Goal: Task Accomplishment & Management: Use online tool/utility

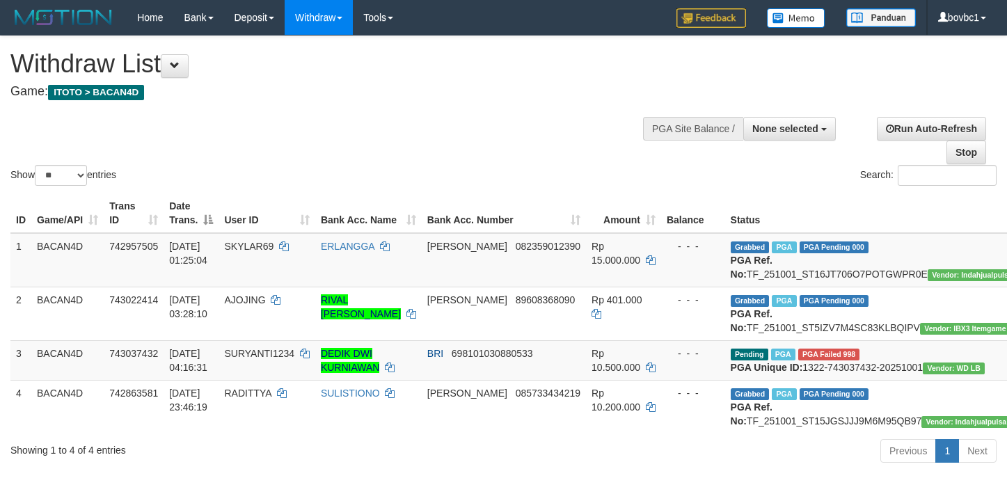
select select
select select "**"
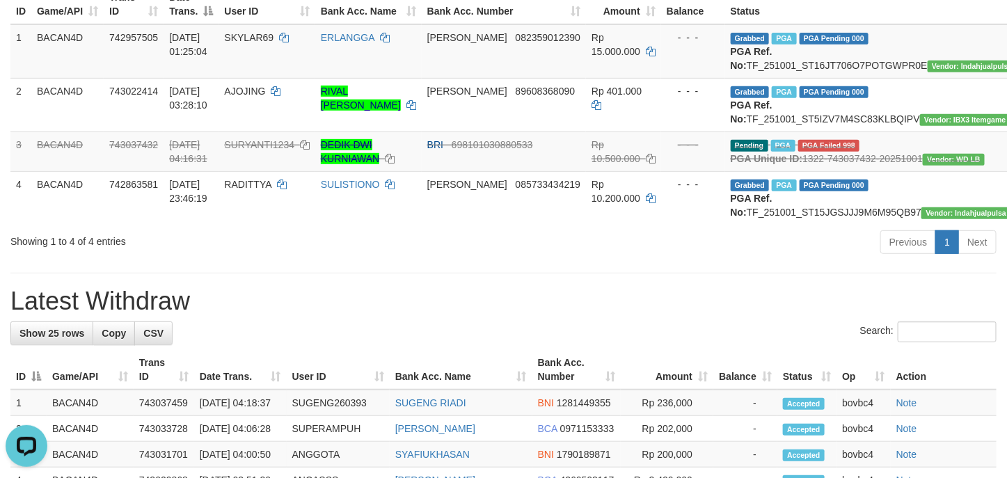
click at [512, 259] on div "Previous 1 Next" at bounding box center [713, 244] width 566 height 30
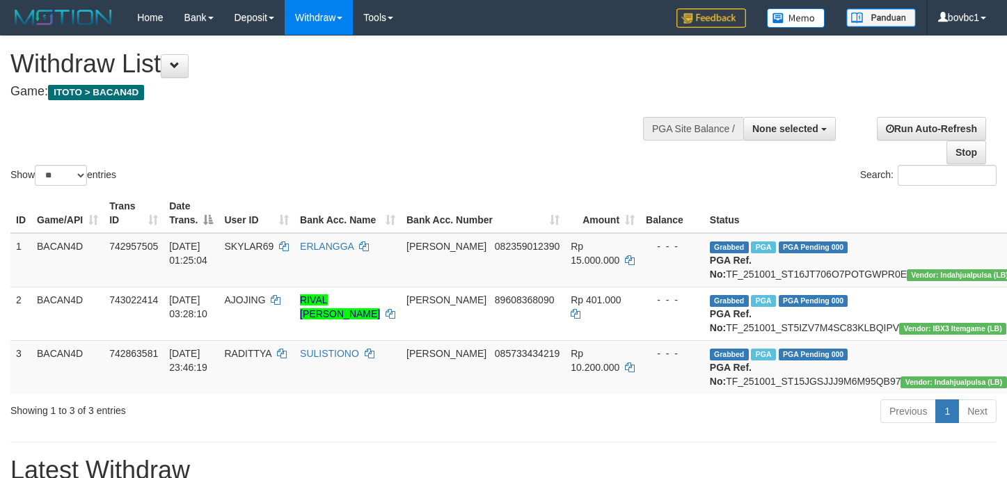
select select
select select "**"
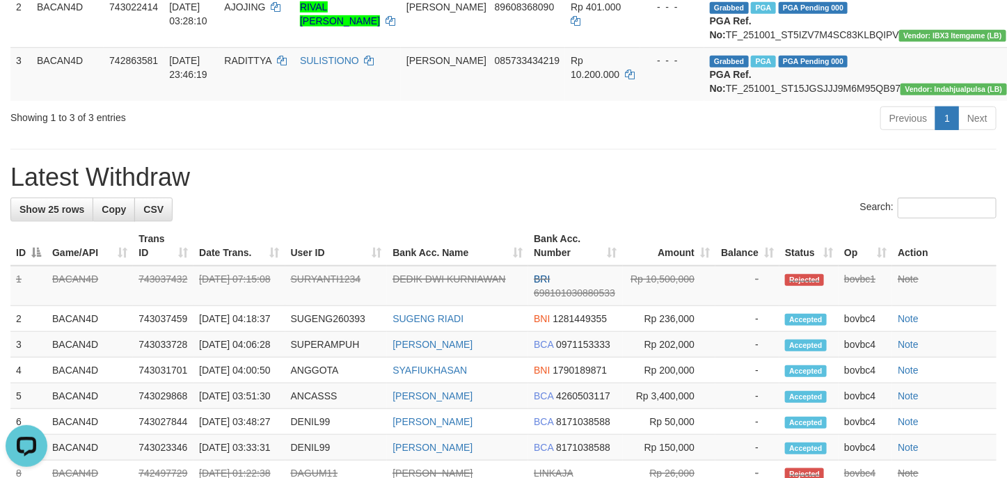
scroll to position [502, 0]
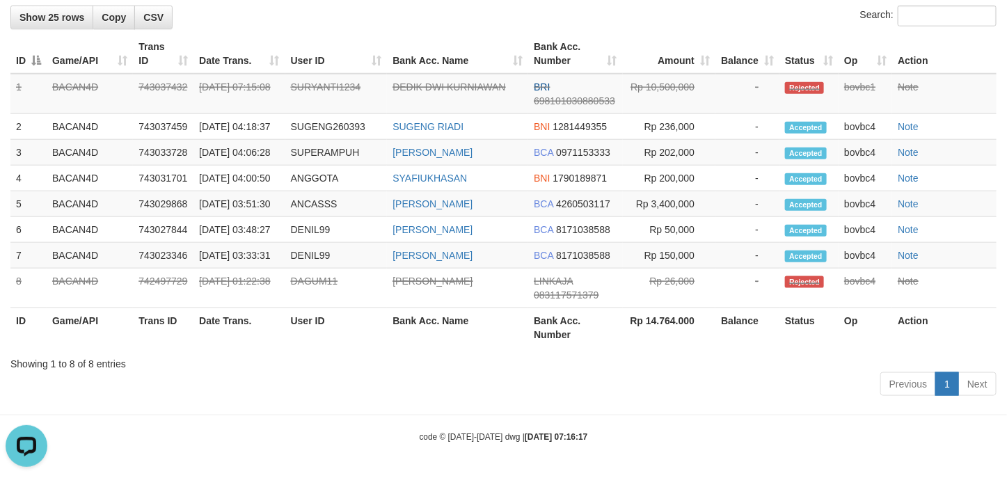
click at [577, 30] on div "Search:" at bounding box center [503, 18] width 986 height 24
click at [556, 30] on div "Search:" at bounding box center [503, 18] width 986 height 24
click at [718, 67] on th "Balance" at bounding box center [747, 54] width 64 height 40
click at [347, 30] on div "Search:" at bounding box center [503, 18] width 986 height 24
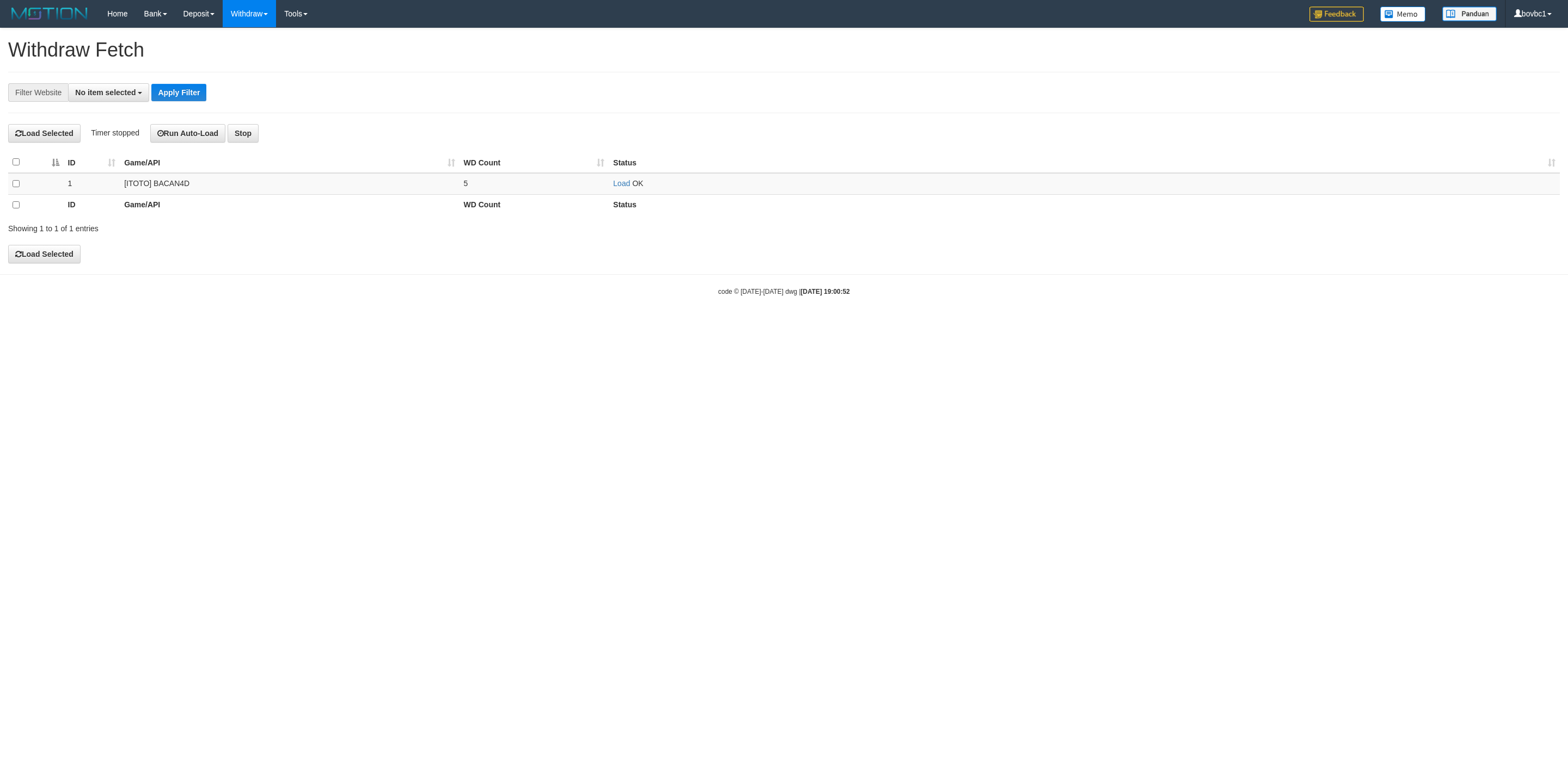
select select
click at [207, 88] on link "PGA History" at bounding box center [219, 90] width 86 height 14
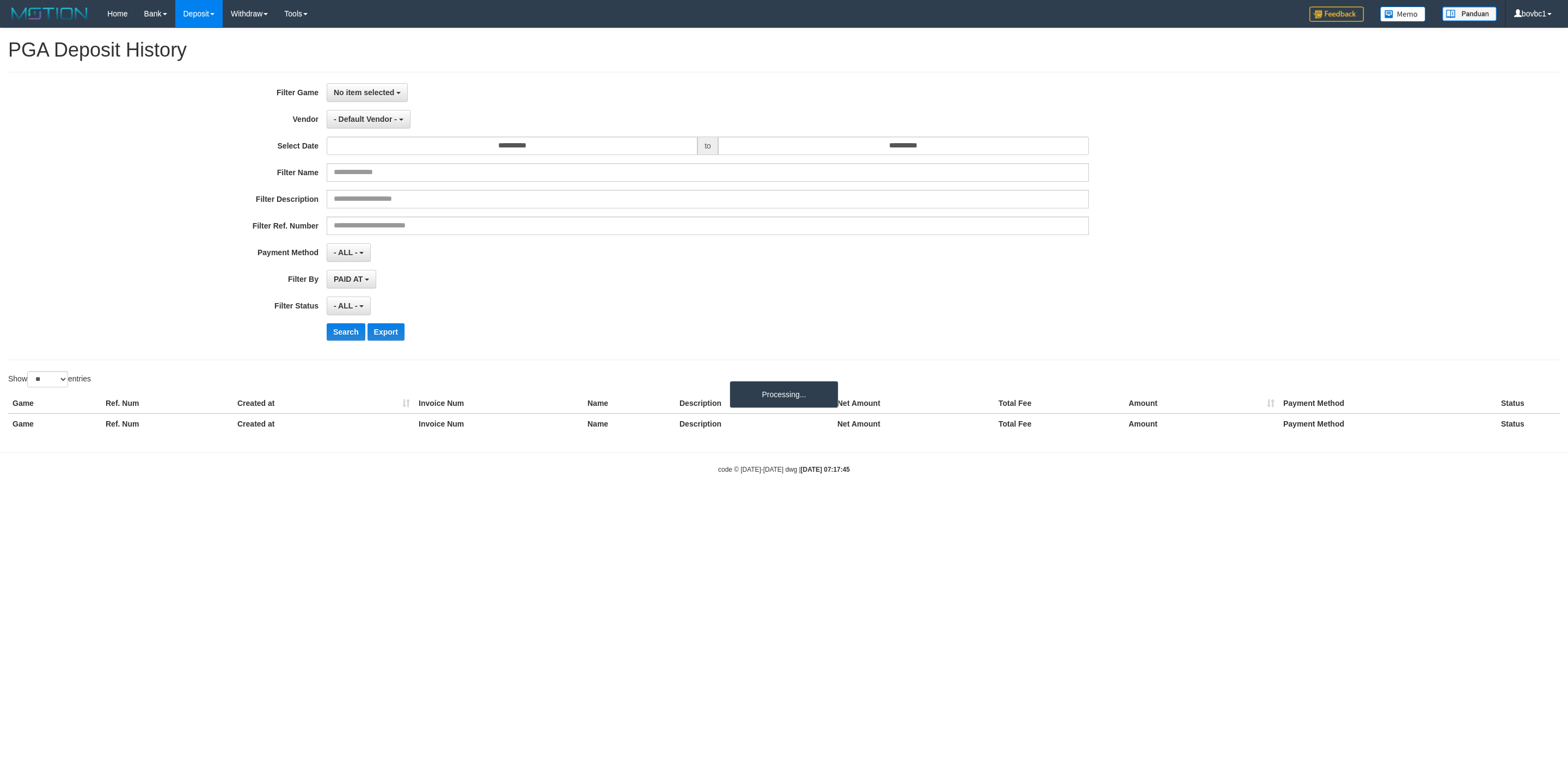
select select
select select "**"
click at [368, 88] on span "No item selected" at bounding box center [364, 92] width 60 height 9
drag, startPoint x: 368, startPoint y: 150, endPoint x: 602, endPoint y: 82, distance: 243.7
click at [369, 151] on label "[ITOTO] BACAN4D" at bounding box center [396, 149] width 138 height 16
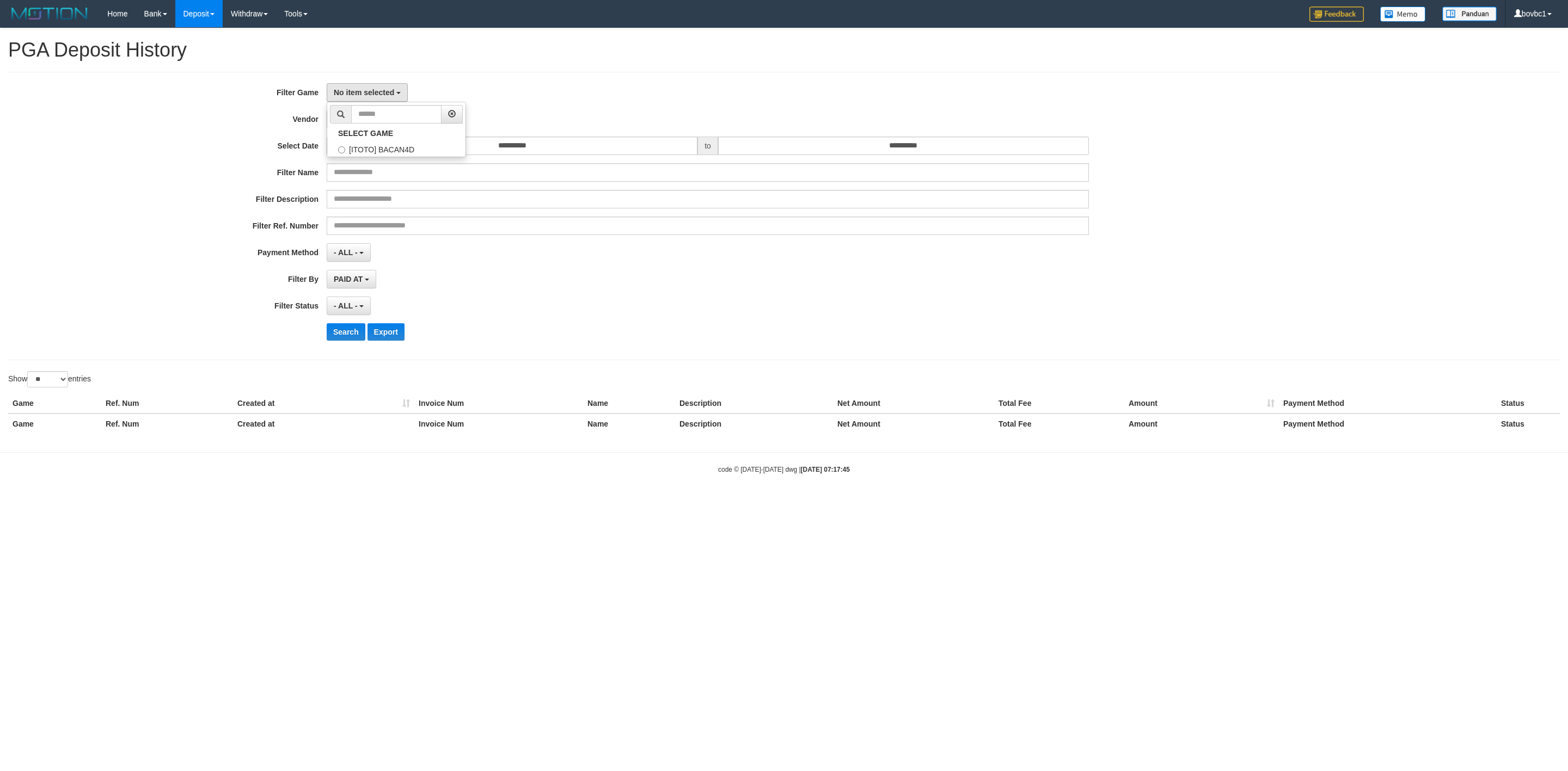
select select "****"
drag, startPoint x: 611, startPoint y: 79, endPoint x: 559, endPoint y: 91, distance: 53.4
click at [608, 79] on div "**********" at bounding box center [783, 216] width 1552 height 289
click at [387, 117] on span "- Default Vendor -" at bounding box center [365, 119] width 63 height 9
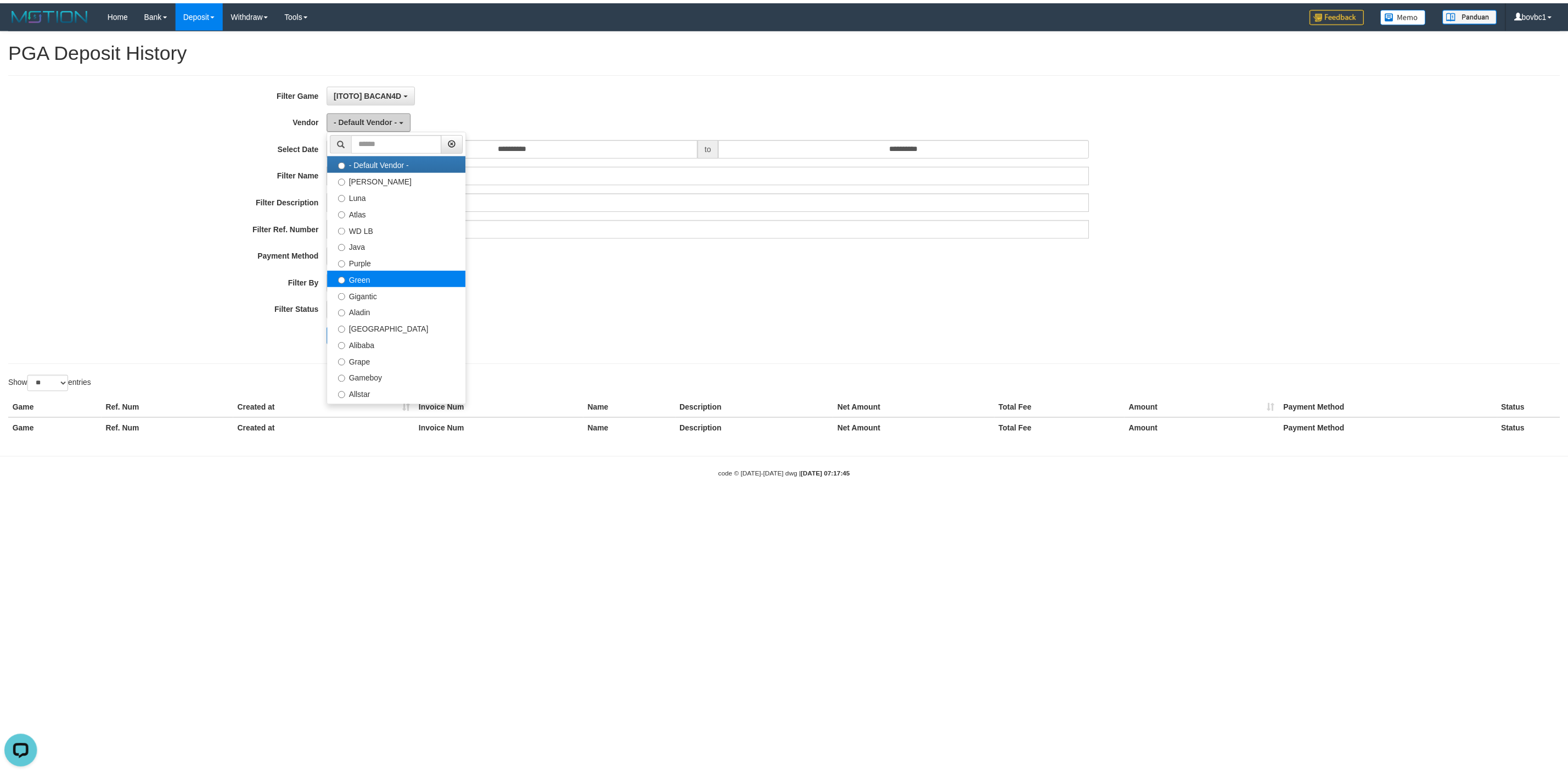
scroll to position [0, 0]
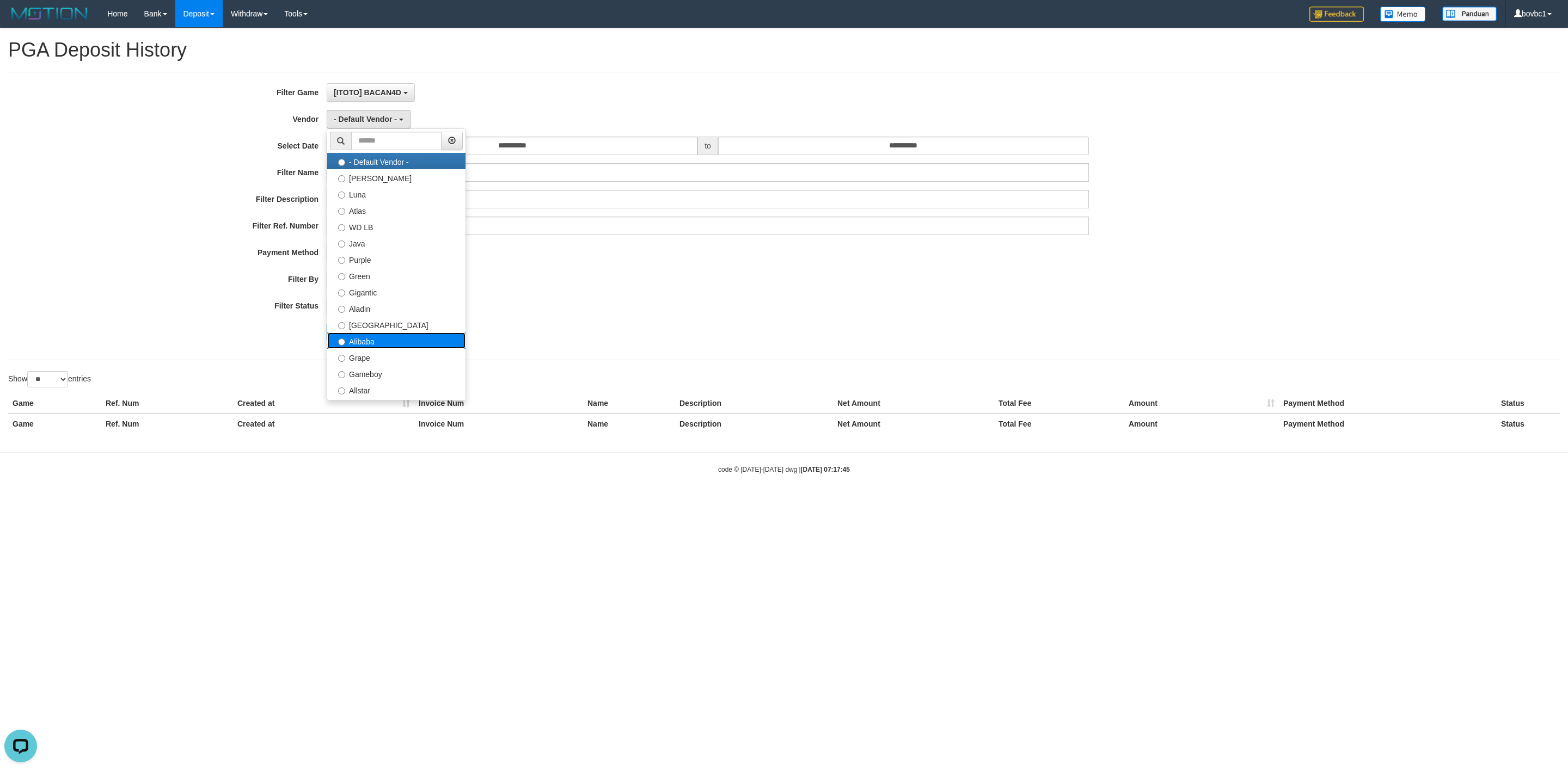
click at [371, 340] on label "Alibaba" at bounding box center [396, 340] width 138 height 16
select select "**********"
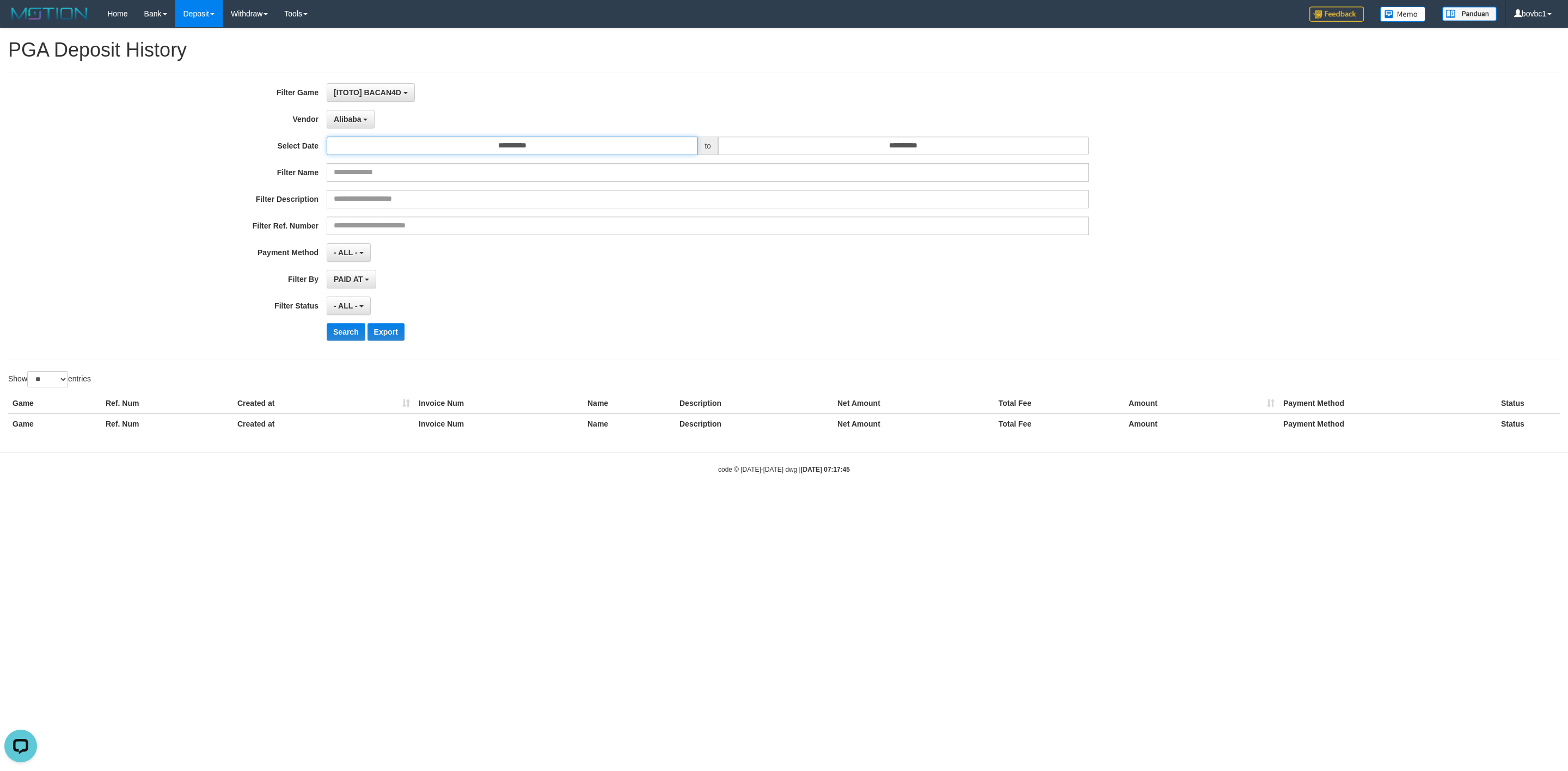
click at [426, 147] on input "**********" at bounding box center [512, 146] width 371 height 19
click at [338, 167] on th "«" at bounding box center [337, 168] width 16 height 16
click at [336, 265] on td "22" at bounding box center [337, 267] width 16 height 16
type input "**********"
click at [896, 145] on input "**********" at bounding box center [904, 146] width 371 height 19
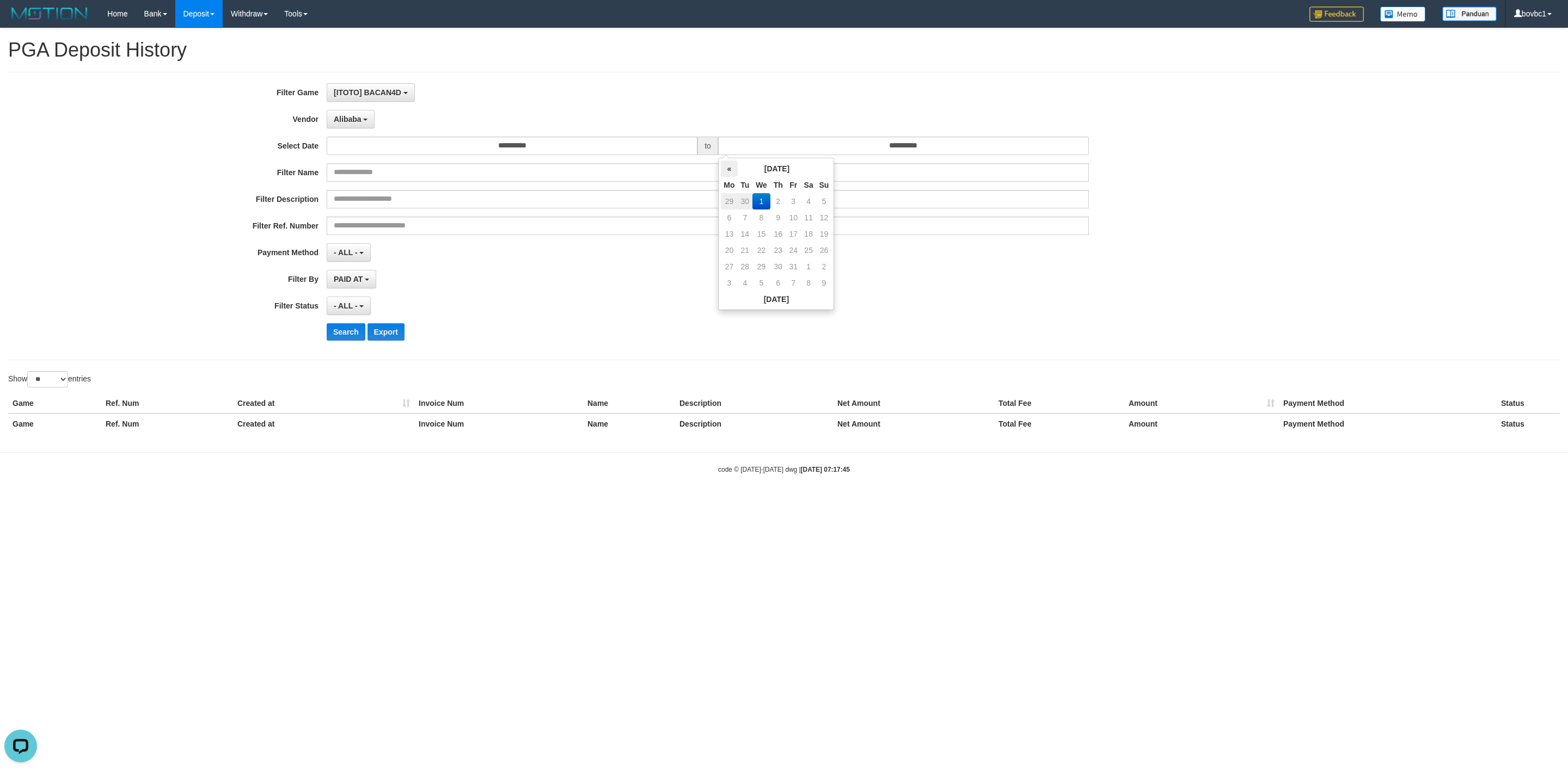
click at [735, 170] on th "«" at bounding box center [728, 168] width 16 height 16
click at [825, 266] on td "28" at bounding box center [824, 267] width 15 height 16
type input "**********"
click at [971, 235] on input "text" at bounding box center [707, 226] width 762 height 19
click at [928, 271] on div "PAID AT PAID AT CREATED AT" at bounding box center [707, 279] width 762 height 19
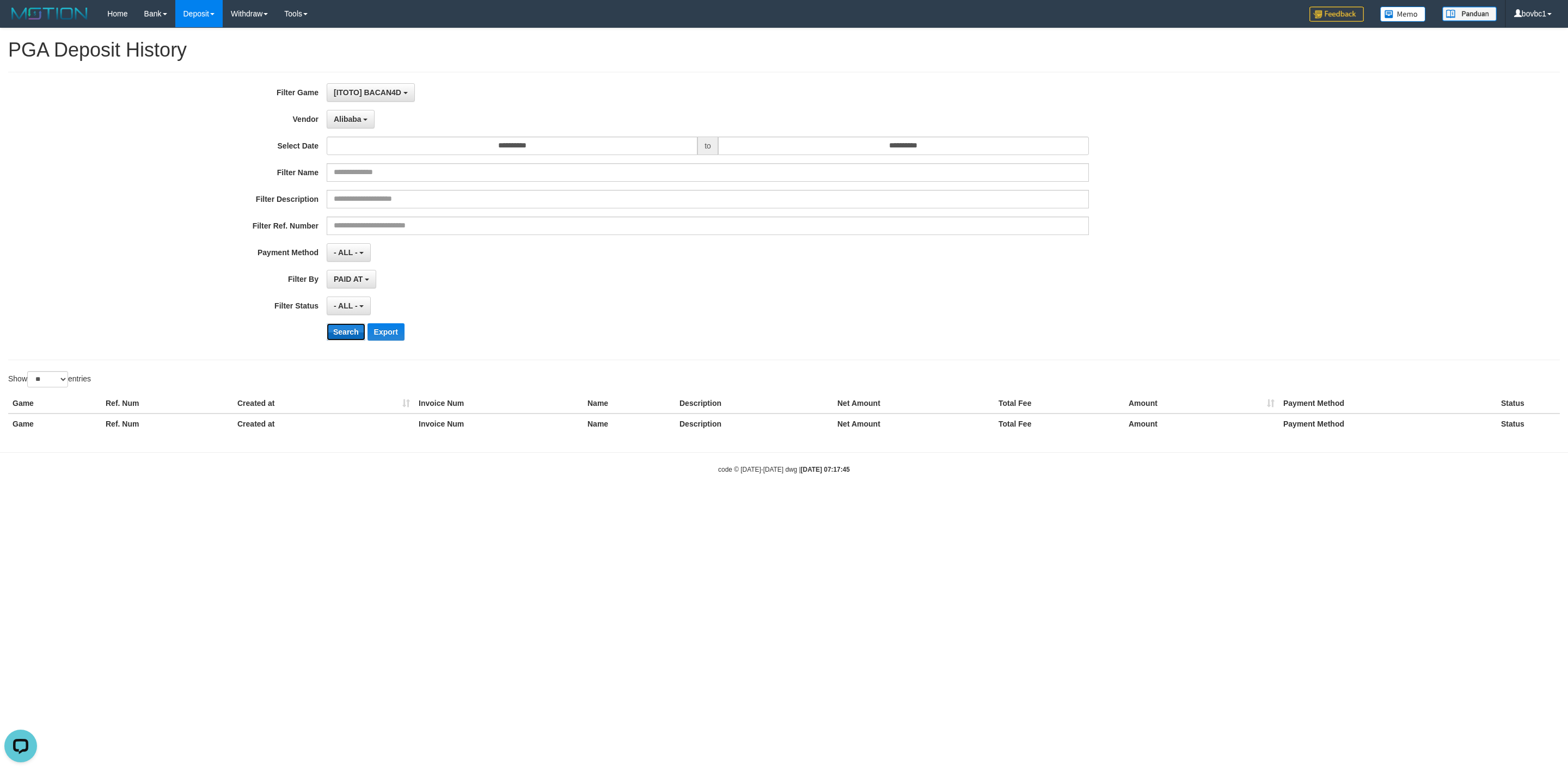
click at [348, 332] on button "Search" at bounding box center [345, 332] width 38 height 17
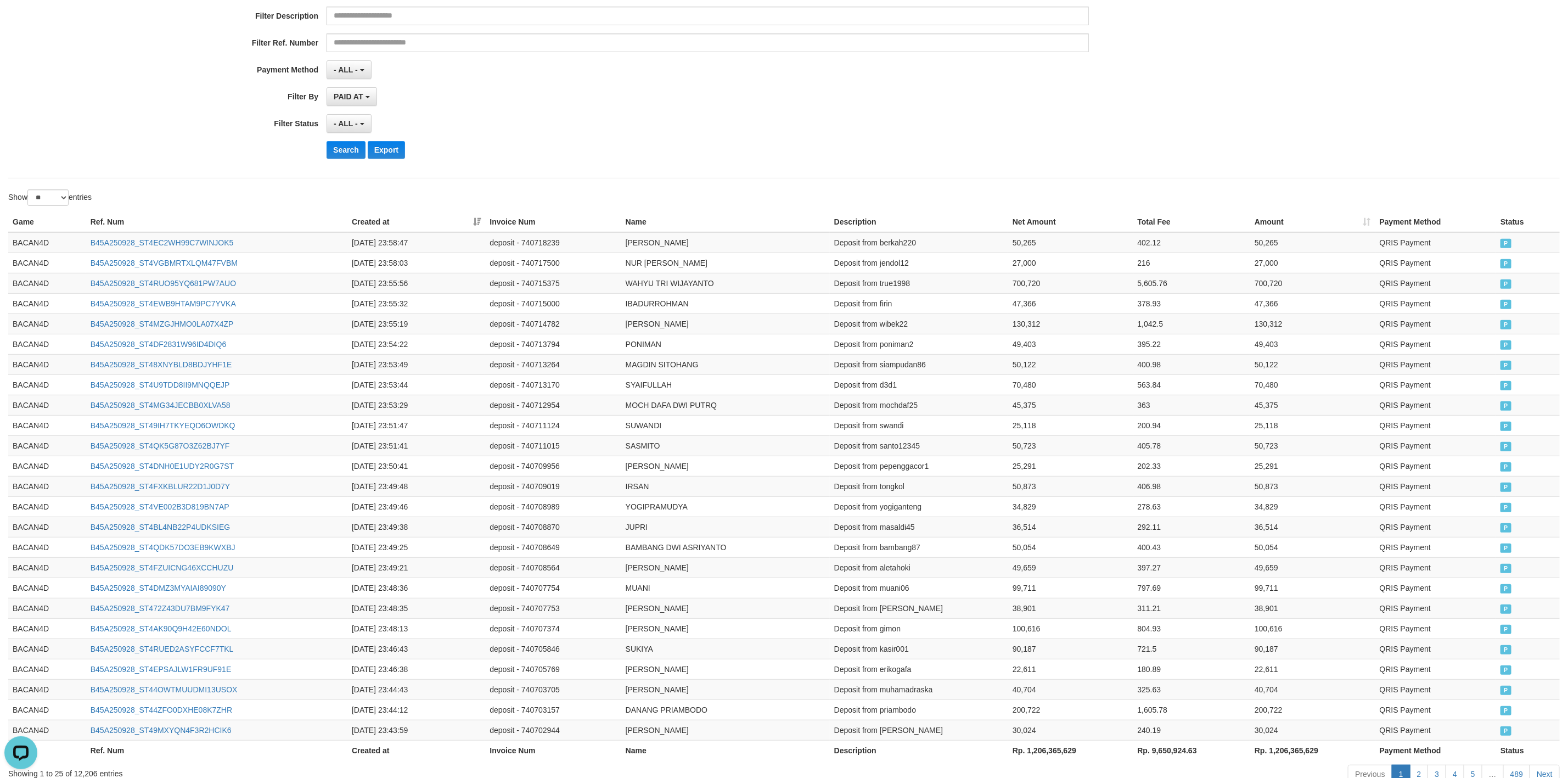
scroll to position [19, 0]
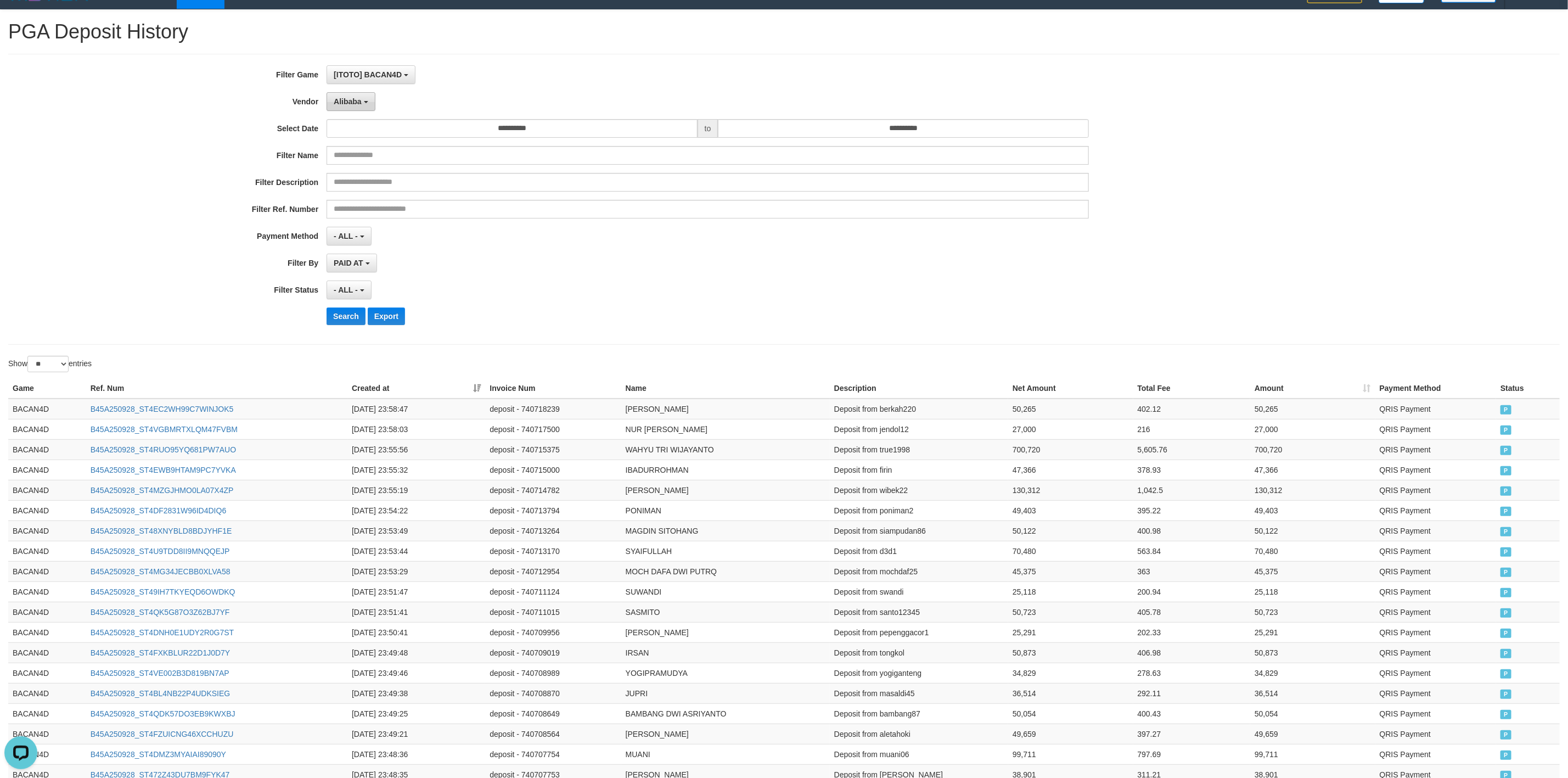
click at [346, 104] on span "Alibaba" at bounding box center [347, 101] width 28 height 9
click at [361, 346] on label "Grape" at bounding box center [397, 341] width 140 height 17
click at [334, 316] on button "Search" at bounding box center [345, 316] width 39 height 17
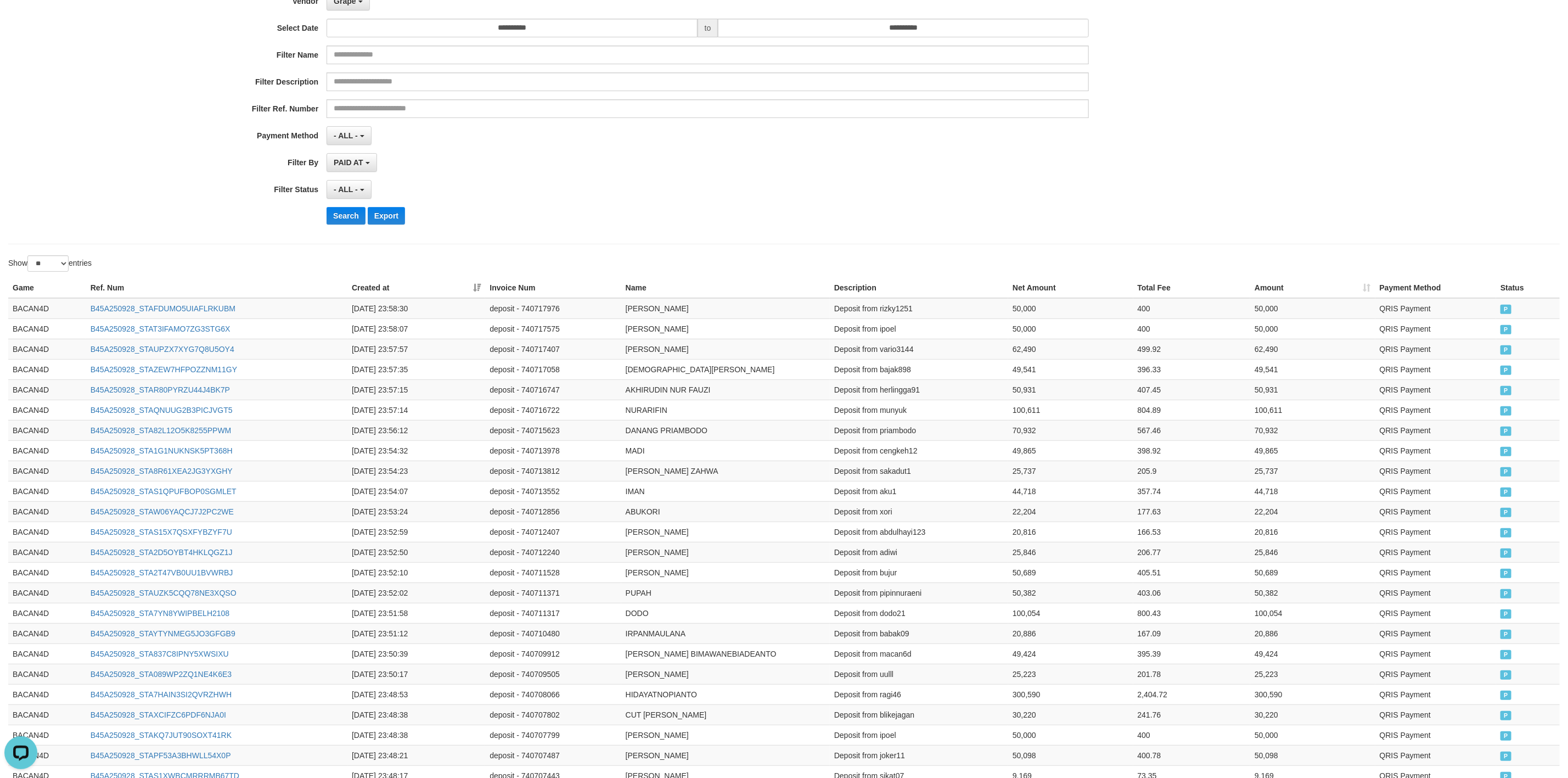
scroll to position [0, 0]
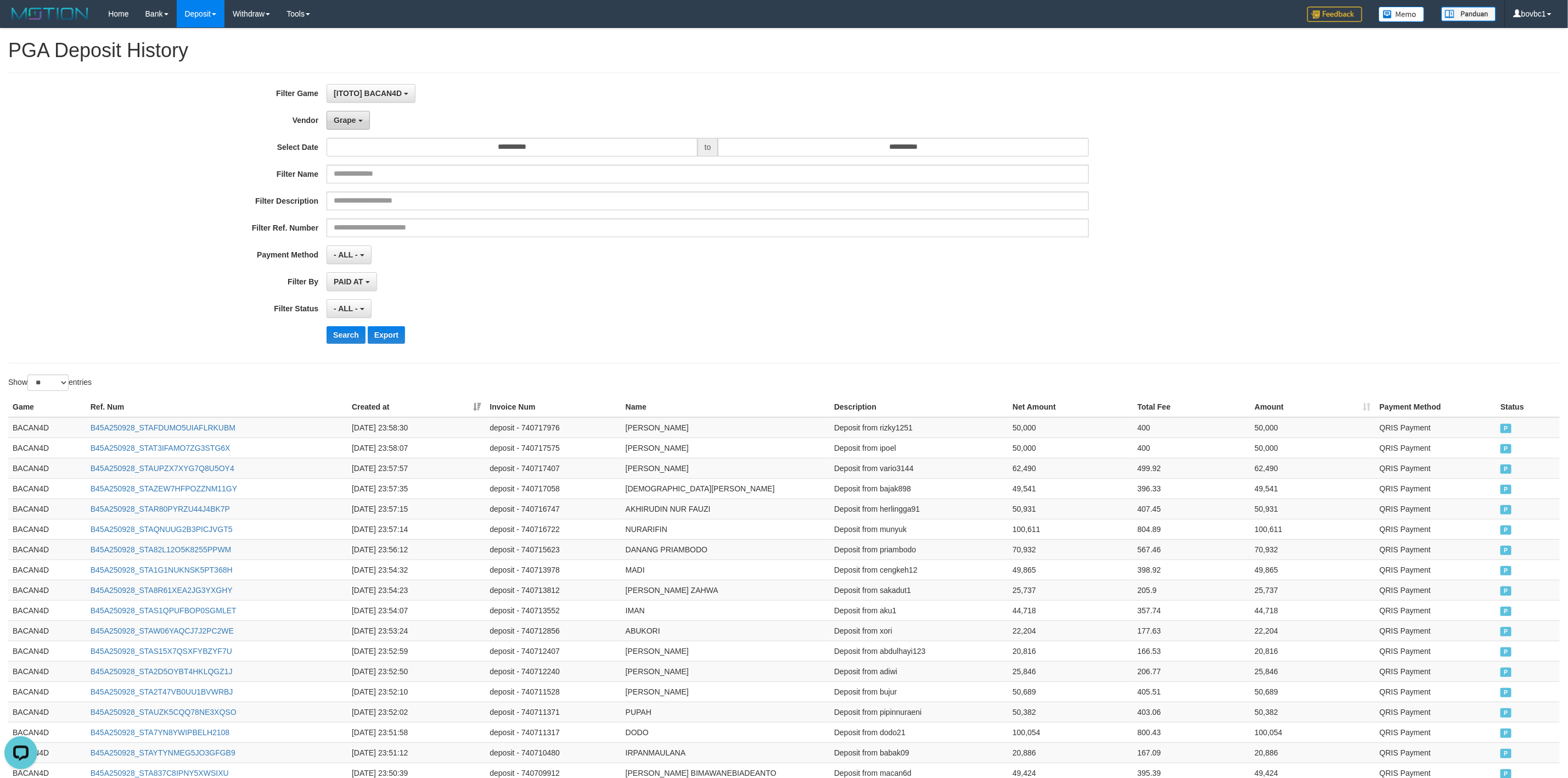
click at [346, 119] on span "Grape" at bounding box center [345, 120] width 22 height 9
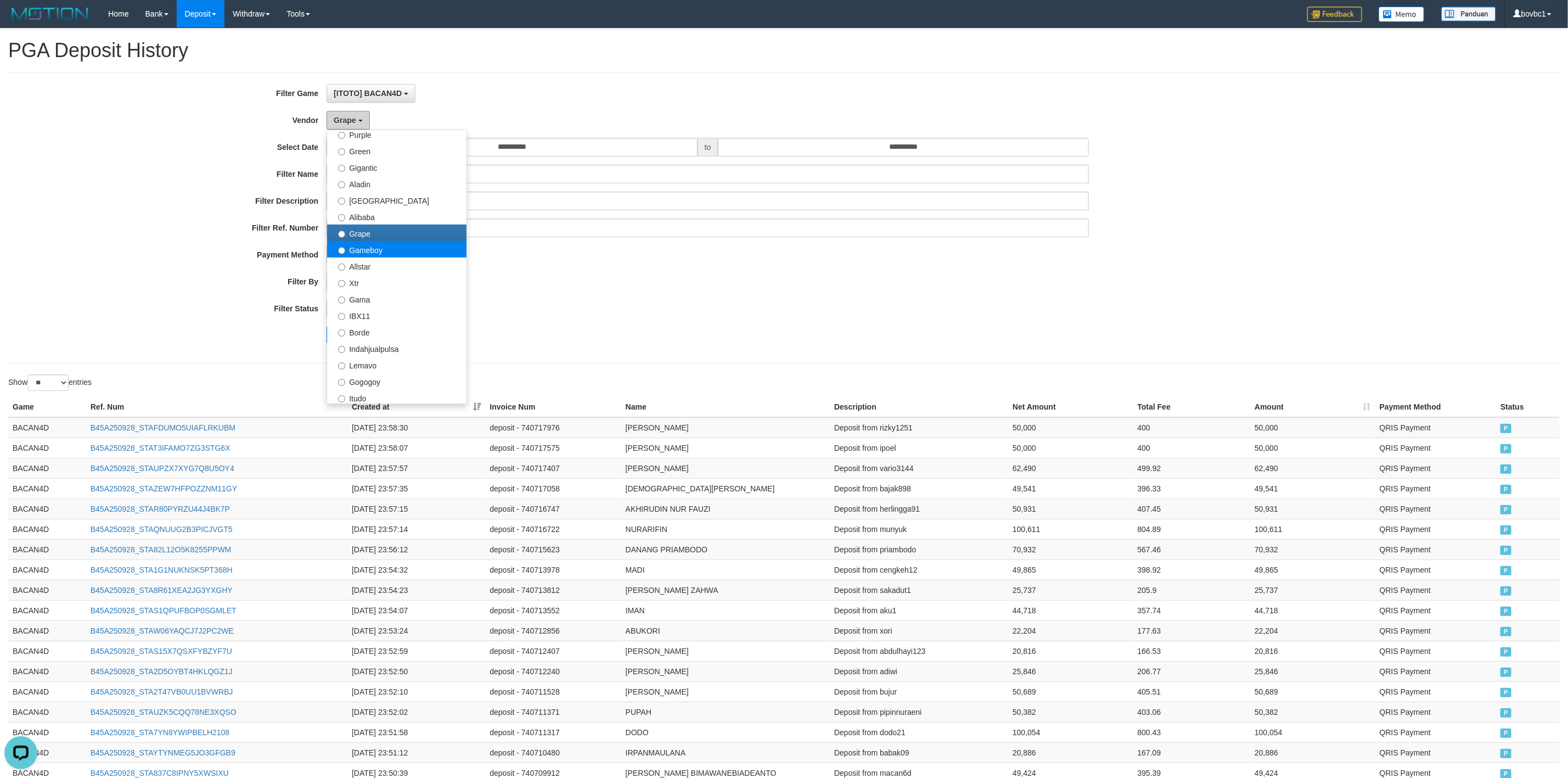
scroll to position [165, 0]
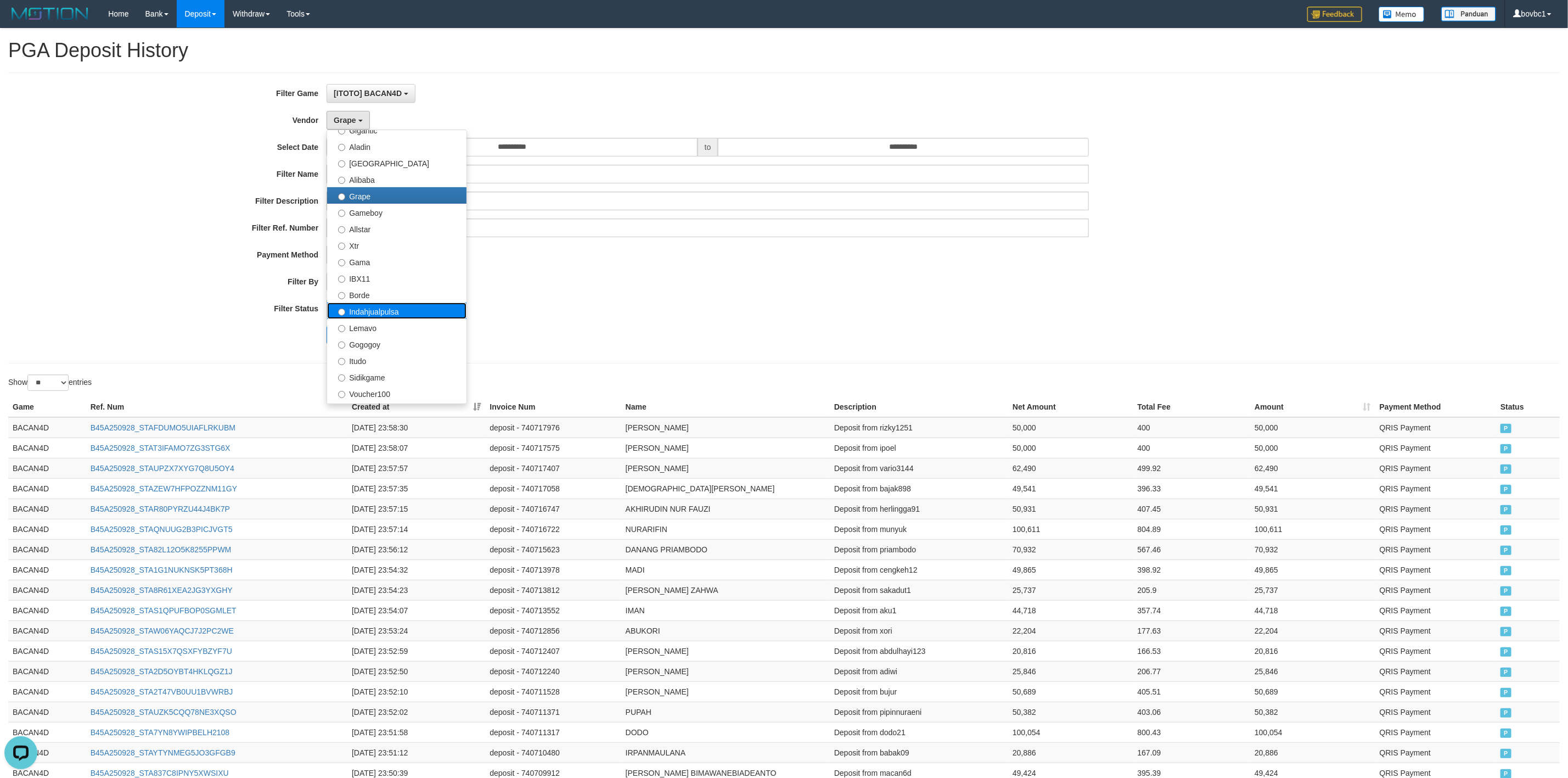
click at [368, 312] on label "Indahjualpulsa" at bounding box center [397, 310] width 140 height 17
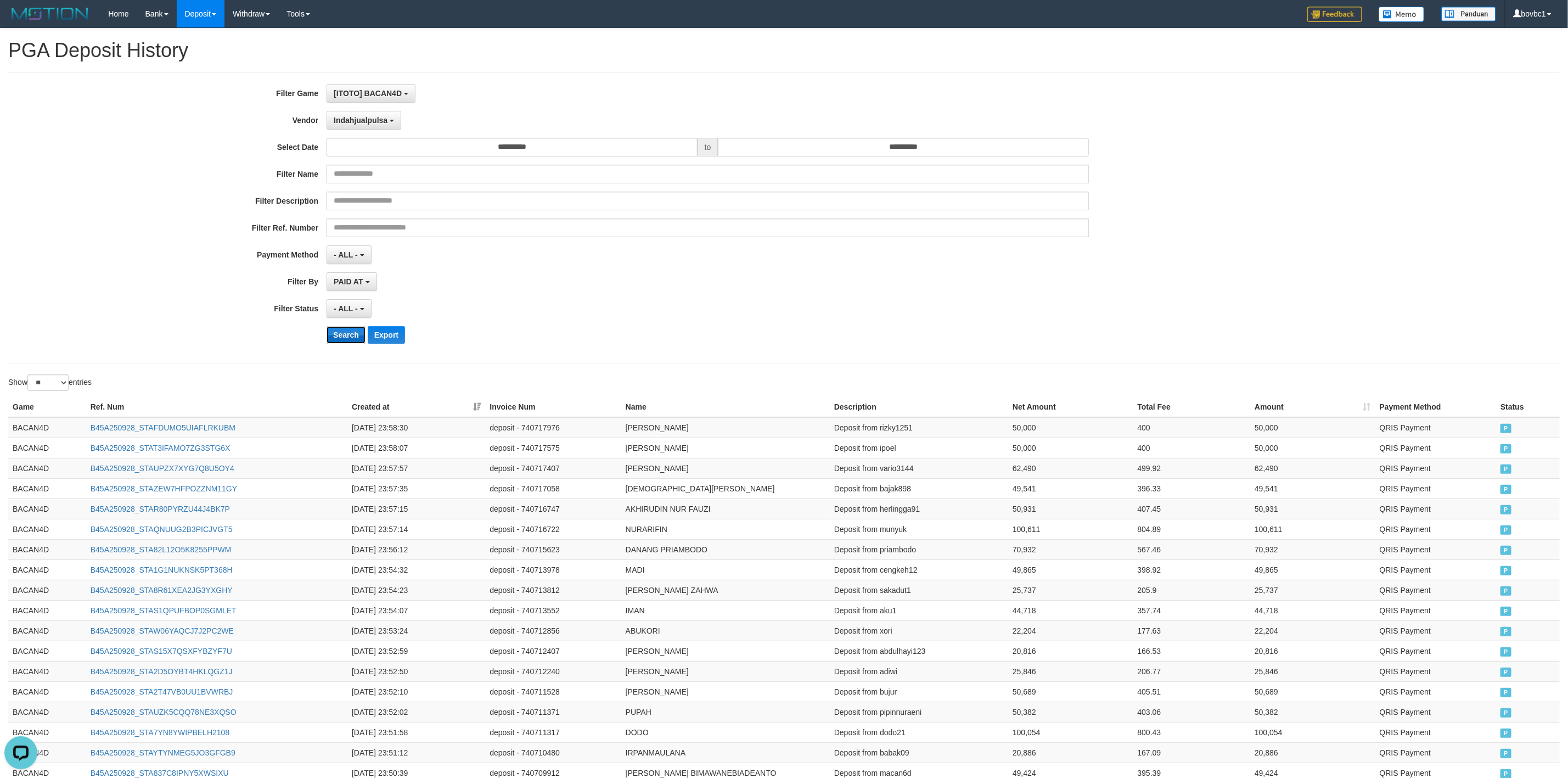
click at [342, 342] on button "Search" at bounding box center [345, 335] width 39 height 17
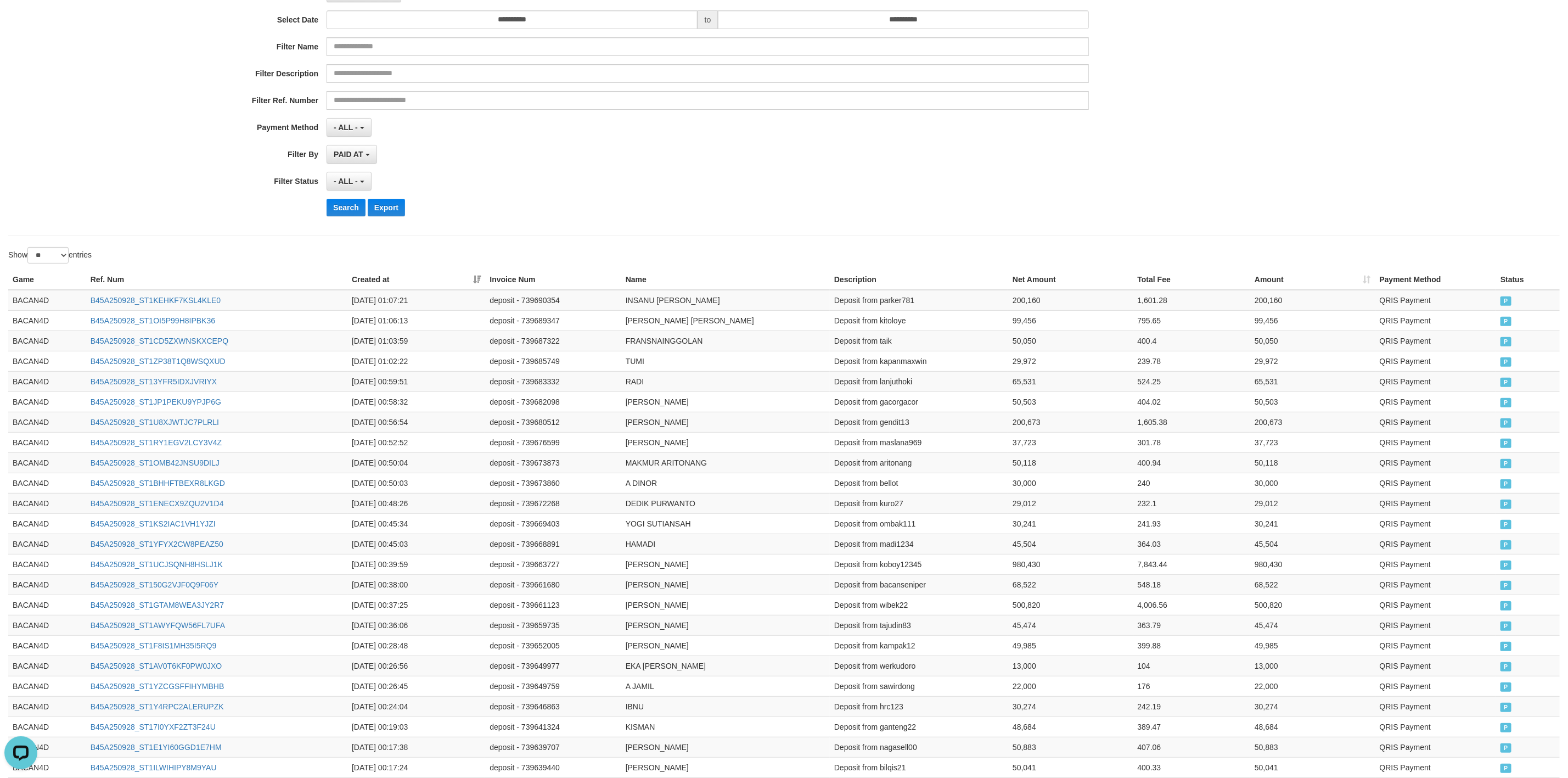
scroll to position [0, 0]
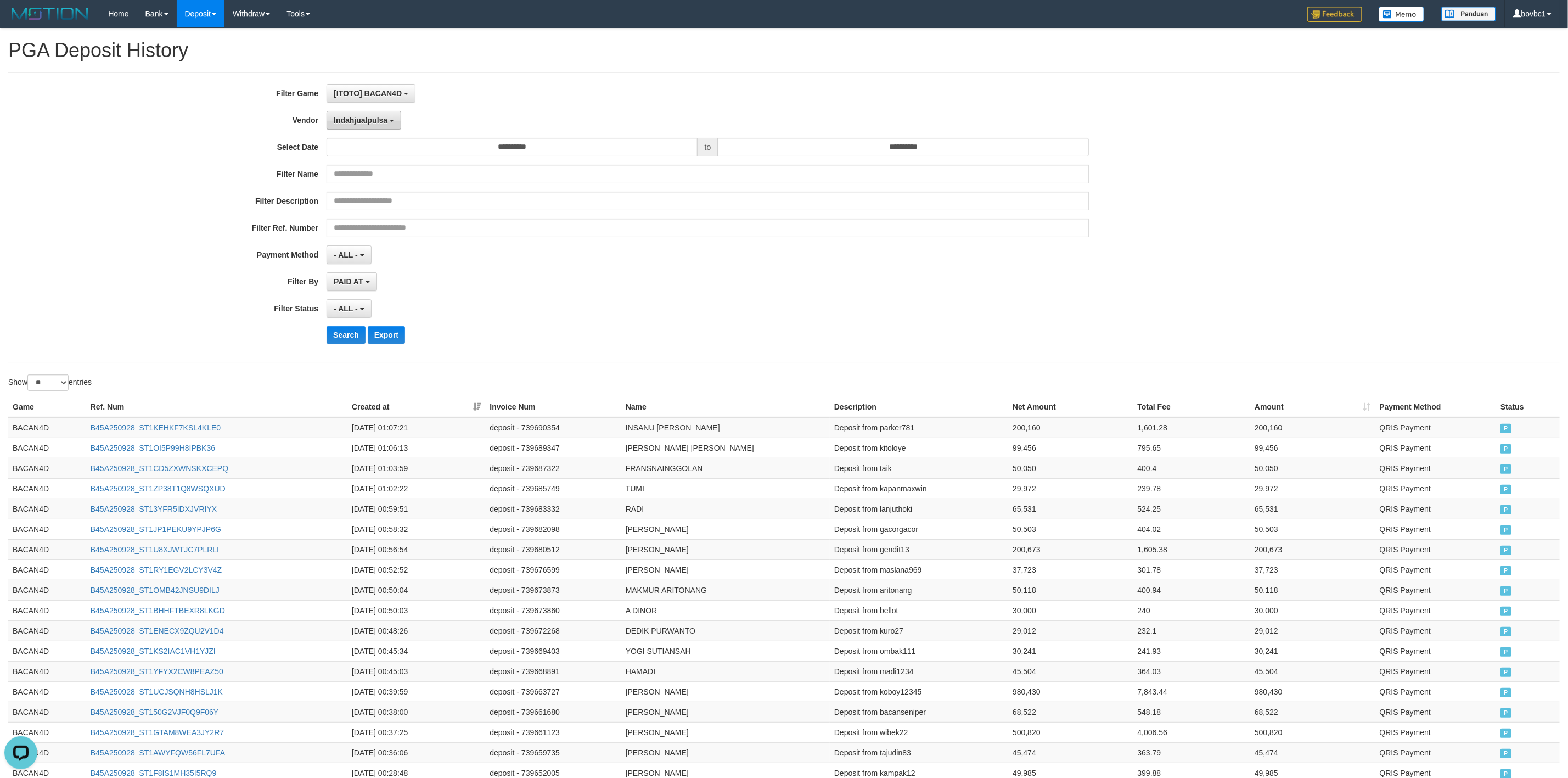
click at [356, 125] on button "Indahjualpulsa" at bounding box center [364, 121] width 75 height 19
click at [371, 329] on label "Lemavo" at bounding box center [397, 327] width 140 height 17
click at [346, 338] on button "Search" at bounding box center [345, 335] width 39 height 17
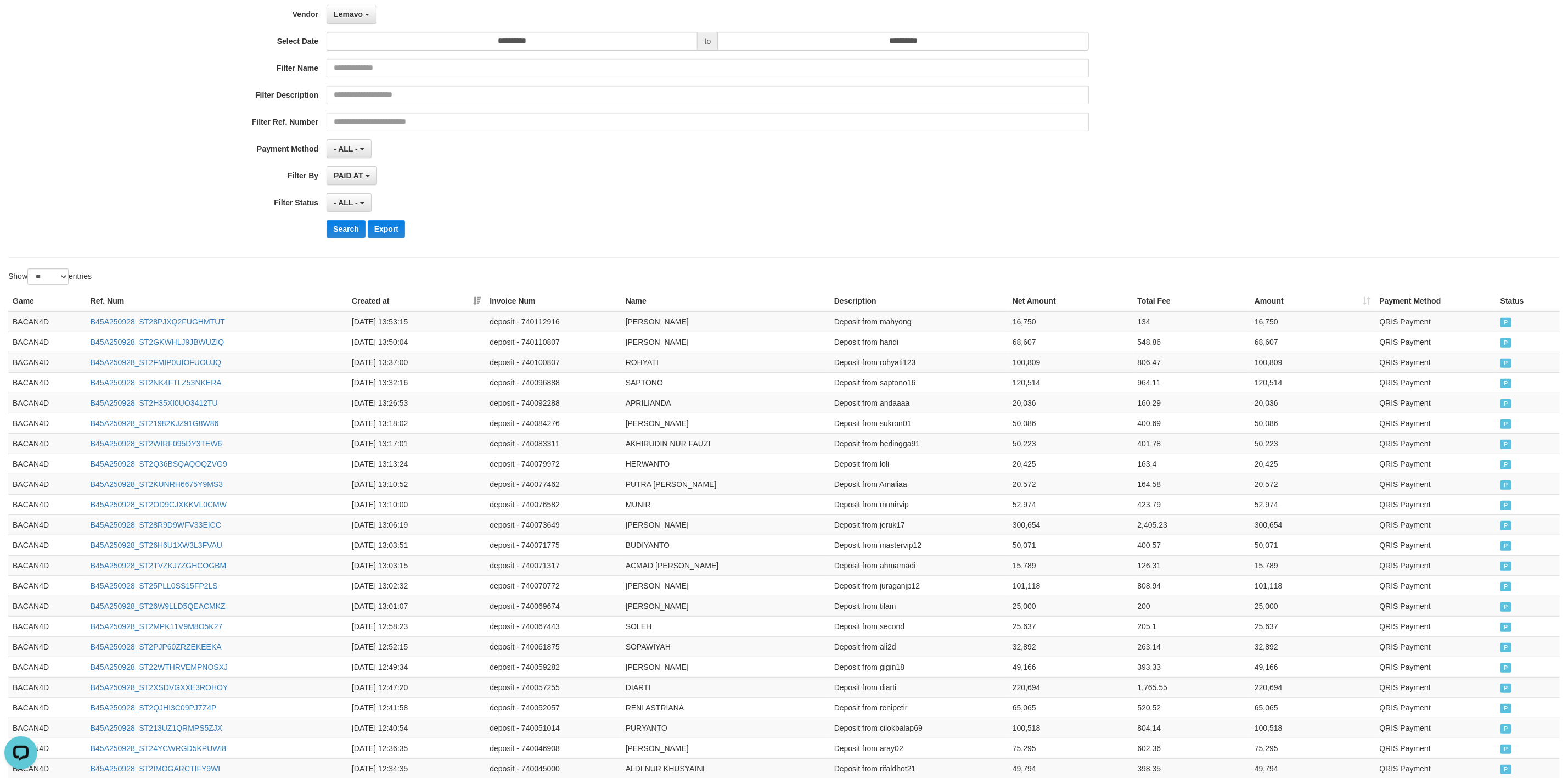
scroll to position [101, 0]
click at [344, 23] on span "Lemavo" at bounding box center [348, 19] width 29 height 9
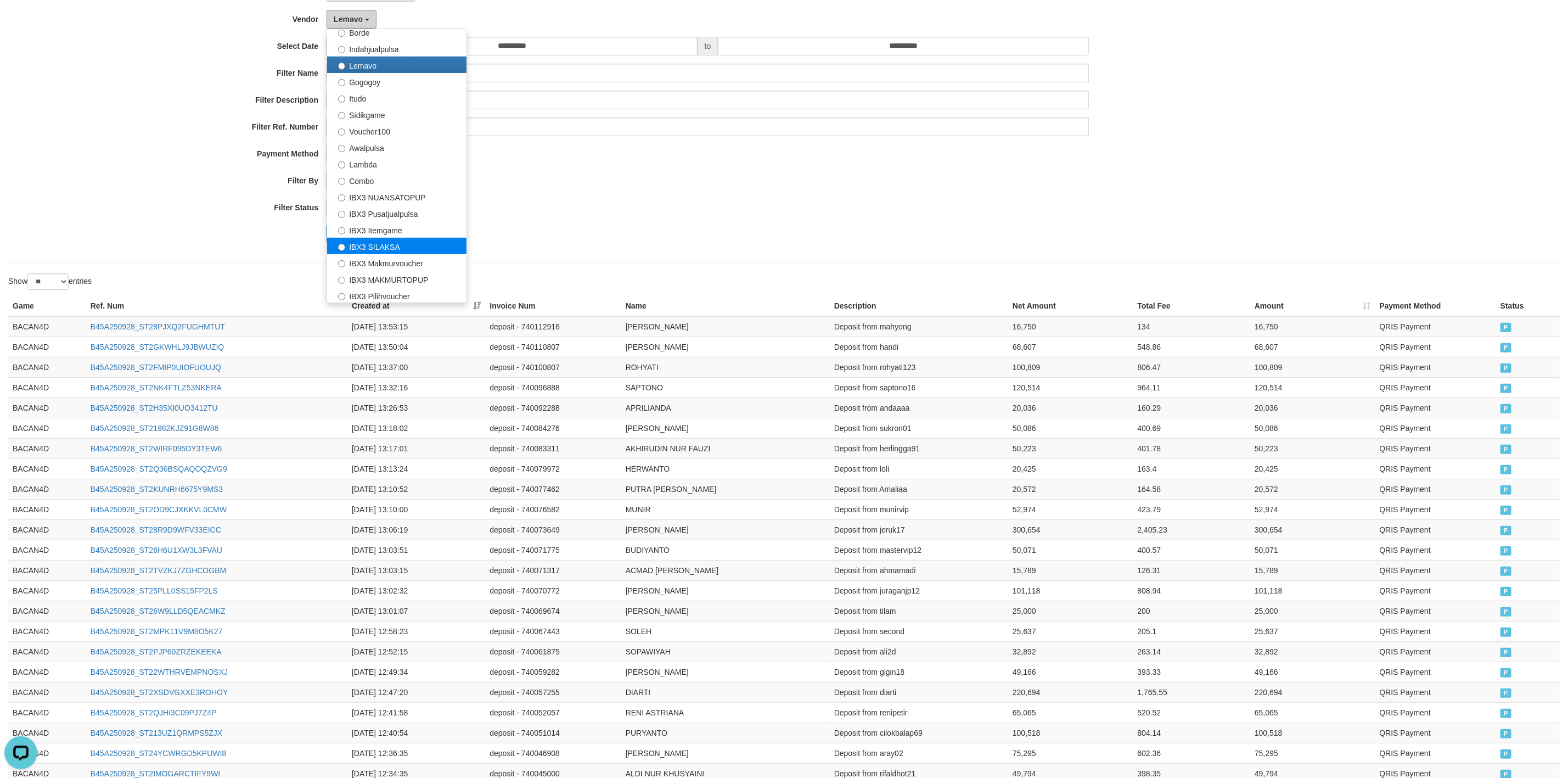
scroll to position [329, 0]
click at [415, 233] on label "IBX3 Itemgame" at bounding box center [397, 226] width 140 height 17
select select "**********"
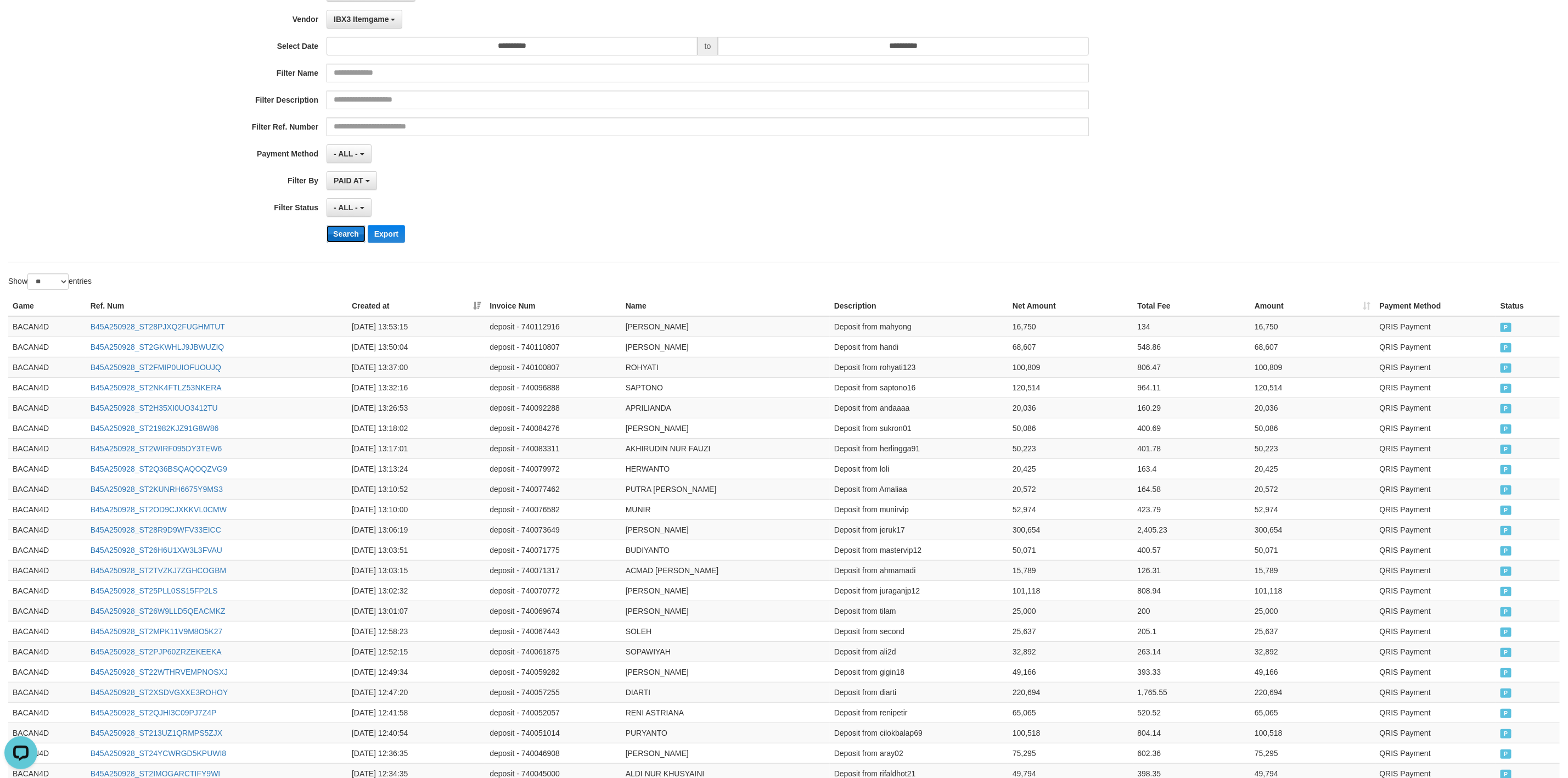
click at [337, 241] on button "Search" at bounding box center [345, 234] width 39 height 17
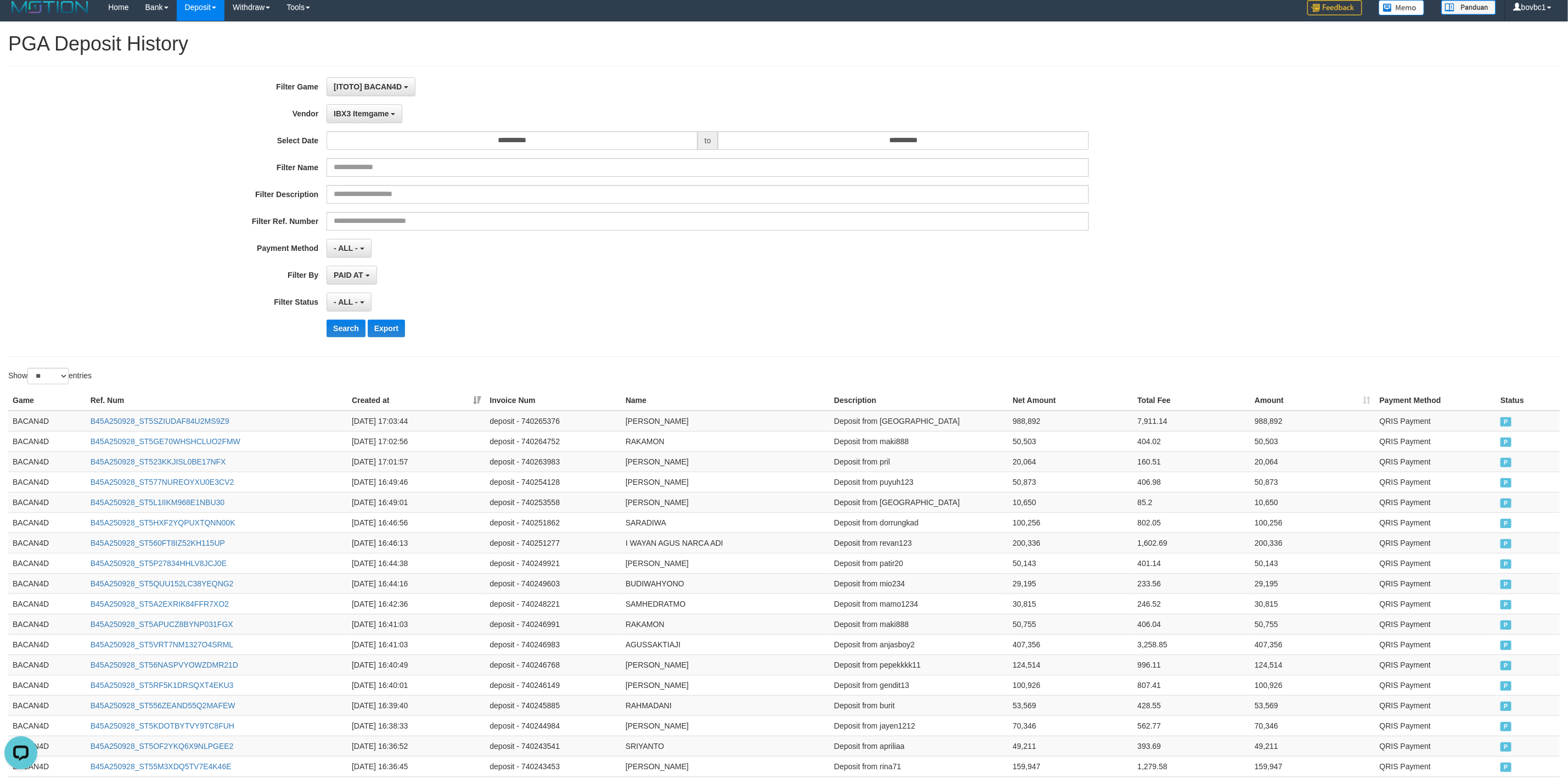
scroll to position [0, 0]
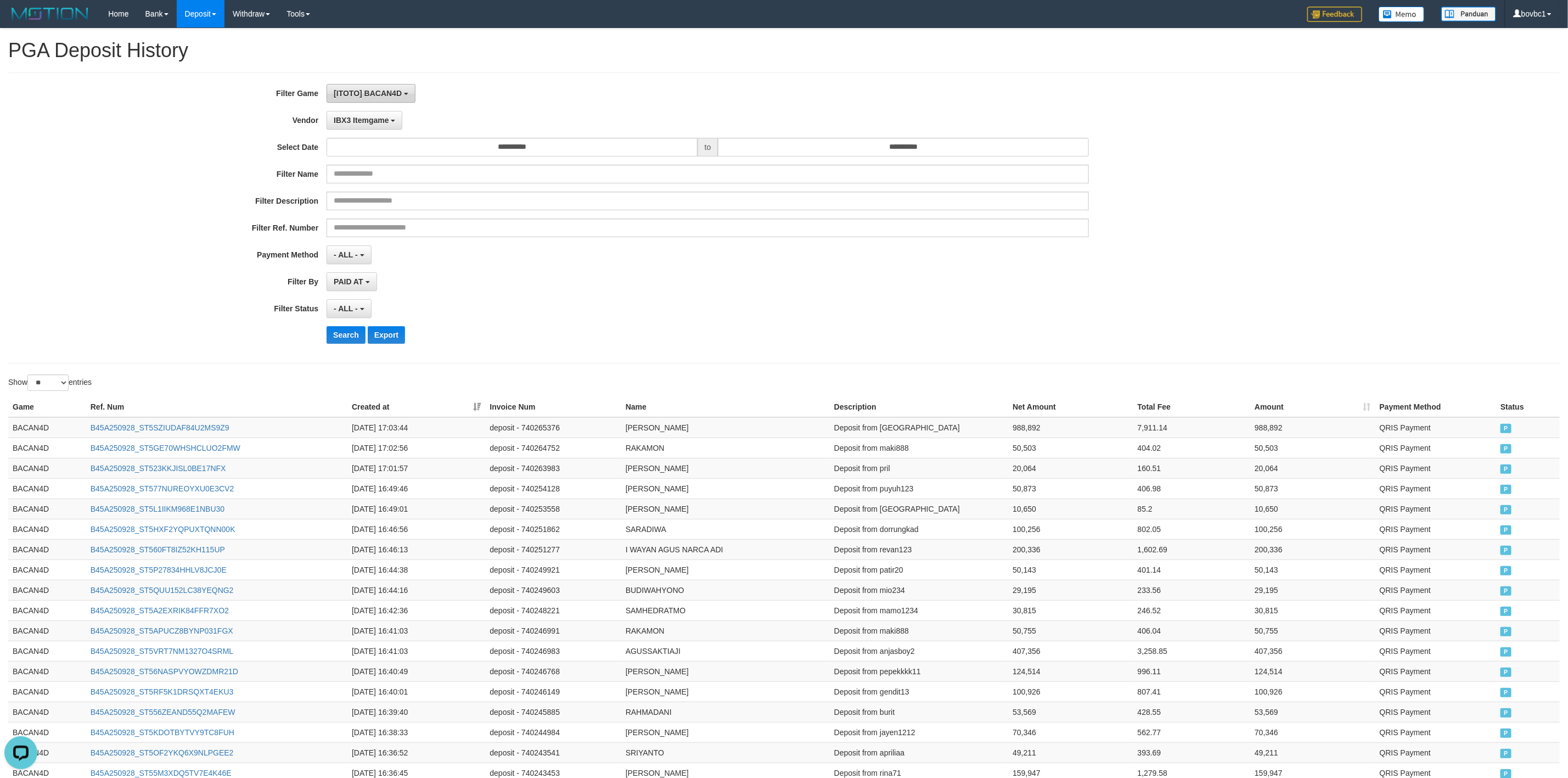
click at [354, 96] on span "[ITOTO] BACAN4D" at bounding box center [368, 93] width 68 height 9
click at [251, 22] on link "Withdraw" at bounding box center [252, 13] width 54 height 28
click at [250, 21] on link "Withdraw" at bounding box center [252, 13] width 54 height 28
click at [259, 159] on link "PGA History" at bounding box center [268, 159] width 87 height 14
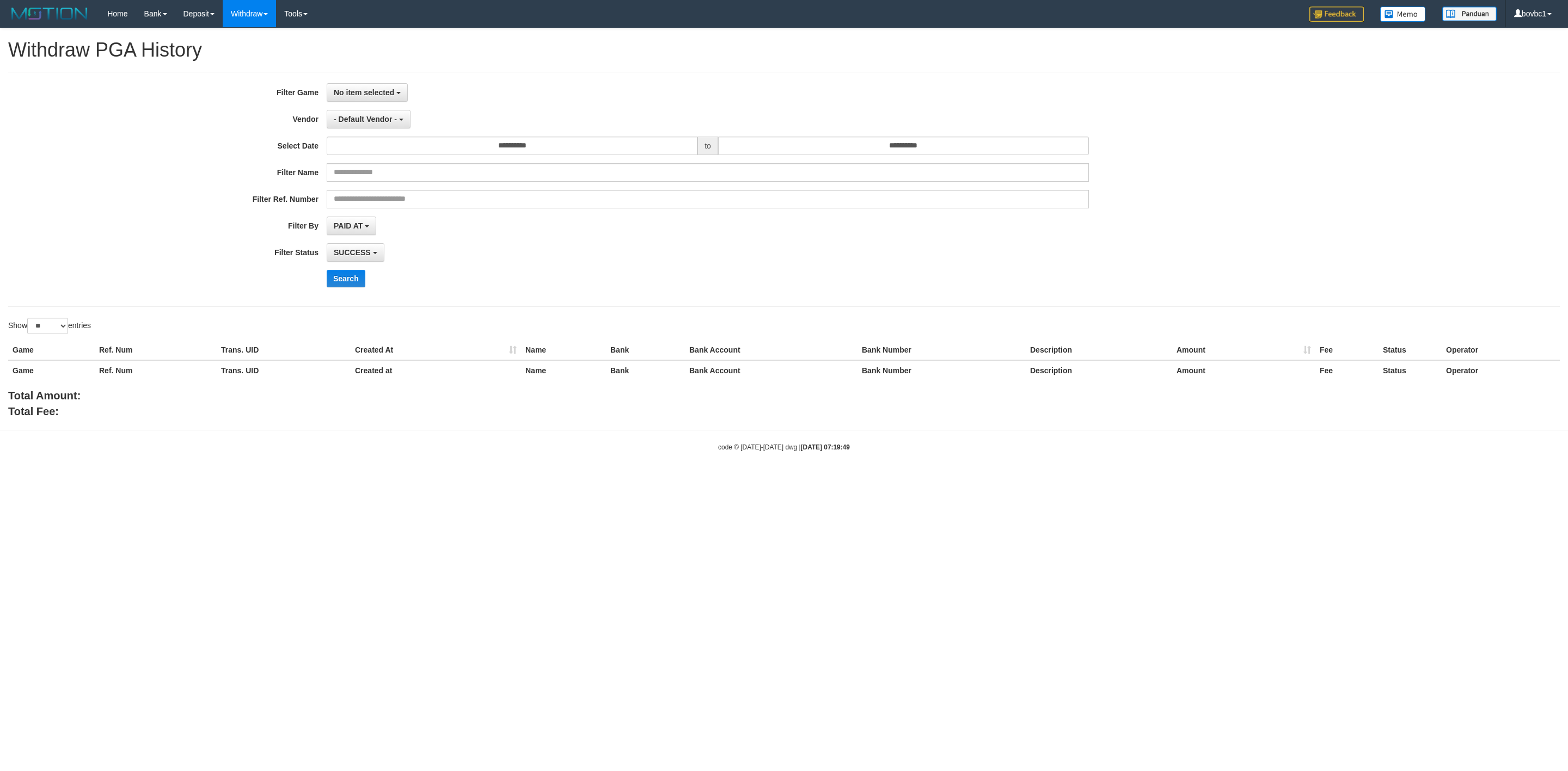
select select
select select "**"
click at [384, 88] on span "No item selected" at bounding box center [364, 92] width 60 height 9
drag, startPoint x: 379, startPoint y: 154, endPoint x: 459, endPoint y: 133, distance: 82.7
click at [379, 152] on label "[ITOTO] BACAN4D" at bounding box center [396, 149] width 138 height 16
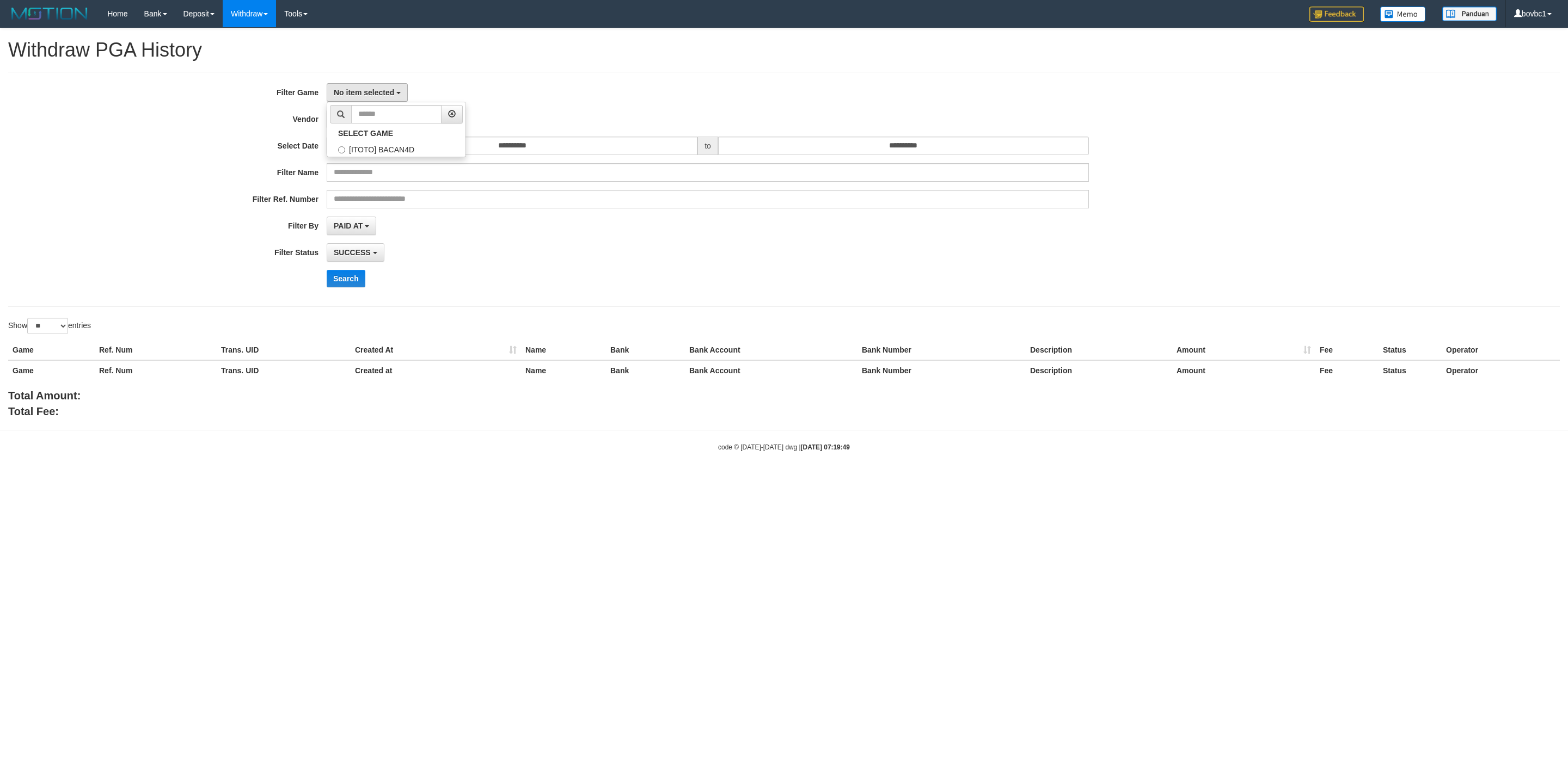
select select "****"
drag, startPoint x: 699, startPoint y: 65, endPoint x: 540, endPoint y: 92, distance: 161.3
click at [696, 65] on div "**********" at bounding box center [784, 224] width 1568 height 391
click at [372, 128] on button "- Default Vendor -" at bounding box center [368, 120] width 84 height 19
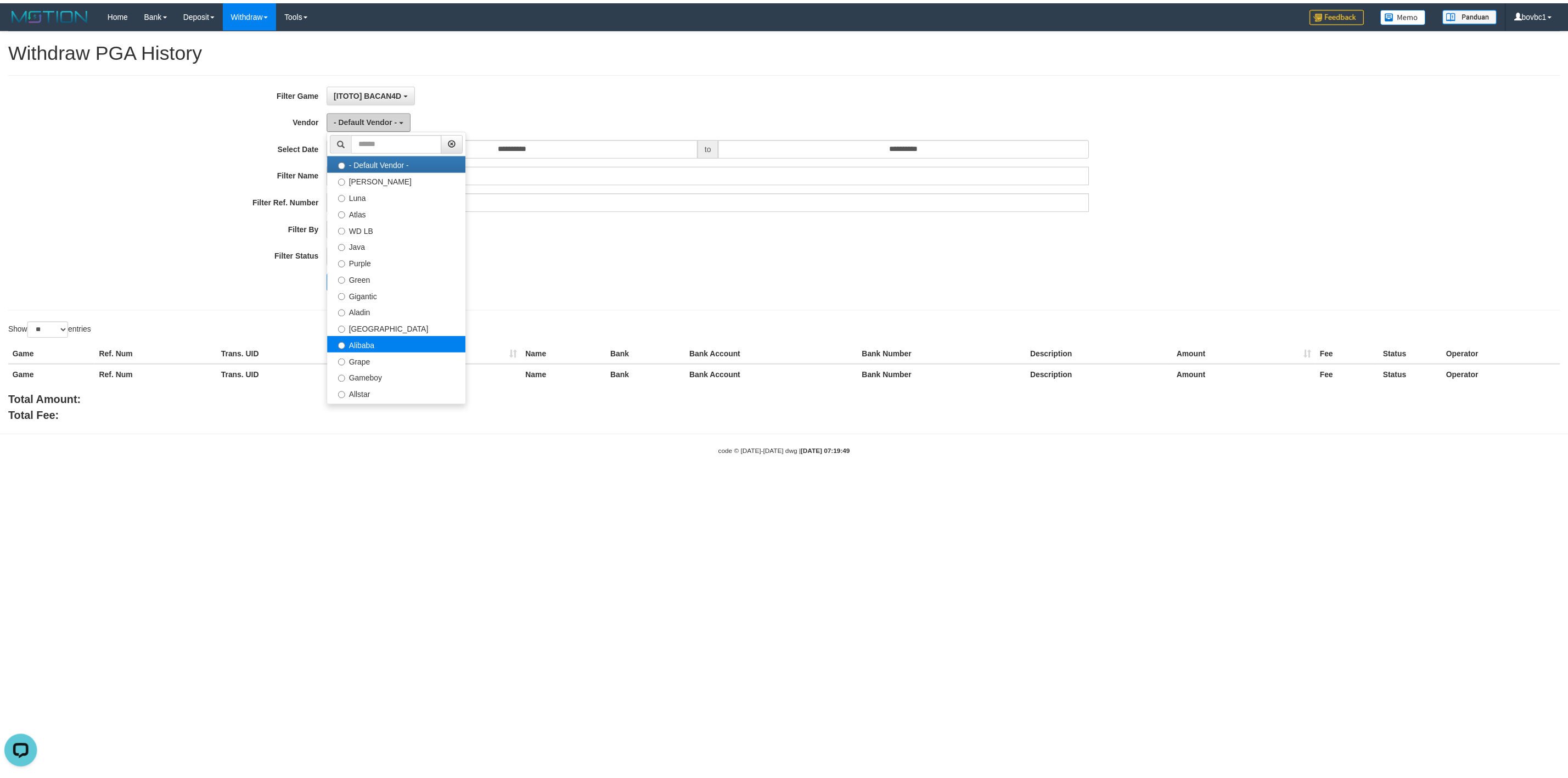
scroll to position [0, 0]
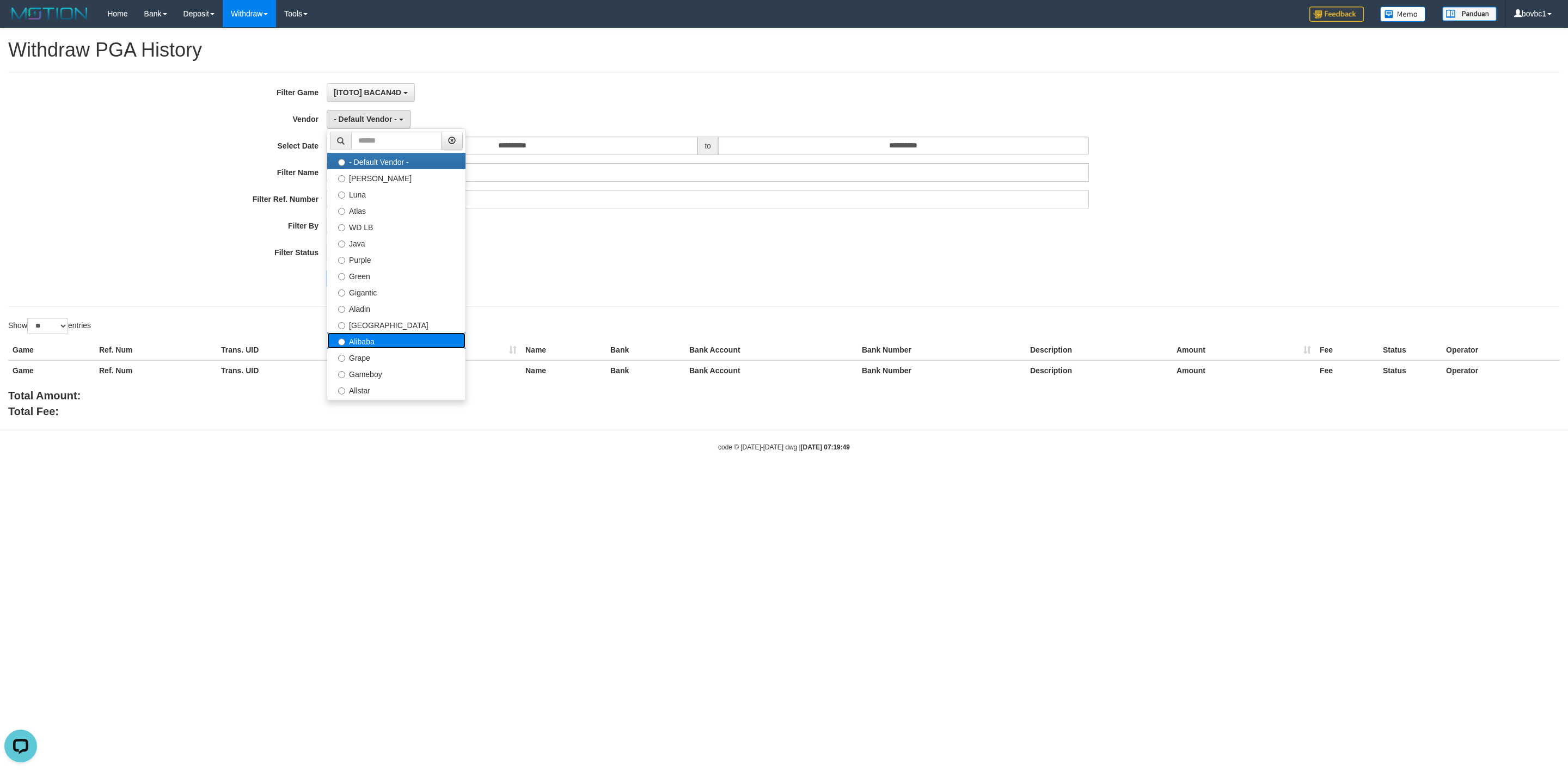
click at [380, 344] on label "Alibaba" at bounding box center [396, 340] width 138 height 16
select select "**********"
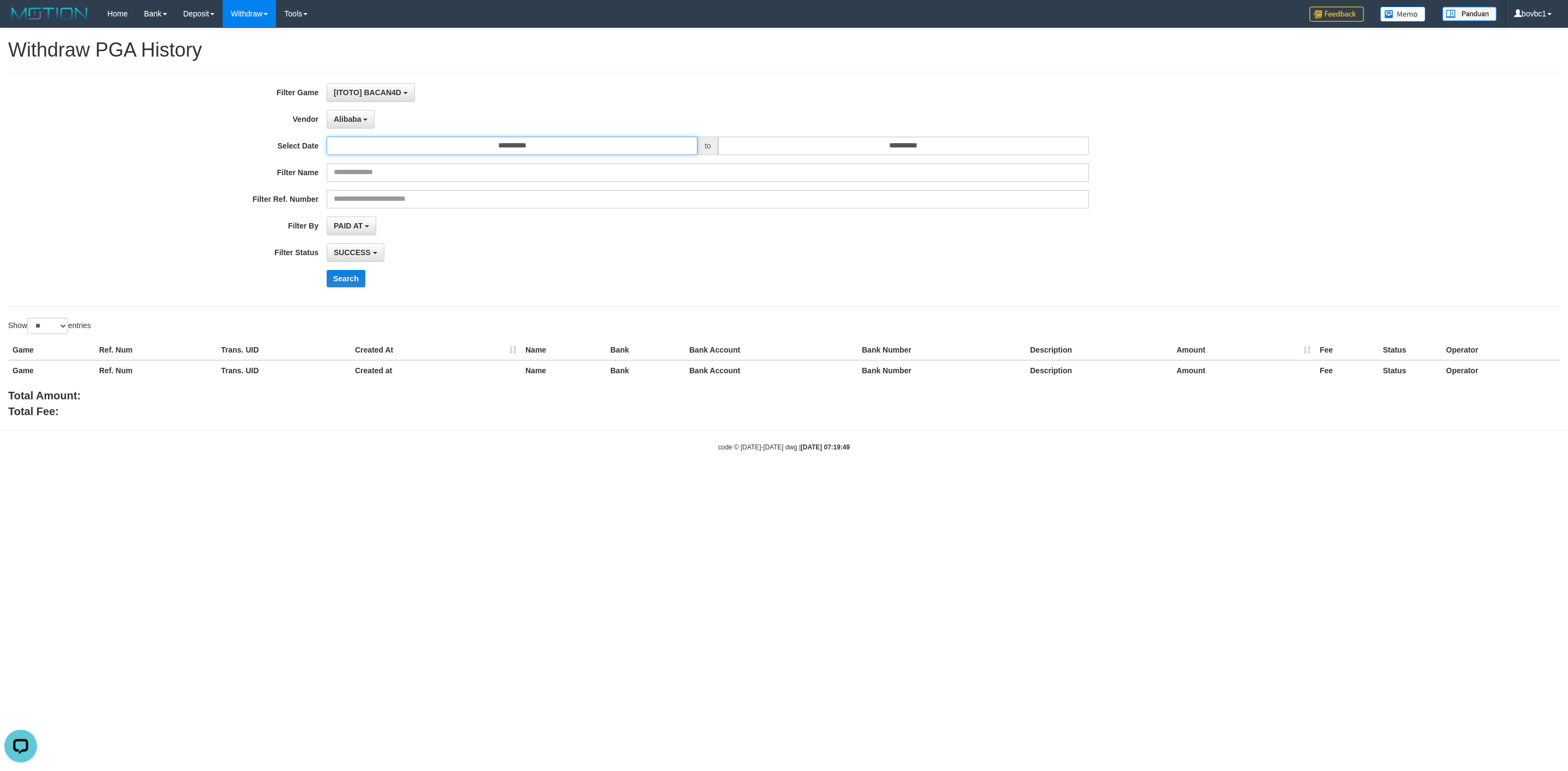
click at [479, 149] on input "**********" at bounding box center [512, 146] width 371 height 19
click at [338, 171] on th "«" at bounding box center [337, 168] width 16 height 16
click at [343, 268] on td "22" at bounding box center [337, 267] width 16 height 16
type input "**********"
click at [926, 137] on div "**********" at bounding box center [653, 188] width 1307 height 212
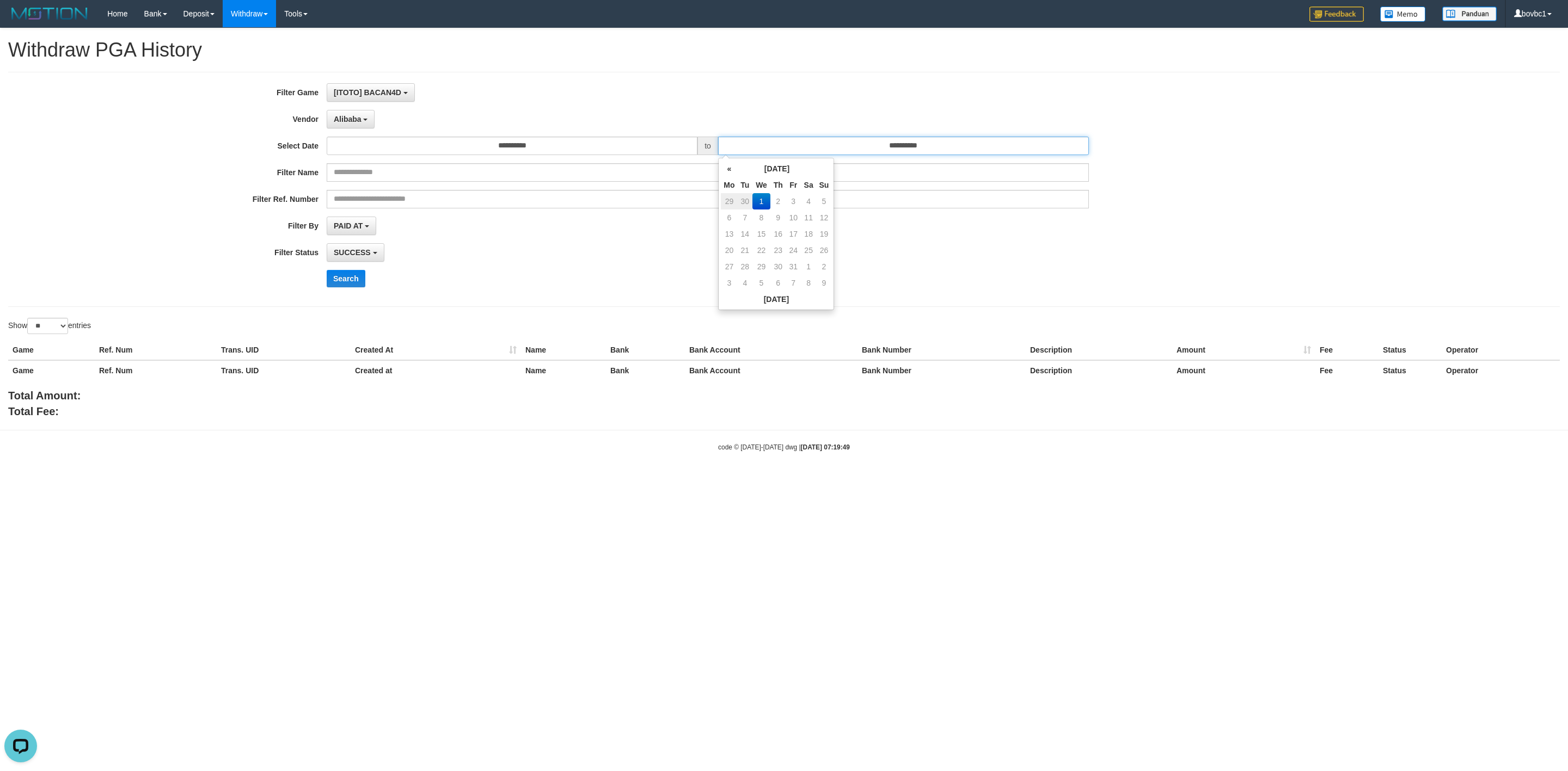
click at [921, 153] on input "**********" at bounding box center [904, 146] width 371 height 19
click at [733, 167] on th "«" at bounding box center [728, 168] width 16 height 16
click at [830, 264] on td "28" at bounding box center [824, 267] width 15 height 16
type input "**********"
click at [961, 243] on div "**********" at bounding box center [653, 188] width 1307 height 212
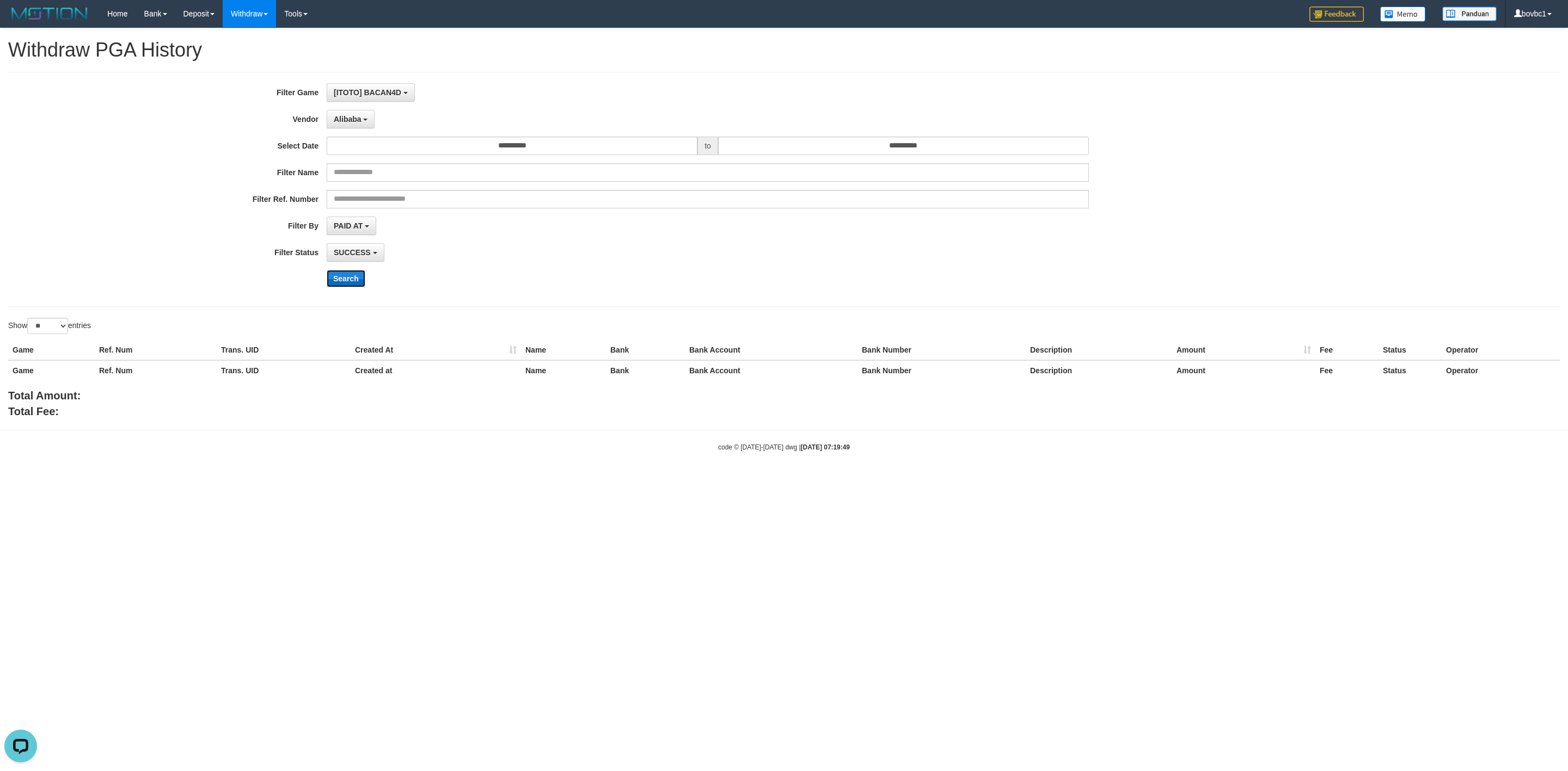
click at [355, 283] on button "Search" at bounding box center [345, 278] width 38 height 17
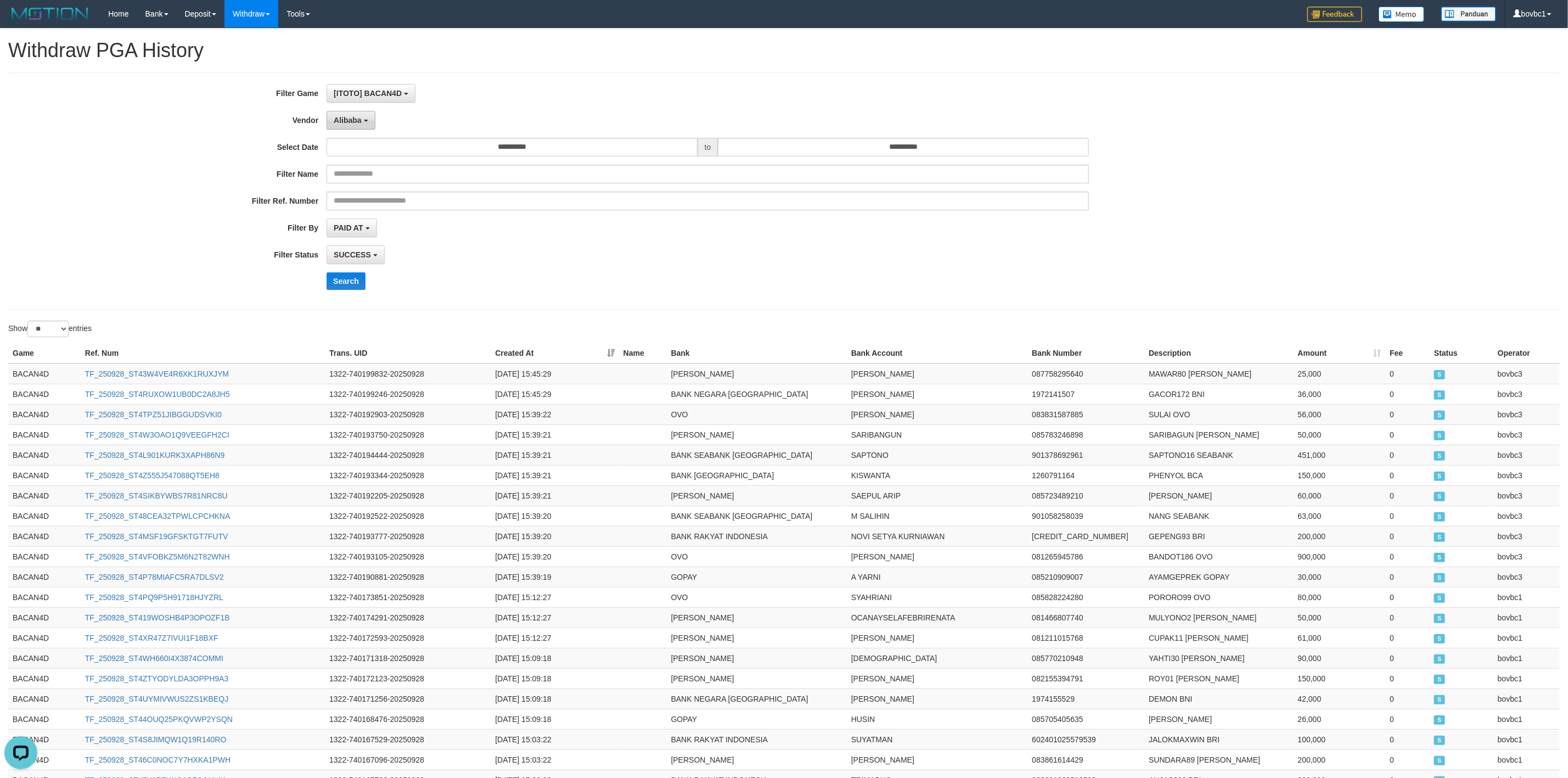
click at [364, 127] on button "Alibaba" at bounding box center [350, 121] width 48 height 19
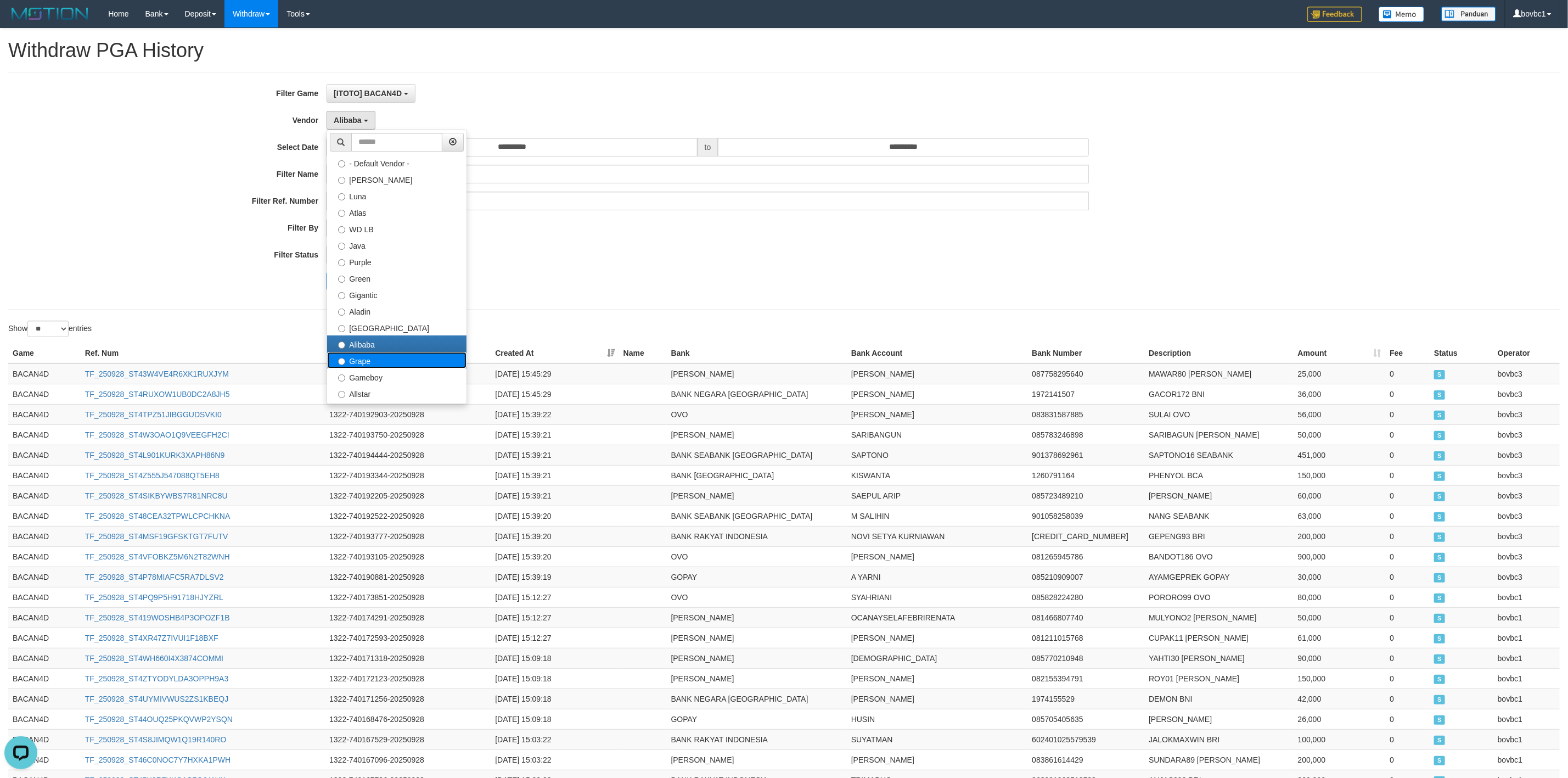
click at [377, 365] on label "Grape" at bounding box center [397, 360] width 140 height 17
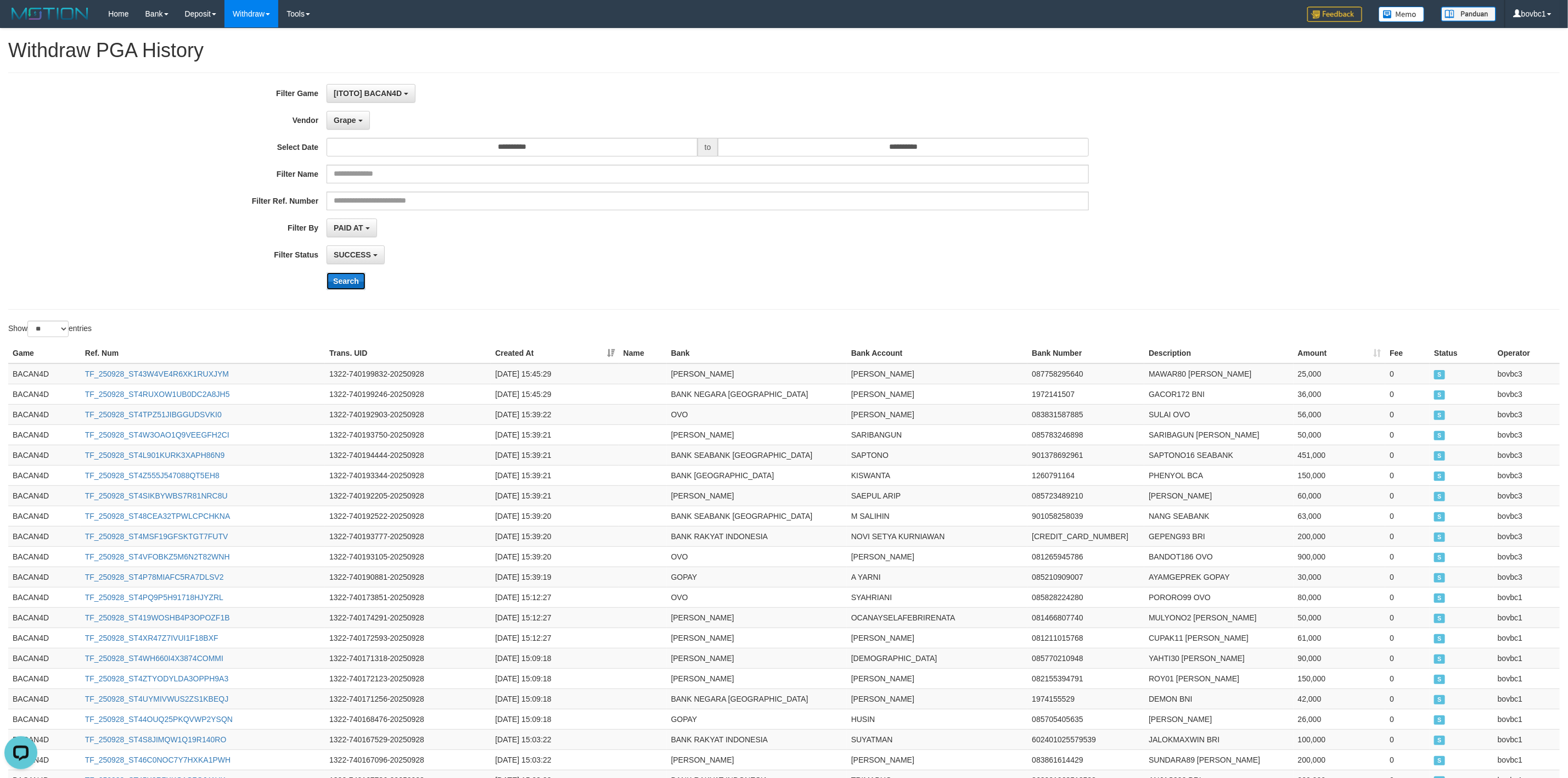
click at [333, 282] on button "Search" at bounding box center [345, 281] width 39 height 17
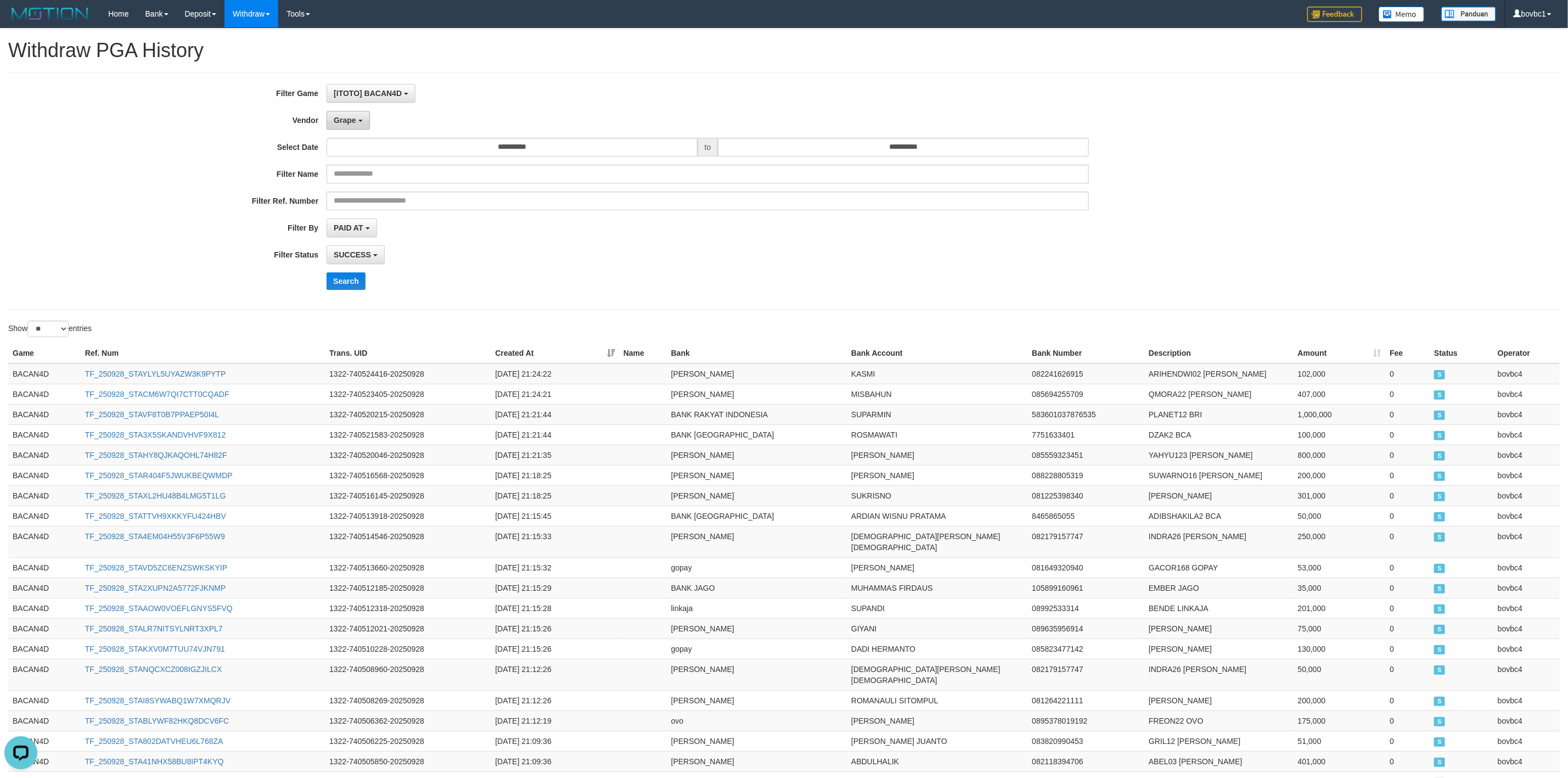
click at [345, 116] on span "Grape" at bounding box center [345, 120] width 22 height 9
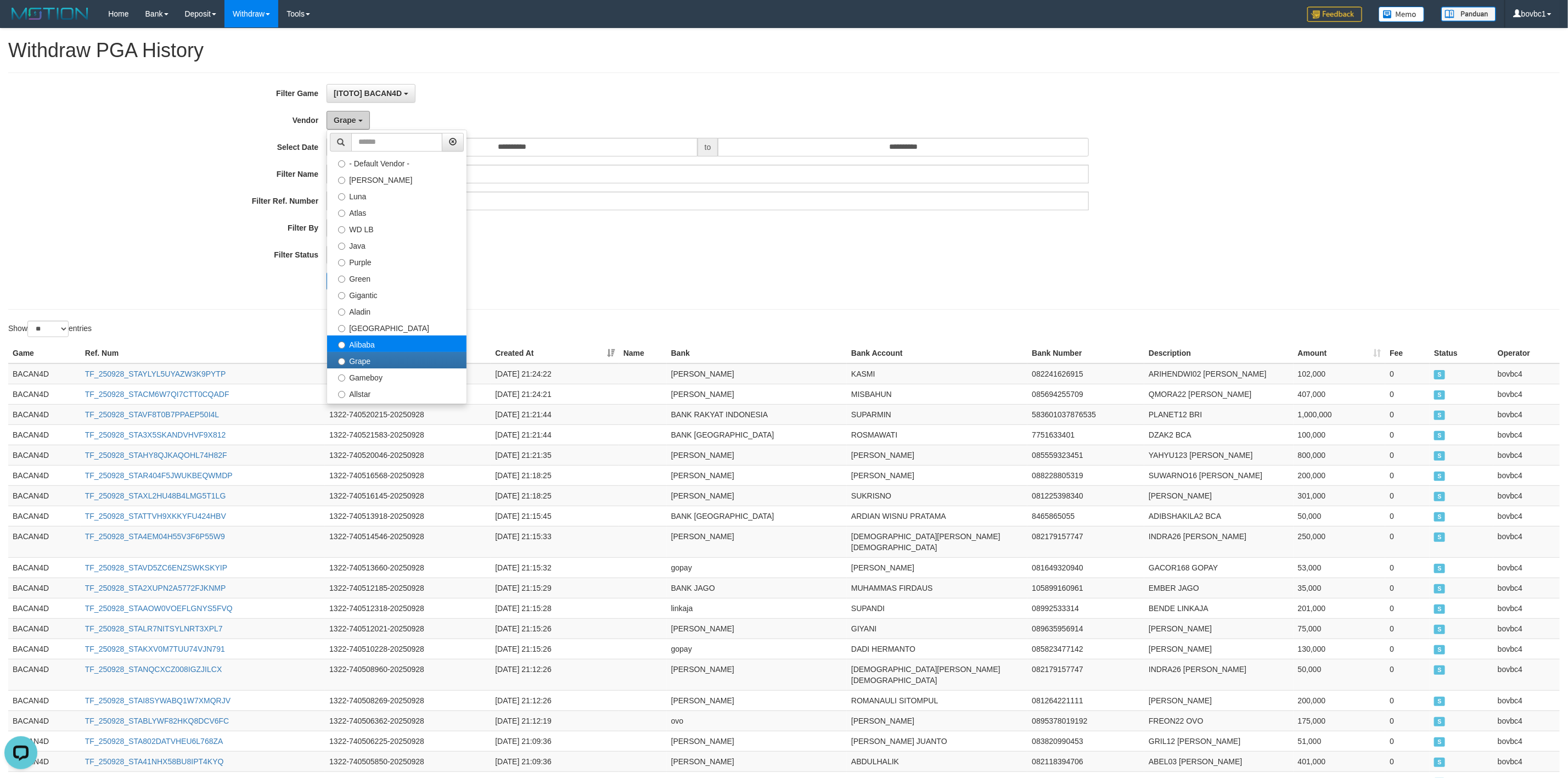
scroll to position [165, 0]
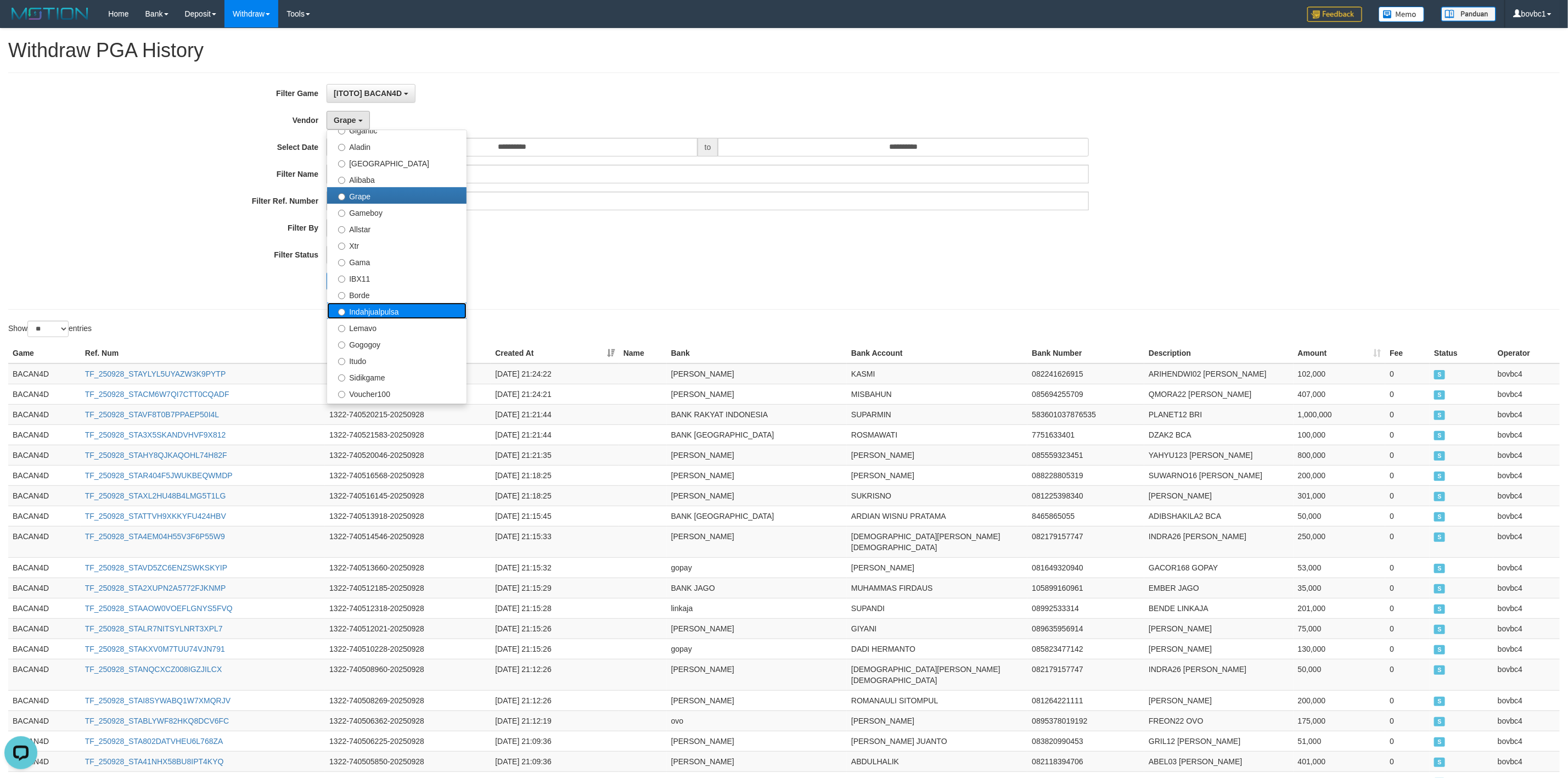
click at [380, 313] on label "Indahjualpulsa" at bounding box center [397, 310] width 140 height 17
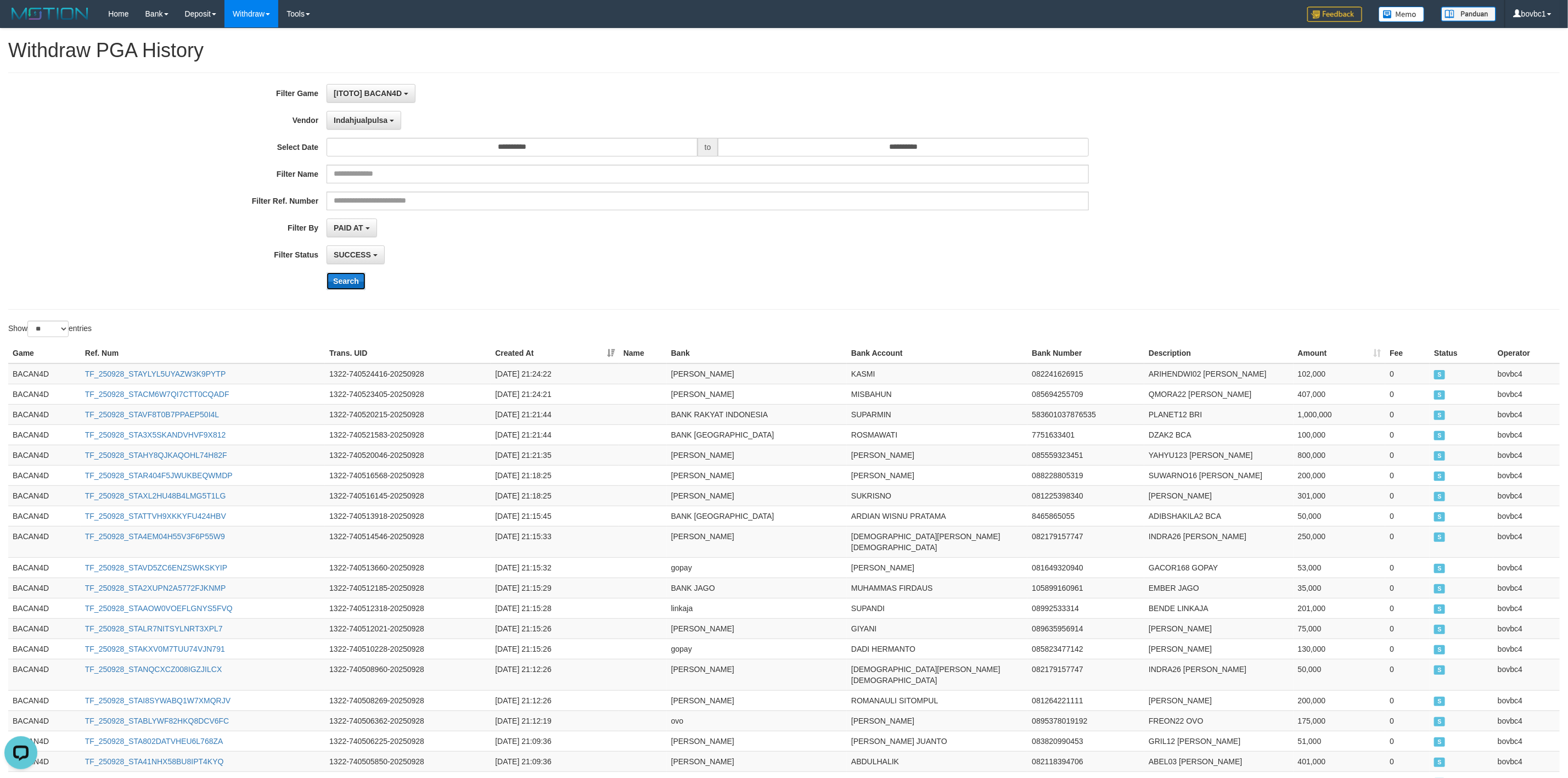
click at [339, 281] on button "Search" at bounding box center [345, 281] width 39 height 17
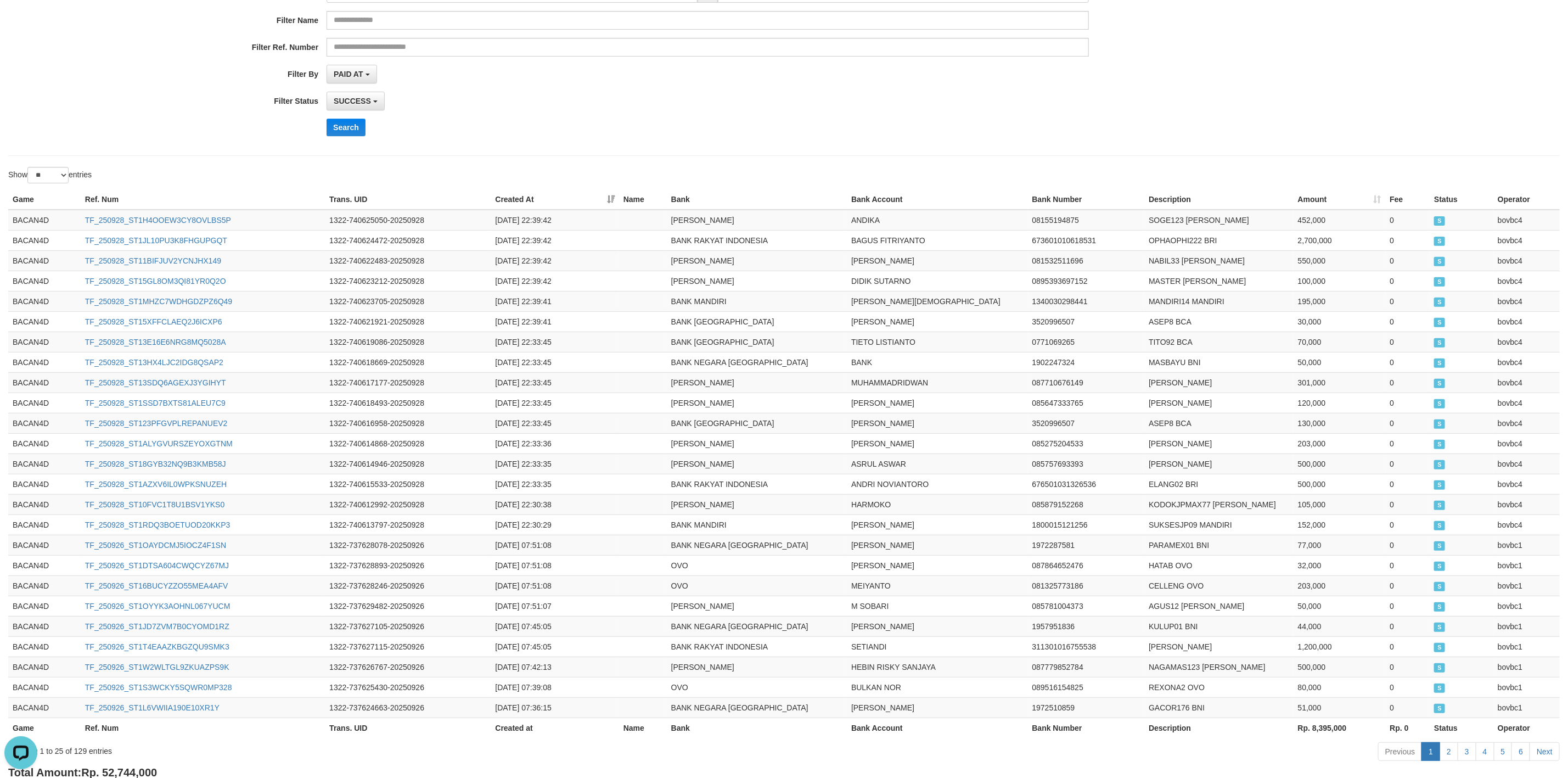
scroll to position [0, 0]
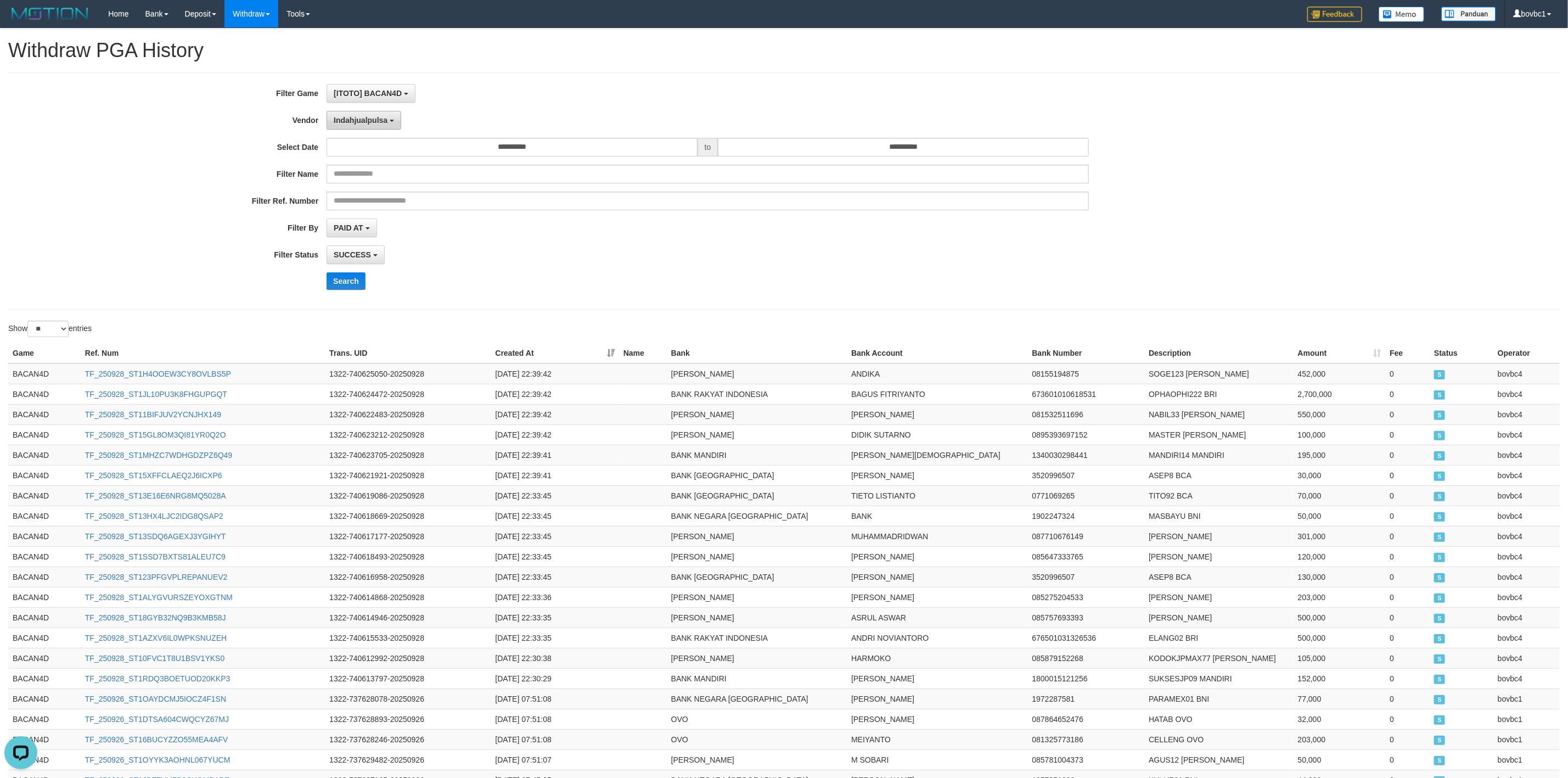
click at [364, 127] on button "Indahjualpulsa" at bounding box center [364, 121] width 75 height 19
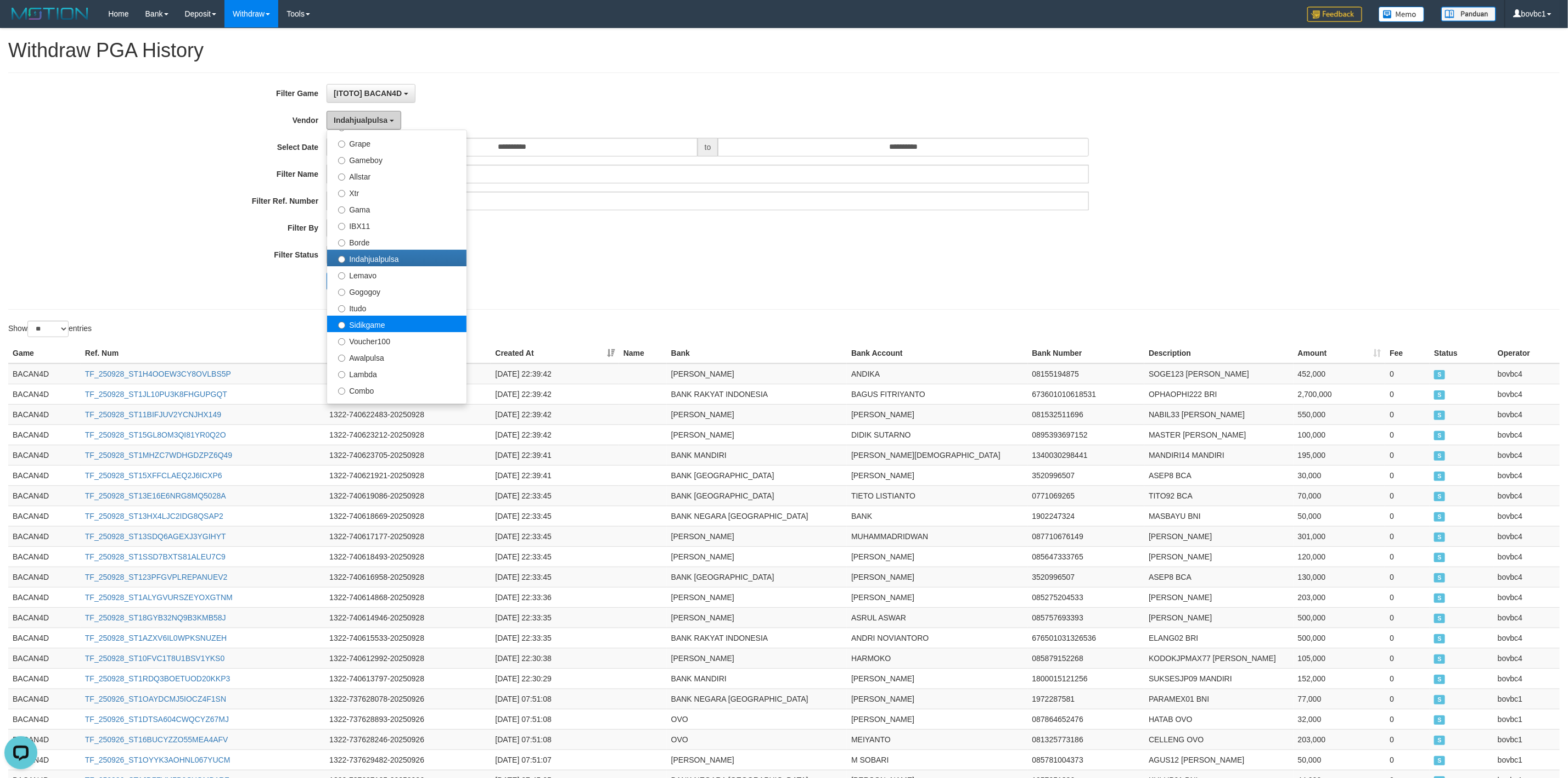
scroll to position [247, 0]
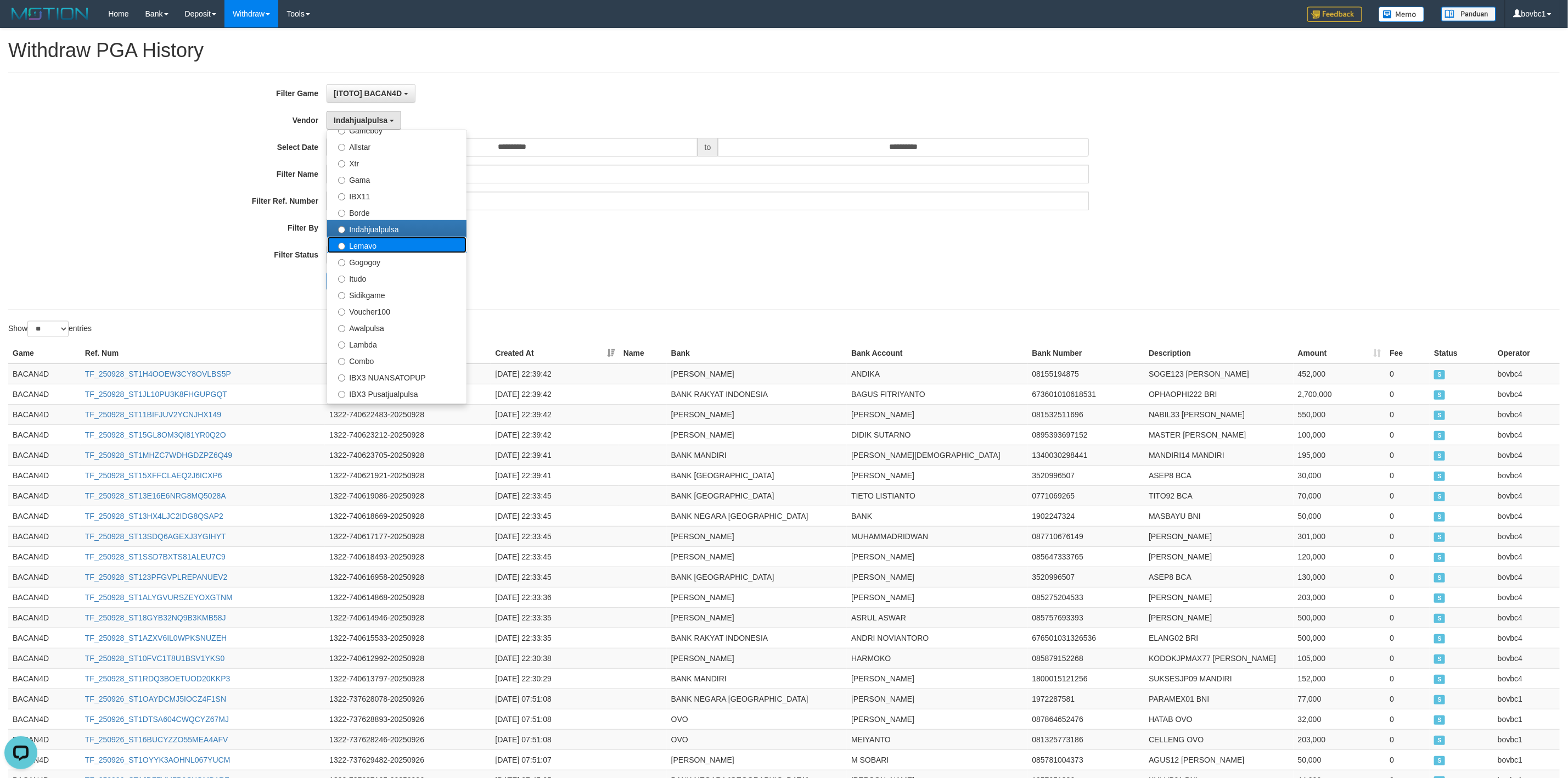
click at [369, 250] on label "Lemavo" at bounding box center [397, 245] width 140 height 17
click at [338, 283] on button "Search" at bounding box center [345, 281] width 39 height 17
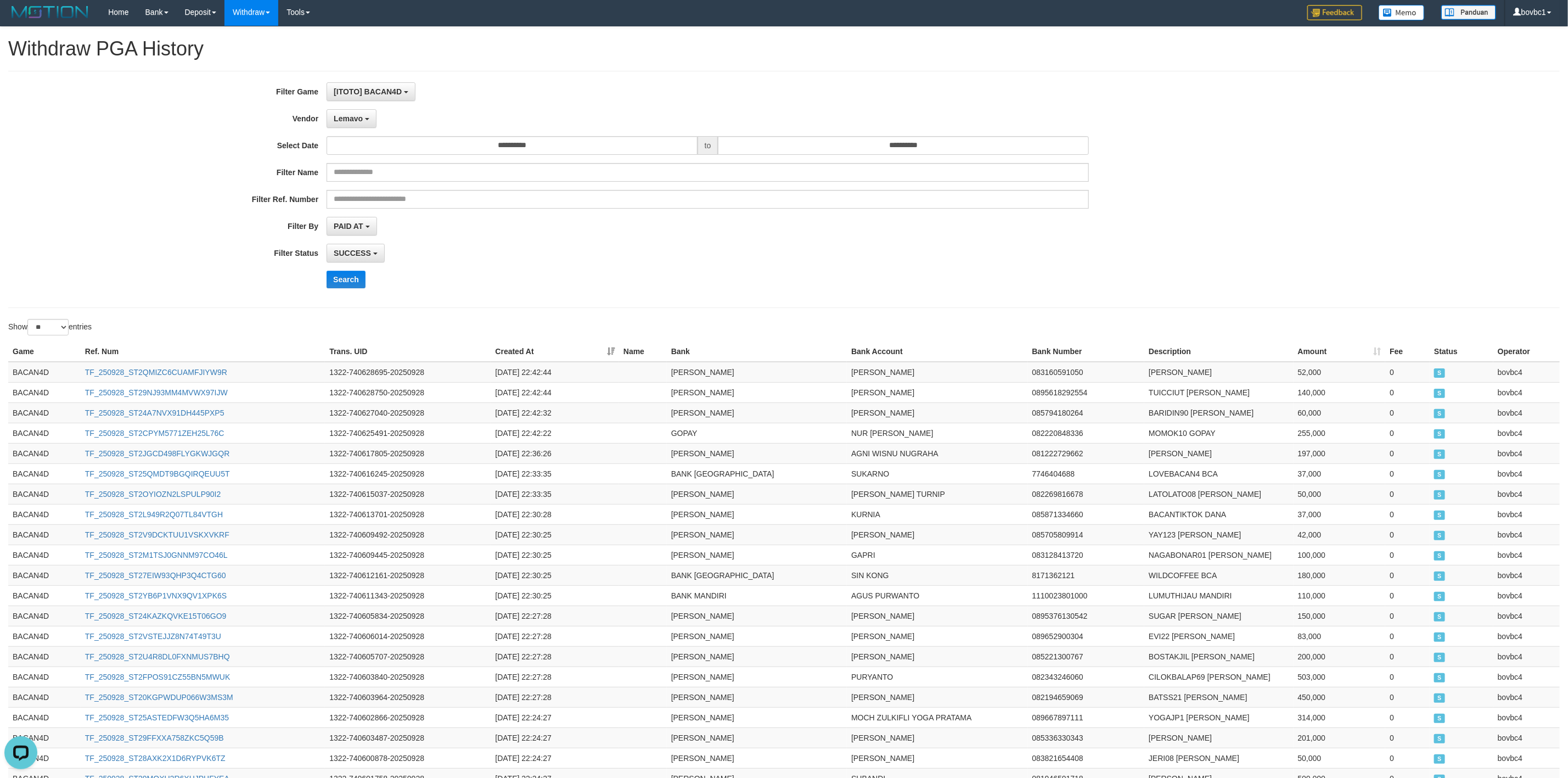
scroll to position [0, 0]
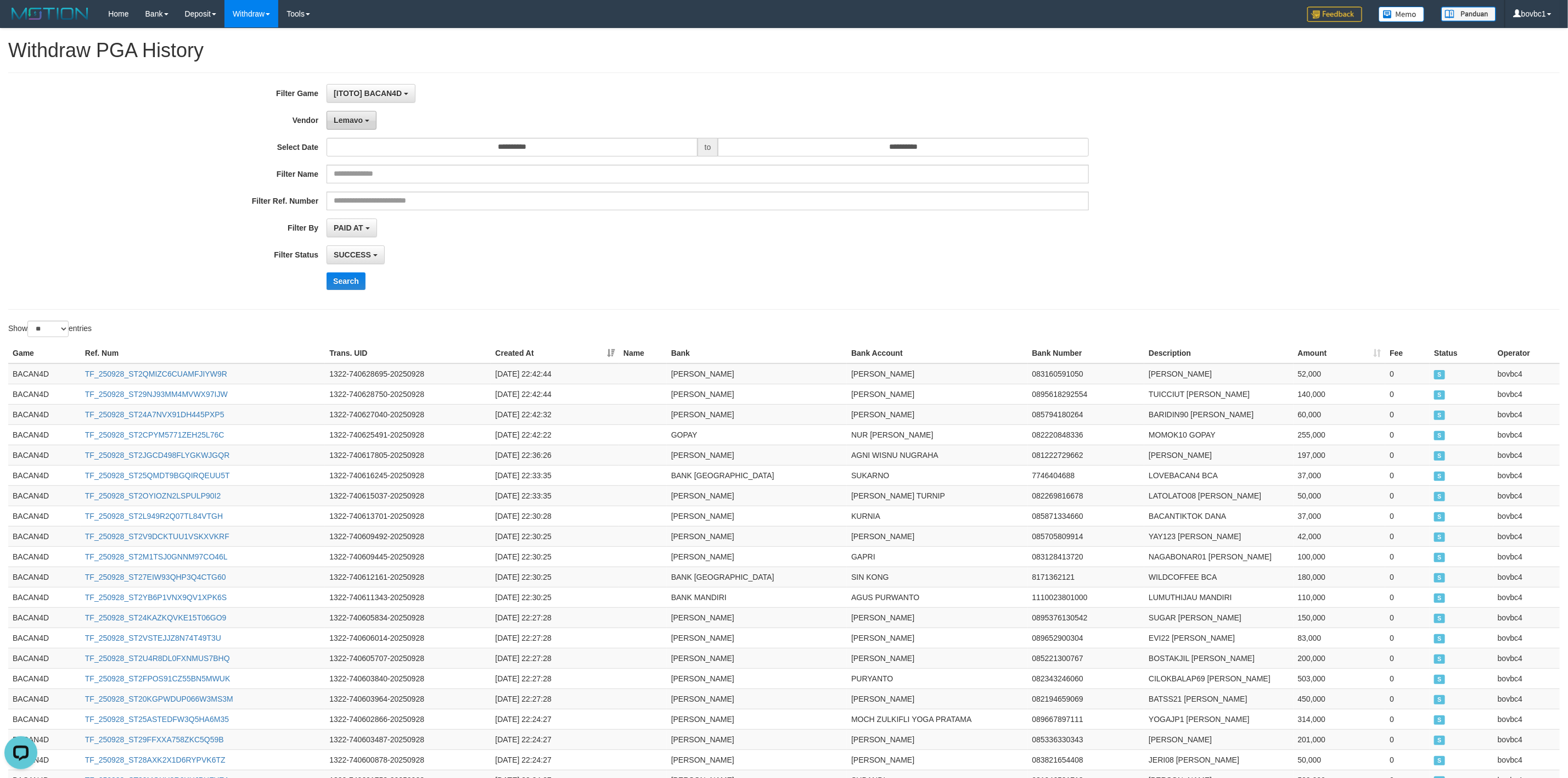
click at [356, 129] on button "Lemavo" at bounding box center [351, 121] width 50 height 19
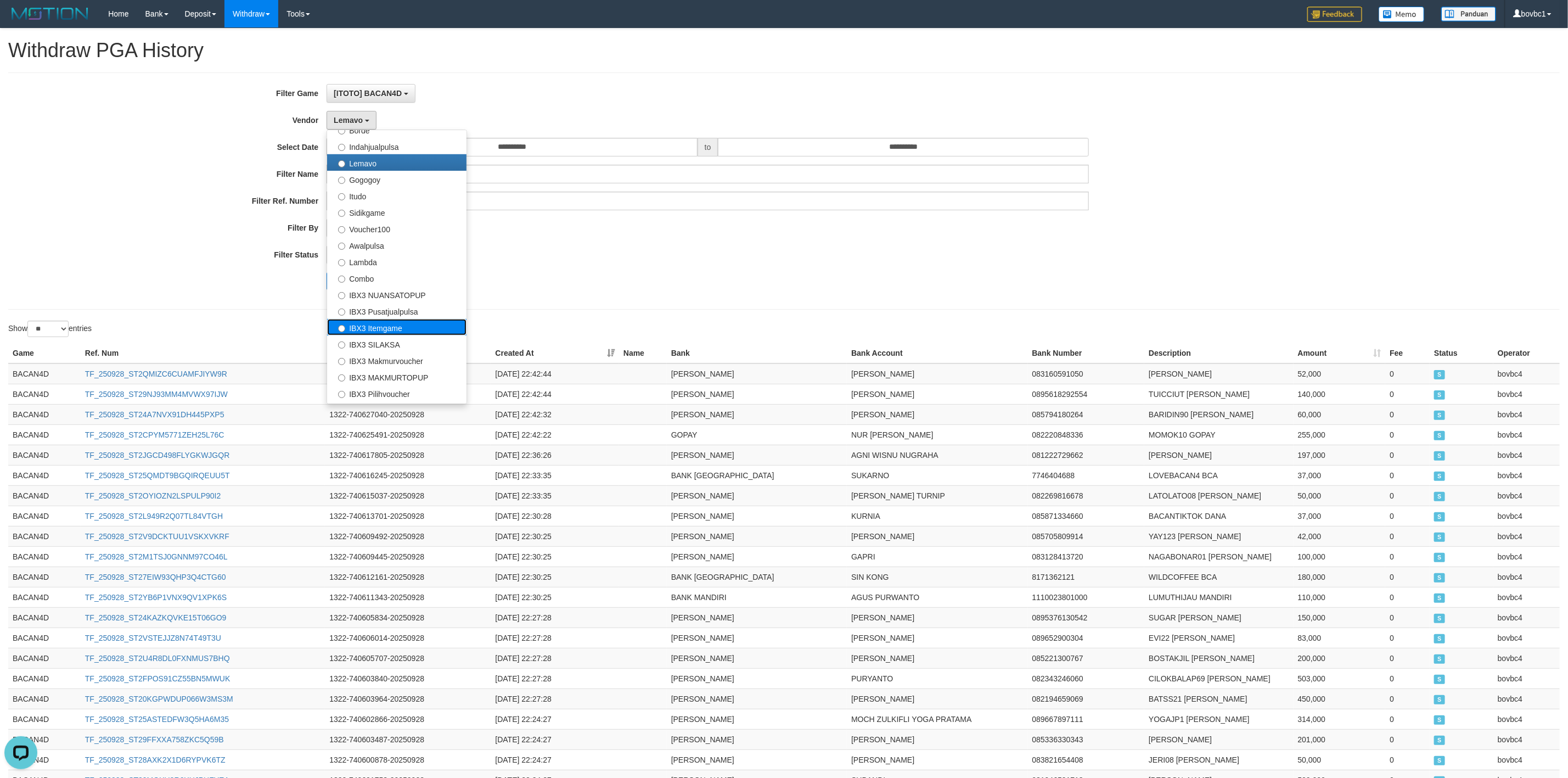
click at [383, 328] on label "IBX3 Itemgame" at bounding box center [397, 327] width 140 height 17
select select "**********"
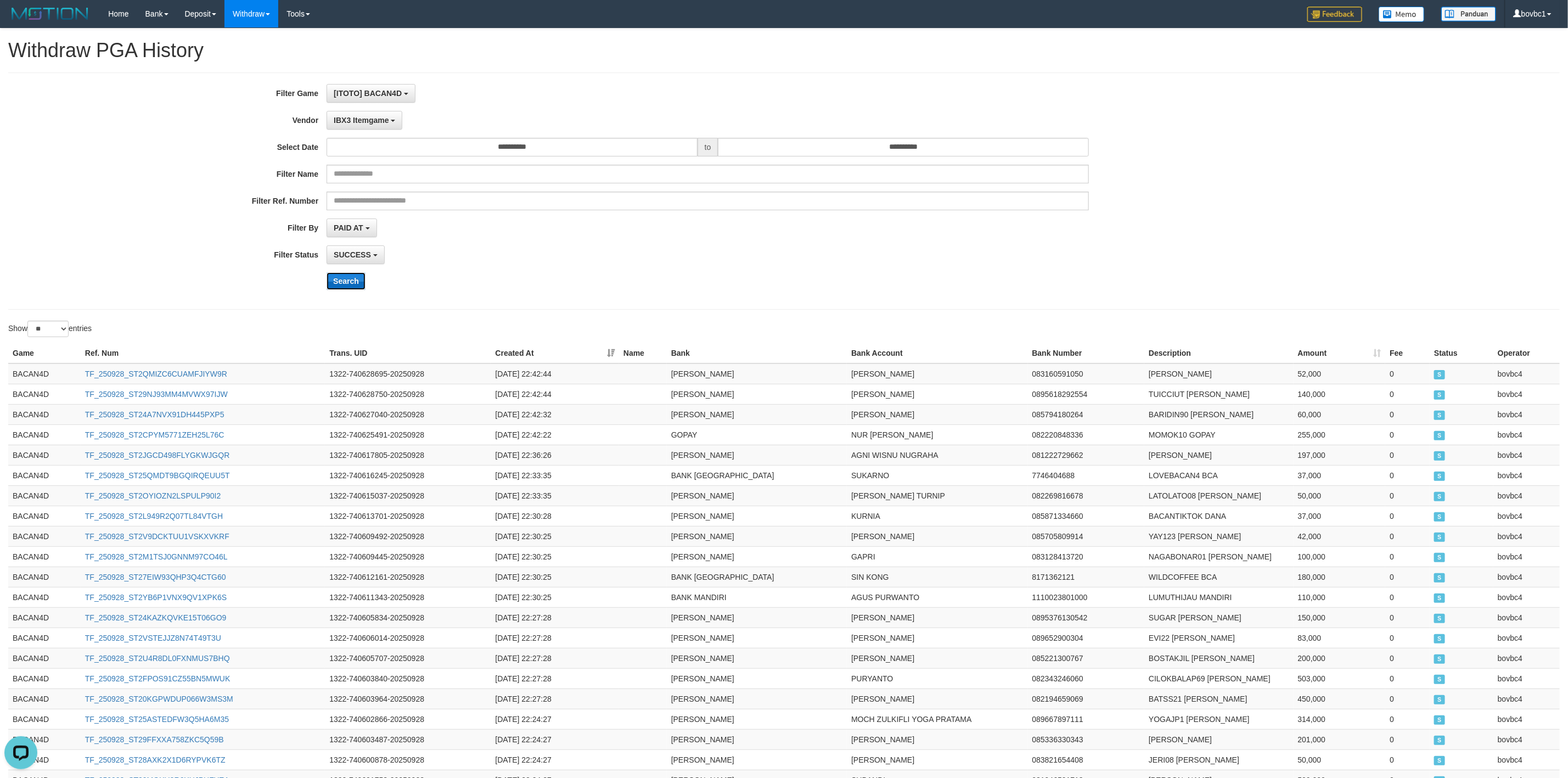
click at [346, 279] on button "Search" at bounding box center [345, 281] width 39 height 17
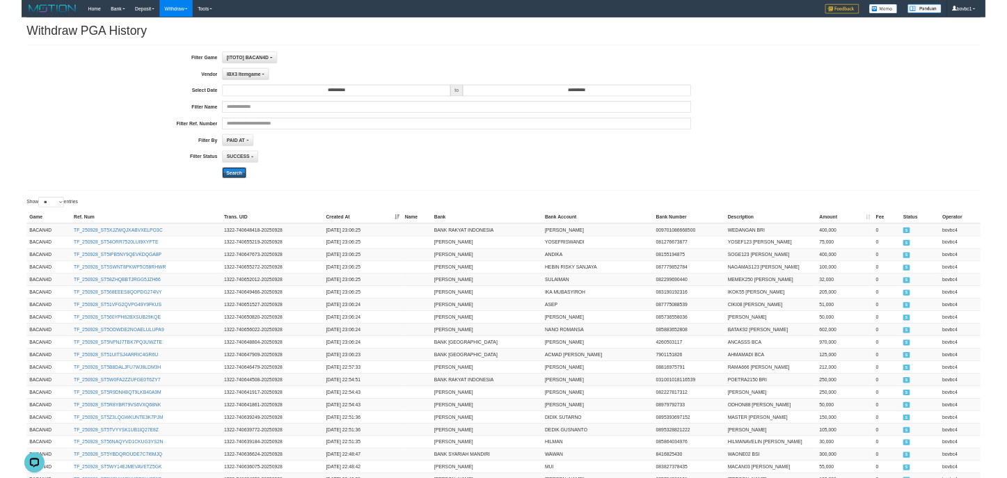
scroll to position [308, 0]
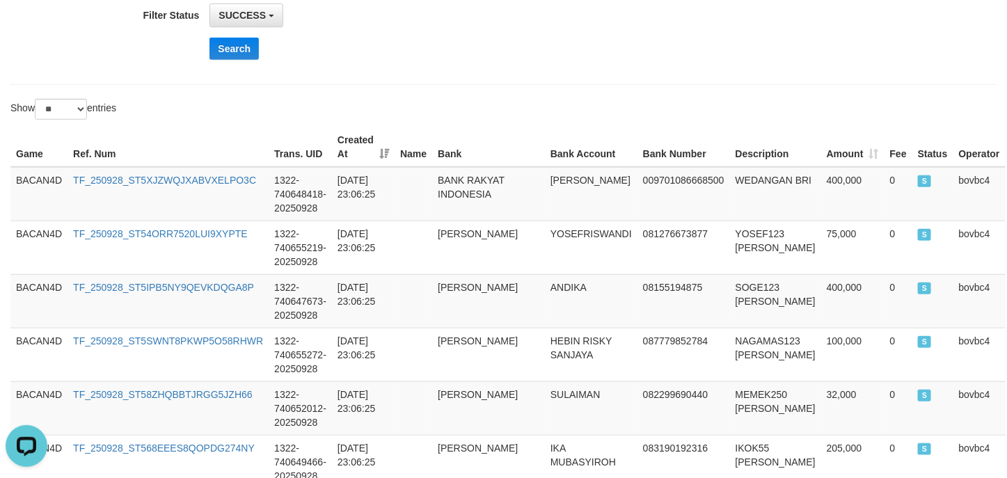
drag, startPoint x: 558, startPoint y: 86, endPoint x: 562, endPoint y: 77, distance: 9.0
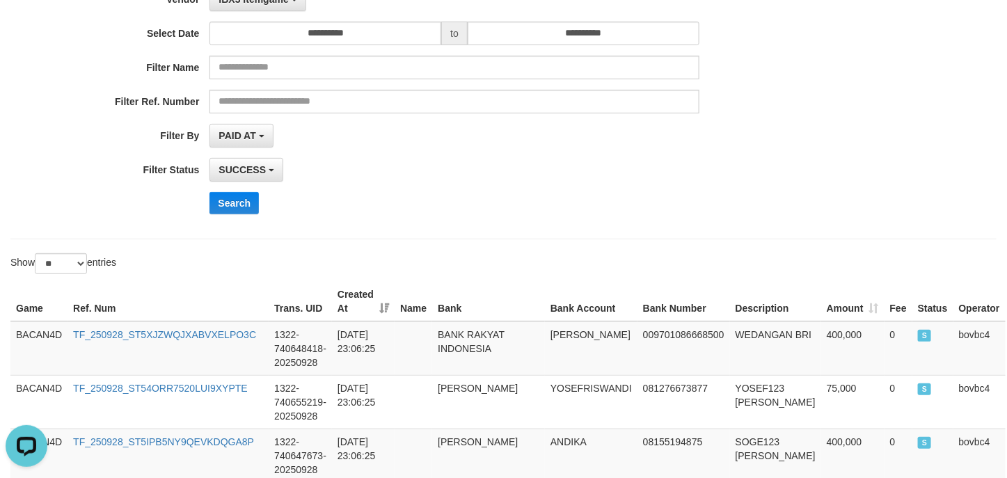
scroll to position [0, 0]
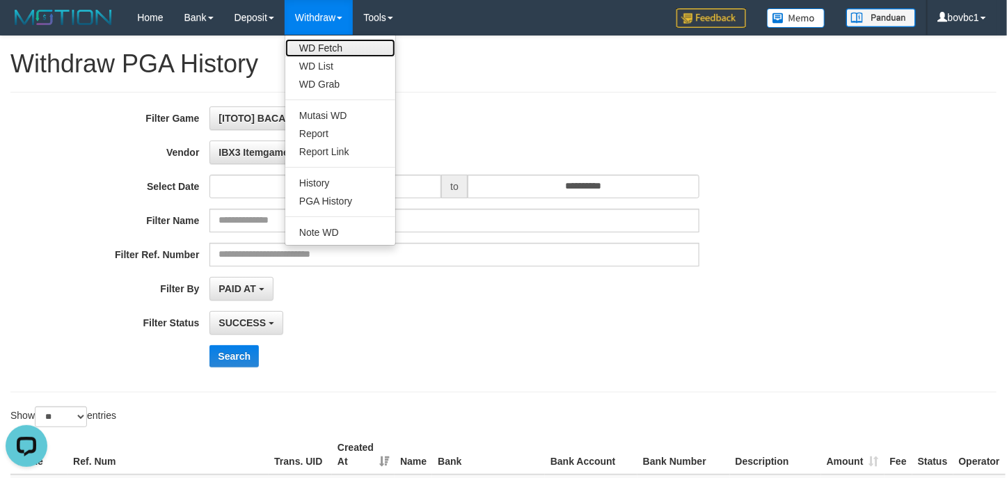
click at [333, 52] on link "WD Fetch" at bounding box center [340, 48] width 110 height 18
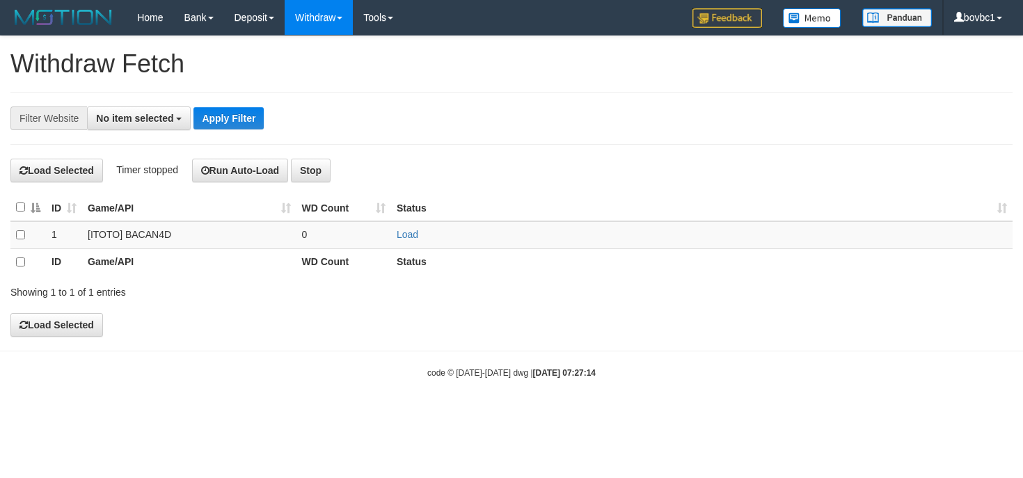
select select
click at [403, 243] on td "Load" at bounding box center [701, 234] width 621 height 27
click at [405, 240] on link "Load" at bounding box center [408, 234] width 22 height 11
click at [598, 207] on th "Status" at bounding box center [701, 207] width 621 height 27
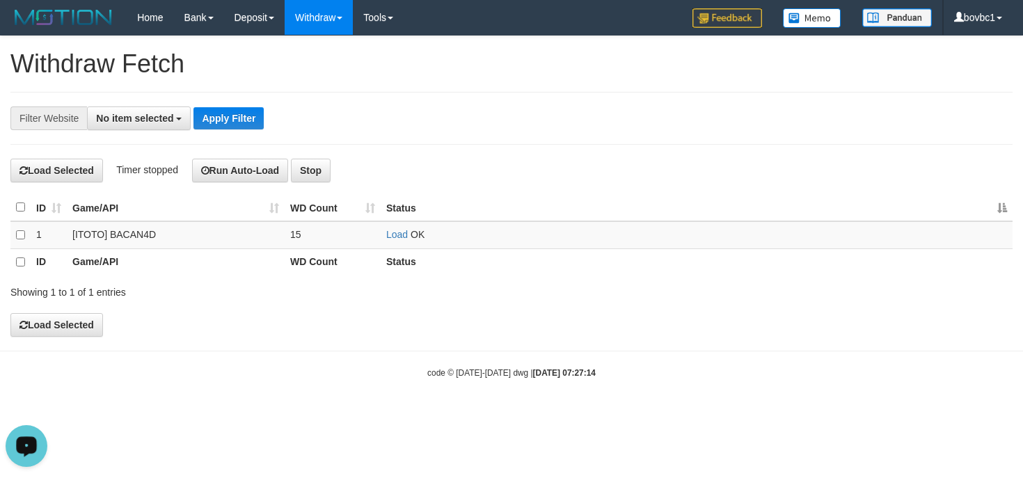
drag, startPoint x: 24, startPoint y: 435, endPoint x: 11, endPoint y: 440, distance: 13.7
click at [11, 440] on button "Open LiveChat chat widget" at bounding box center [27, 446] width 42 height 42
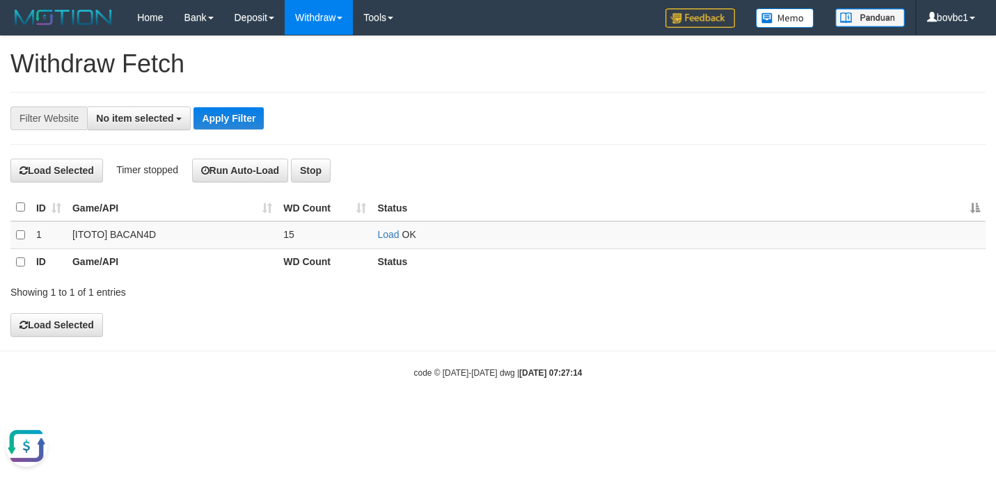
click at [573, 88] on div "**********" at bounding box center [498, 186] width 996 height 300
click at [639, 120] on div "**********" at bounding box center [415, 118] width 830 height 24
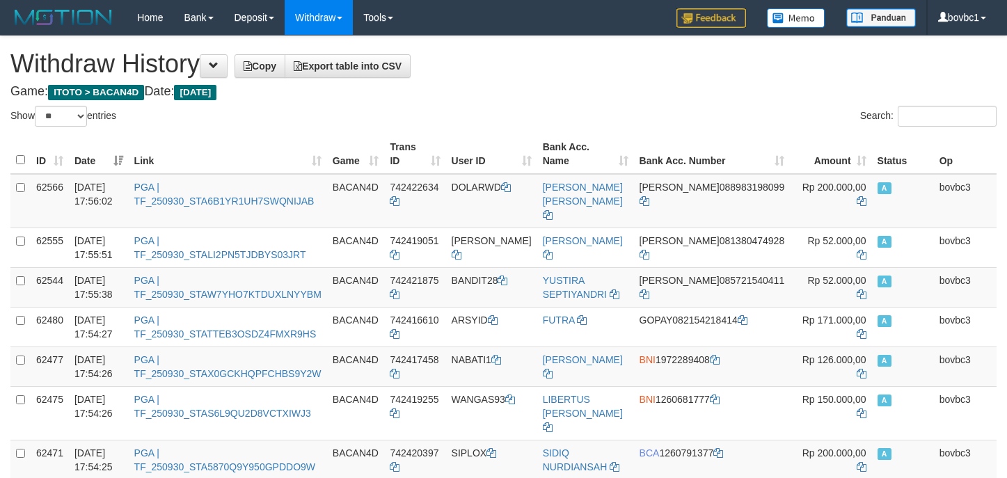
select select "**"
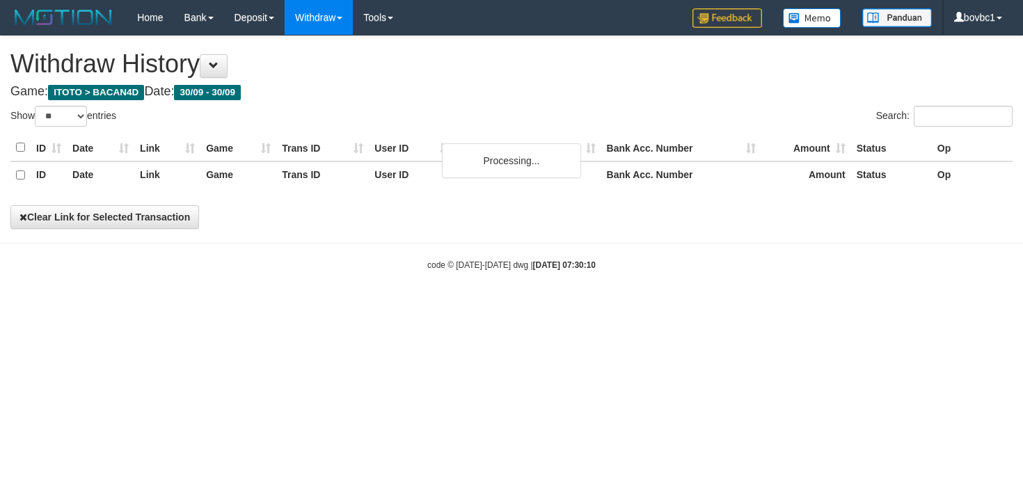
select select "**"
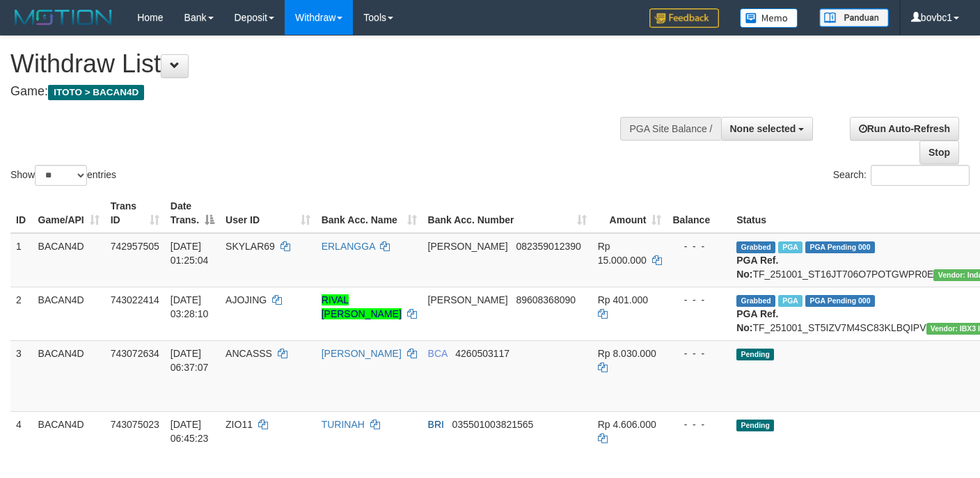
select select
select select "**"
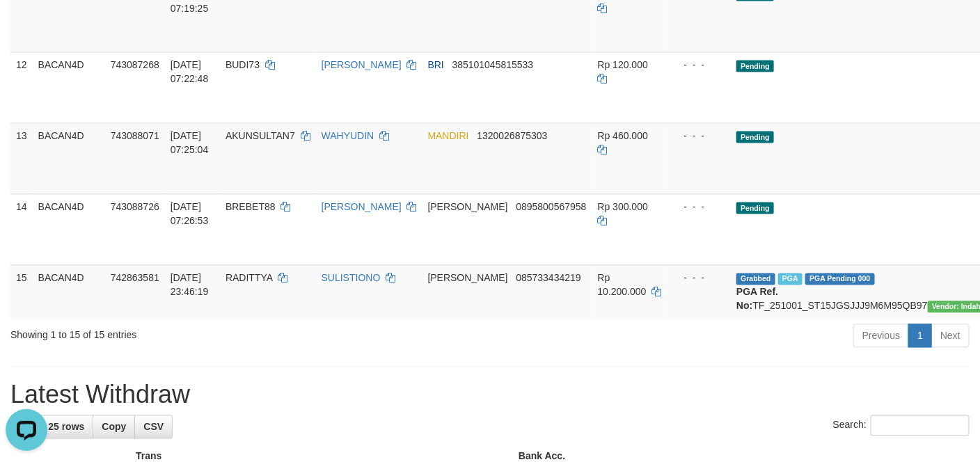
scroll to position [1044, 0]
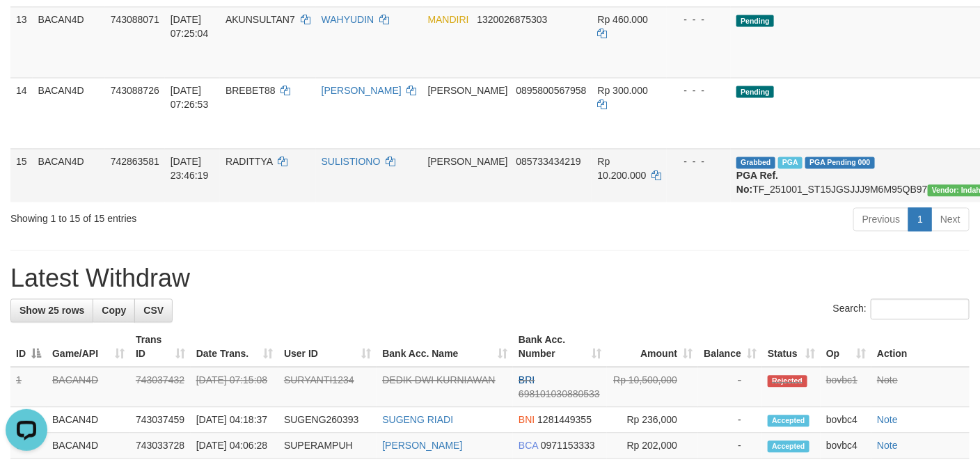
click at [848, 202] on td "Grabbed PGA PGA Pending 000 PGA Ref. No: TF_251001_ST15JGSJJJ9M6M95QB97 Vendor:…" at bounding box center [888, 175] width 314 height 54
copy td "TF_251001_ST15JGSJJJ9M6M95QB97"
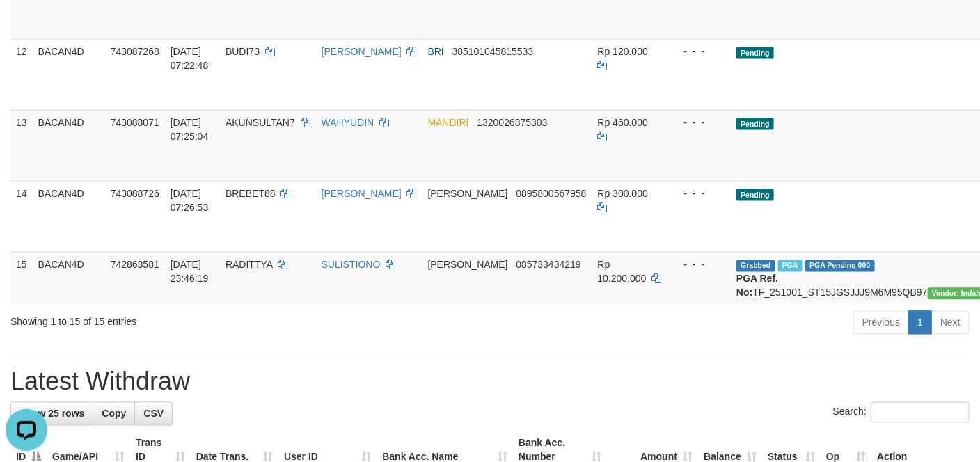
scroll to position [731, 0]
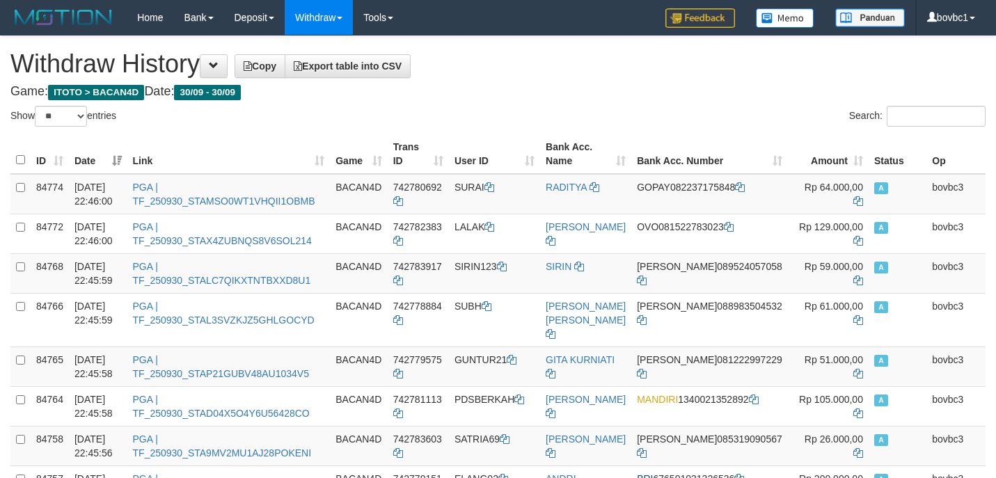
select select "**"
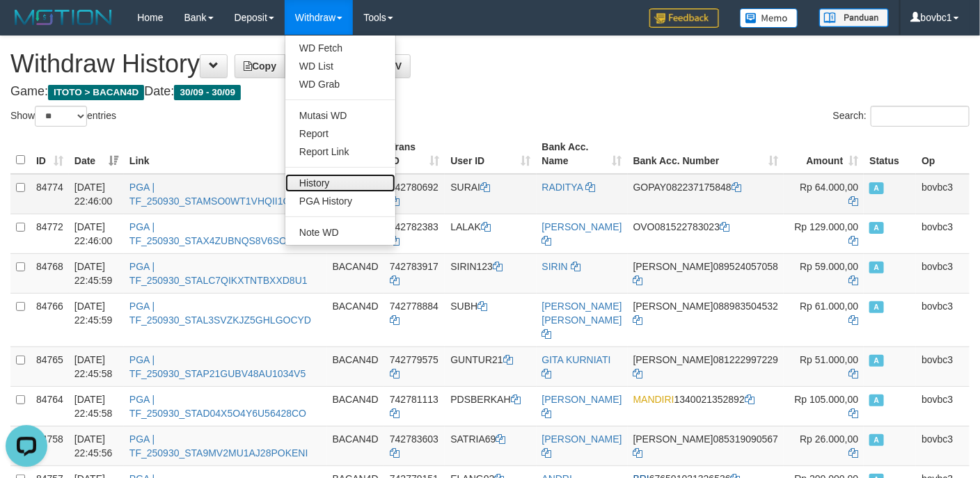
click at [336, 189] on link "History" at bounding box center [340, 183] width 110 height 18
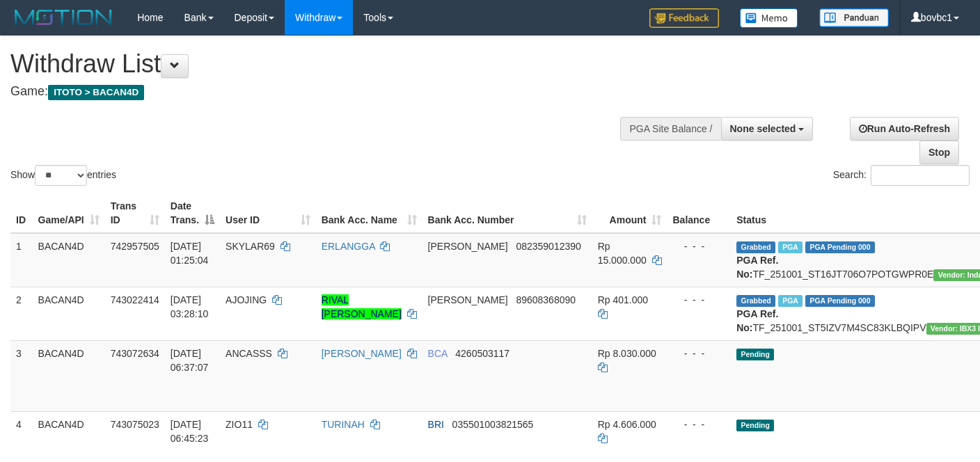
select select
select select "**"
click at [762, 129] on span "None selected" at bounding box center [763, 128] width 66 height 11
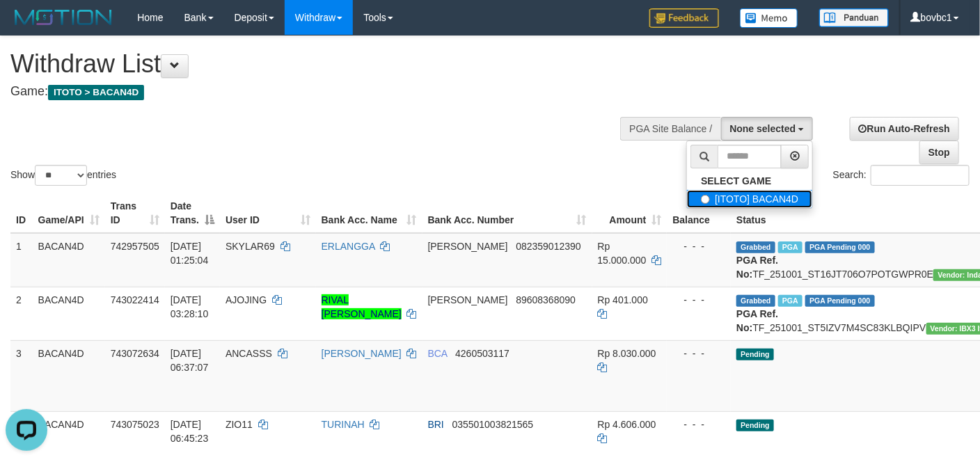
click at [752, 196] on label "[ITOTO] BACAN4D" at bounding box center [749, 199] width 125 height 18
select select "****"
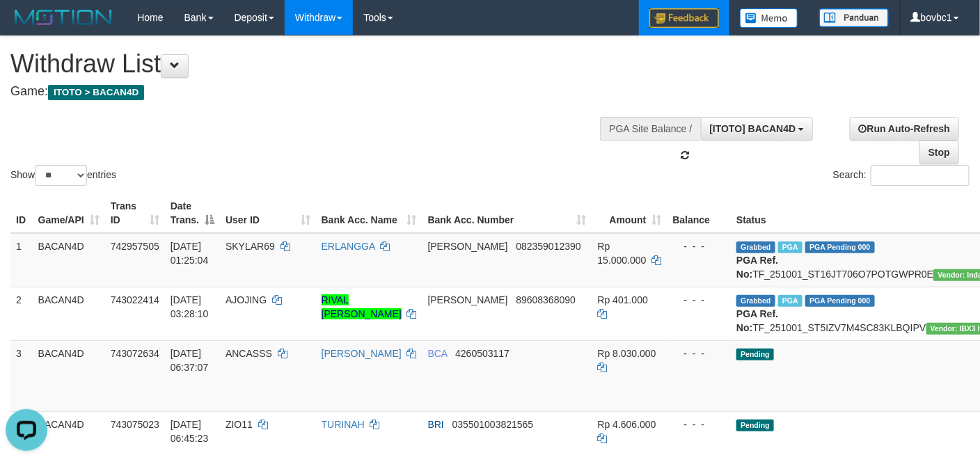
scroll to position [13, 0]
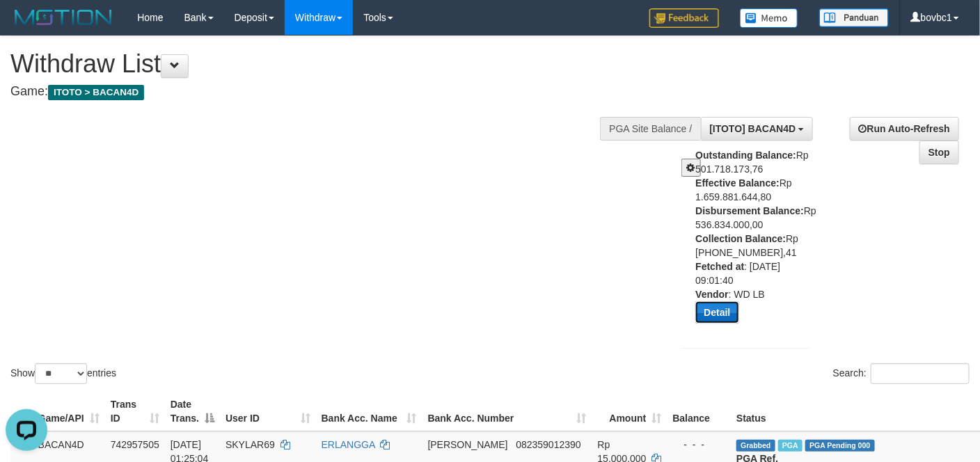
click at [718, 301] on button "Detail" at bounding box center [716, 312] width 43 height 22
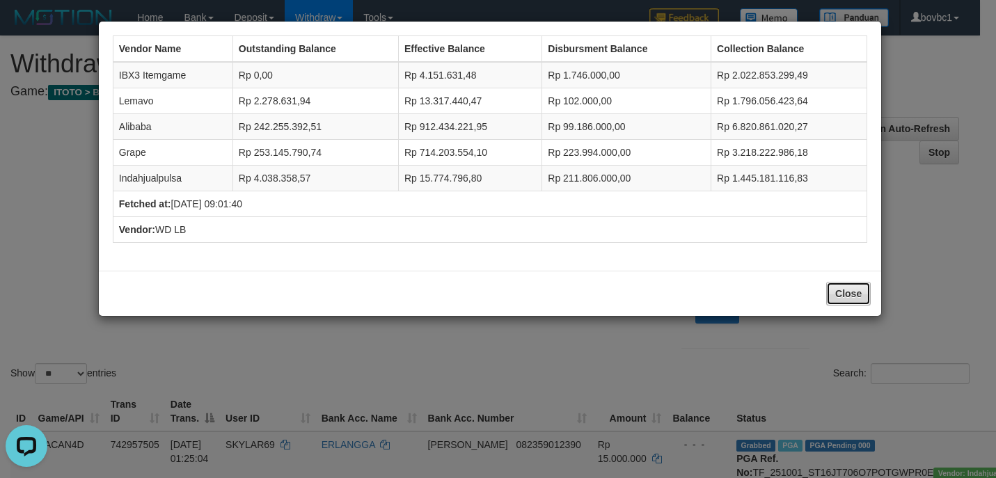
click at [841, 289] on button "Close" at bounding box center [848, 294] width 45 height 24
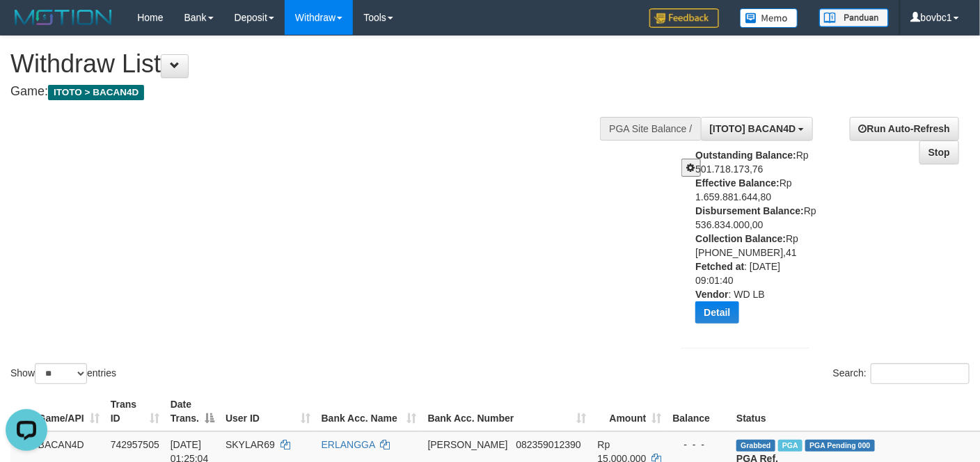
click at [699, 169] on div "Outstanding Balance: Rp 501.718.173,76 Effective Balance: Rp 1.659.881.644,80 D…" at bounding box center [757, 241] width 125 height 186
click at [691, 172] on button at bounding box center [690, 168] width 19 height 18
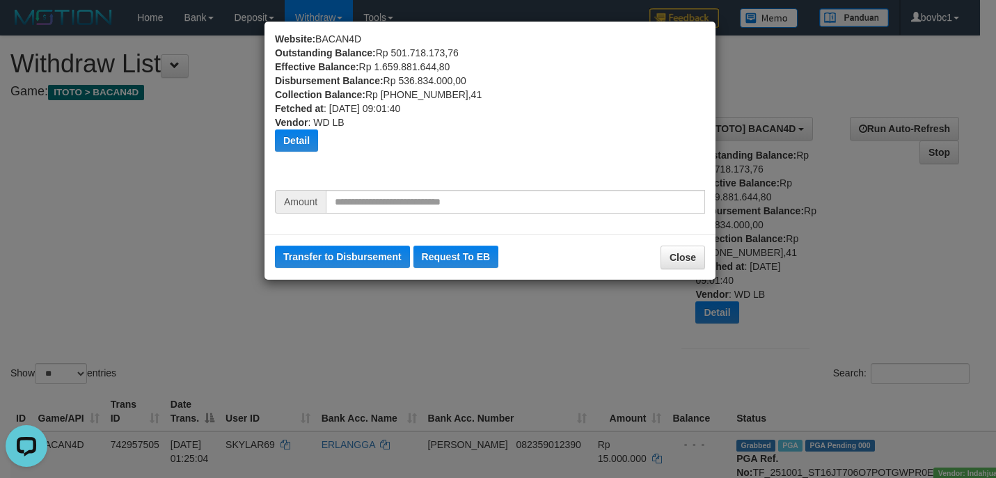
click at [551, 188] on div "Website: BACAN4D Outstanding Balance: Rp 501.718.173,76 Effective Balance: Rp 1…" at bounding box center [490, 111] width 430 height 158
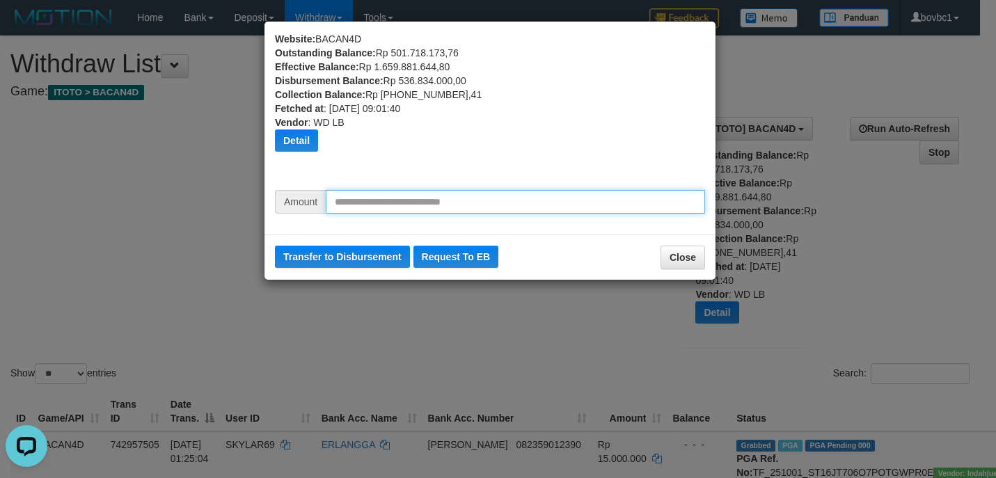
click at [558, 202] on input "text" at bounding box center [515, 202] width 379 height 24
type input "*********"
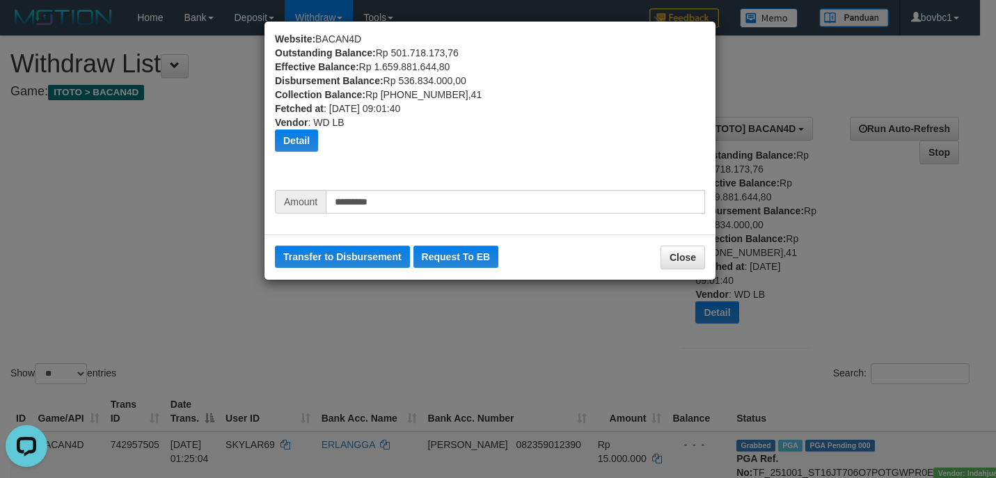
click at [321, 243] on div "Transfer to Disbursement Request To EB Close" at bounding box center [489, 256] width 451 height 45
click at [344, 266] on button "Transfer to Disbursement" at bounding box center [342, 257] width 135 height 22
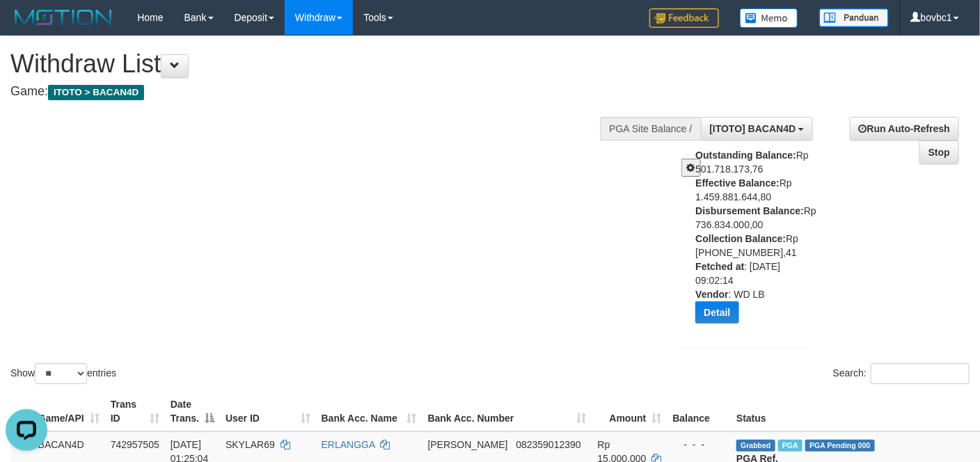
drag, startPoint x: 405, startPoint y: 211, endPoint x: 370, endPoint y: 211, distance: 34.8
click at [386, 211] on div "Show ** ** ** *** entries Search:" at bounding box center [490, 211] width 980 height 351
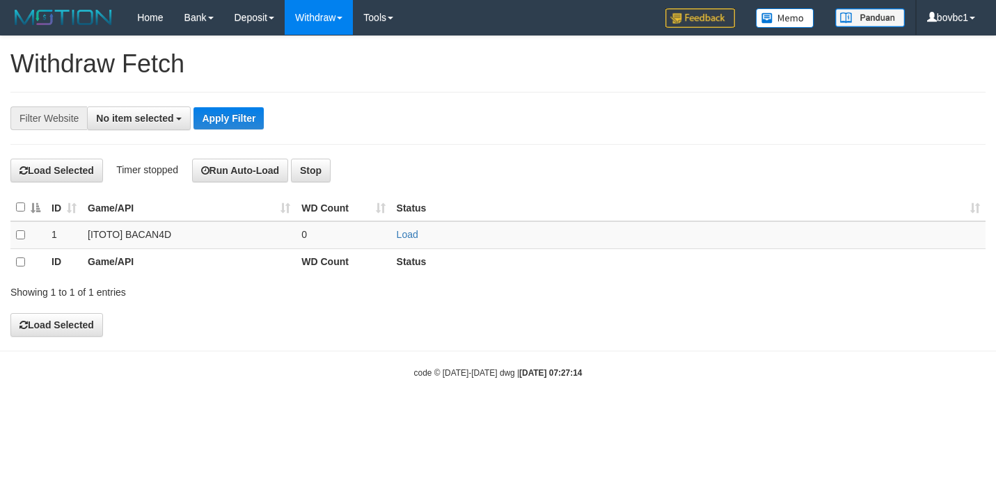
select select
click at [33, 433] on button "Open LiveChat chat widget" at bounding box center [27, 446] width 42 height 42
drag, startPoint x: 687, startPoint y: 161, endPoint x: 560, endPoint y: 88, distance: 146.8
click at [683, 149] on div "**********" at bounding box center [498, 186] width 996 height 300
click at [420, 232] on td "Load" at bounding box center [688, 234] width 594 height 27
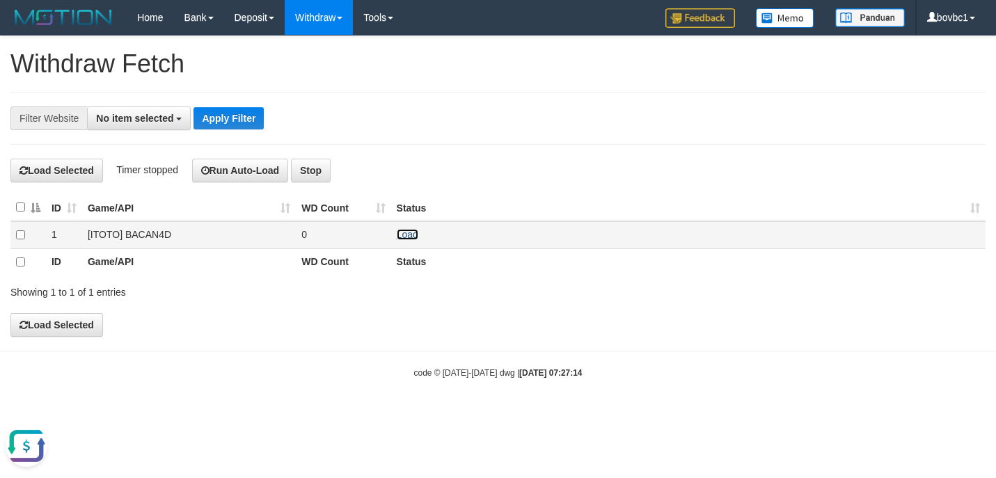
click at [415, 234] on link "Load" at bounding box center [408, 234] width 22 height 11
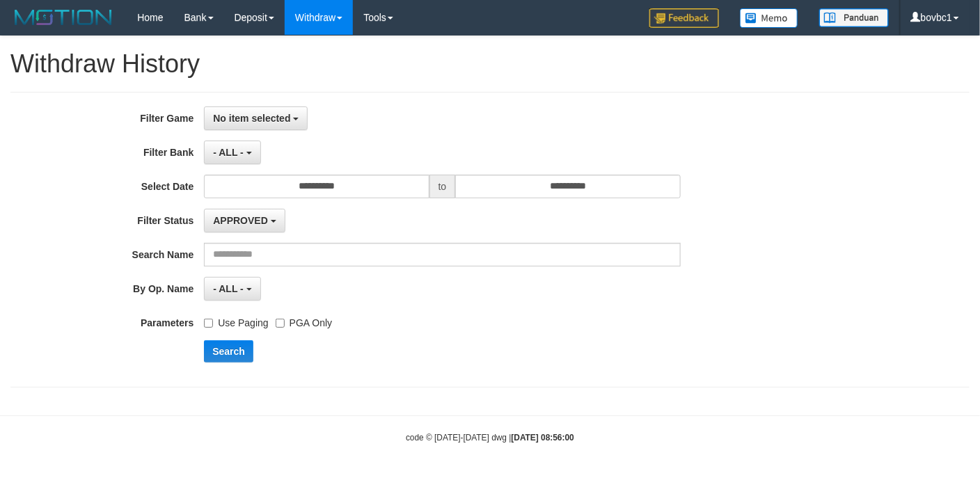
click at [255, 109] on button "No item selected" at bounding box center [256, 118] width 104 height 24
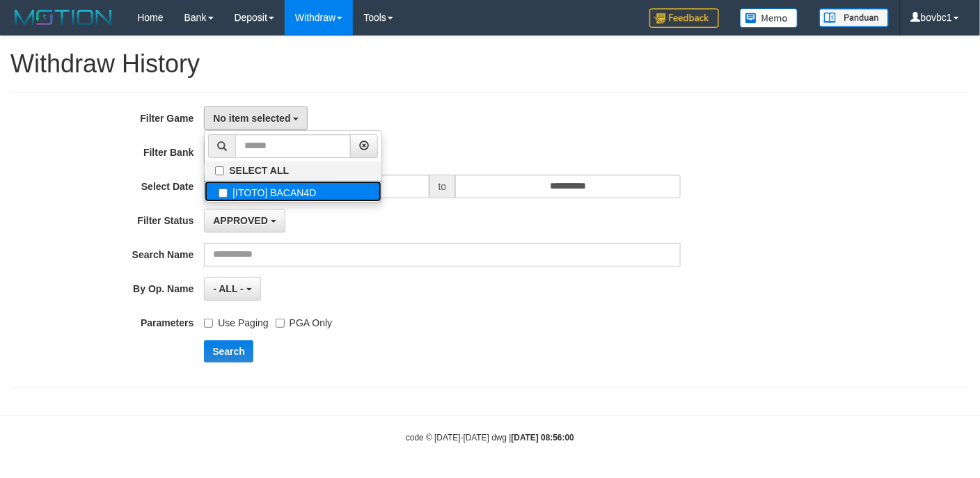
click at [265, 186] on label "[ITOTO] BACAN4D" at bounding box center [293, 191] width 177 height 21
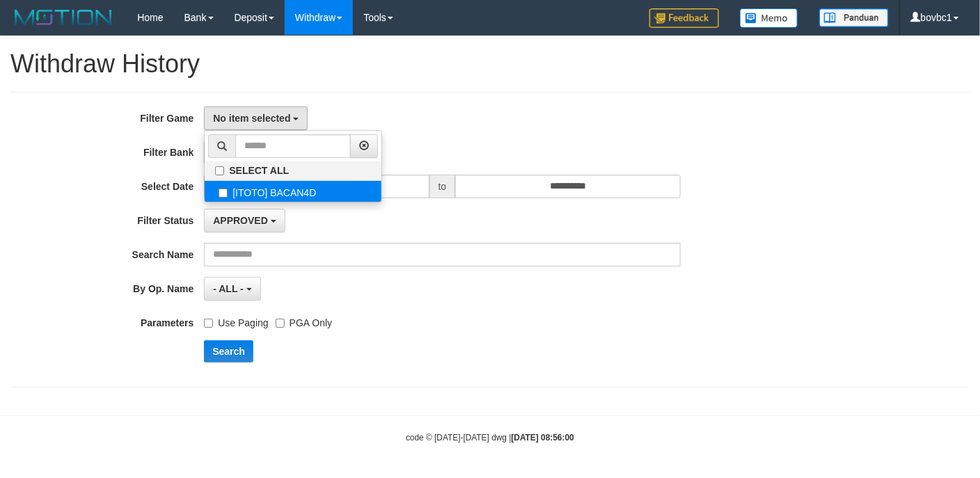
select select "****"
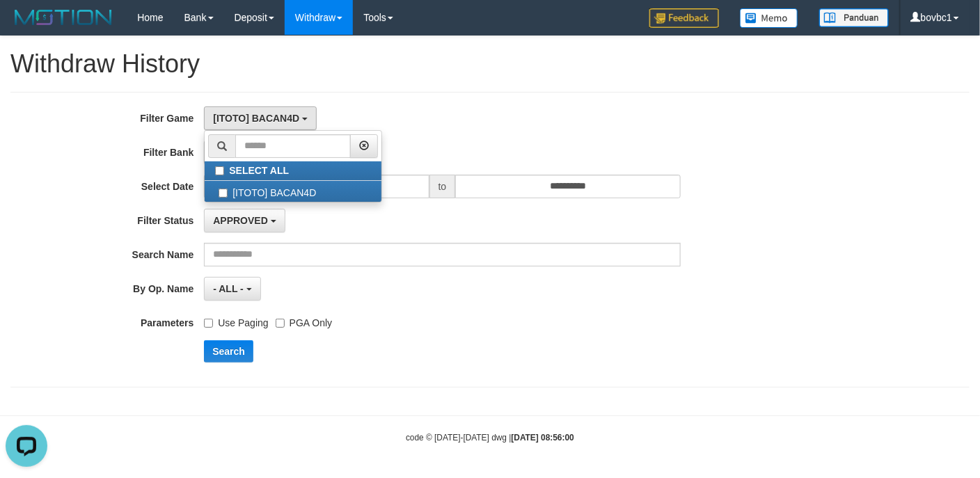
click at [506, 111] on div "[ITOTO] BACAN4D SELECT ALL [ITOTO] BACAN4D" at bounding box center [442, 118] width 476 height 24
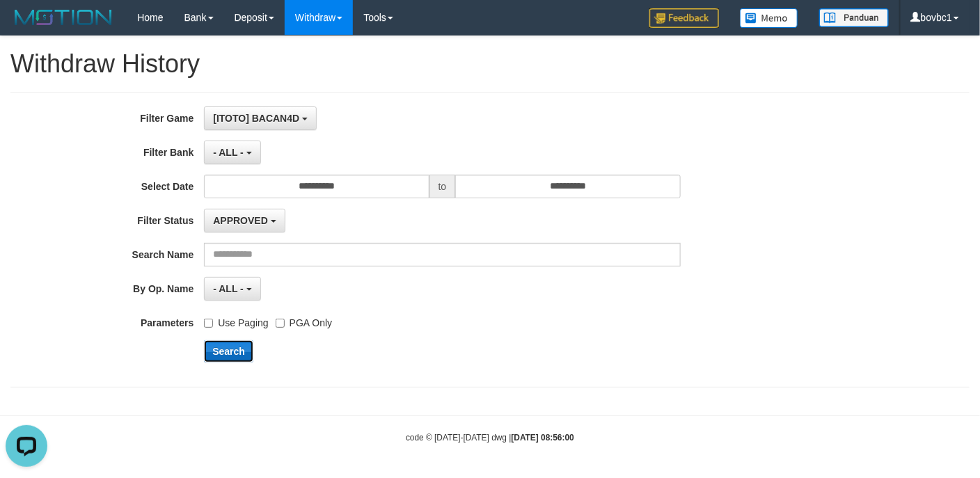
click at [211, 353] on button "Search" at bounding box center [228, 351] width 49 height 22
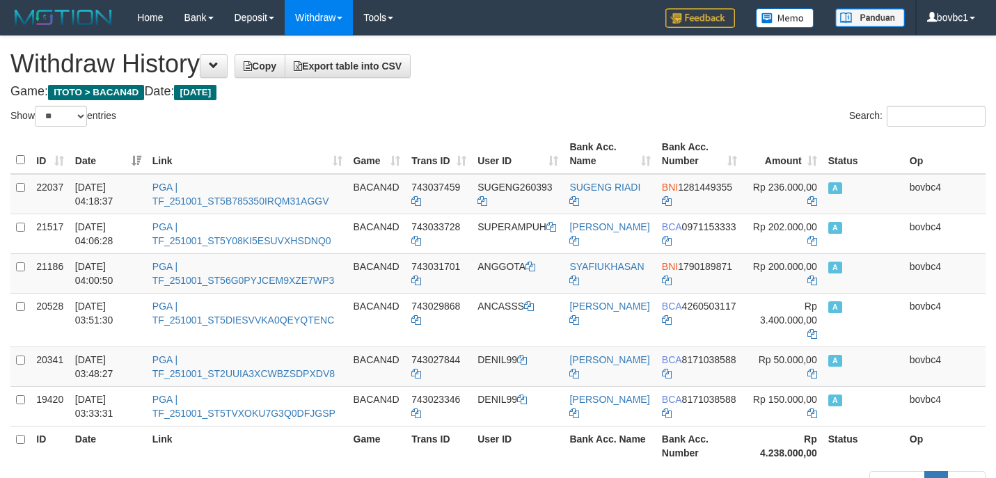
select select "**"
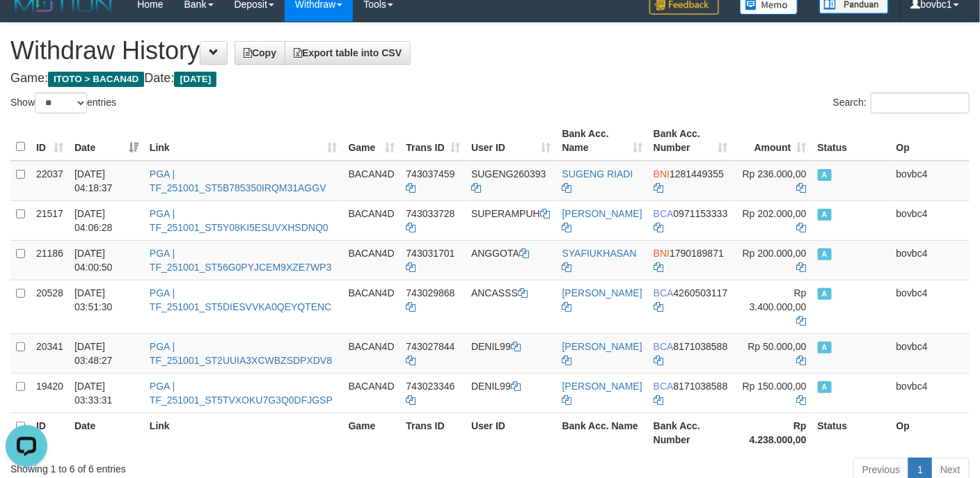
scroll to position [104, 0]
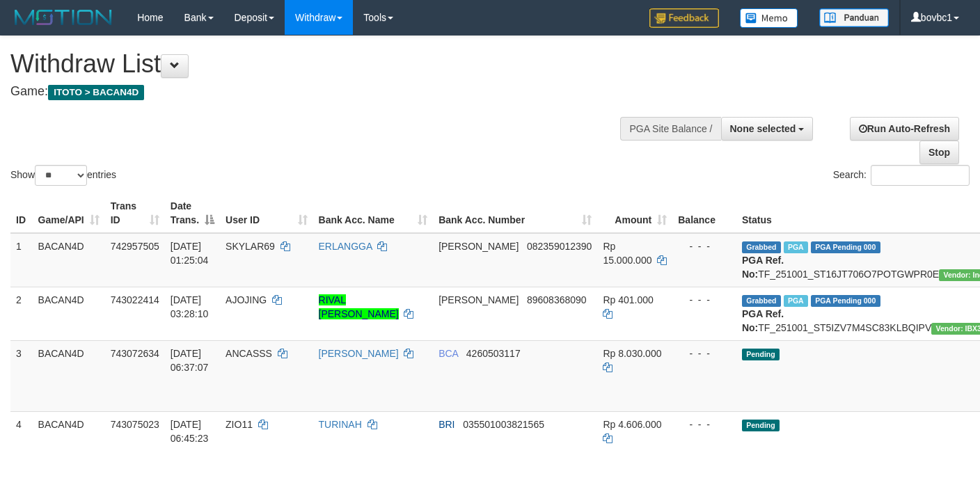
select select
select select "**"
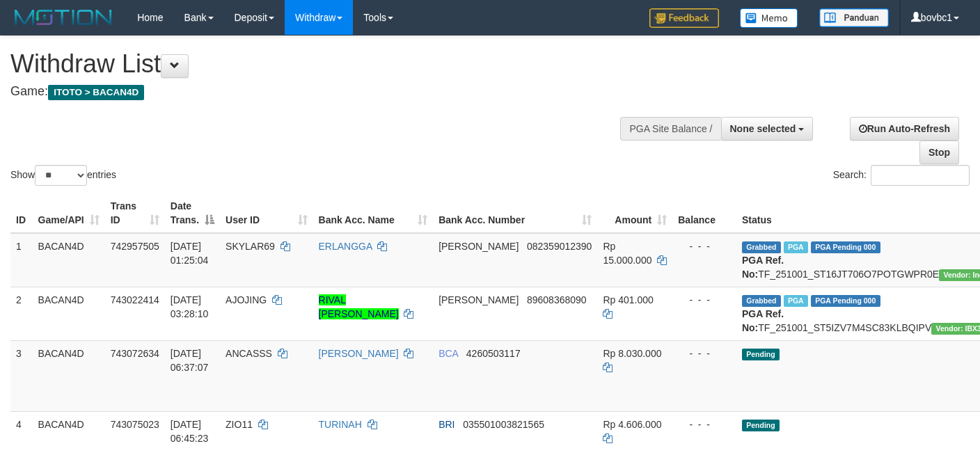
select select
select select "**"
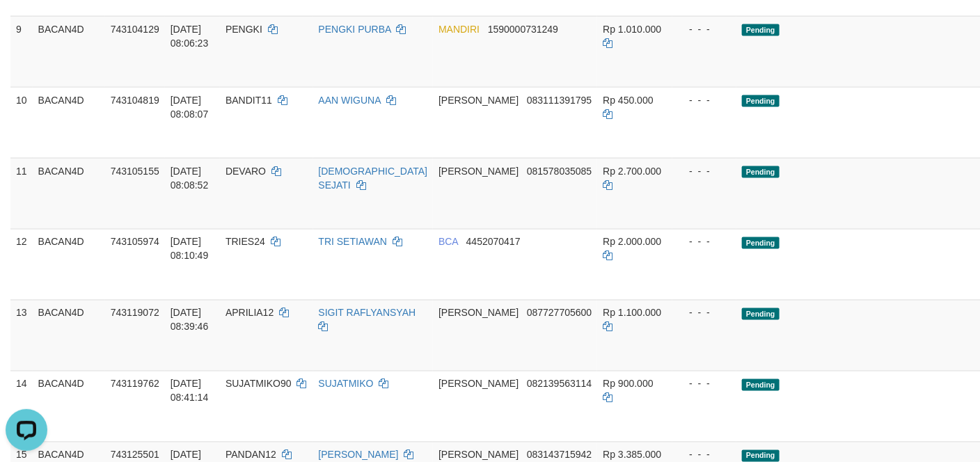
scroll to position [626, 0]
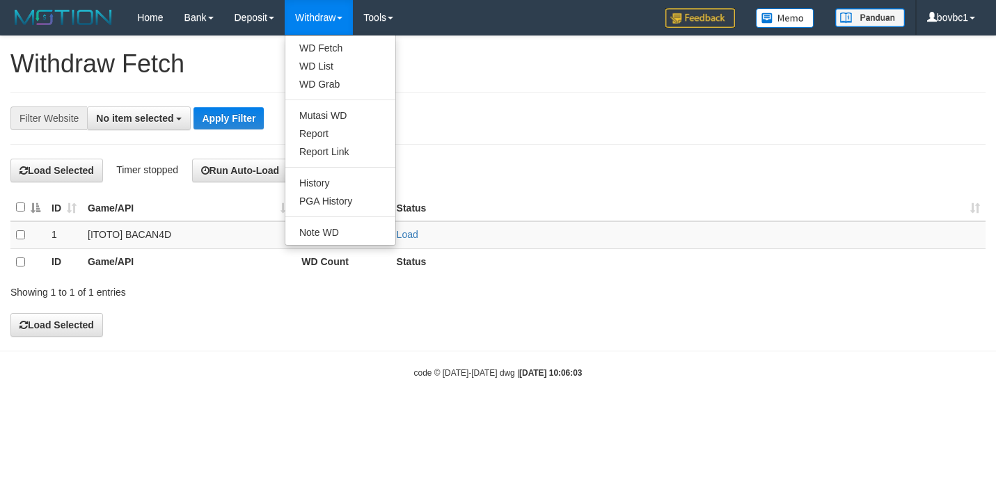
select select
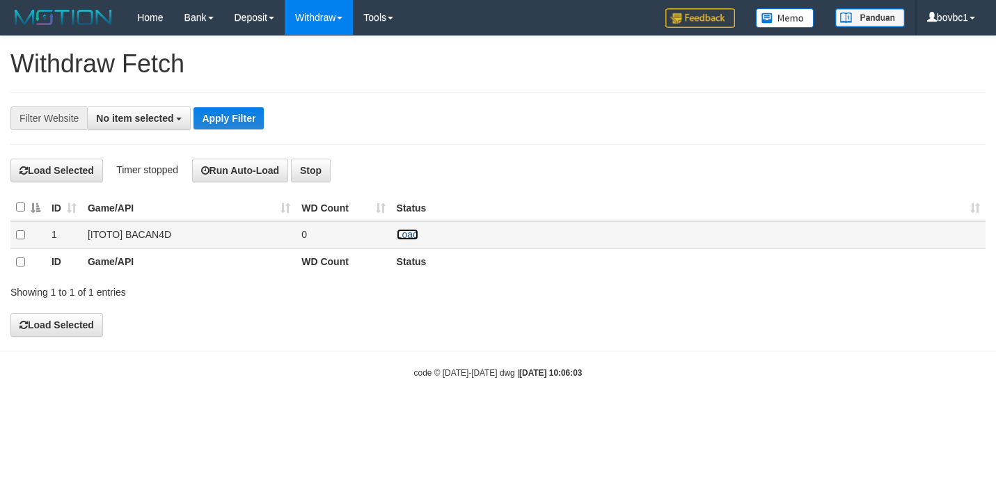
click at [404, 234] on link "Load" at bounding box center [408, 234] width 22 height 11
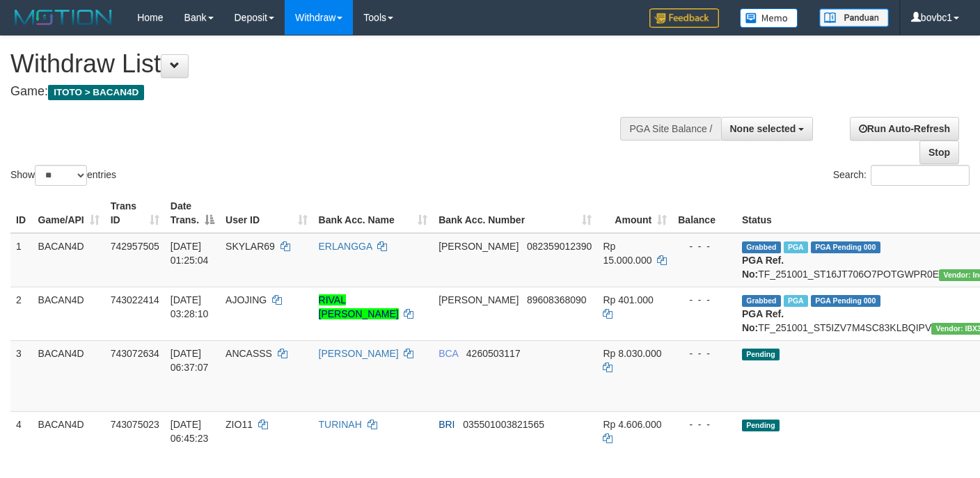
select select
select select "**"
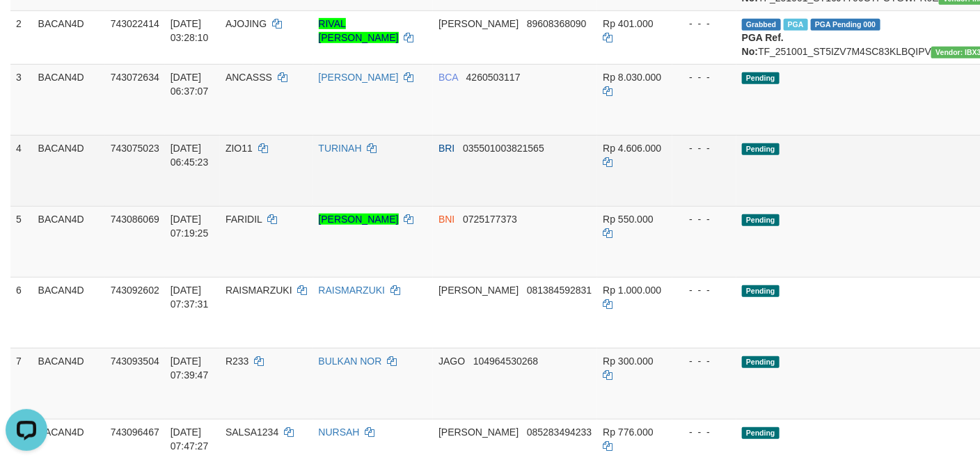
scroll to position [313, 0]
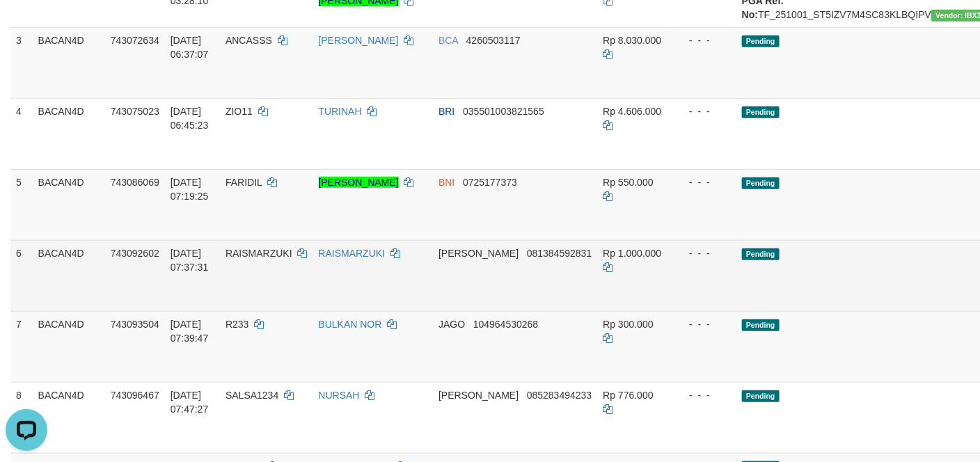
drag, startPoint x: 941, startPoint y: 118, endPoint x: 593, endPoint y: 278, distance: 383.6
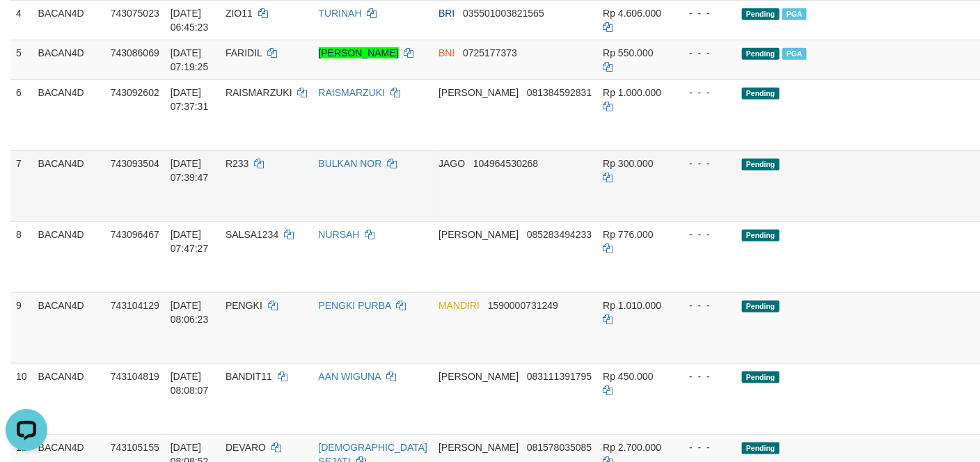
scroll to position [417, 0]
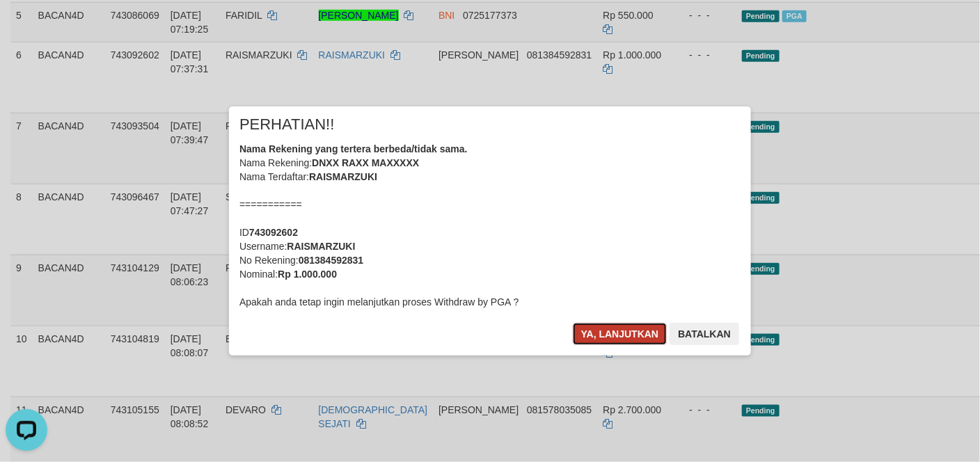
click at [608, 328] on button "Ya, lanjutkan" at bounding box center [620, 334] width 95 height 22
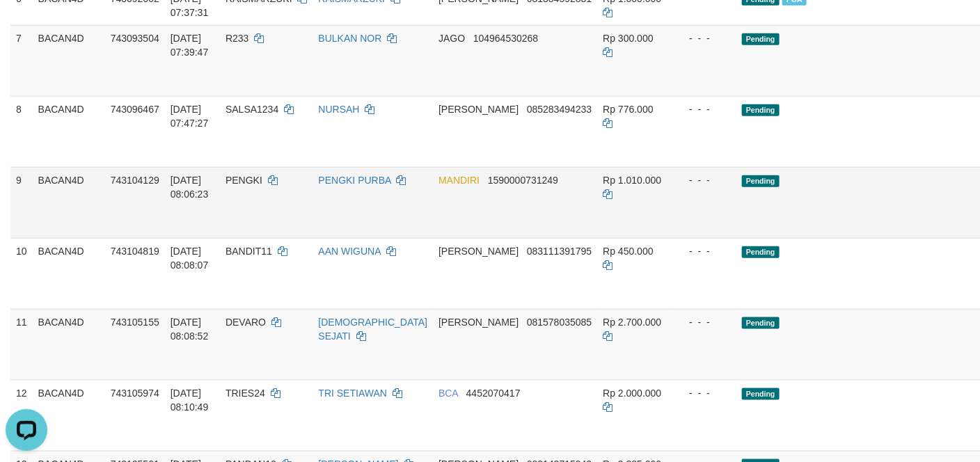
scroll to position [522, 0]
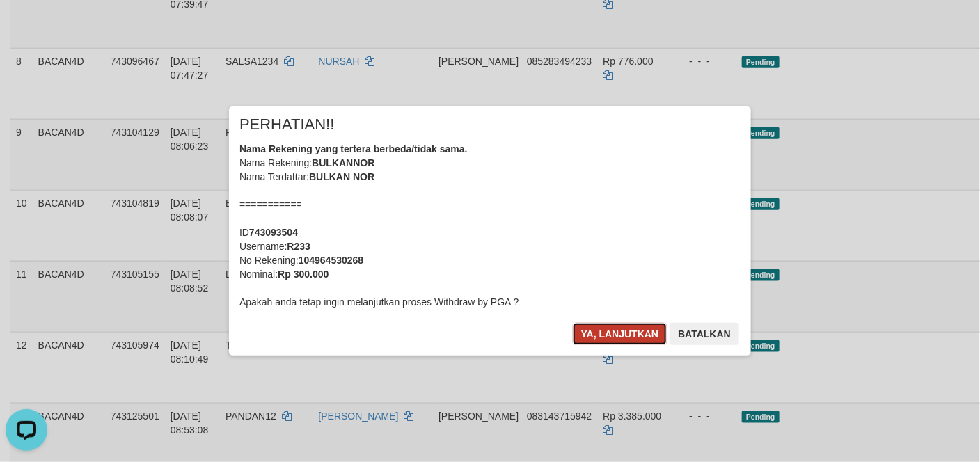
click at [628, 328] on button "Ya, lanjutkan" at bounding box center [620, 334] width 95 height 22
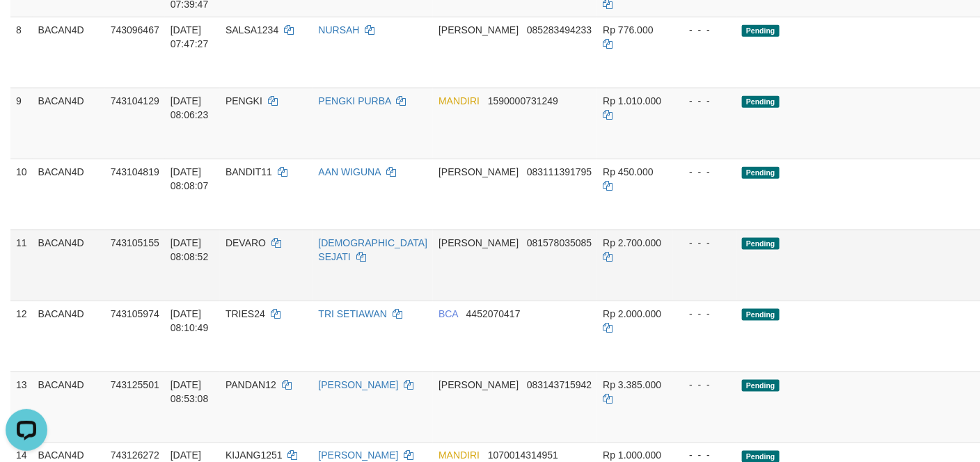
drag, startPoint x: 942, startPoint y: 94, endPoint x: 575, endPoint y: 273, distance: 408.9
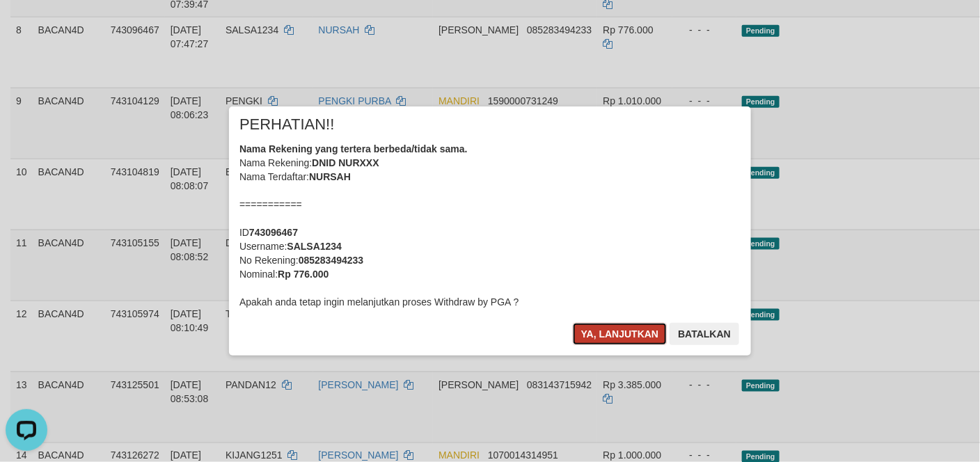
click at [616, 330] on button "Ya, lanjutkan" at bounding box center [620, 334] width 95 height 22
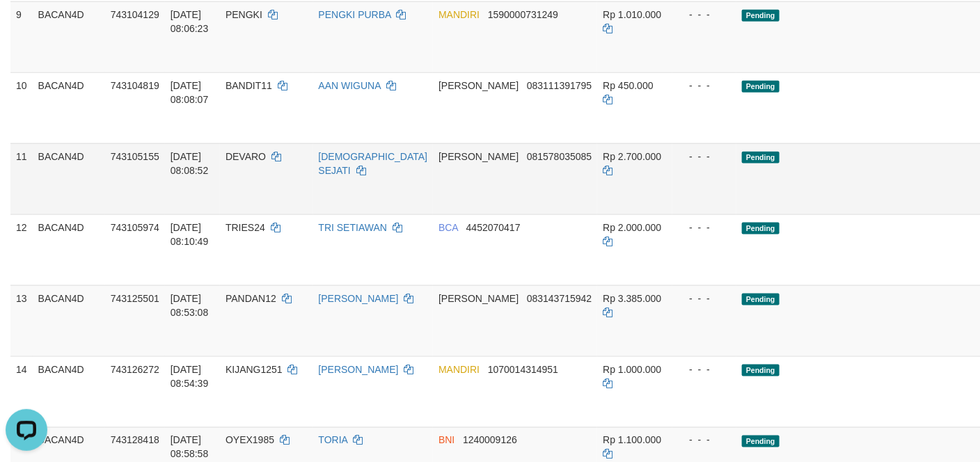
scroll to position [626, 0]
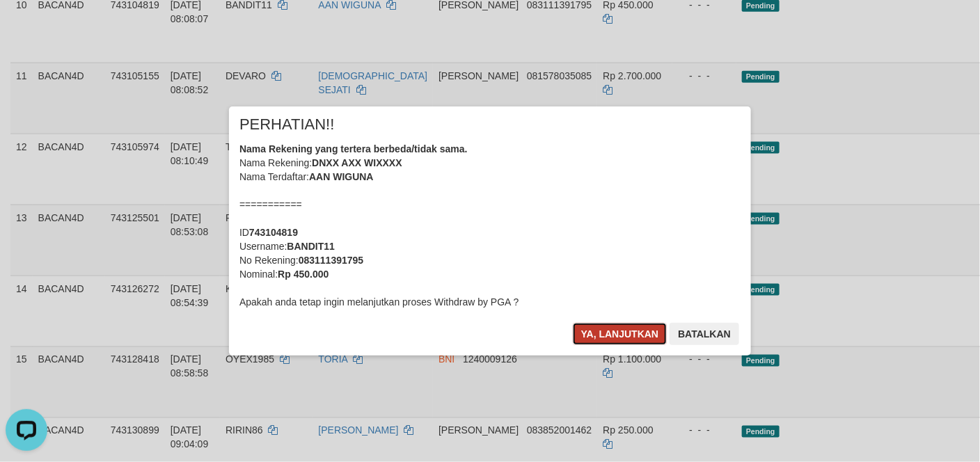
click at [644, 333] on button "Ya, lanjutkan" at bounding box center [620, 334] width 95 height 22
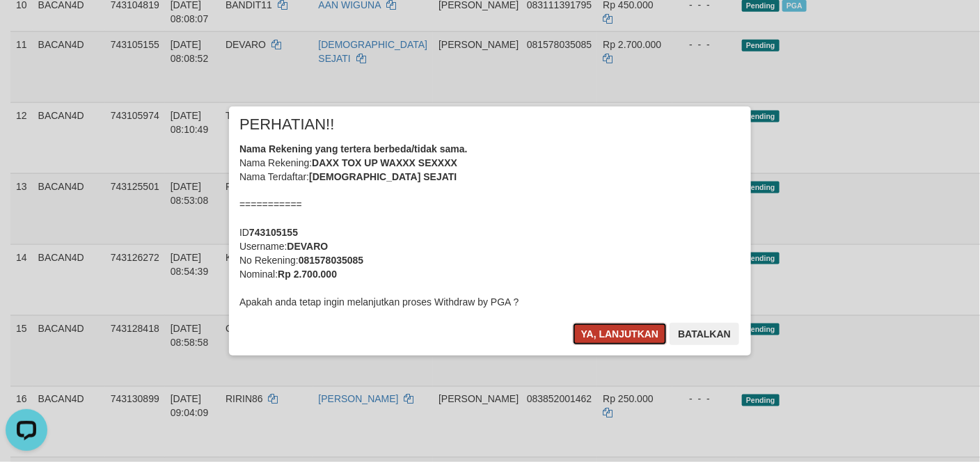
click at [635, 326] on button "Ya, lanjutkan" at bounding box center [620, 334] width 95 height 22
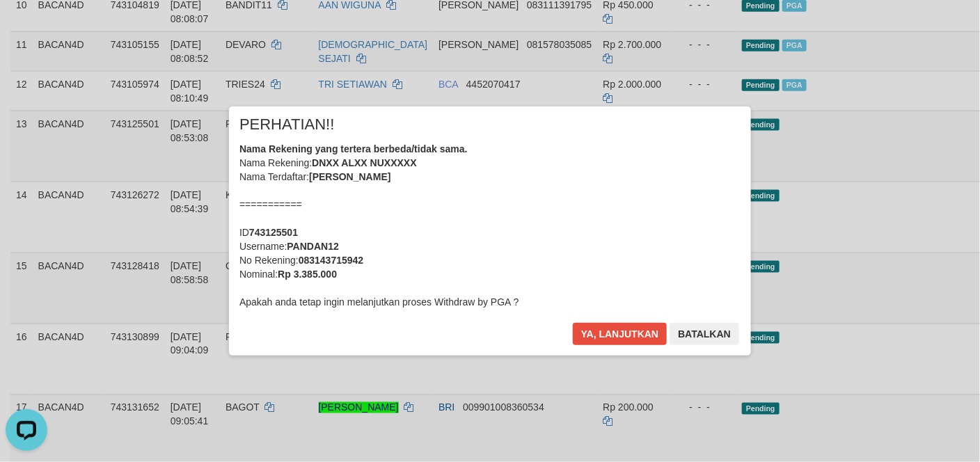
click at [652, 320] on div "× PERHATIAN!! Nama Rekening yang tertera berbeda/tidak sama. Nama Rekening: DNX…" at bounding box center [490, 230] width 522 height 249
click at [649, 324] on button "Ya, lanjutkan" at bounding box center [620, 334] width 95 height 22
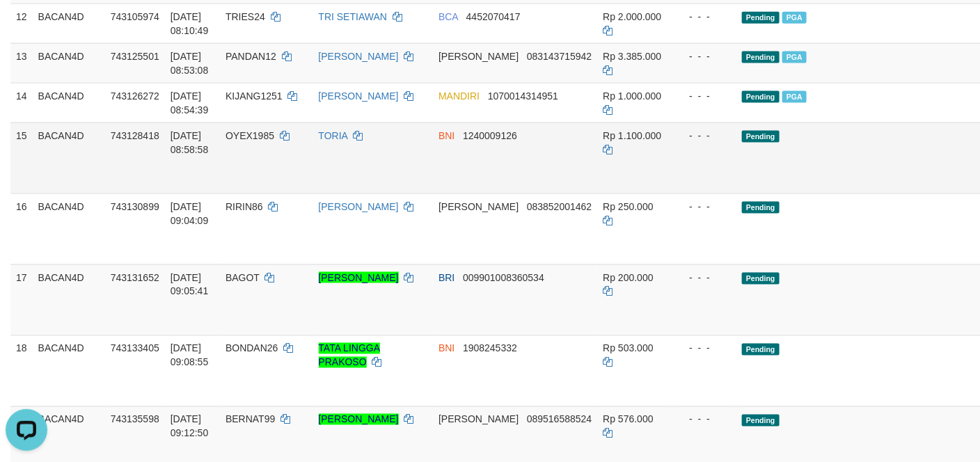
scroll to position [731, 0]
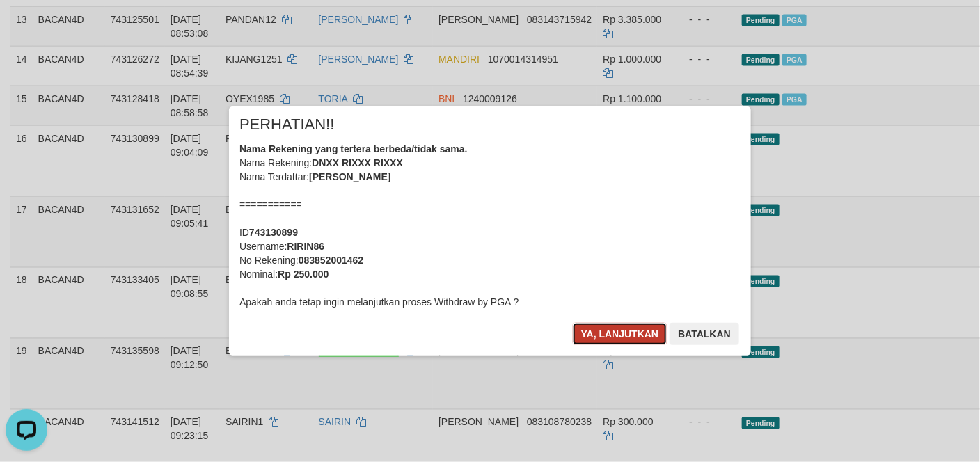
drag, startPoint x: 614, startPoint y: 332, endPoint x: 835, endPoint y: 234, distance: 241.1
click at [623, 324] on button "Ya, lanjutkan" at bounding box center [620, 334] width 95 height 22
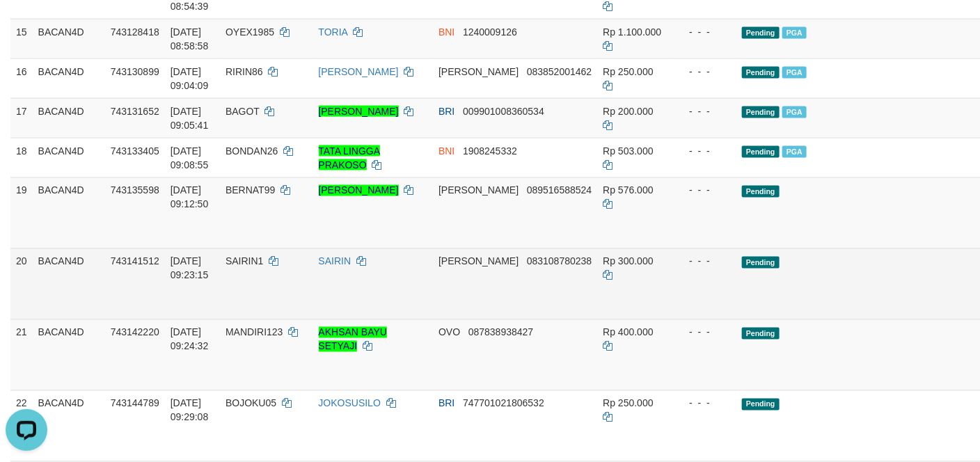
scroll to position [835, 0]
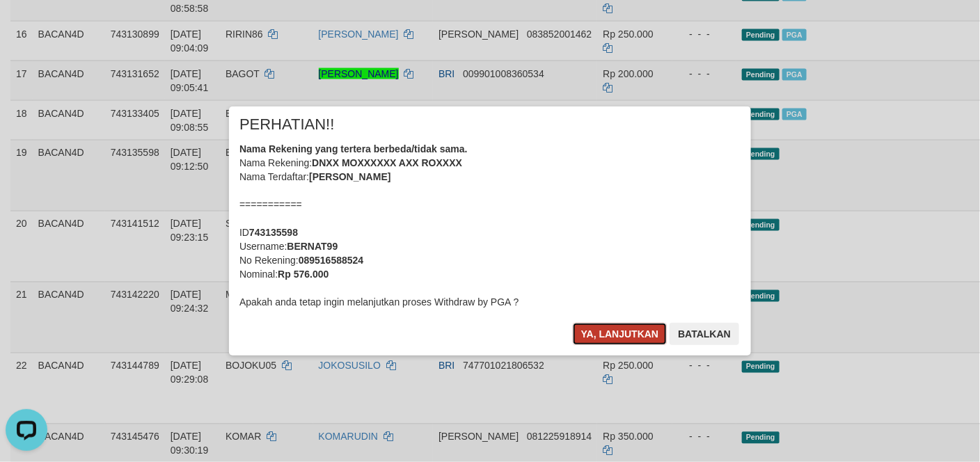
click at [647, 331] on button "Ya, lanjutkan" at bounding box center [620, 334] width 95 height 22
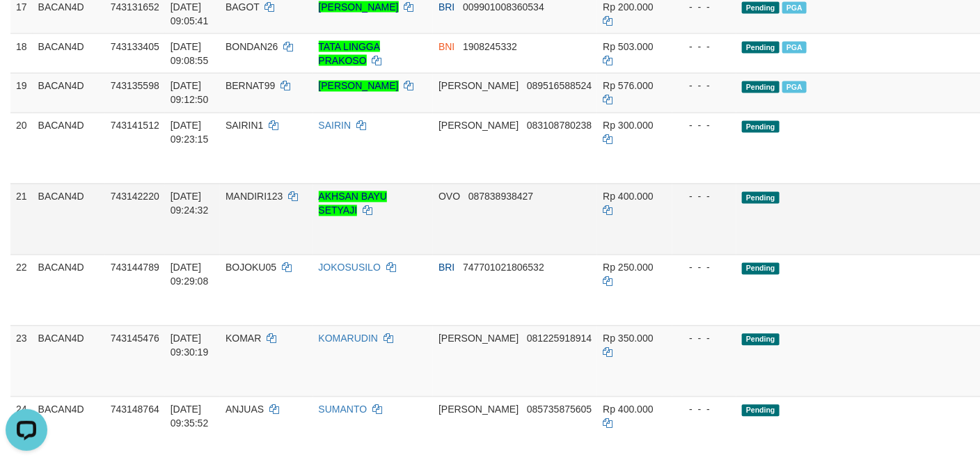
scroll to position [939, 0]
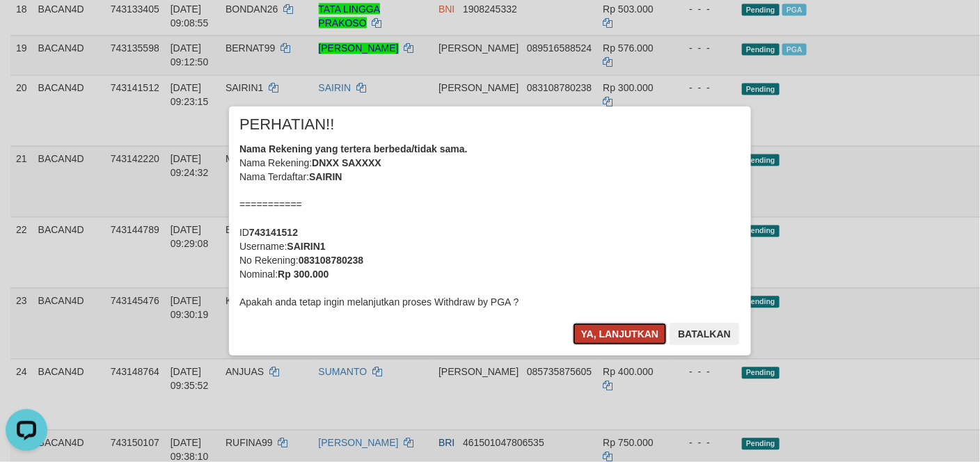
click at [607, 338] on button "Ya, lanjutkan" at bounding box center [620, 334] width 95 height 22
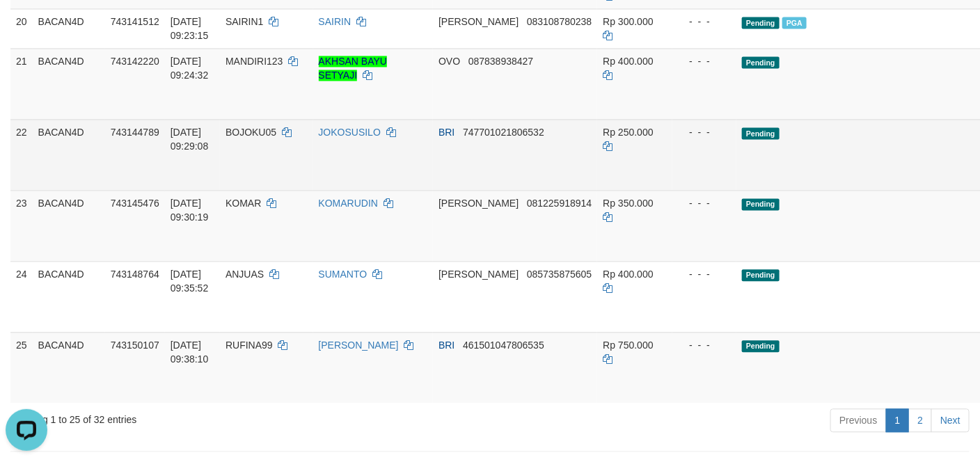
scroll to position [1044, 0]
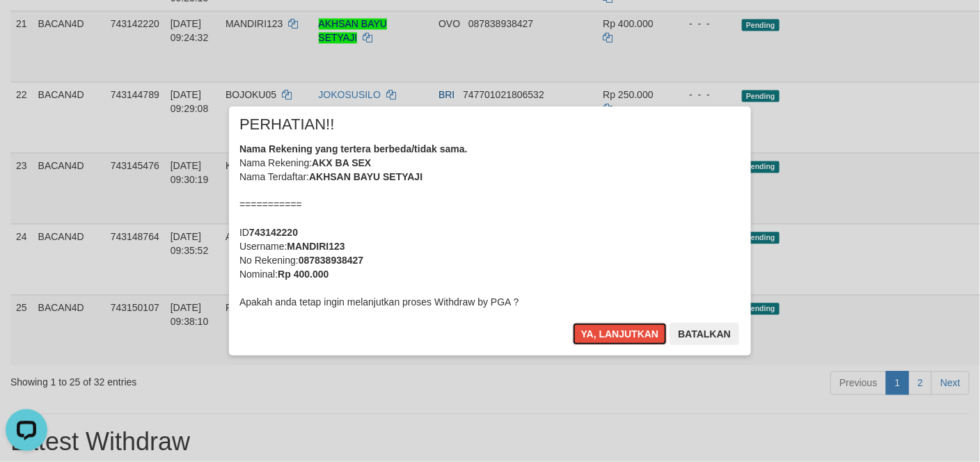
drag, startPoint x: 647, startPoint y: 328, endPoint x: 666, endPoint y: 317, distance: 21.8
click at [646, 328] on button "Ya, lanjutkan" at bounding box center [620, 334] width 95 height 22
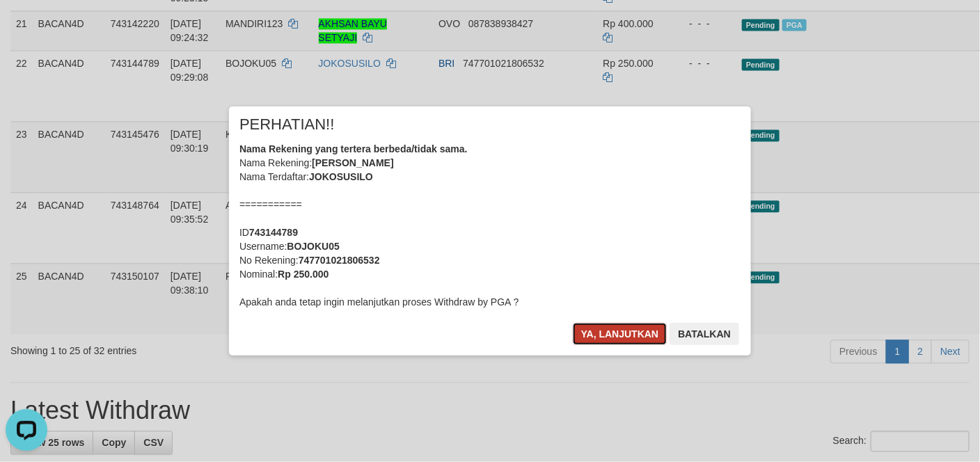
click at [612, 323] on button "Ya, lanjutkan" at bounding box center [620, 334] width 95 height 22
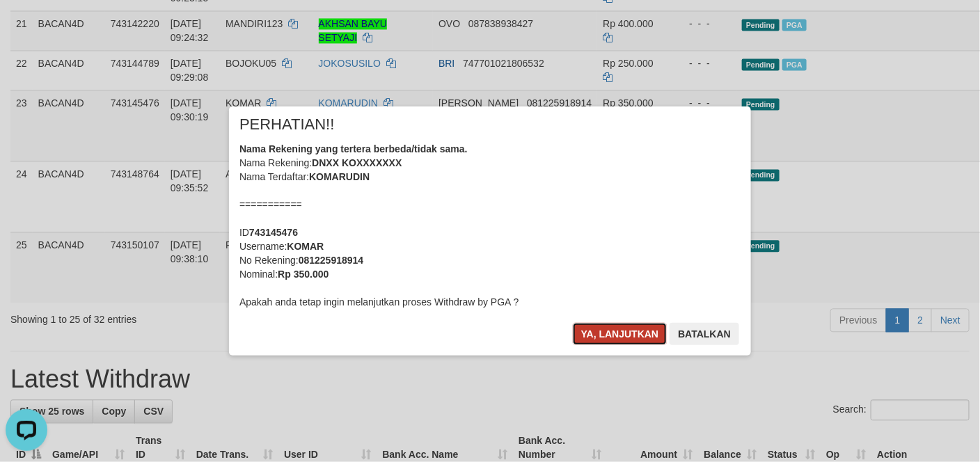
click at [635, 328] on button "Ya, lanjutkan" at bounding box center [620, 334] width 95 height 22
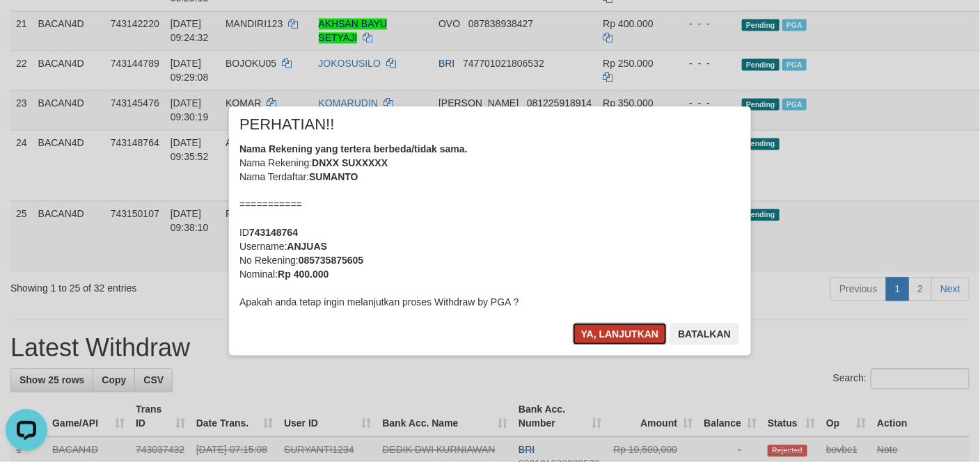
drag, startPoint x: 635, startPoint y: 343, endPoint x: 635, endPoint y: 333, distance: 10.5
click at [635, 342] on button "Ya, lanjutkan" at bounding box center [620, 334] width 95 height 22
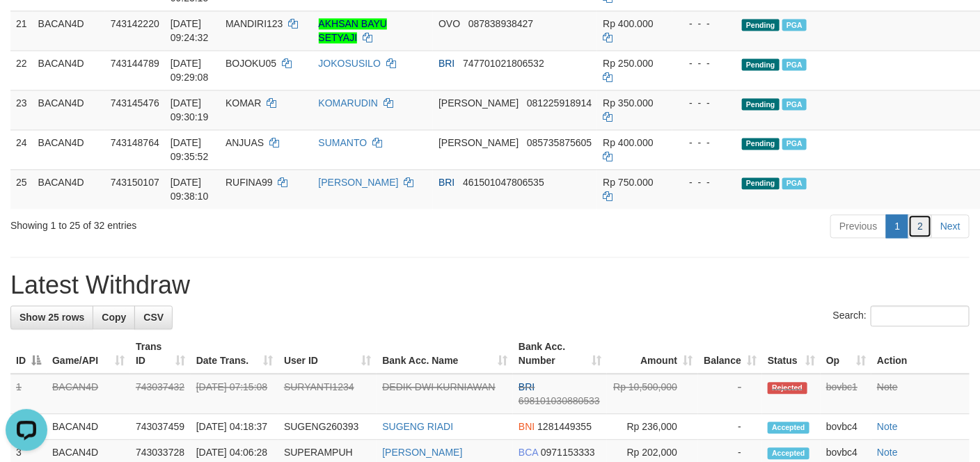
click at [921, 238] on link "2" at bounding box center [920, 226] width 24 height 24
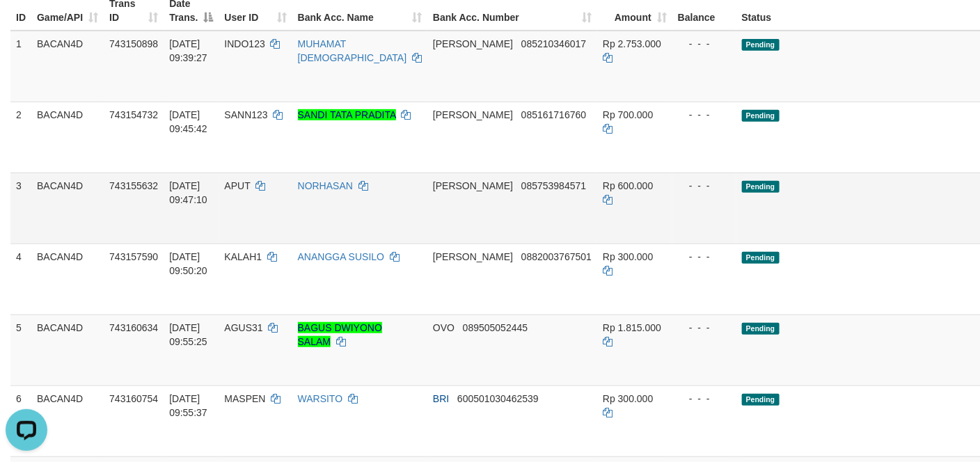
scroll to position [98, 0]
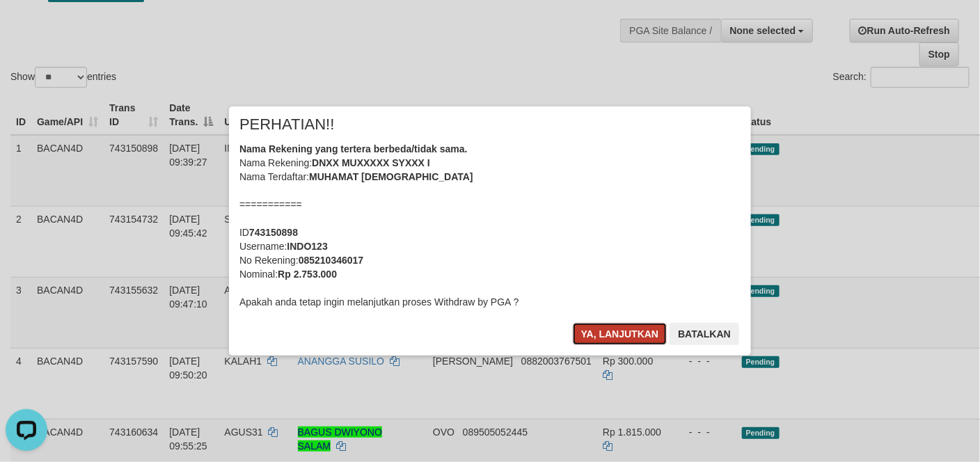
click at [629, 332] on button "Ya, lanjutkan" at bounding box center [620, 334] width 95 height 22
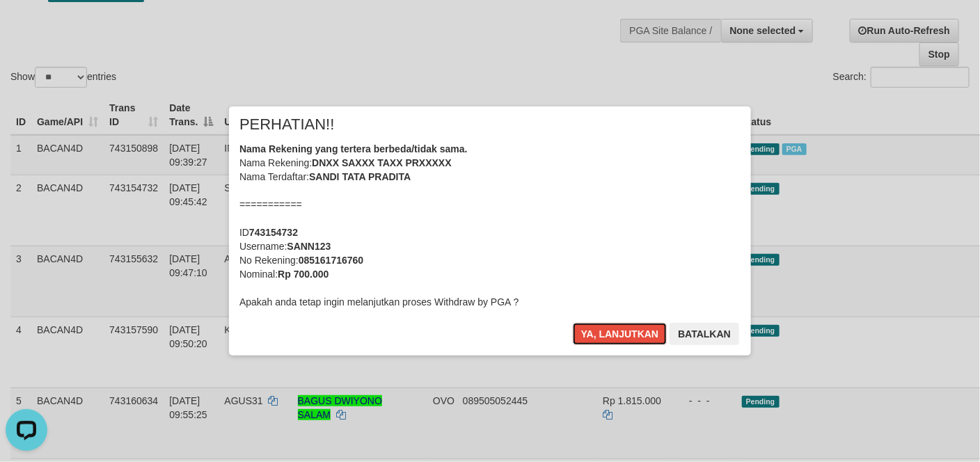
drag, startPoint x: 610, startPoint y: 331, endPoint x: 927, endPoint y: 253, distance: 325.9
click at [622, 320] on div "× PERHATIAN!! Nama Rekening yang tertera berbeda/tidak sama. Nama Rekening: DNX…" at bounding box center [490, 230] width 522 height 249
click at [632, 321] on div "× PERHATIAN!! Nama Rekening yang tertera berbeda/tidak sama. Nama Rekening: DNX…" at bounding box center [490, 230] width 522 height 249
click at [631, 328] on button "Ya, lanjutkan" at bounding box center [620, 334] width 95 height 22
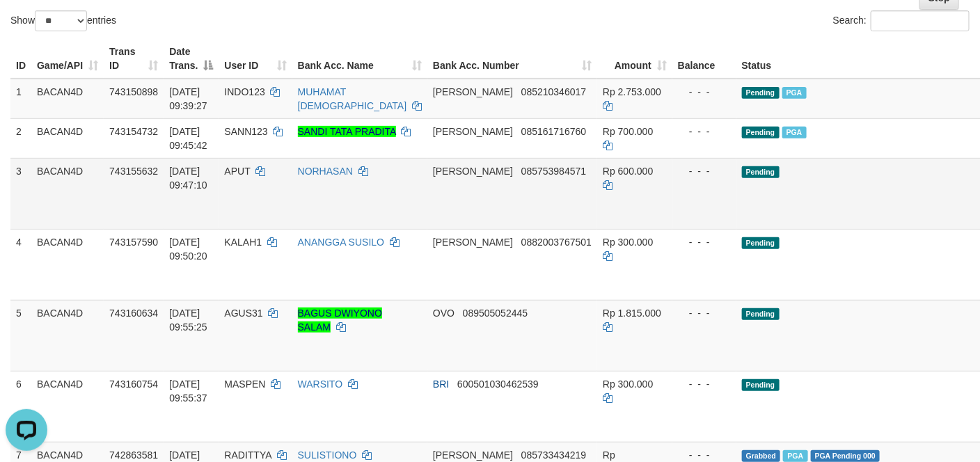
scroll to position [202, 0]
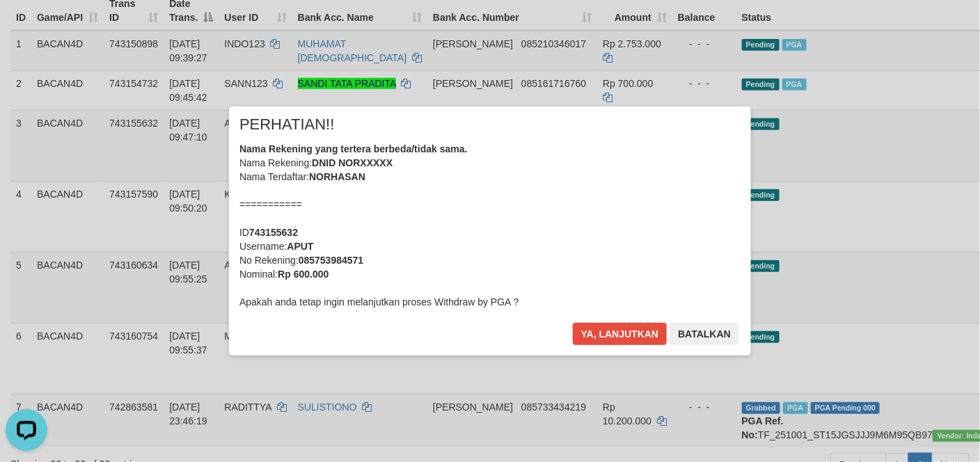
drag, startPoint x: 606, startPoint y: 347, endPoint x: 621, endPoint y: 330, distance: 22.2
click at [607, 345] on div "Ya, lanjutkan Batalkan" at bounding box center [655, 339] width 169 height 33
click at [622, 328] on button "Ya, lanjutkan" at bounding box center [620, 334] width 95 height 22
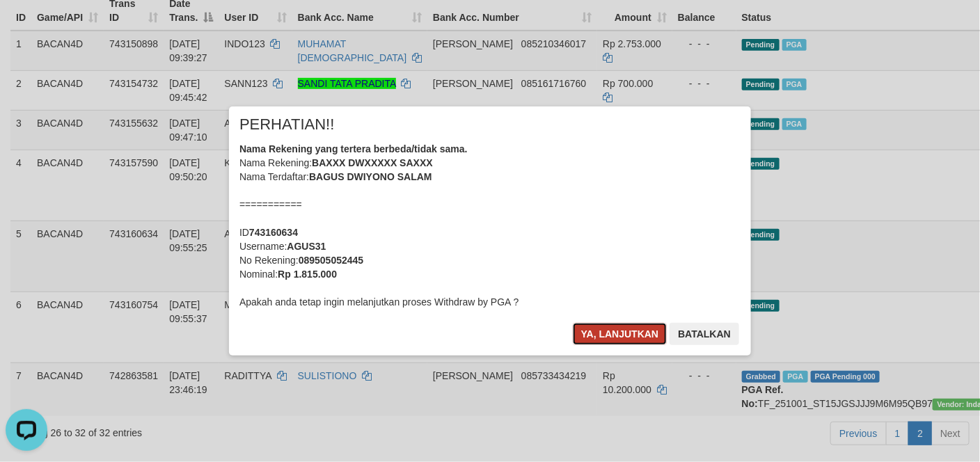
click at [624, 332] on button "Ya, lanjutkan" at bounding box center [620, 334] width 95 height 22
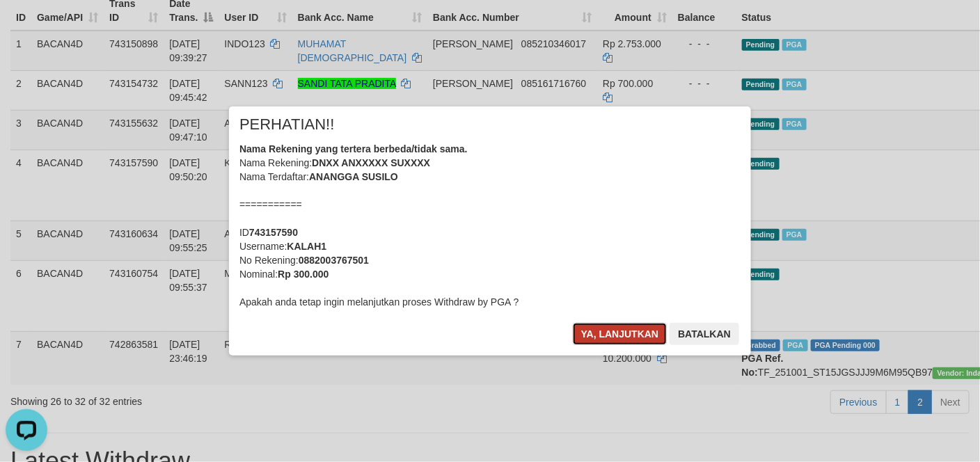
click at [644, 332] on button "Ya, lanjutkan" at bounding box center [620, 334] width 95 height 22
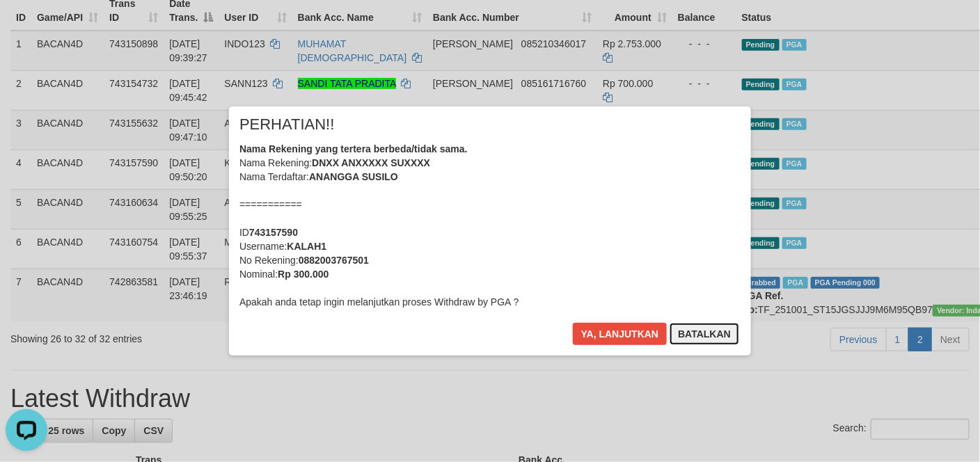
click at [701, 330] on button "Batalkan" at bounding box center [704, 334] width 70 height 22
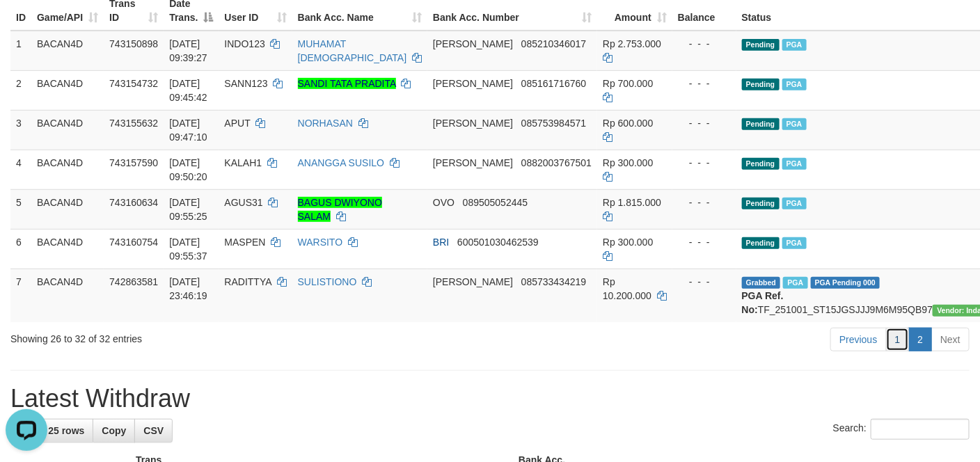
click at [893, 351] on link "1" at bounding box center [898, 340] width 24 height 24
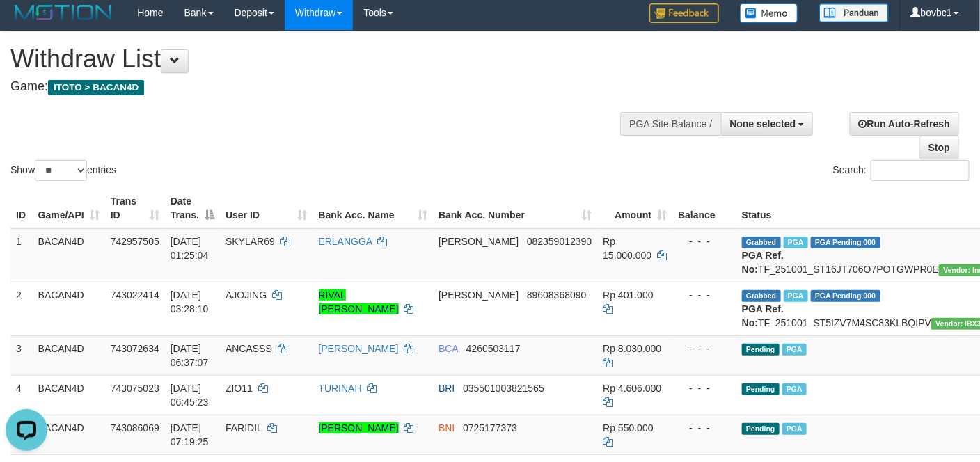
scroll to position [0, 0]
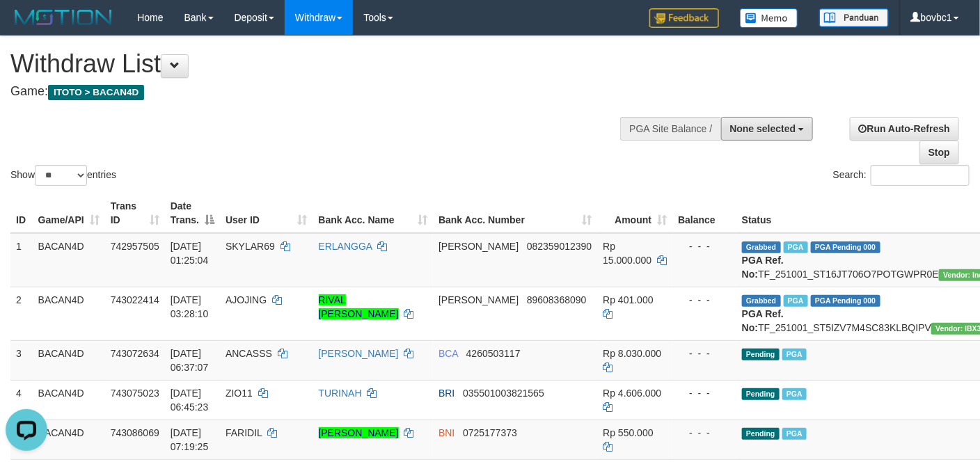
drag, startPoint x: 777, startPoint y: 124, endPoint x: 770, endPoint y: 170, distance: 46.3
click at [777, 124] on span "None selected" at bounding box center [763, 128] width 66 height 11
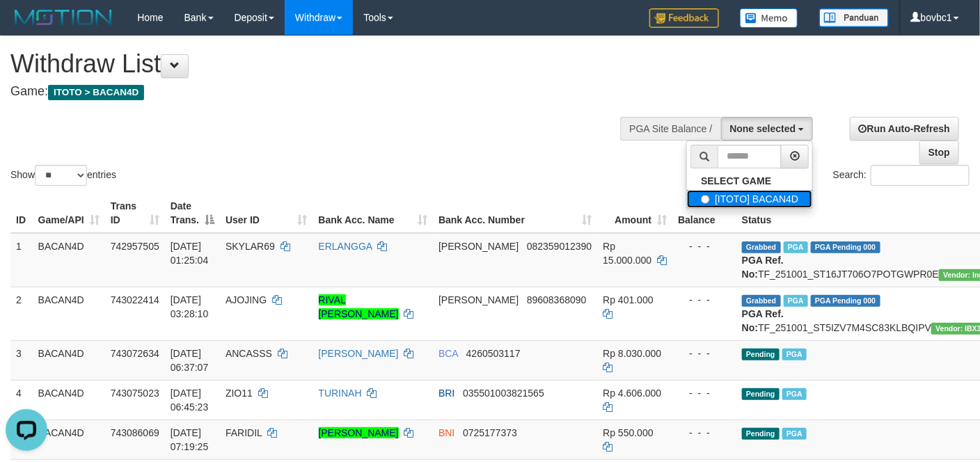
click at [756, 195] on label "[ITOTO] BACAN4D" at bounding box center [749, 199] width 125 height 18
select select "****"
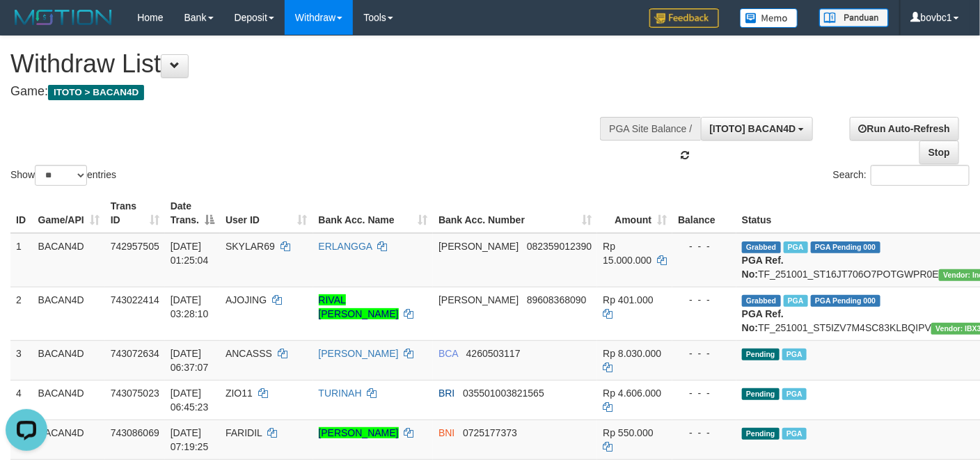
scroll to position [13, 0]
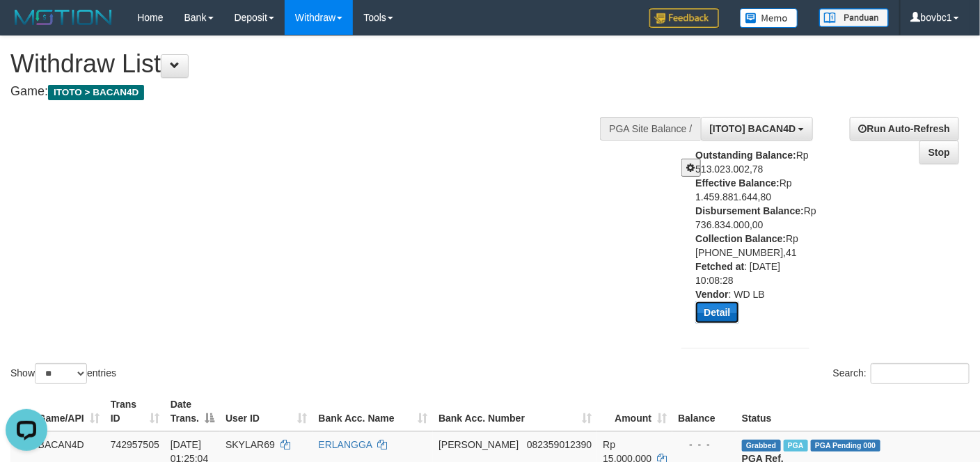
click at [717, 310] on button "Detail" at bounding box center [716, 312] width 43 height 22
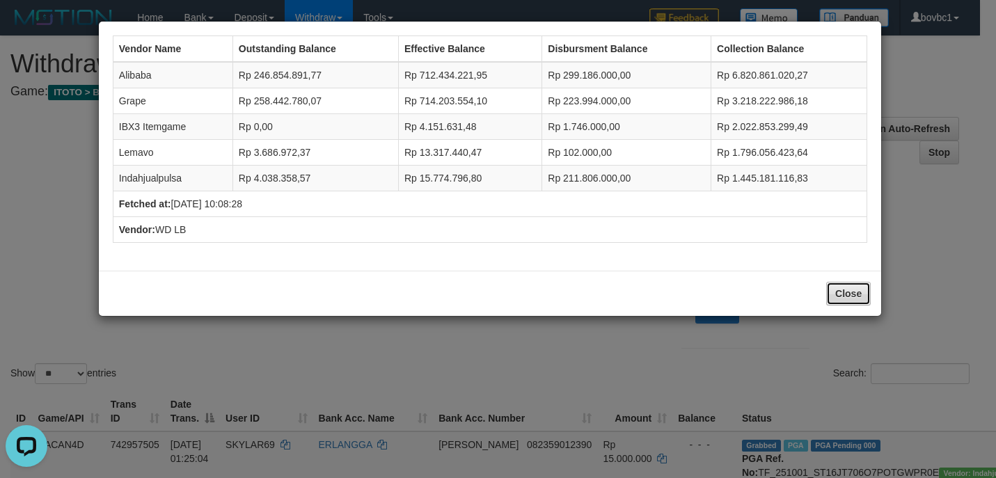
click at [847, 291] on button "Close" at bounding box center [848, 294] width 45 height 24
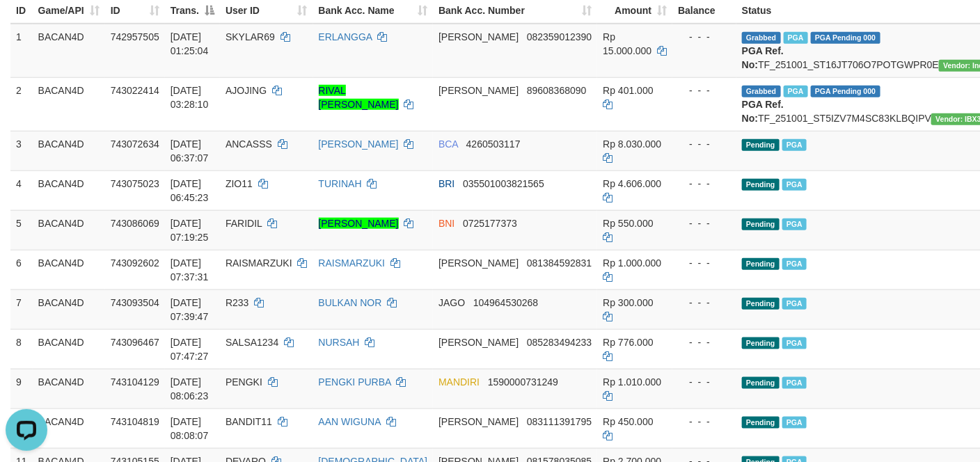
scroll to position [417, 0]
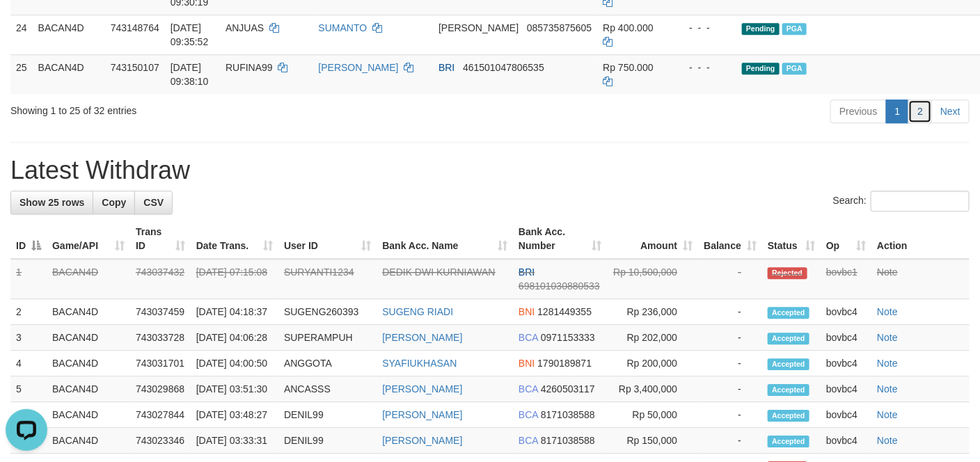
click at [921, 123] on link "2" at bounding box center [920, 111] width 24 height 24
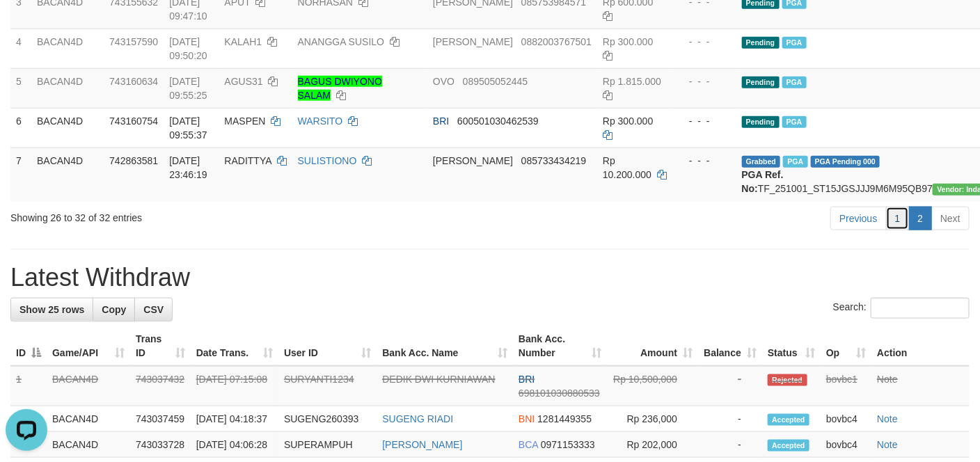
click at [896, 230] on link "1" at bounding box center [898, 219] width 24 height 24
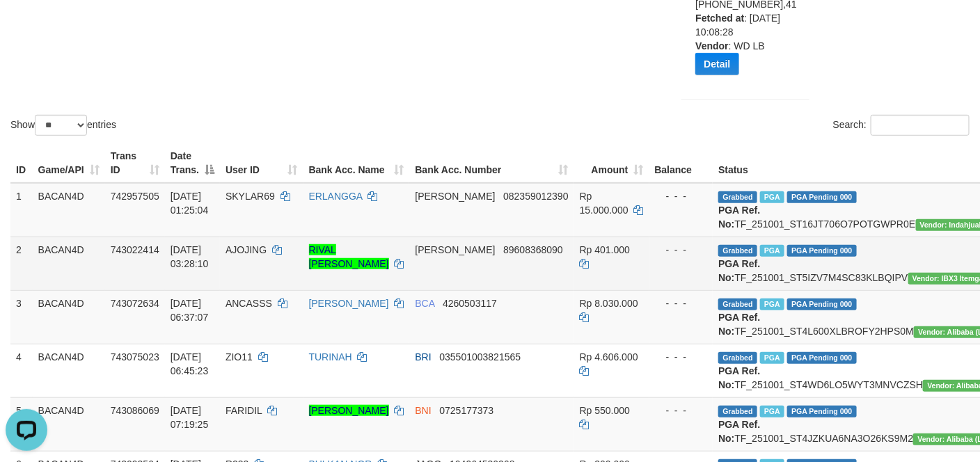
scroll to position [257, 0]
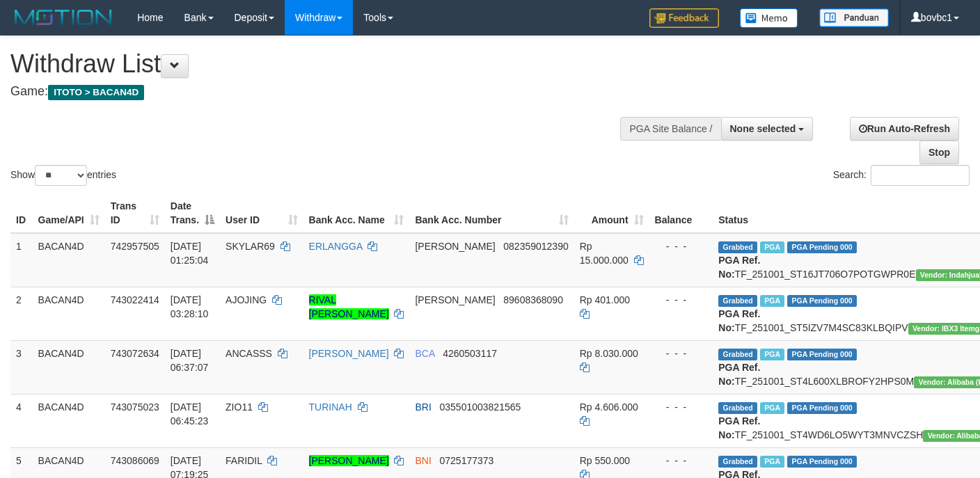
select select
select select "**"
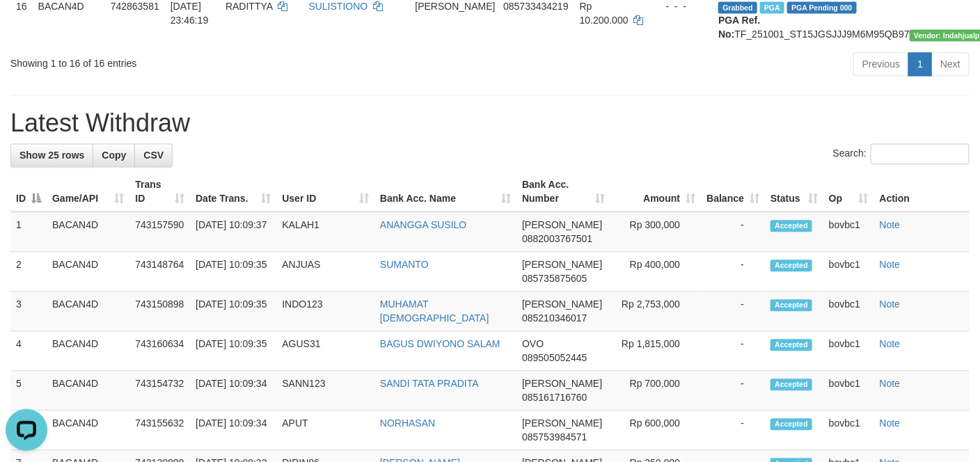
click at [351, 137] on h1 "Latest Withdraw" at bounding box center [489, 123] width 959 height 28
click at [22, 424] on icon "Open LiveChat chat widget" at bounding box center [26, 428] width 13 height 9
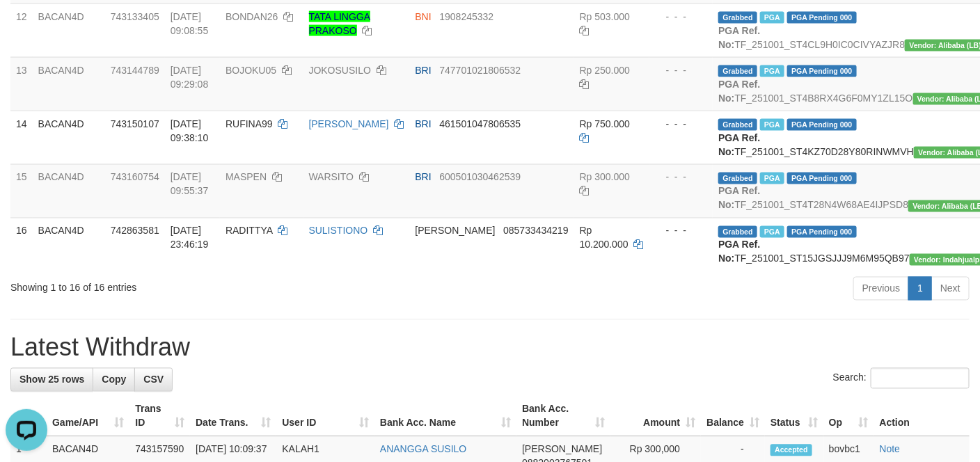
scroll to position [939, 0]
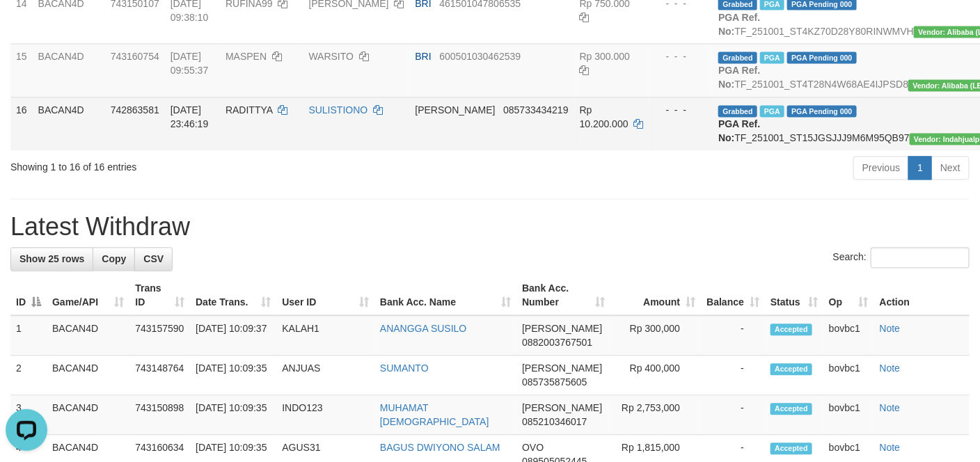
click at [502, 151] on td "DANA 085733434219" at bounding box center [491, 124] width 164 height 54
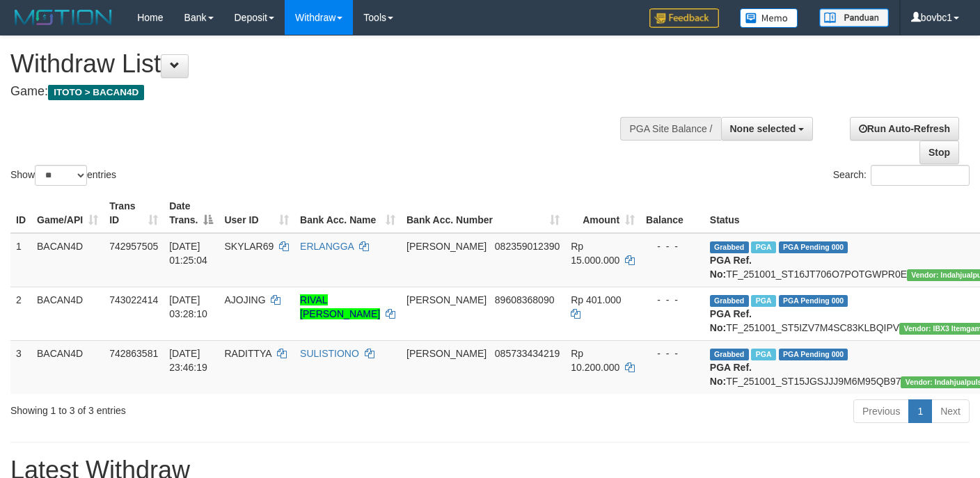
select select
select select "**"
click at [796, 269] on td "Grabbed PGA PGA Pending 000 PGA Ref. No: TF_251001_ST16JT706O7POTGWPR0E Vendor:…" at bounding box center [861, 260] width 314 height 54
click at [797, 268] on td "Grabbed PGA PGA Pending 000 PGA Ref. No: TF_251001_ST16JT706O7POTGWPR0E Vendor:…" at bounding box center [861, 260] width 314 height 54
copy td "TF_251001_ST16JT706O7POTGWPR0E"
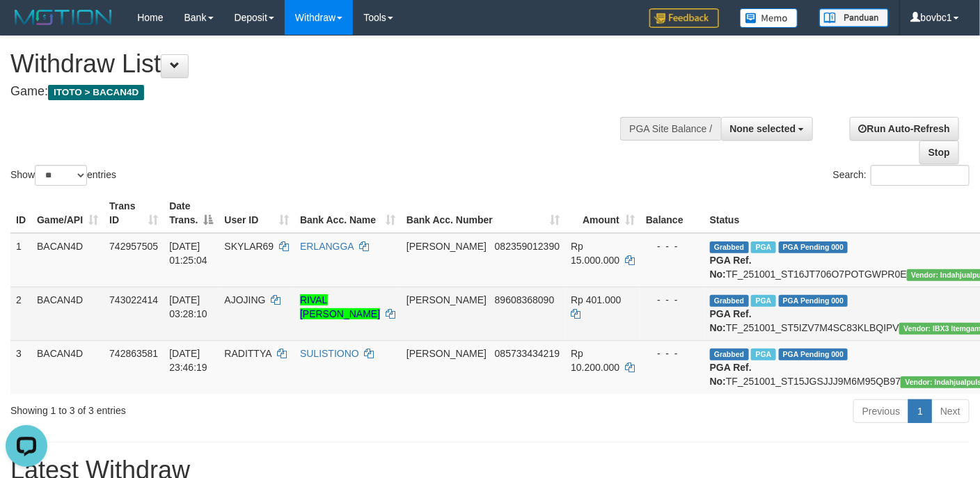
scroll to position [104, 0]
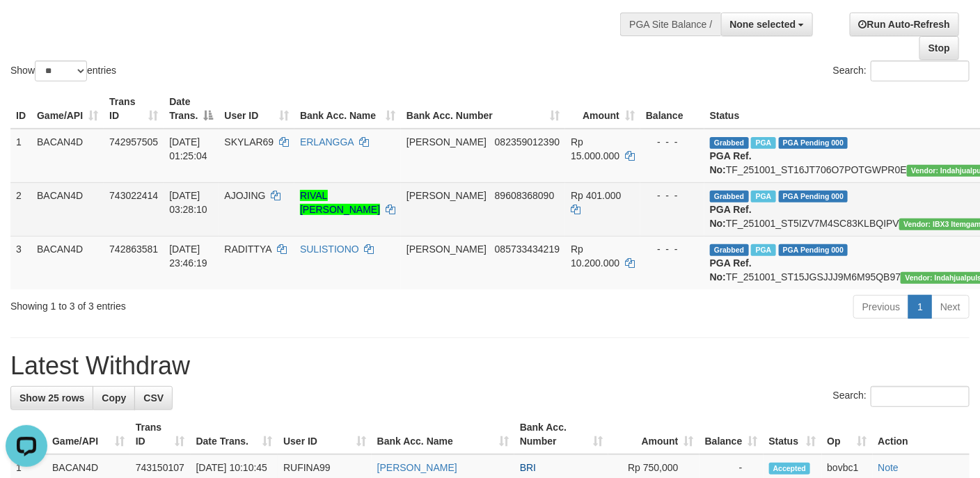
click at [809, 236] on td "Grabbed PGA PGA Pending 000 PGA Ref. No: TF_251001_ST5IZV7M4SC83KLBQIPV Vendor:…" at bounding box center [861, 209] width 314 height 54
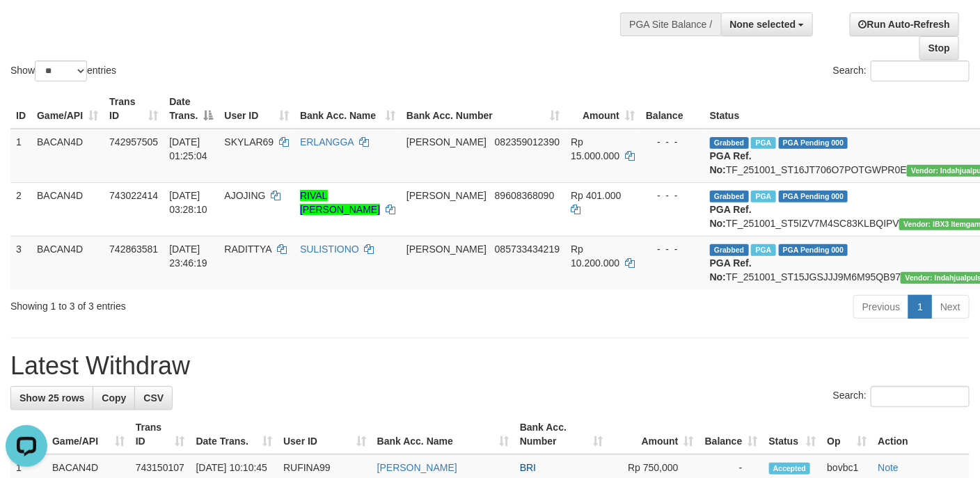
copy td "TF_251001_ST5IZV7M4SC83KLBQIPV"
click at [789, 289] on td "Grabbed PGA PGA Pending 000 PGA Ref. No: TF_251001_ST15JGSJJJ9M6M95QB97 Vendor:…" at bounding box center [861, 263] width 314 height 54
copy td "TF_251001_ST15JGSJJJ9M6M95QB97"
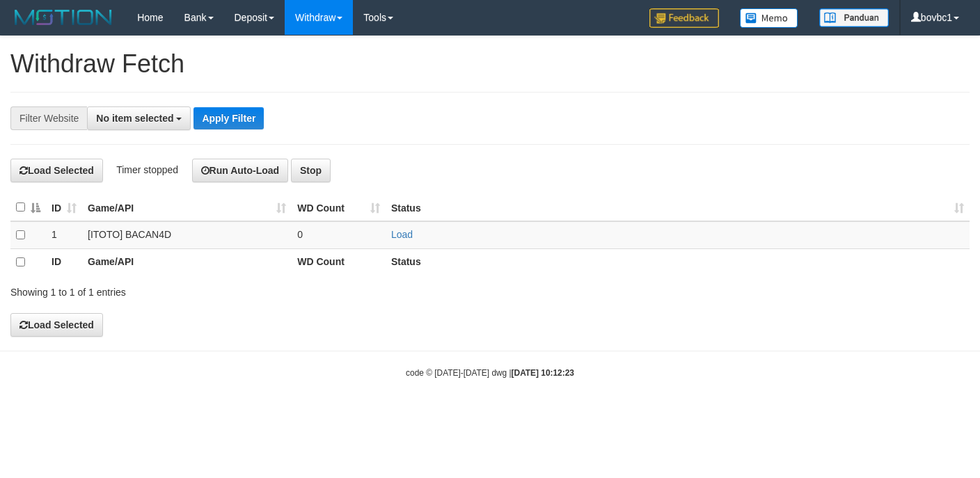
select select
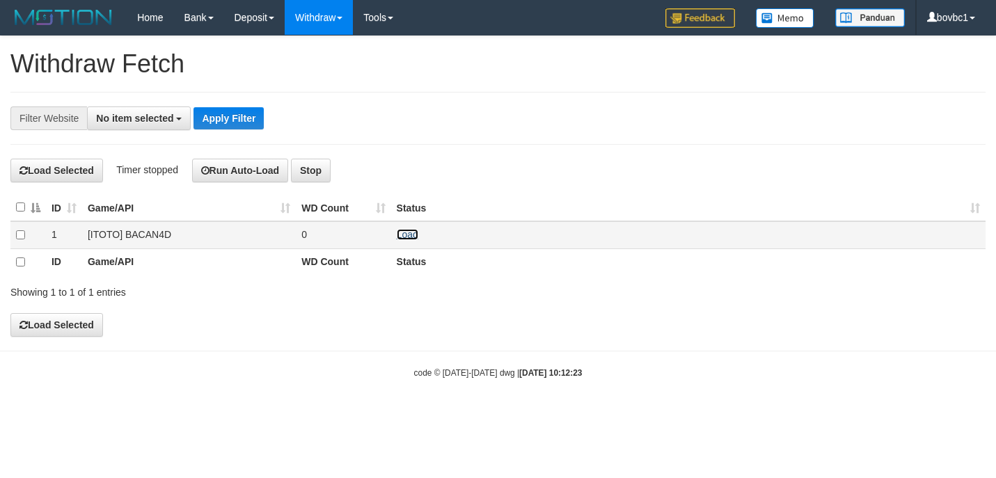
click at [404, 232] on link "Load" at bounding box center [408, 234] width 22 height 11
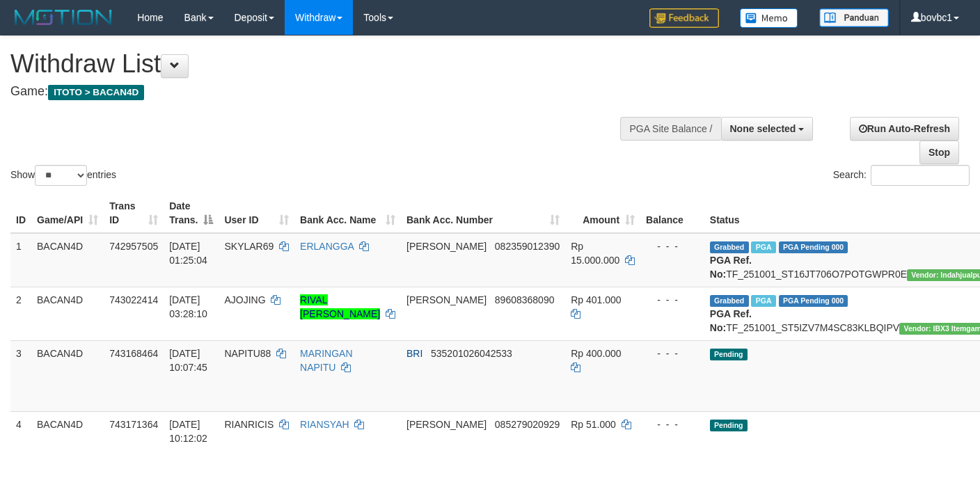
select select
select select "**"
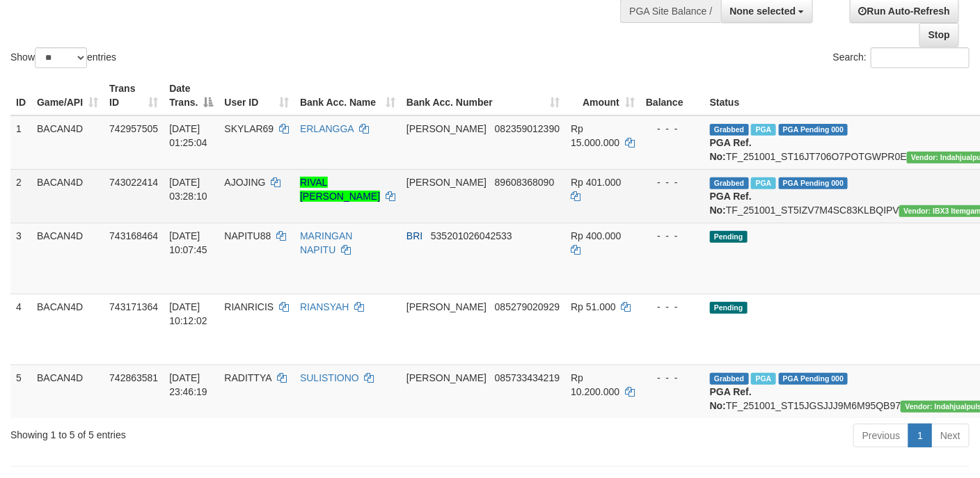
scroll to position [209, 0]
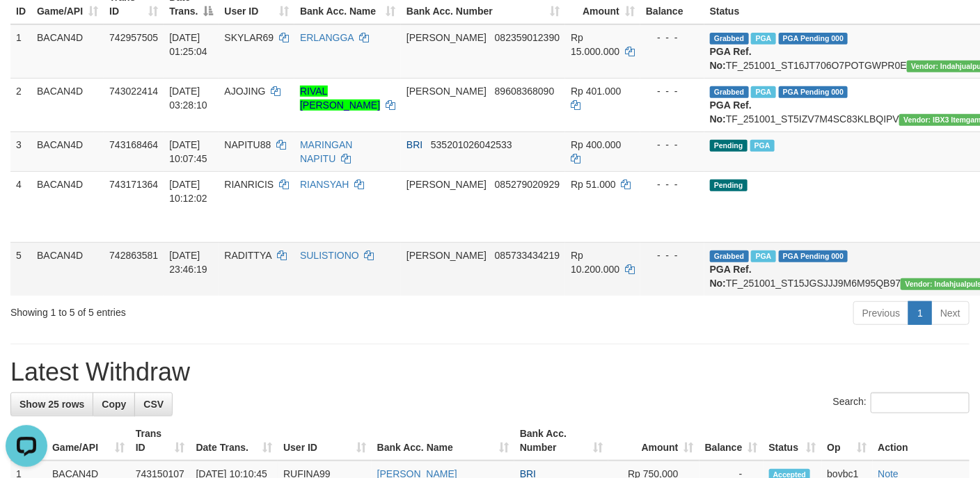
scroll to position [0, 0]
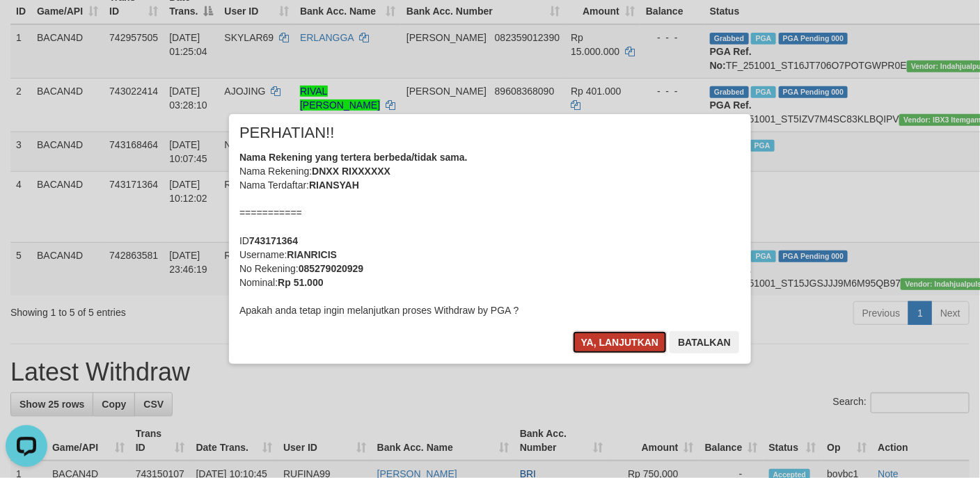
click at [616, 351] on button "Ya, lanjutkan" at bounding box center [620, 342] width 95 height 22
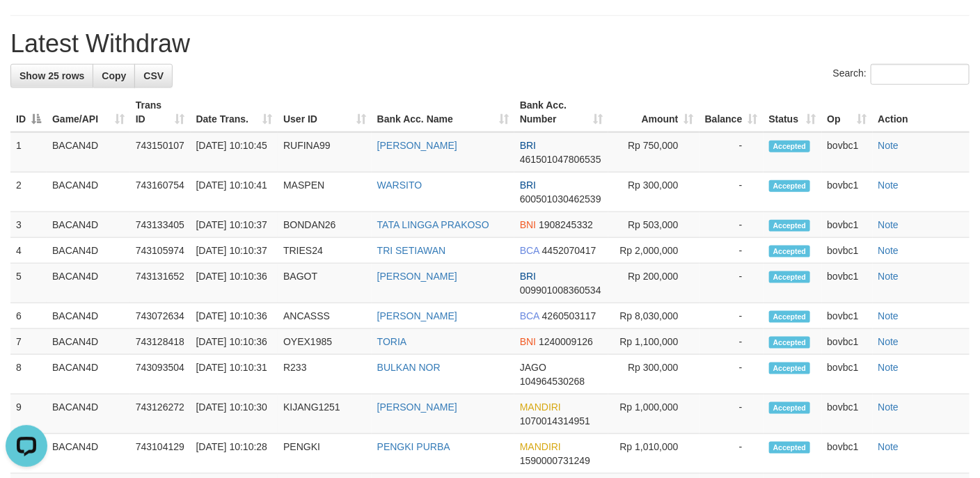
scroll to position [313, 0]
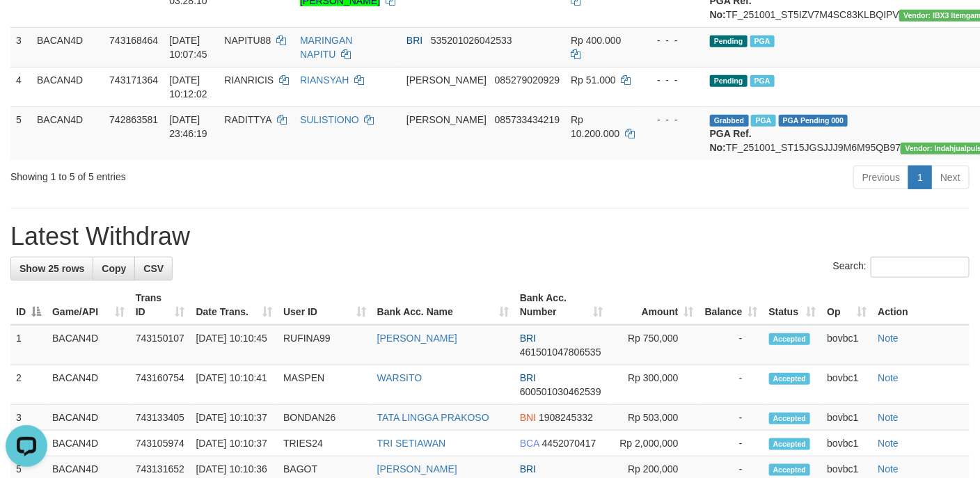
click at [516, 194] on div "Previous 1 Next" at bounding box center [694, 179] width 550 height 30
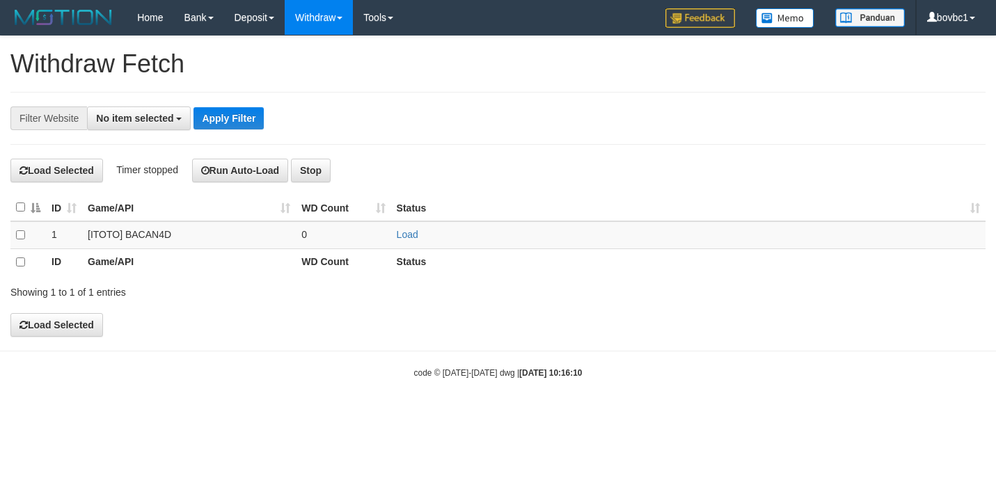
select select
click at [399, 230] on td "Load" at bounding box center [688, 234] width 594 height 27
click at [397, 234] on link "Load" at bounding box center [408, 234] width 22 height 11
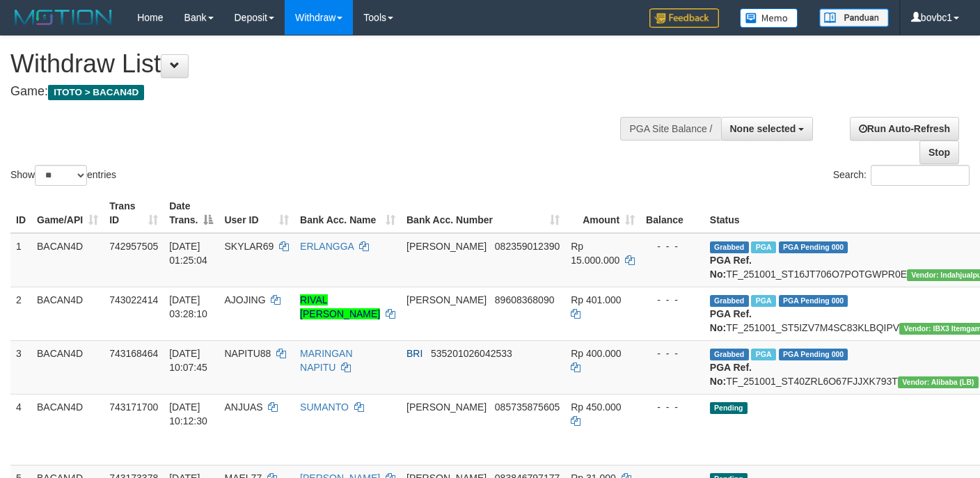
select select
select select "**"
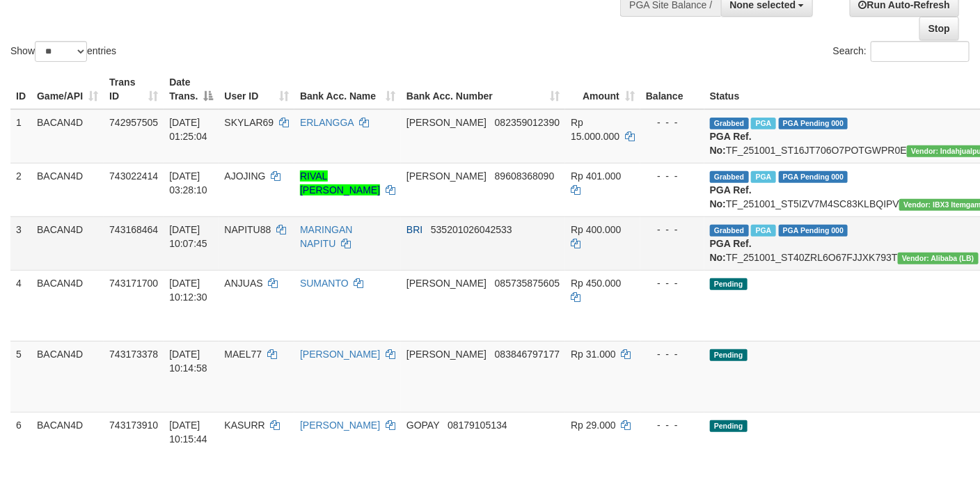
scroll to position [313, 0]
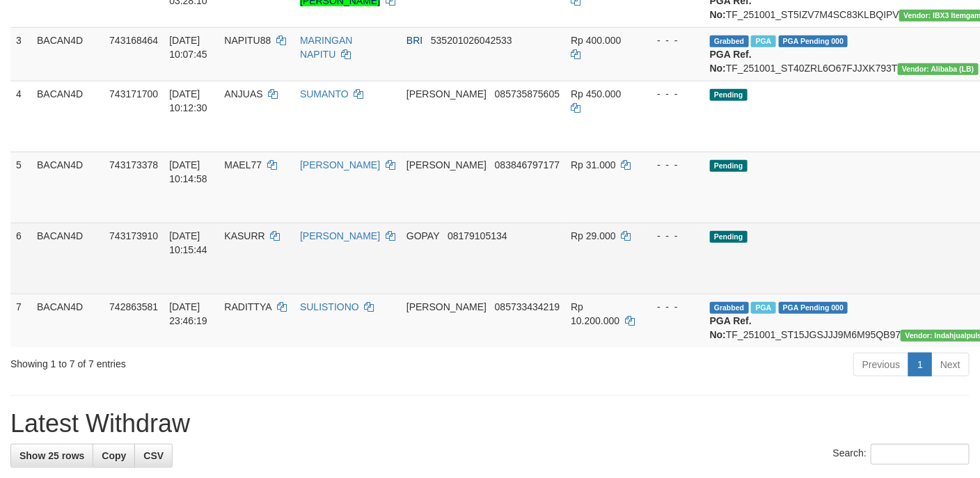
drag, startPoint x: 908, startPoint y: 169, endPoint x: 580, endPoint y: 290, distance: 349.4
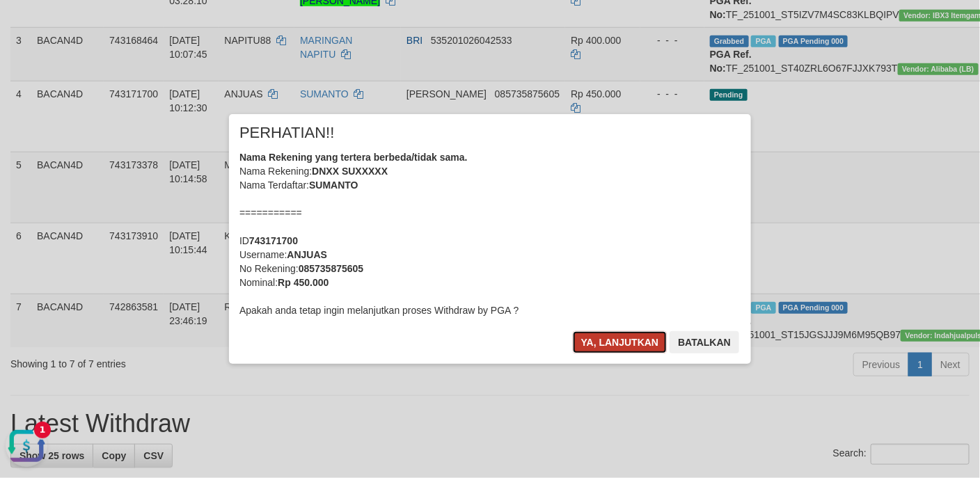
scroll to position [0, 0]
click at [620, 347] on button "Ya, lanjutkan" at bounding box center [620, 342] width 95 height 22
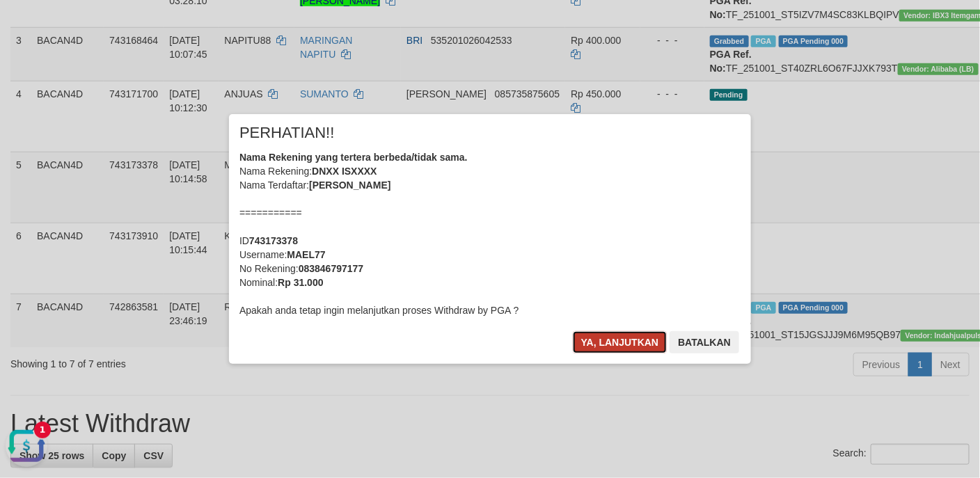
click at [607, 351] on button "Ya, lanjutkan" at bounding box center [620, 342] width 95 height 22
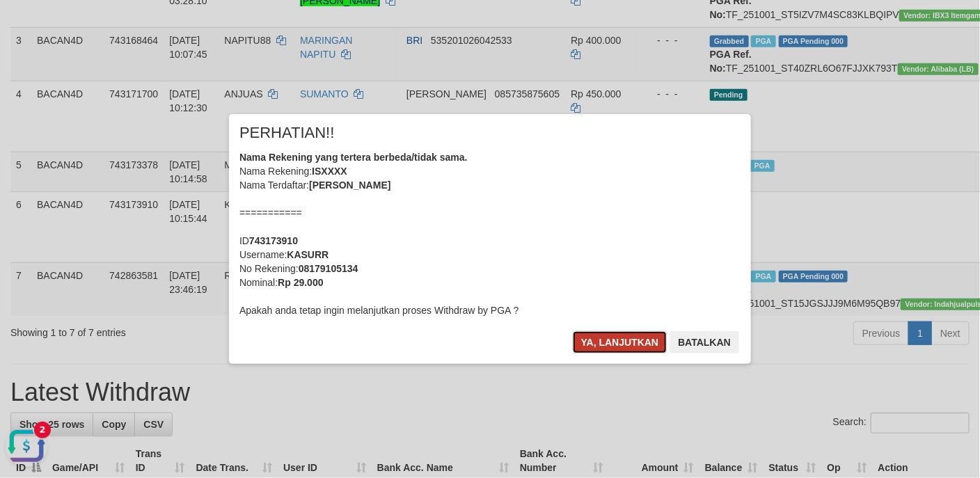
click at [602, 341] on button "Ya, lanjutkan" at bounding box center [620, 342] width 95 height 22
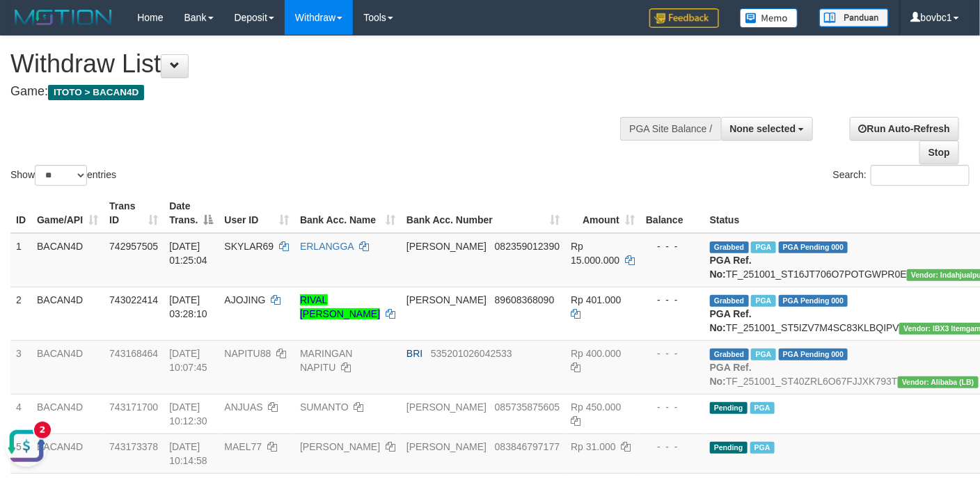
click at [379, 128] on div "Show ** ** ** *** entries Search:" at bounding box center [490, 112] width 980 height 152
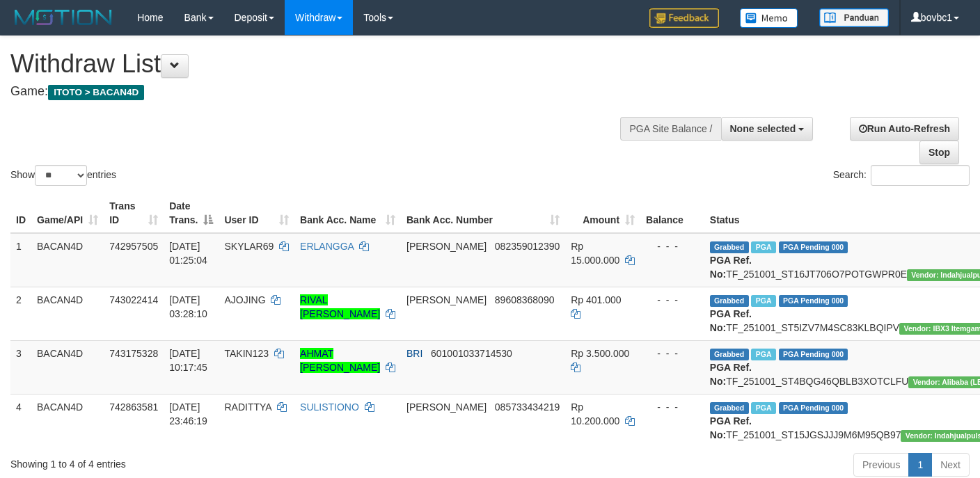
select select
select select "**"
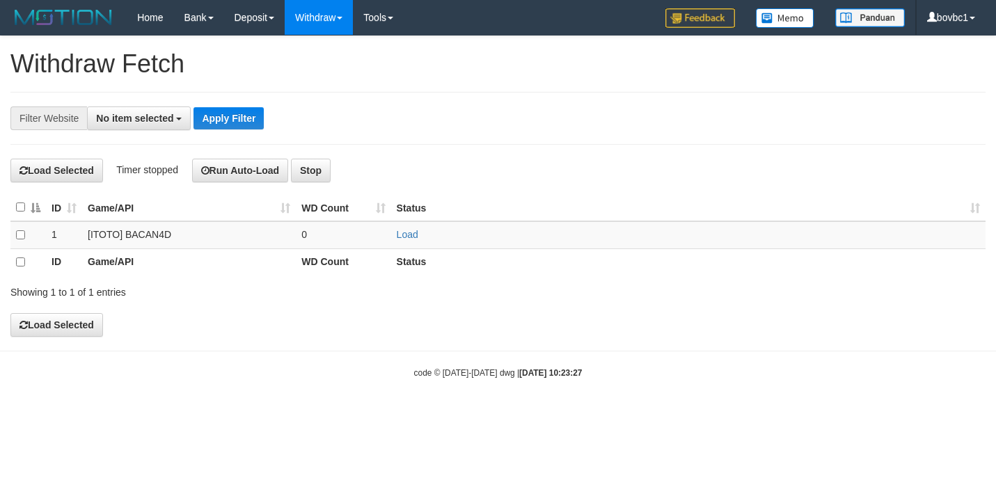
select select
click at [415, 238] on link "Load" at bounding box center [408, 234] width 22 height 11
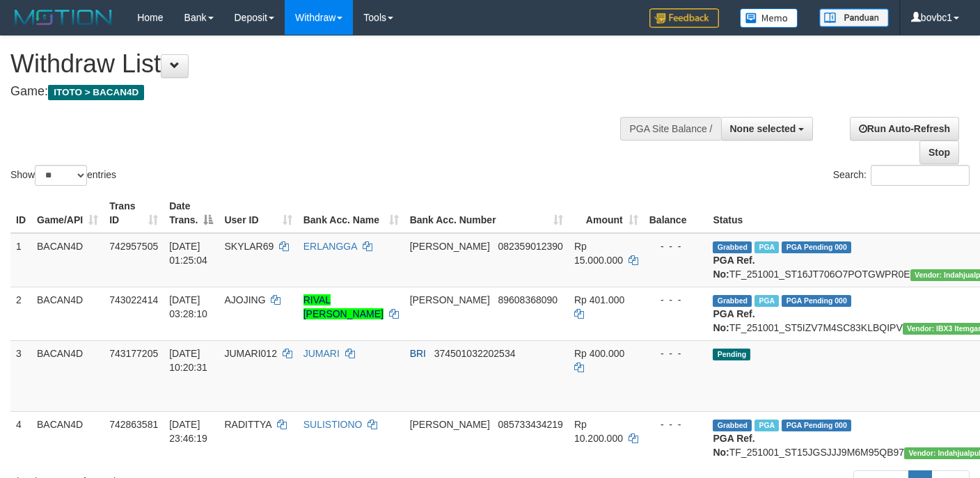
select select
select select "**"
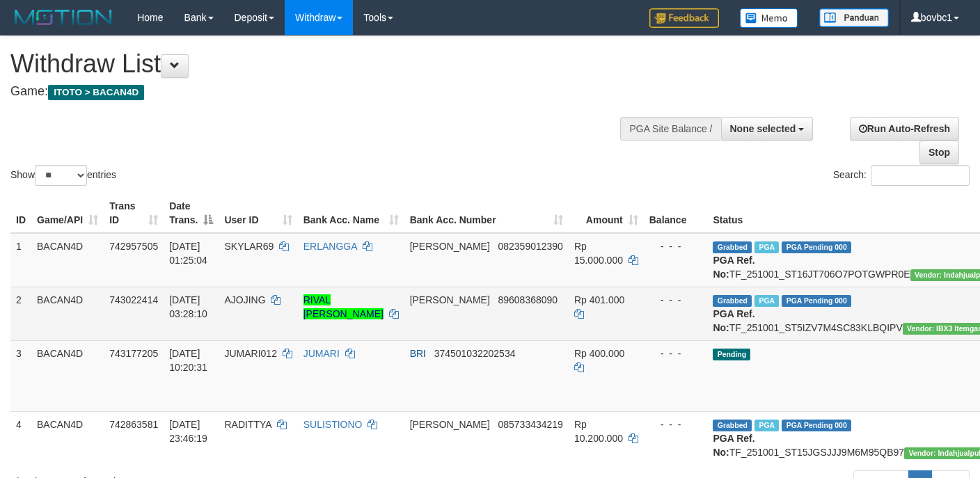
scroll to position [159, 0]
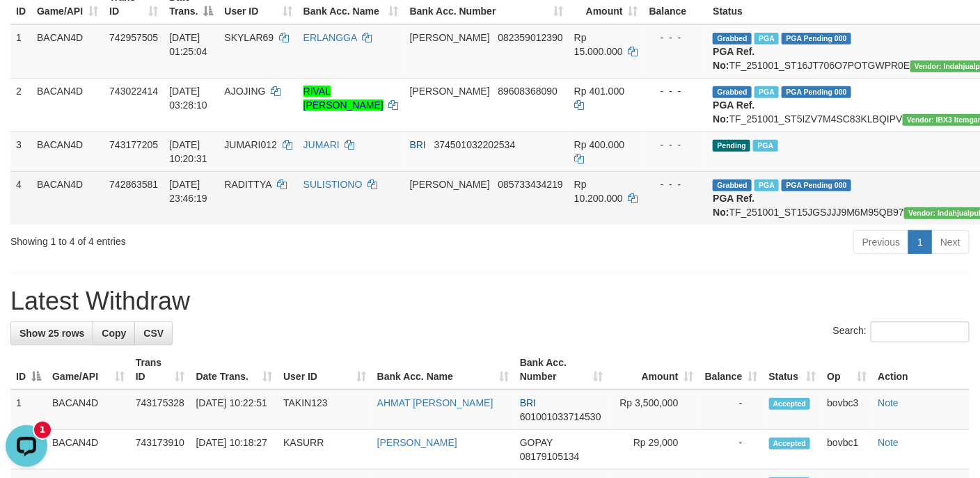
scroll to position [0, 0]
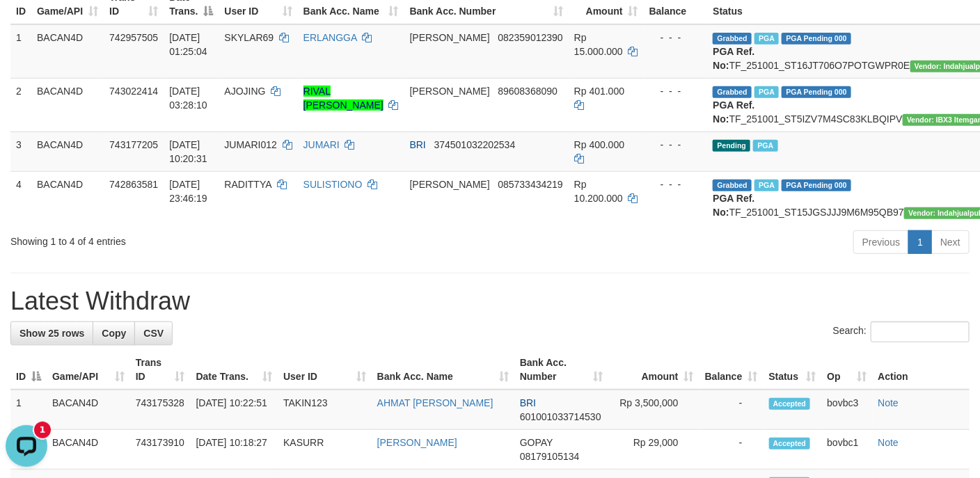
click at [717, 315] on h1 "Latest Withdraw" at bounding box center [489, 301] width 959 height 28
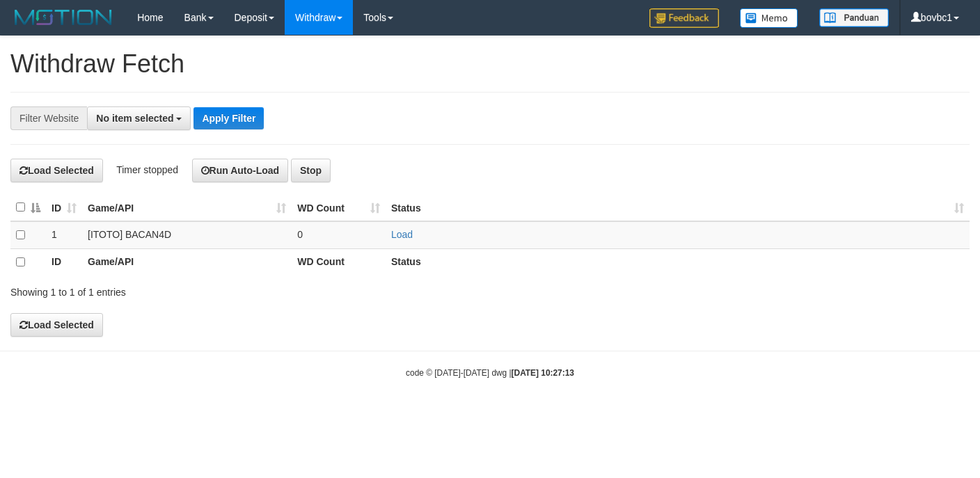
select select
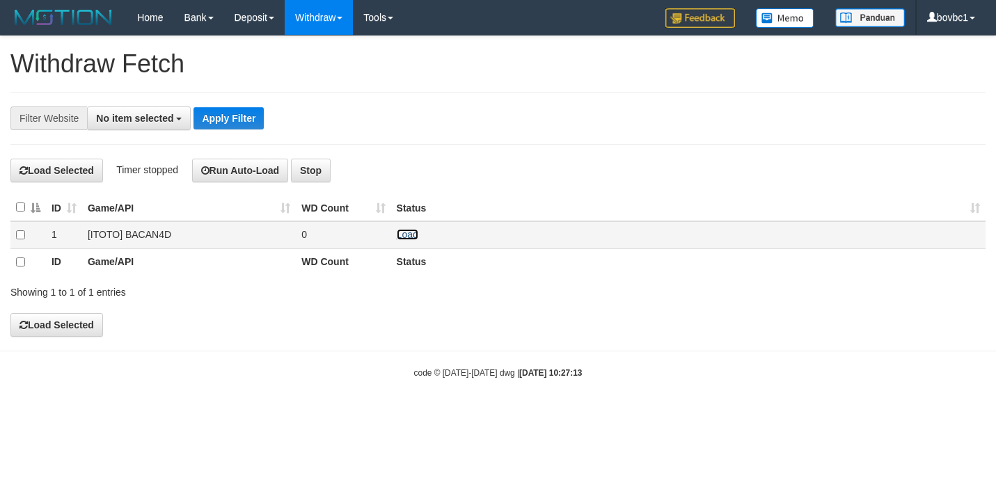
click at [411, 234] on link "Load" at bounding box center [408, 234] width 22 height 11
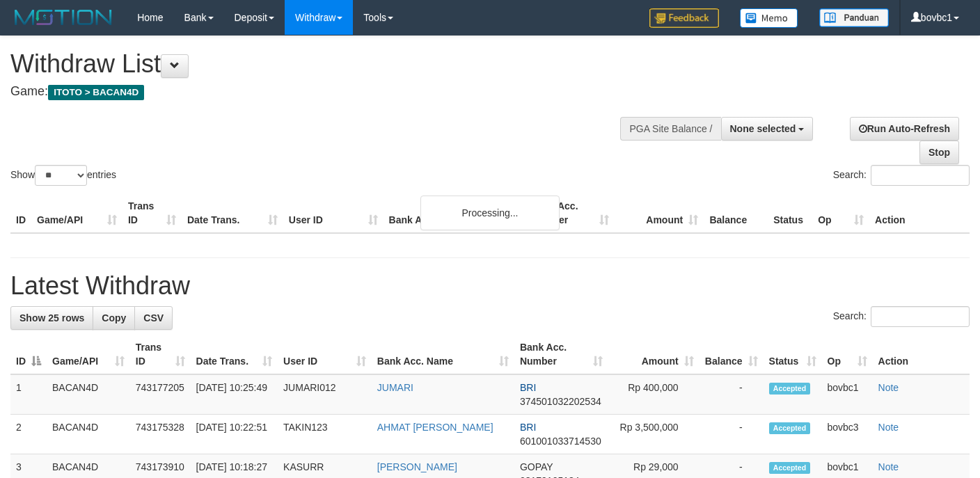
select select
select select "**"
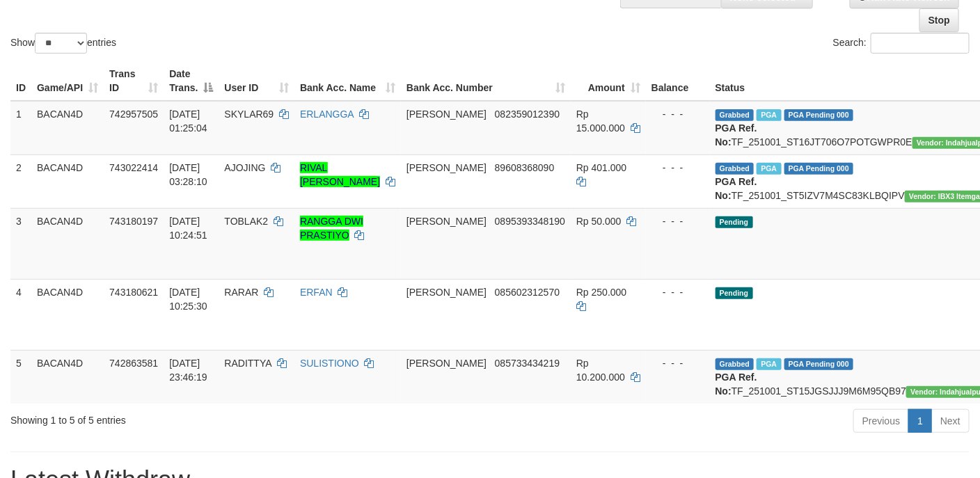
scroll to position [313, 0]
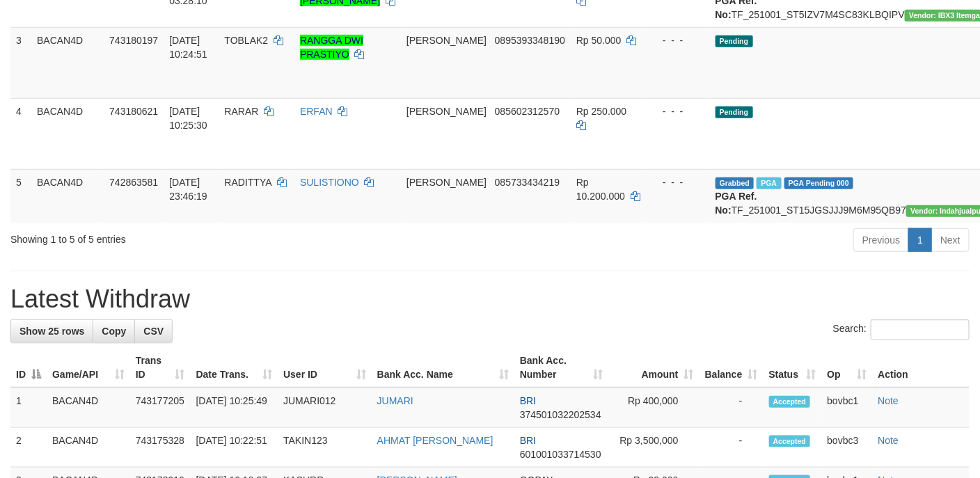
drag, startPoint x: 907, startPoint y: 100, endPoint x: 589, endPoint y: 282, distance: 366.5
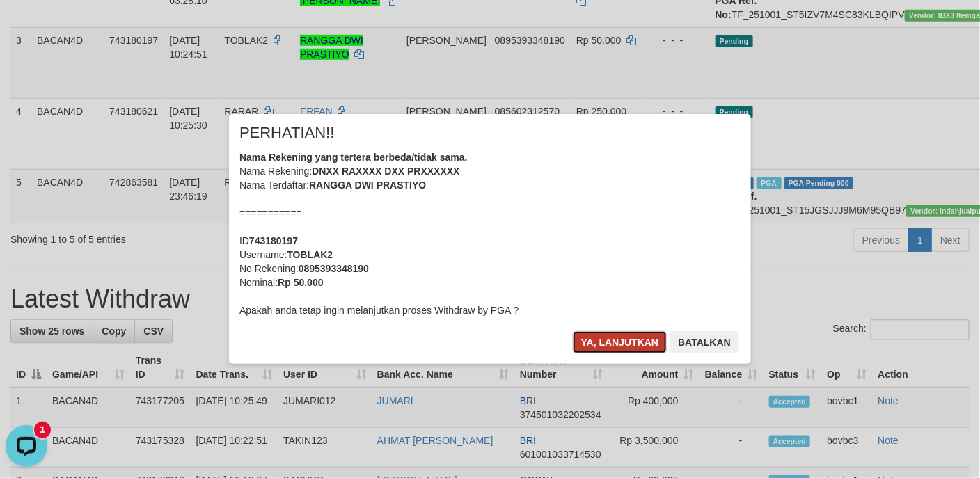
click at [623, 340] on button "Ya, lanjutkan" at bounding box center [620, 342] width 95 height 22
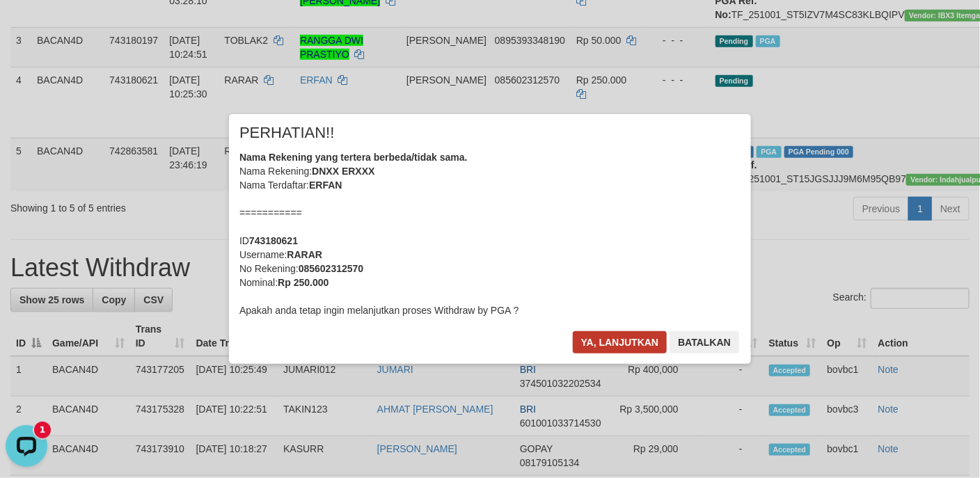
click at [621, 332] on div "× PERHATIAN!! Nama Rekening yang tertera berbeda/tidak sama. Nama Rekening: DNX…" at bounding box center [490, 238] width 522 height 249
click at [621, 337] on button "Ya, lanjutkan" at bounding box center [620, 342] width 95 height 22
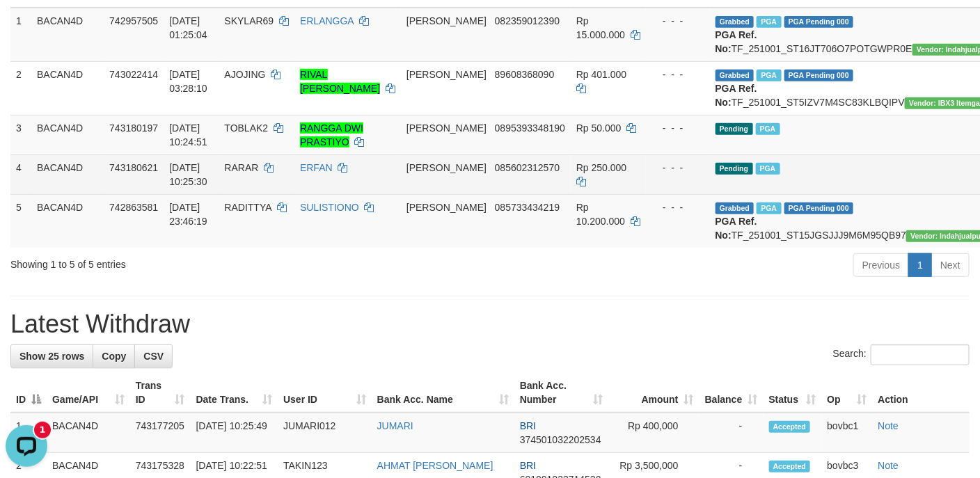
scroll to position [104, 0]
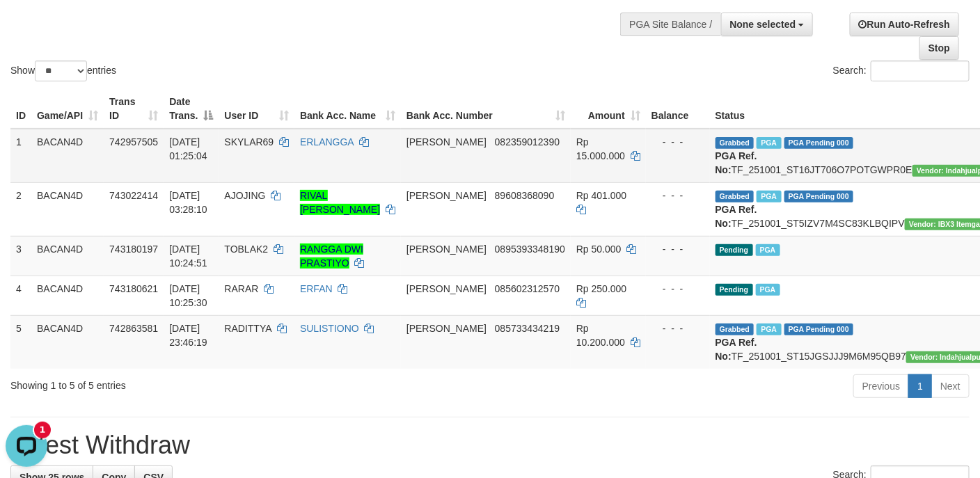
click at [796, 170] on td "Grabbed PGA PGA Pending 000 PGA Ref. No: TF_251001_ST16JT706O7POTGWPR0E Vendor:…" at bounding box center [867, 156] width 314 height 54
click at [797, 169] on td "Grabbed PGA PGA Pending 000 PGA Ref. No: TF_251001_ST16JT706O7POTGWPR0E Vendor:…" at bounding box center [867, 156] width 314 height 54
copy td "TF_251001_ST16JT706O7POTGWPR0E"
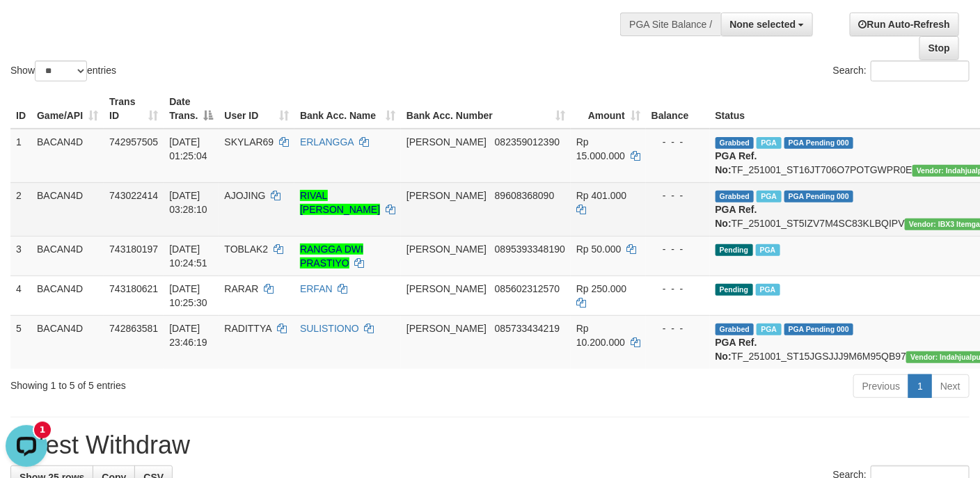
click at [793, 228] on td "Grabbed PGA PGA Pending 000 PGA Ref. No: TF_251001_ST5IZV7M4SC83KLBQIPV Vendor:…" at bounding box center [867, 209] width 314 height 54
click at [798, 236] on td "Grabbed PGA PGA Pending 000 PGA Ref. No: TF_251001_ST5IZV7M4SC83KLBQIPV Vendor:…" at bounding box center [867, 209] width 314 height 54
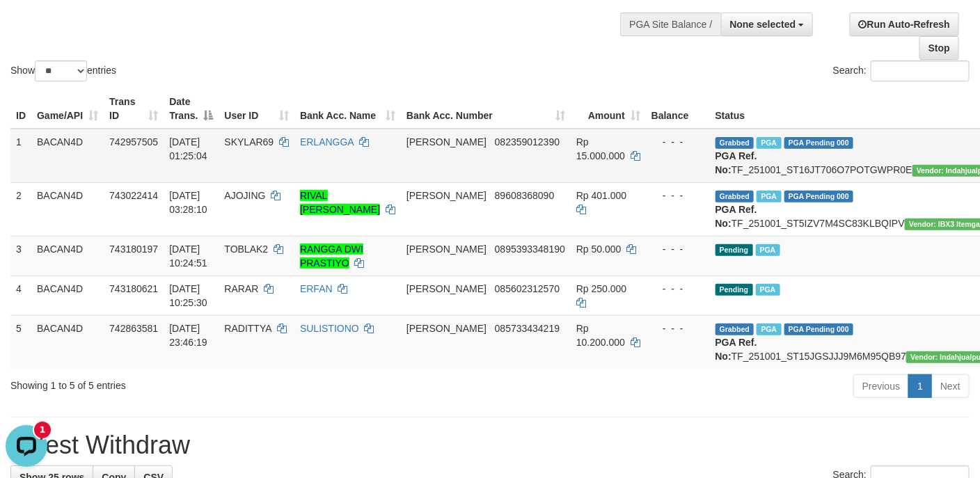
copy td "TF_251001_ST5IZV7M4SC83KLBQIPV"
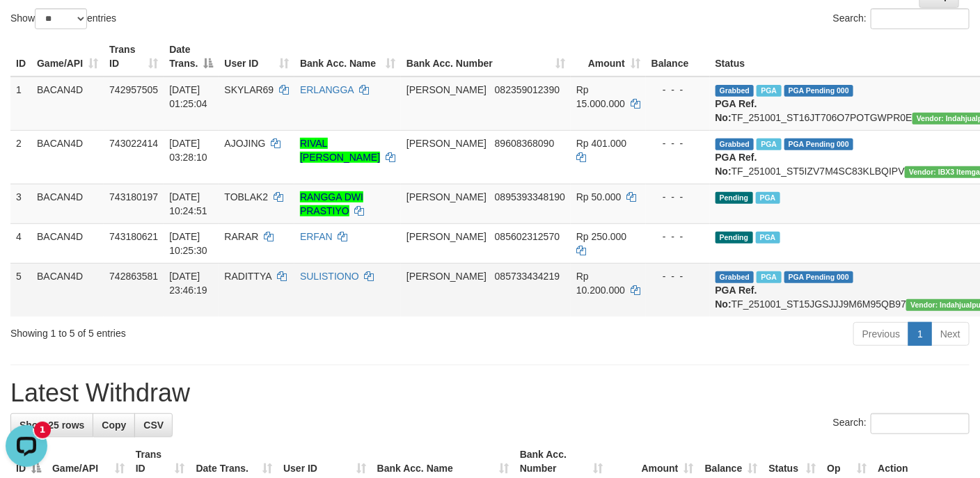
scroll to position [209, 0]
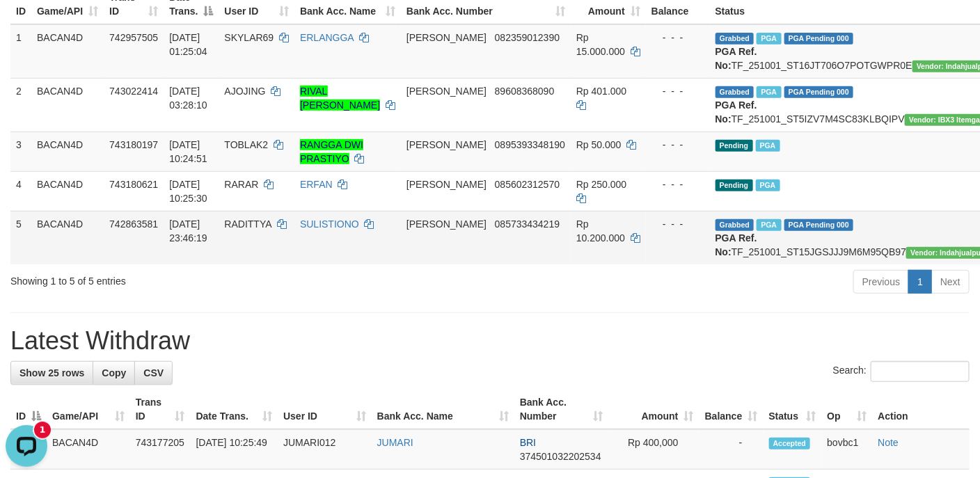
click at [749, 264] on td "Grabbed PGA PGA Pending 000 PGA Ref. No: TF_251001_ST15JGSJJJ9M6M95QB97 Vendor:…" at bounding box center [867, 238] width 314 height 54
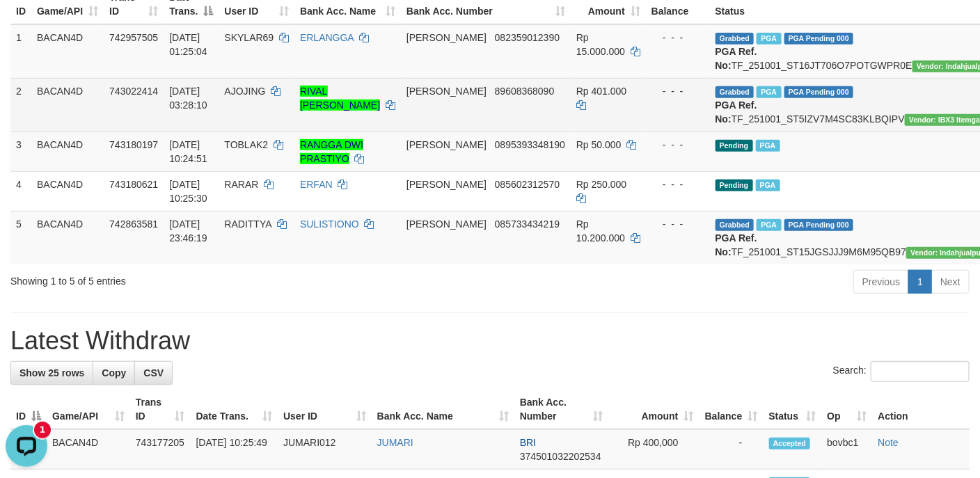
copy td "TF_251001_ST15JGSJJJ9M6M95QB97"
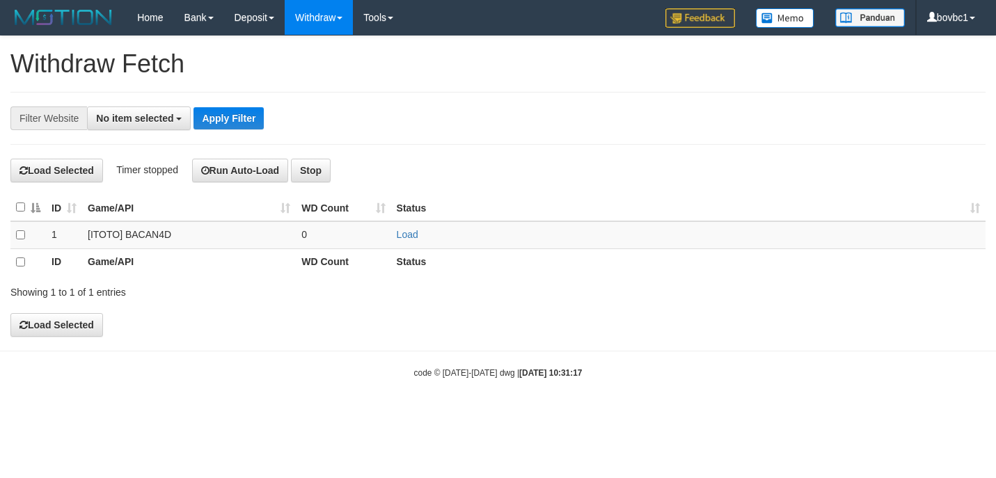
select select
click at [410, 234] on link "Load" at bounding box center [408, 234] width 22 height 11
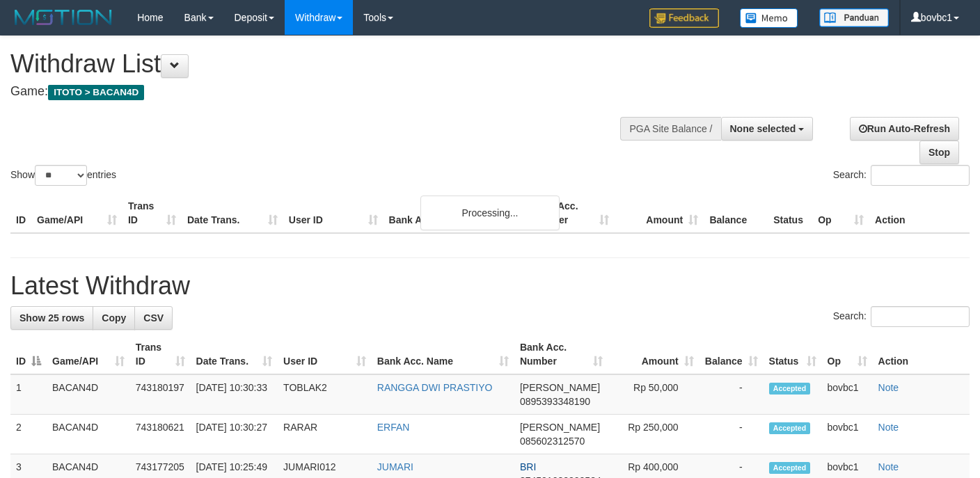
select select
select select "**"
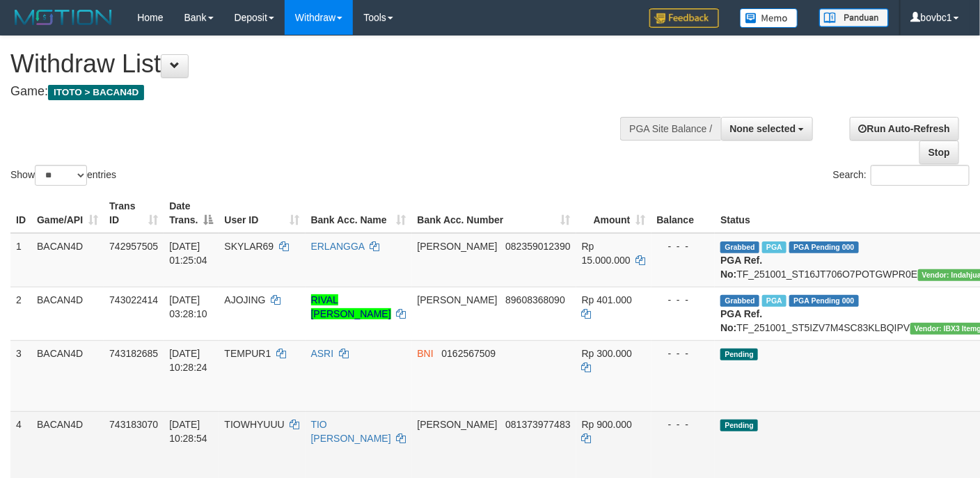
scroll to position [189, 0]
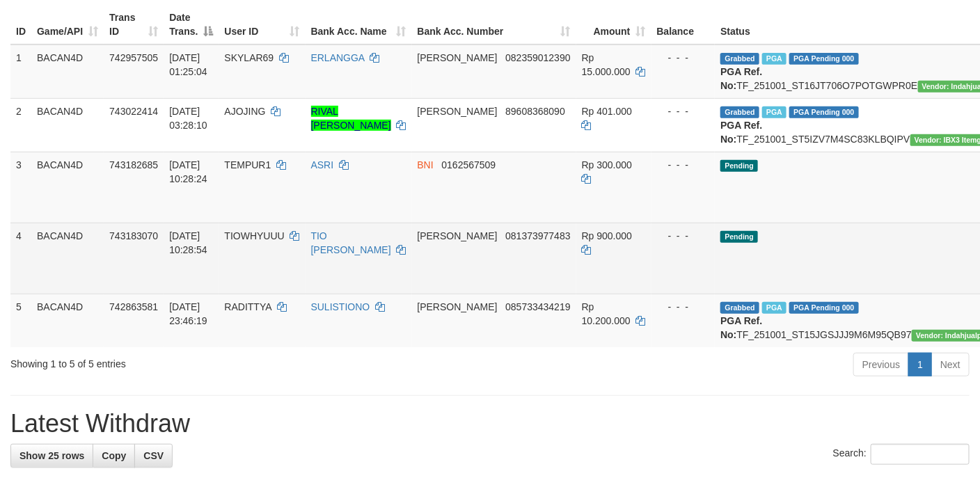
drag, startPoint x: 909, startPoint y: 228, endPoint x: 589, endPoint y: 272, distance: 322.5
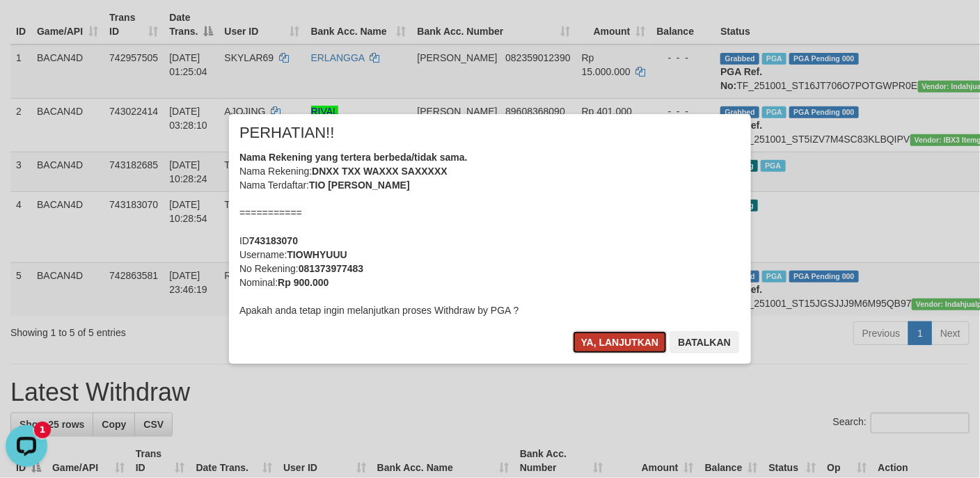
click at [601, 336] on button "Ya, lanjutkan" at bounding box center [620, 342] width 95 height 22
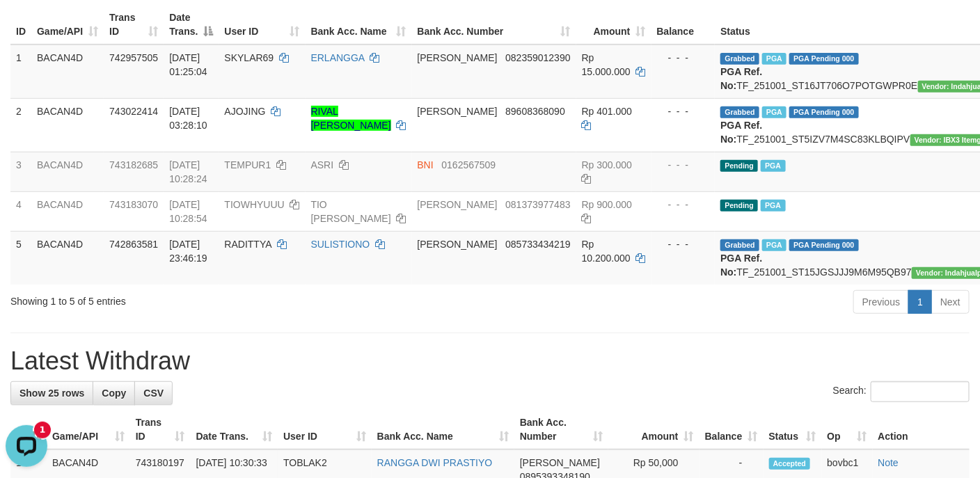
click at [395, 308] on div "Showing 1 to 5 of 5 entries" at bounding box center [204, 298] width 388 height 19
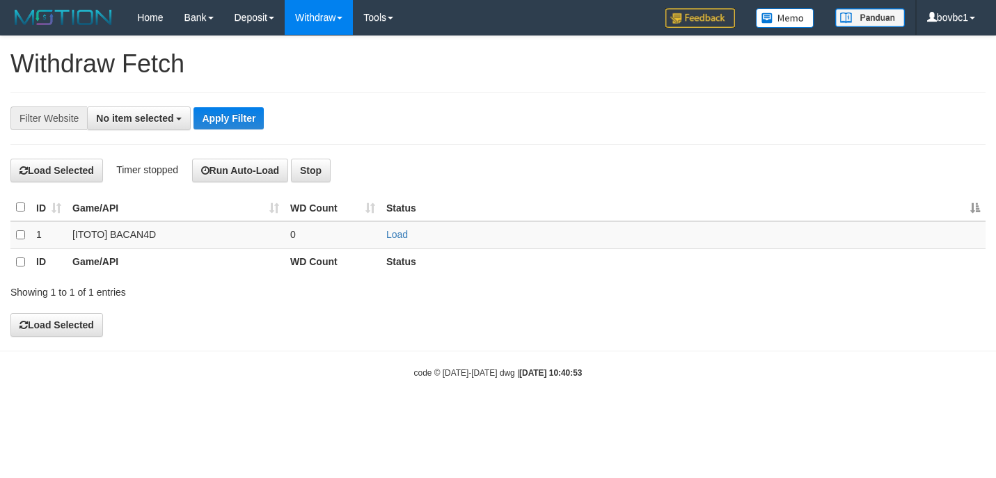
select select
click at [407, 230] on td "Load" at bounding box center [683, 234] width 605 height 27
click at [403, 236] on link "Load" at bounding box center [397, 234] width 22 height 11
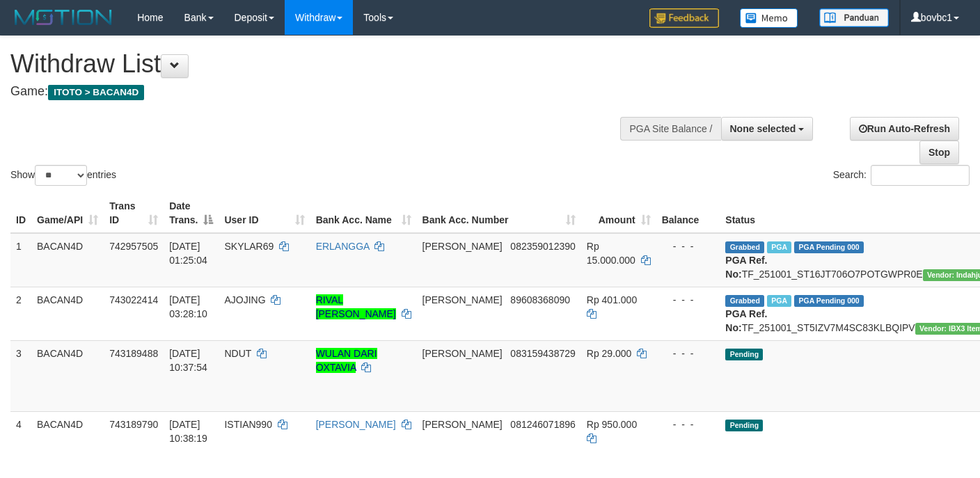
select select
select select "**"
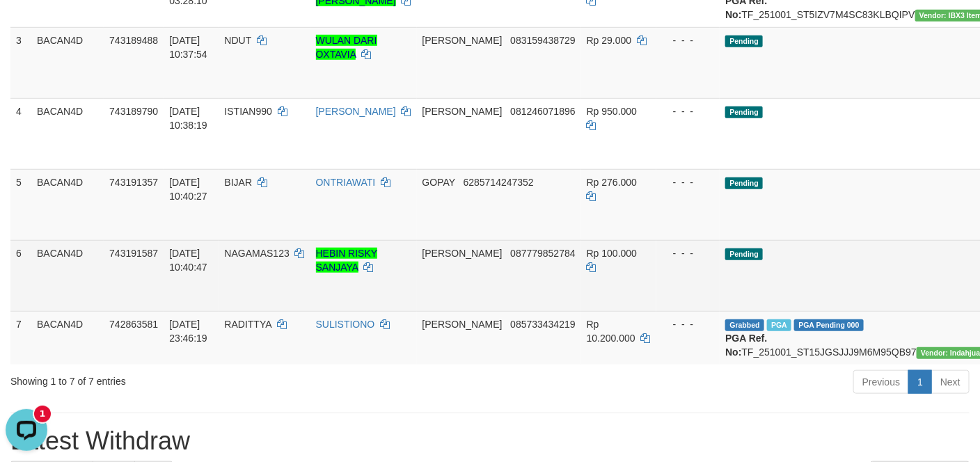
drag, startPoint x: 927, startPoint y: 113, endPoint x: 564, endPoint y: 294, distance: 406.1
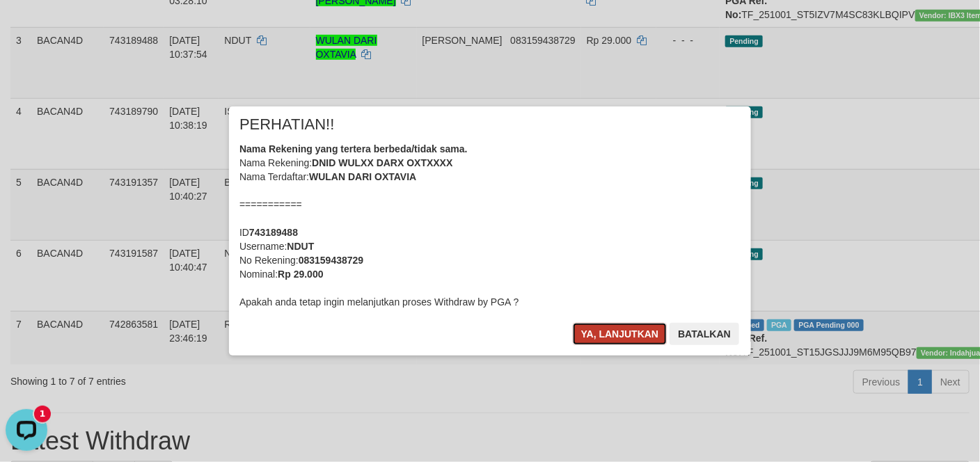
click at [587, 331] on button "Ya, lanjutkan" at bounding box center [620, 334] width 95 height 22
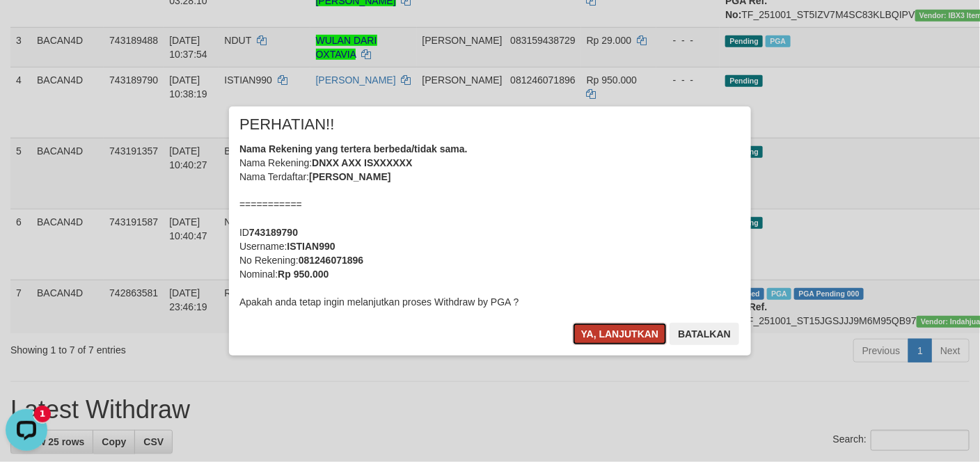
click at [639, 332] on button "Ya, lanjutkan" at bounding box center [620, 334] width 95 height 22
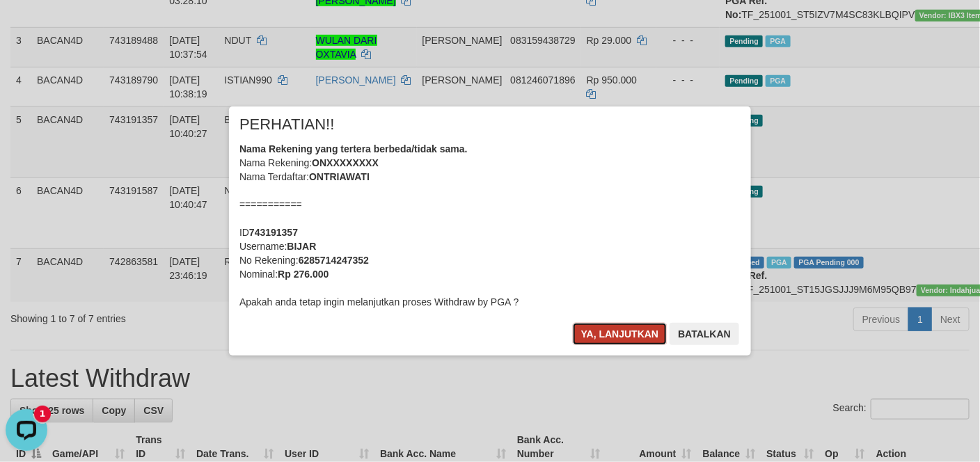
click at [607, 337] on button "Ya, lanjutkan" at bounding box center [620, 334] width 95 height 22
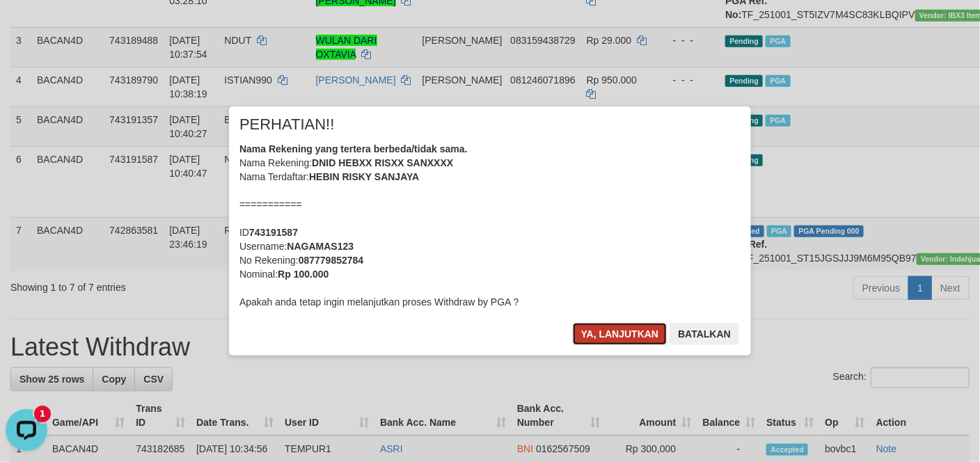
click at [598, 343] on button "Ya, lanjutkan" at bounding box center [620, 334] width 95 height 22
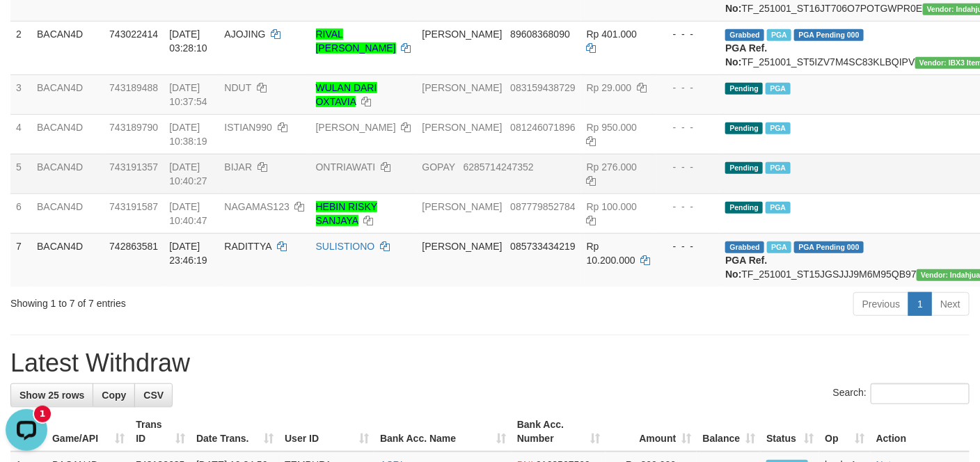
scroll to position [313, 0]
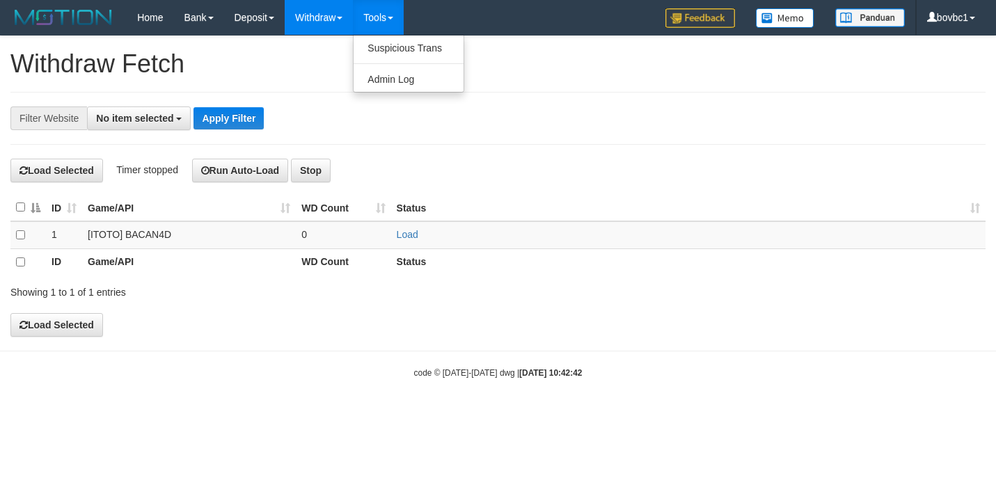
select select
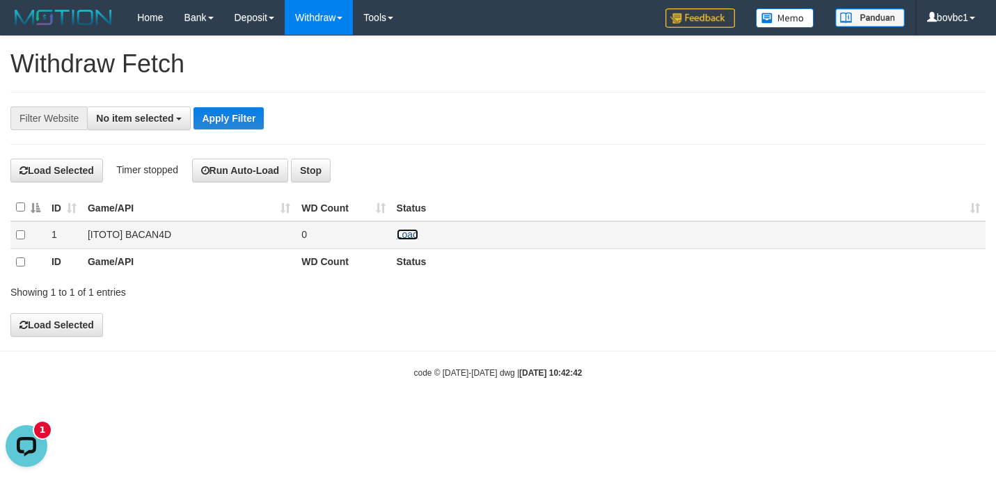
click at [401, 239] on link "Load" at bounding box center [408, 234] width 22 height 11
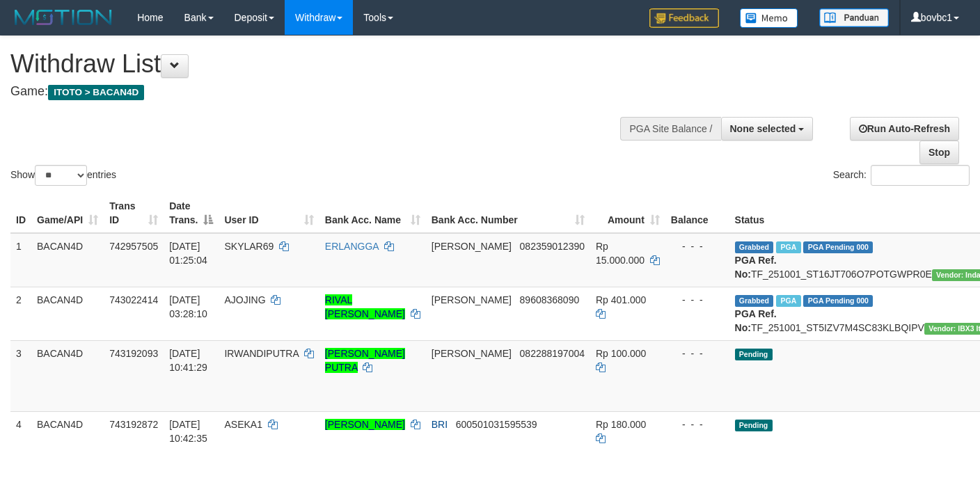
select select
select select "**"
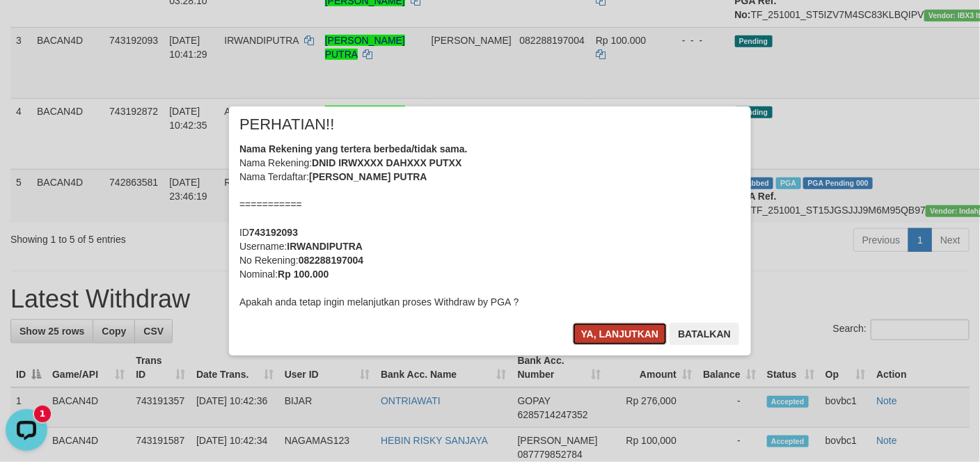
click at [631, 336] on button "Ya, lanjutkan" at bounding box center [620, 334] width 95 height 22
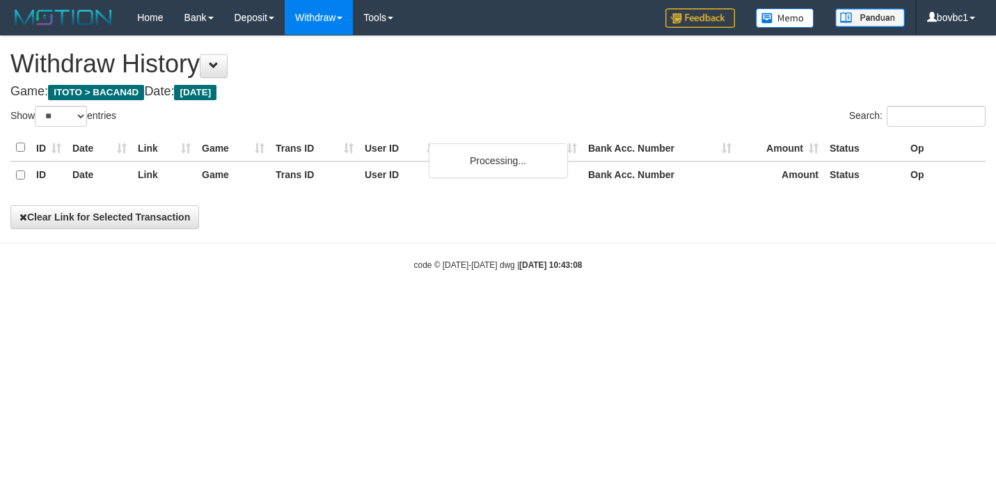
select select "**"
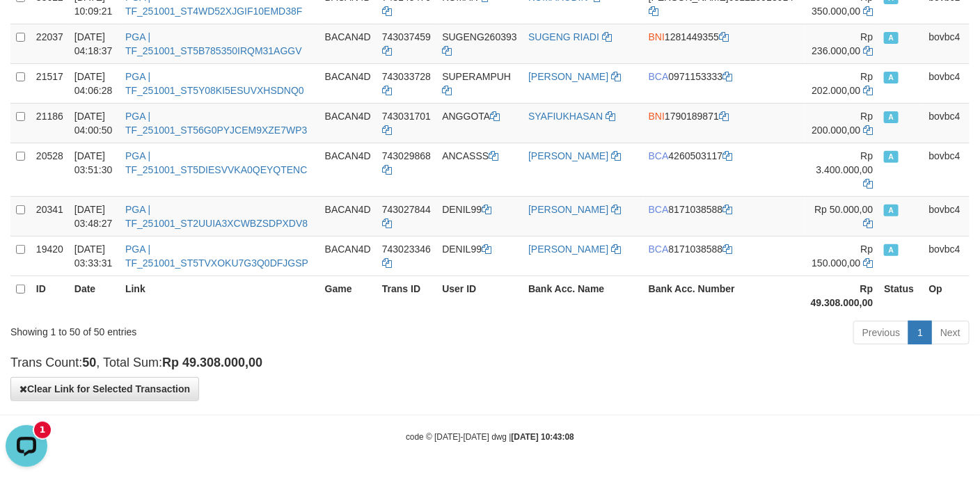
scroll to position [2204, 0]
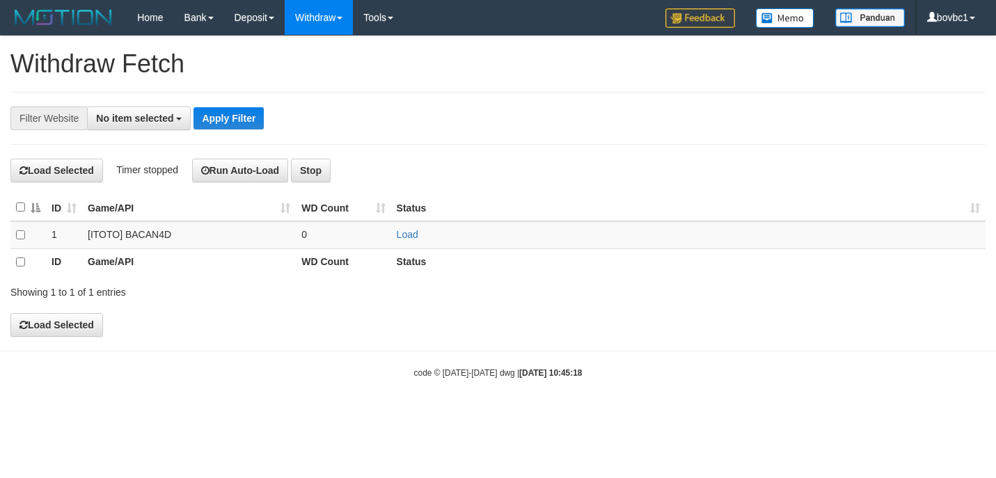
select select
click at [408, 237] on link "Load" at bounding box center [408, 234] width 22 height 11
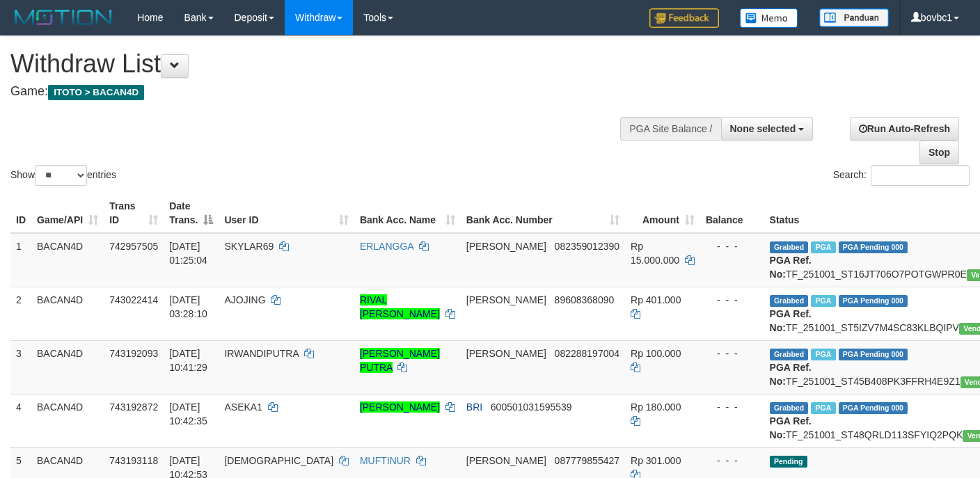
select select
select select "**"
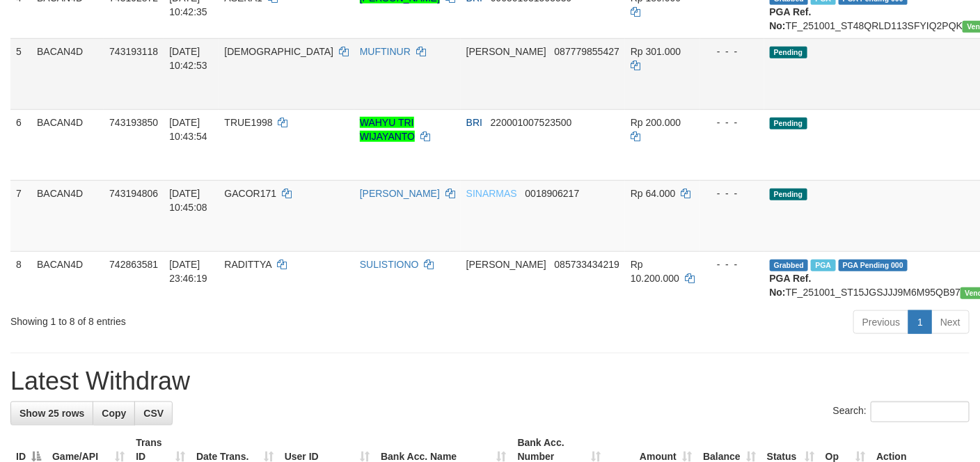
scroll to position [417, 0]
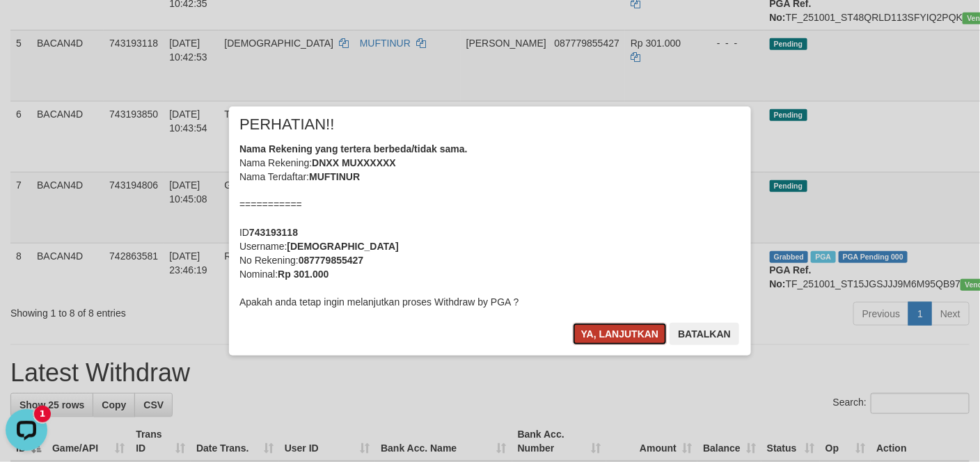
click at [614, 328] on button "Ya, lanjutkan" at bounding box center [620, 334] width 95 height 22
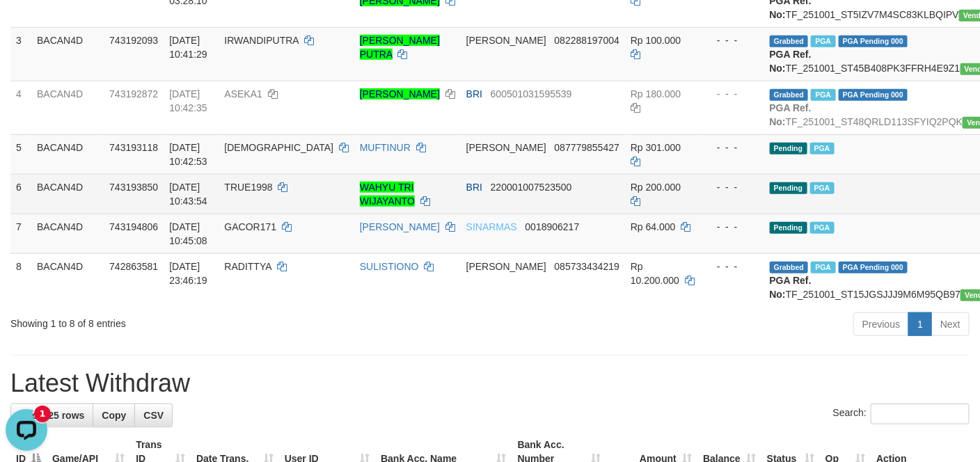
scroll to position [209, 0]
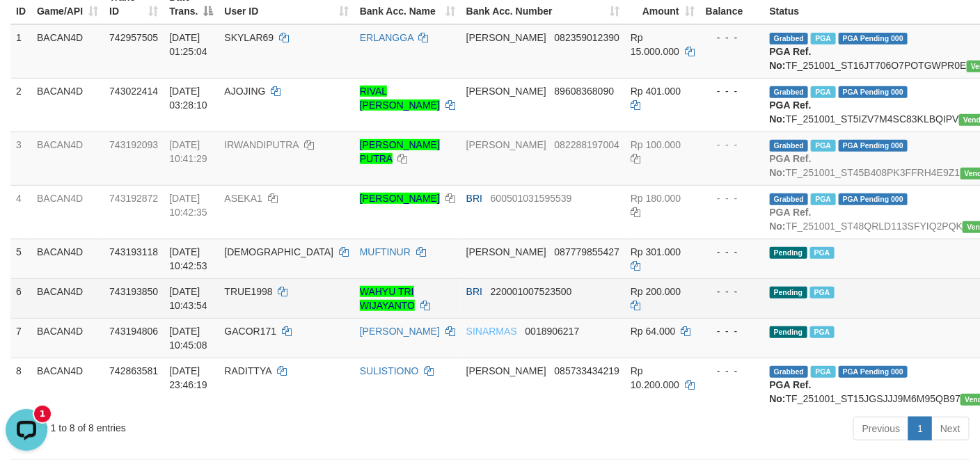
click at [842, 318] on td "Pending PGA" at bounding box center [921, 298] width 314 height 40
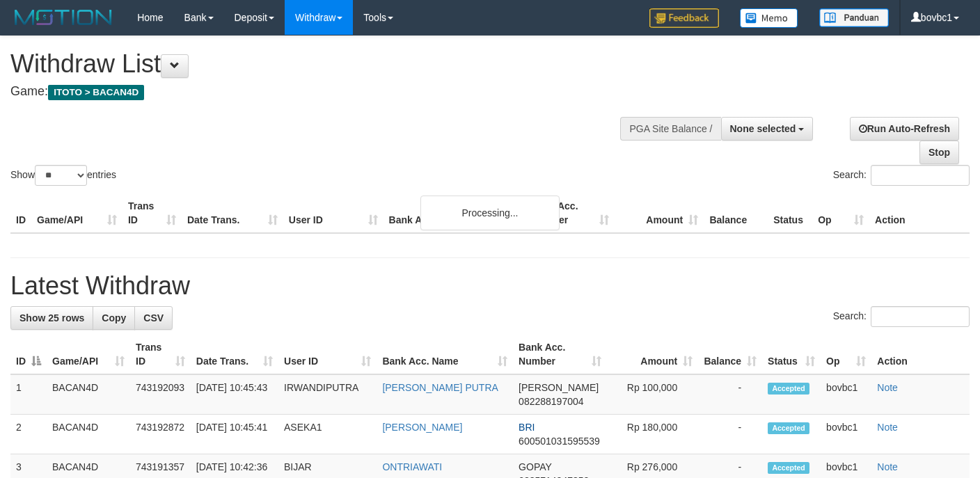
select select
select select "**"
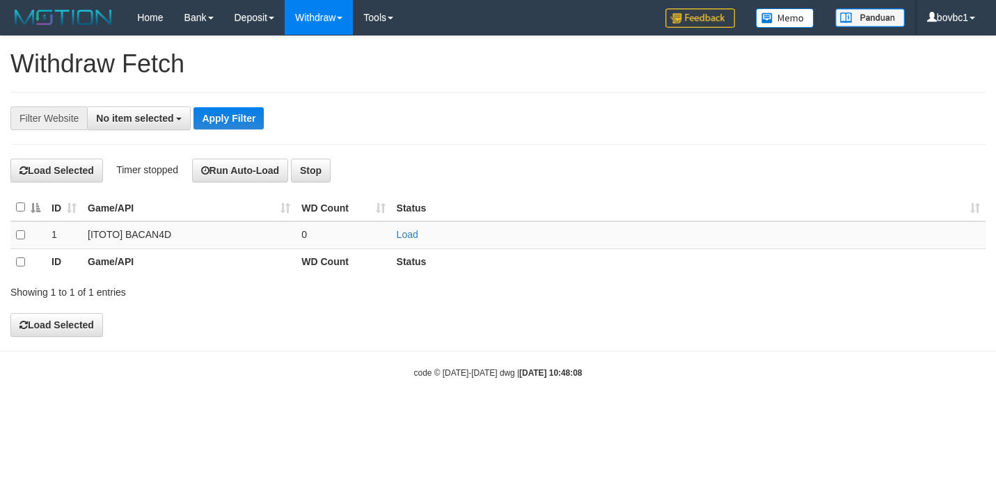
select select
click at [414, 234] on link "Load" at bounding box center [408, 234] width 22 height 11
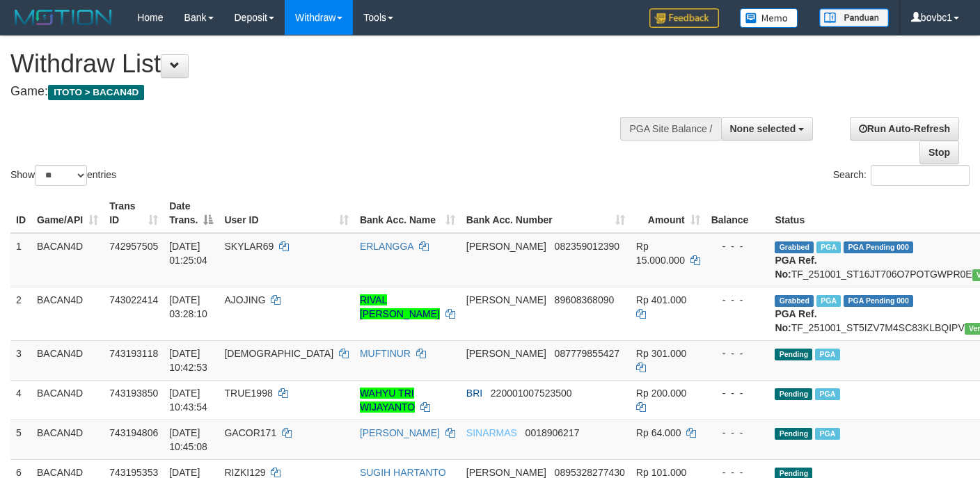
select select
select select "**"
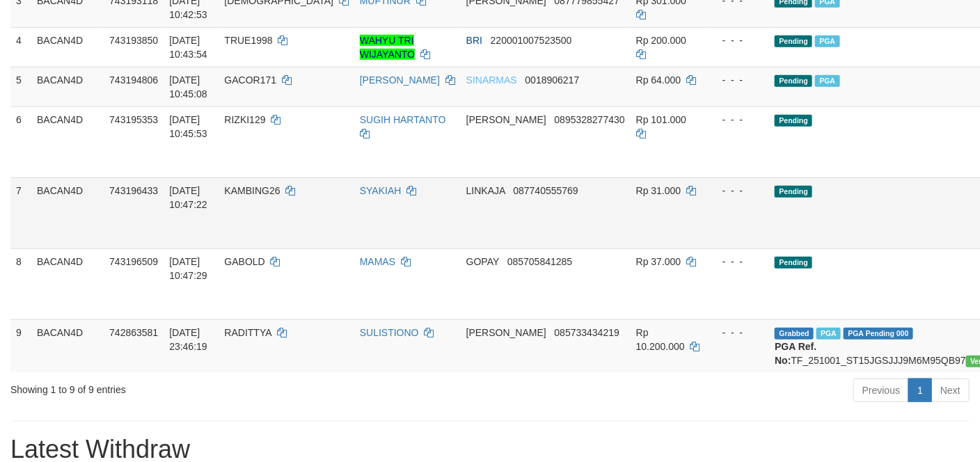
scroll to position [417, 0]
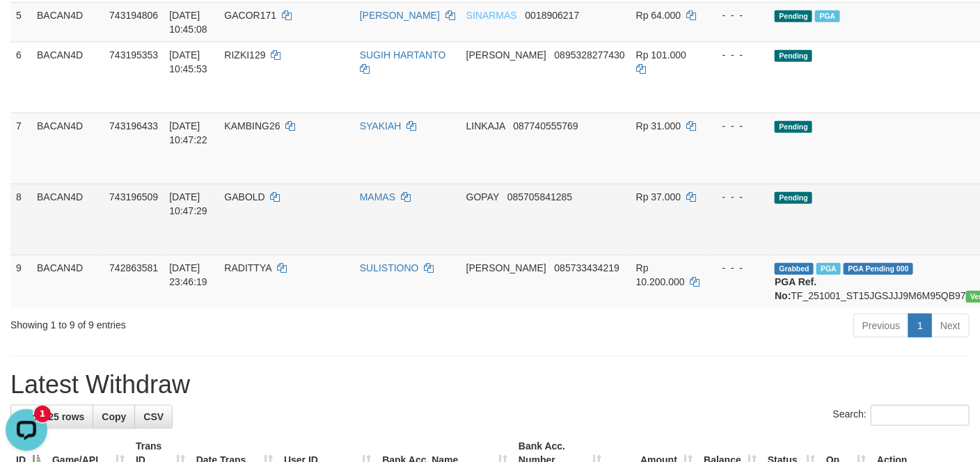
scroll to position [0, 0]
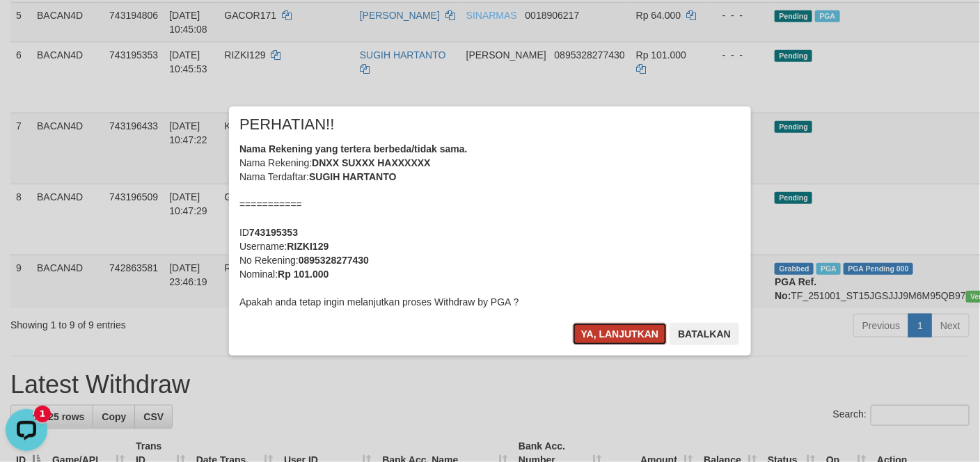
drag, startPoint x: 629, startPoint y: 333, endPoint x: 717, endPoint y: 269, distance: 108.1
click at [629, 332] on button "Ya, lanjutkan" at bounding box center [620, 334] width 95 height 22
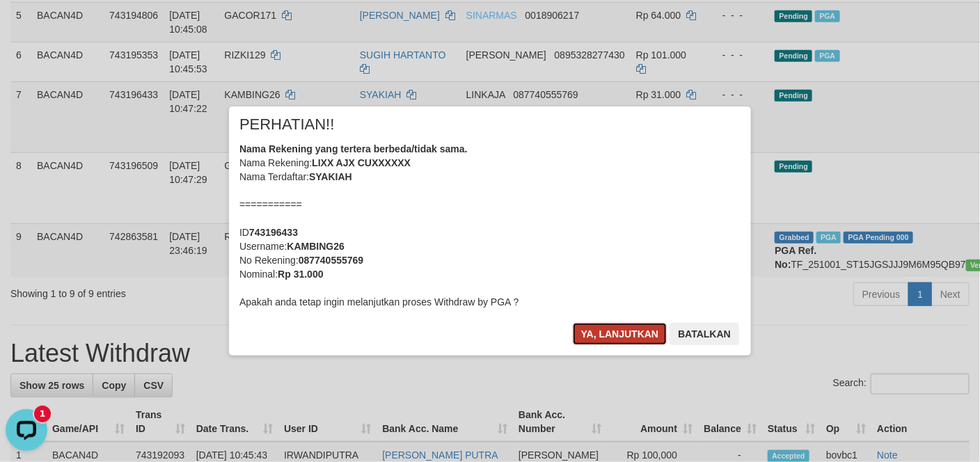
click at [605, 343] on button "Ya, lanjutkan" at bounding box center [620, 334] width 95 height 22
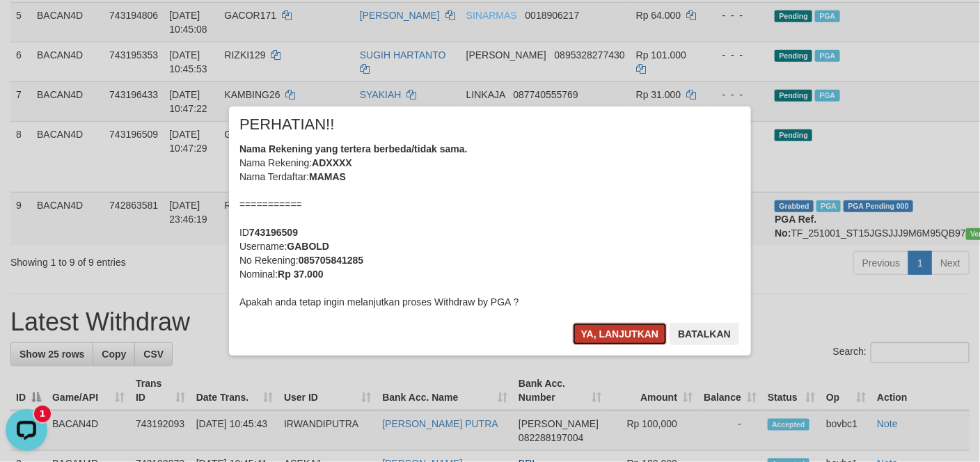
click at [602, 332] on button "Ya, lanjutkan" at bounding box center [620, 334] width 95 height 22
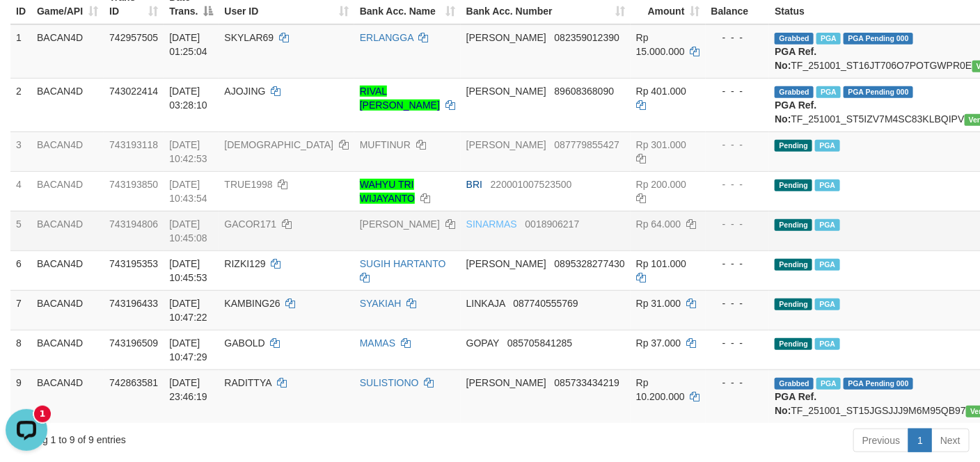
scroll to position [313, 0]
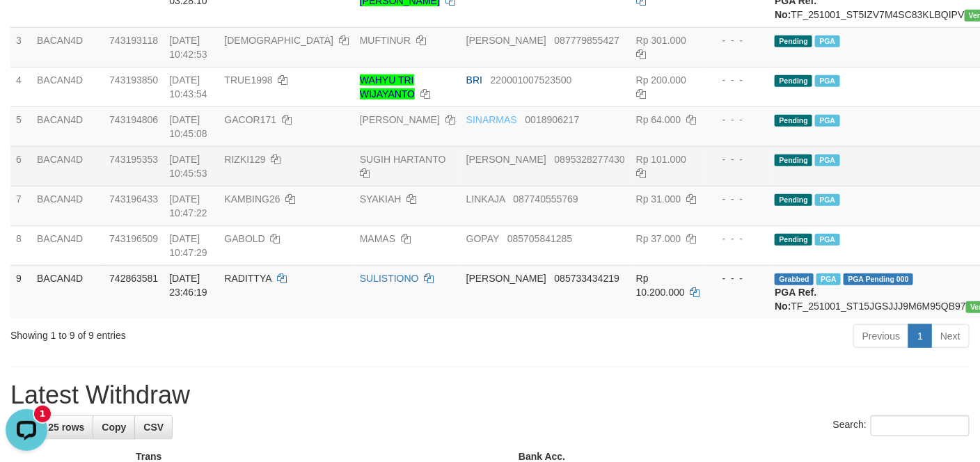
click at [769, 186] on td "Pending PGA" at bounding box center [926, 166] width 314 height 40
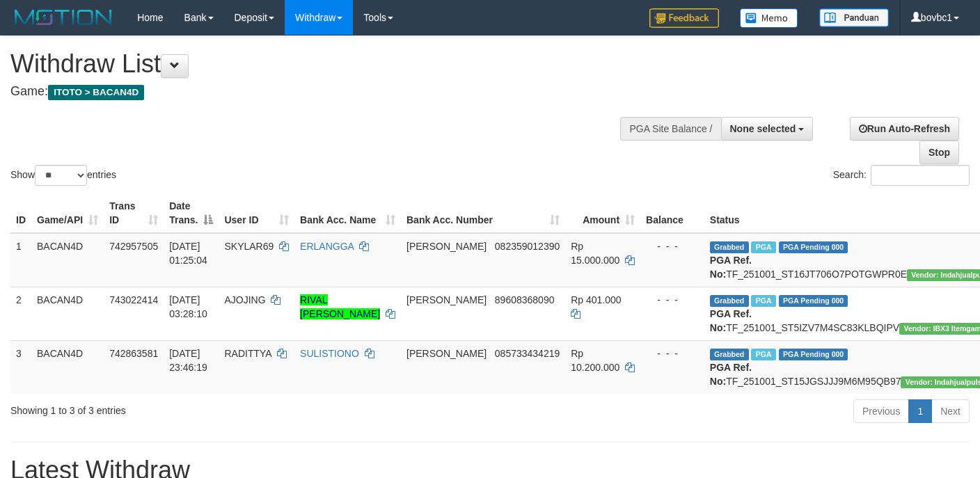
select select
select select "**"
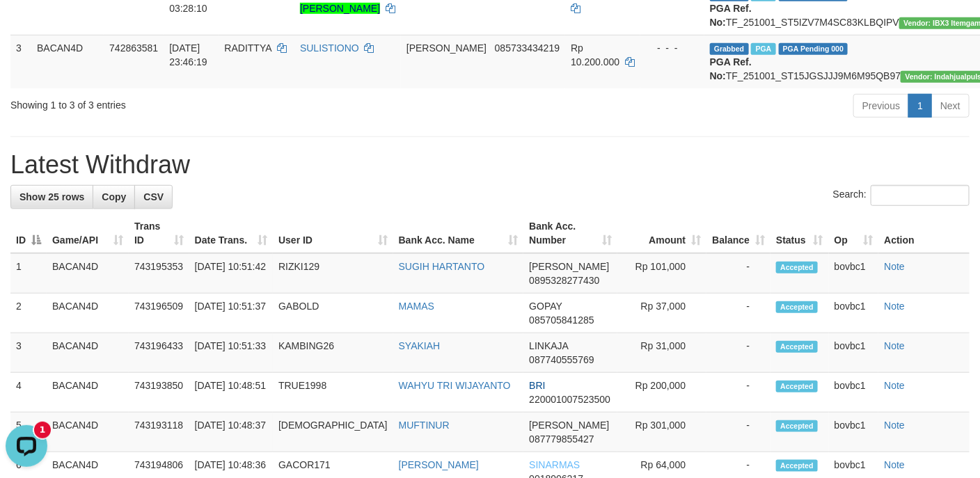
drag, startPoint x: 598, startPoint y: 202, endPoint x: 552, endPoint y: 152, distance: 68.0
click at [597, 179] on h1 "Latest Withdraw" at bounding box center [489, 165] width 959 height 28
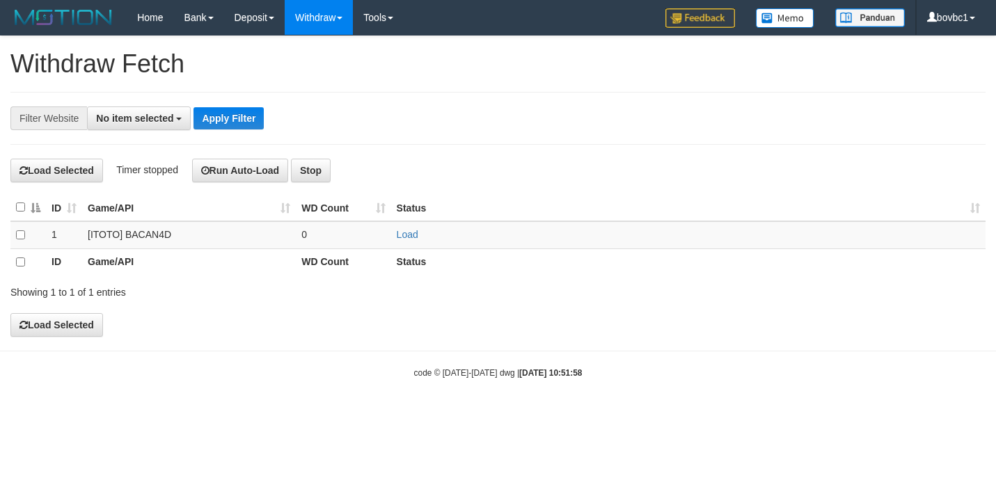
select select
click at [405, 234] on link "Load" at bounding box center [408, 234] width 22 height 11
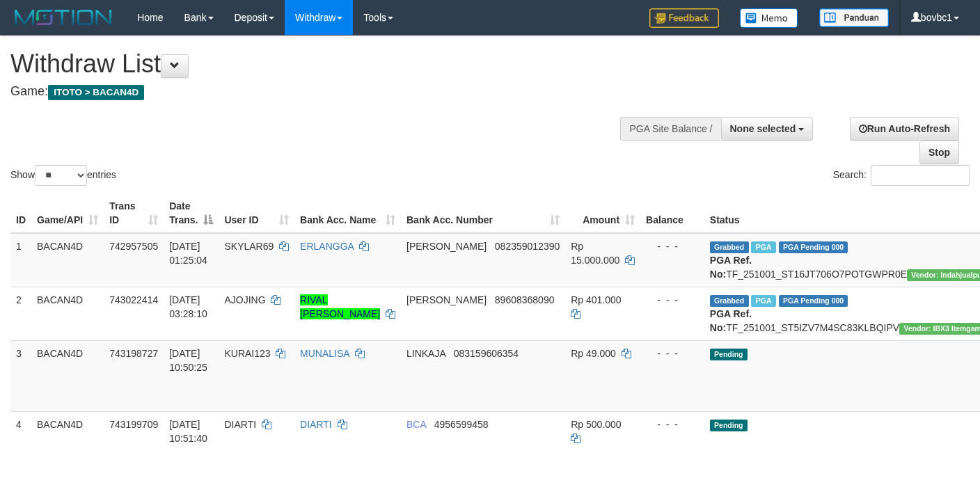
select select
select select "**"
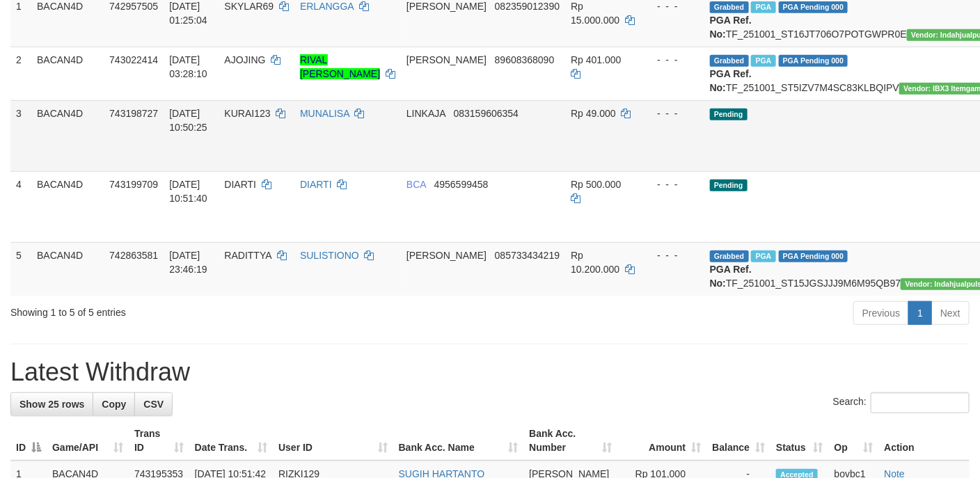
scroll to position [239, 0]
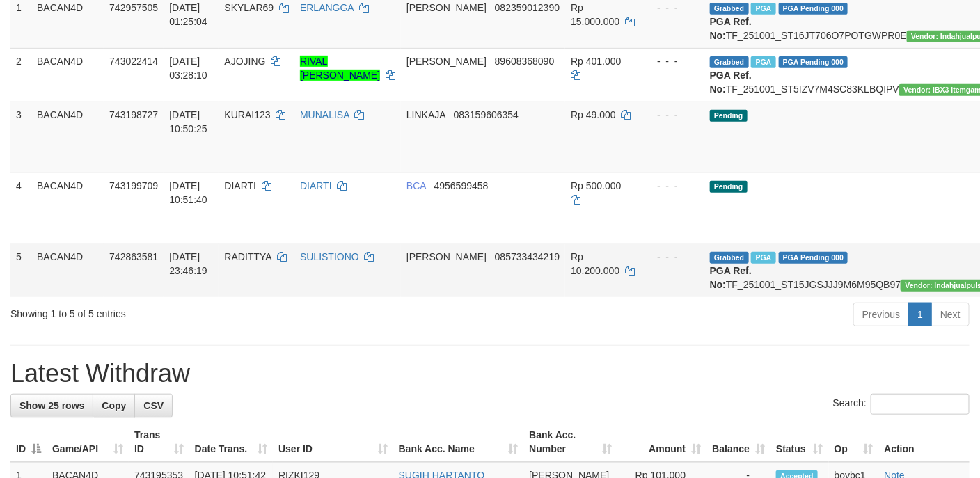
drag, startPoint x: 910, startPoint y: 178, endPoint x: 559, endPoint y: 280, distance: 365.1
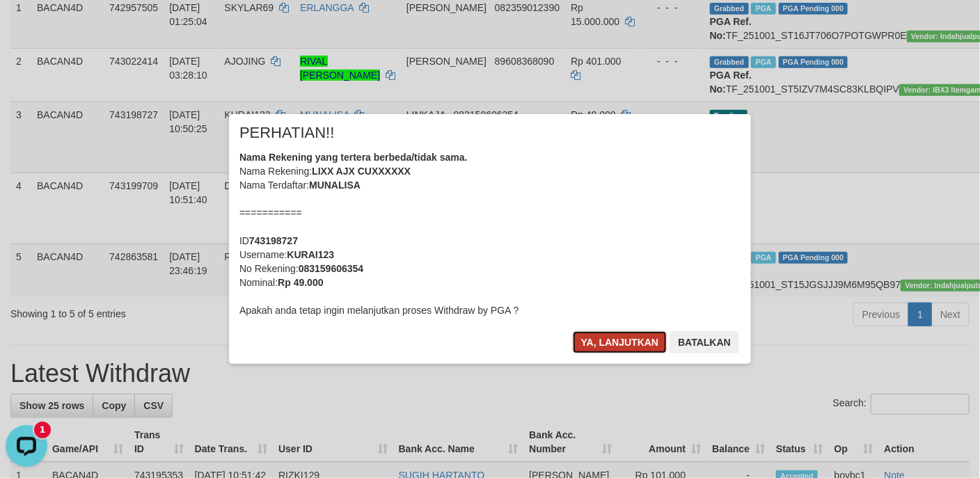
click at [612, 341] on button "Ya, lanjutkan" at bounding box center [620, 342] width 95 height 22
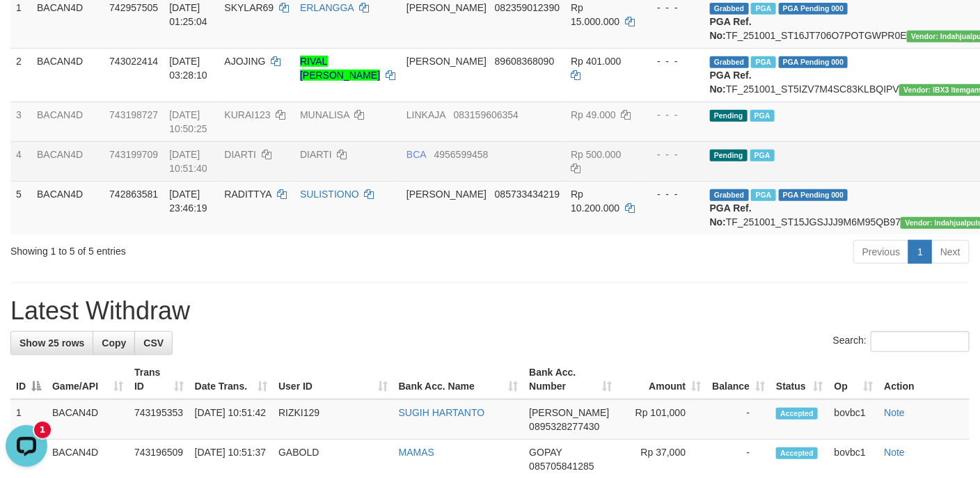
click at [827, 178] on td "Pending PGA" at bounding box center [861, 161] width 314 height 40
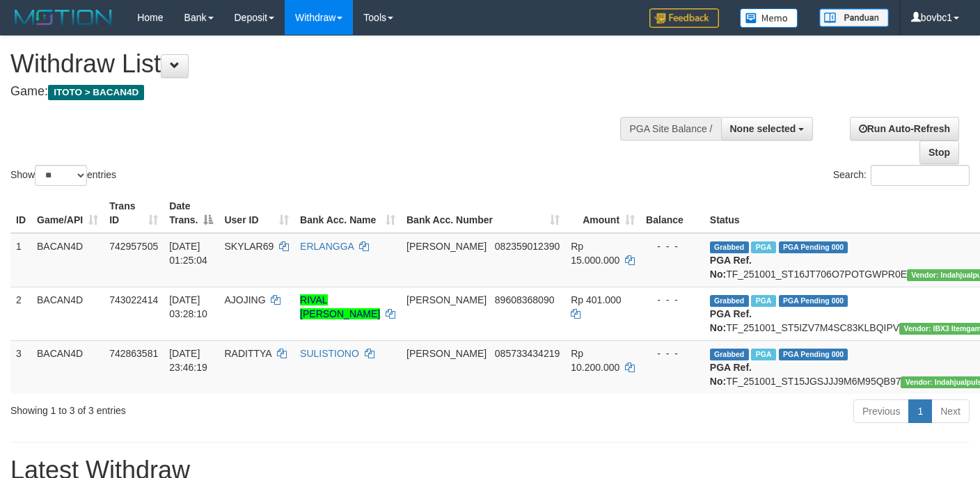
select select
select select "**"
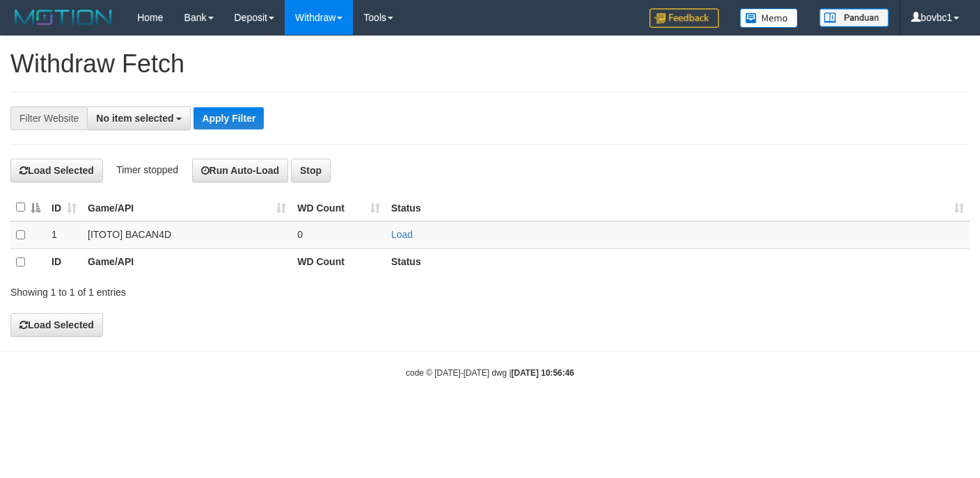
select select
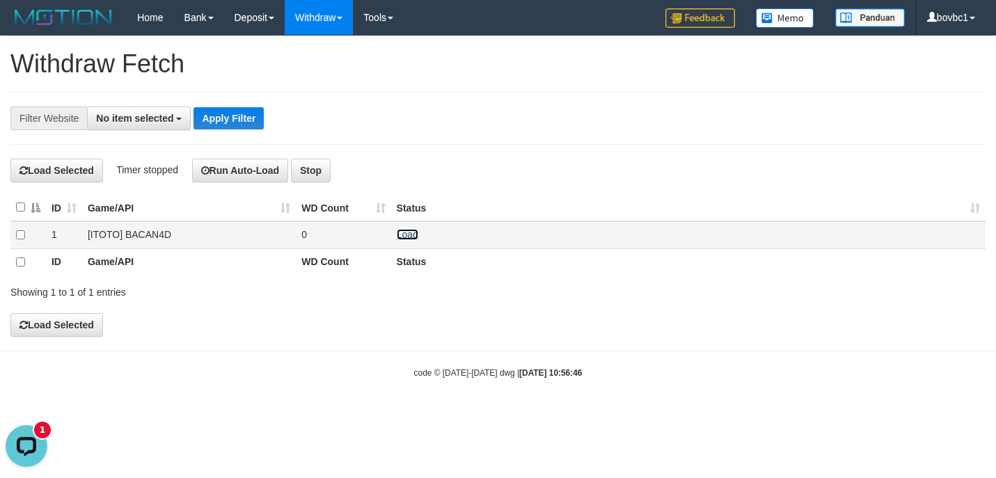
click at [412, 236] on link "Load" at bounding box center [408, 234] width 22 height 11
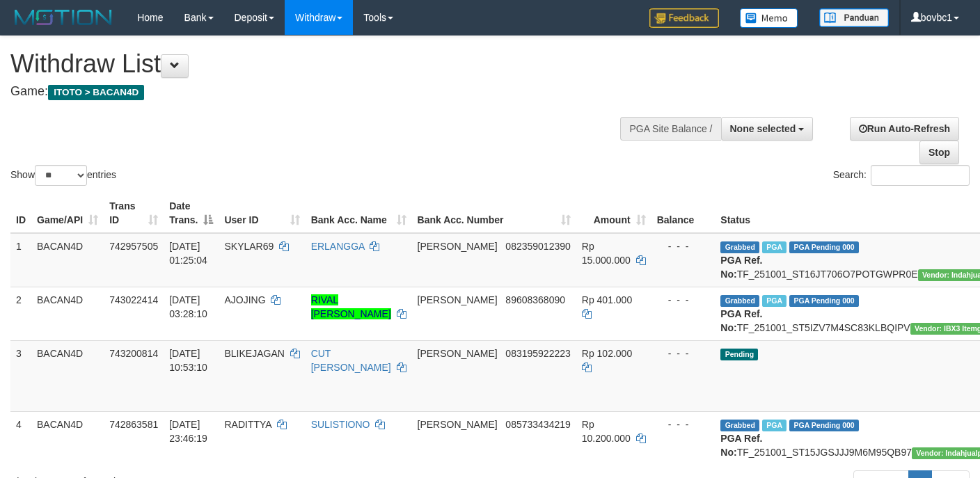
select select
select select "**"
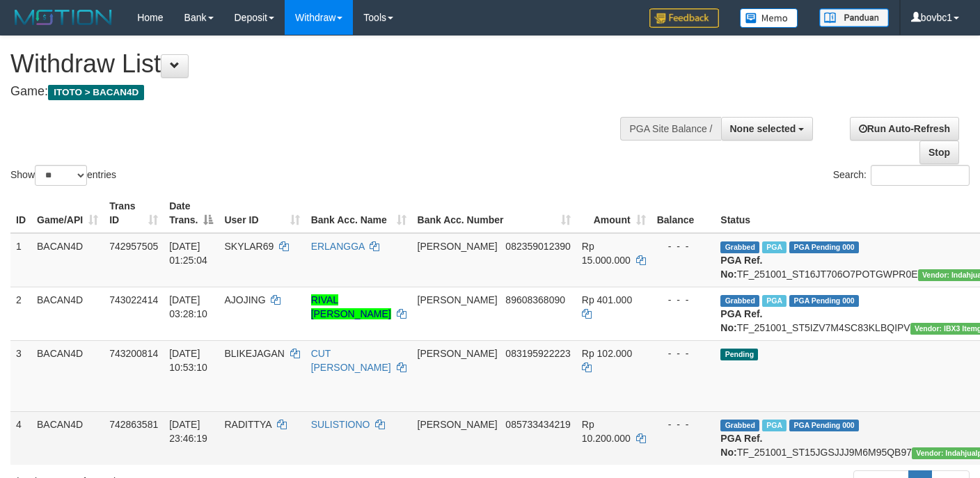
scroll to position [232, 0]
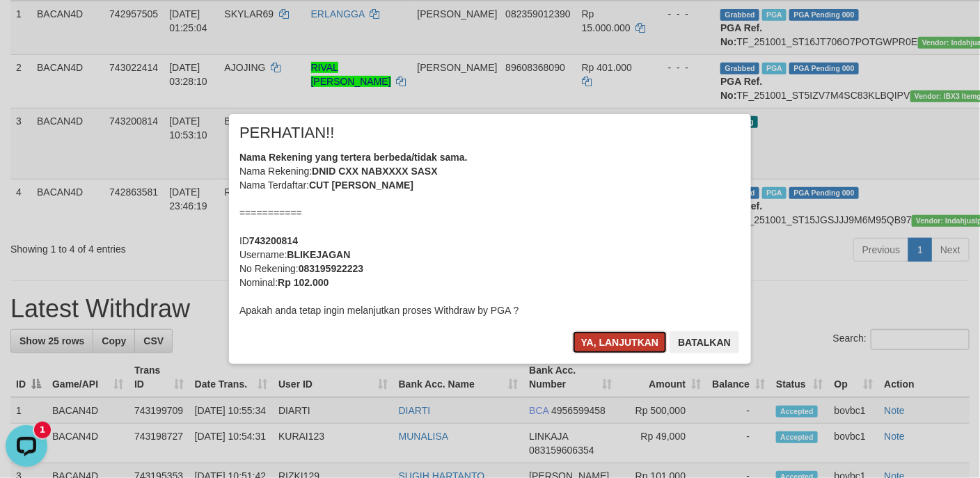
click at [618, 340] on button "Ya, lanjutkan" at bounding box center [620, 342] width 95 height 22
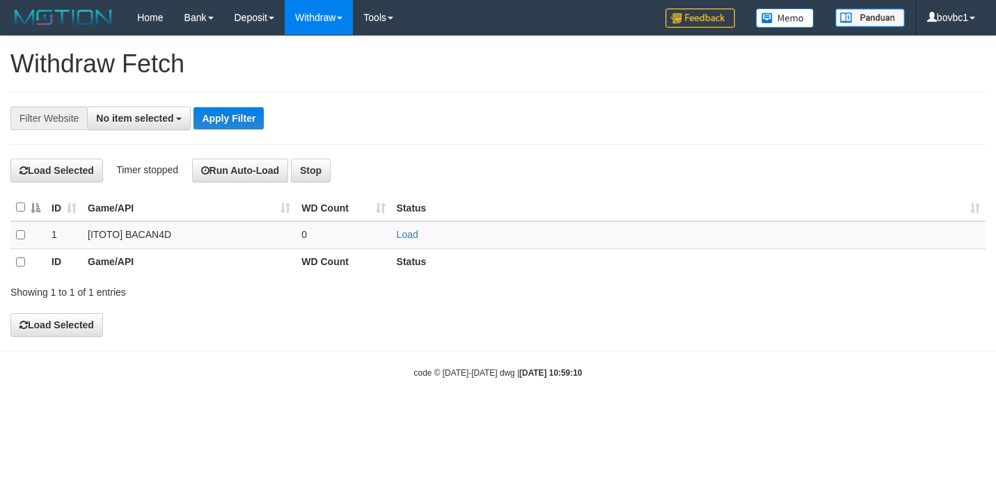
select select
click at [412, 234] on link "Load" at bounding box center [408, 234] width 22 height 11
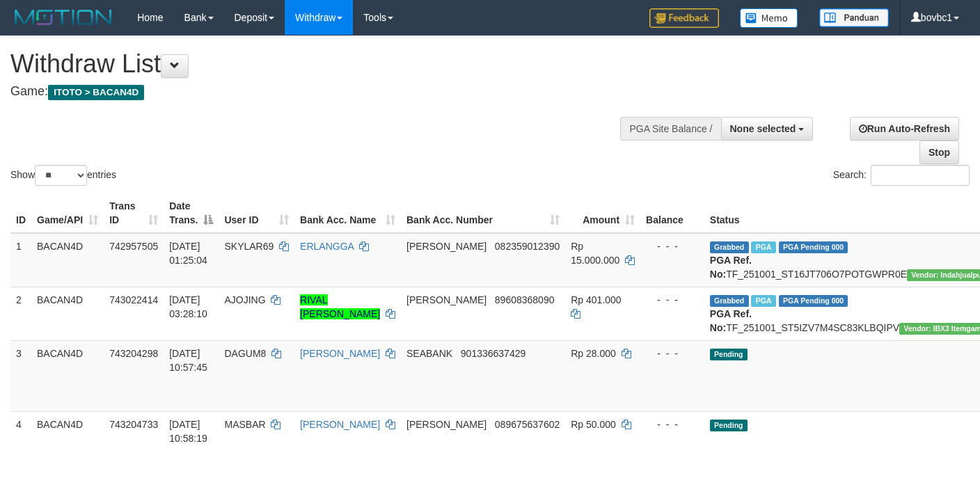
select select
select select "**"
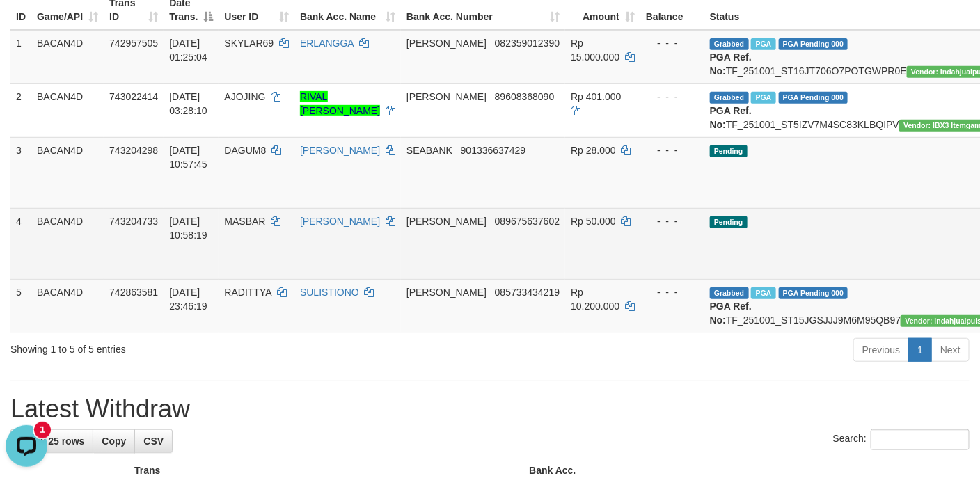
scroll to position [0, 0]
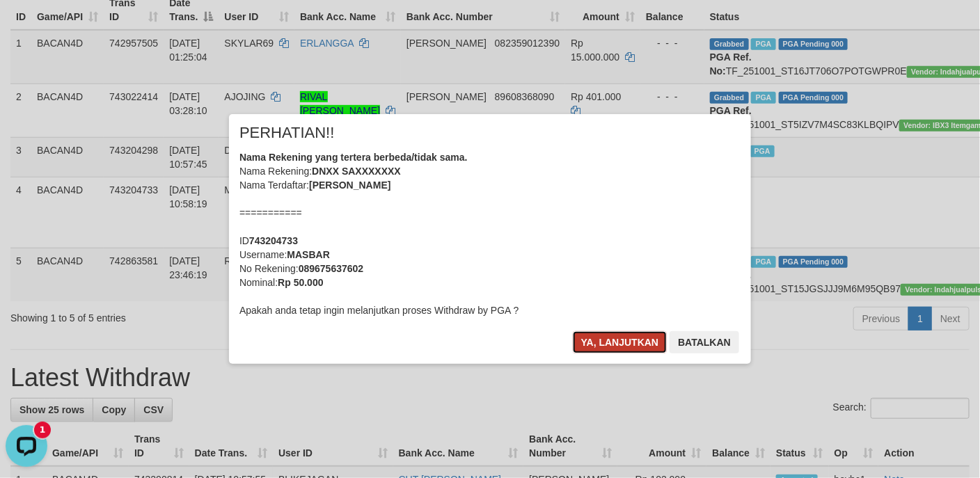
click at [610, 337] on button "Ya, lanjutkan" at bounding box center [620, 342] width 95 height 22
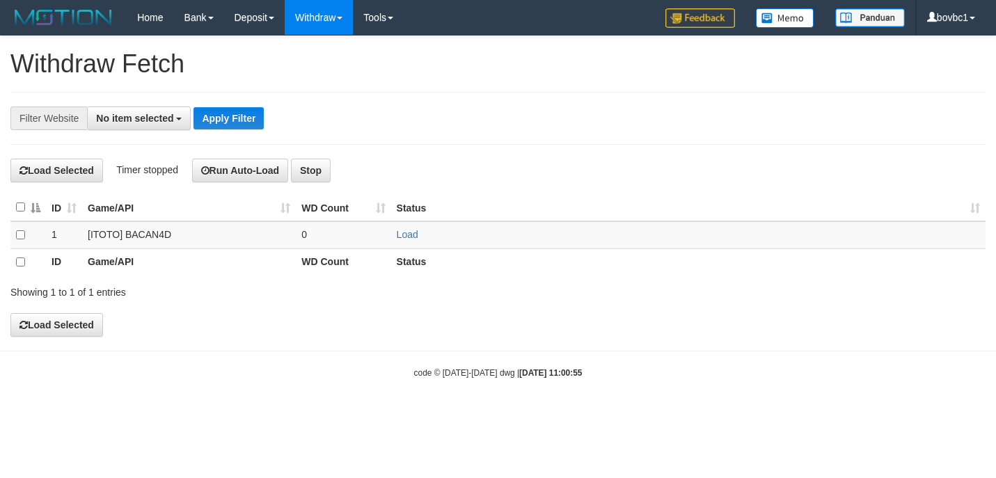
select select
click at [413, 232] on link "Load" at bounding box center [408, 234] width 22 height 11
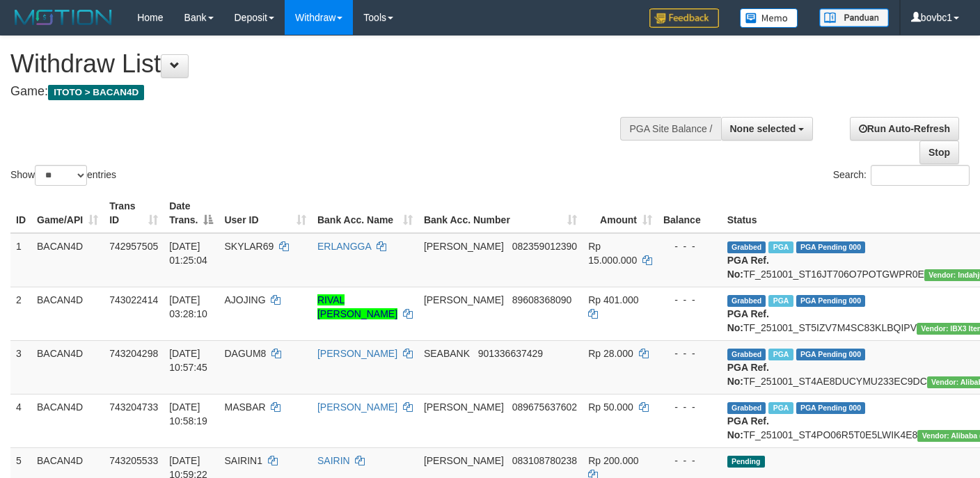
select select
select select "**"
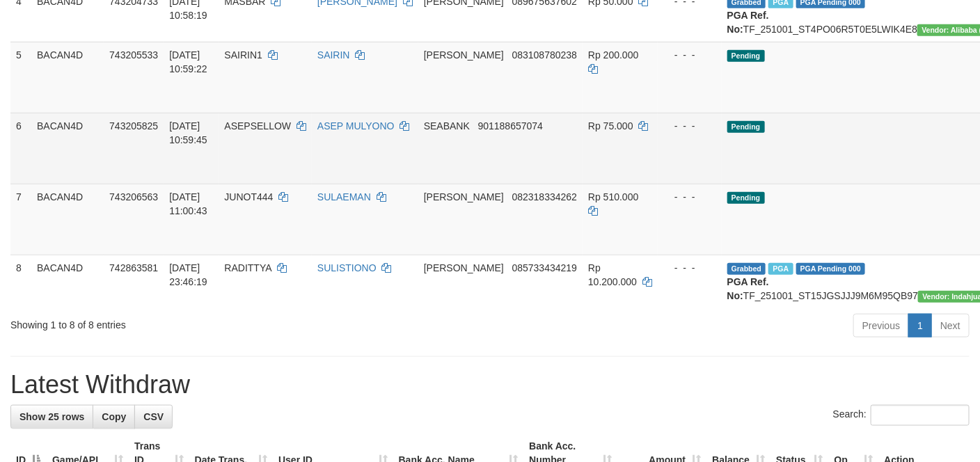
scroll to position [417, 0]
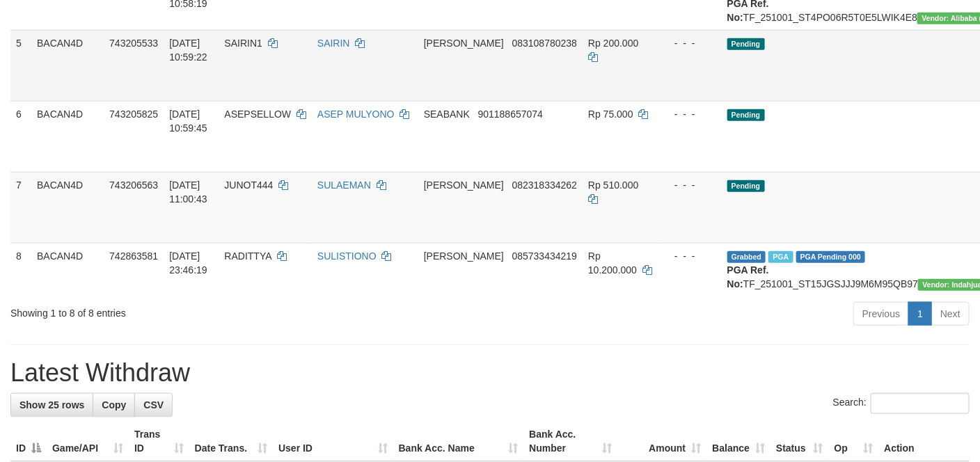
drag, startPoint x: 925, startPoint y: 145, endPoint x: 946, endPoint y: 141, distance: 21.3
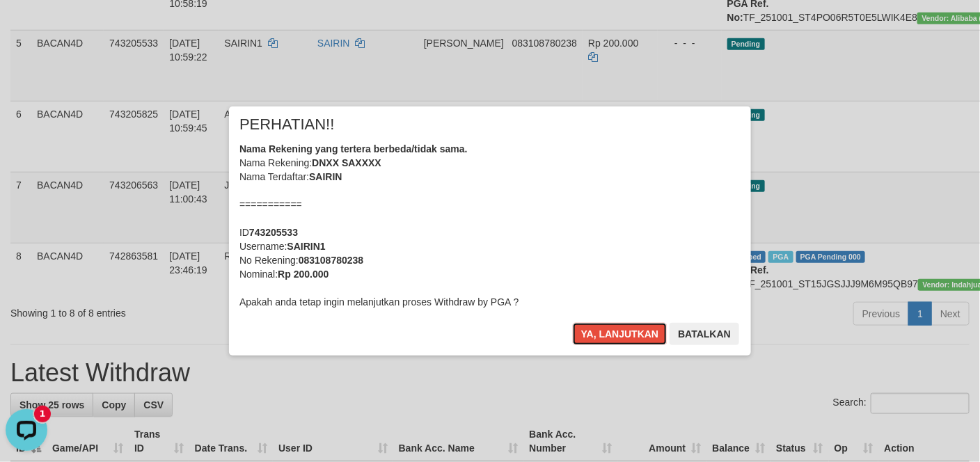
drag, startPoint x: 618, startPoint y: 333, endPoint x: 742, endPoint y: 265, distance: 141.0
click at [620, 332] on button "Ya, lanjutkan" at bounding box center [620, 334] width 95 height 22
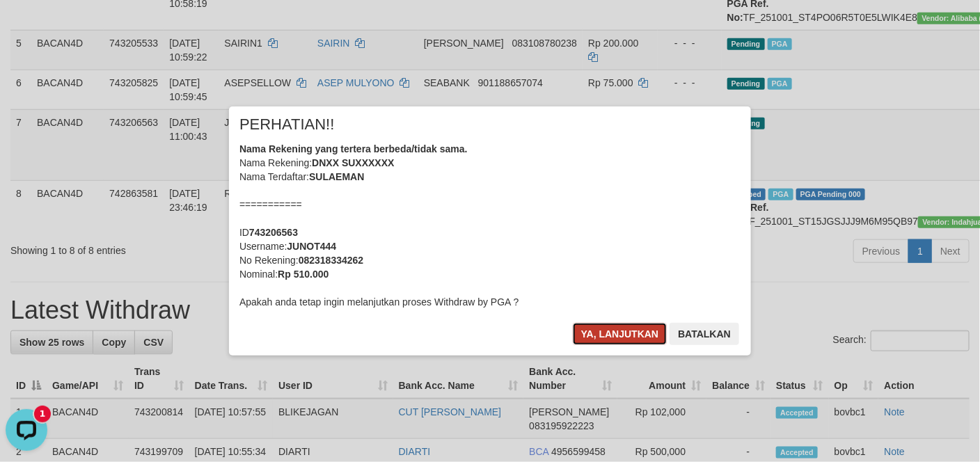
click at [618, 333] on button "Ya, lanjutkan" at bounding box center [620, 334] width 95 height 22
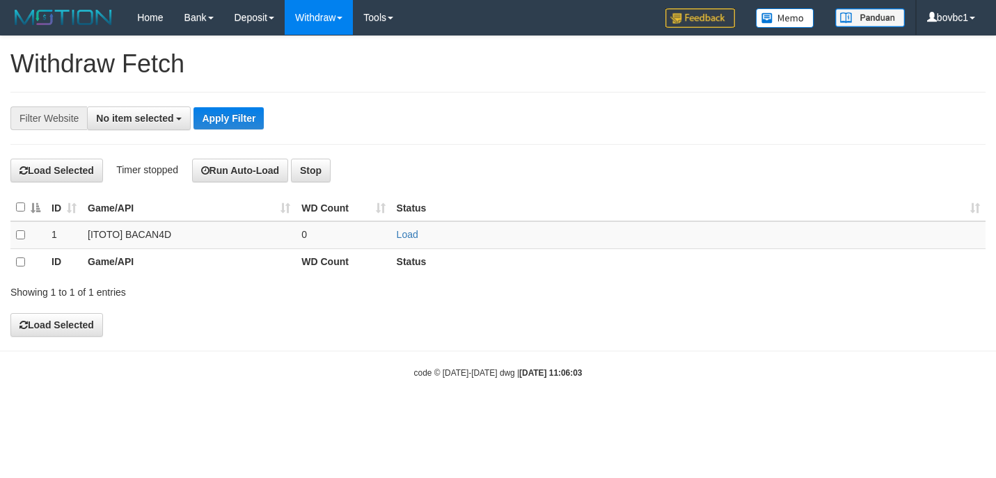
select select
click at [404, 232] on link "Load" at bounding box center [408, 234] width 22 height 11
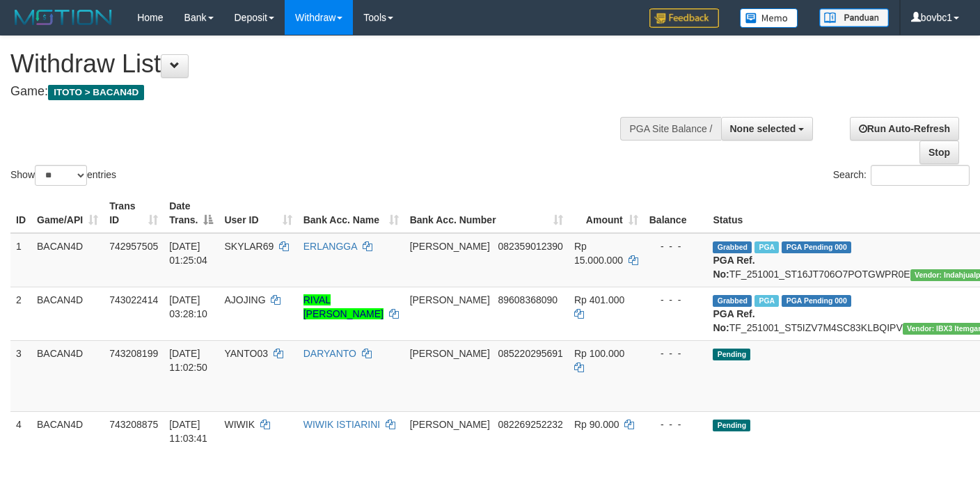
select select
select select "**"
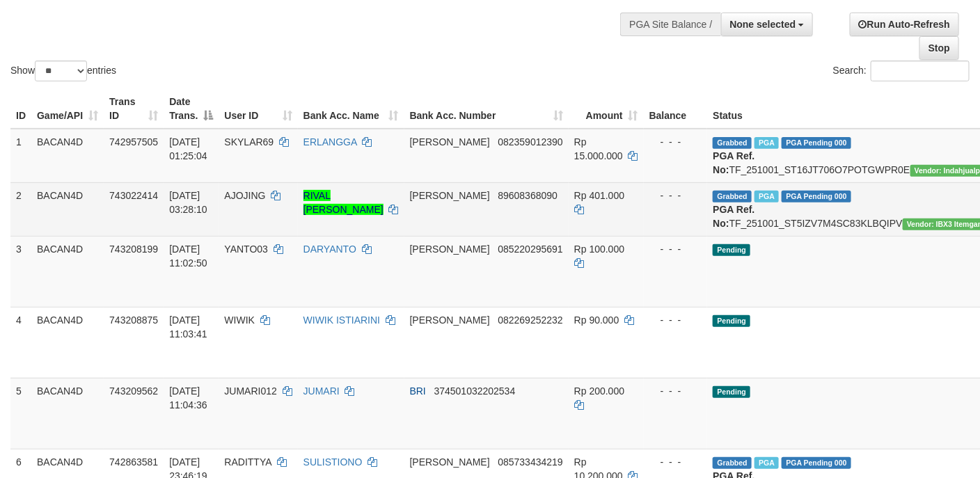
scroll to position [209, 0]
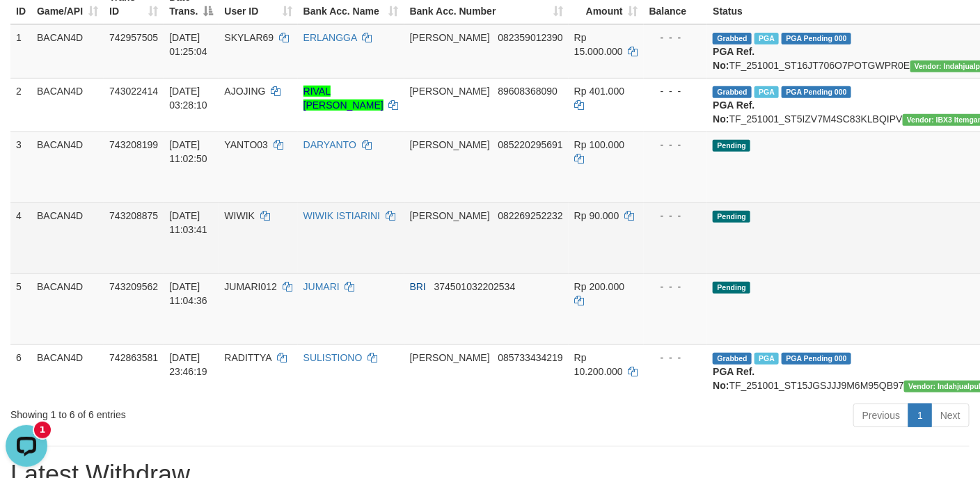
scroll to position [0, 0]
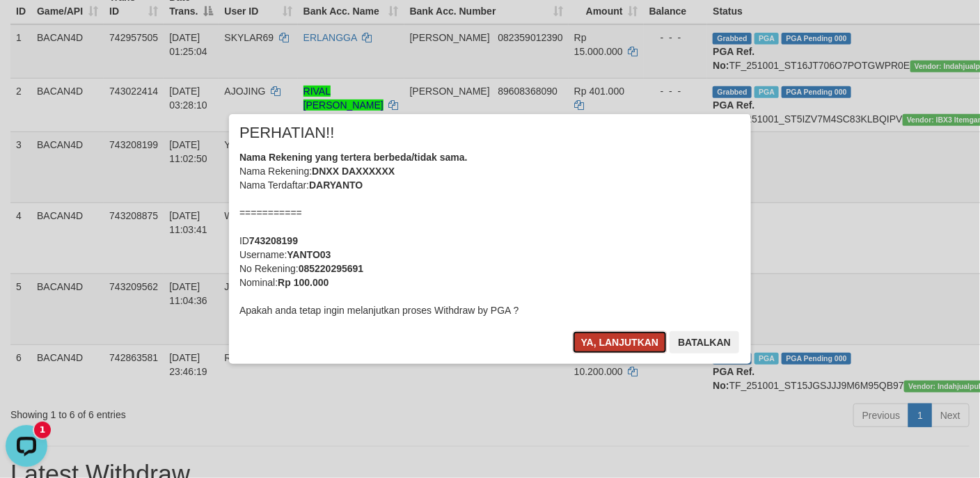
click at [625, 339] on button "Ya, lanjutkan" at bounding box center [620, 342] width 95 height 22
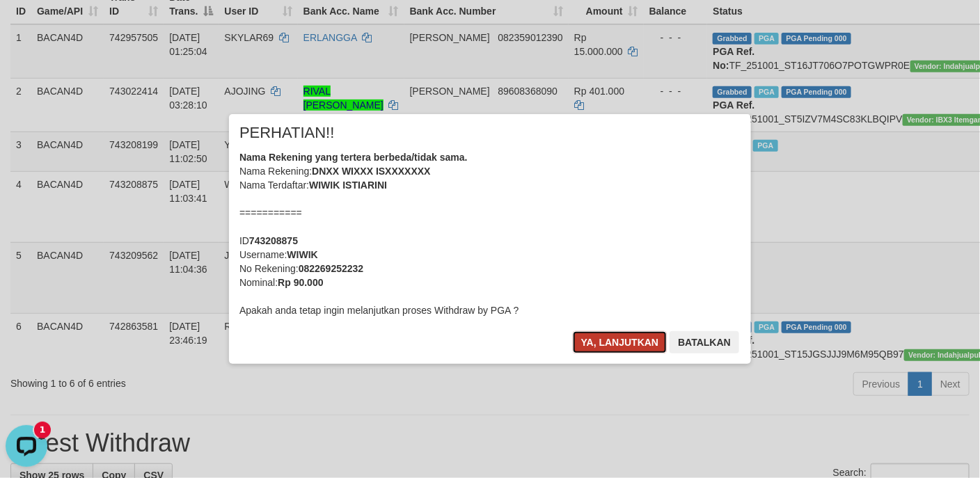
click at [639, 349] on button "Ya, lanjutkan" at bounding box center [620, 342] width 95 height 22
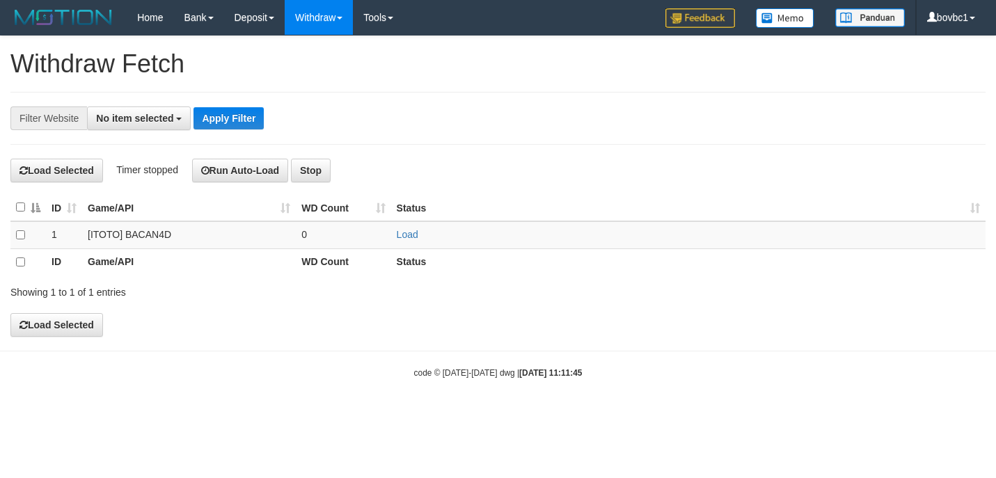
select select
click at [413, 234] on link "Load" at bounding box center [408, 234] width 22 height 11
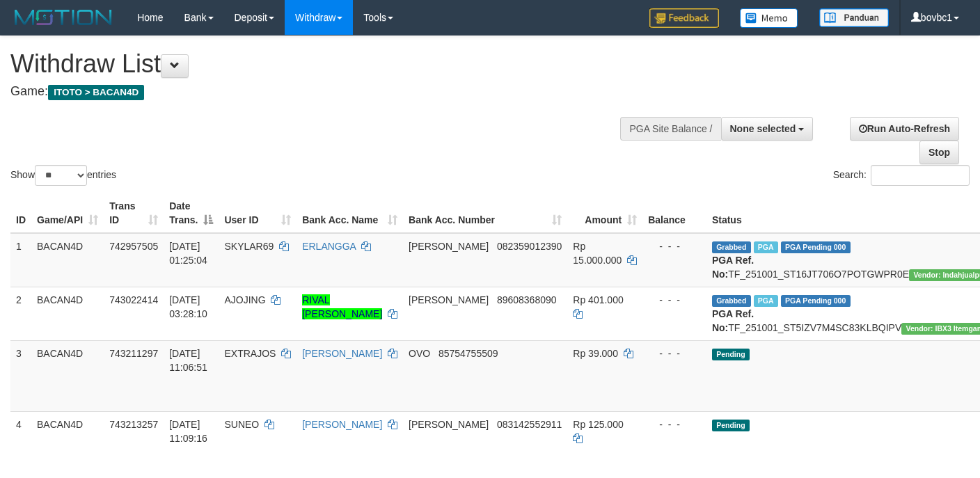
select select
select select "**"
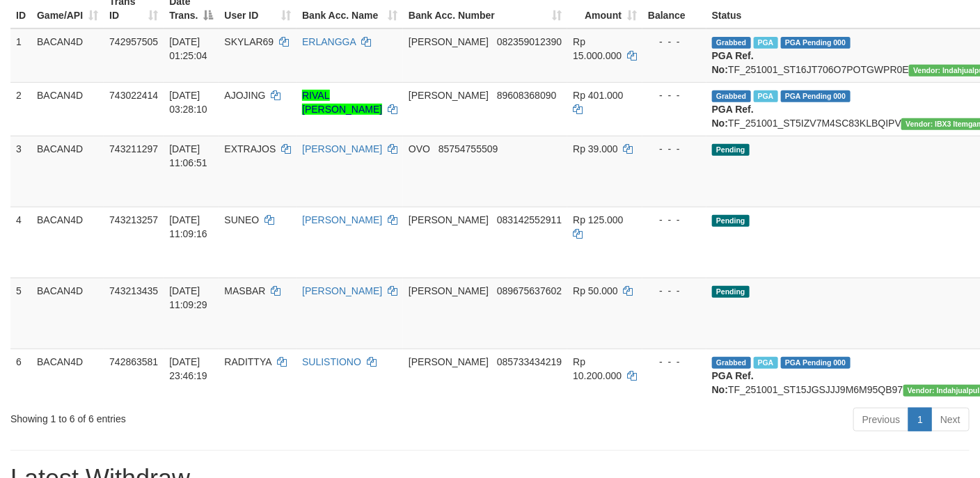
scroll to position [209, 0]
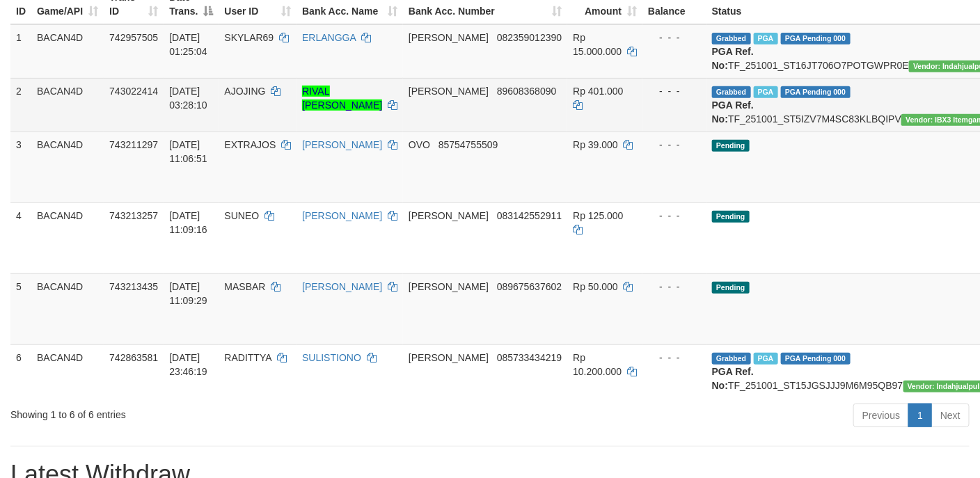
drag, startPoint x: 909, startPoint y: 191, endPoint x: 675, endPoint y: 113, distance: 246.2
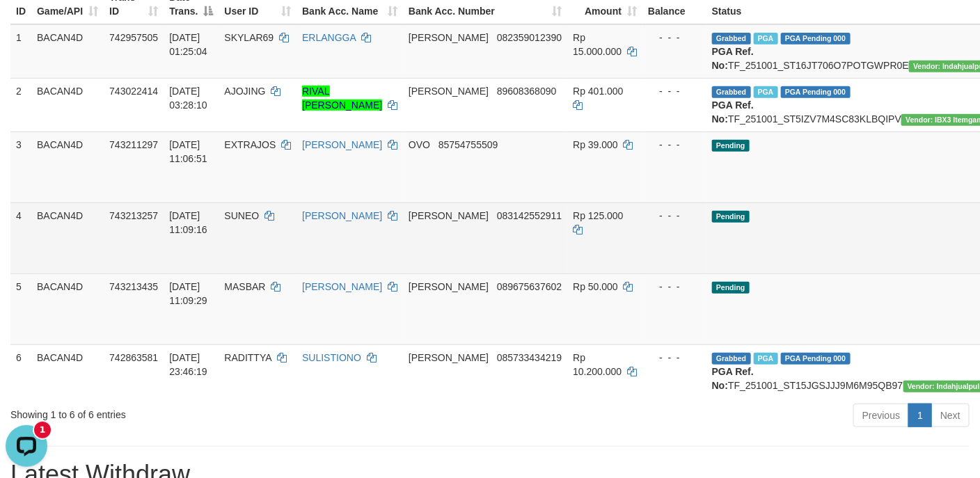
scroll to position [0, 0]
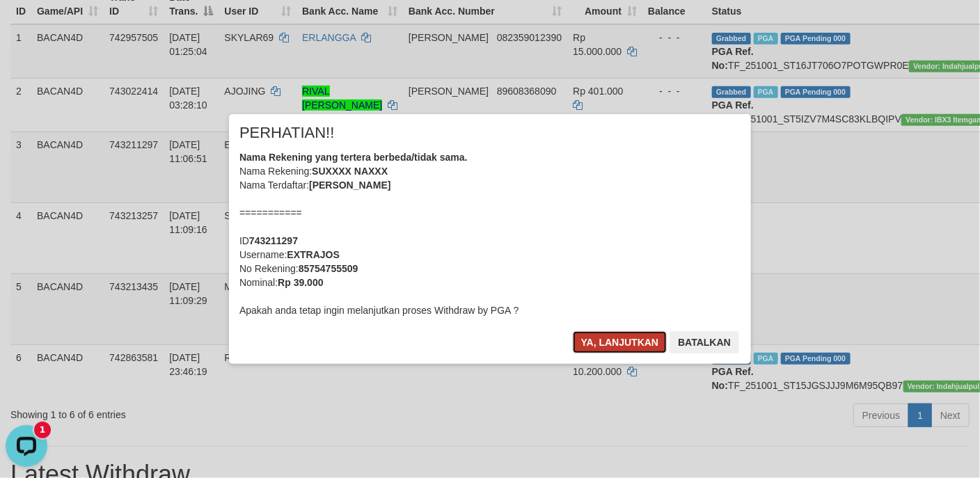
click at [614, 347] on button "Ya, lanjutkan" at bounding box center [620, 342] width 95 height 22
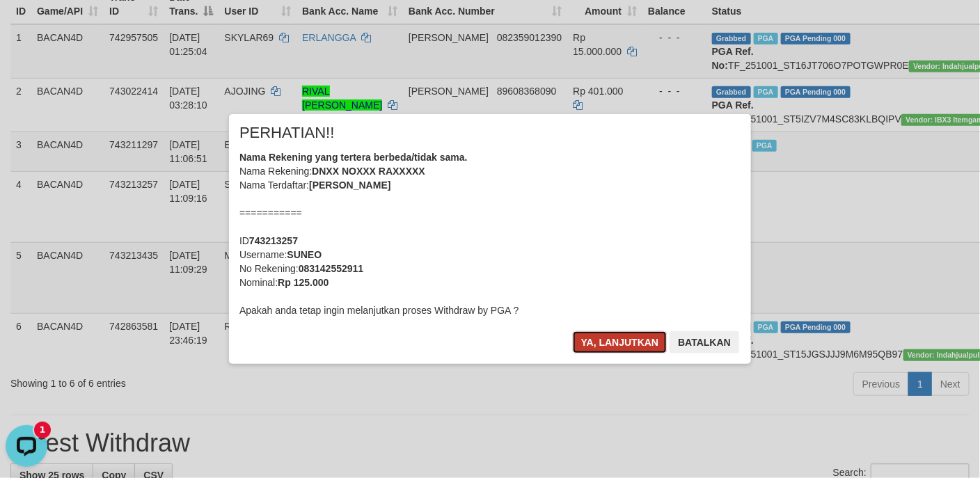
click at [621, 335] on button "Ya, lanjutkan" at bounding box center [620, 342] width 95 height 22
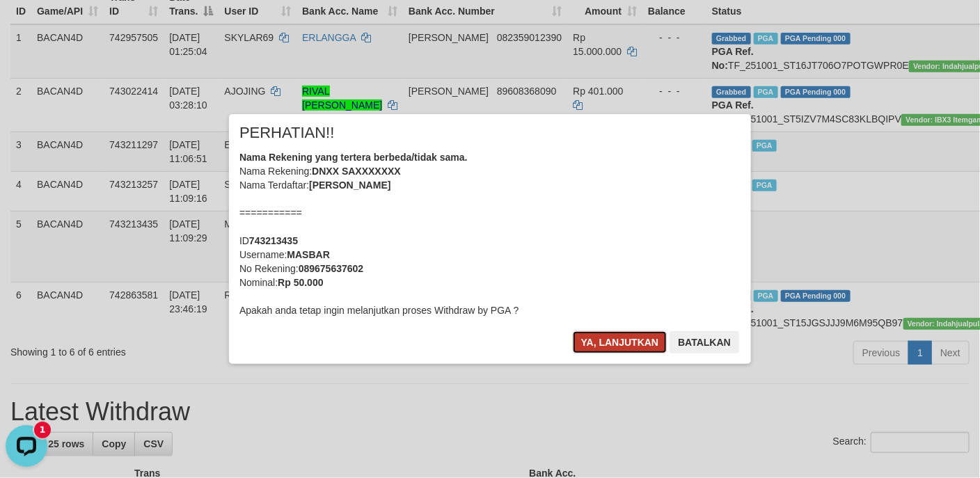
click at [621, 338] on button "Ya, lanjutkan" at bounding box center [620, 342] width 95 height 22
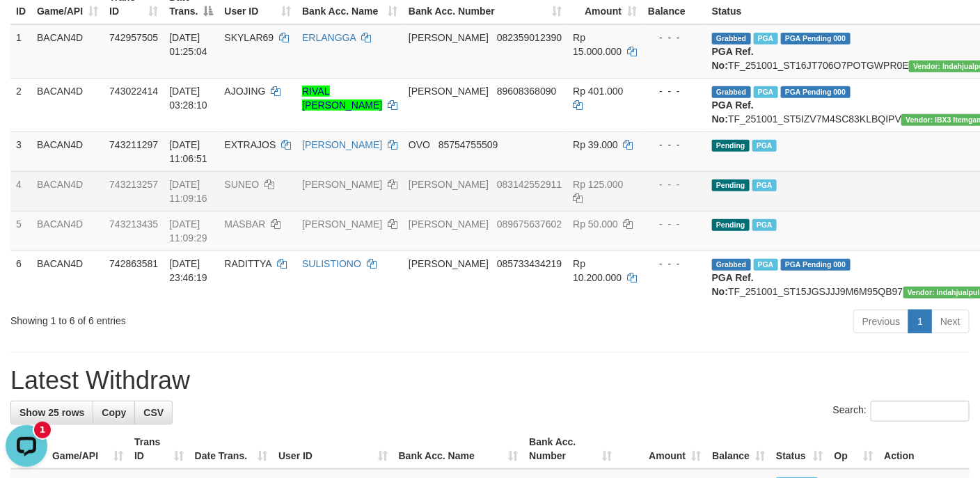
click at [820, 205] on td "Pending PGA" at bounding box center [863, 191] width 314 height 40
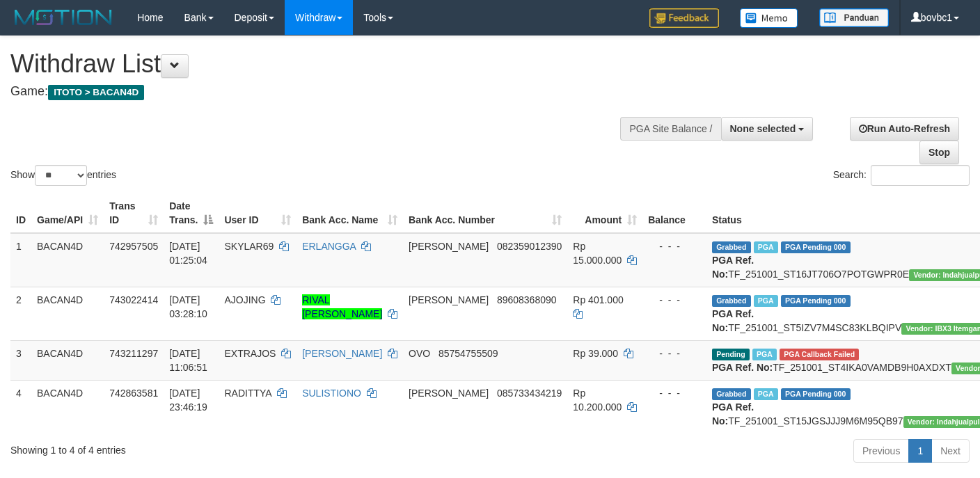
select select
select select "**"
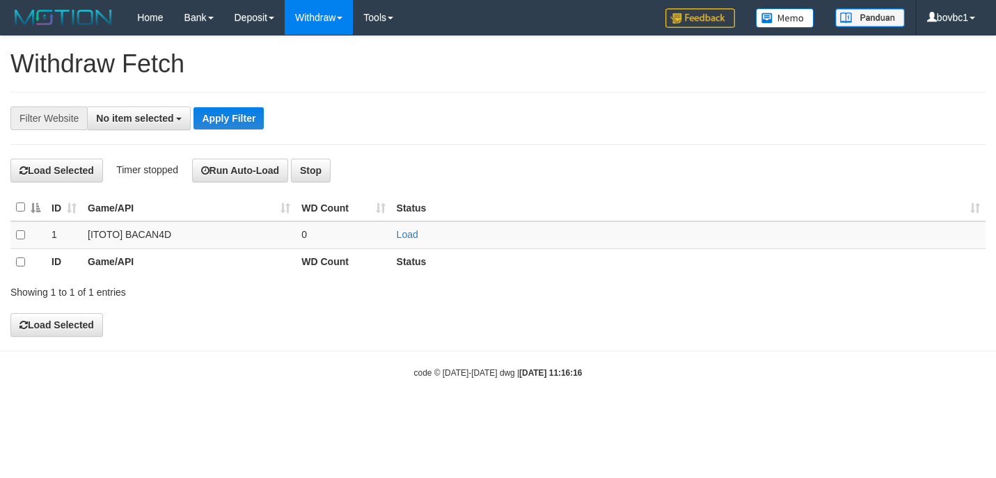
select select
click at [407, 234] on link "Load" at bounding box center [408, 234] width 22 height 11
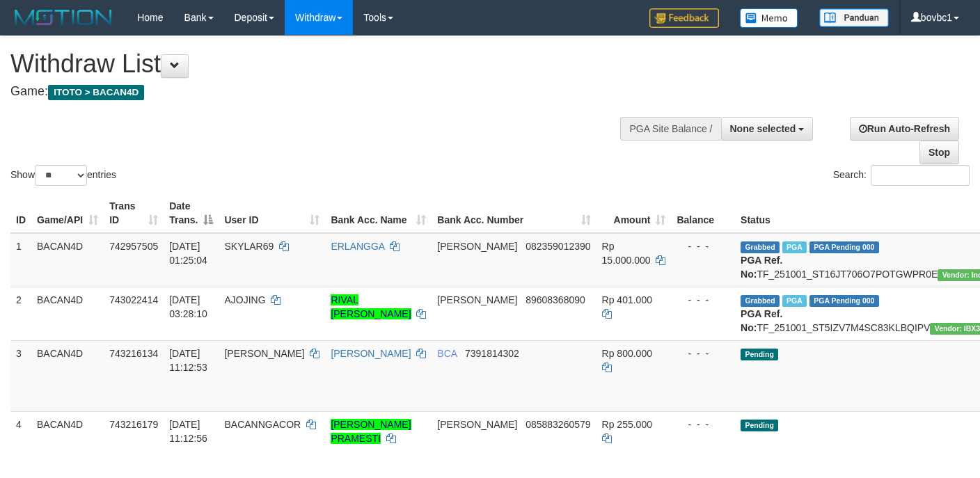
select select
select select "**"
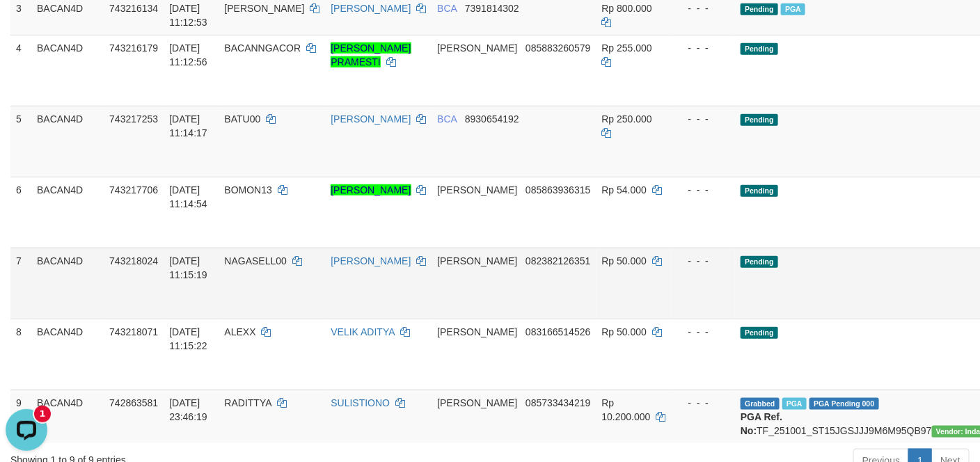
scroll to position [313, 0]
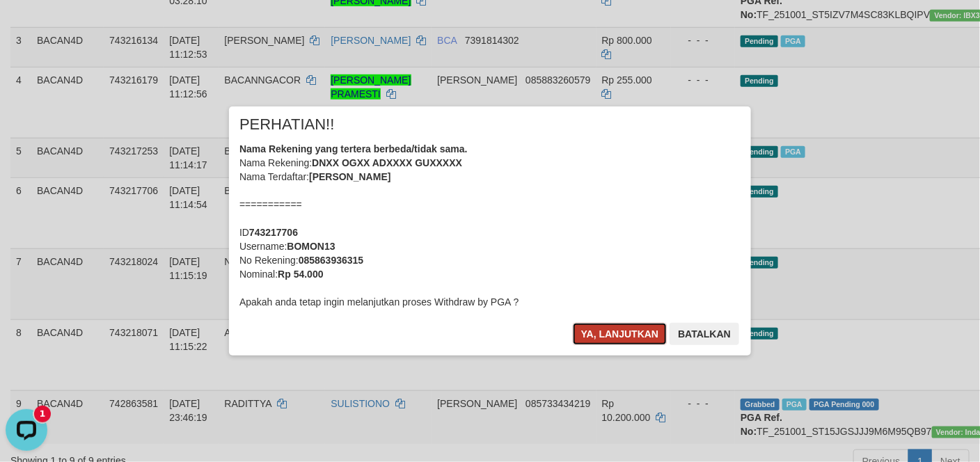
click at [620, 330] on button "Ya, lanjutkan" at bounding box center [620, 334] width 95 height 22
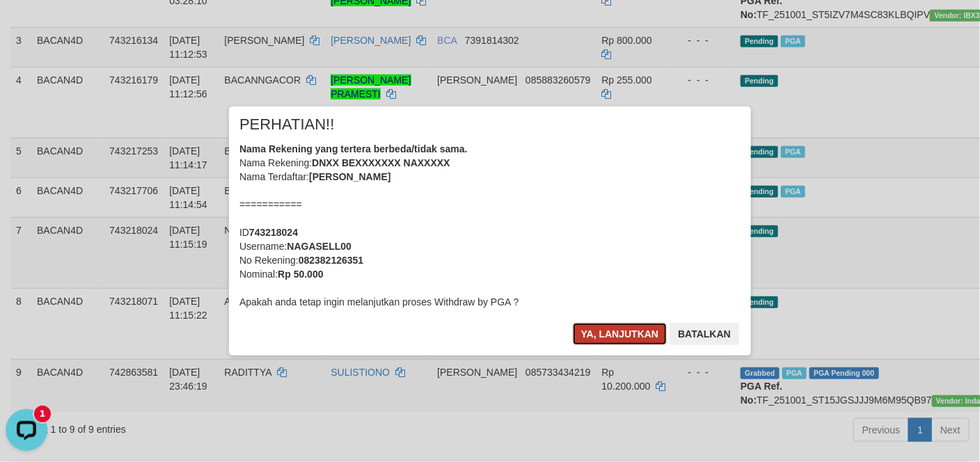
click at [621, 326] on button "Ya, lanjutkan" at bounding box center [620, 334] width 95 height 22
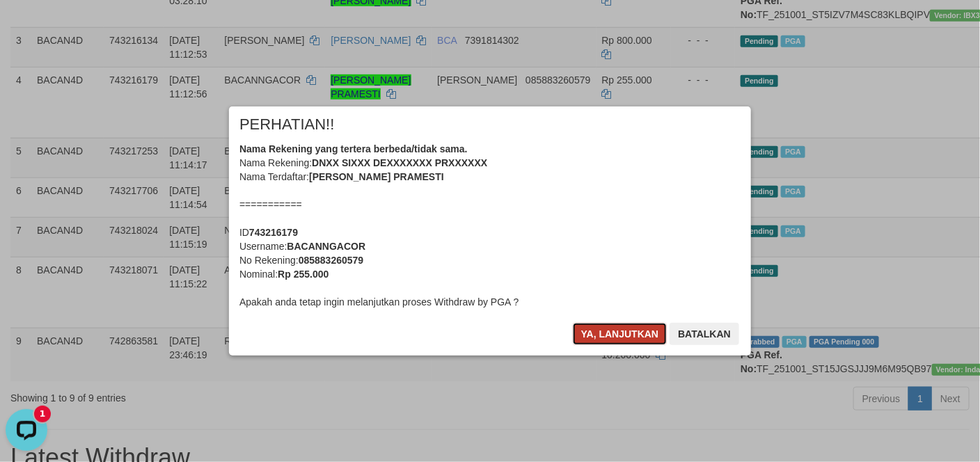
click at [627, 330] on button "Ya, lanjutkan" at bounding box center [620, 334] width 95 height 22
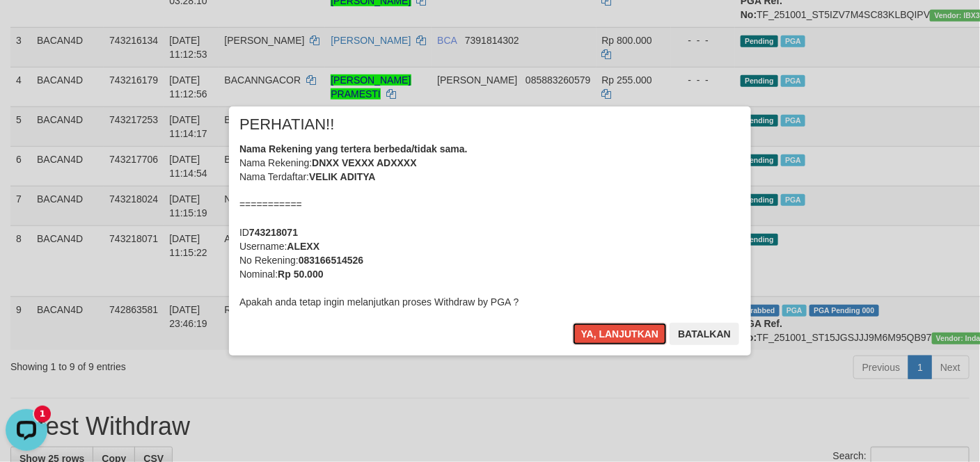
click at [627, 330] on button "Ya, lanjutkan" at bounding box center [620, 334] width 95 height 22
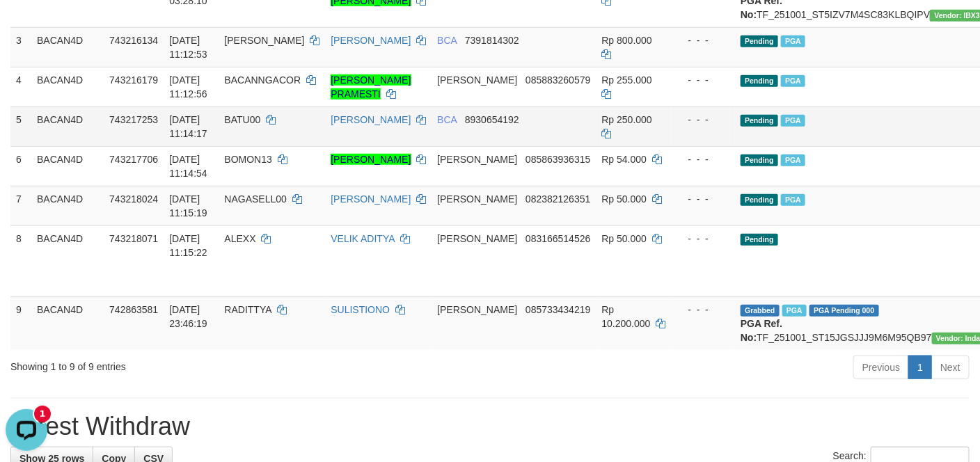
click at [781, 146] on td "Pending PGA" at bounding box center [892, 126] width 314 height 40
click at [779, 146] on td "Pending PGA" at bounding box center [892, 126] width 314 height 40
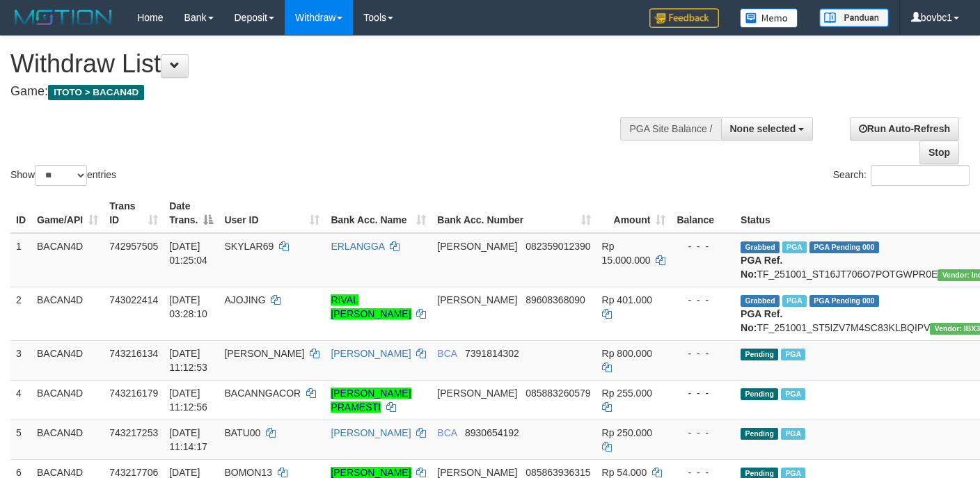
select select
select select "**"
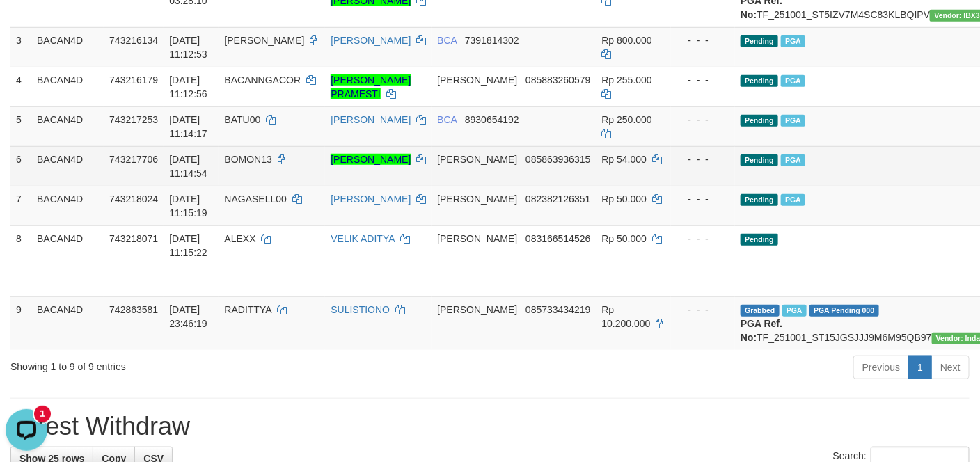
scroll to position [522, 0]
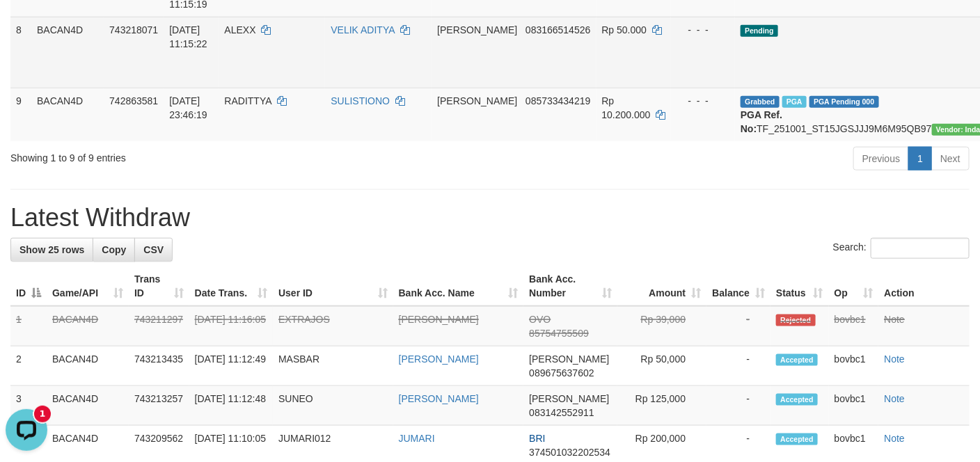
click at [795, 71] on td "Pending" at bounding box center [892, 52] width 314 height 71
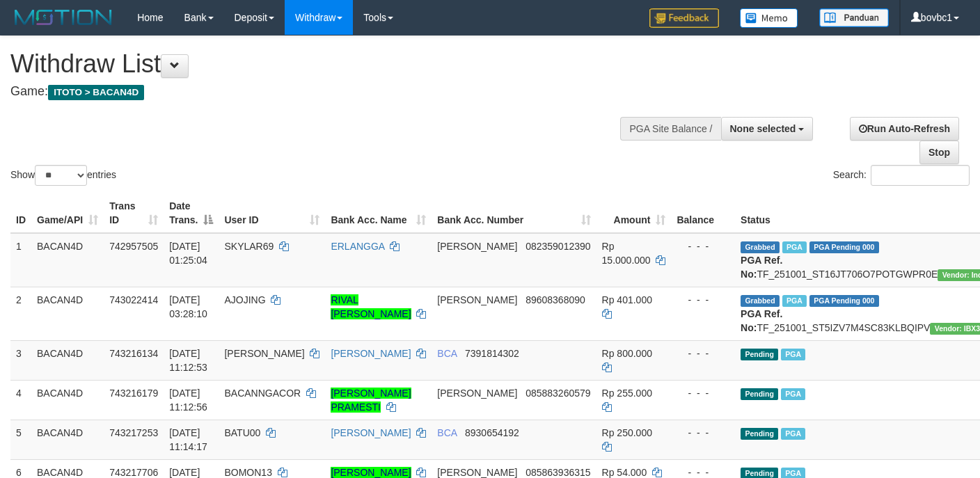
select select
select select "**"
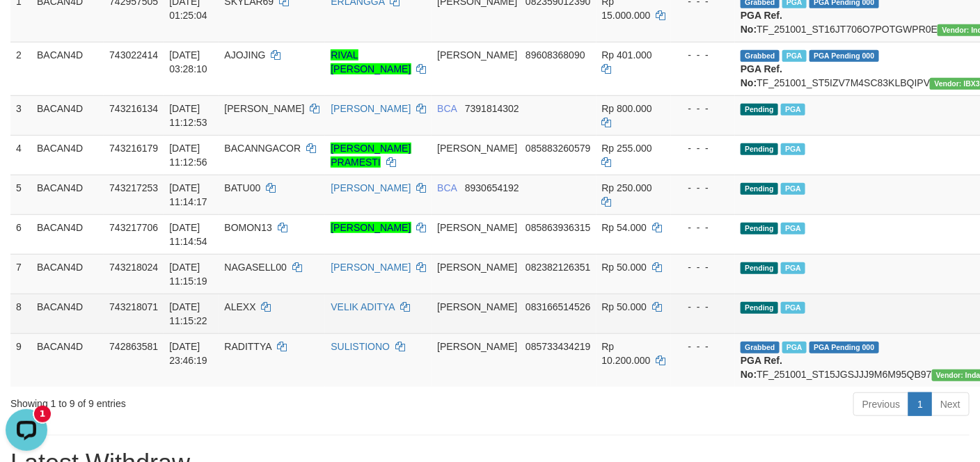
scroll to position [209, 0]
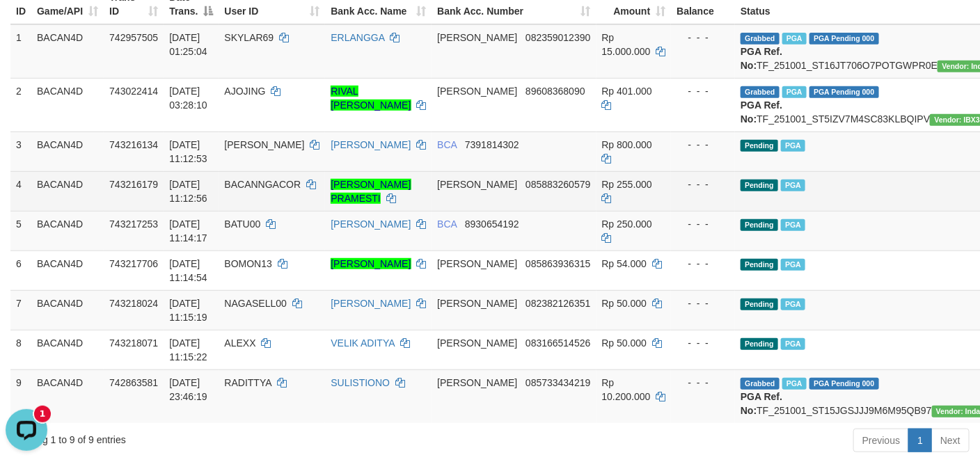
click at [852, 211] on td "Pending PGA" at bounding box center [892, 191] width 314 height 40
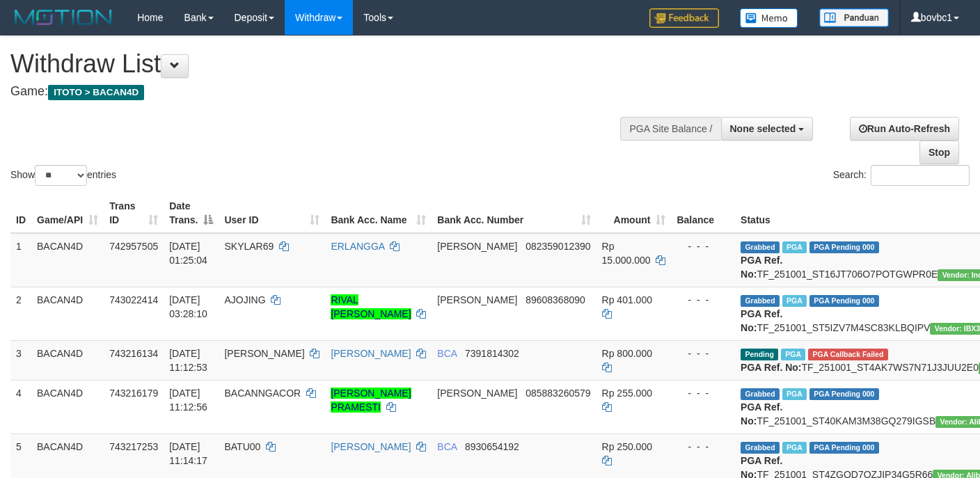
select select
select select "**"
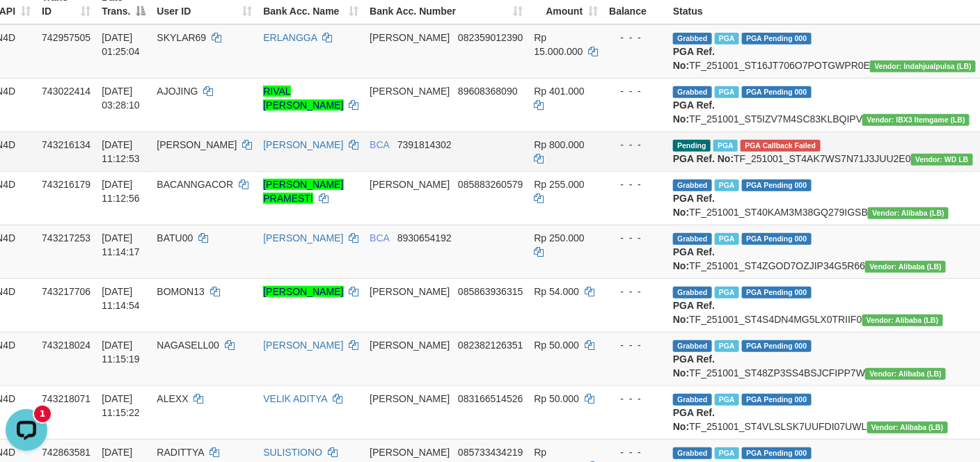
scroll to position [209, 104]
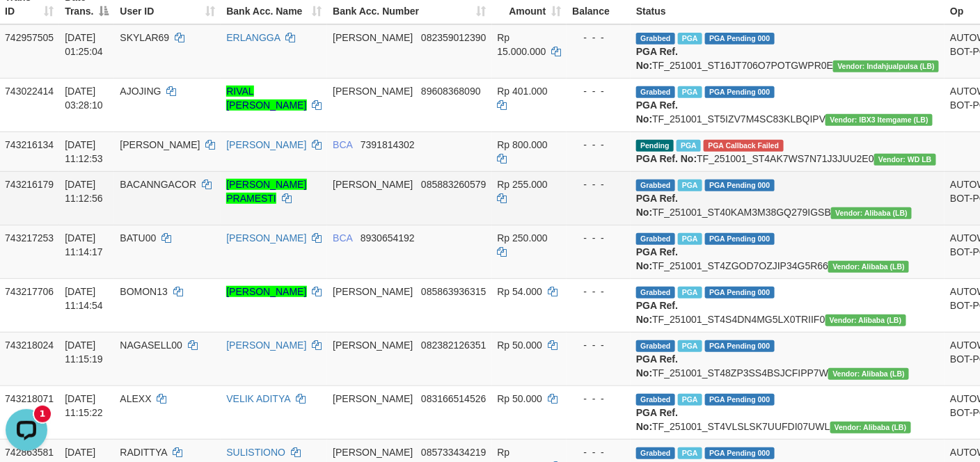
drag, startPoint x: 879, startPoint y: 173, endPoint x: 610, endPoint y: 251, distance: 280.3
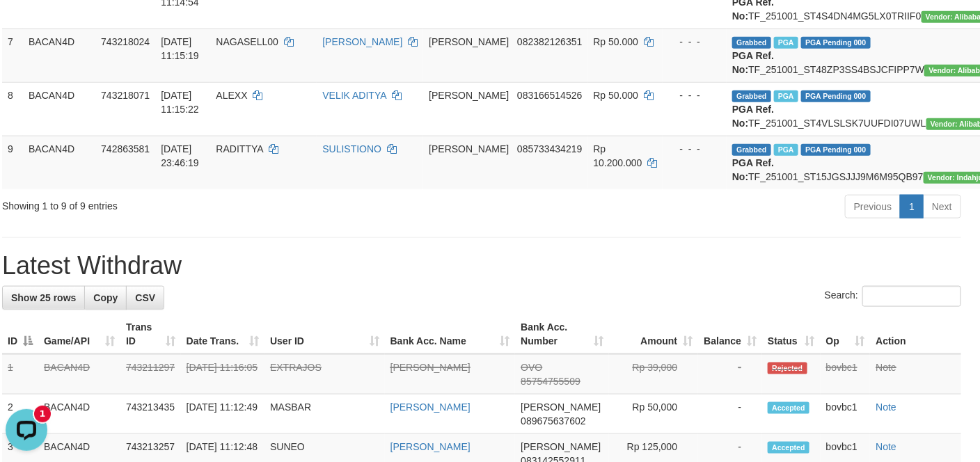
scroll to position [626, 8]
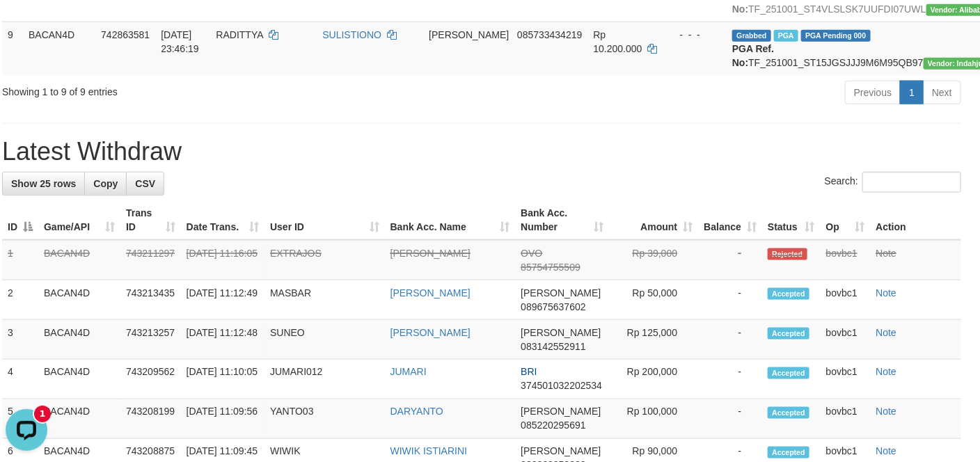
click at [579, 166] on h1 "Latest Withdraw" at bounding box center [481, 152] width 959 height 28
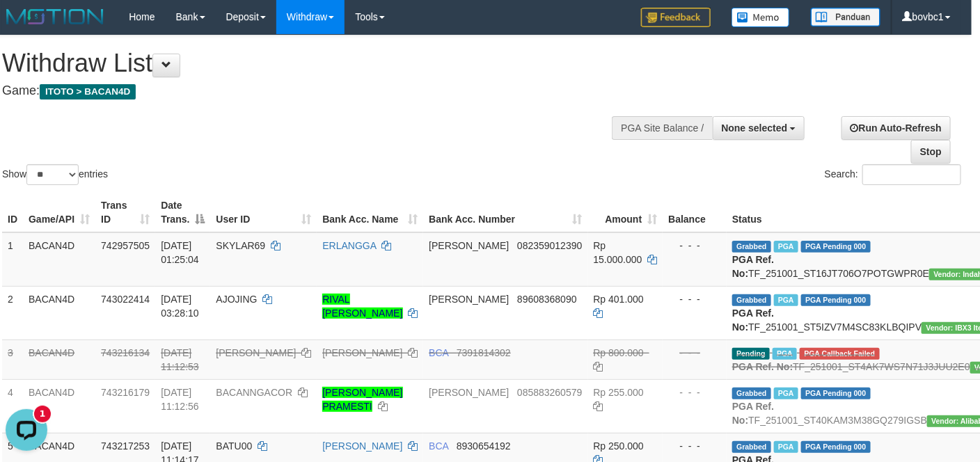
scroll to position [0, 8]
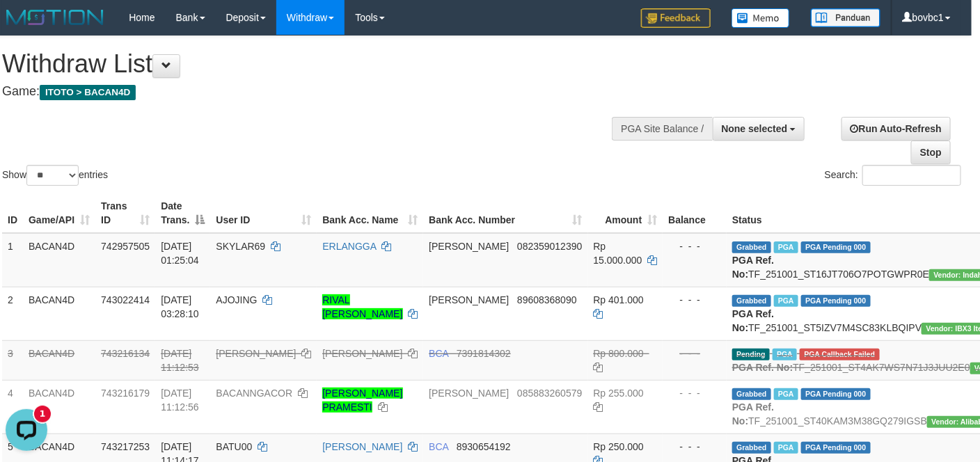
click at [384, 101] on div "**********" at bounding box center [321, 70] width 639 height 69
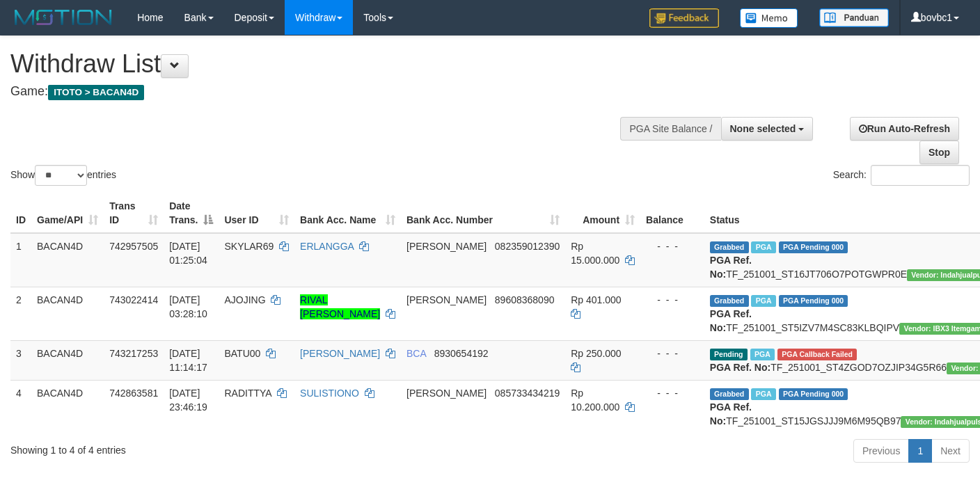
select select
select select "**"
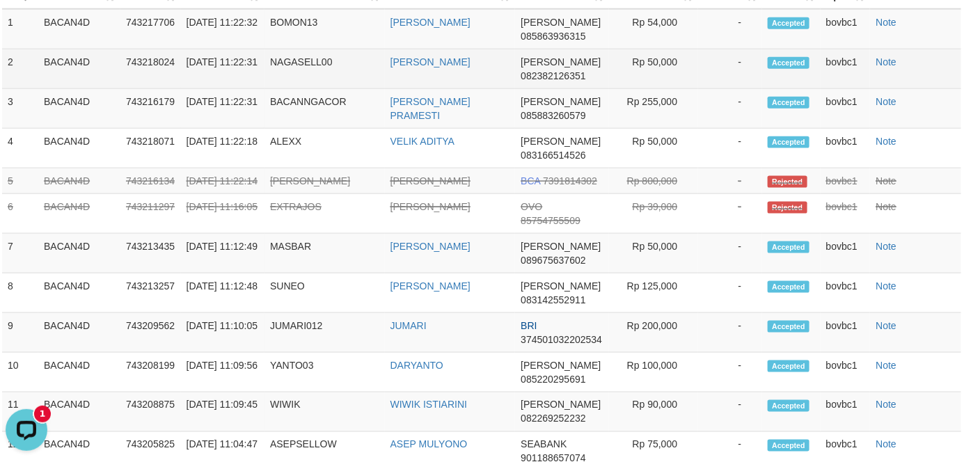
scroll to position [626, 8]
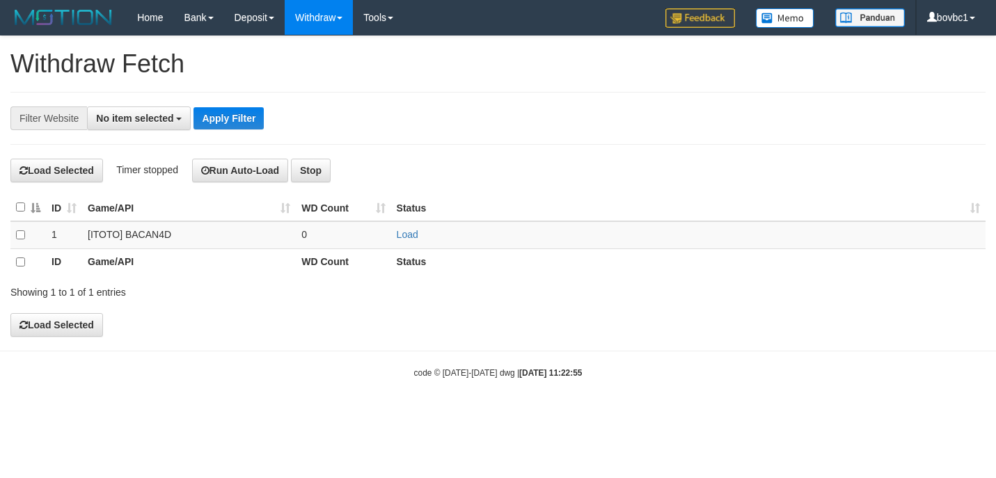
select select
click at [406, 232] on link "Load" at bounding box center [408, 234] width 22 height 11
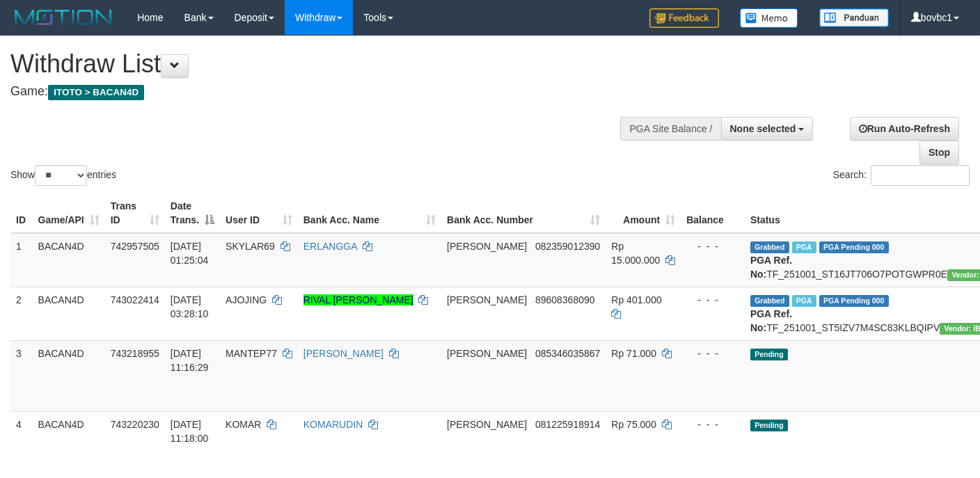
select select
select select "**"
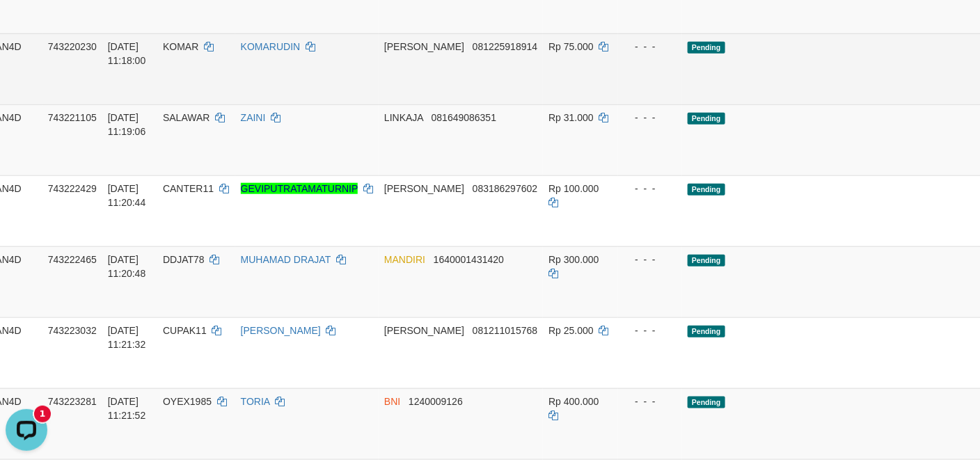
scroll to position [326, 63]
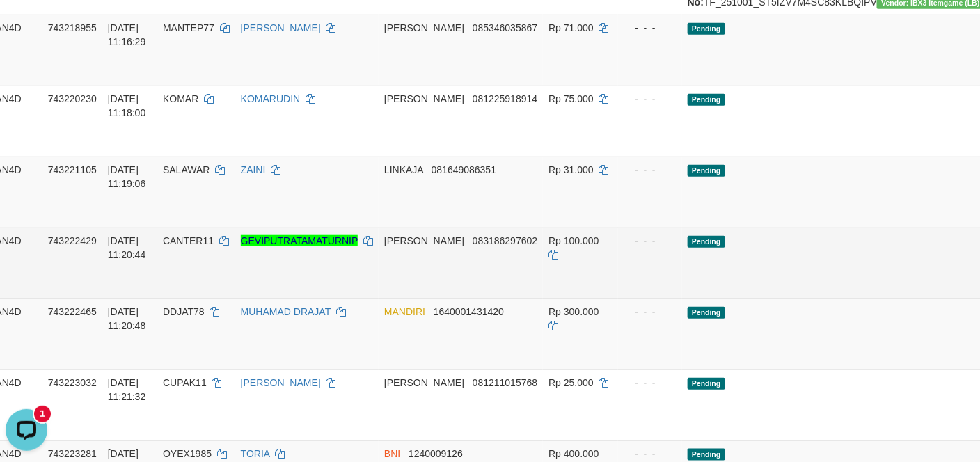
drag, startPoint x: 918, startPoint y: 103, endPoint x: 616, endPoint y: 270, distance: 345.7
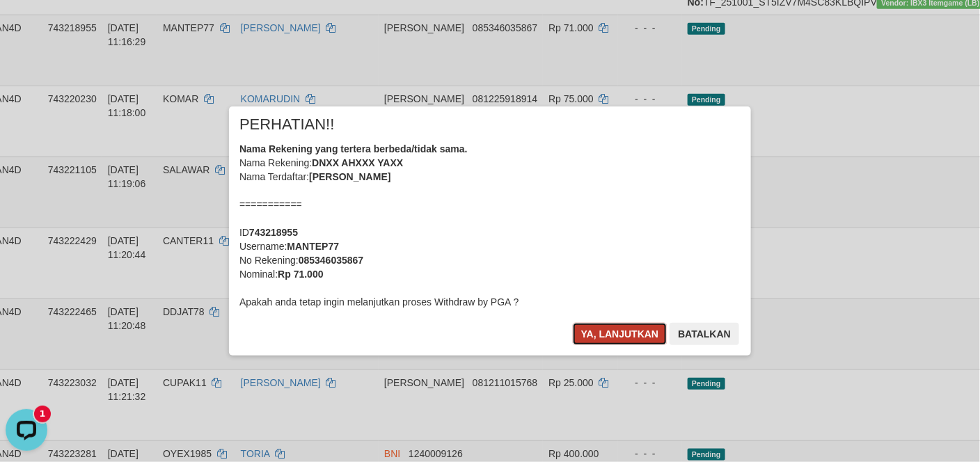
click at [594, 342] on button "Ya, lanjutkan" at bounding box center [620, 334] width 95 height 22
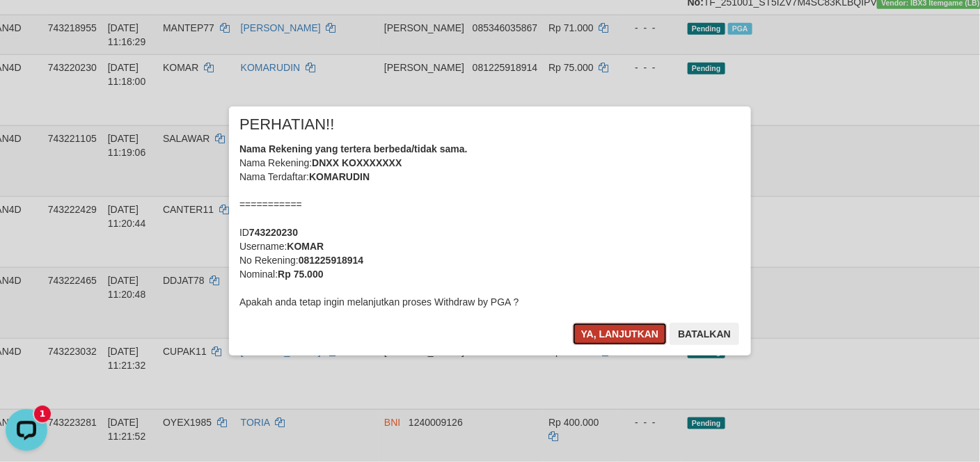
click at [607, 324] on button "Ya, lanjutkan" at bounding box center [620, 334] width 95 height 22
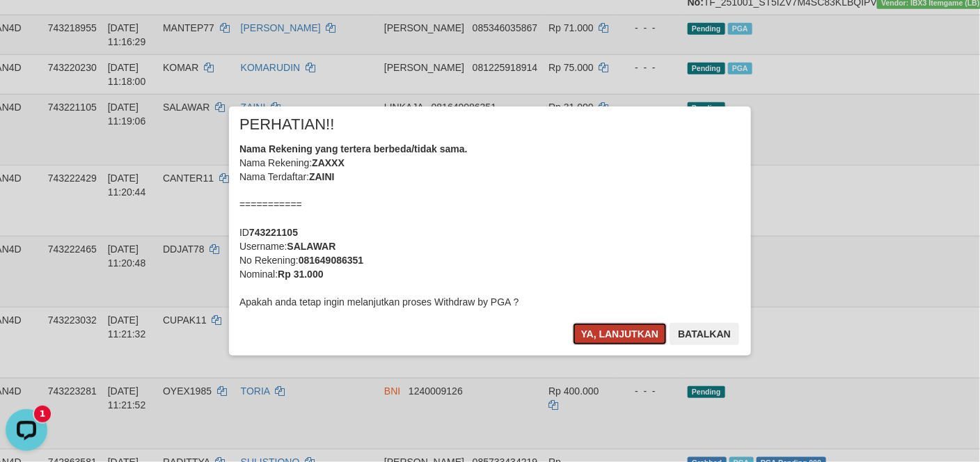
click at [608, 334] on button "Ya, lanjutkan" at bounding box center [620, 334] width 95 height 22
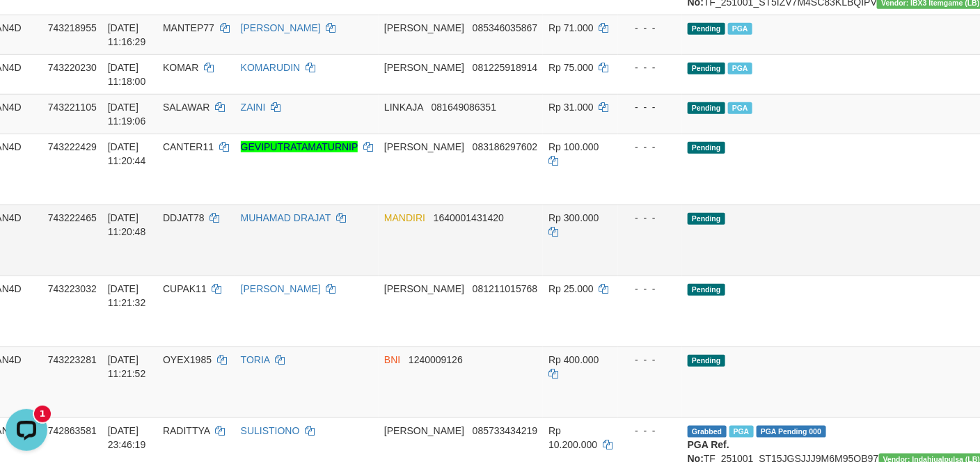
drag, startPoint x: 918, startPoint y: 207, endPoint x: 587, endPoint y: 291, distance: 341.7
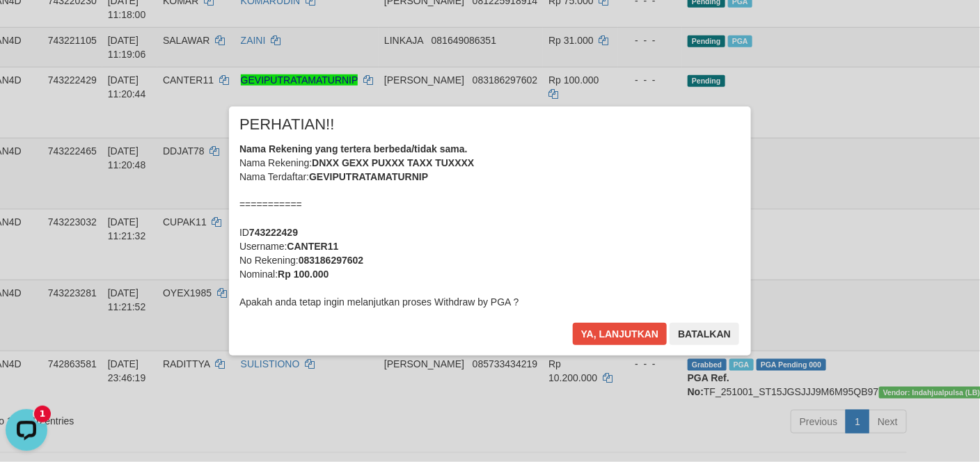
scroll to position [430, 63]
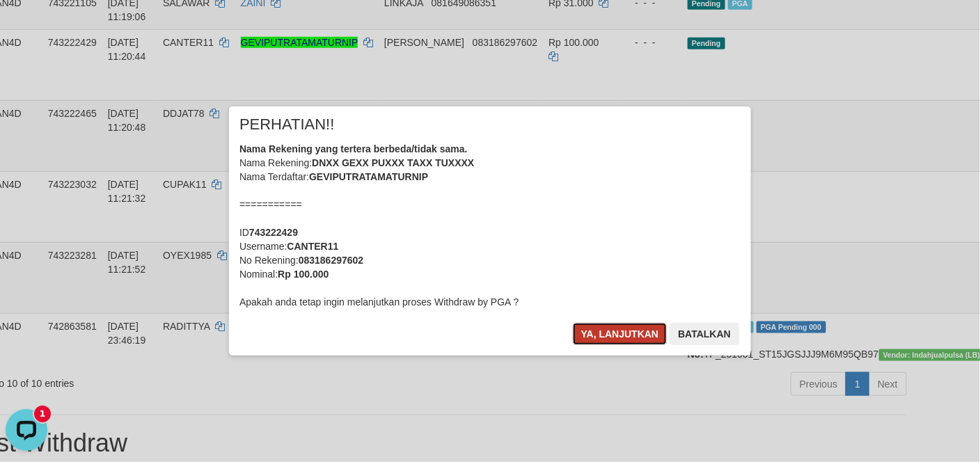
click at [610, 331] on button "Ya, lanjutkan" at bounding box center [620, 334] width 95 height 22
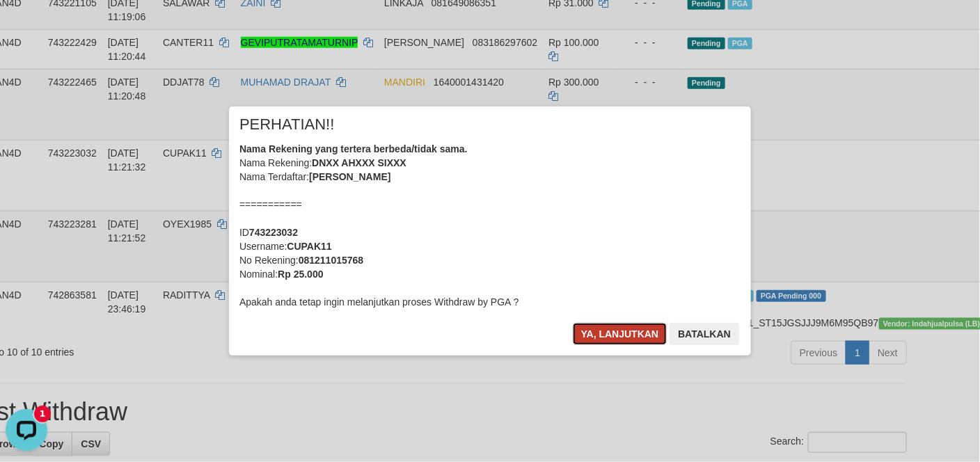
click at [598, 338] on button "Ya, lanjutkan" at bounding box center [620, 334] width 95 height 22
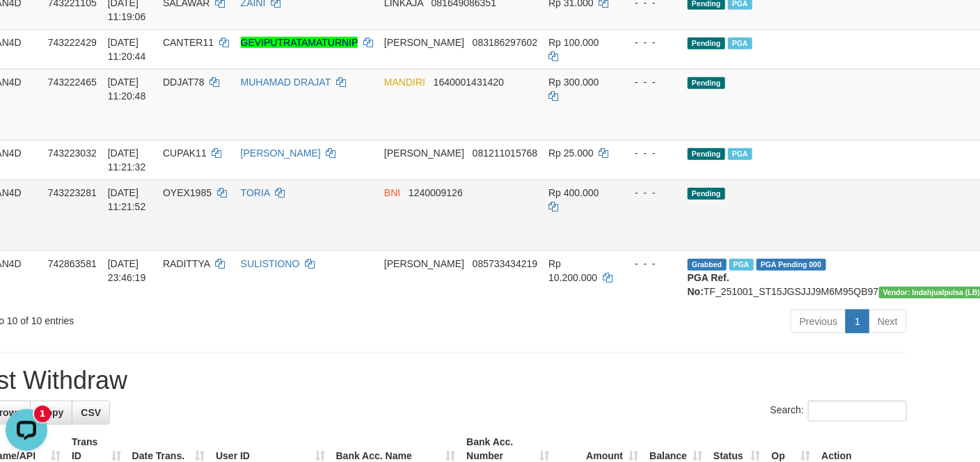
drag, startPoint x: 821, startPoint y: 270, endPoint x: 829, endPoint y: 263, distance: 10.3
click at [822, 250] on td "Pending" at bounding box center [839, 215] width 314 height 71
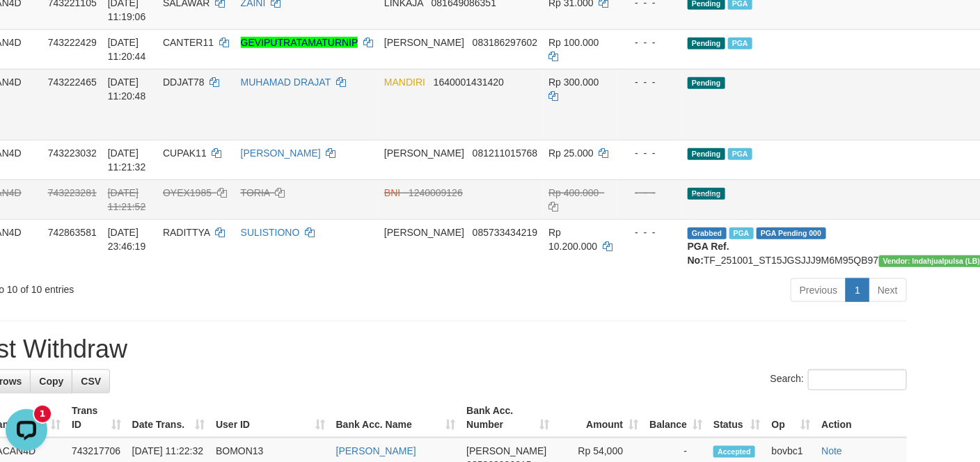
drag, startPoint x: 963, startPoint y: 124, endPoint x: 564, endPoint y: 244, distance: 416.5
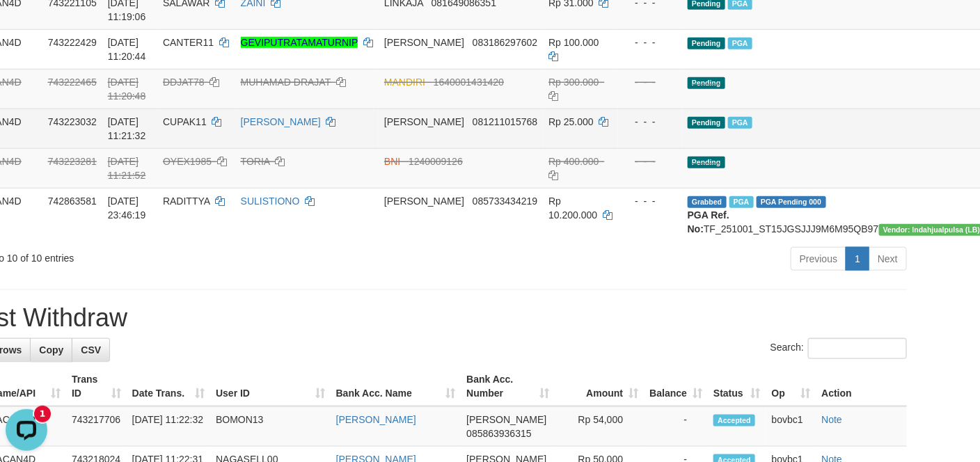
click at [796, 148] on td "Pending PGA" at bounding box center [839, 129] width 314 height 40
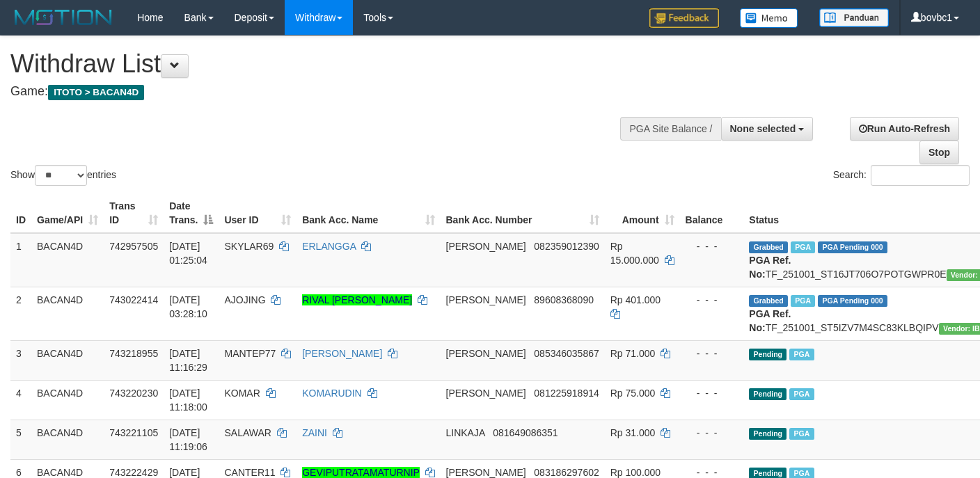
select select
select select "**"
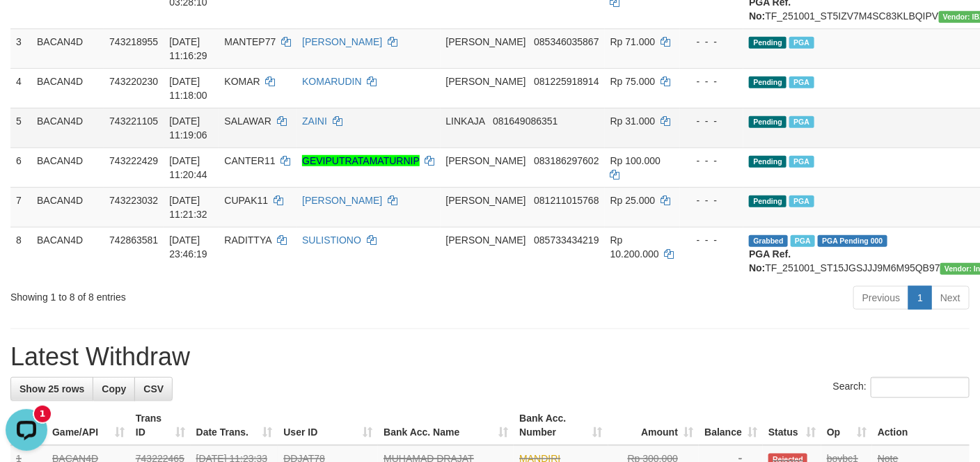
scroll to position [221, 0]
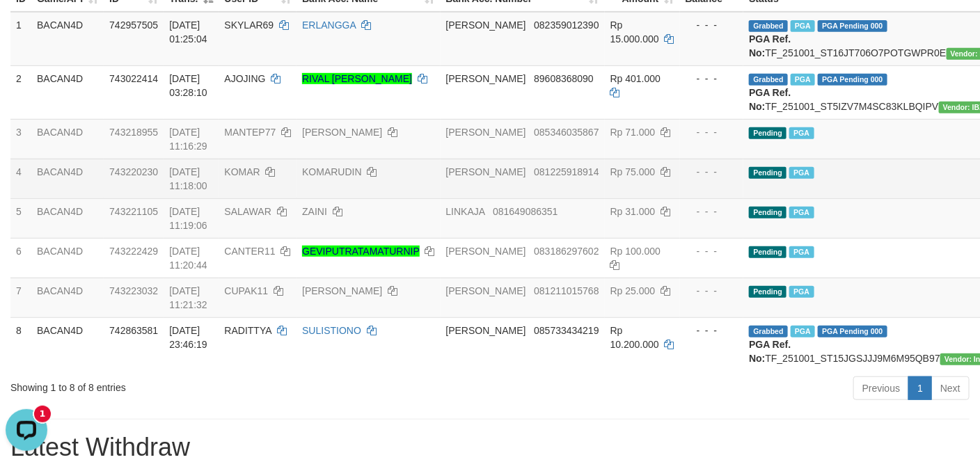
drag, startPoint x: 833, startPoint y: 247, endPoint x: 761, endPoint y: 203, distance: 84.6
click at [833, 238] on td "Pending PGA" at bounding box center [900, 218] width 314 height 40
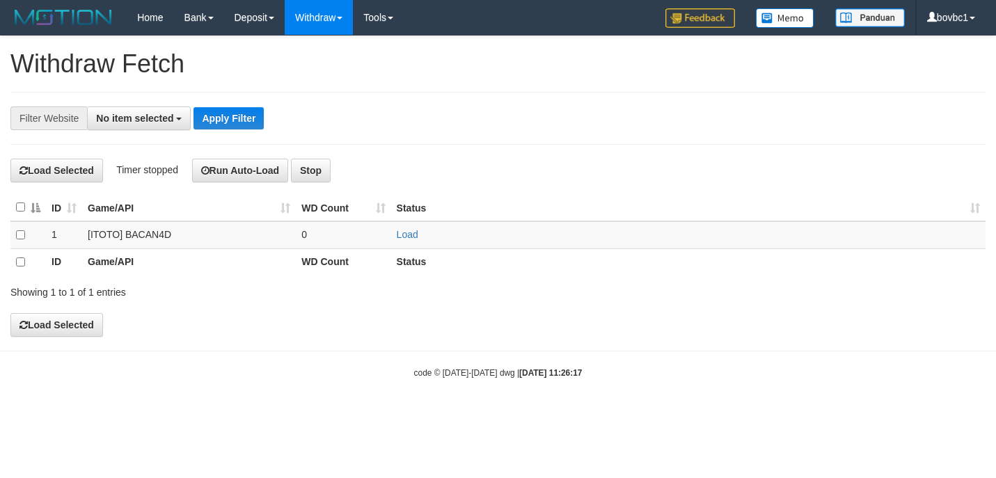
select select
drag, startPoint x: 404, startPoint y: 236, endPoint x: 391, endPoint y: 205, distance: 33.1
click at [404, 236] on link "Load" at bounding box center [408, 234] width 22 height 11
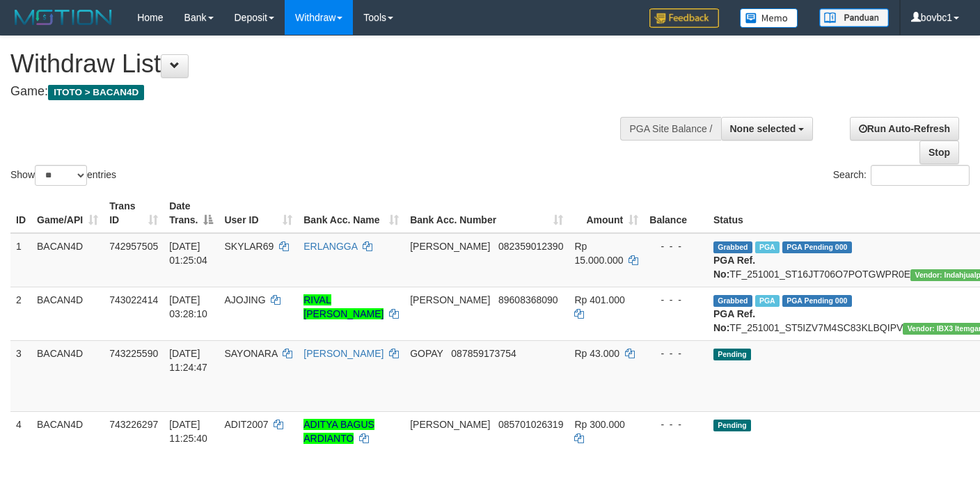
select select
select select "**"
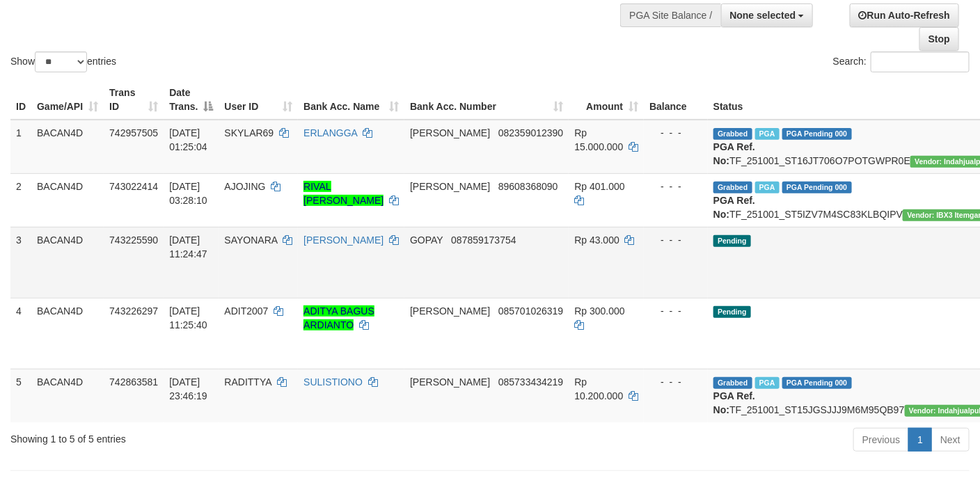
scroll to position [209, 0]
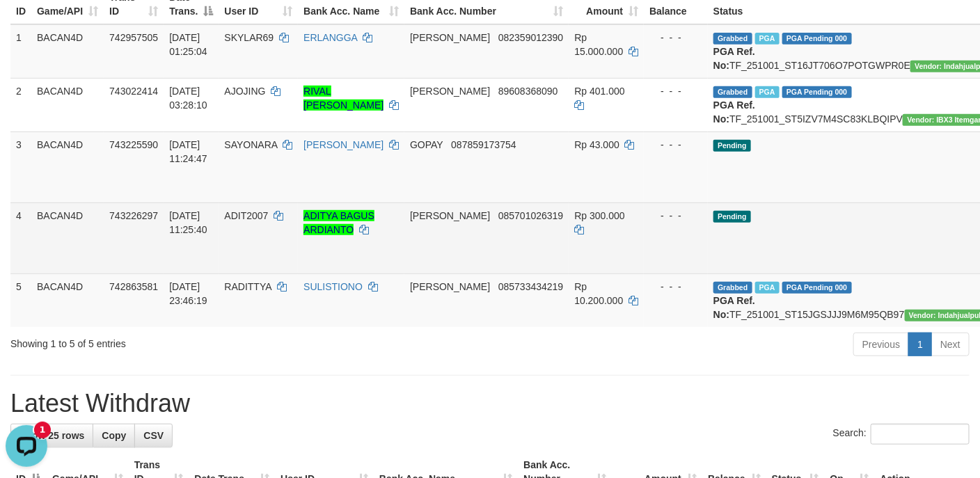
scroll to position [0, 0]
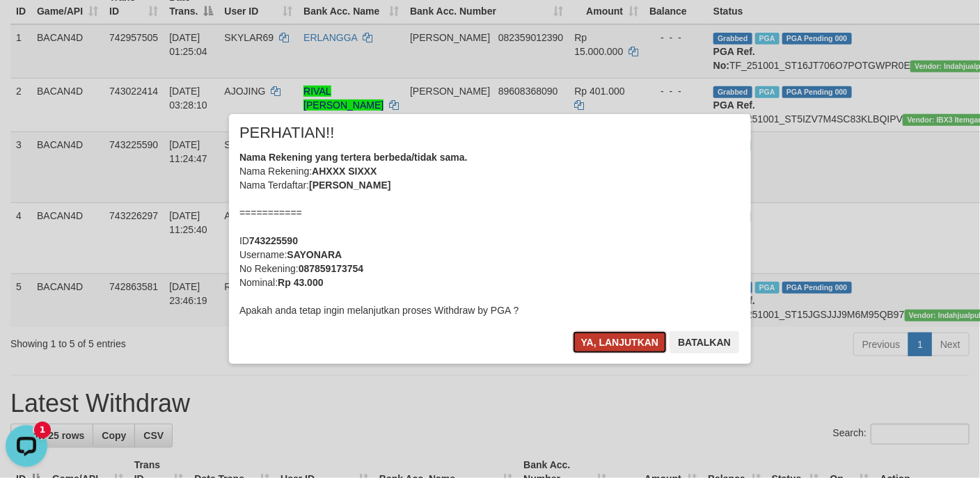
click at [631, 333] on button "Ya, lanjutkan" at bounding box center [620, 342] width 95 height 22
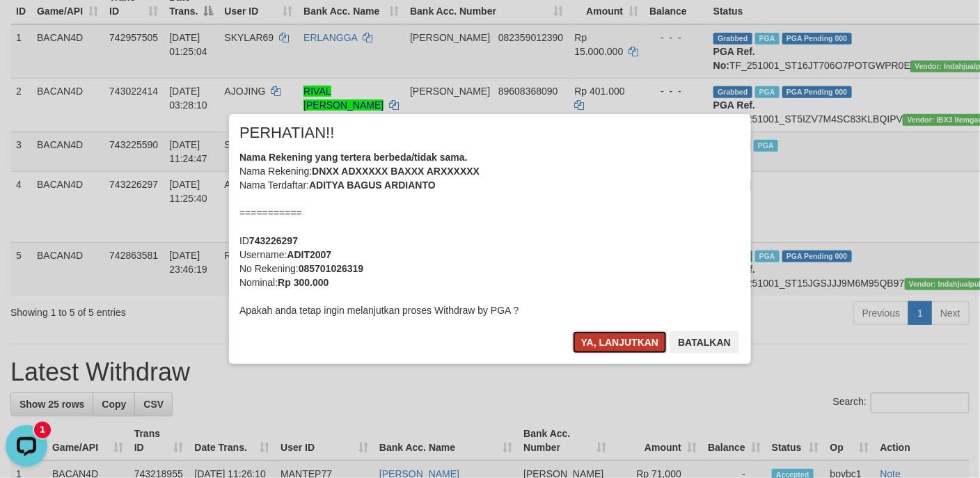
click at [625, 337] on button "Ya, lanjutkan" at bounding box center [620, 342] width 95 height 22
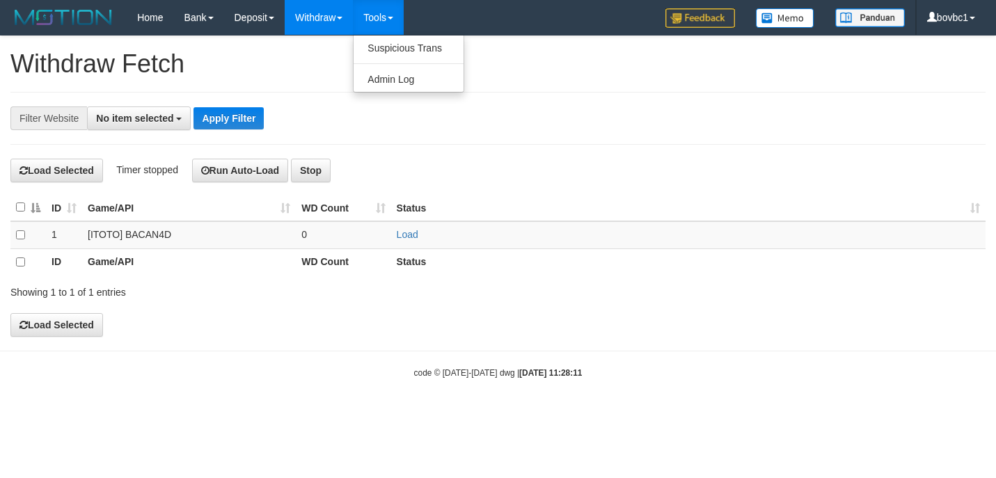
select select
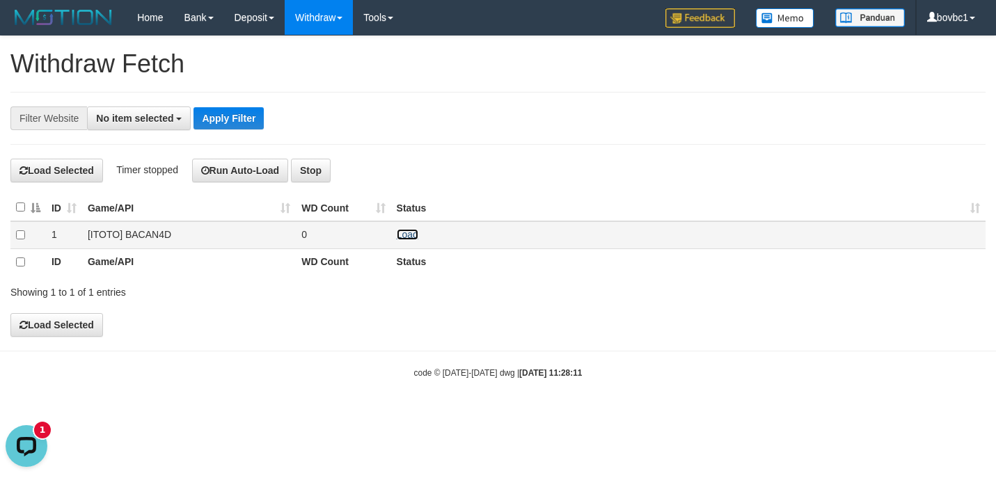
click at [411, 240] on link "Load" at bounding box center [408, 234] width 22 height 11
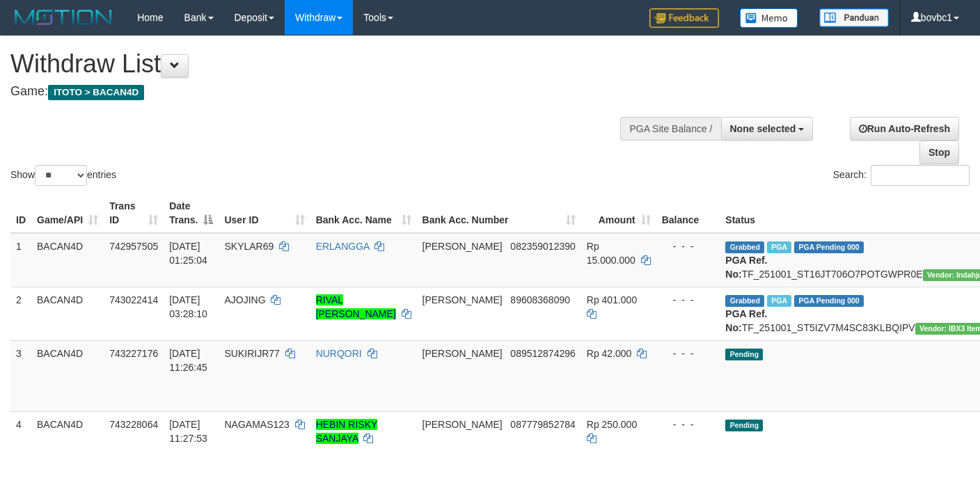
select select
select select "**"
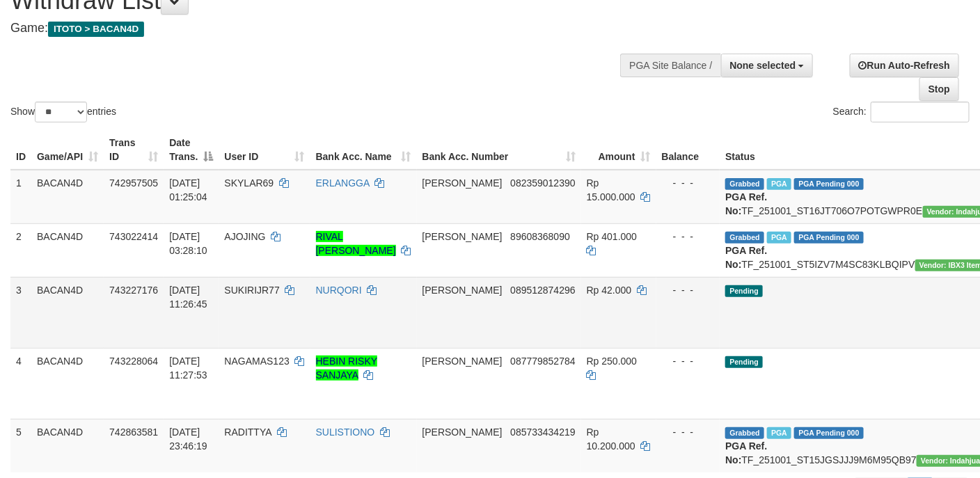
scroll to position [209, 0]
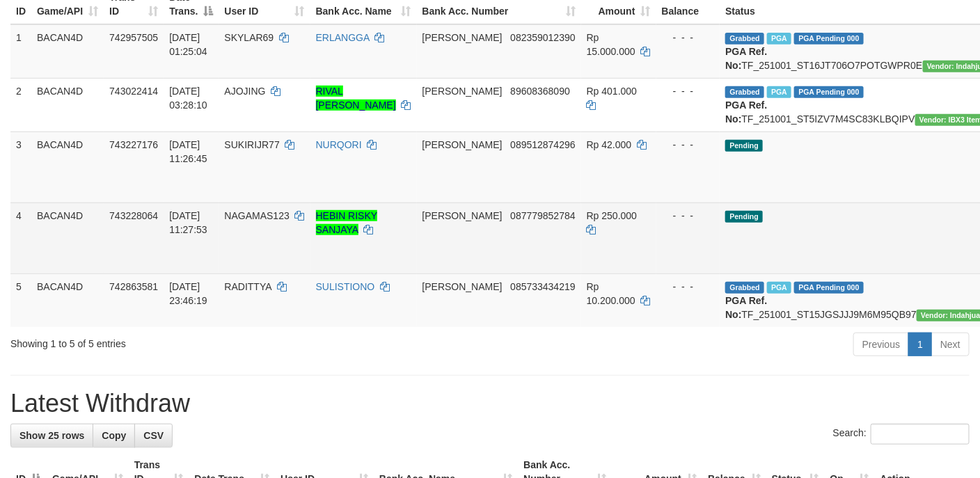
drag, startPoint x: 907, startPoint y: 205, endPoint x: 595, endPoint y: 296, distance: 324.8
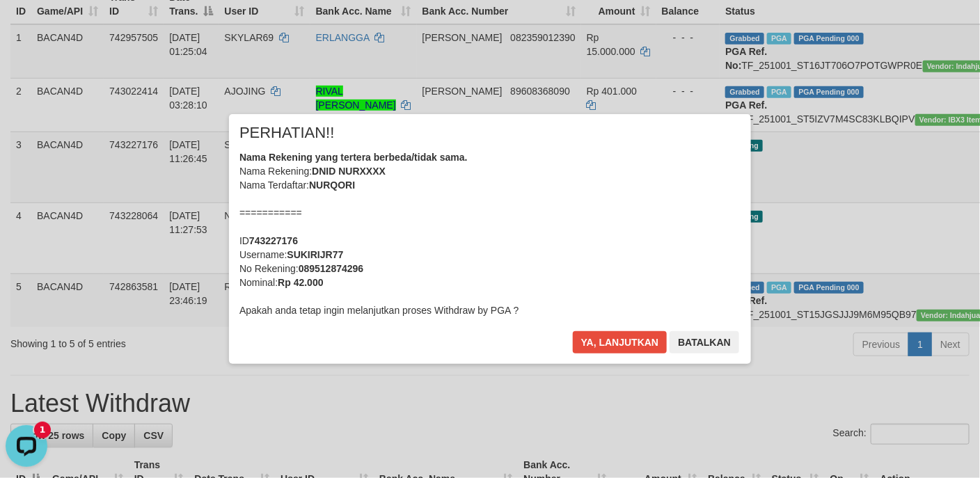
click at [633, 326] on div "× PERHATIAN!! Nama Rekening yang tertera berbeda/tidak sama. Nama Rekening: DNI…" at bounding box center [490, 238] width 522 height 249
click at [628, 340] on button "Ya, lanjutkan" at bounding box center [620, 342] width 95 height 22
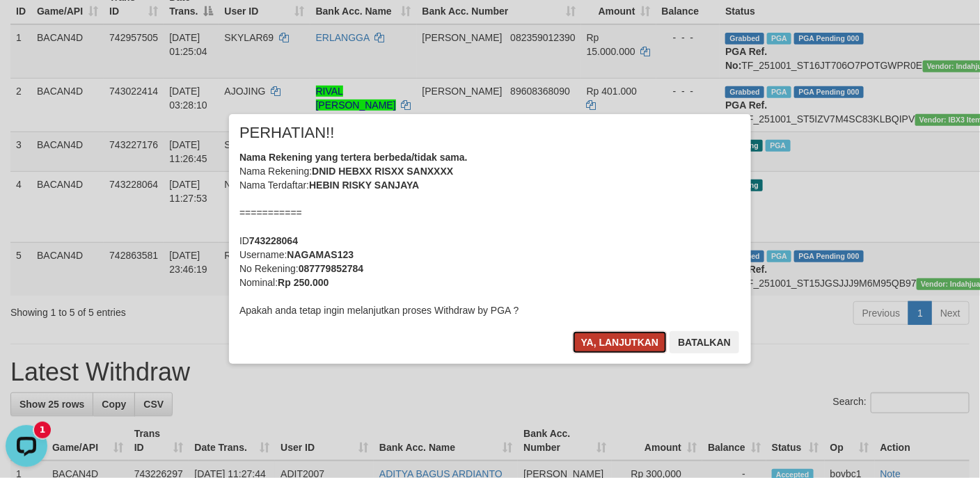
click at [637, 343] on button "Ya, lanjutkan" at bounding box center [620, 342] width 95 height 22
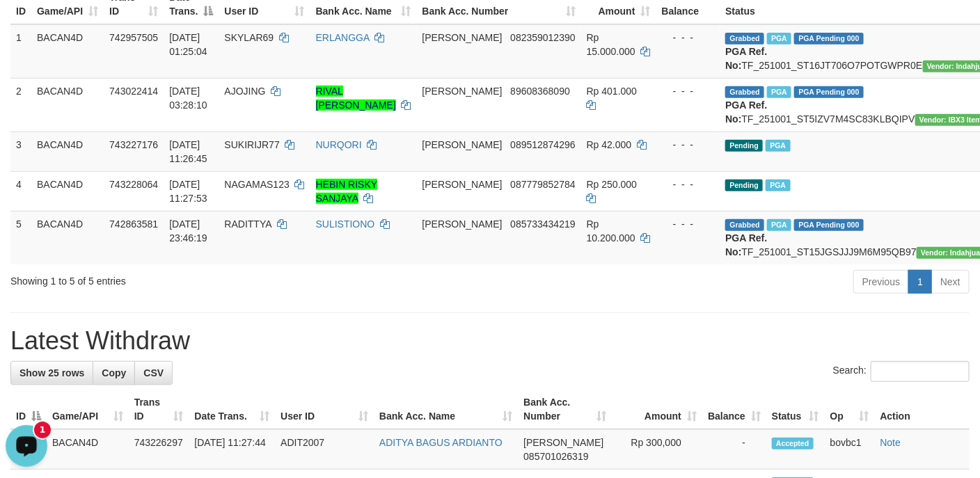
click at [34, 434] on div "Open LiveChat chat widget" at bounding box center [27, 445] width 24 height 24
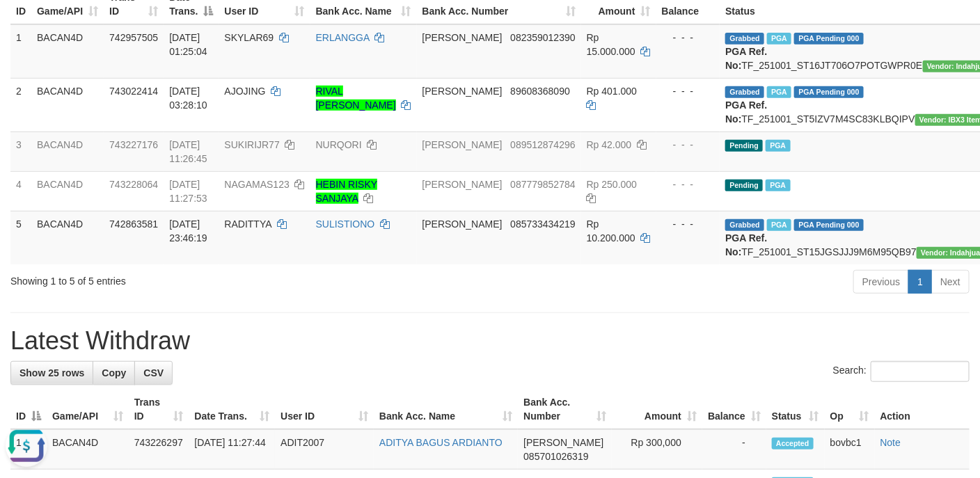
click at [482, 355] on h1 "Latest Withdraw" at bounding box center [489, 341] width 959 height 28
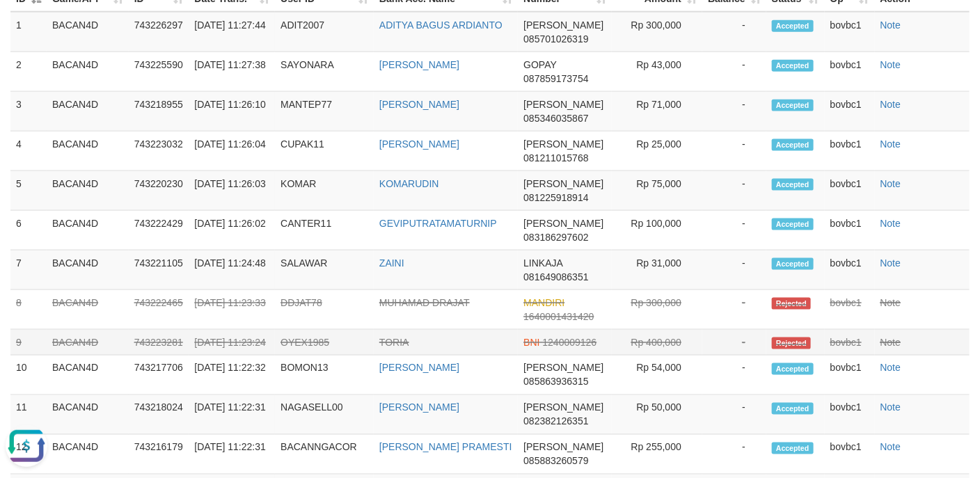
scroll to position [1044, 0]
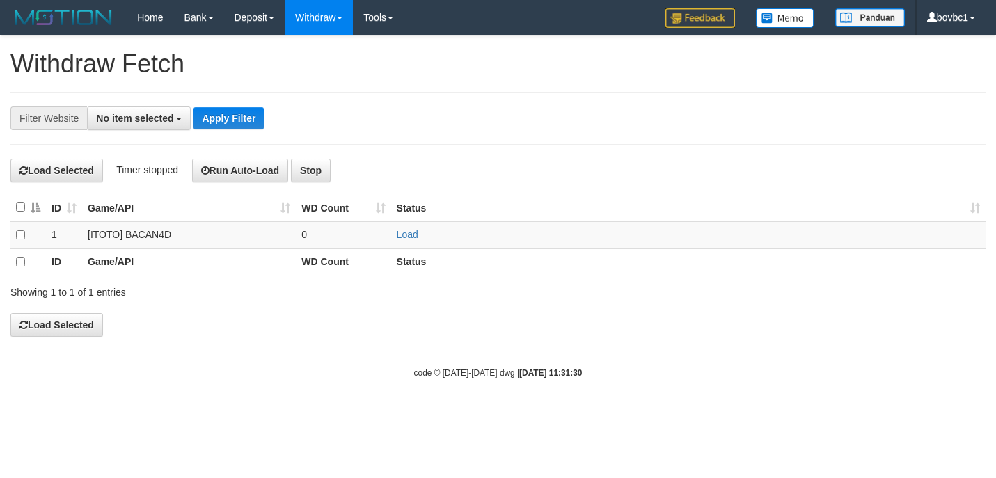
select select
click at [407, 239] on link "Load" at bounding box center [408, 234] width 22 height 11
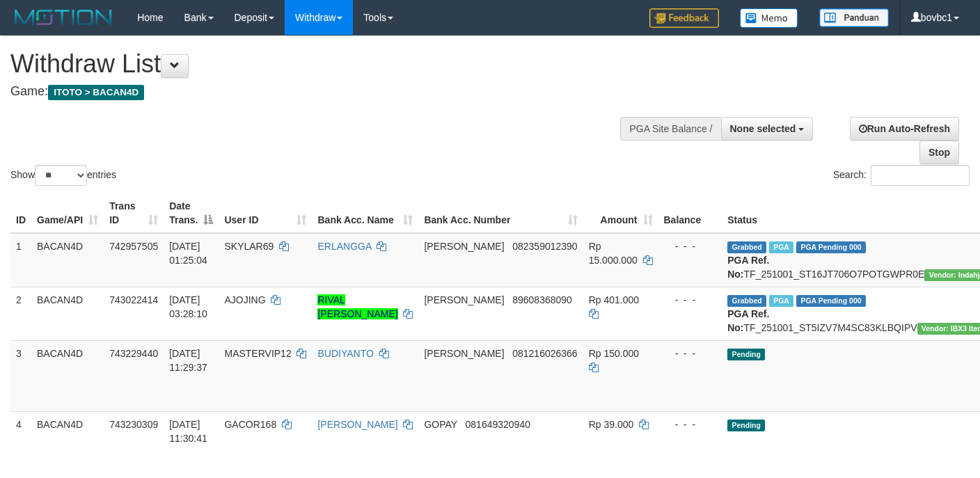
select select
select select "**"
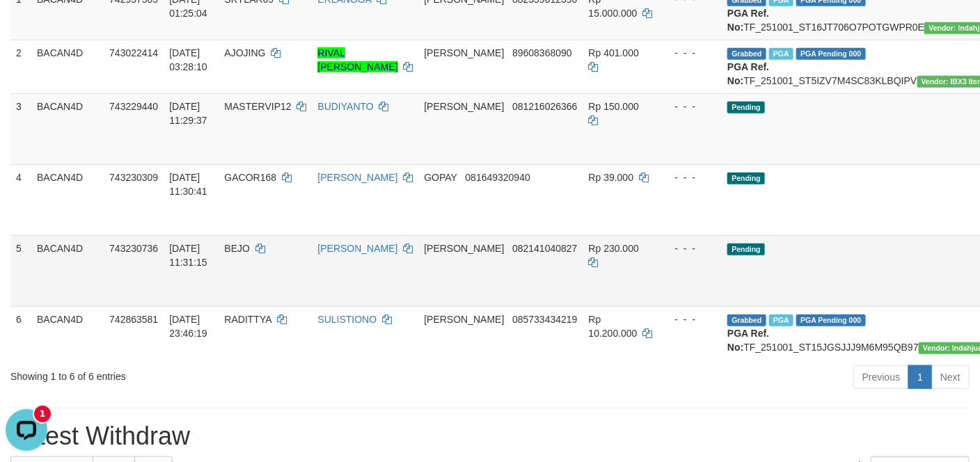
drag, startPoint x: 916, startPoint y: 174, endPoint x: 598, endPoint y: 280, distance: 336.0
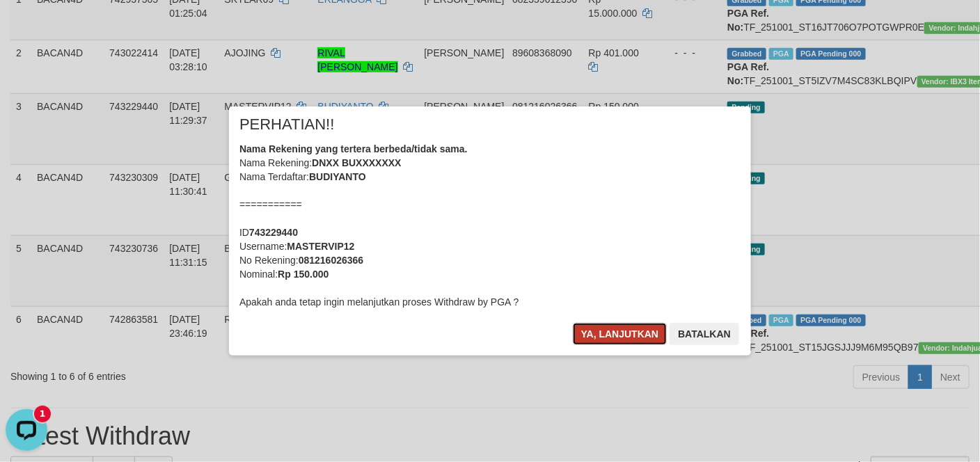
drag, startPoint x: 616, startPoint y: 328, endPoint x: 685, endPoint y: 313, distance: 70.4
click at [616, 326] on button "Ya, lanjutkan" at bounding box center [620, 334] width 95 height 22
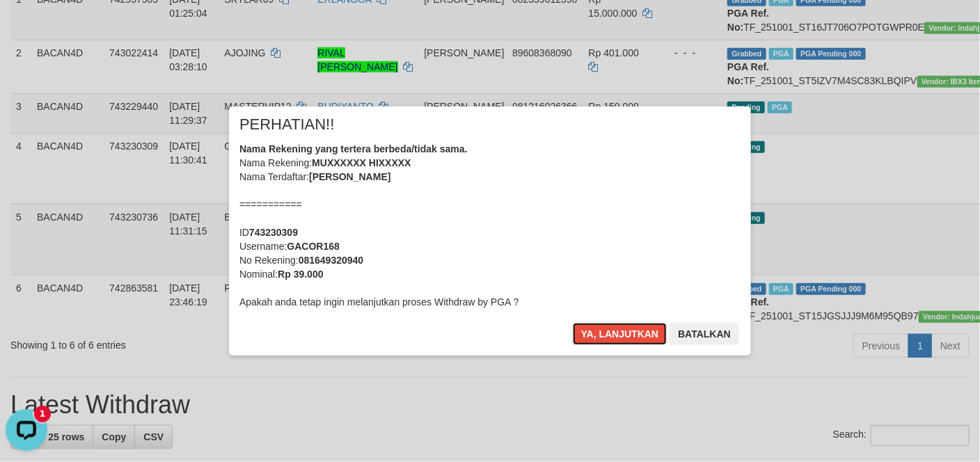
drag, startPoint x: 589, startPoint y: 326, endPoint x: 825, endPoint y: 282, distance: 240.0
click at [591, 328] on button "Ya, lanjutkan" at bounding box center [620, 334] width 95 height 22
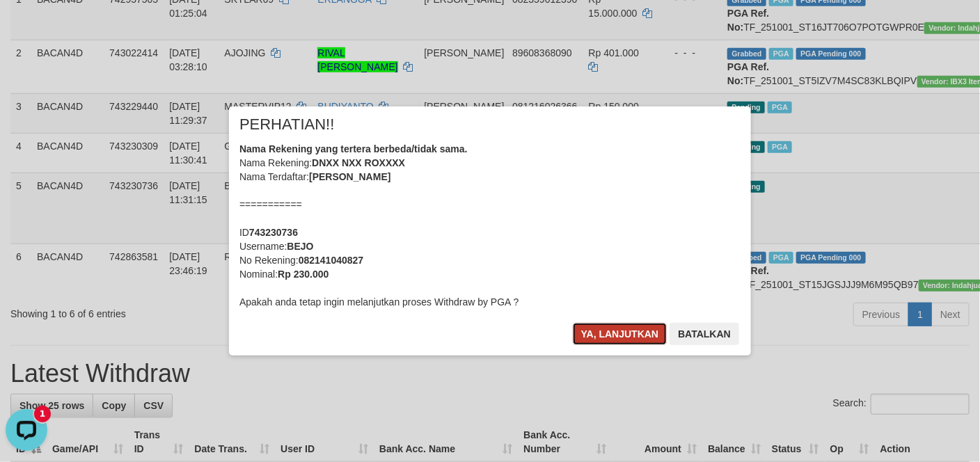
click at [616, 332] on button "Ya, lanjutkan" at bounding box center [620, 334] width 95 height 22
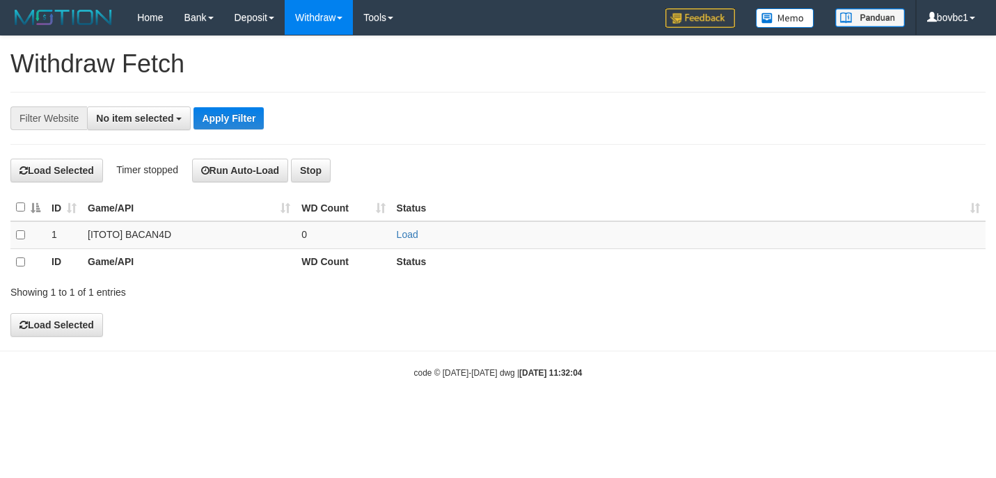
select select
click at [412, 230] on link "Load" at bounding box center [408, 234] width 22 height 11
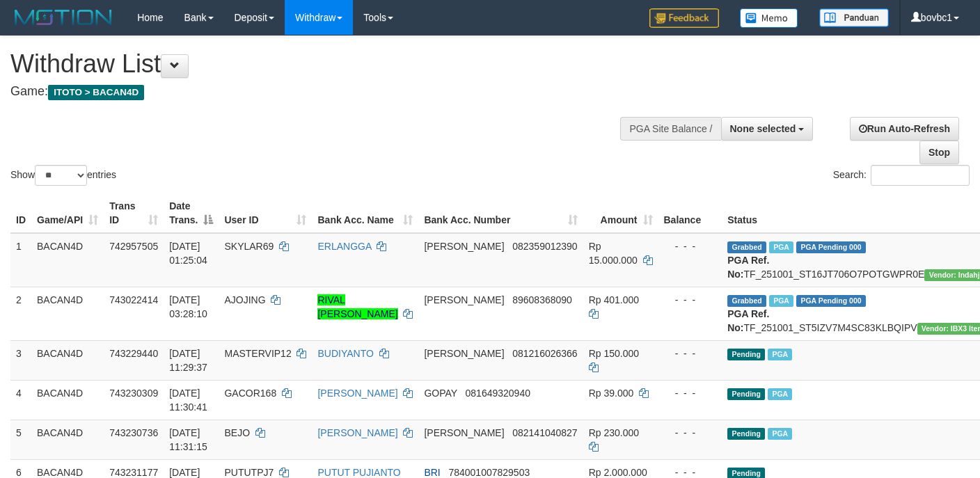
select select
select select "**"
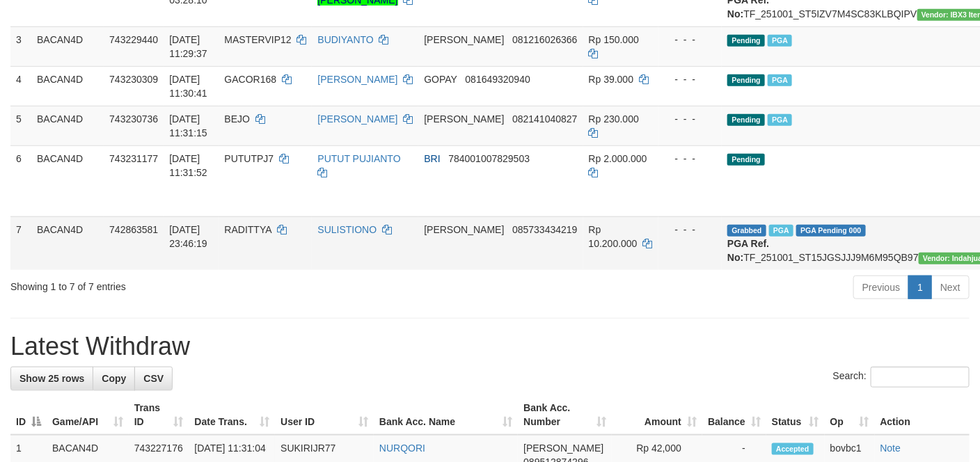
scroll to position [351, 0]
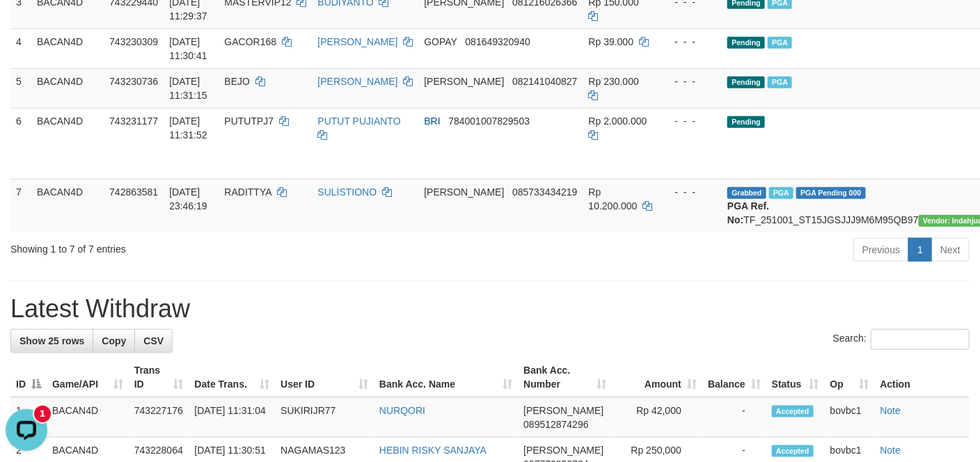
scroll to position [0, 0]
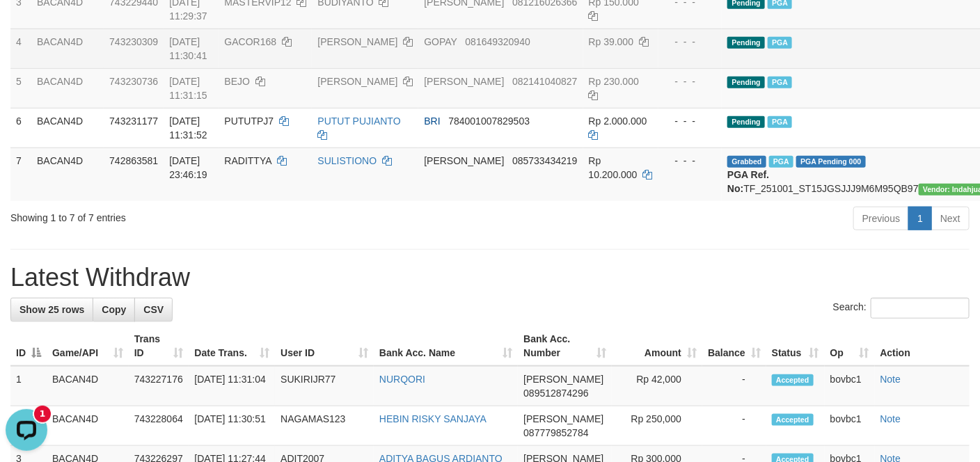
click at [798, 68] on td "Pending PGA" at bounding box center [879, 49] width 314 height 40
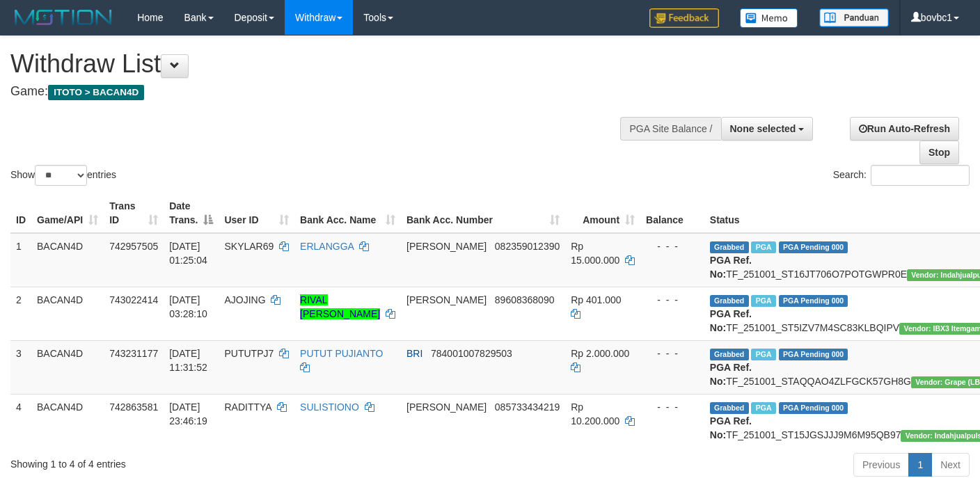
select select
select select "**"
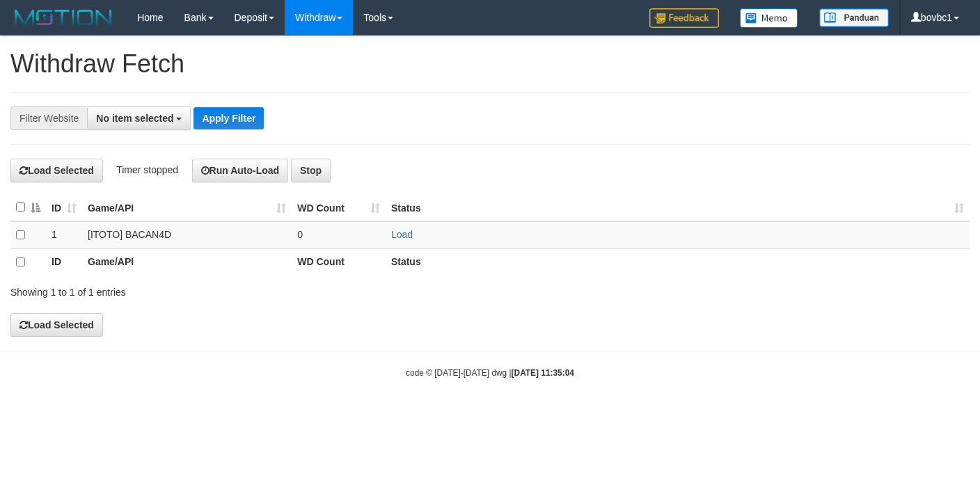
select select
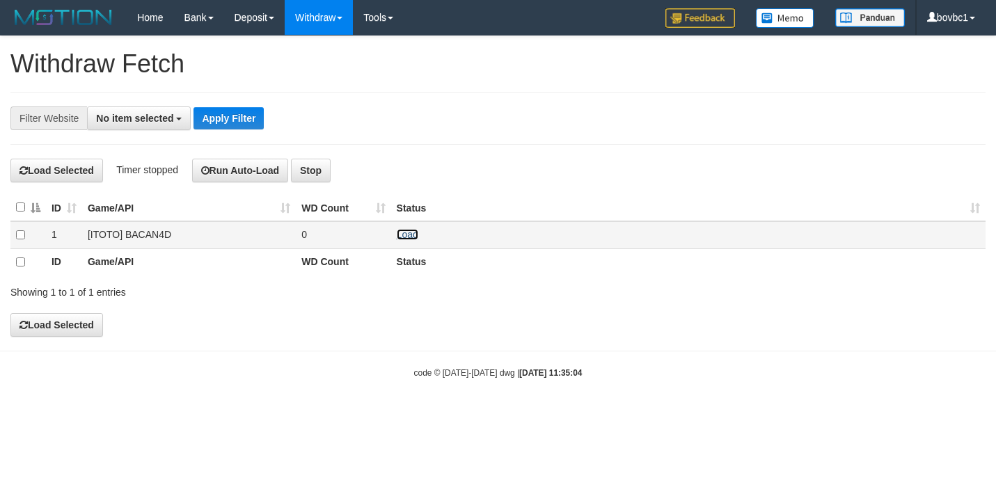
click at [411, 237] on link "Load" at bounding box center [408, 234] width 22 height 11
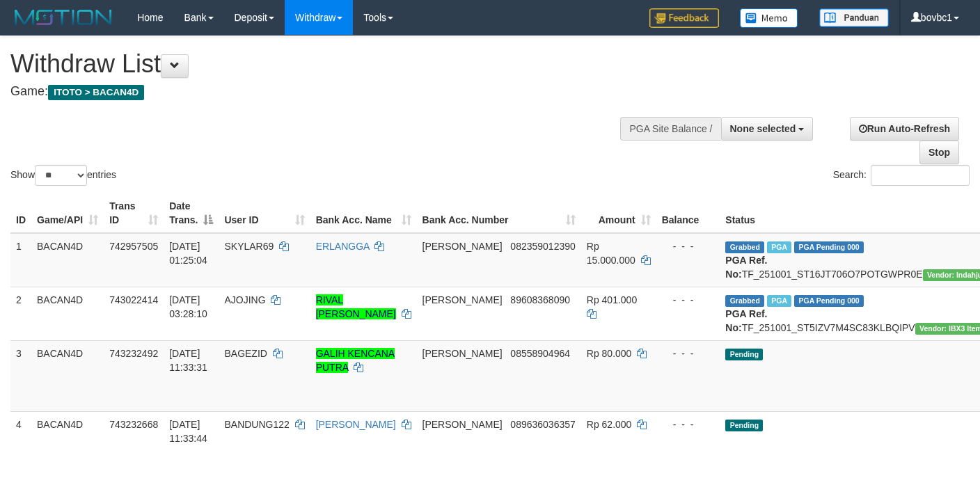
select select
select select "**"
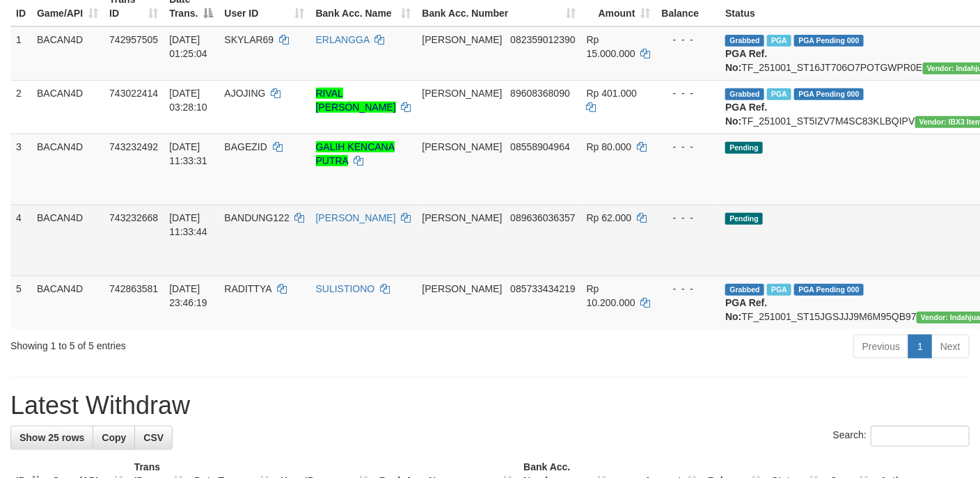
scroll to position [209, 0]
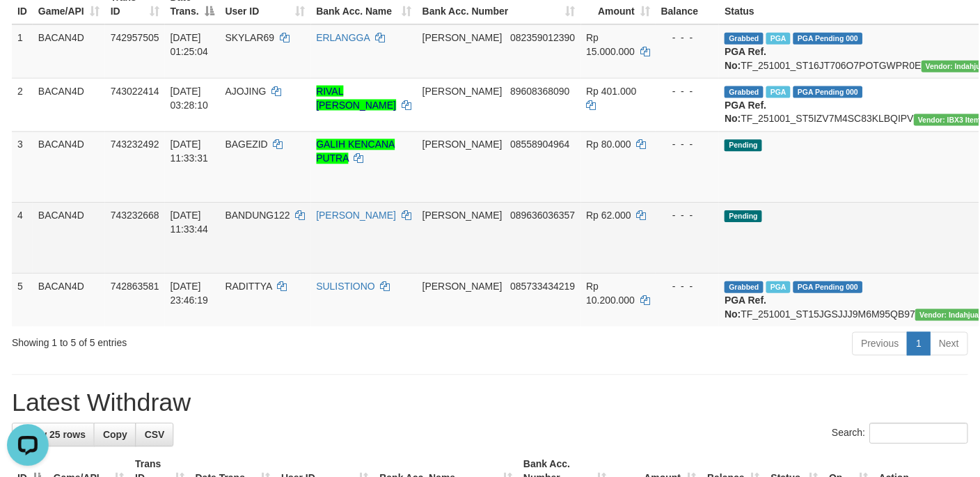
scroll to position [0, 0]
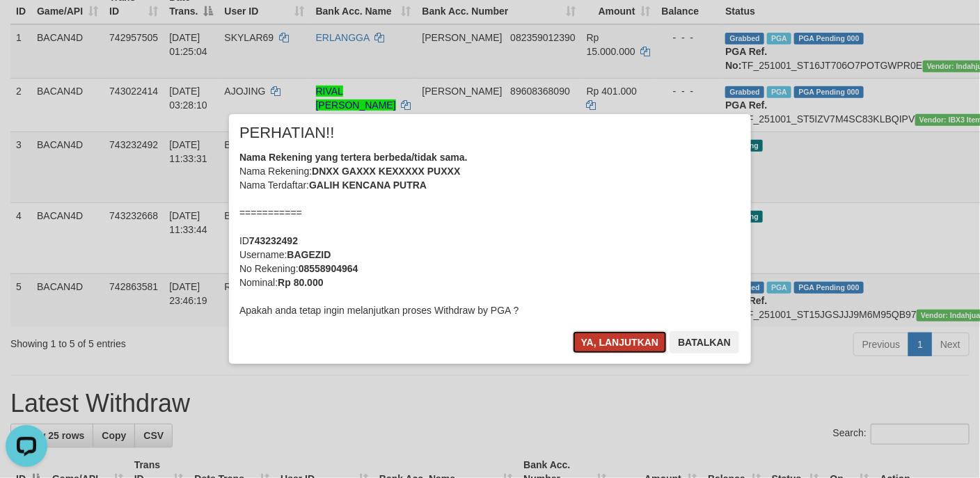
click at [637, 342] on button "Ya, lanjutkan" at bounding box center [620, 342] width 95 height 22
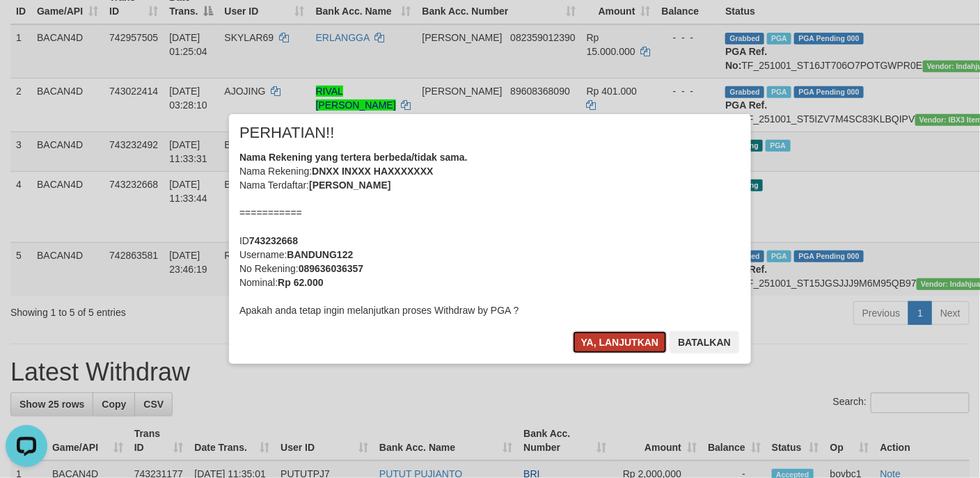
click at [614, 342] on button "Ya, lanjutkan" at bounding box center [620, 342] width 95 height 22
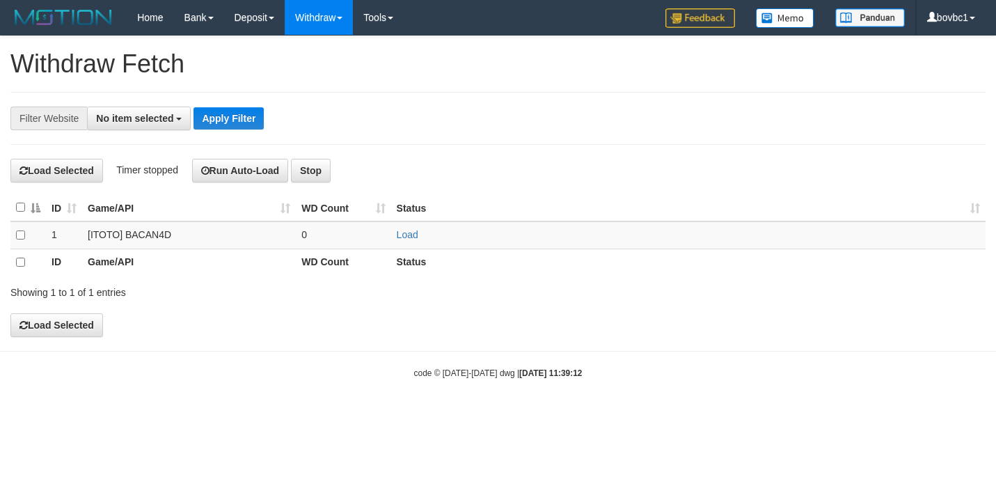
select select
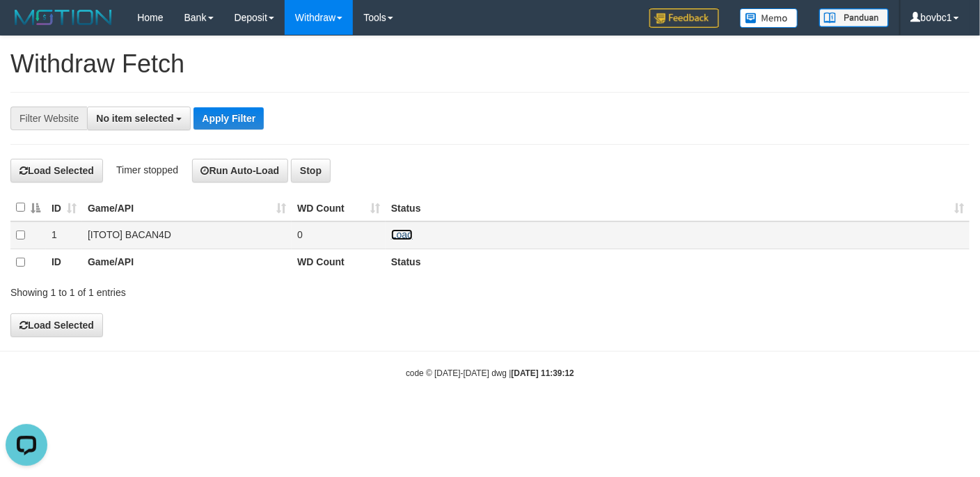
click at [399, 236] on link "Load" at bounding box center [402, 234] width 22 height 11
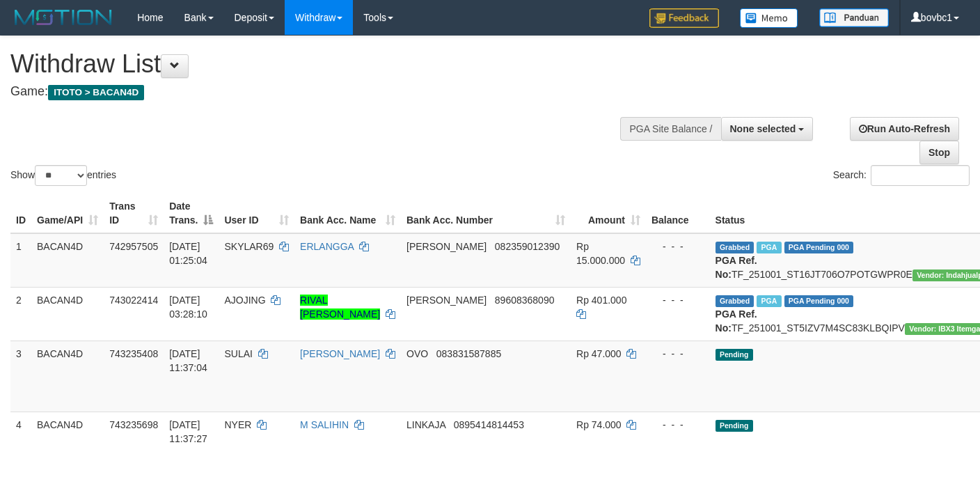
select select
select select "**"
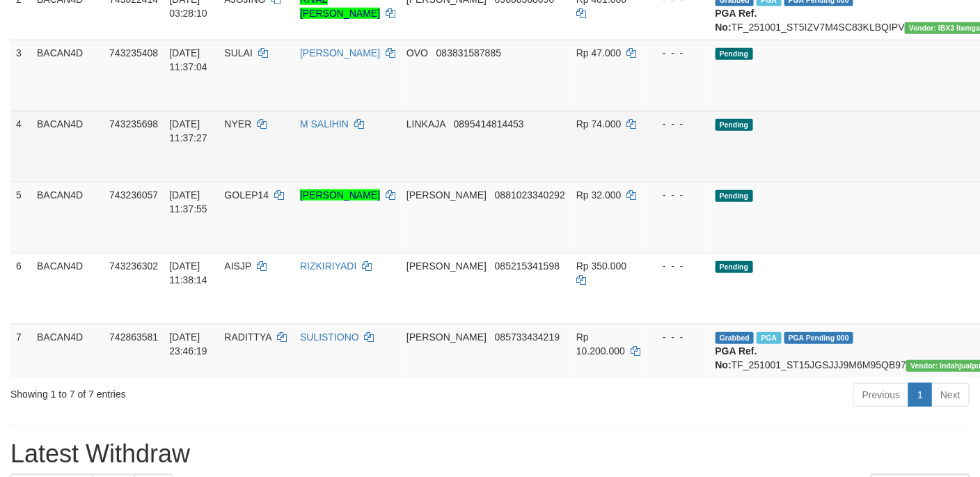
scroll to position [313, 0]
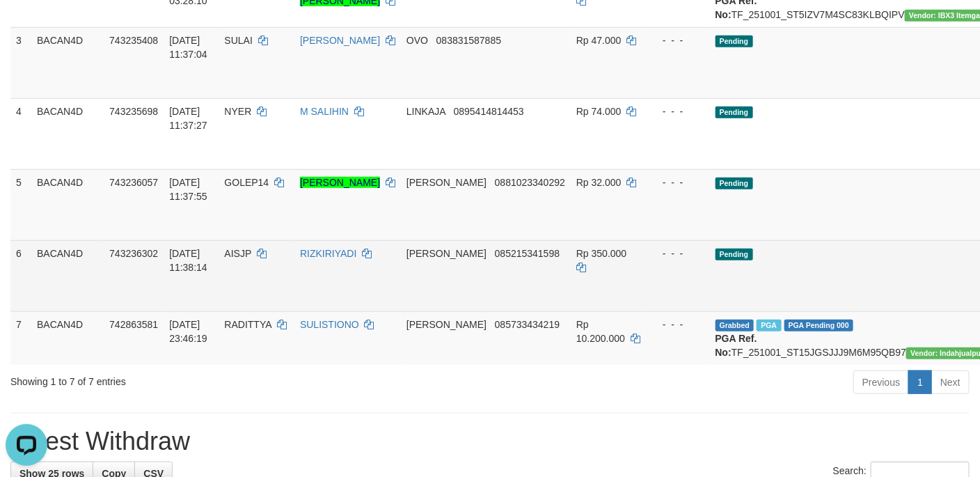
scroll to position [0, 0]
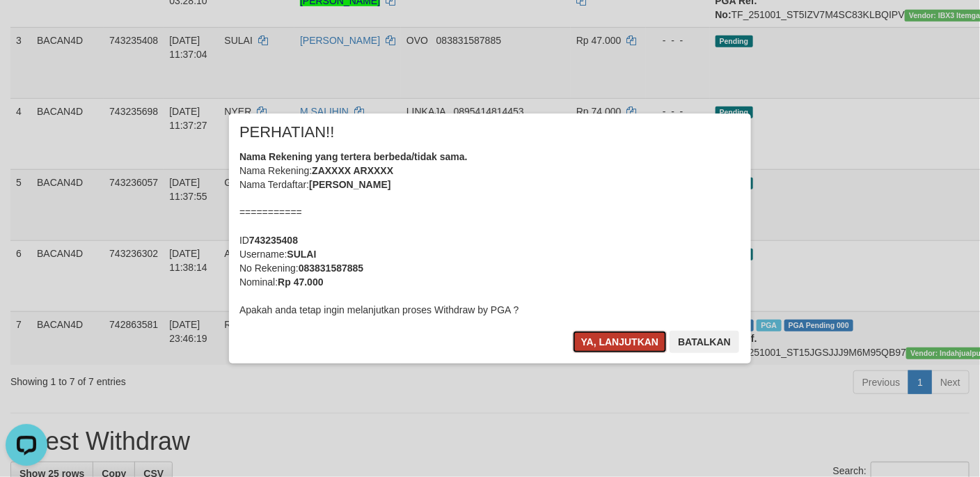
click at [606, 336] on button "Ya, lanjutkan" at bounding box center [620, 342] width 95 height 22
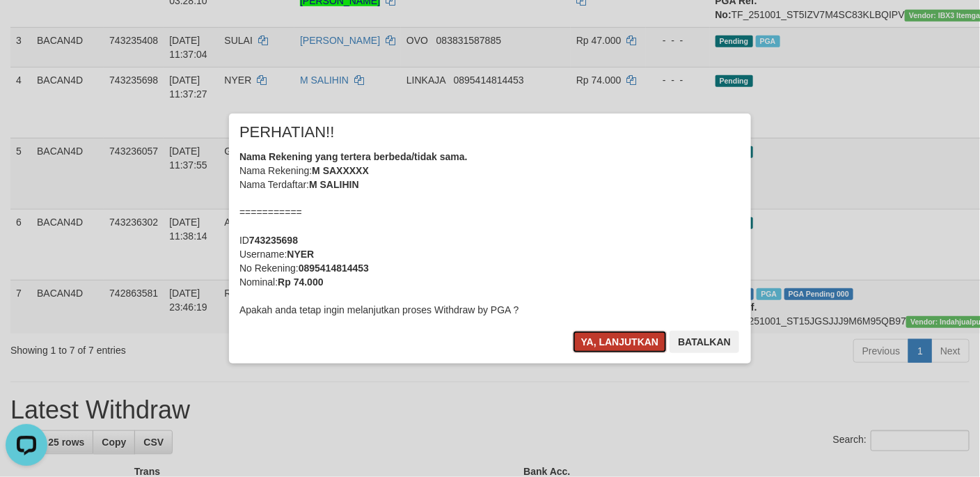
click at [624, 334] on button "Ya, lanjutkan" at bounding box center [620, 342] width 95 height 22
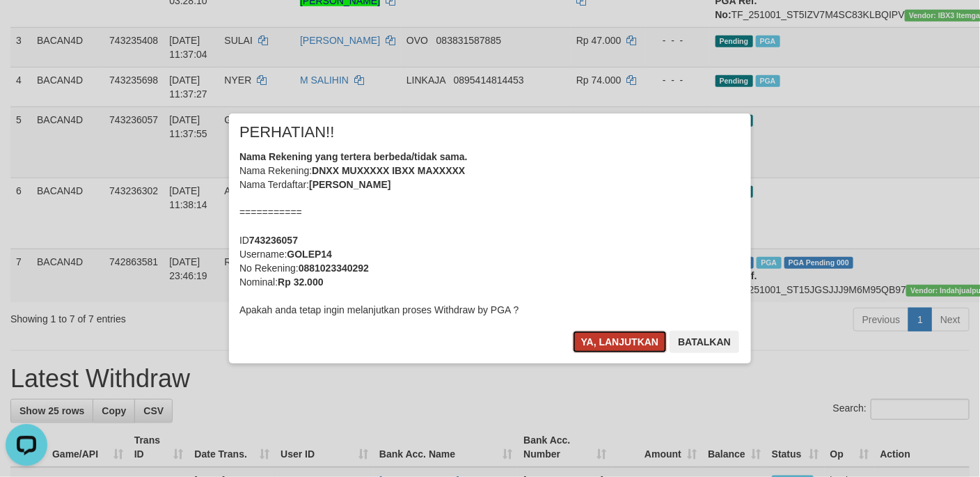
click at [607, 341] on button "Ya, lanjutkan" at bounding box center [620, 342] width 95 height 22
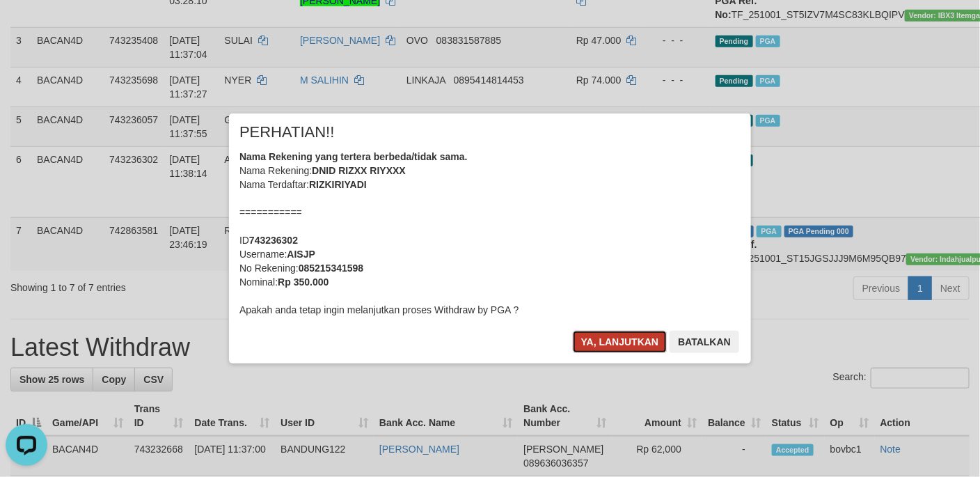
click at [614, 339] on button "Ya, lanjutkan" at bounding box center [620, 342] width 95 height 22
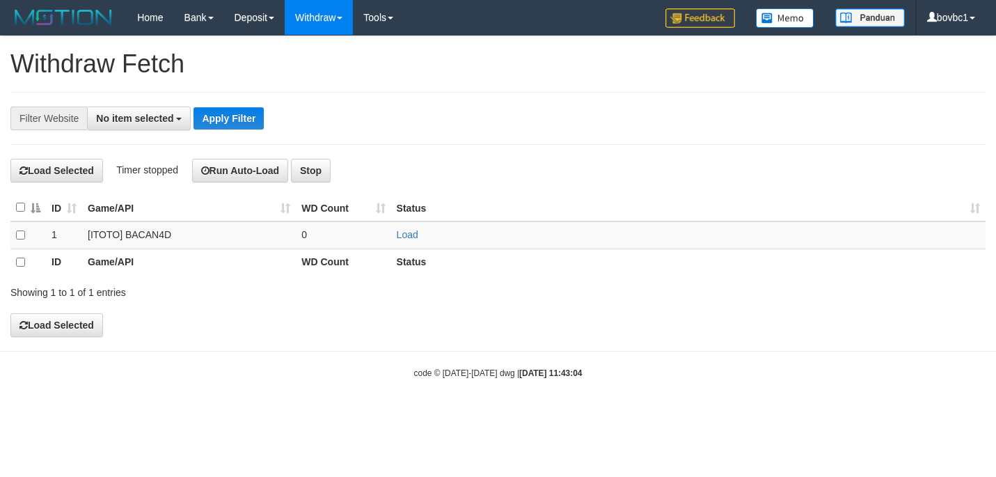
select select
click at [412, 239] on link "Load" at bounding box center [408, 234] width 22 height 11
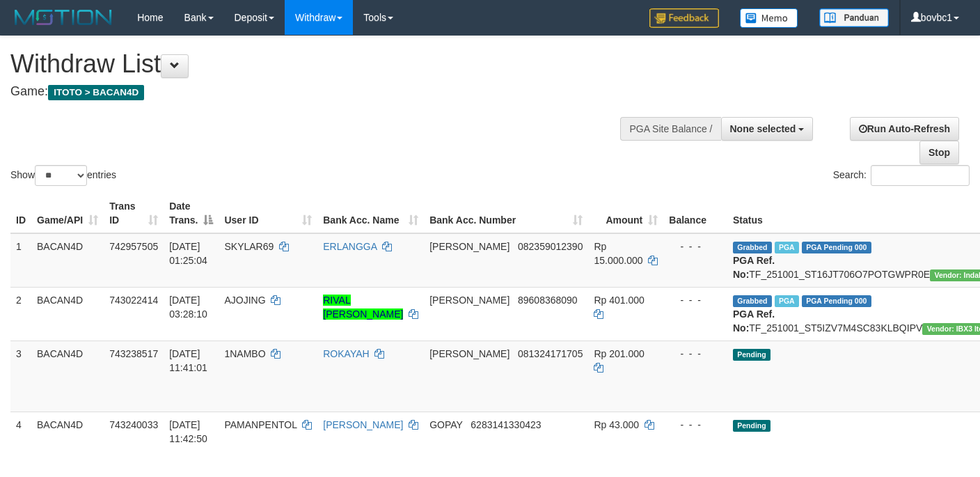
select select
select select "**"
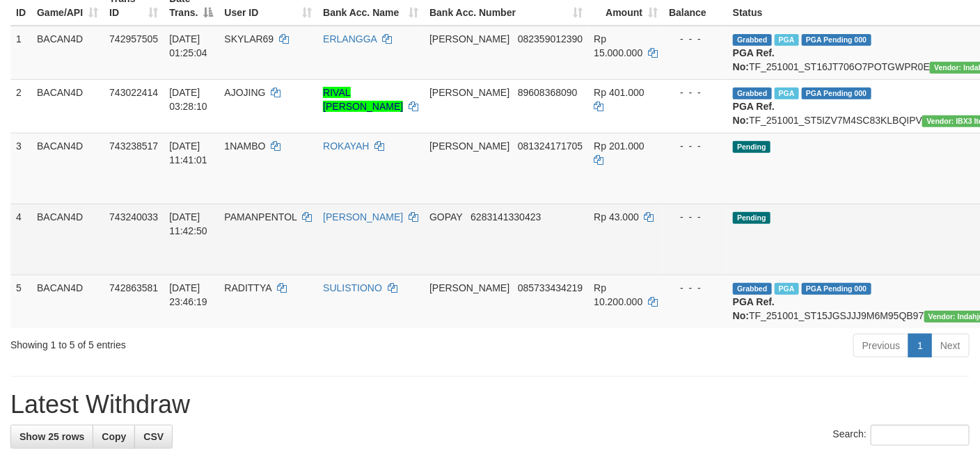
scroll to position [209, 0]
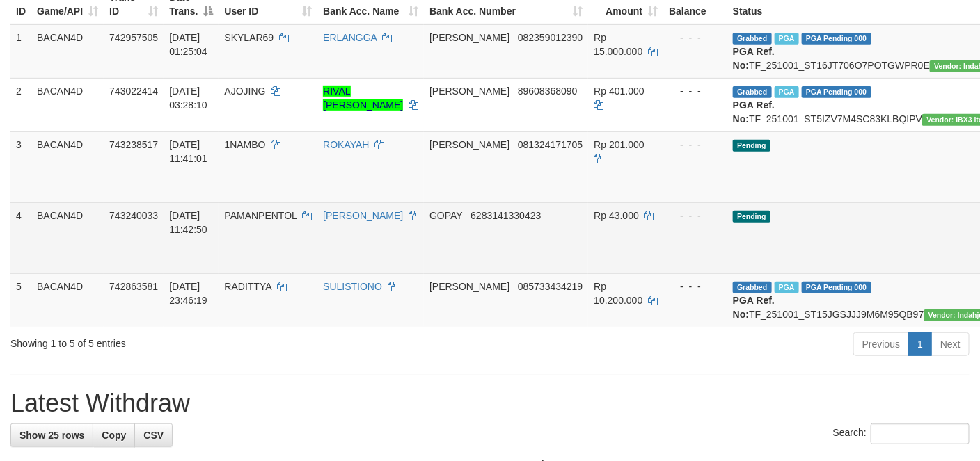
drag, startPoint x: 931, startPoint y: 209, endPoint x: 616, endPoint y: 286, distance: 323.8
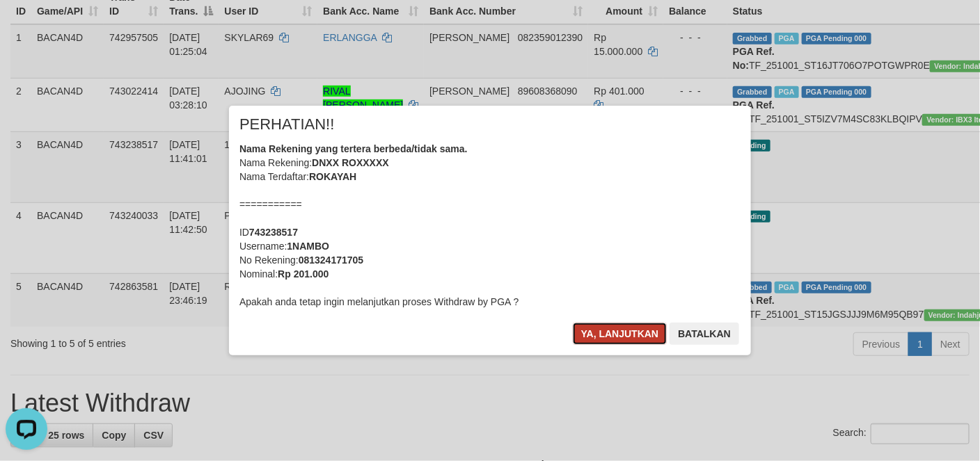
click at [593, 328] on button "Ya, lanjutkan" at bounding box center [620, 334] width 95 height 22
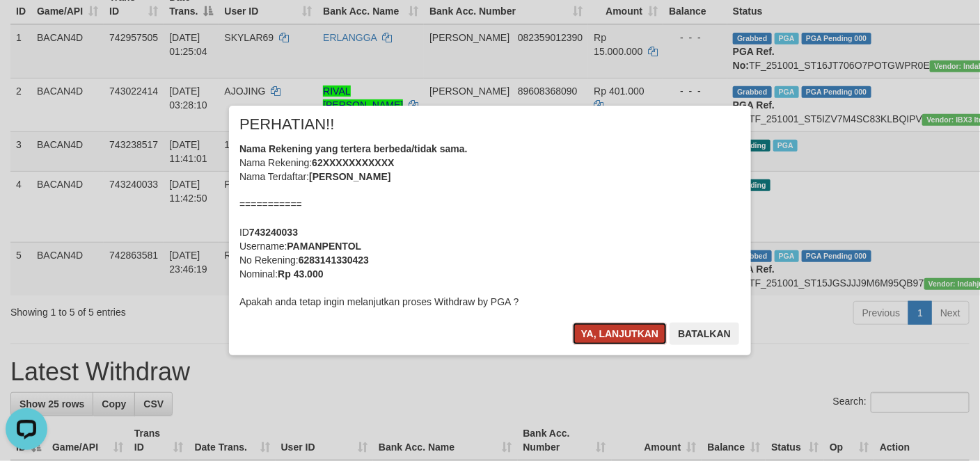
click at [607, 341] on button "Ya, lanjutkan" at bounding box center [620, 334] width 95 height 22
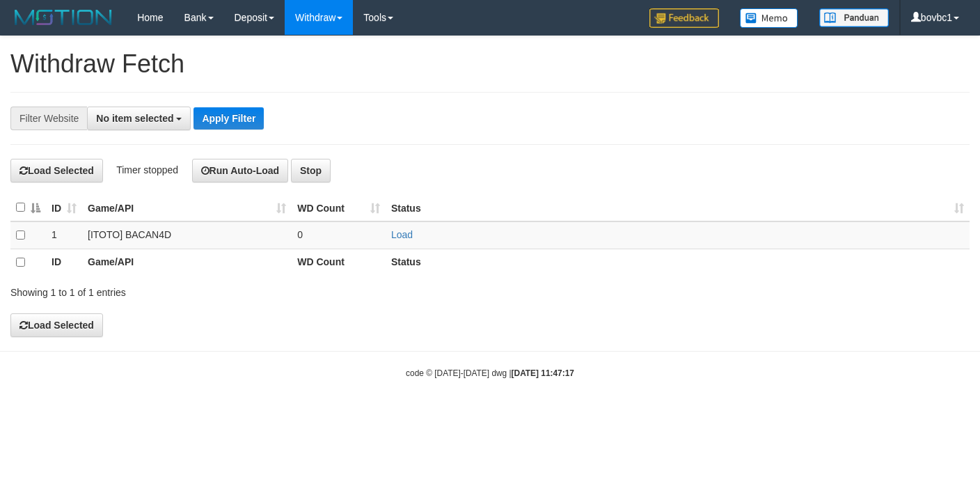
select select
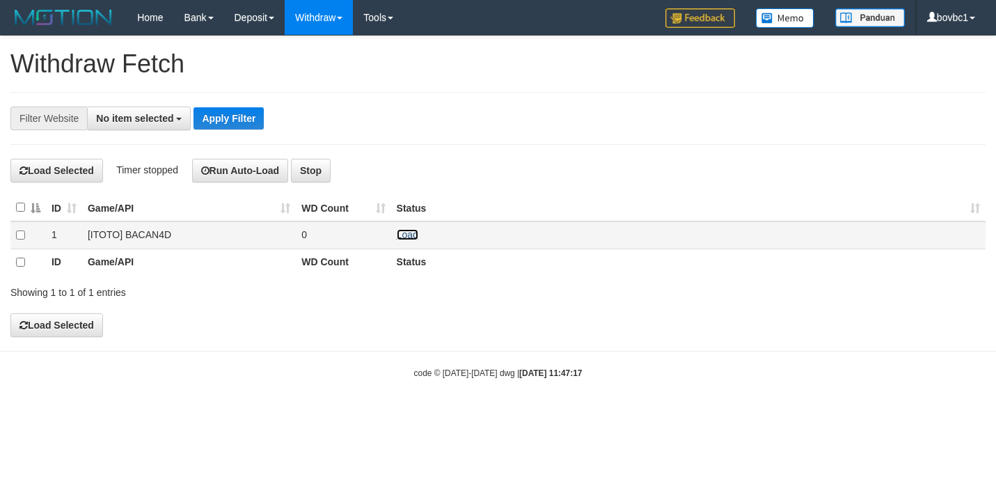
click at [414, 238] on link "Load" at bounding box center [408, 234] width 22 height 11
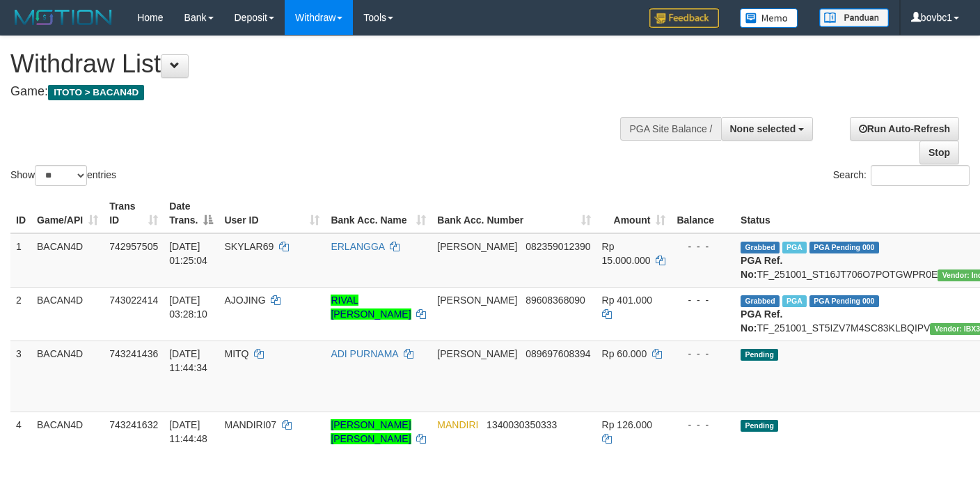
select select
select select "**"
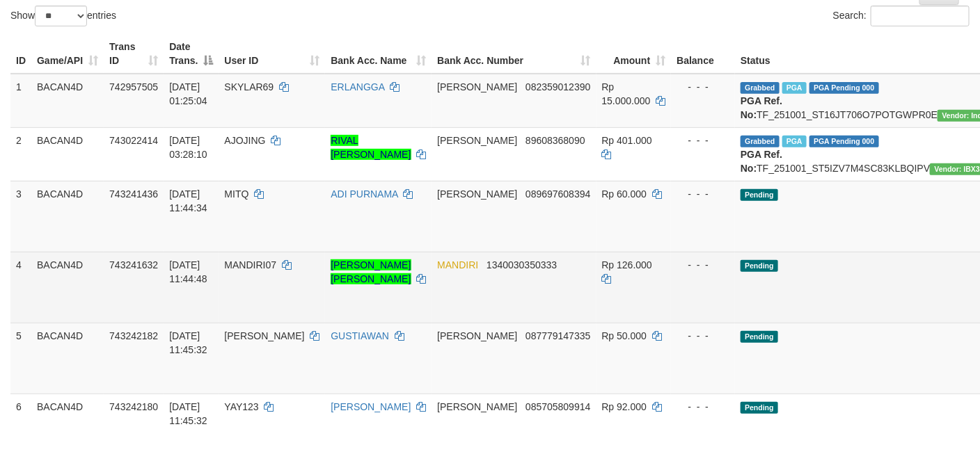
scroll to position [264, 0]
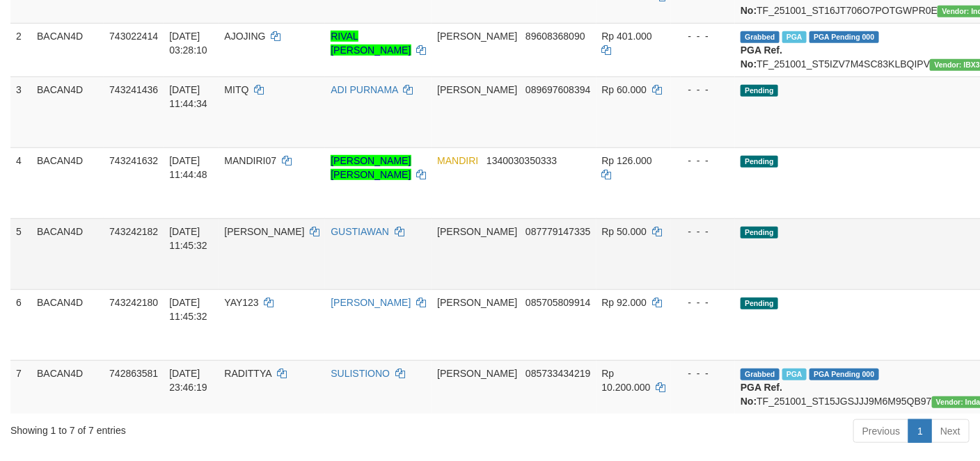
drag, startPoint x: 914, startPoint y: 146, endPoint x: 594, endPoint y: 290, distance: 351.6
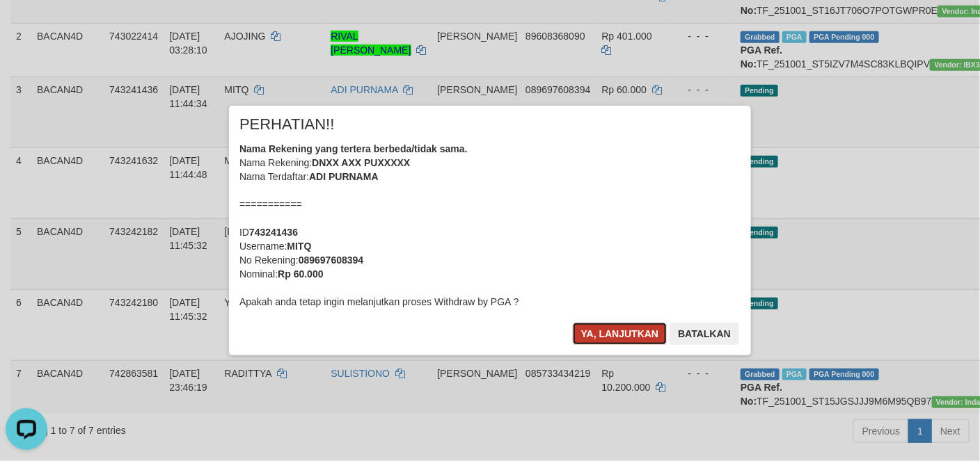
click at [639, 335] on button "Ya, lanjutkan" at bounding box center [620, 334] width 95 height 22
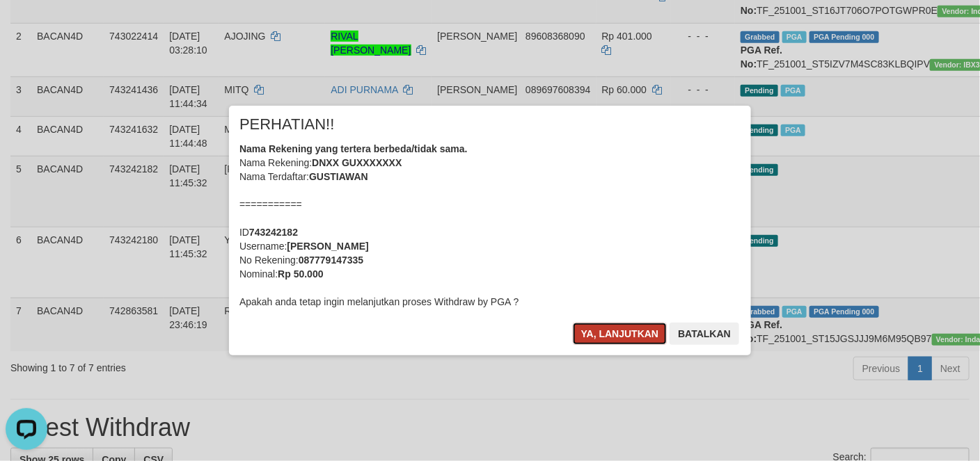
click at [612, 332] on button "Ya, lanjutkan" at bounding box center [620, 334] width 95 height 22
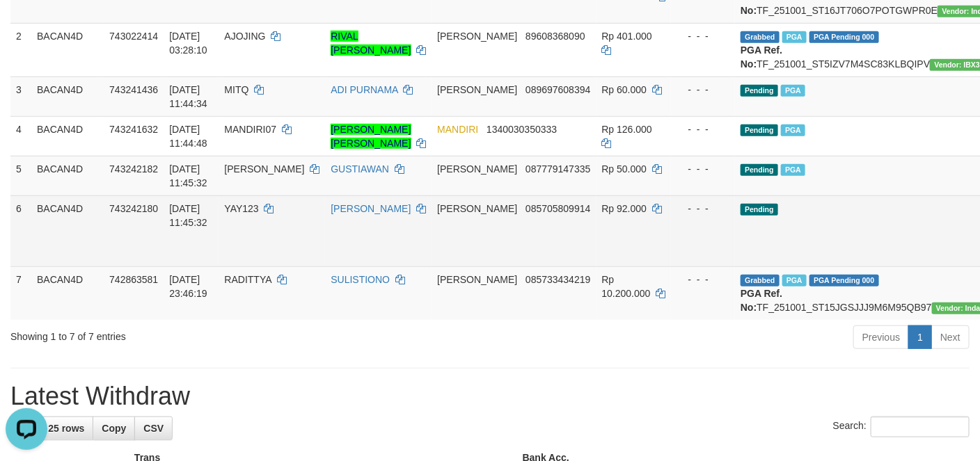
drag, startPoint x: 914, startPoint y: 270, endPoint x: 597, endPoint y: 289, distance: 317.8
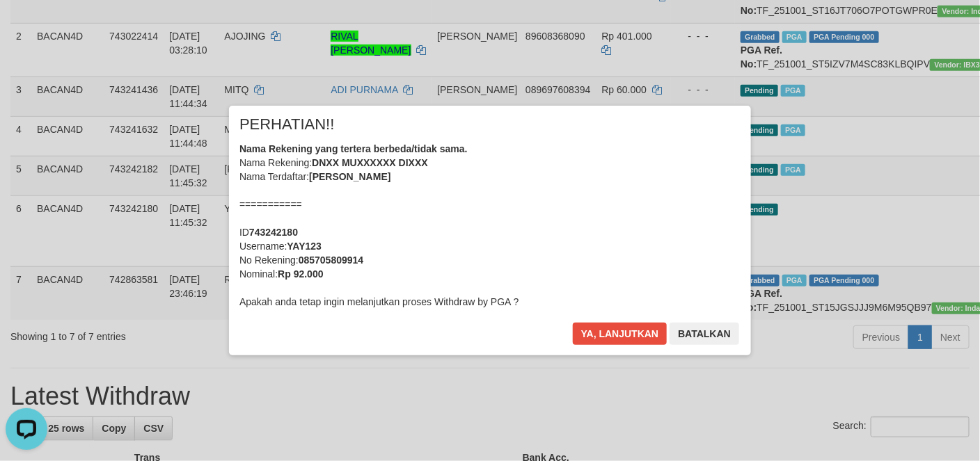
click at [622, 321] on div "× PERHATIAN!! Nama Rekening yang tertera berbeda/tidak sama. Nama Rekening: DNX…" at bounding box center [490, 230] width 522 height 249
click at [621, 330] on button "Ya, lanjutkan" at bounding box center [620, 334] width 95 height 22
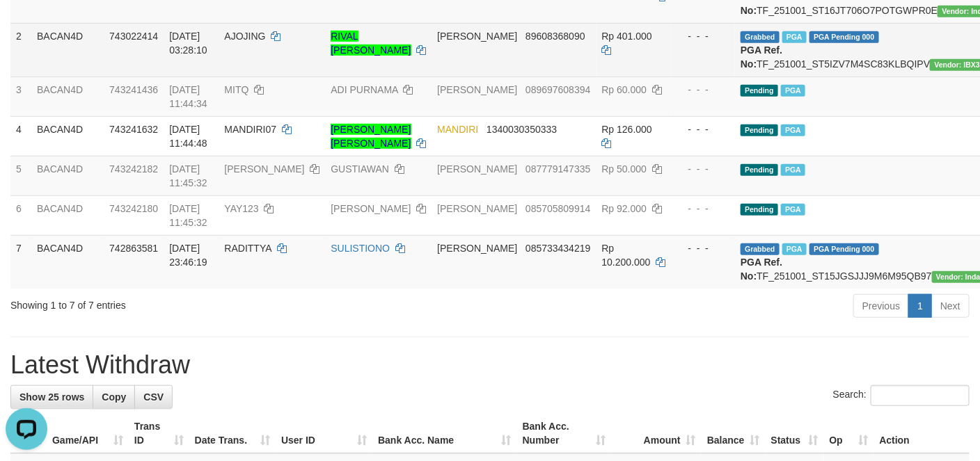
click at [462, 77] on td "DANA 89608368090" at bounding box center [513, 50] width 164 height 54
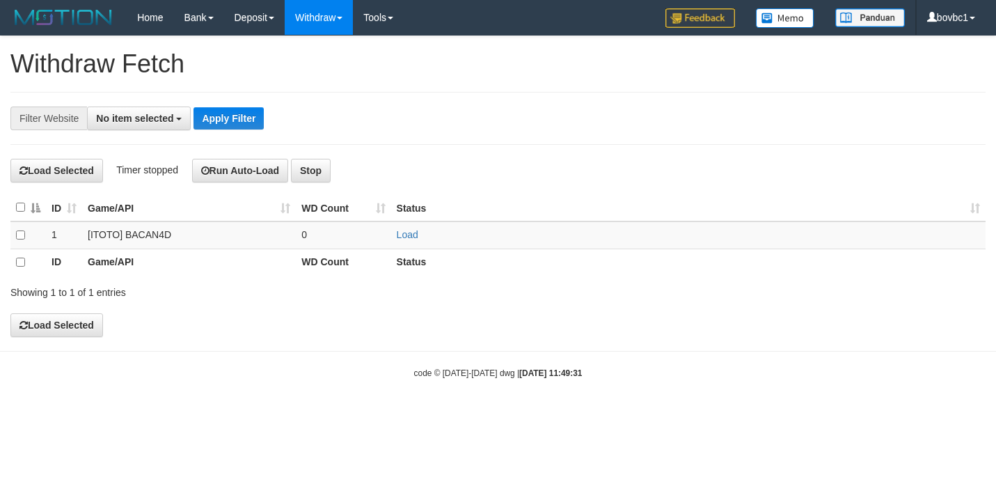
select select
click at [414, 246] on td "Load" at bounding box center [688, 234] width 594 height 27
click at [414, 240] on link "Load" at bounding box center [408, 234] width 22 height 11
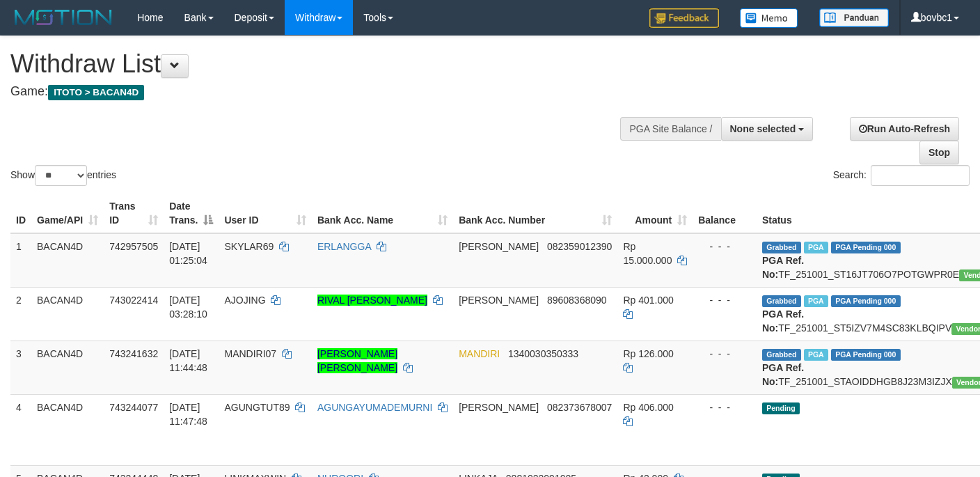
select select
select select "**"
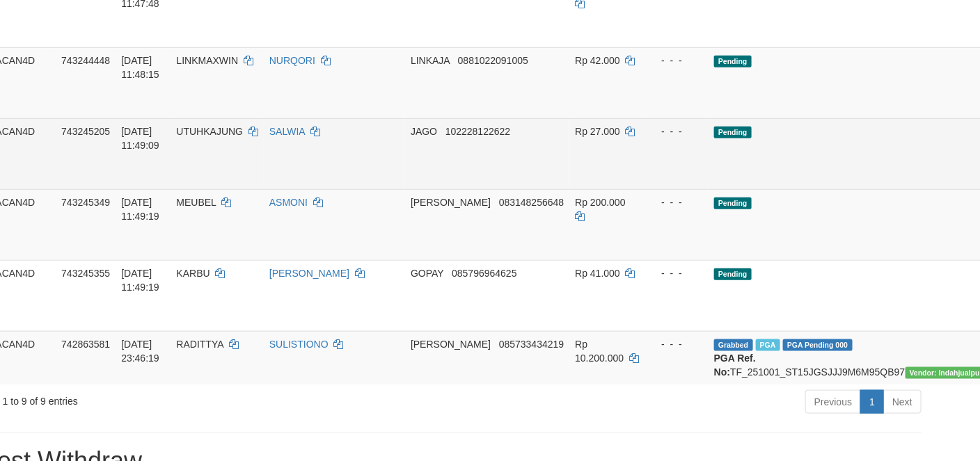
scroll to position [417, 74]
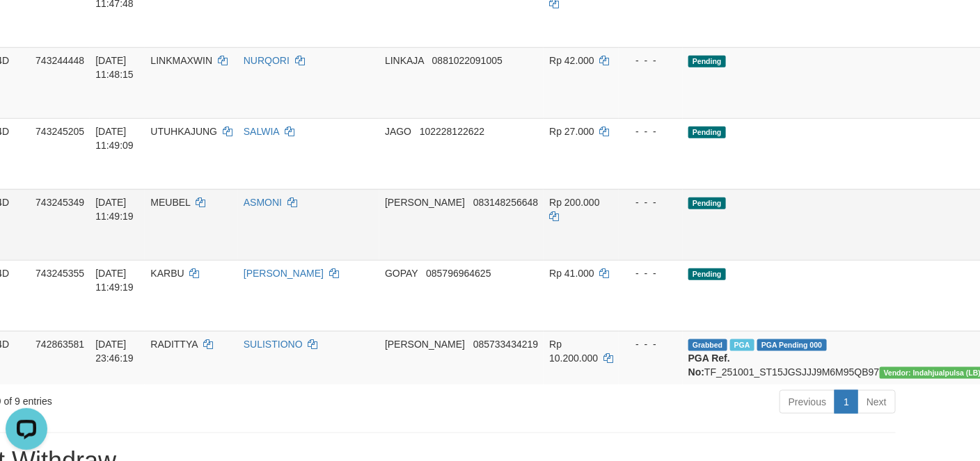
scroll to position [0, 0]
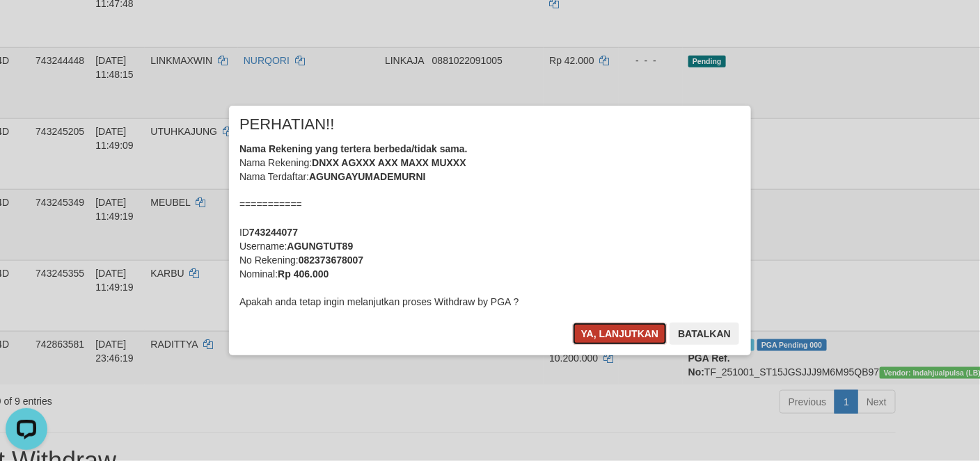
drag, startPoint x: 610, startPoint y: 332, endPoint x: 891, endPoint y: 199, distance: 311.6
click at [610, 331] on button "Ya, lanjutkan" at bounding box center [620, 334] width 95 height 22
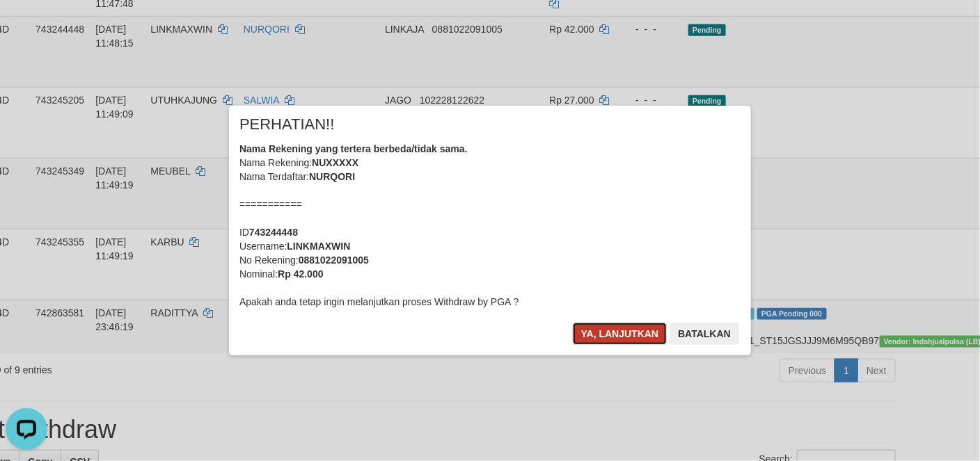
click at [630, 324] on button "Ya, lanjutkan" at bounding box center [620, 334] width 95 height 22
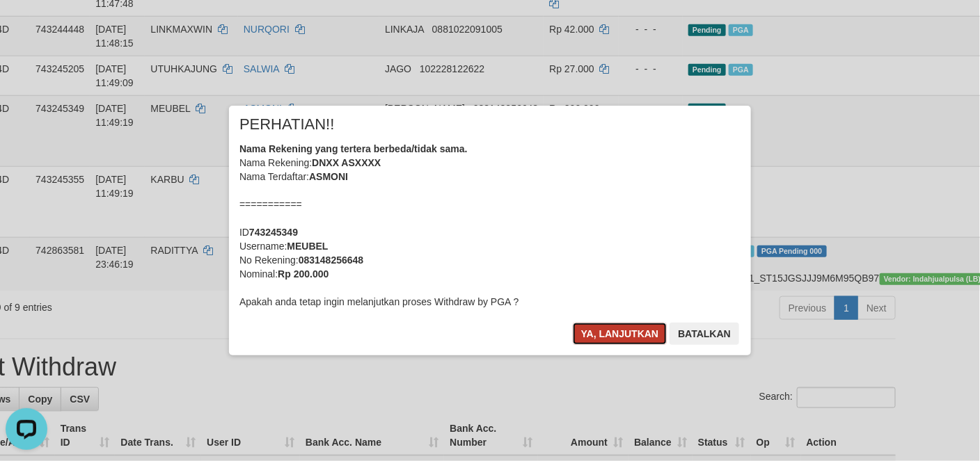
drag, startPoint x: 599, startPoint y: 339, endPoint x: 606, endPoint y: 334, distance: 8.5
click at [600, 337] on button "Ya, lanjutkan" at bounding box center [620, 334] width 95 height 22
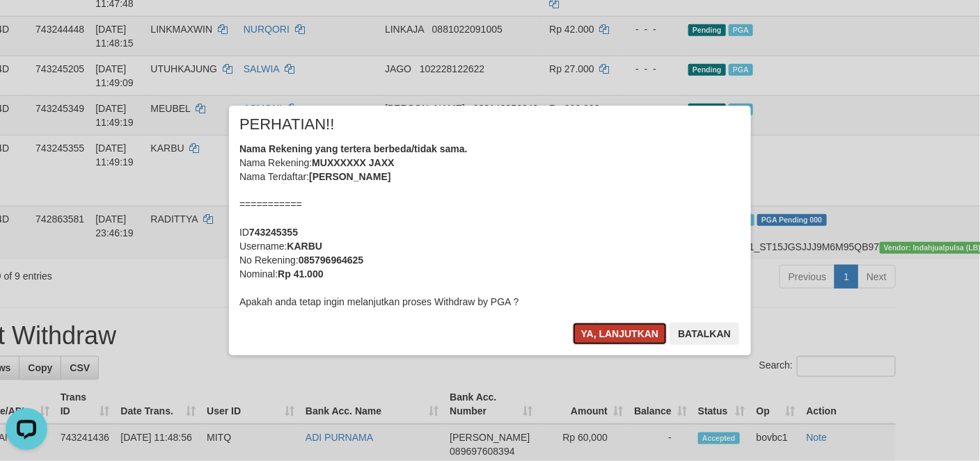
drag, startPoint x: 606, startPoint y: 333, endPoint x: 614, endPoint y: 328, distance: 8.7
click at [607, 333] on button "Ya, lanjutkan" at bounding box center [620, 334] width 95 height 22
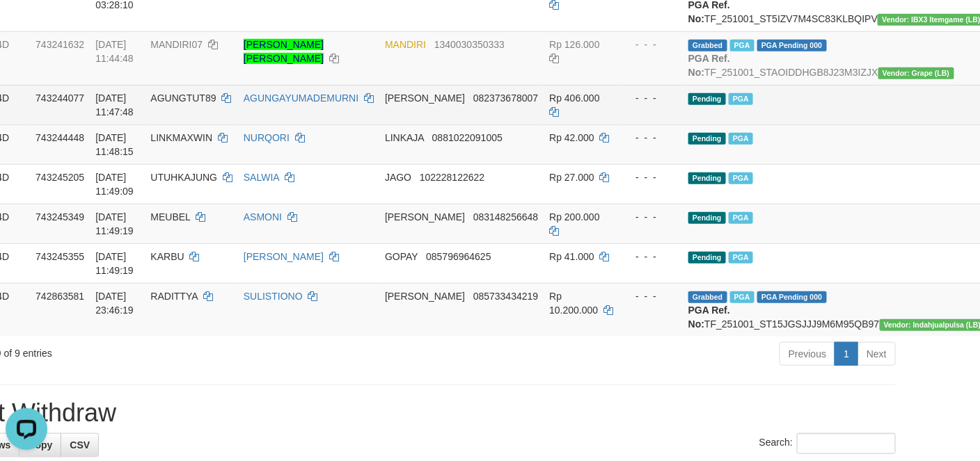
scroll to position [209, 74]
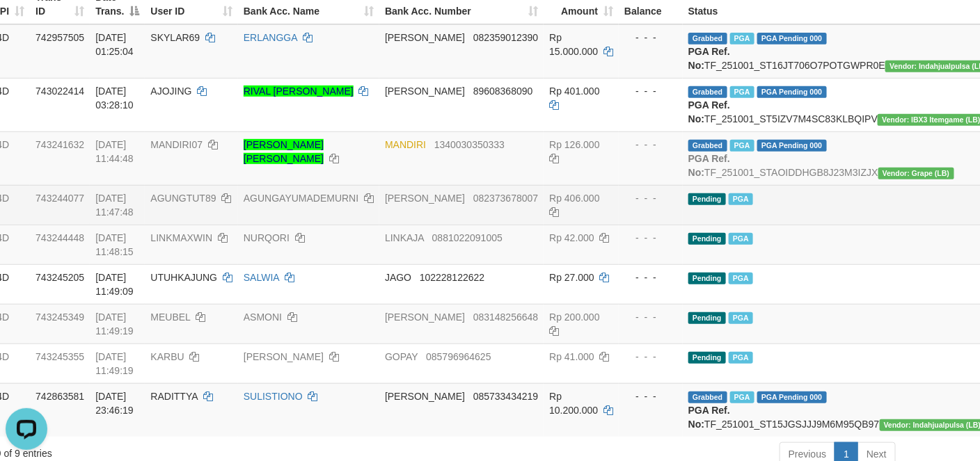
drag, startPoint x: 850, startPoint y: 255, endPoint x: 852, endPoint y: 246, distance: 8.6
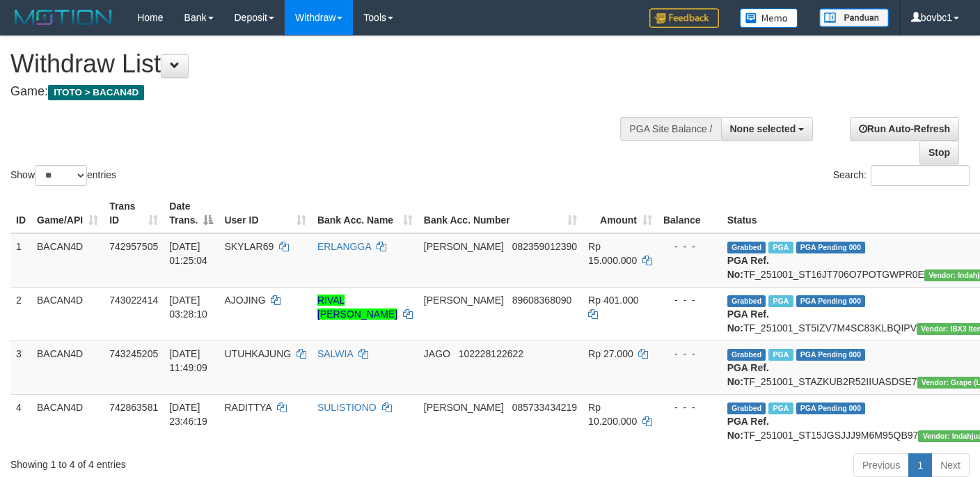
select select
select select "**"
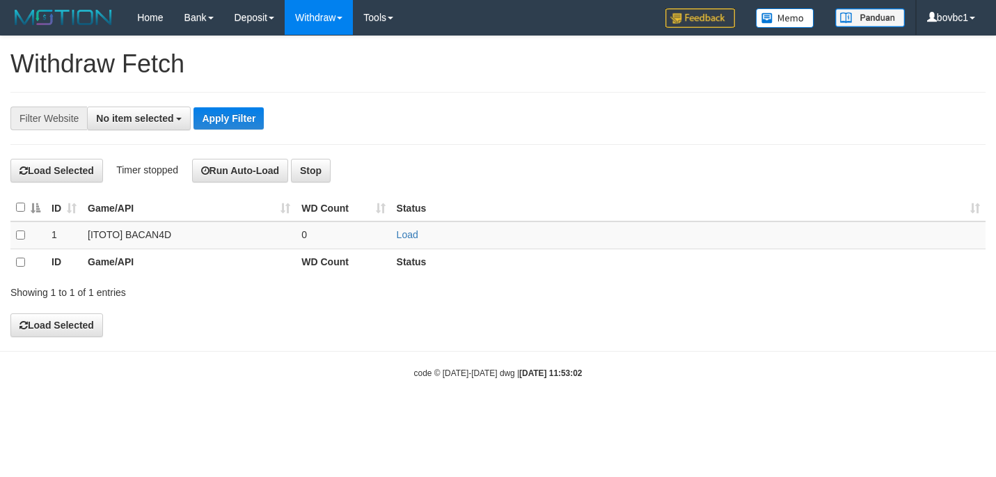
select select
click at [407, 240] on link "Load" at bounding box center [408, 234] width 22 height 11
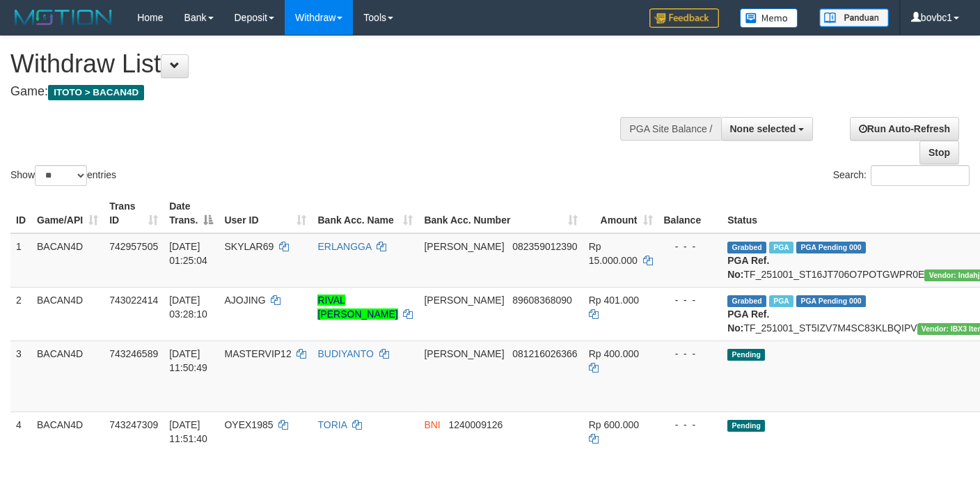
select select
select select "**"
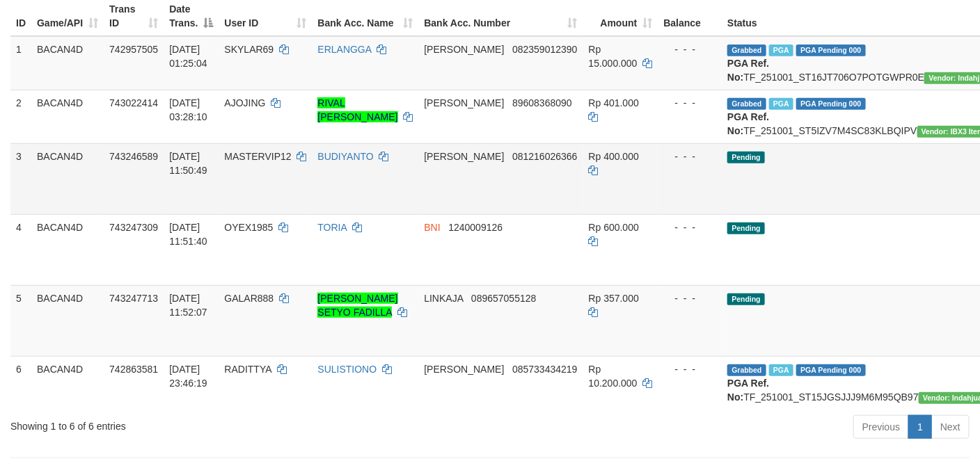
scroll to position [264, 0]
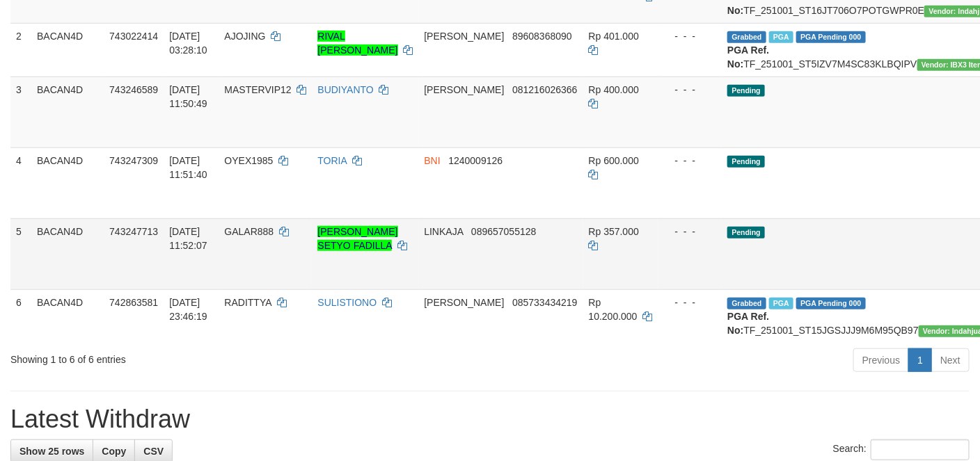
drag, startPoint x: 933, startPoint y: 145, endPoint x: 616, endPoint y: 274, distance: 342.7
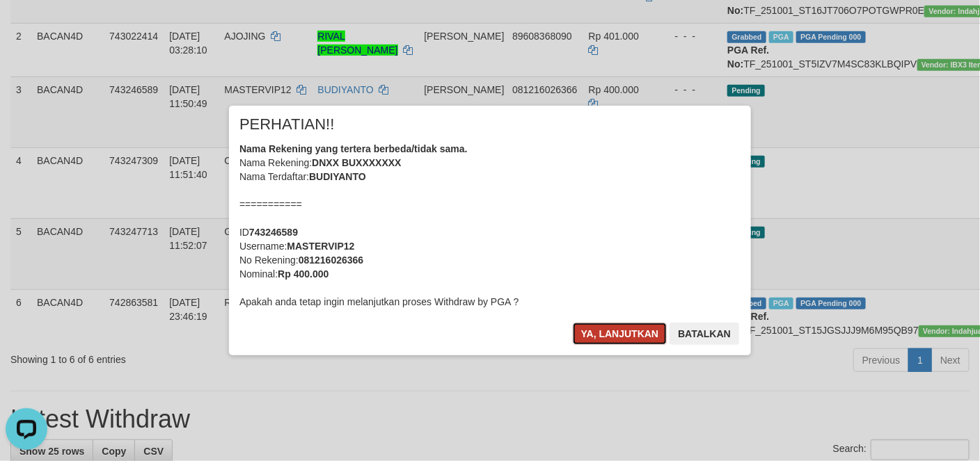
drag, startPoint x: 610, startPoint y: 332, endPoint x: 918, endPoint y: 250, distance: 319.5
click at [610, 332] on button "Ya, lanjutkan" at bounding box center [620, 334] width 95 height 22
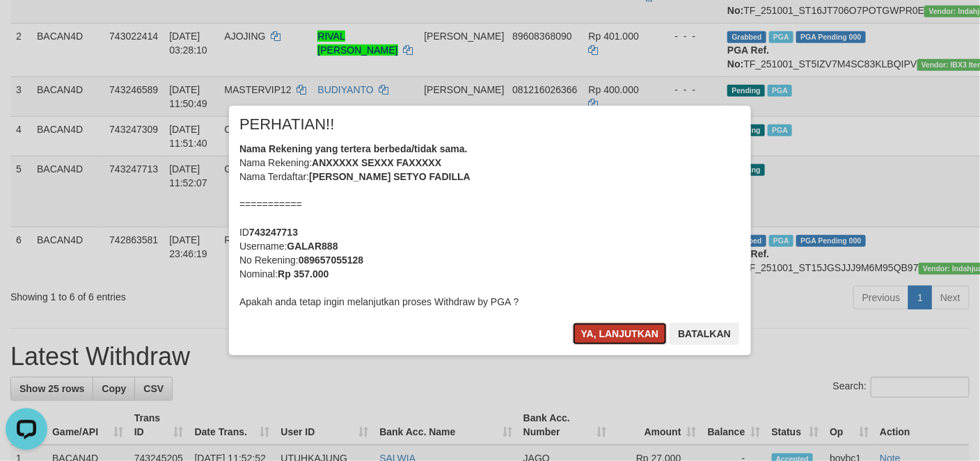
click at [610, 333] on button "Ya, lanjutkan" at bounding box center [620, 334] width 95 height 22
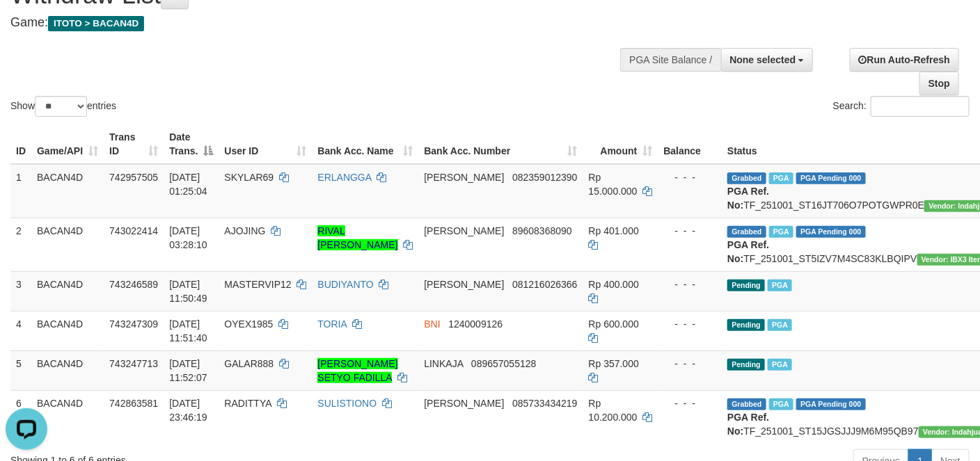
scroll to position [159, 0]
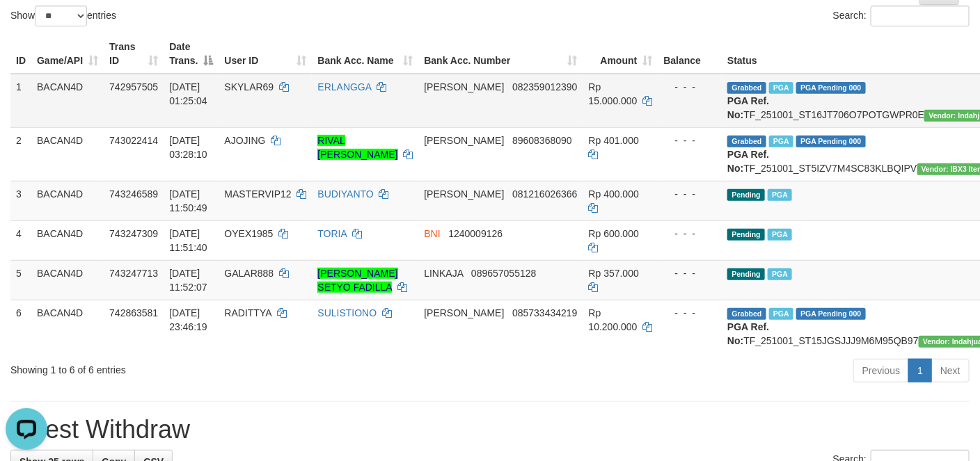
click at [812, 111] on td "Grabbed PGA PGA Pending 000 PGA Ref. No: TF_251001_ST16JT706O7POTGWPR0E Vendor:…" at bounding box center [879, 101] width 314 height 54
copy td "TF_251001_ST16JT706O7POTGWPR0E"
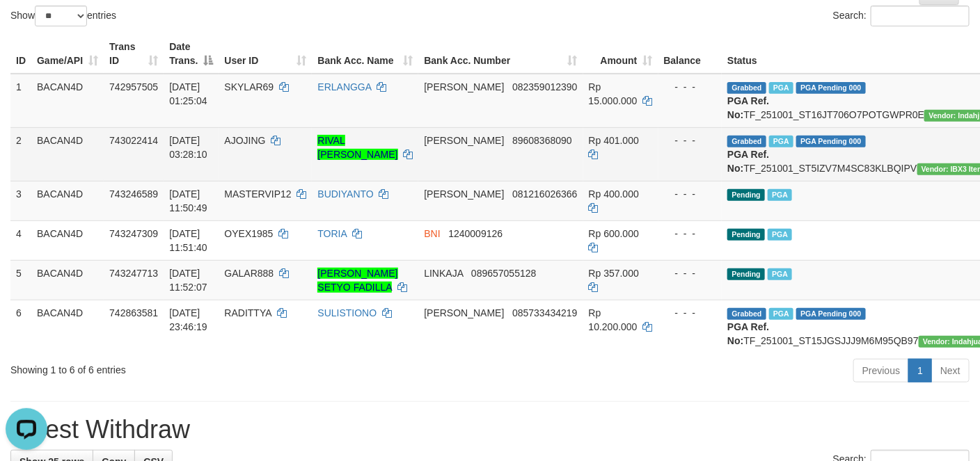
click at [819, 170] on td "Grabbed PGA PGA Pending 000 PGA Ref. No: TF_251001_ST5IZV7M4SC83KLBQIPV Vendor:…" at bounding box center [879, 154] width 314 height 54
click at [819, 181] on td "Grabbed PGA PGA Pending 000 PGA Ref. No: TF_251001_ST5IZV7M4SC83KLBQIPV Vendor:…" at bounding box center [879, 154] width 314 height 54
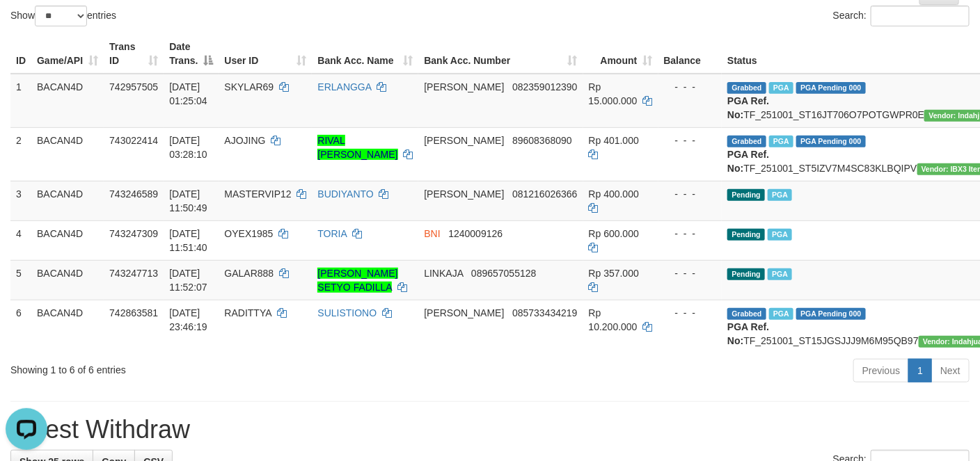
copy td "TF_251001_ST5IZV7M4SC83KLBQIPV"
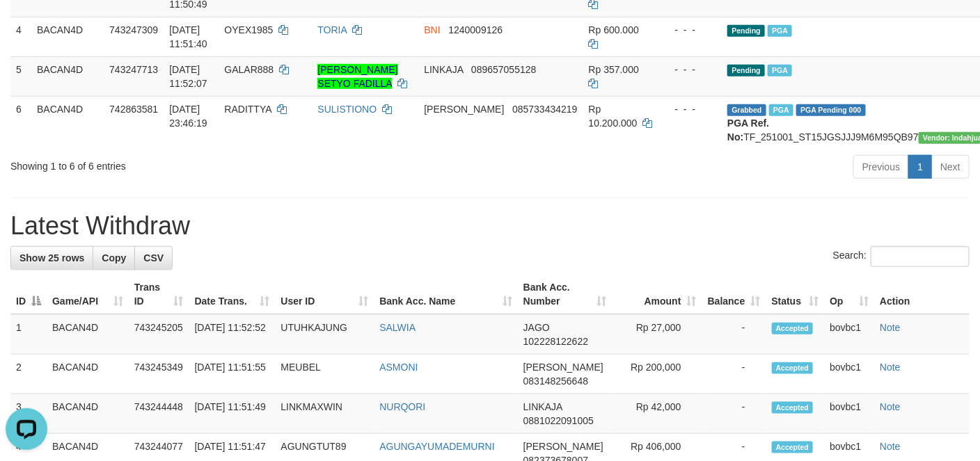
scroll to position [368, 0]
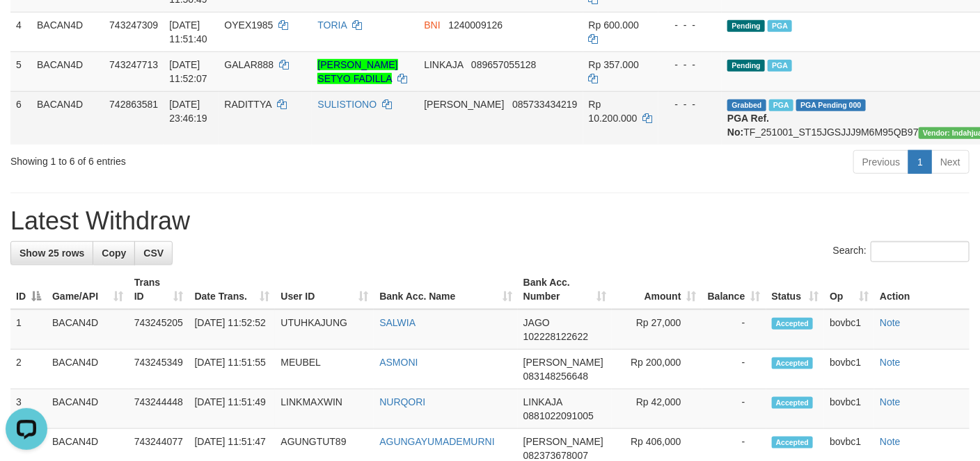
click at [814, 145] on td "Grabbed PGA PGA Pending 000 PGA Ref. No: TF_251001_ST15JGSJJJ9M6M95QB97 Vendor:…" at bounding box center [879, 118] width 314 height 54
click at [815, 145] on td "Grabbed PGA PGA Pending 000 PGA Ref. No: TF_251001_ST15JGSJJJ9M6M95QB97 Vendor:…" at bounding box center [879, 118] width 314 height 54
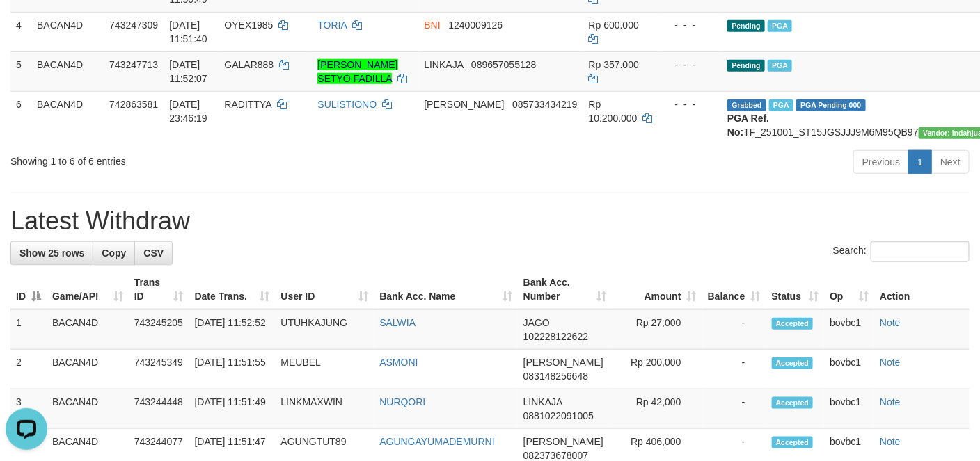
copy td "TF_251001_ST15JGSJJJ9M6M95QB97"
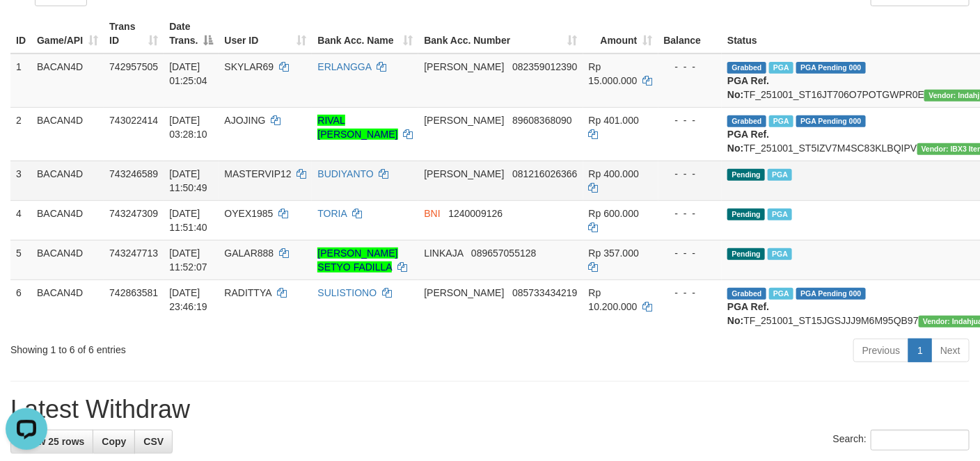
scroll to position [159, 0]
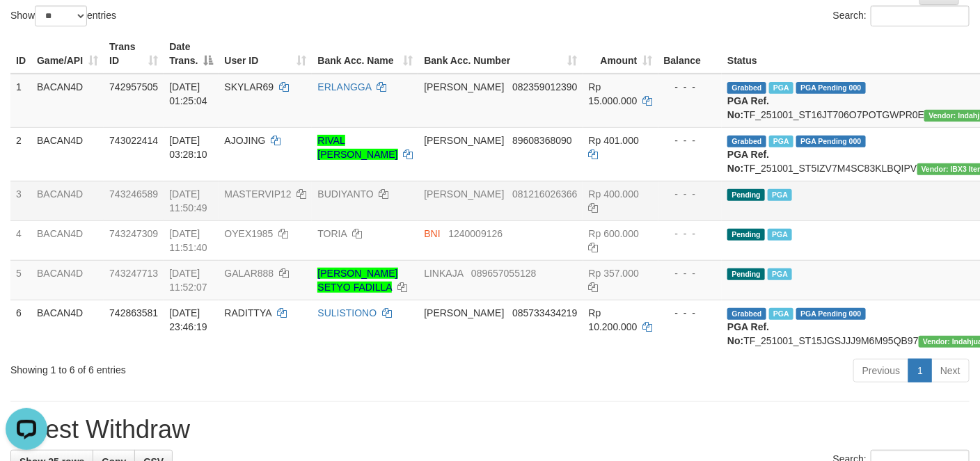
drag, startPoint x: 827, startPoint y: 268, endPoint x: 804, endPoint y: 242, distance: 34.0
click at [827, 260] on td "Pending PGA" at bounding box center [879, 241] width 314 height 40
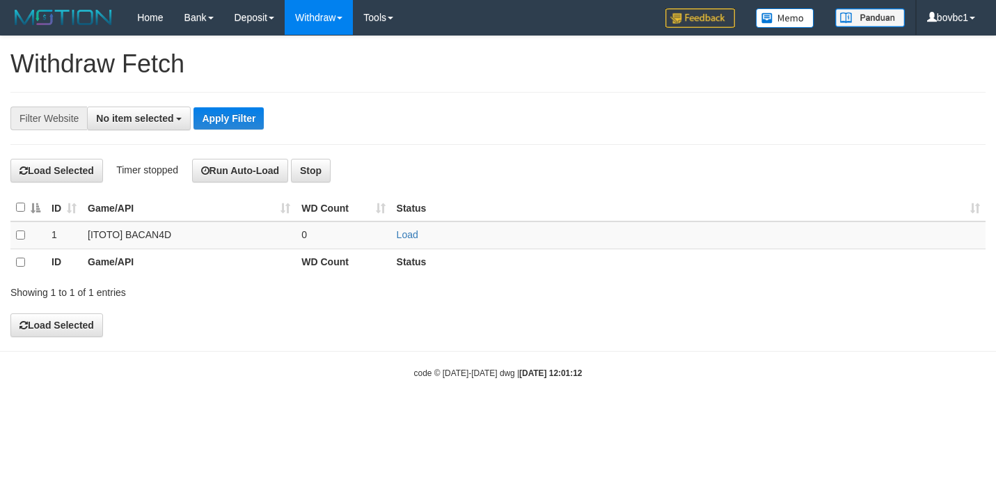
select select
click at [411, 237] on link "Load" at bounding box center [408, 234] width 22 height 11
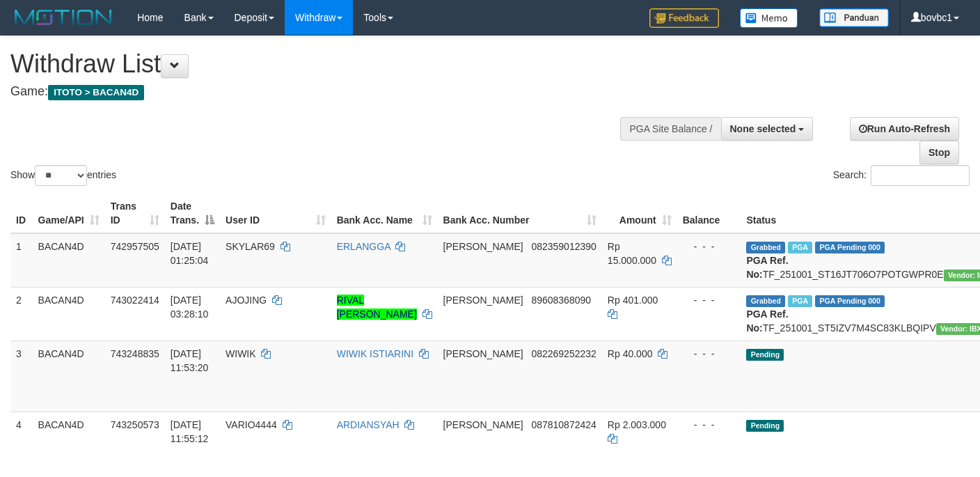
select select
select select "**"
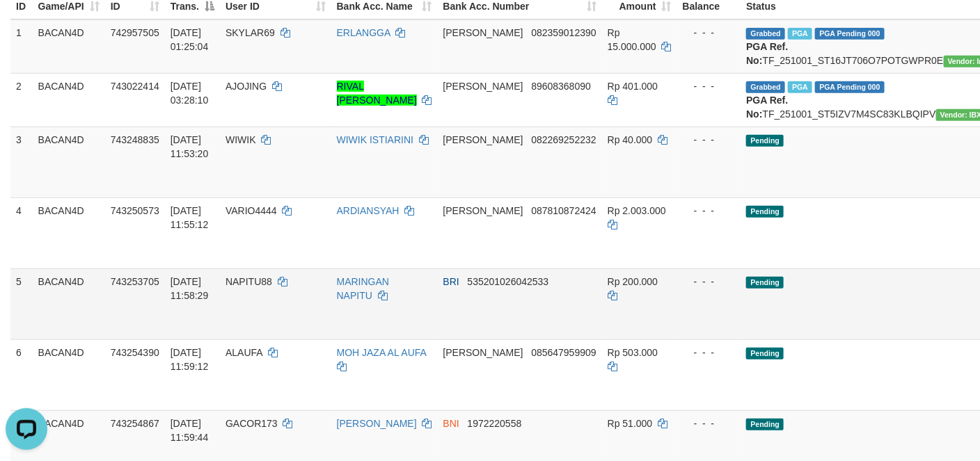
scroll to position [264, 0]
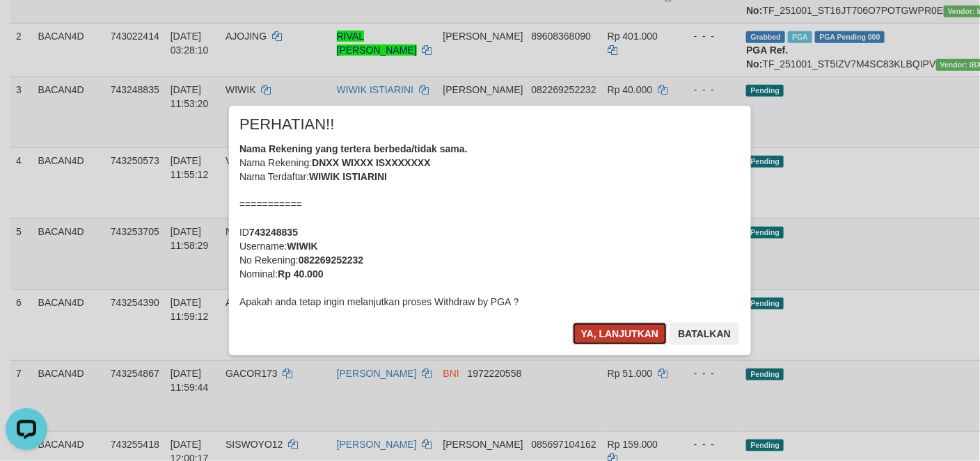
drag, startPoint x: 610, startPoint y: 324, endPoint x: 806, endPoint y: 266, distance: 204.7
click at [612, 324] on button "Ya, lanjutkan" at bounding box center [620, 334] width 95 height 22
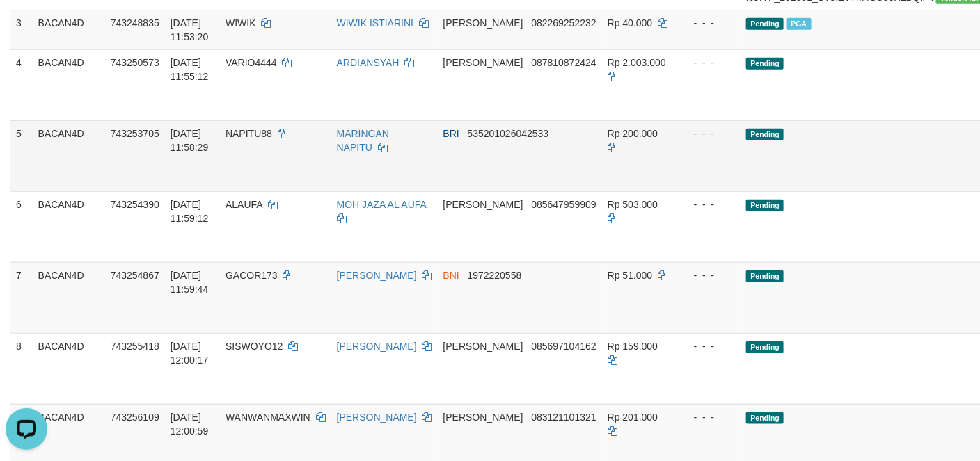
scroll to position [368, 0]
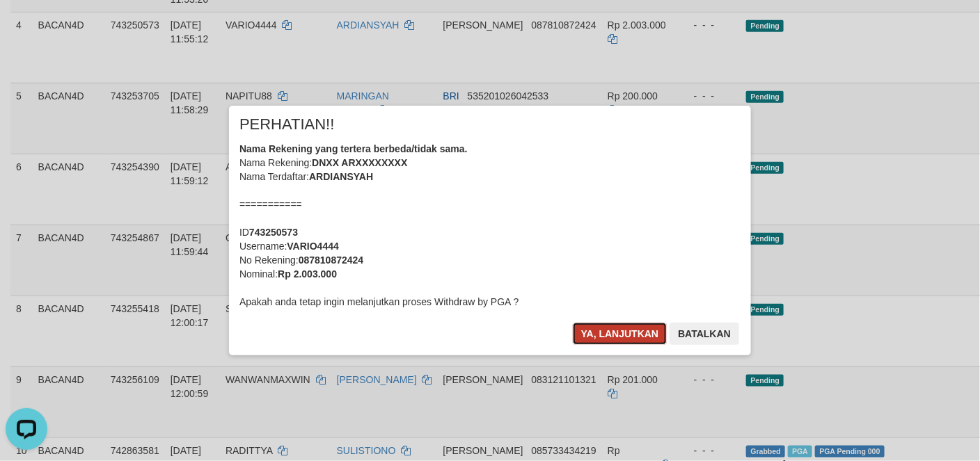
click at [635, 331] on button "Ya, lanjutkan" at bounding box center [620, 334] width 95 height 22
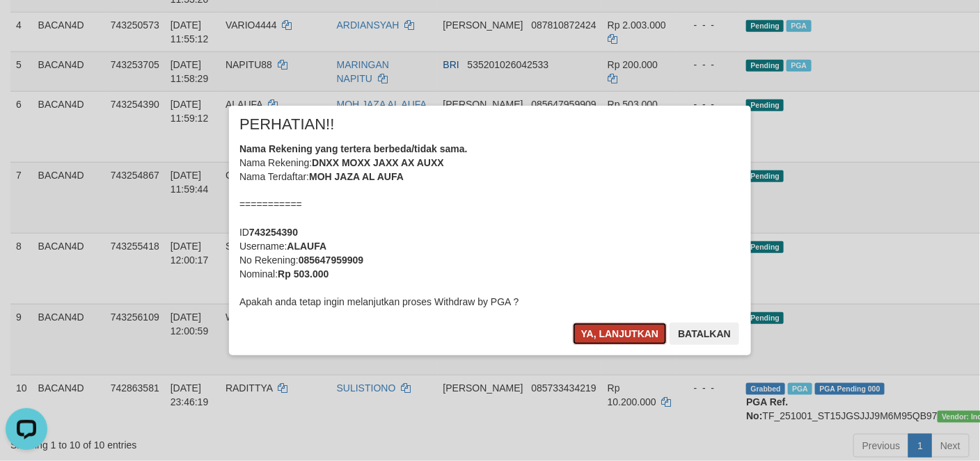
click at [612, 337] on button "Ya, lanjutkan" at bounding box center [620, 334] width 95 height 22
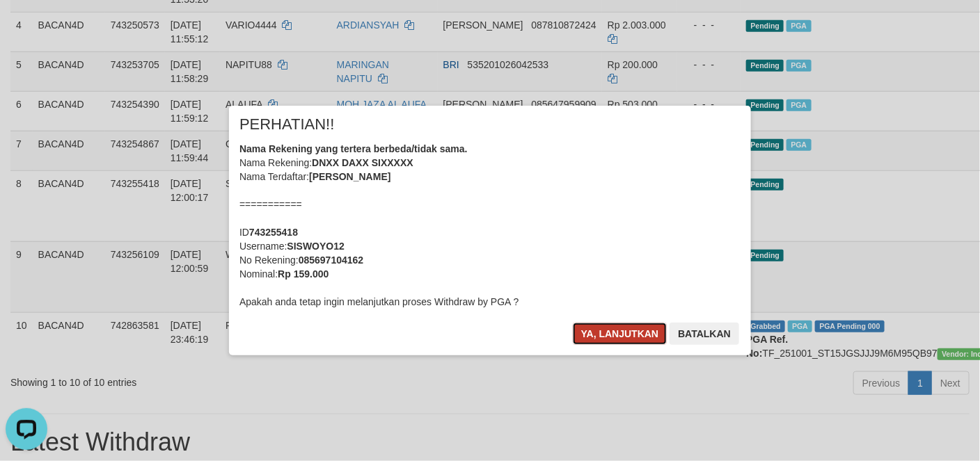
click at [614, 330] on button "Ya, lanjutkan" at bounding box center [620, 334] width 95 height 22
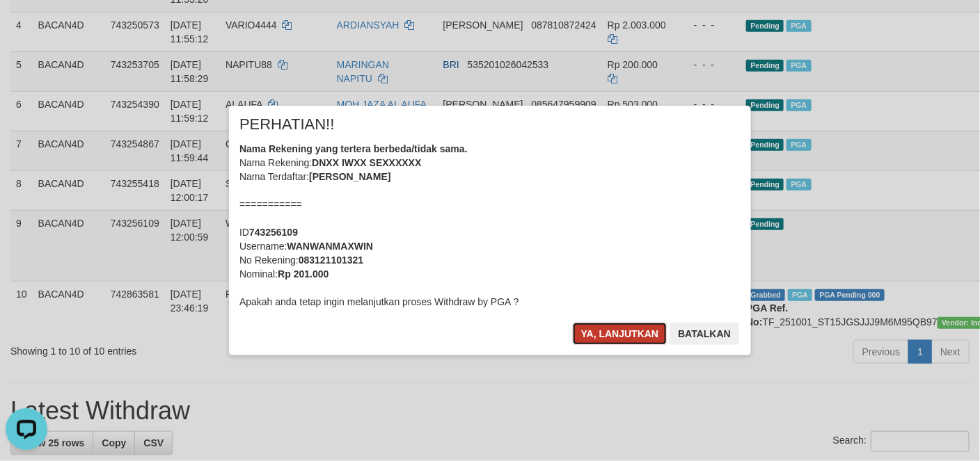
click at [616, 328] on button "Ya, lanjutkan" at bounding box center [620, 334] width 95 height 22
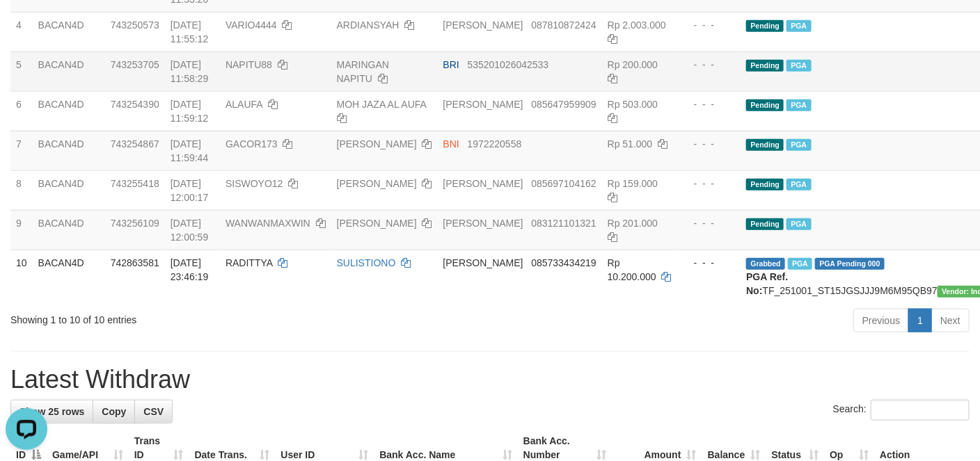
click at [839, 91] on td "Pending PGA" at bounding box center [897, 71] width 314 height 40
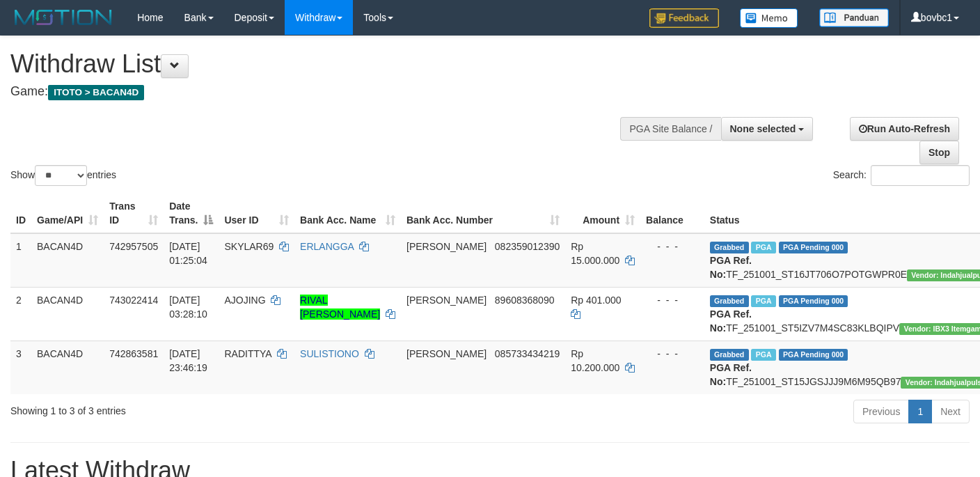
select select
select select "**"
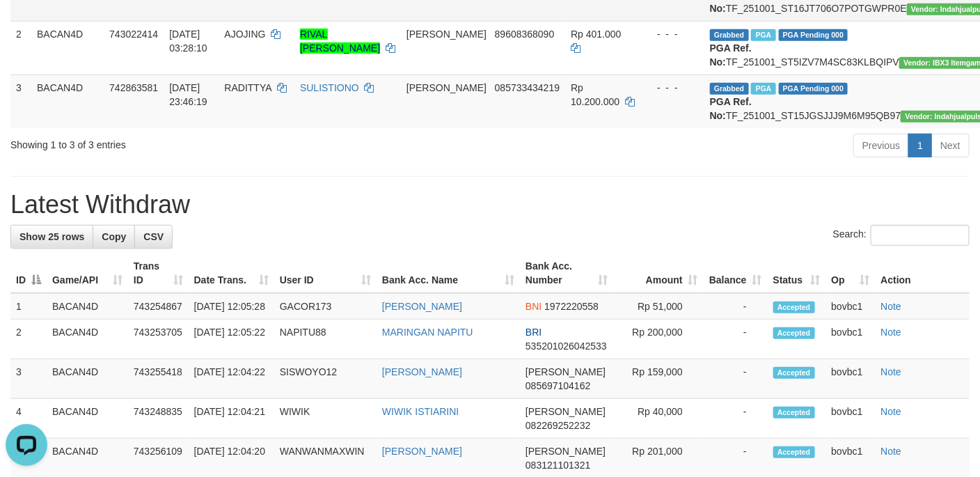
scroll to position [55, 0]
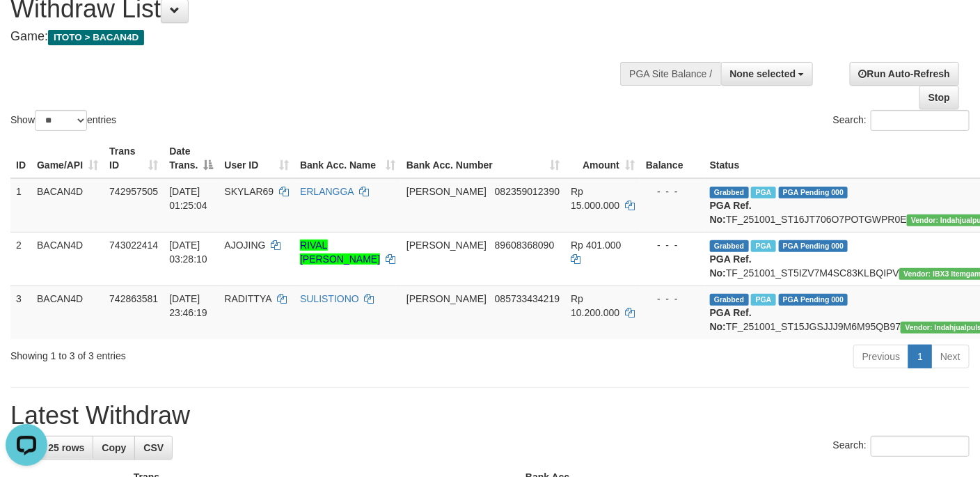
drag, startPoint x: 388, startPoint y: 72, endPoint x: 280, endPoint y: 17, distance: 120.7
click at [388, 72] on div "Show ** ** ** *** entries Search:" at bounding box center [490, 57] width 980 height 152
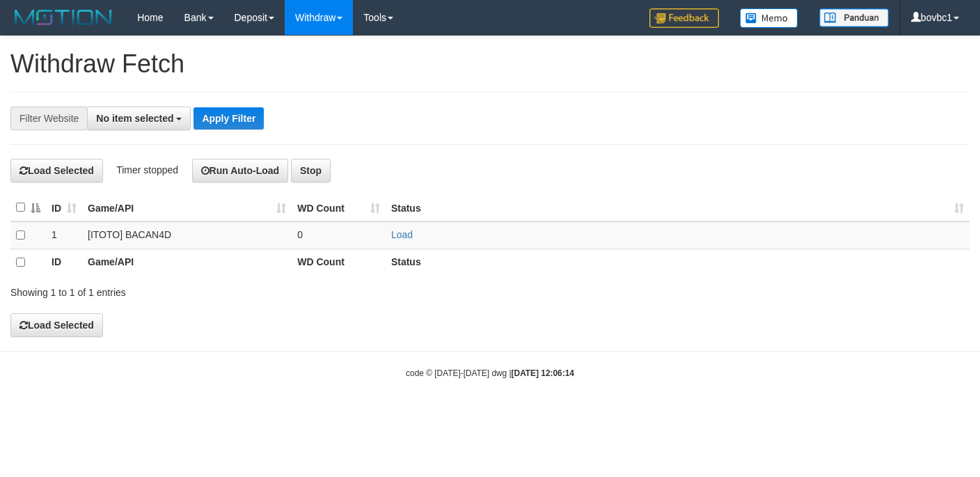
select select
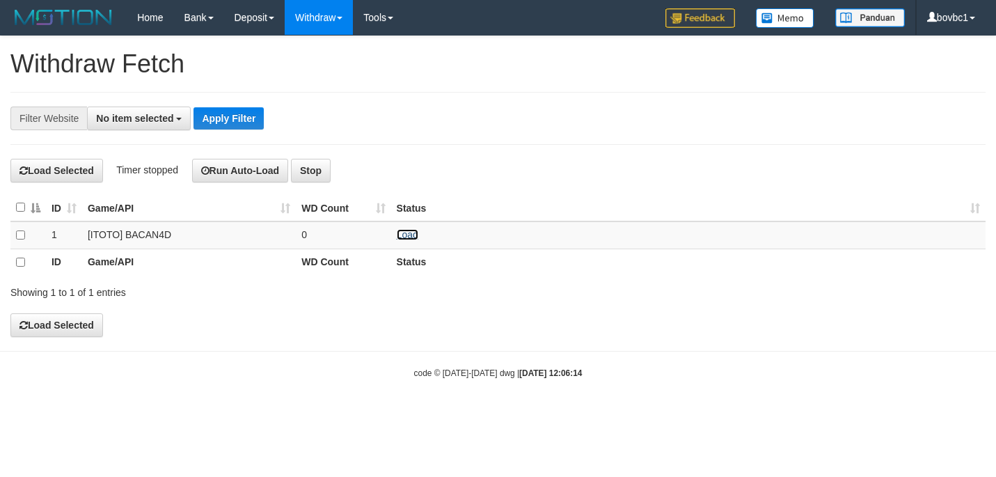
drag, startPoint x: 403, startPoint y: 234, endPoint x: 388, endPoint y: 209, distance: 29.6
click at [401, 234] on link "Load" at bounding box center [408, 234] width 22 height 11
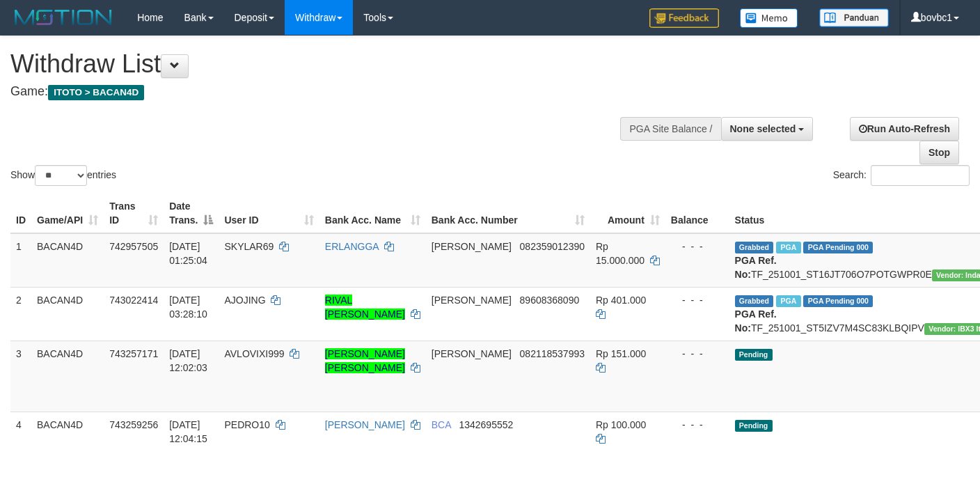
select select
select select "**"
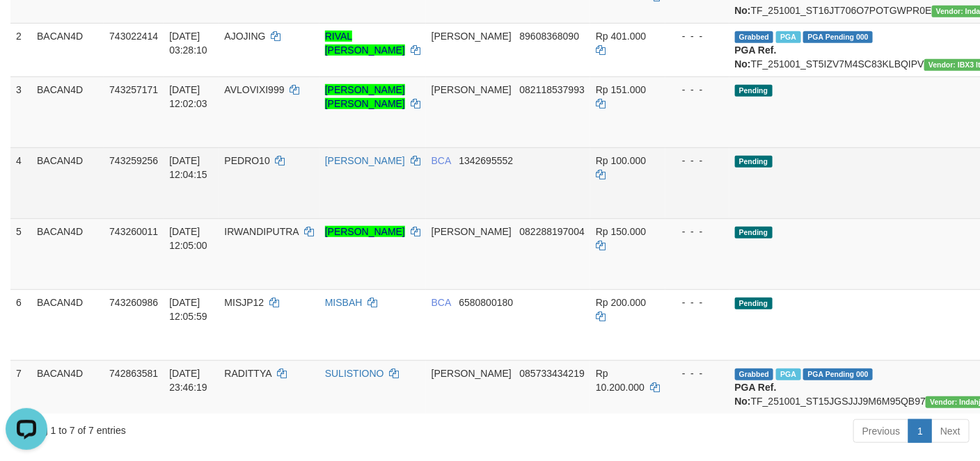
scroll to position [265, 0]
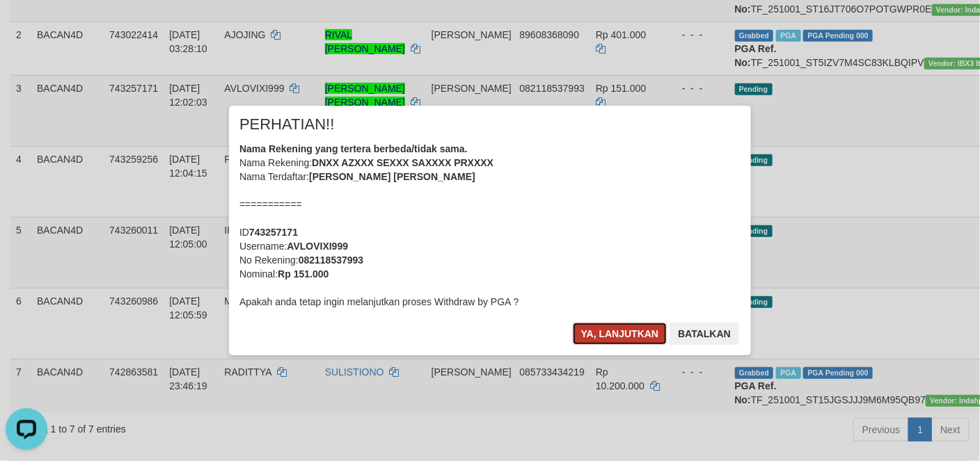
click at [635, 326] on button "Ya, lanjutkan" at bounding box center [620, 334] width 95 height 22
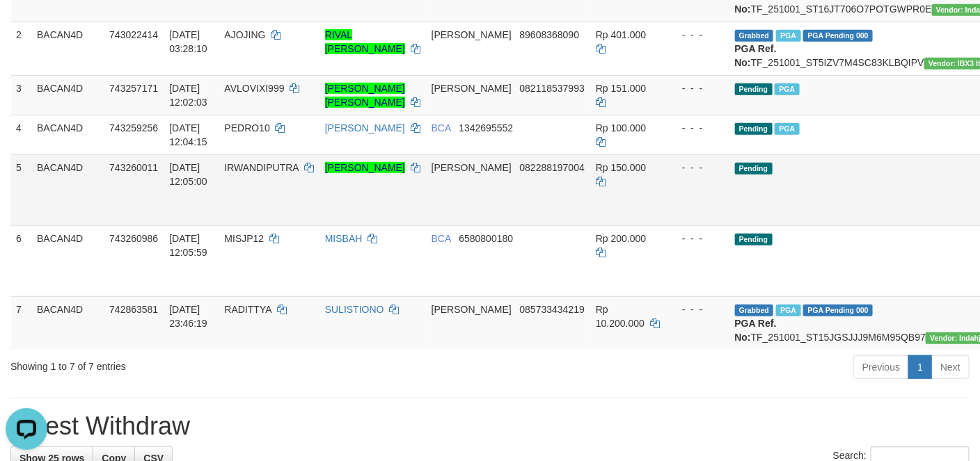
drag, startPoint x: 909, startPoint y: 250, endPoint x: 921, endPoint y: 243, distance: 14.1
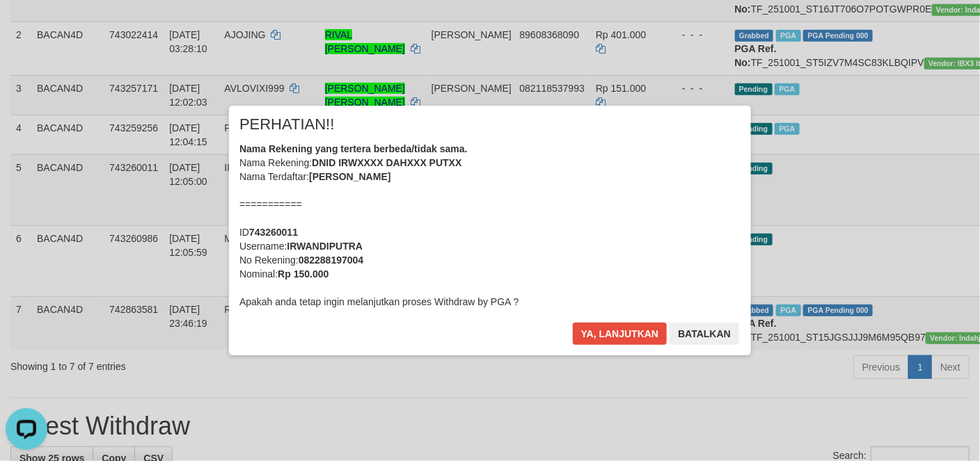
click at [626, 318] on div "× PERHATIAN!! Nama Rekening yang tertera berbeda/tidak sama. Nama Rekening: DNI…" at bounding box center [490, 230] width 522 height 249
drag, startPoint x: 628, startPoint y: 330, endPoint x: 675, endPoint y: 317, distance: 48.3
click at [629, 330] on button "Ya, lanjutkan" at bounding box center [620, 334] width 95 height 22
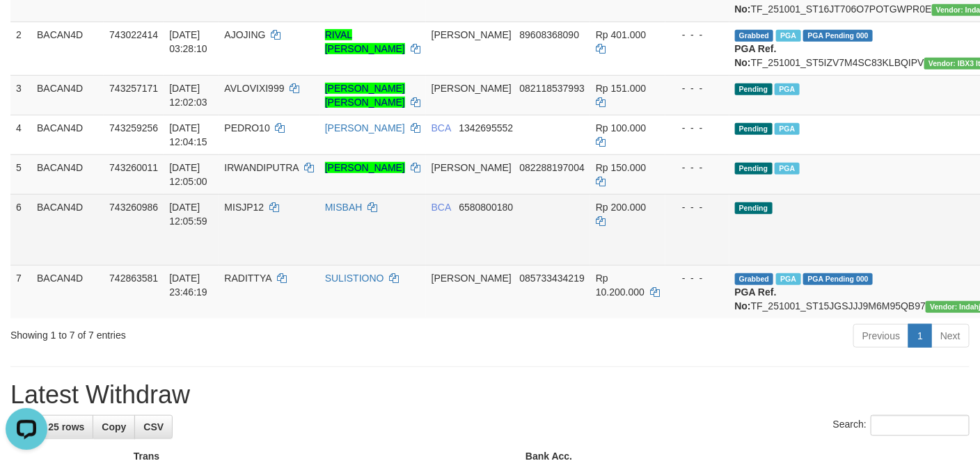
drag, startPoint x: 921, startPoint y: 291, endPoint x: 597, endPoint y: 272, distance: 324.1
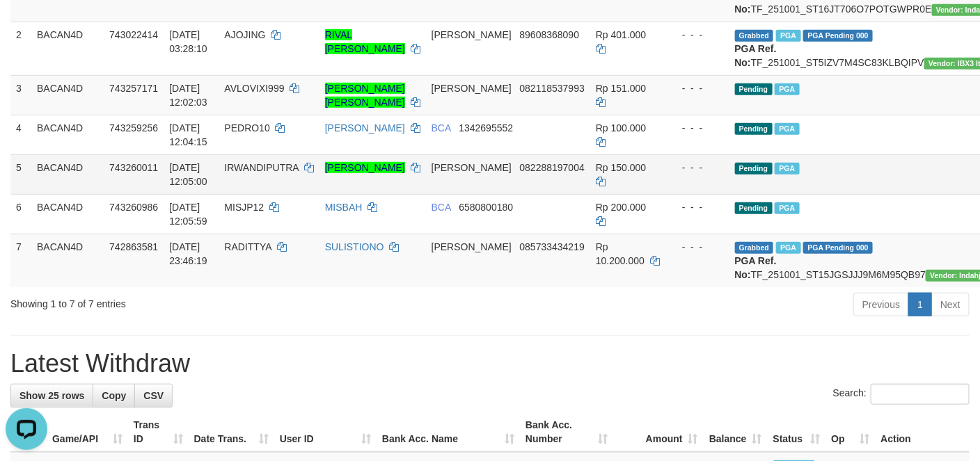
click at [822, 194] on td "Pending PGA" at bounding box center [886, 174] width 314 height 40
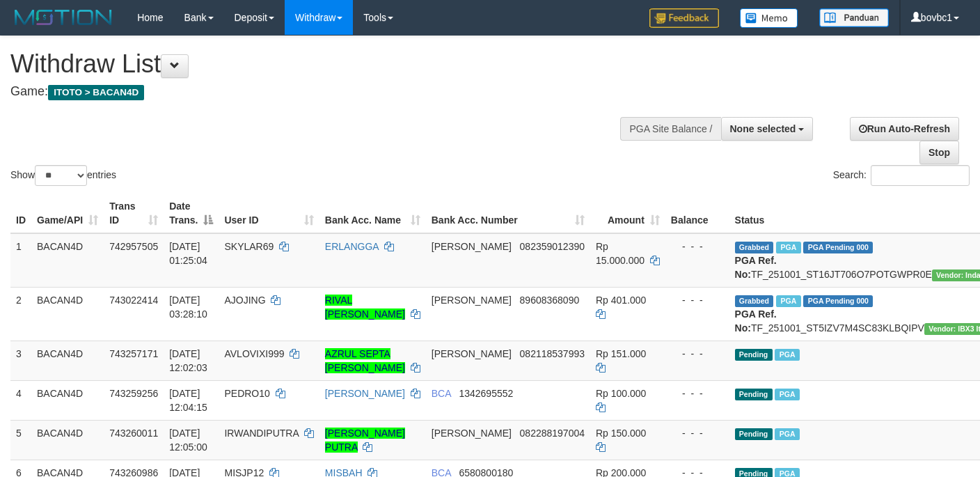
select select
select select "**"
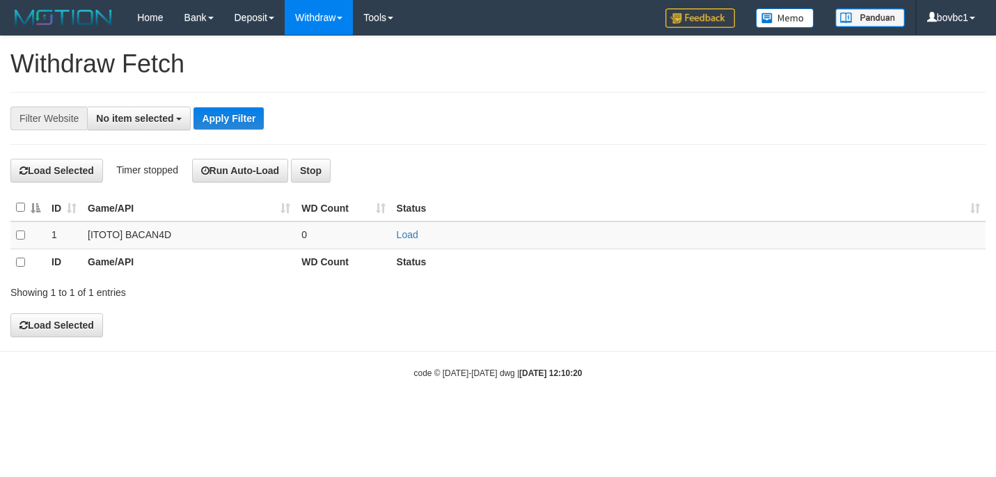
select select
click at [403, 230] on link "Load" at bounding box center [408, 234] width 22 height 11
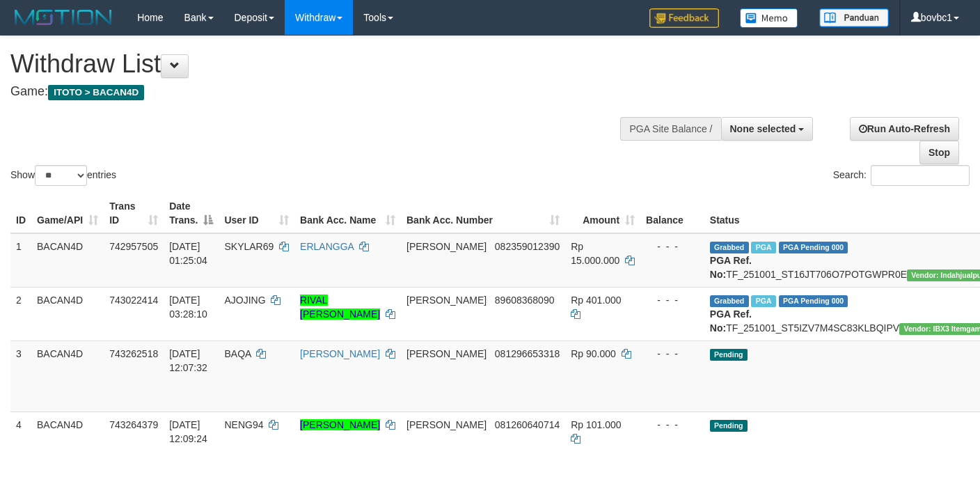
select select
select select "**"
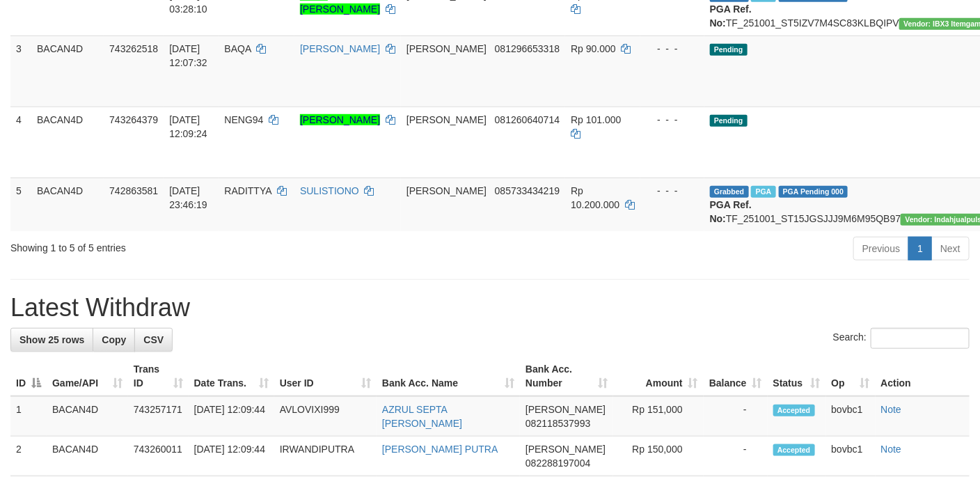
scroll to position [313, 0]
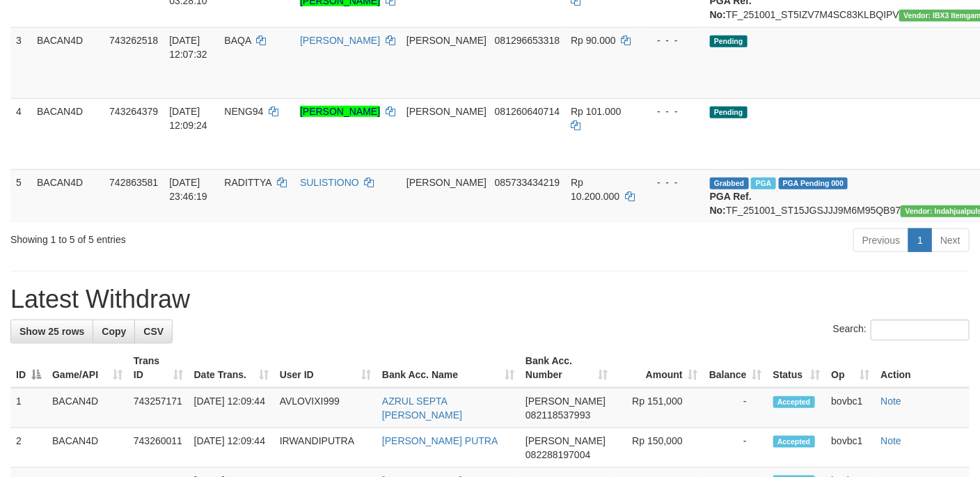
drag, startPoint x: 911, startPoint y: 98, endPoint x: 564, endPoint y: 285, distance: 394.1
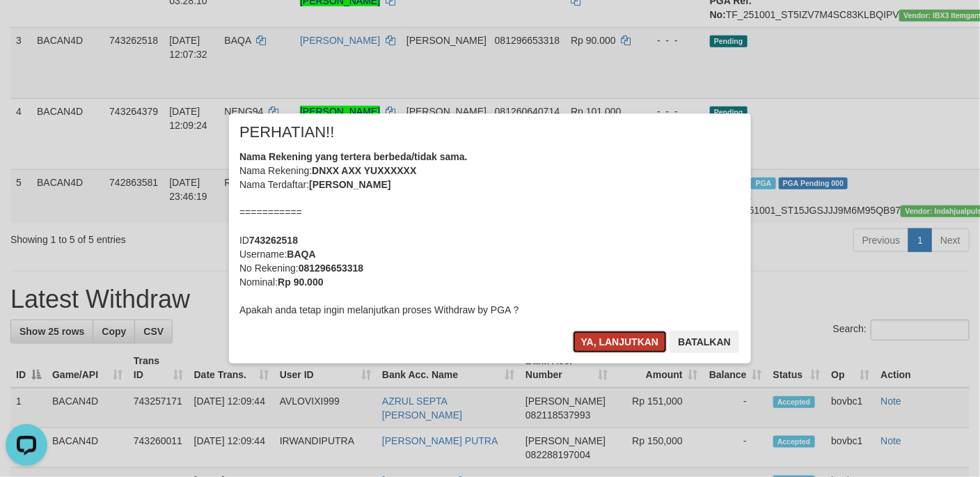
click at [610, 333] on button "Ya, lanjutkan" at bounding box center [620, 342] width 95 height 22
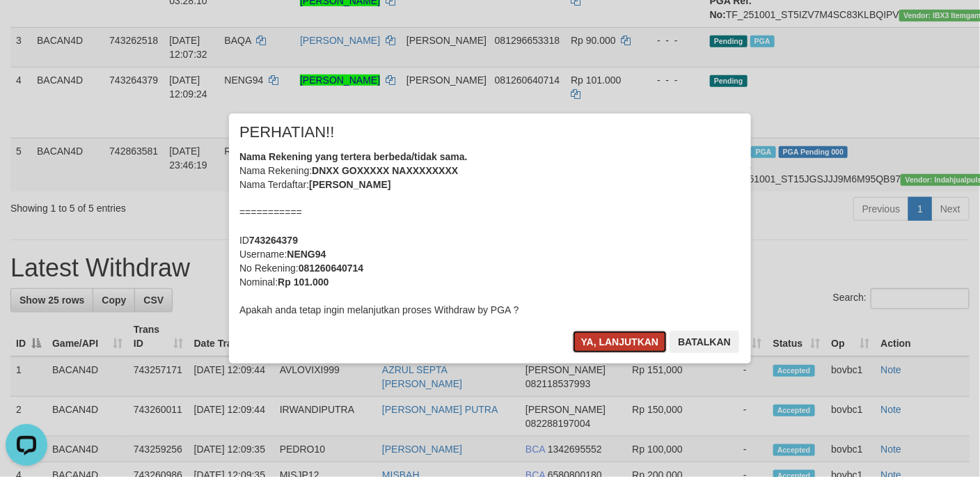
click at [591, 333] on button "Ya, lanjutkan" at bounding box center [620, 342] width 95 height 22
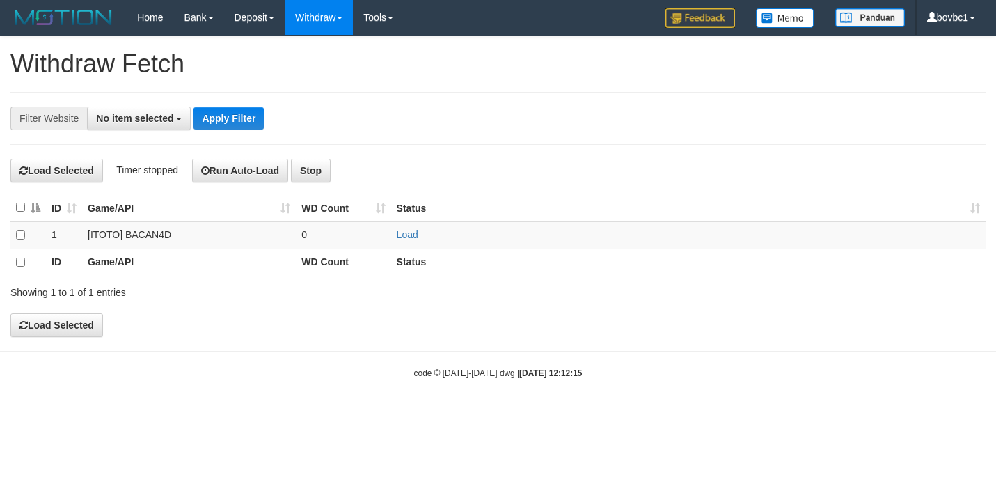
select select
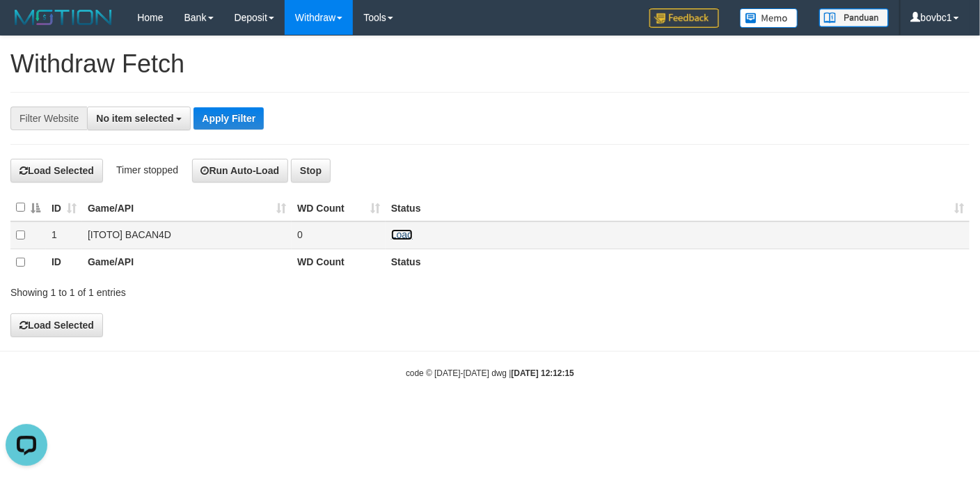
click at [401, 238] on link "Load" at bounding box center [402, 234] width 22 height 11
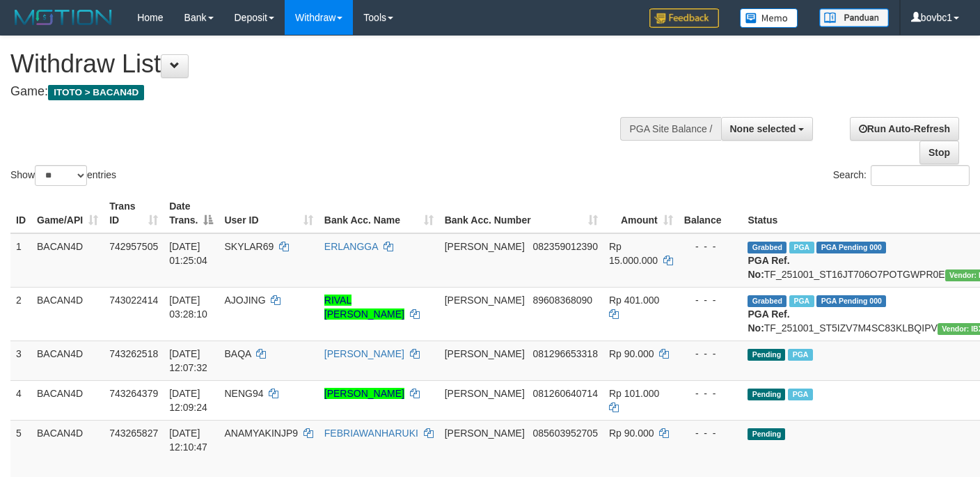
select select
select select "**"
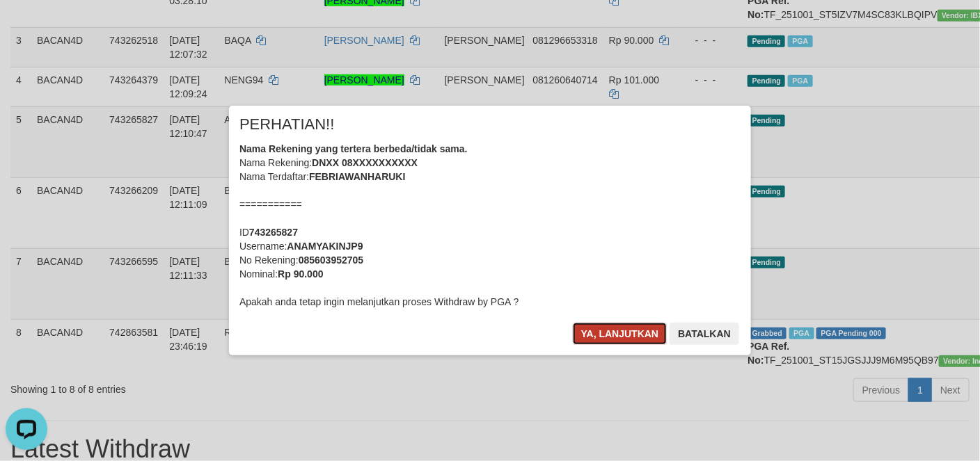
click at [620, 333] on button "Ya, lanjutkan" at bounding box center [620, 334] width 95 height 22
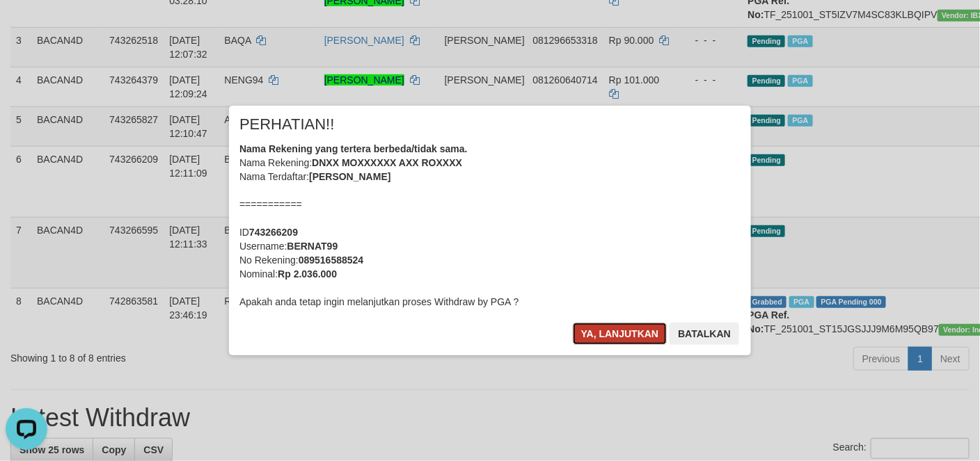
click at [612, 326] on button "Ya, lanjutkan" at bounding box center [620, 334] width 95 height 22
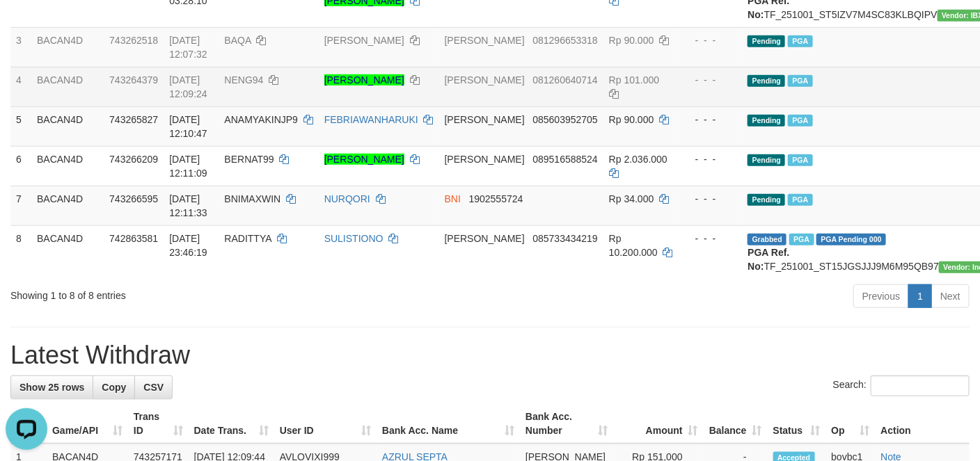
drag, startPoint x: 894, startPoint y: 142, endPoint x: 877, endPoint y: 129, distance: 21.4
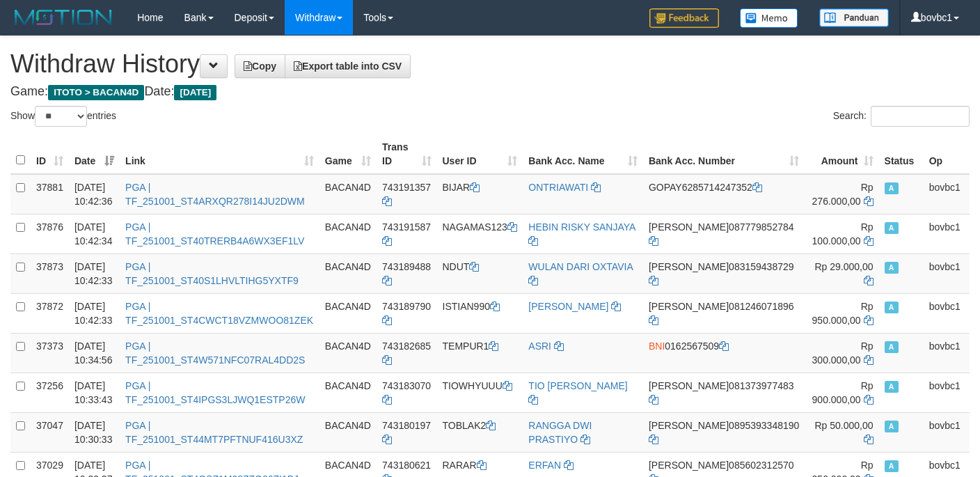
select select "**"
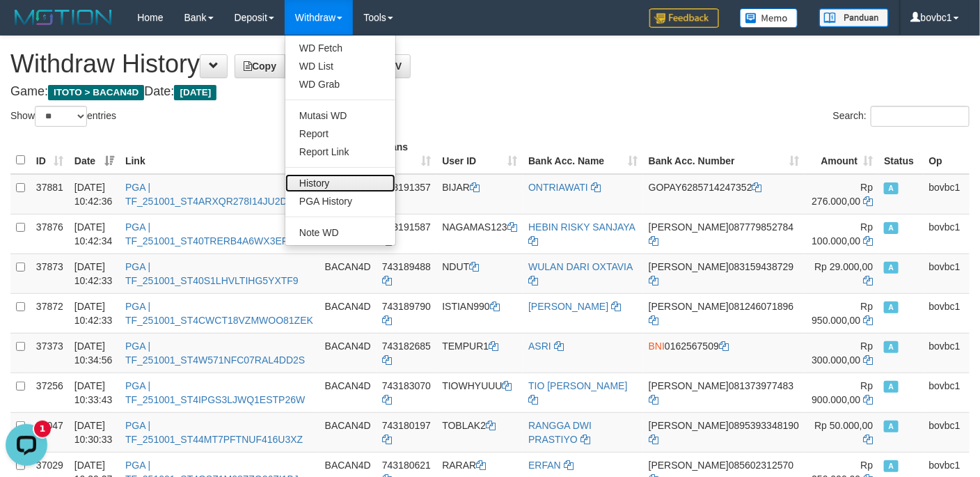
drag, startPoint x: 364, startPoint y: 182, endPoint x: 358, endPoint y: 168, distance: 15.9
click at [364, 180] on link "History" at bounding box center [340, 183] width 110 height 18
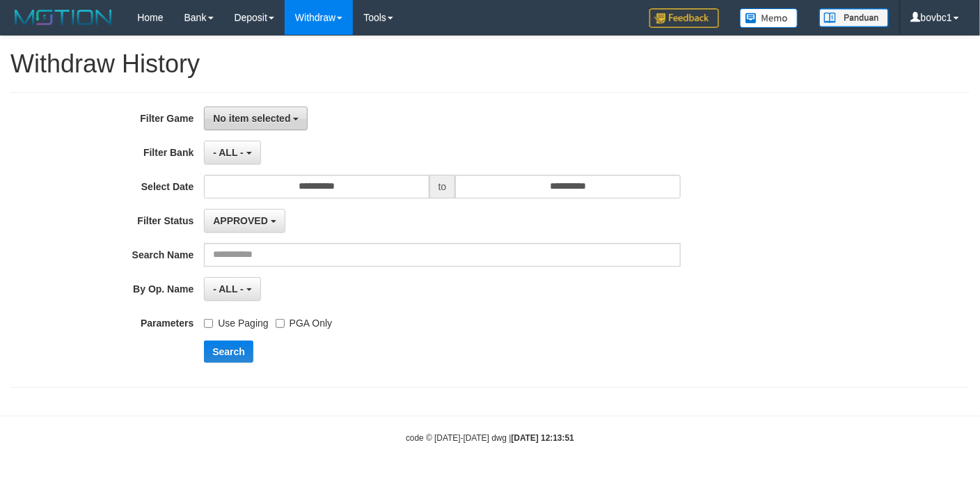
drag, startPoint x: 242, startPoint y: 132, endPoint x: 257, endPoint y: 128, distance: 15.9
click at [243, 132] on div "**********" at bounding box center [408, 239] width 816 height 266
click at [260, 128] on button "No item selected" at bounding box center [256, 118] width 104 height 24
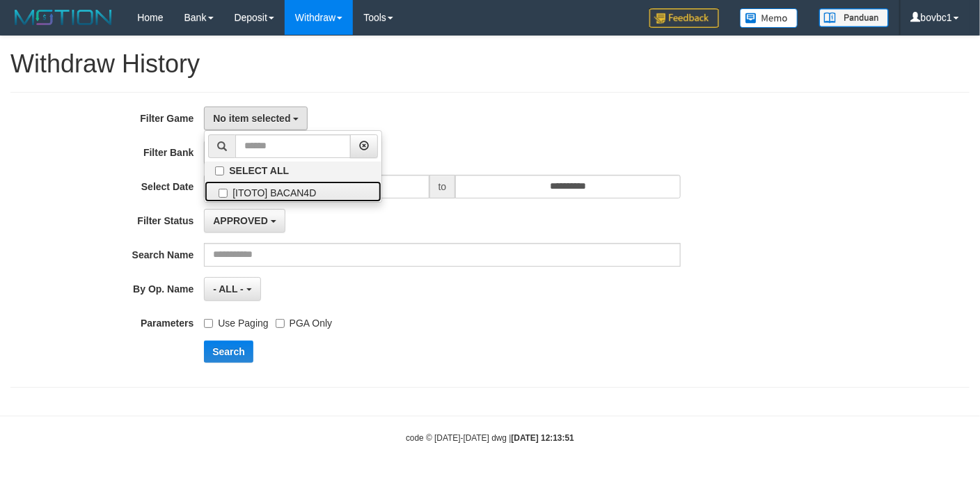
drag, startPoint x: 266, startPoint y: 191, endPoint x: 326, endPoint y: 155, distance: 70.2
click at [274, 184] on label "[ITOTO] BACAN4D" at bounding box center [293, 191] width 177 height 21
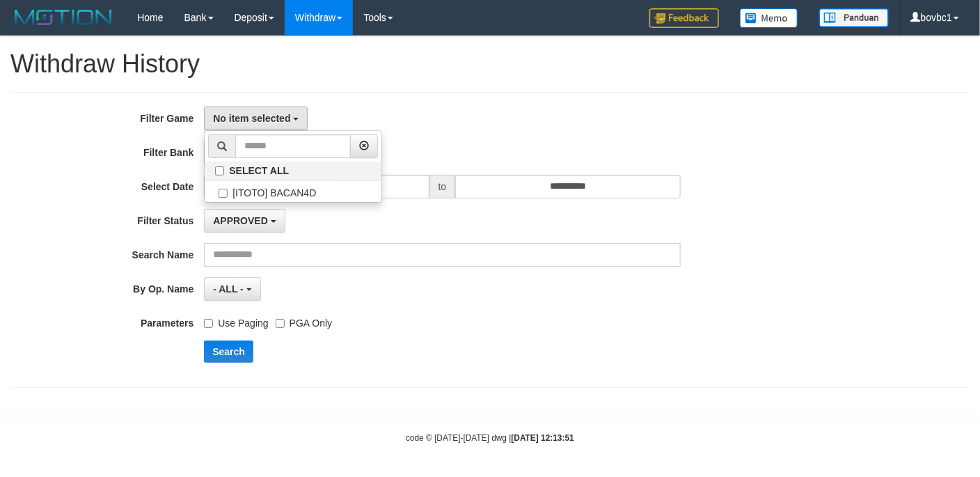
select select "****"
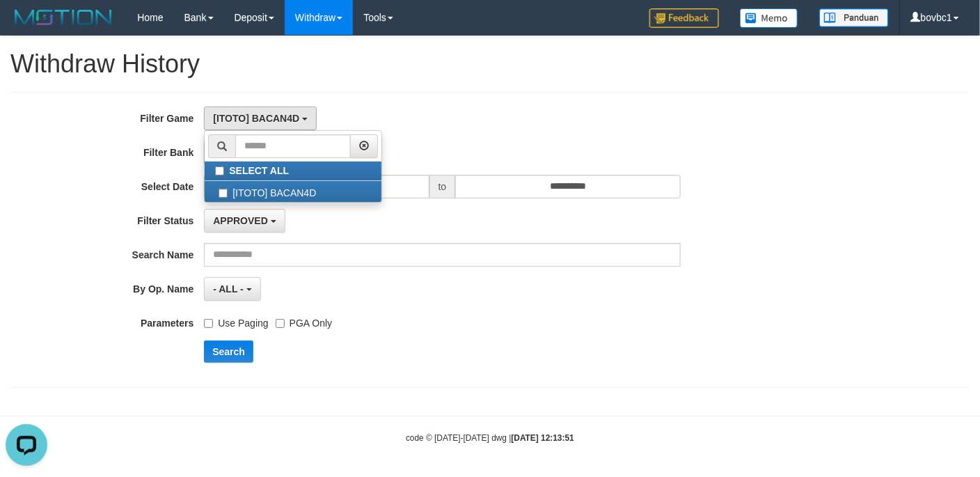
click at [549, 86] on div "**********" at bounding box center [490, 218] width 980 height 365
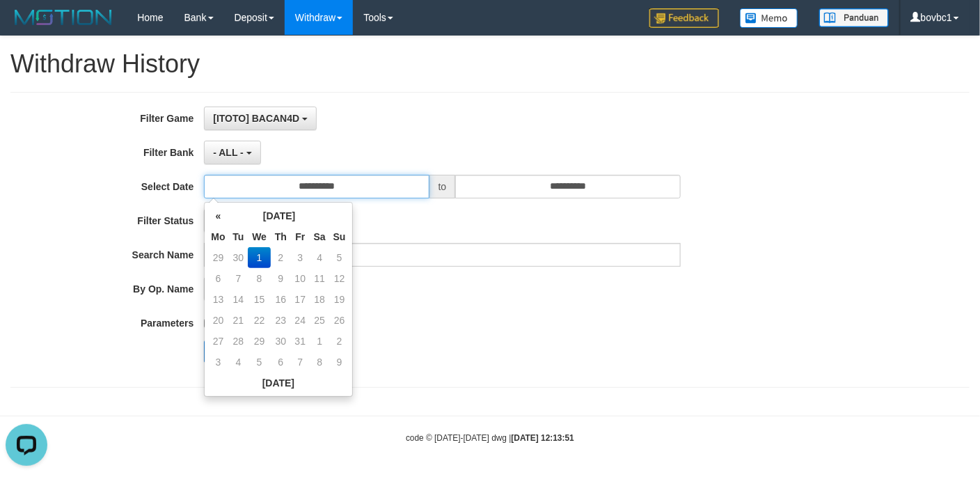
click at [353, 192] on input "**********" at bounding box center [316, 187] width 225 height 24
click at [216, 217] on th "«" at bounding box center [217, 215] width 21 height 21
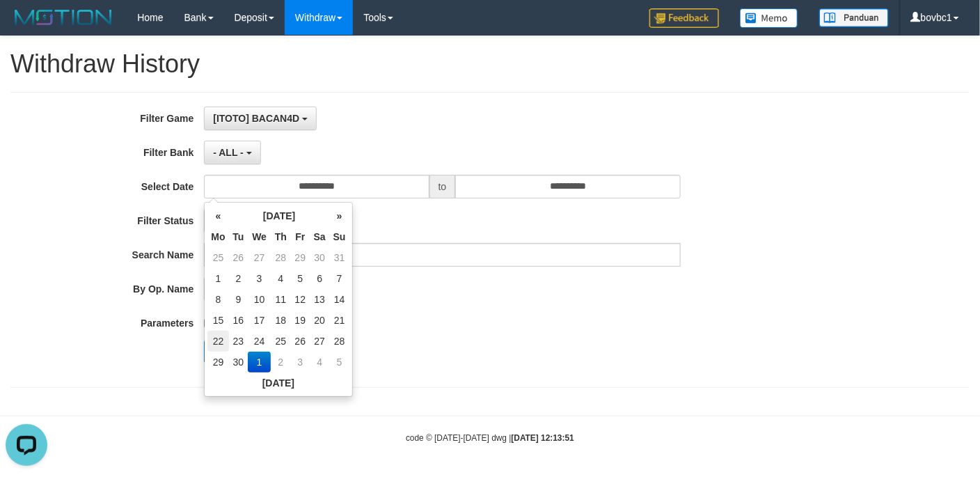
click at [219, 338] on td "22" at bounding box center [217, 341] width 21 height 21
type input "**********"
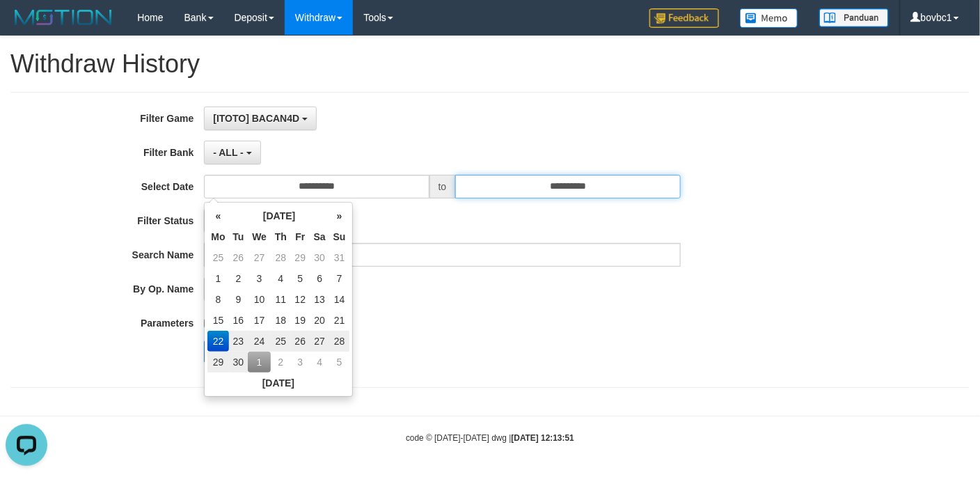
click at [535, 186] on input "**********" at bounding box center [567, 187] width 225 height 24
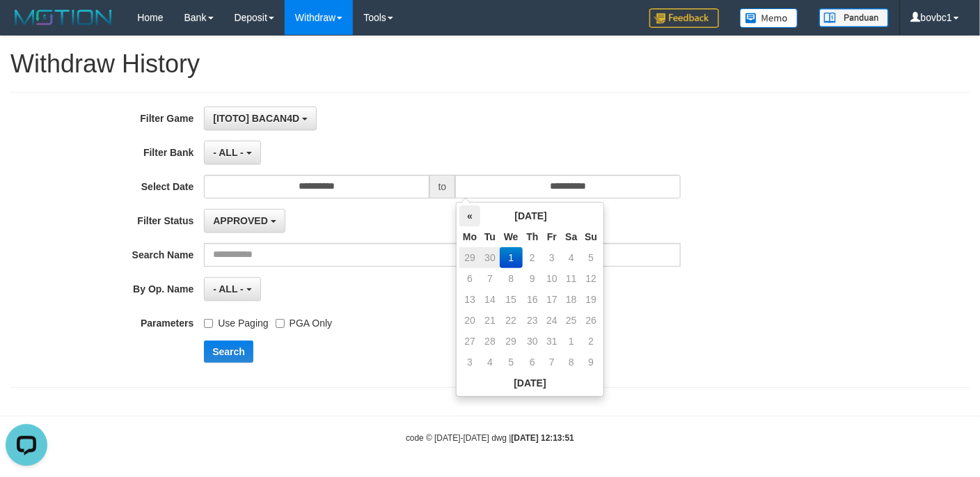
click at [470, 220] on th "«" at bounding box center [469, 215] width 21 height 21
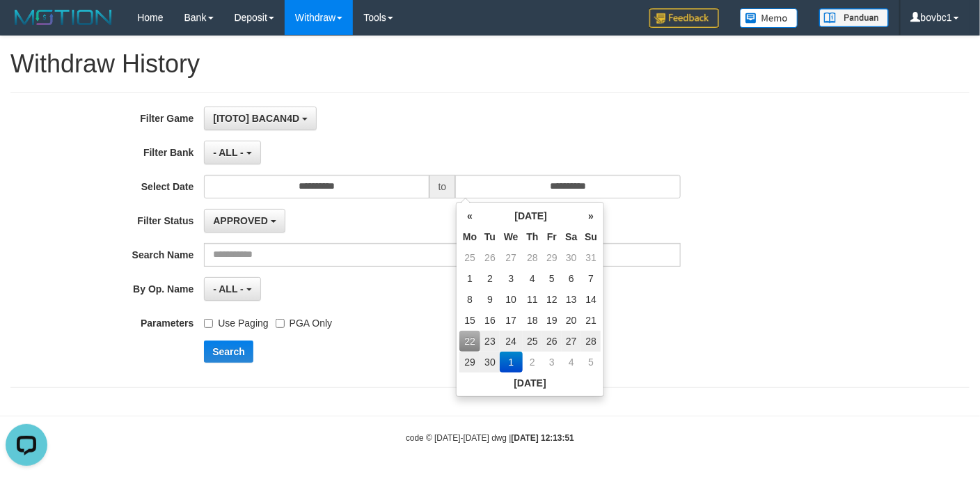
click at [468, 341] on td "22" at bounding box center [469, 341] width 21 height 21
type input "**********"
click at [827, 287] on div "**********" at bounding box center [490, 239] width 980 height 266
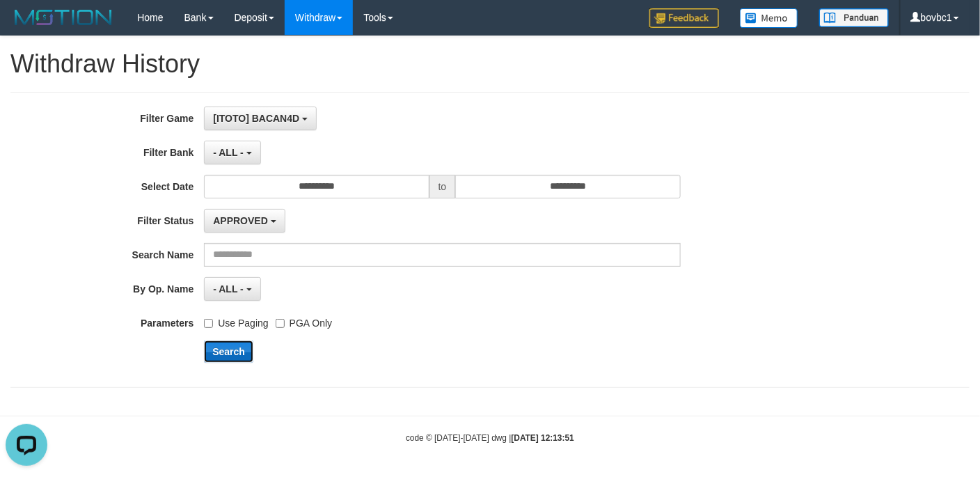
drag, startPoint x: 237, startPoint y: 358, endPoint x: 245, endPoint y: 347, distance: 13.4
click at [237, 356] on button "Search" at bounding box center [228, 351] width 49 height 22
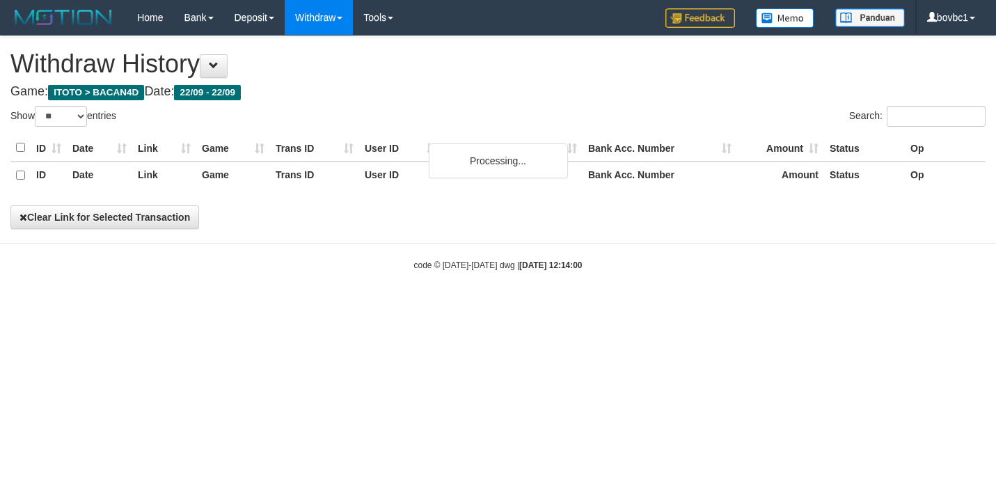
select select "**"
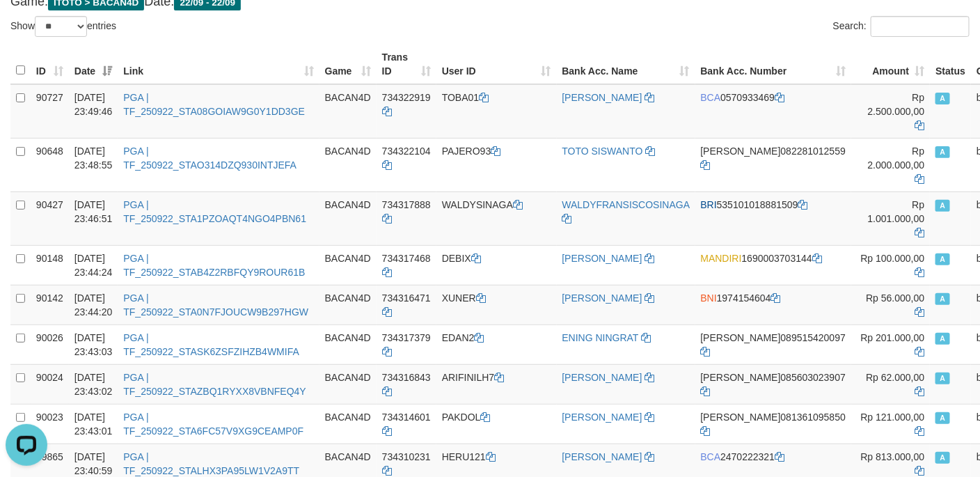
scroll to position [42, 0]
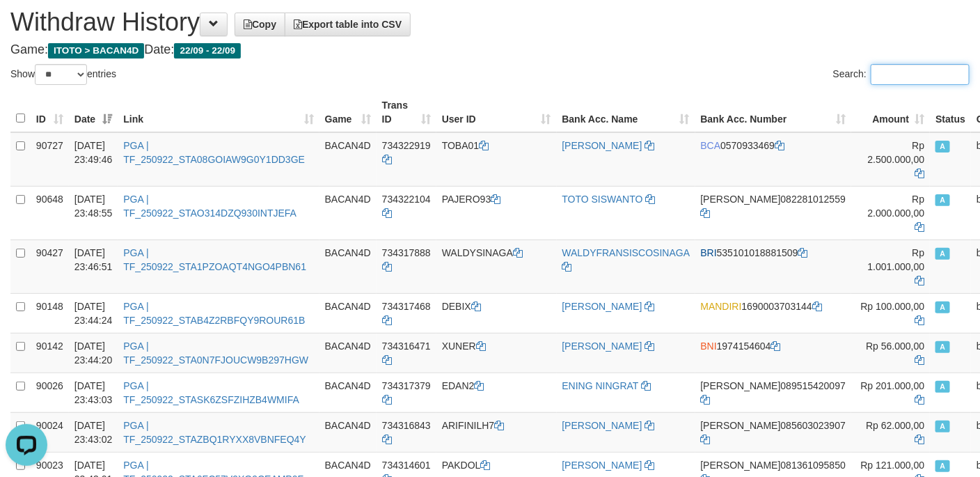
click at [895, 70] on input "Search:" at bounding box center [919, 74] width 99 height 21
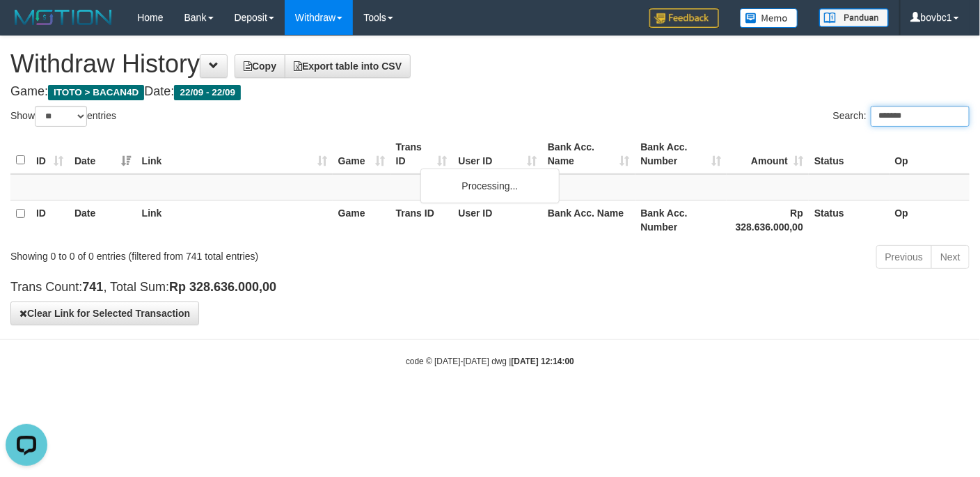
scroll to position [0, 0]
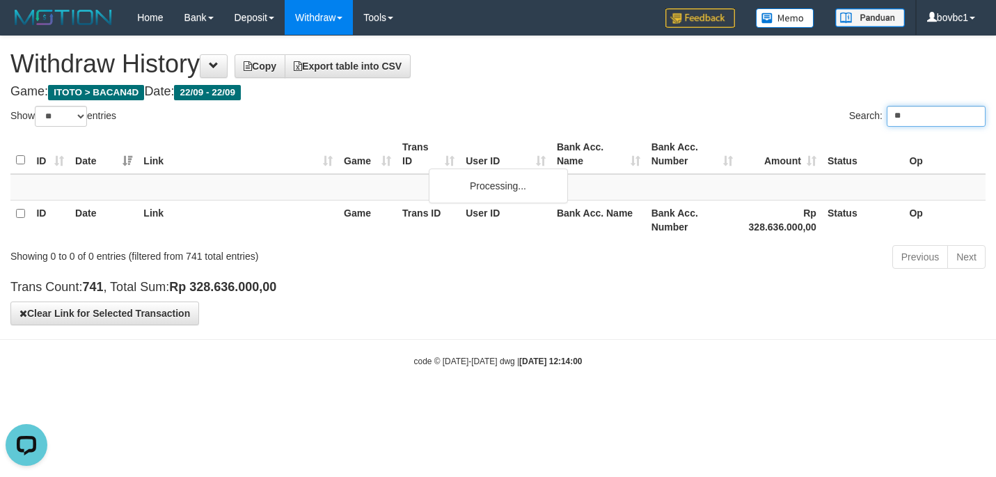
type input "*"
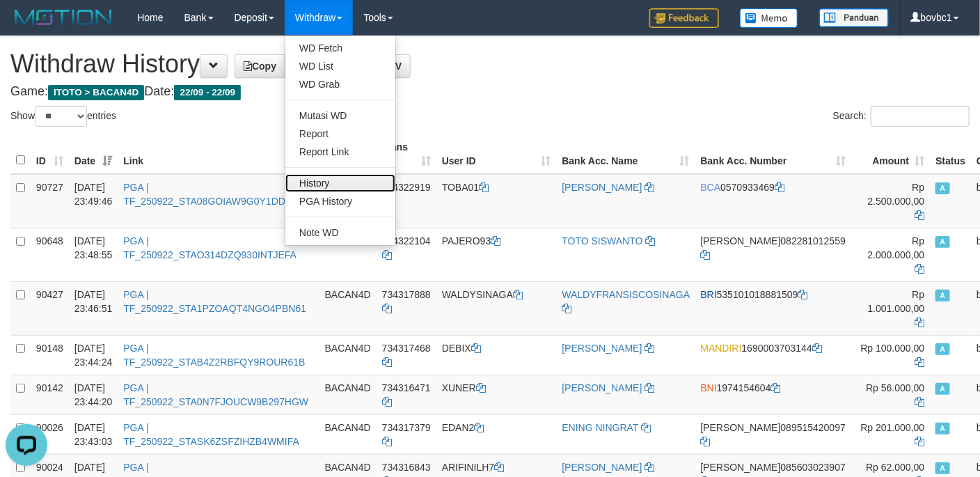
drag, startPoint x: 321, startPoint y: 184, endPoint x: 319, endPoint y: 170, distance: 14.1
click at [321, 184] on link "History" at bounding box center [340, 183] width 110 height 18
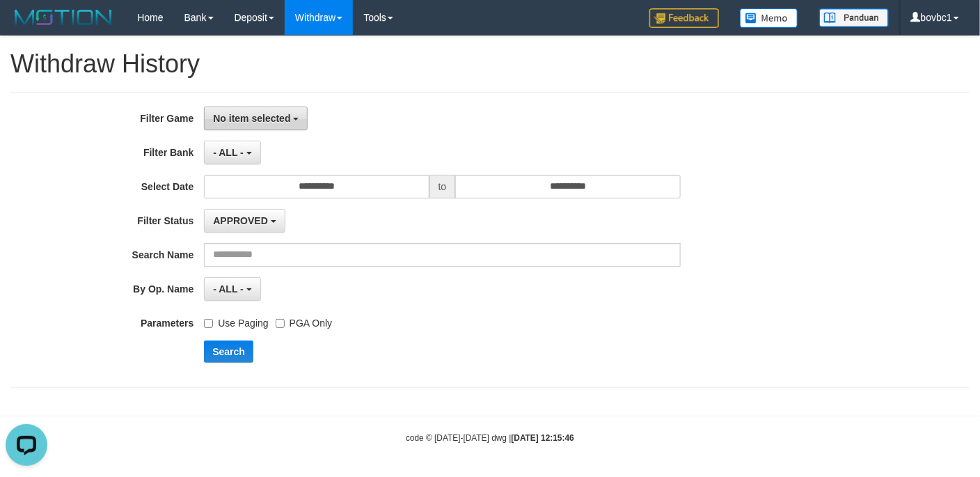
click at [264, 116] on span "No item selected" at bounding box center [251, 118] width 77 height 11
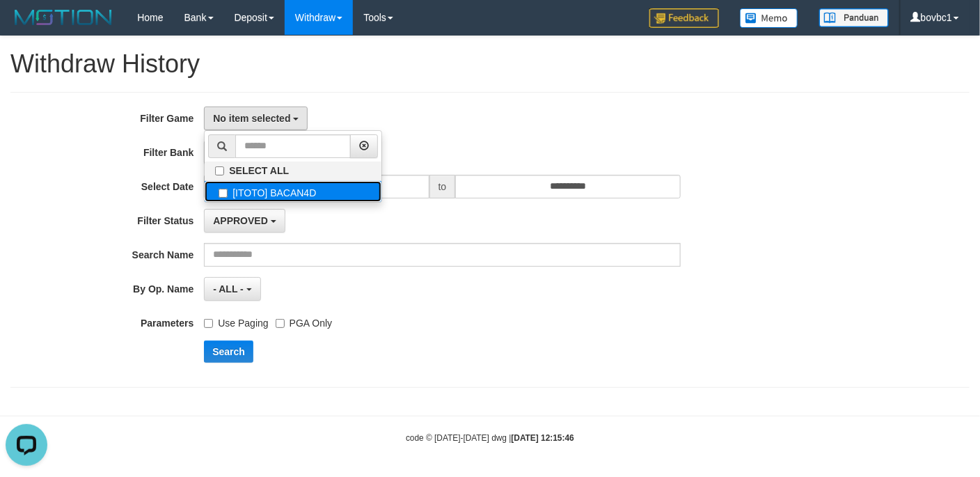
click at [284, 195] on label "[ITOTO] BACAN4D" at bounding box center [293, 191] width 177 height 21
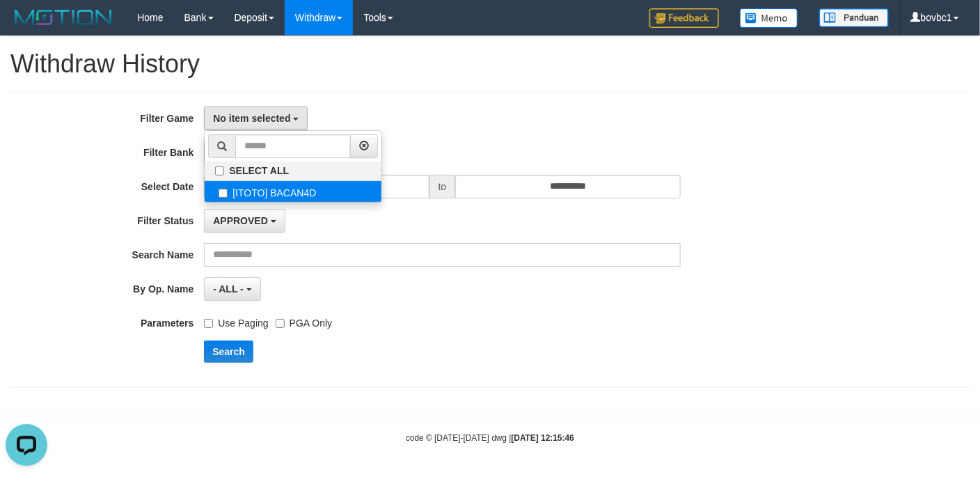
select select "****"
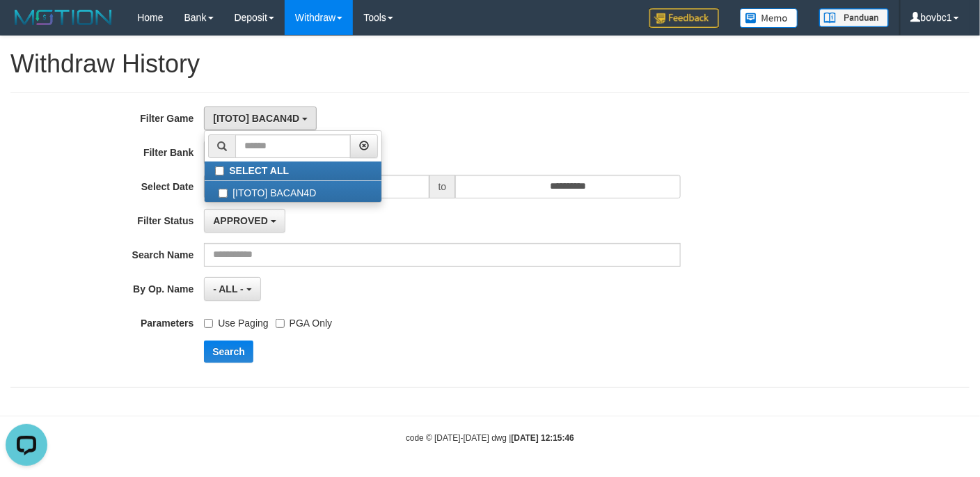
click at [461, 343] on div "**********" at bounding box center [408, 239] width 816 height 266
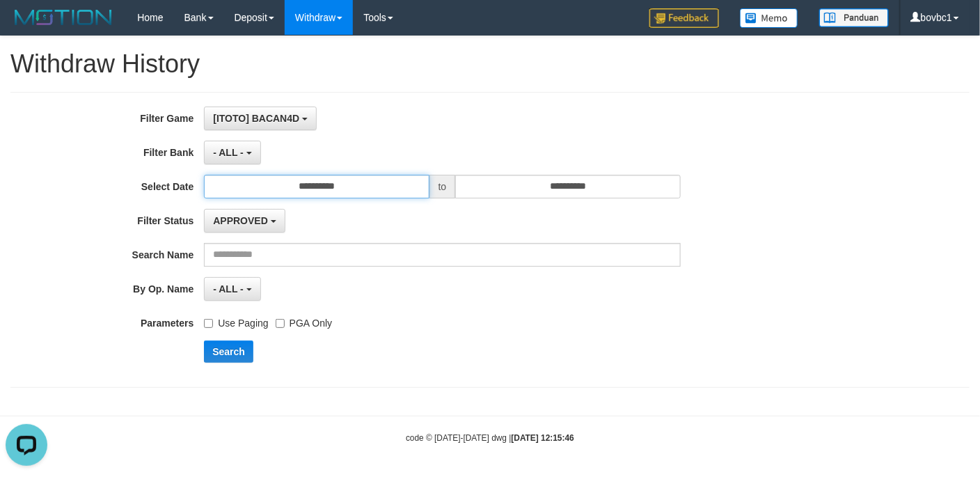
click at [362, 196] on input "**********" at bounding box center [316, 187] width 225 height 24
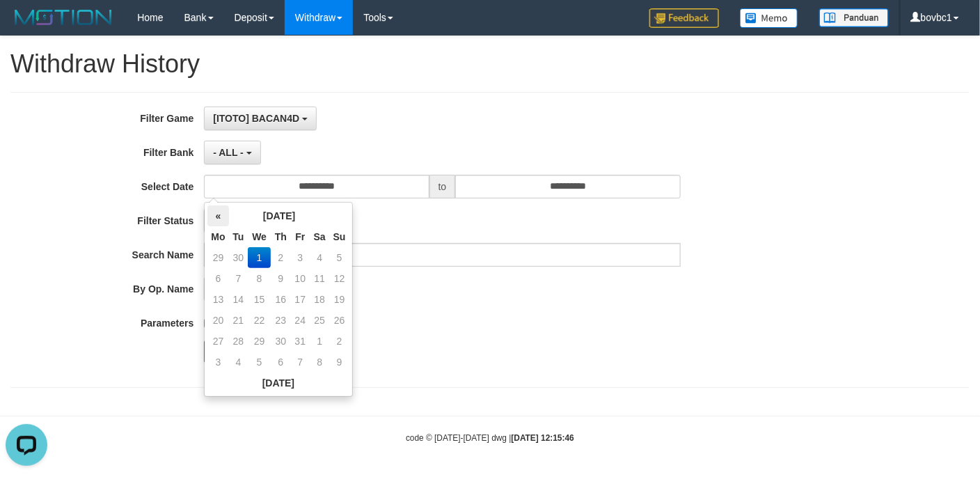
click at [221, 218] on th "«" at bounding box center [217, 215] width 21 height 21
click at [337, 340] on td "28" at bounding box center [339, 341] width 19 height 21
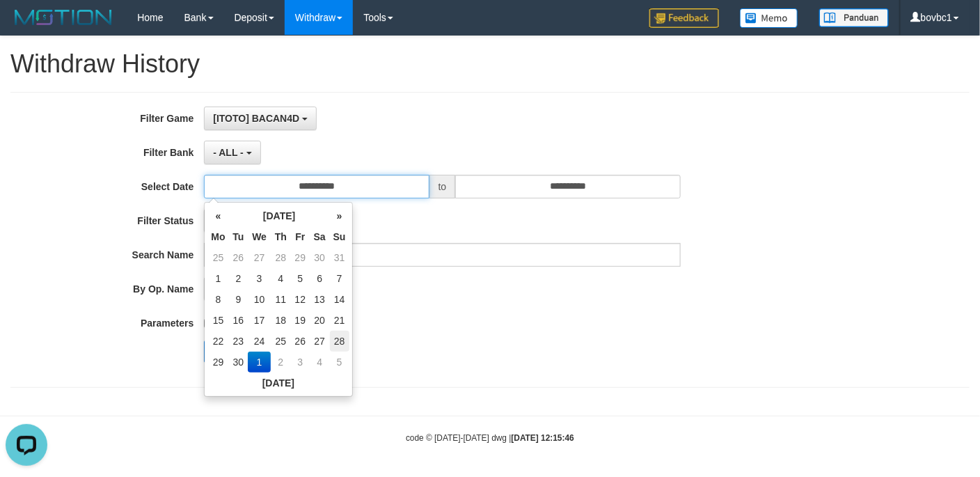
type input "**********"
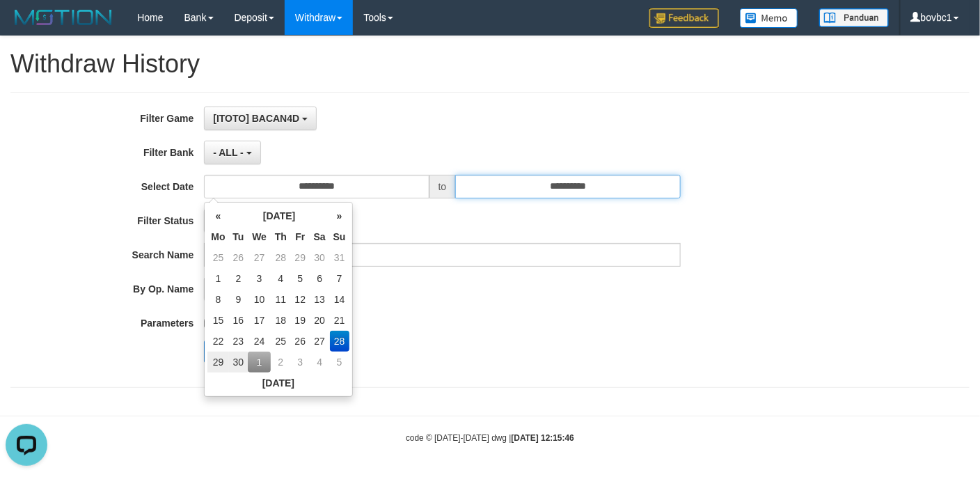
click at [558, 190] on input "**********" at bounding box center [567, 187] width 225 height 24
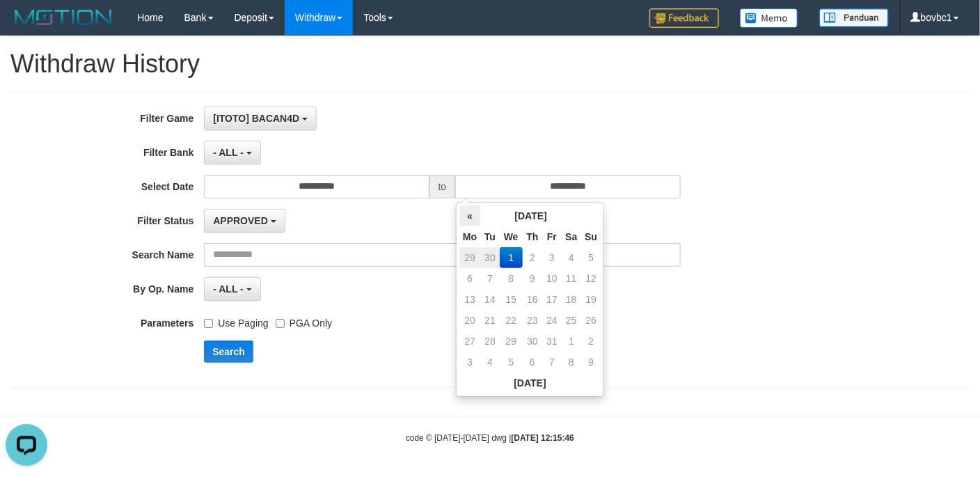
click at [464, 214] on th "«" at bounding box center [469, 215] width 21 height 21
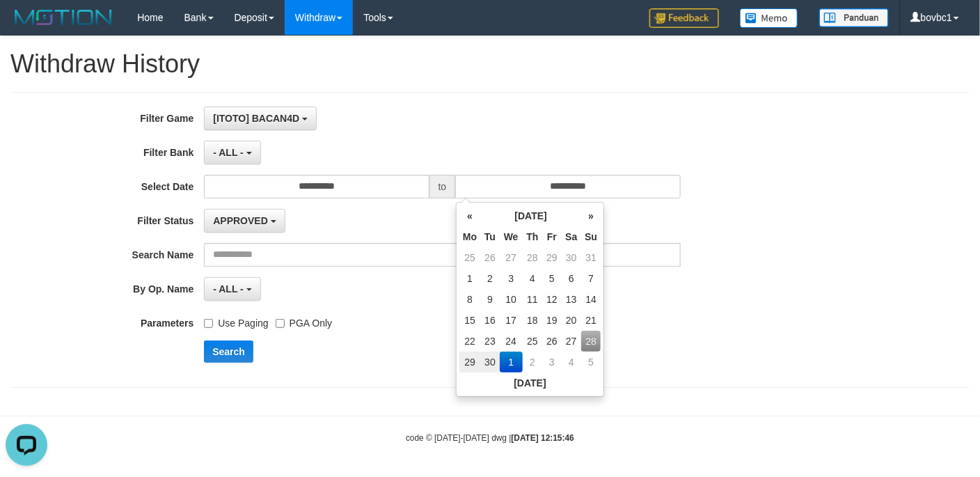
click at [589, 335] on td "28" at bounding box center [590, 341] width 19 height 21
type input "**********"
drag, startPoint x: 810, startPoint y: 251, endPoint x: 606, endPoint y: 276, distance: 205.3
click at [804, 251] on div "Search Name" at bounding box center [408, 255] width 816 height 24
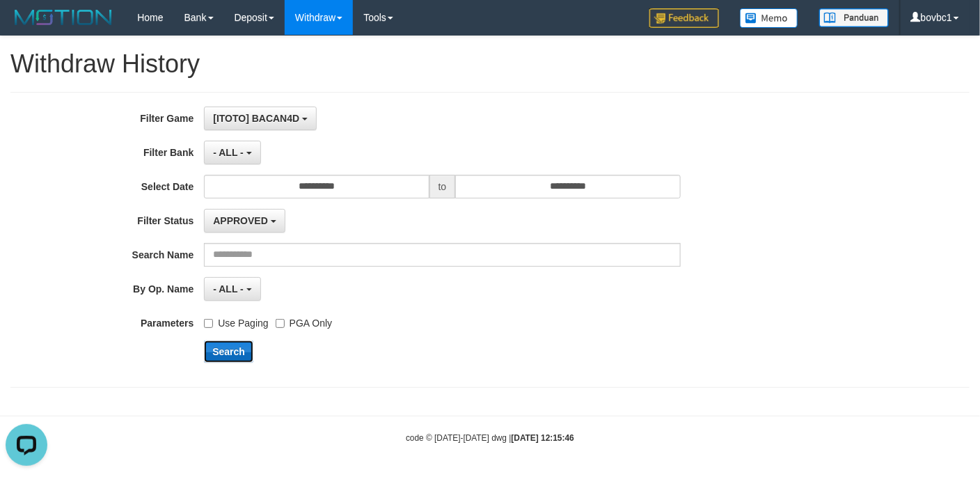
click at [234, 355] on button "Search" at bounding box center [228, 351] width 49 height 22
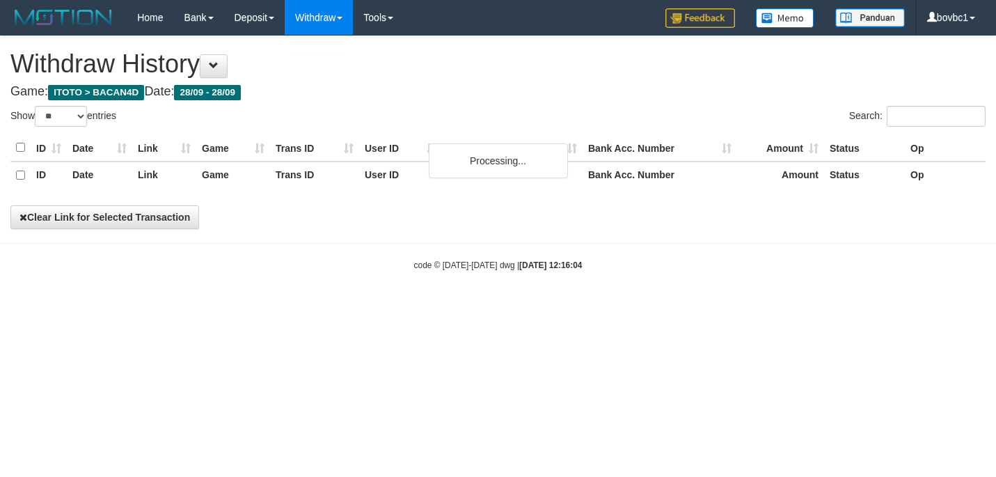
select select "**"
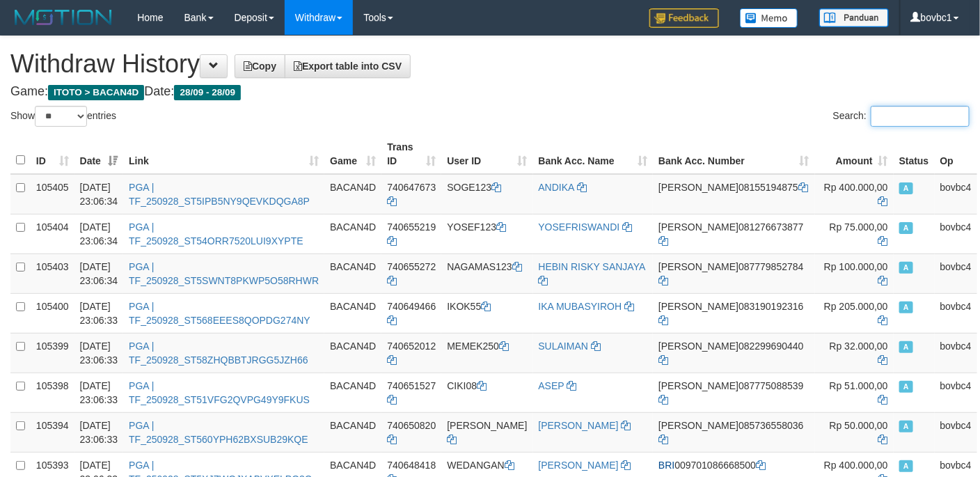
click at [898, 115] on input "Search:" at bounding box center [919, 116] width 99 height 21
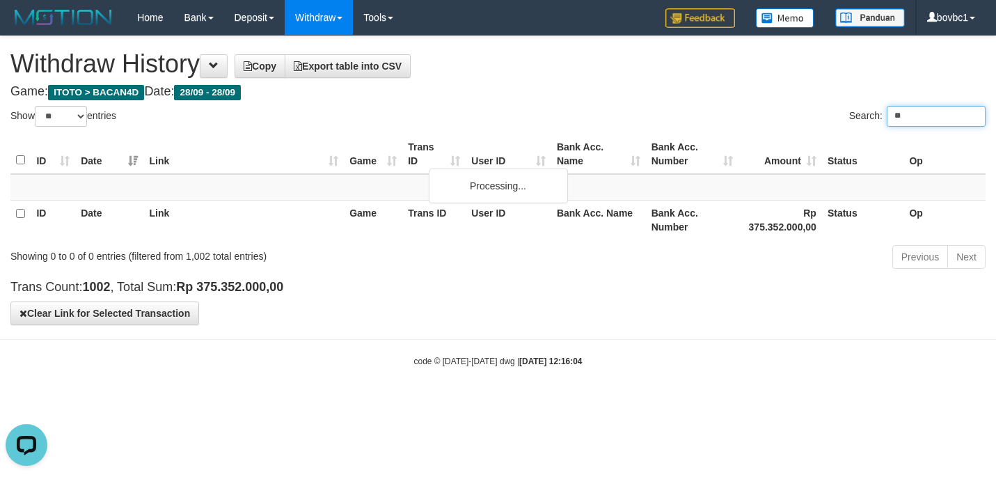
type input "*"
click at [927, 120] on input "*******" at bounding box center [935, 116] width 99 height 21
type input "*"
click at [931, 123] on input "*******" at bounding box center [935, 116] width 99 height 21
type input "*"
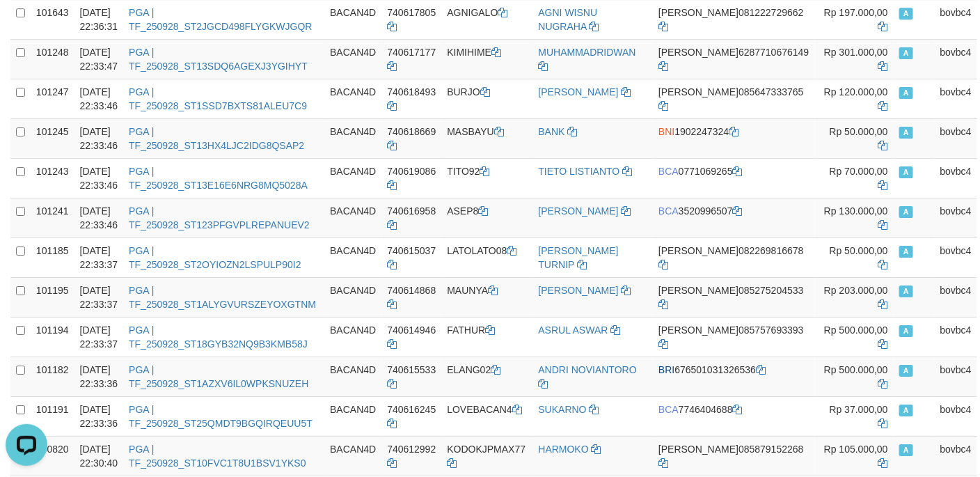
scroll to position [2080, 0]
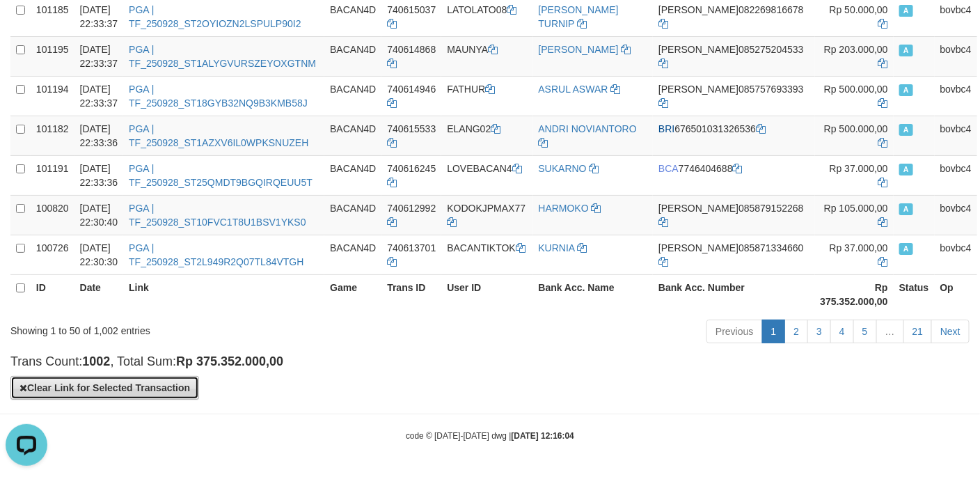
click at [152, 384] on button "Clear Link for Selected Transaction" at bounding box center [104, 388] width 189 height 24
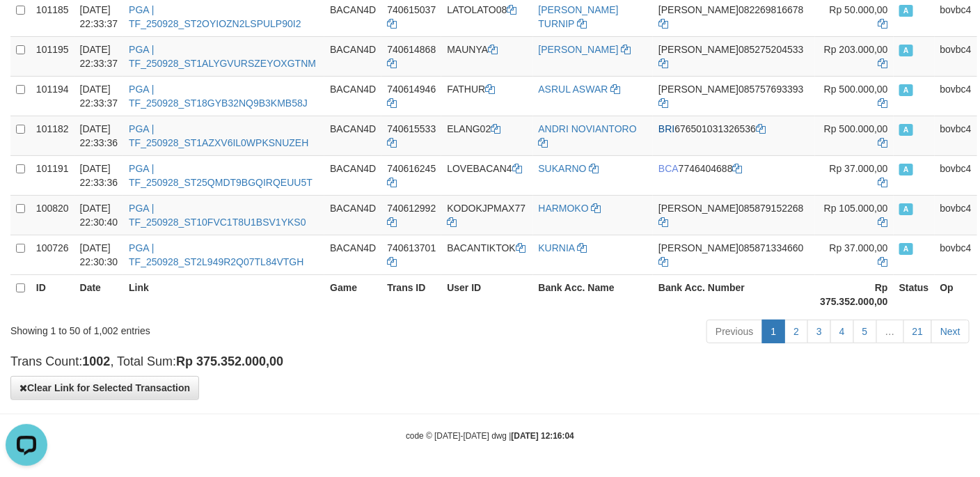
click at [536, 366] on h4 "Trans Count: 1002 , Total Sum: Rp 375.352.000,00" at bounding box center [489, 362] width 959 height 14
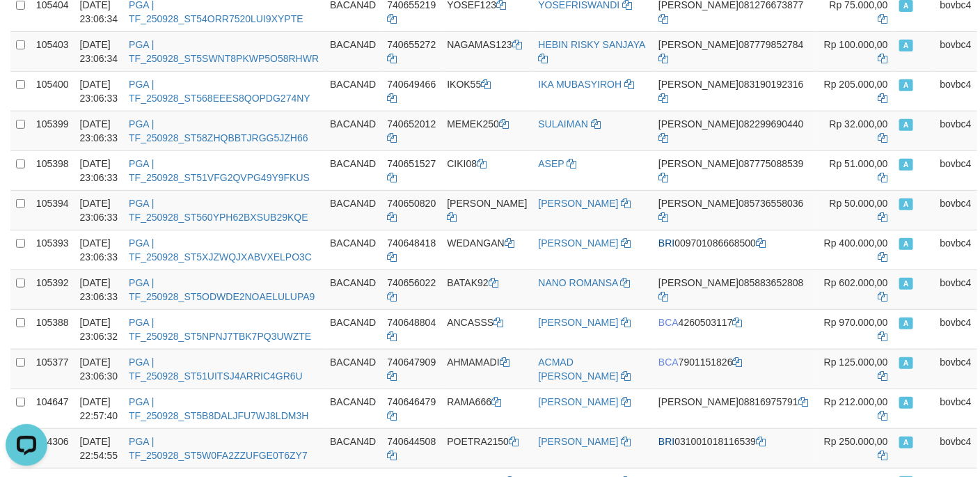
scroll to position [0, 0]
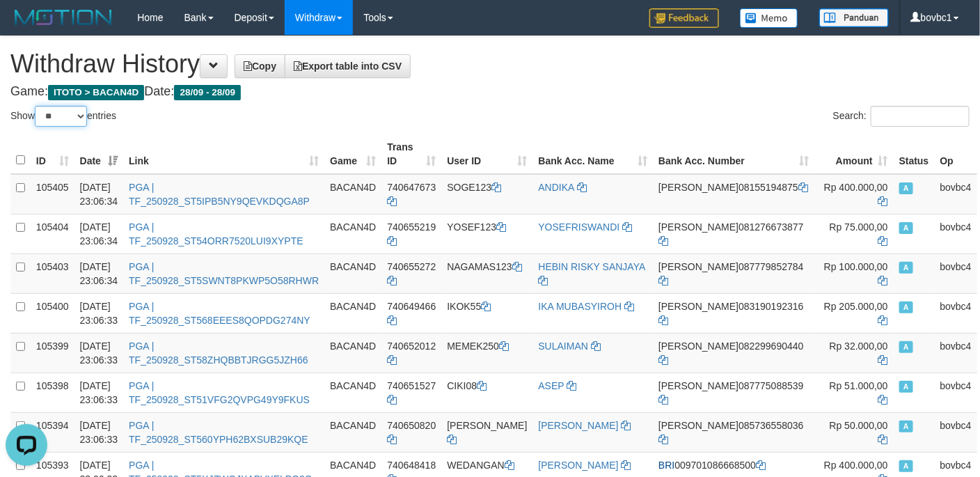
click at [77, 119] on select "** ** ** ***" at bounding box center [61, 116] width 52 height 21
click at [270, 67] on span "Copy" at bounding box center [260, 66] width 33 height 11
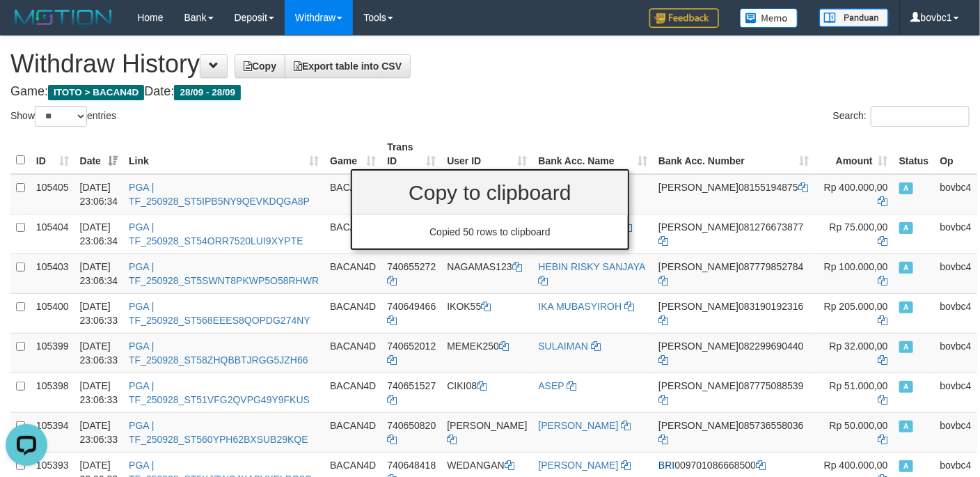
click at [566, 88] on h4 "Game: ITOTO > BACAN4D Date: 28/09 - 28/09" at bounding box center [489, 92] width 959 height 14
click at [401, 63] on span "Export table into CSV" at bounding box center [348, 66] width 108 height 11
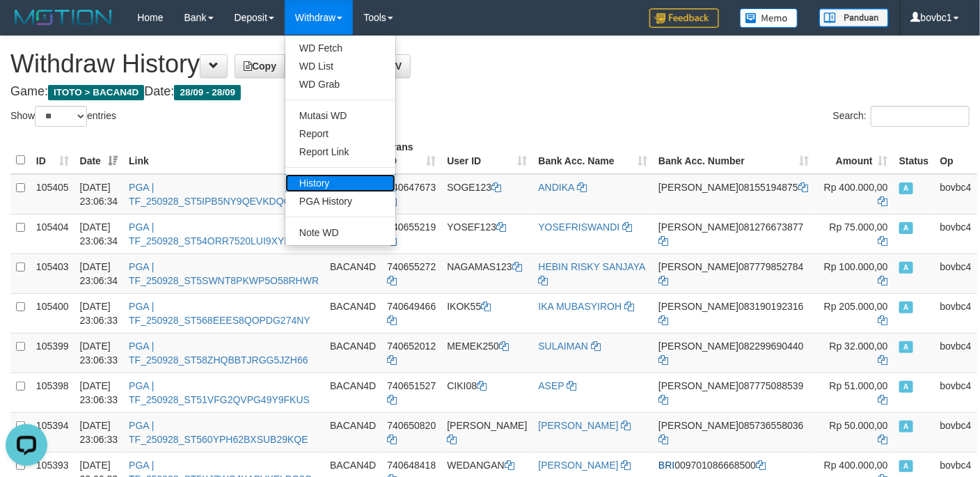
drag, startPoint x: 330, startPoint y: 182, endPoint x: 342, endPoint y: 169, distance: 17.7
click at [330, 180] on link "History" at bounding box center [340, 183] width 110 height 18
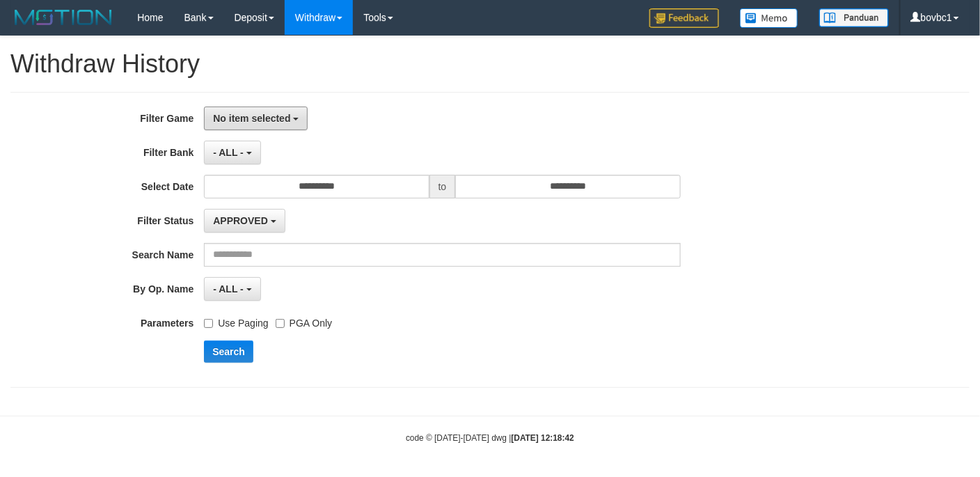
drag, startPoint x: 263, startPoint y: 119, endPoint x: 272, endPoint y: 186, distance: 67.4
click at [264, 119] on span "No item selected" at bounding box center [251, 118] width 77 height 11
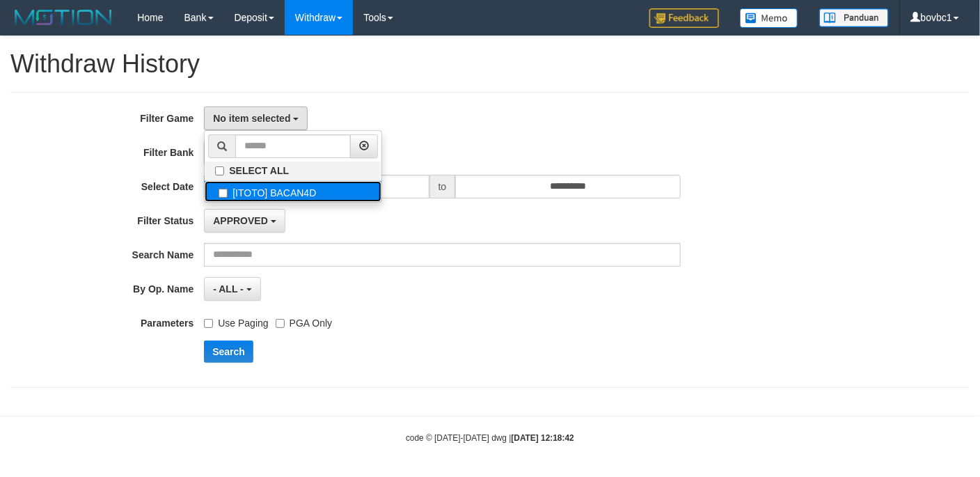
click at [271, 186] on label "[ITOTO] BACAN4D" at bounding box center [293, 191] width 177 height 21
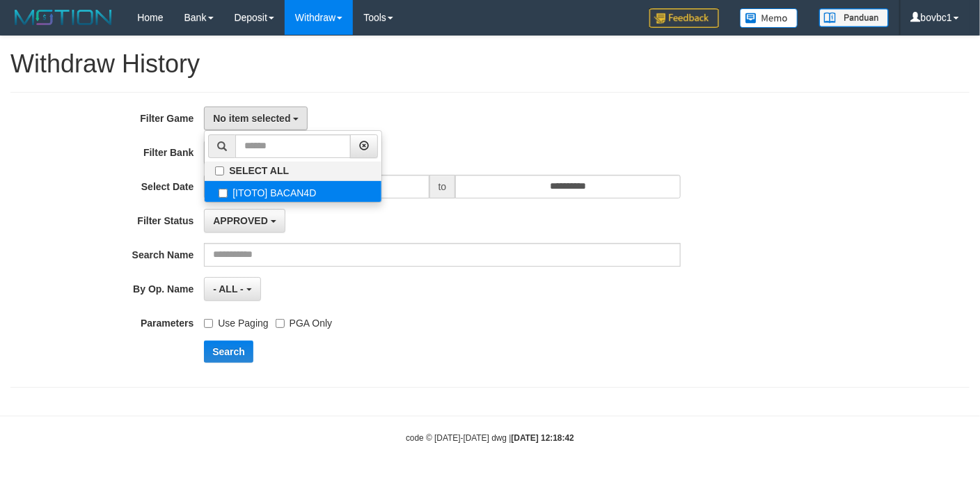
select select "****"
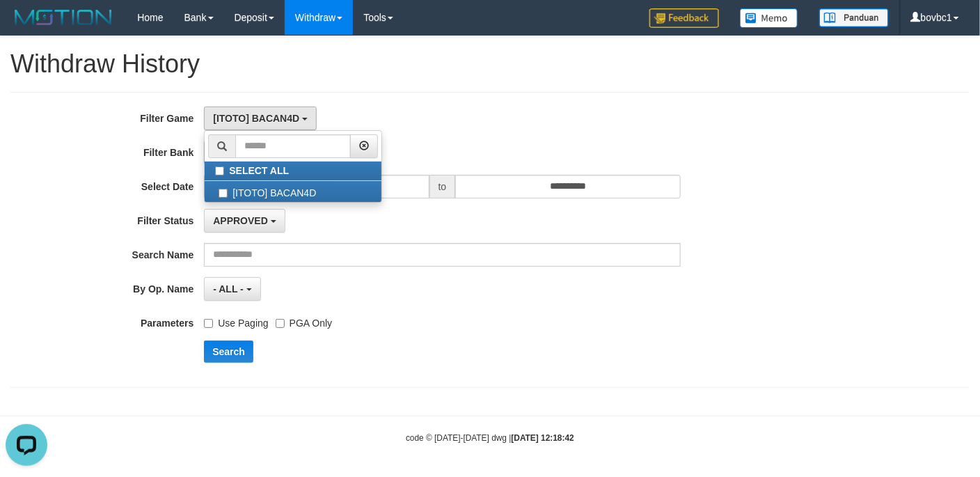
drag, startPoint x: 472, startPoint y: 109, endPoint x: 403, endPoint y: 189, distance: 105.1
click at [472, 109] on div "[ITOTO] BACAN4D SELECT ALL [ITOTO] BACAN4D" at bounding box center [442, 118] width 476 height 24
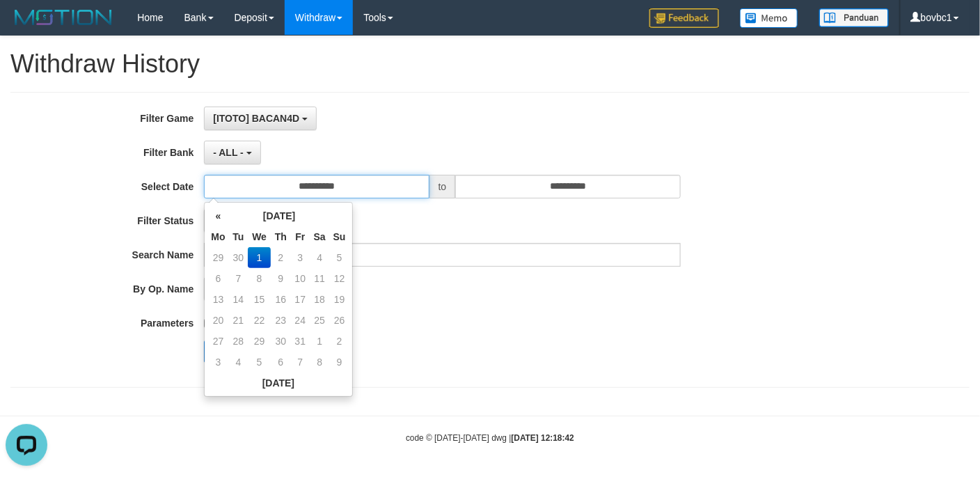
click at [374, 193] on input "**********" at bounding box center [316, 187] width 225 height 24
click at [224, 219] on th "«" at bounding box center [217, 215] width 21 height 21
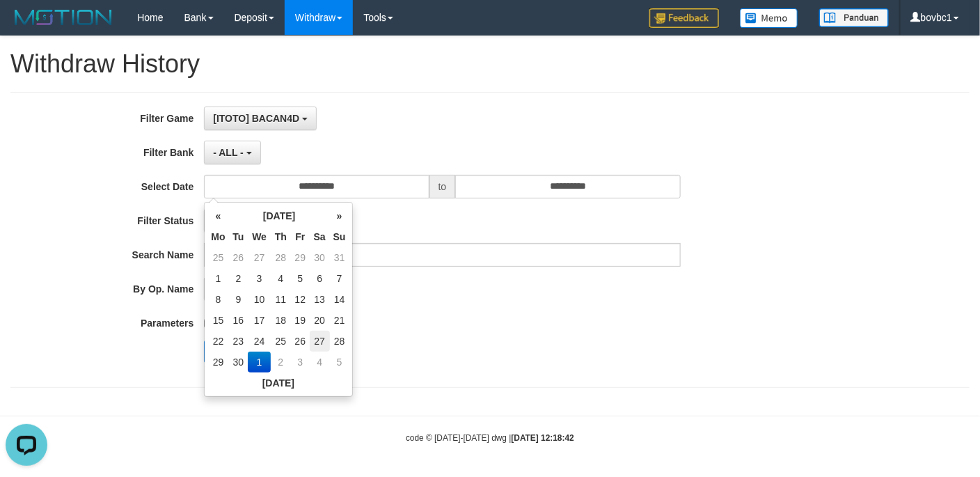
click at [315, 340] on td "27" at bounding box center [320, 341] width 20 height 21
type input "**********"
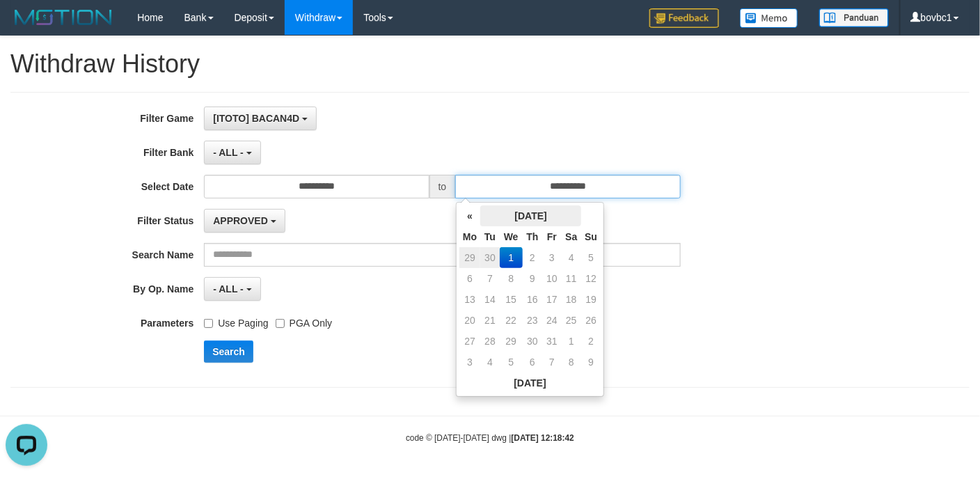
drag, startPoint x: 536, startPoint y: 192, endPoint x: 541, endPoint y: 213, distance: 21.4
click at [539, 191] on input "**********" at bounding box center [567, 187] width 225 height 24
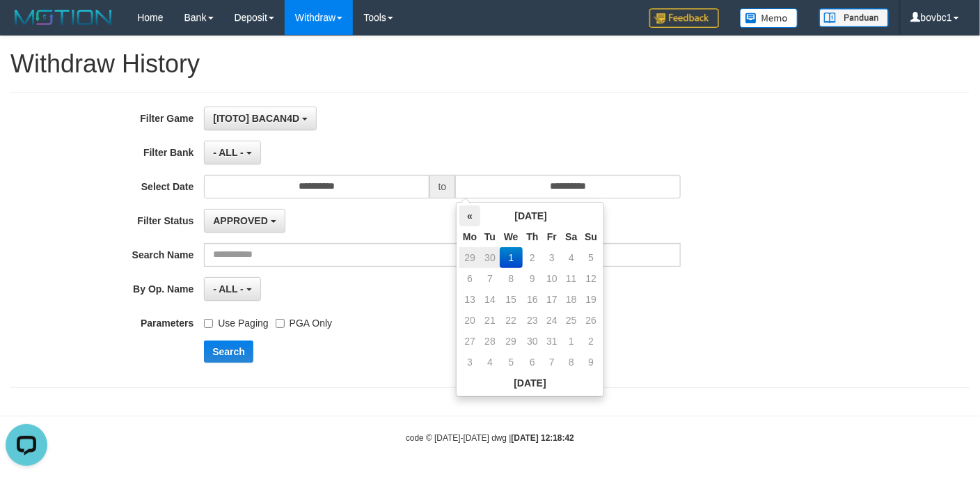
click at [475, 218] on th "«" at bounding box center [469, 215] width 21 height 21
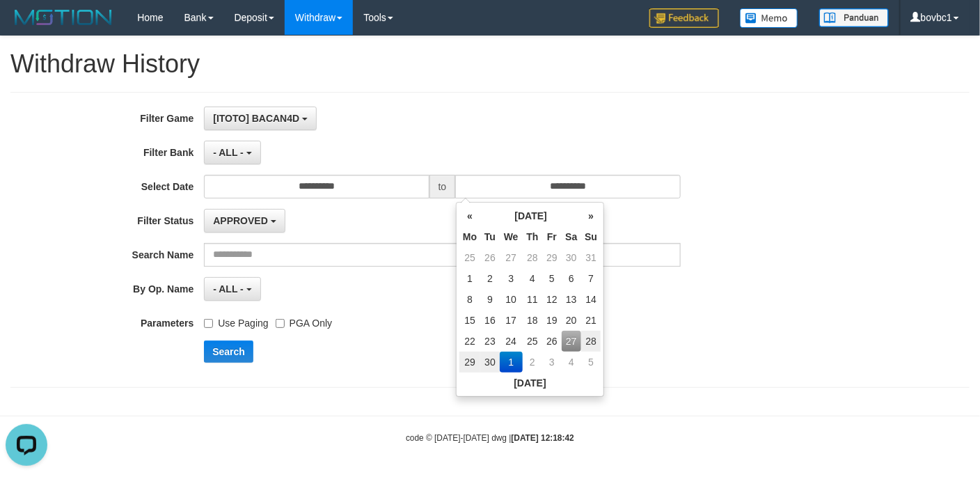
click at [568, 341] on td "27" at bounding box center [572, 341] width 20 height 21
type input "**********"
drag, startPoint x: 825, startPoint y: 260, endPoint x: 616, endPoint y: 301, distance: 213.6
click at [820, 262] on div "**********" at bounding box center [490, 239] width 980 height 266
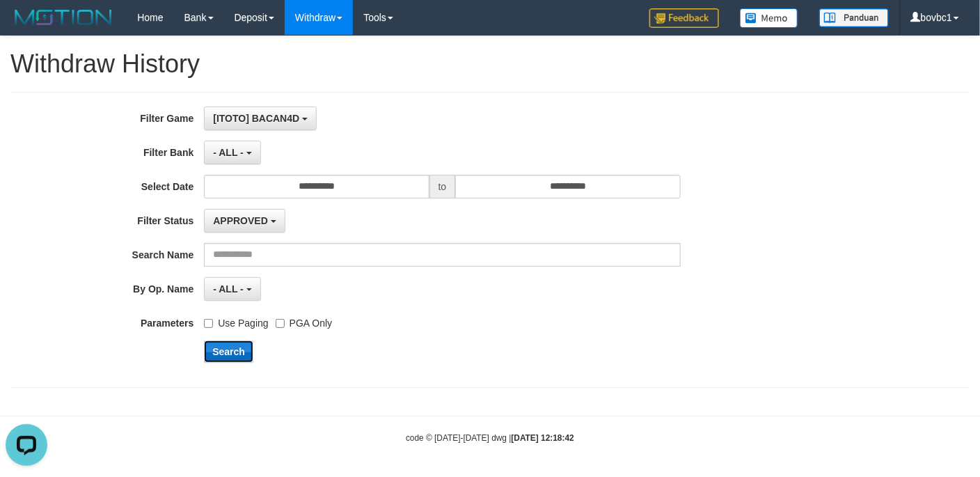
click at [221, 353] on button "Search" at bounding box center [228, 351] width 49 height 22
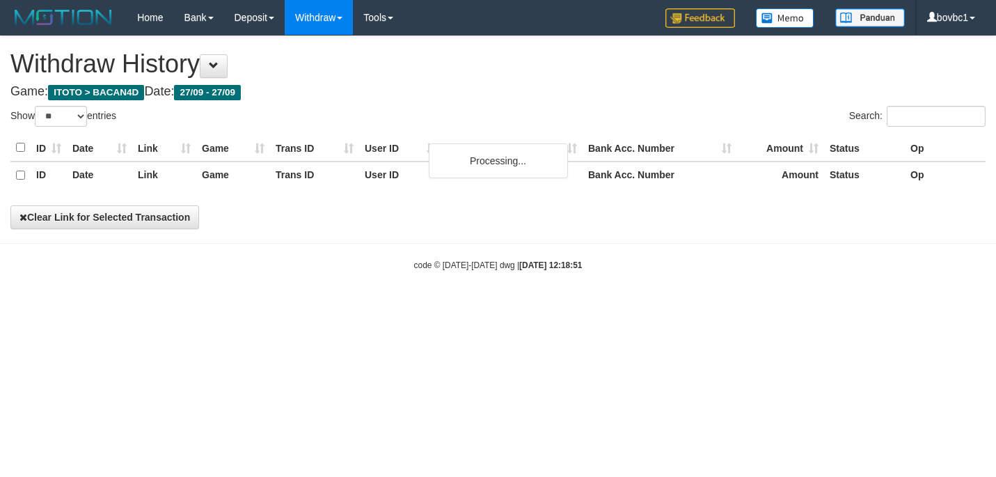
select select "**"
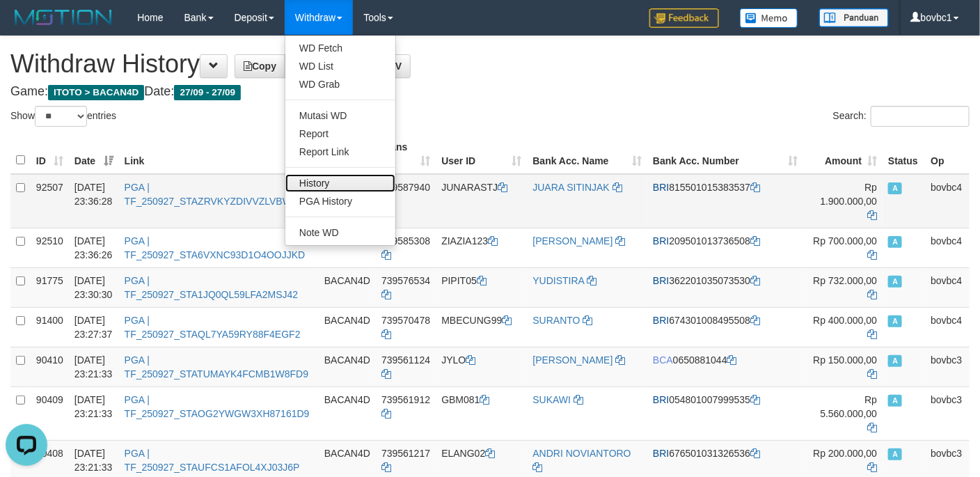
click at [338, 182] on link "History" at bounding box center [340, 183] width 110 height 18
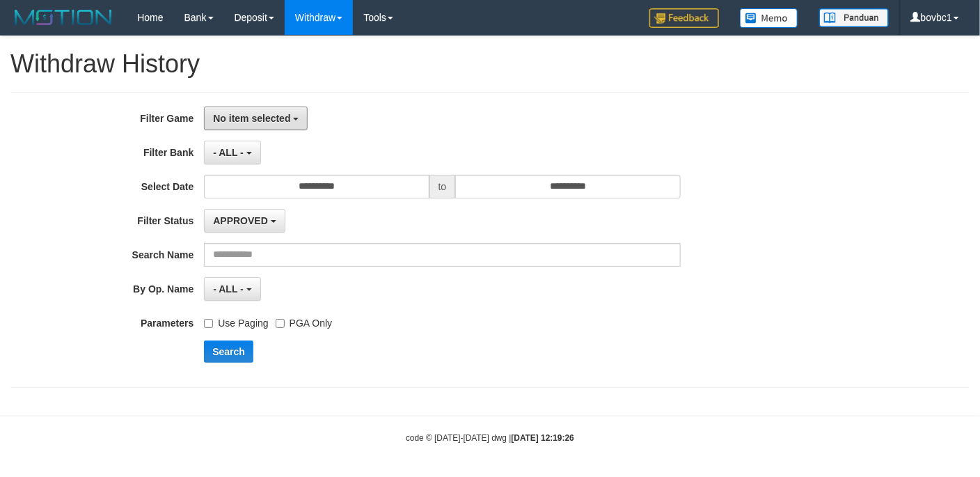
drag, startPoint x: 273, startPoint y: 121, endPoint x: 282, endPoint y: 194, distance: 73.6
click at [276, 123] on span "No item selected" at bounding box center [251, 118] width 77 height 11
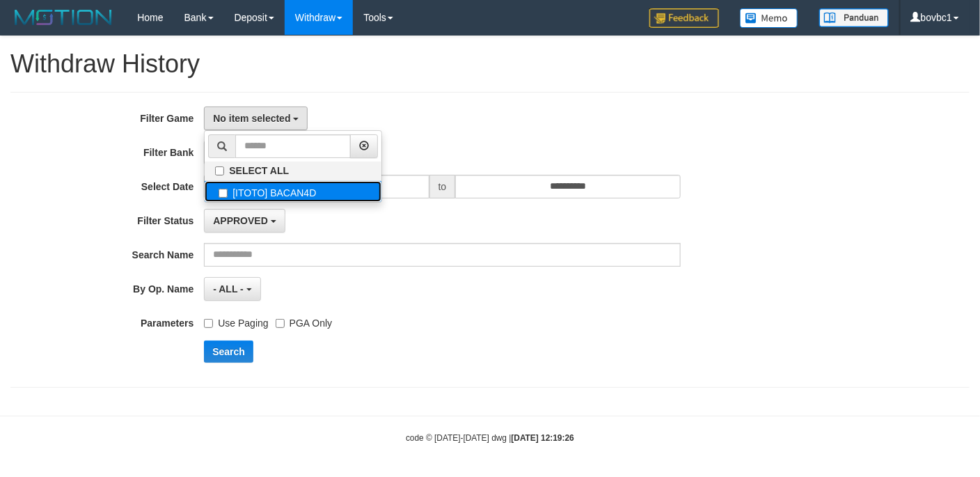
click at [282, 195] on label "[ITOTO] BACAN4D" at bounding box center [293, 191] width 177 height 21
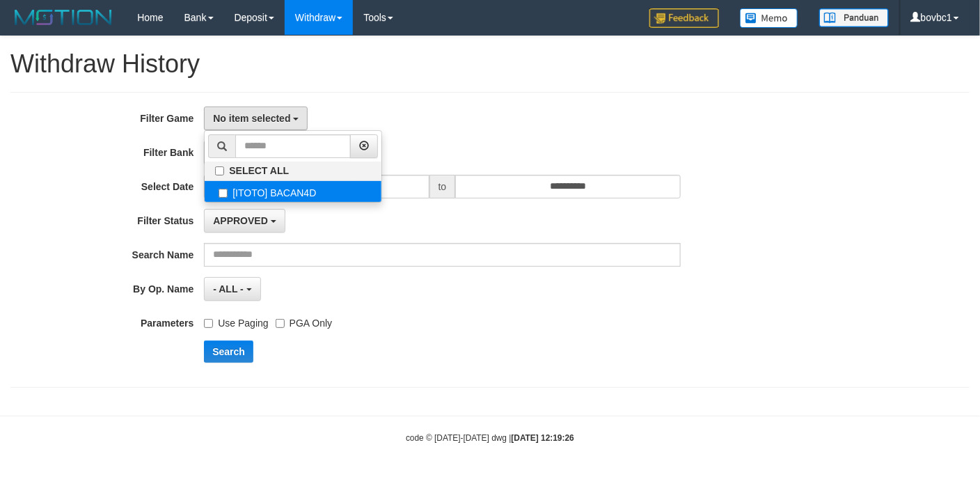
select select "****"
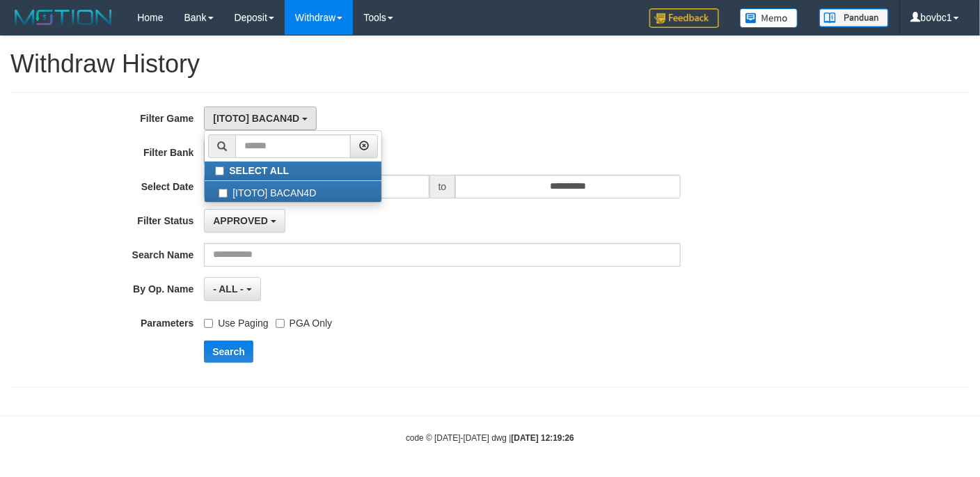
click at [480, 111] on div "[ITOTO] BACAN4D SELECT ALL [ITOTO] BACAN4D" at bounding box center [442, 118] width 476 height 24
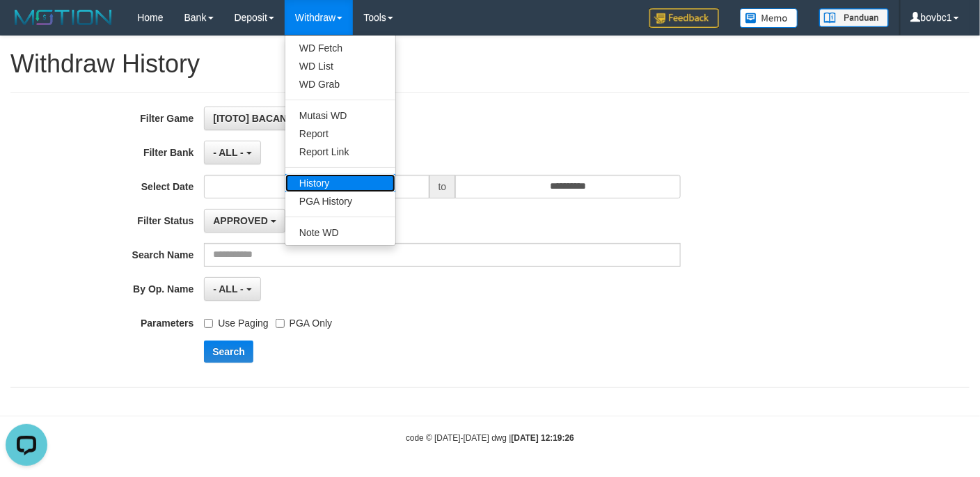
click at [324, 175] on link "History" at bounding box center [340, 183] width 110 height 18
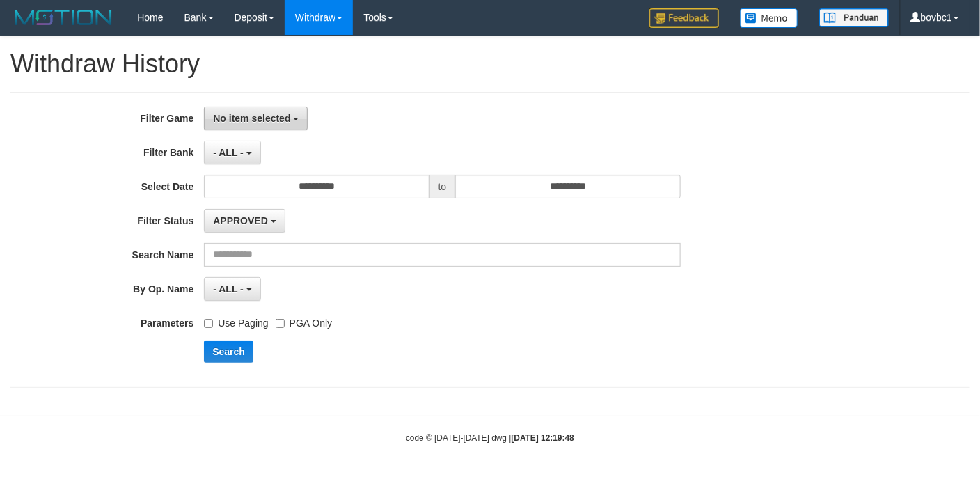
click at [282, 111] on button "No item selected" at bounding box center [256, 118] width 104 height 24
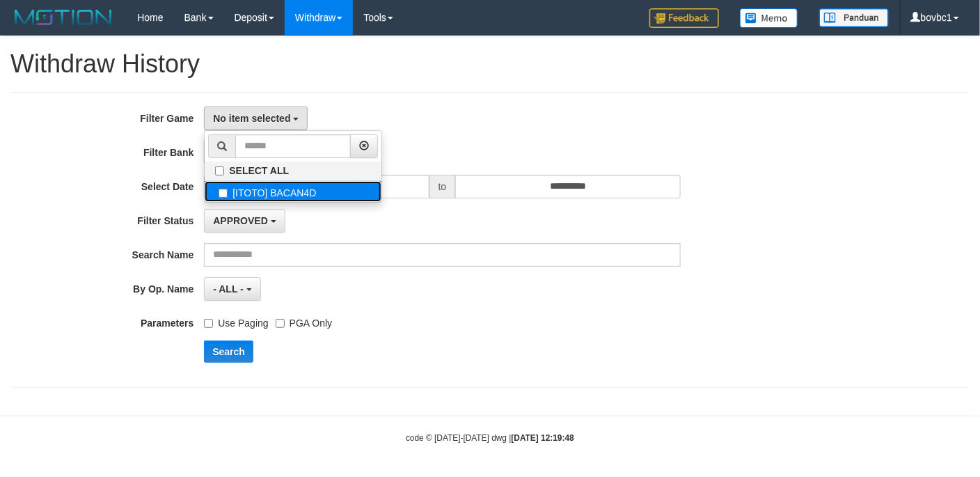
click at [282, 182] on label "[ITOTO] BACAN4D" at bounding box center [293, 191] width 177 height 21
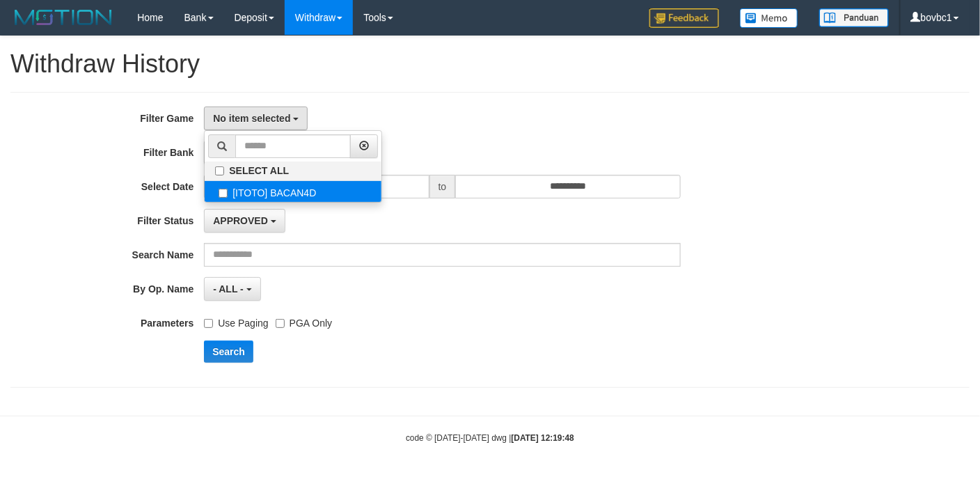
select select "****"
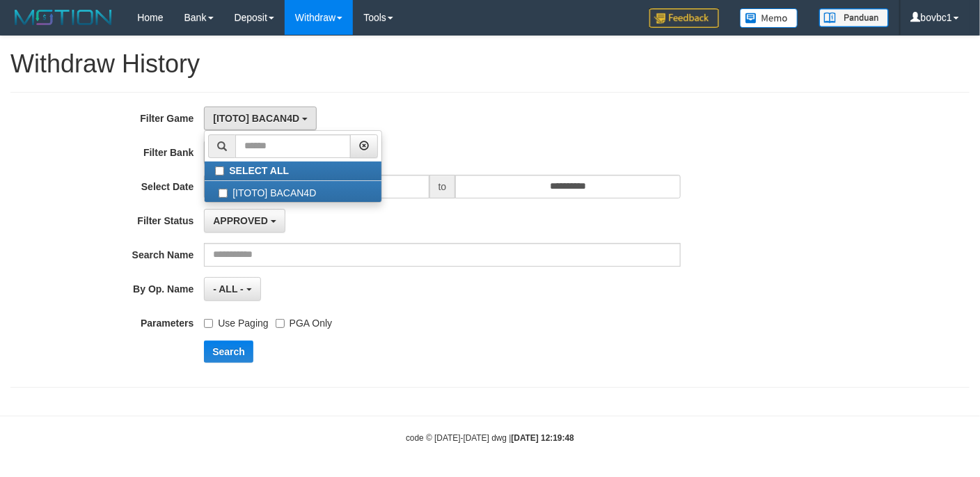
click at [571, 111] on div "[ITOTO] BACAN4D SELECT ALL [ITOTO] BACAN4D" at bounding box center [442, 118] width 476 height 24
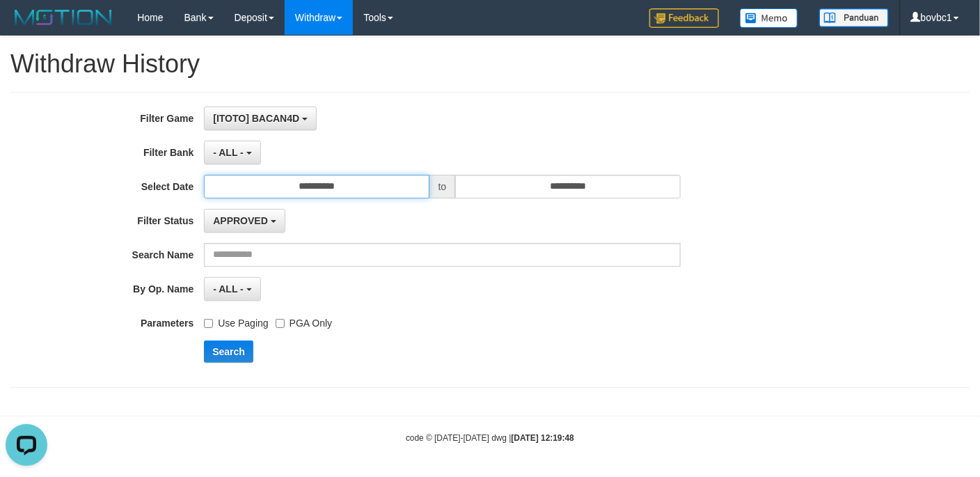
drag, startPoint x: 311, startPoint y: 192, endPoint x: 317, endPoint y: 188, distance: 7.5
click at [313, 191] on input "**********" at bounding box center [316, 187] width 225 height 24
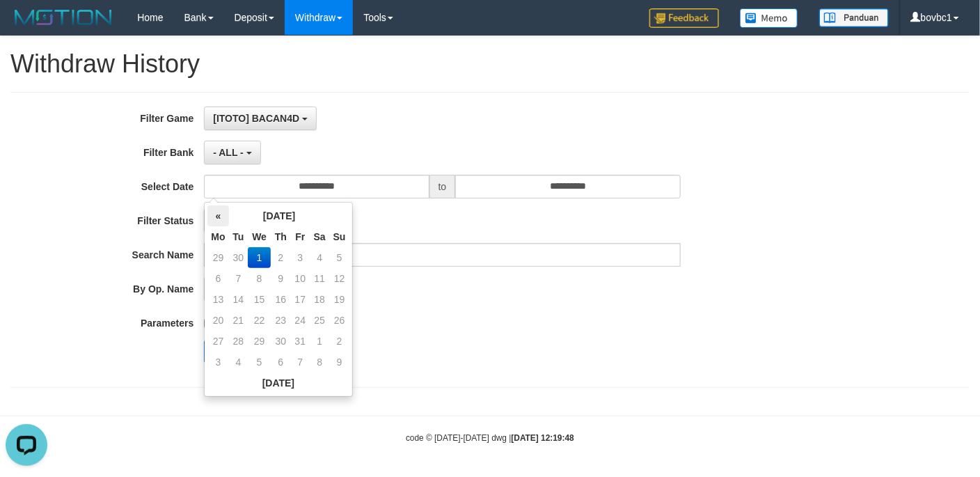
click at [222, 211] on th "«" at bounding box center [217, 215] width 21 height 21
drag, startPoint x: 218, startPoint y: 344, endPoint x: 378, endPoint y: 301, distance: 165.9
click at [218, 343] on td "22" at bounding box center [217, 341] width 21 height 21
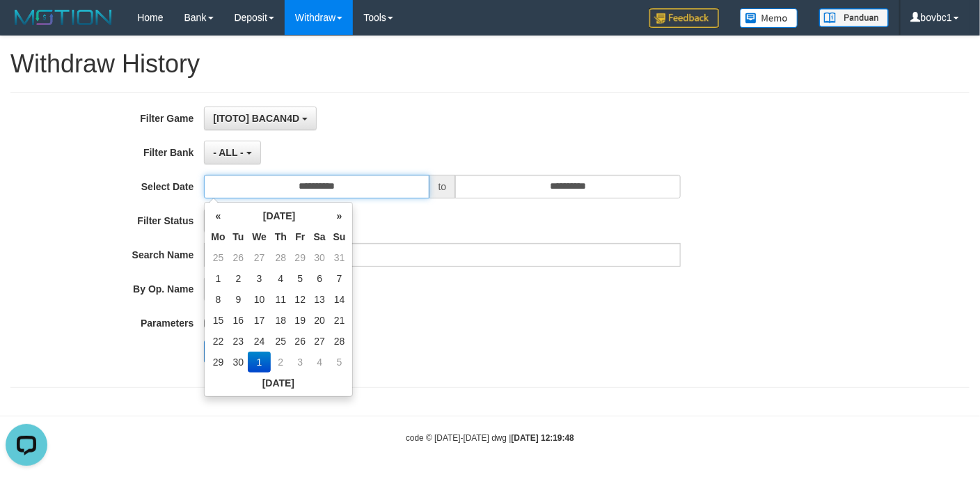
type input "**********"
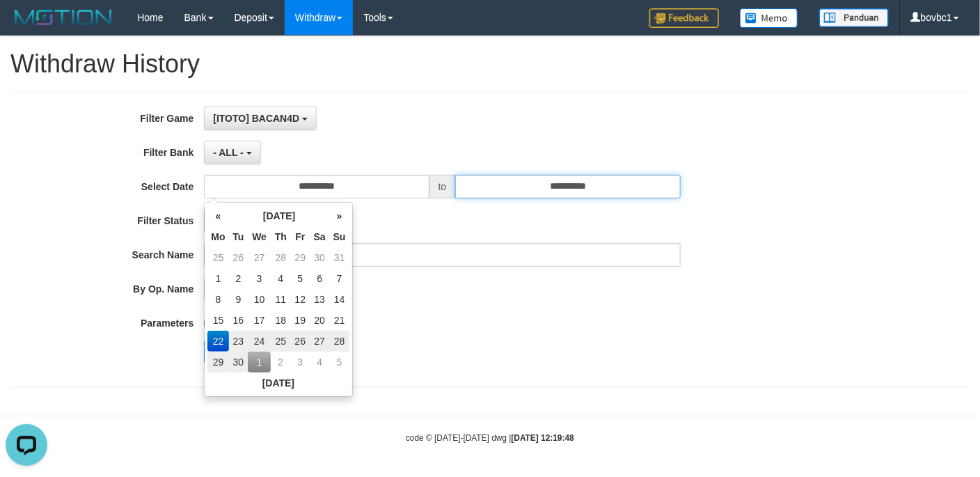
click at [555, 189] on input "**********" at bounding box center [567, 187] width 225 height 24
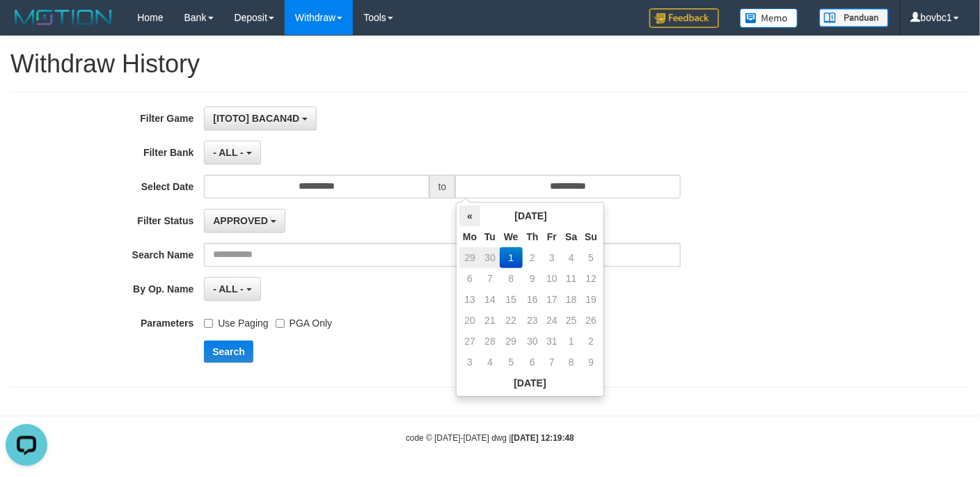
click at [466, 219] on th "«" at bounding box center [469, 215] width 21 height 21
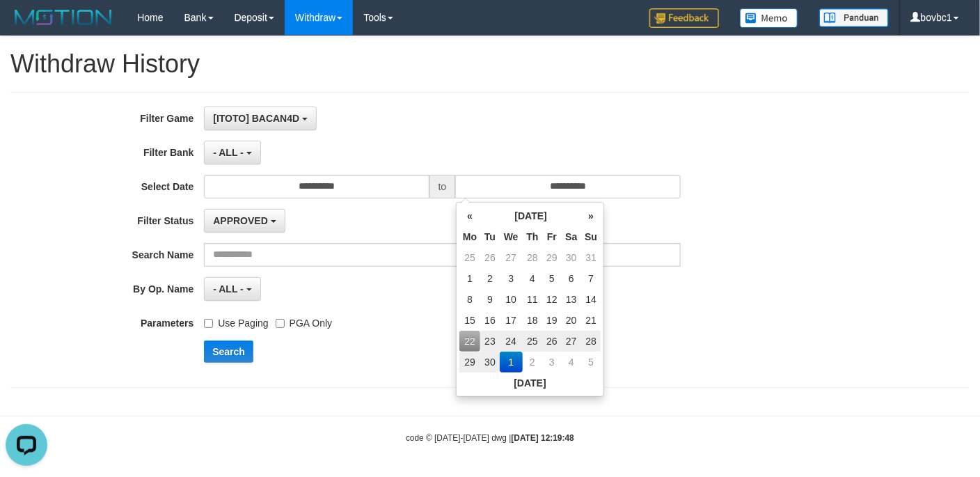
click at [468, 338] on td "22" at bounding box center [469, 341] width 21 height 21
type input "**********"
click at [724, 330] on div "Parameters Use Paging PGA Only" at bounding box center [408, 320] width 816 height 19
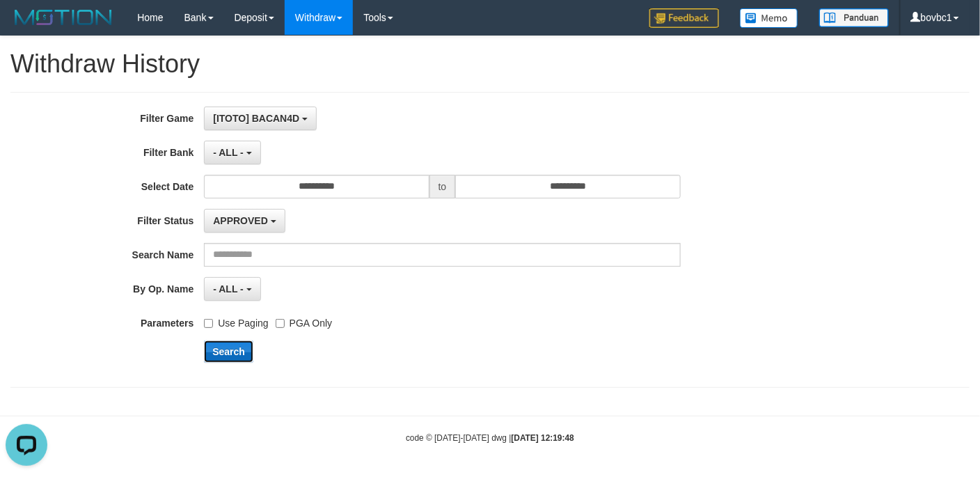
click at [230, 358] on button "Search" at bounding box center [228, 351] width 49 height 22
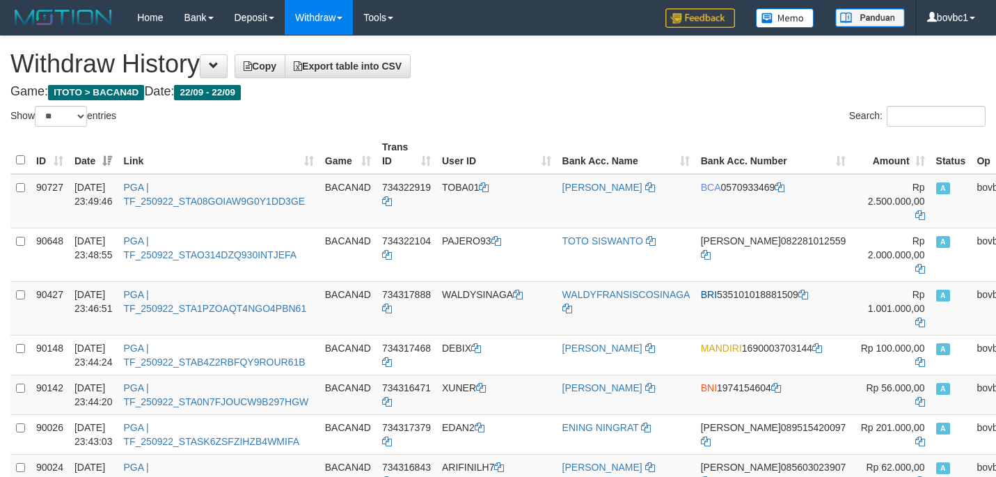
select select "**"
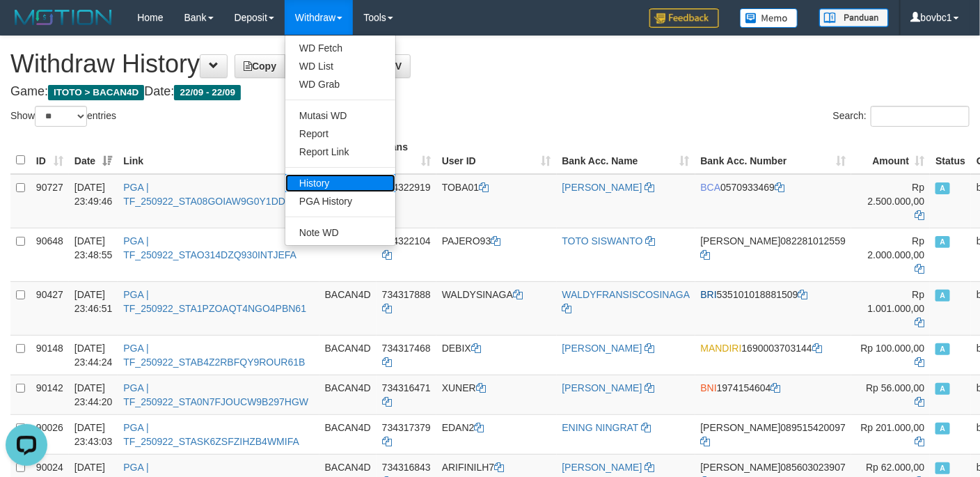
click at [330, 180] on link "History" at bounding box center [340, 183] width 110 height 18
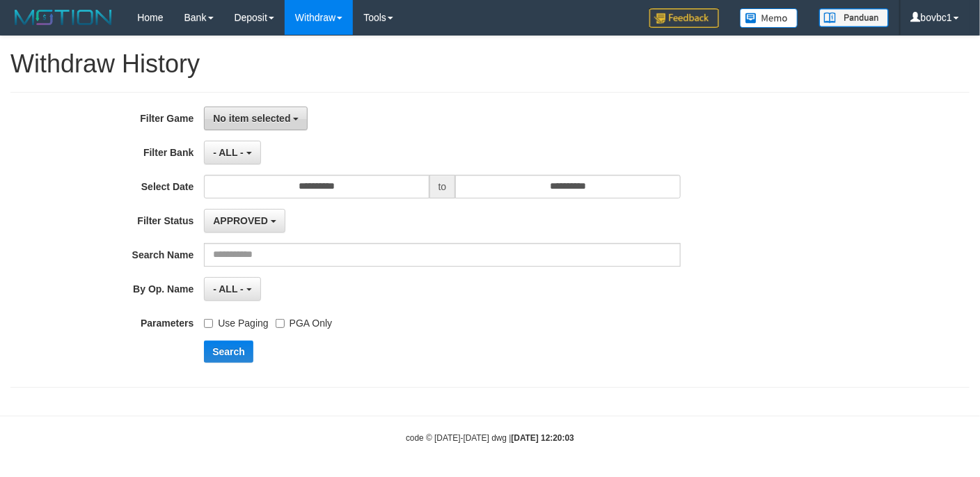
click at [247, 125] on button "No item selected" at bounding box center [256, 118] width 104 height 24
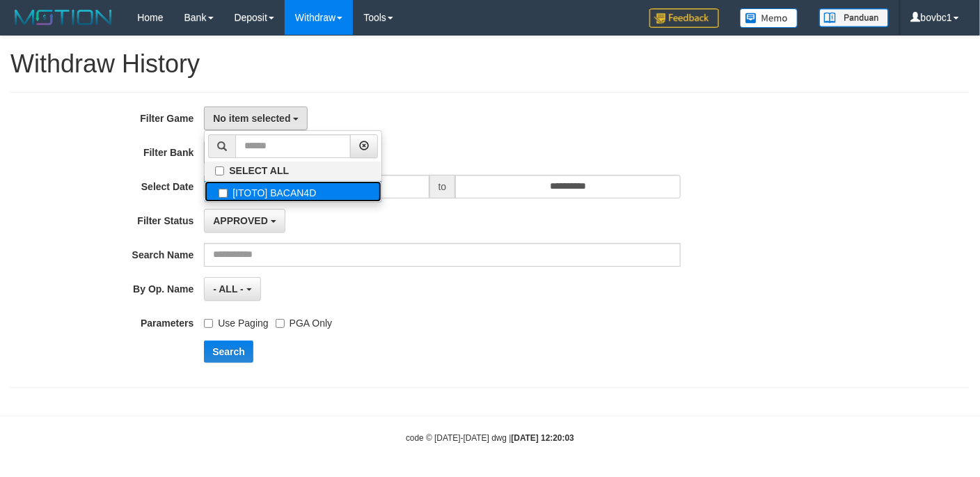
click at [253, 188] on label "[ITOTO] BACAN4D" at bounding box center [293, 191] width 177 height 21
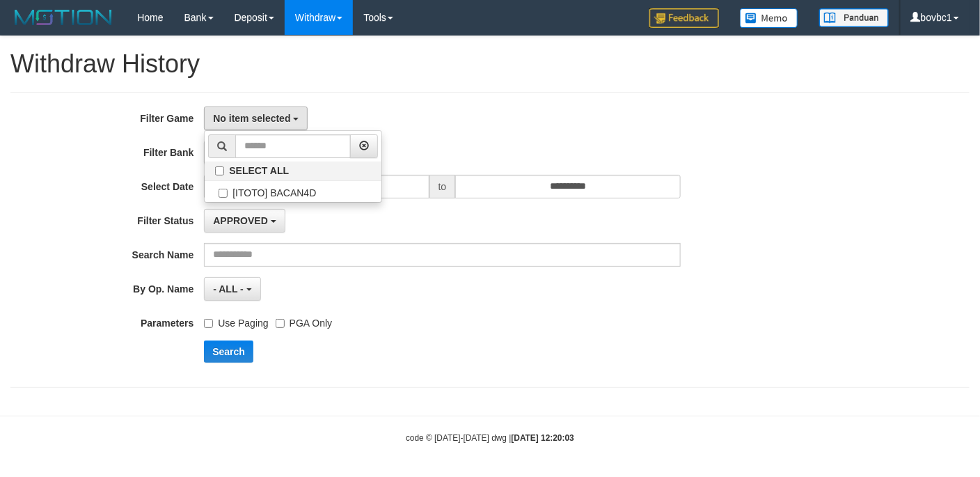
select select "****"
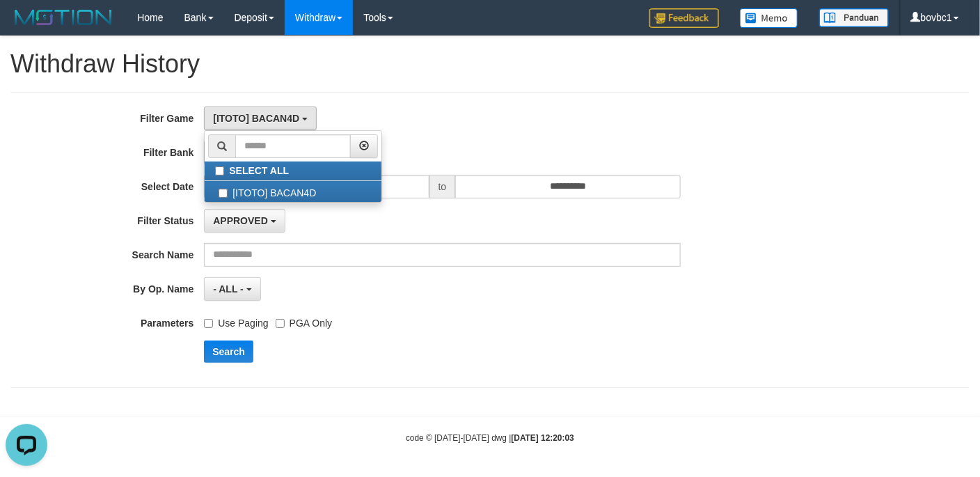
click at [595, 134] on div "**********" at bounding box center [408, 239] width 816 height 266
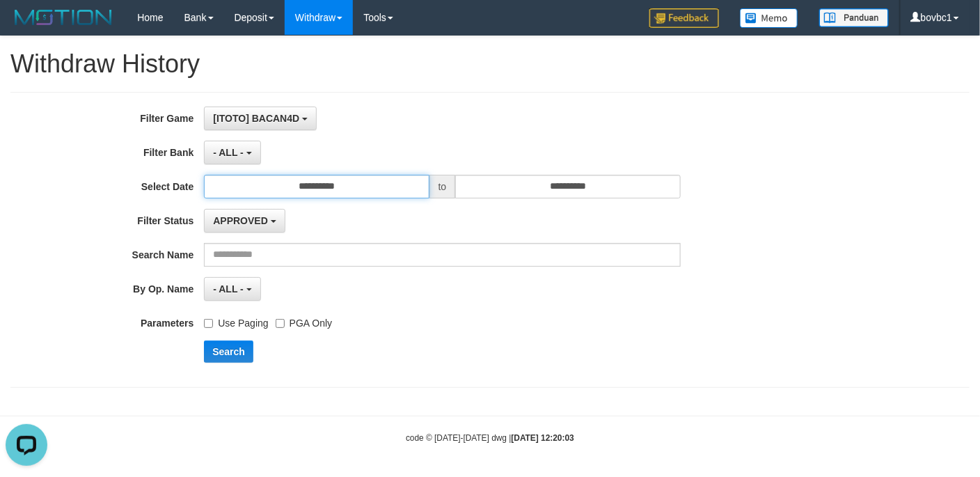
click at [264, 192] on input "**********" at bounding box center [316, 187] width 225 height 24
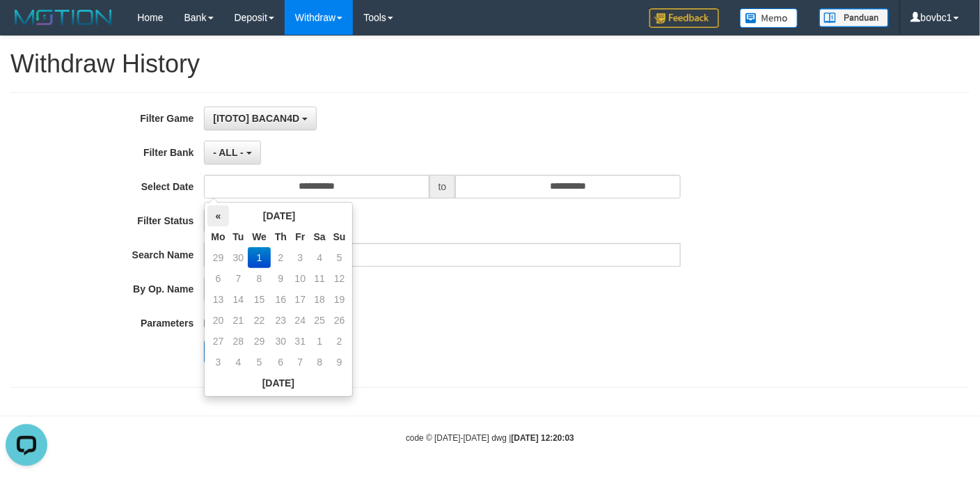
click at [215, 219] on th "«" at bounding box center [217, 215] width 21 height 21
click at [234, 347] on td "23" at bounding box center [238, 341] width 19 height 21
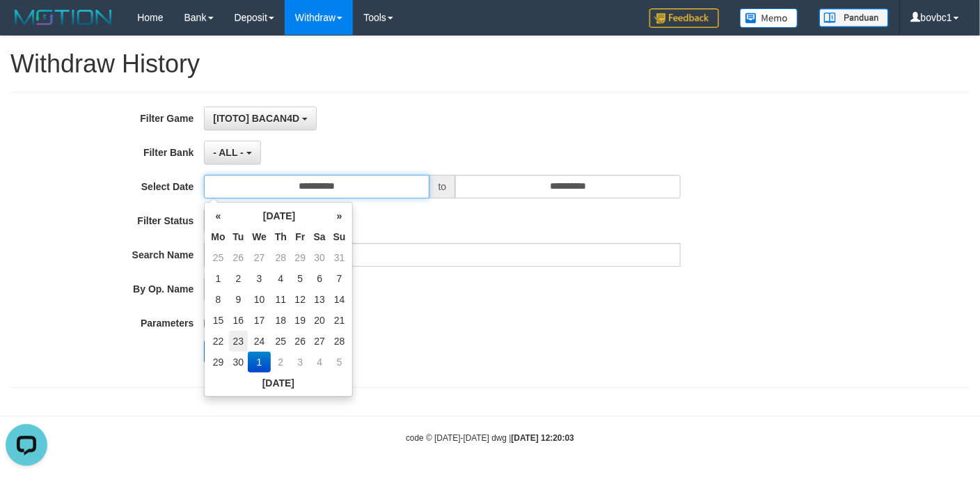
type input "**********"
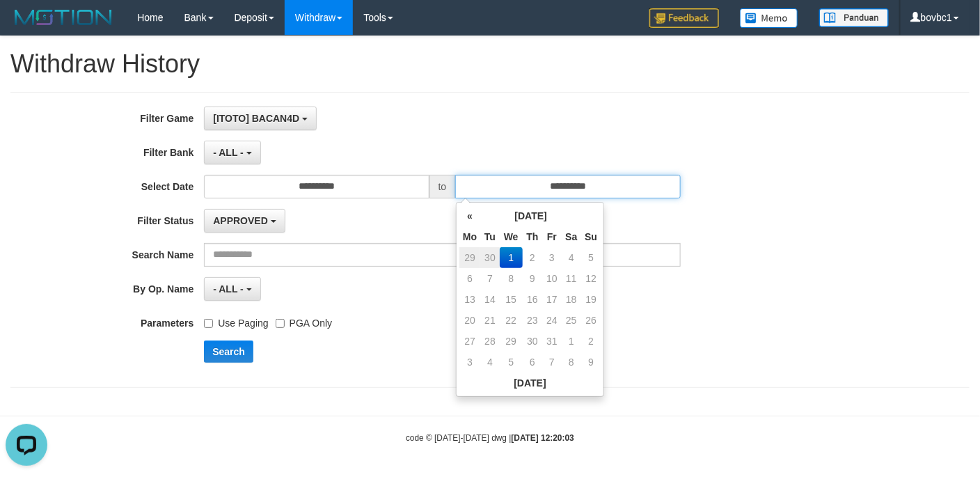
click at [539, 193] on input "**********" at bounding box center [567, 187] width 225 height 24
drag, startPoint x: 465, startPoint y: 215, endPoint x: 468, endPoint y: 230, distance: 15.4
click at [466, 215] on th "«" at bounding box center [469, 215] width 21 height 21
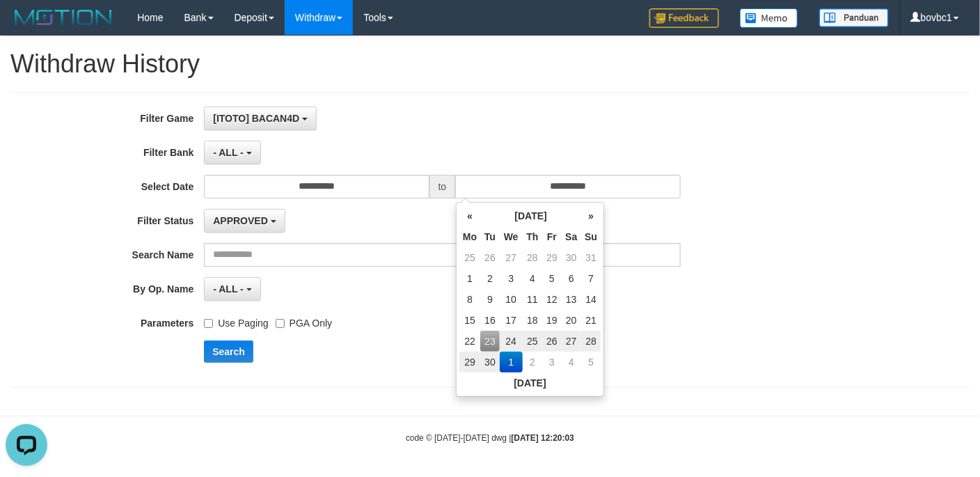
click at [489, 340] on td "23" at bounding box center [489, 341] width 19 height 21
type input "**********"
click at [746, 295] on div "By Op. Name ******* - ALL - - select status - - ALL -" at bounding box center [408, 289] width 816 height 24
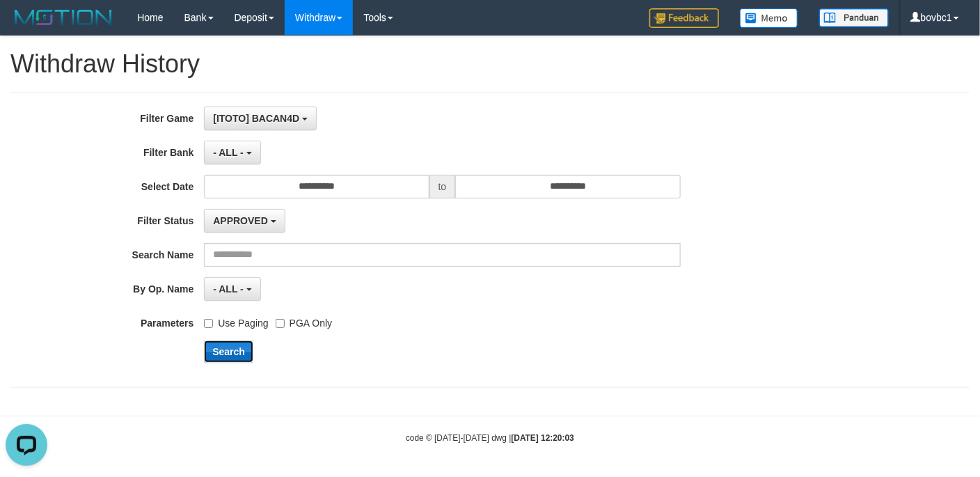
click at [234, 349] on button "Search" at bounding box center [228, 351] width 49 height 22
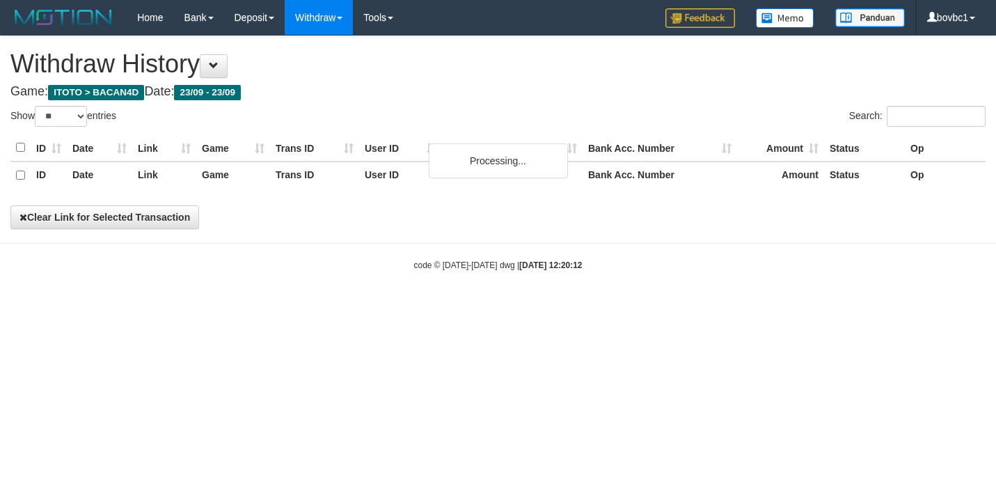
select select "**"
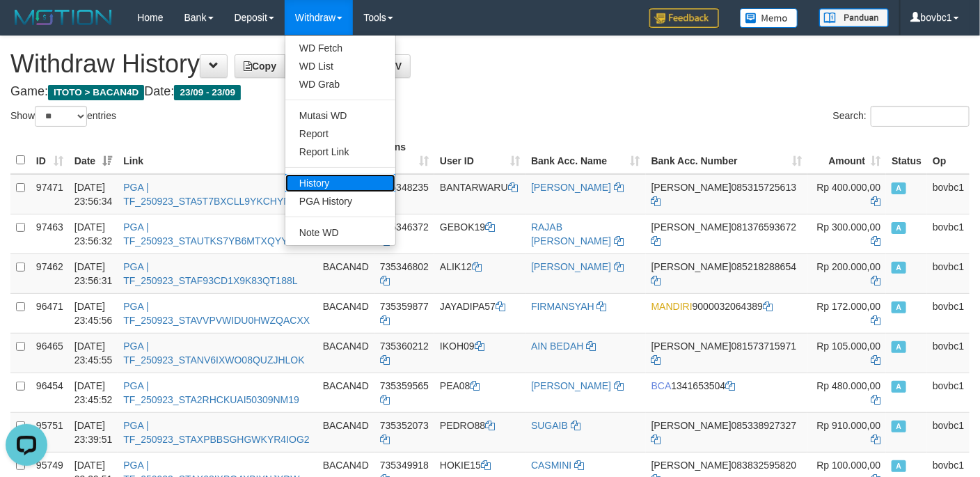
click at [322, 182] on link "History" at bounding box center [340, 183] width 110 height 18
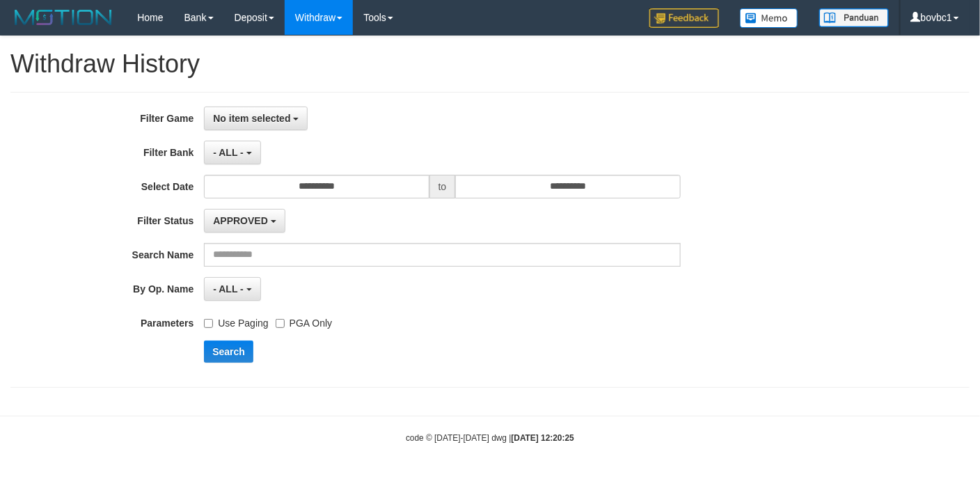
click at [255, 101] on div "**********" at bounding box center [489, 240] width 959 height 296
click at [264, 126] on button "No item selected" at bounding box center [256, 118] width 104 height 24
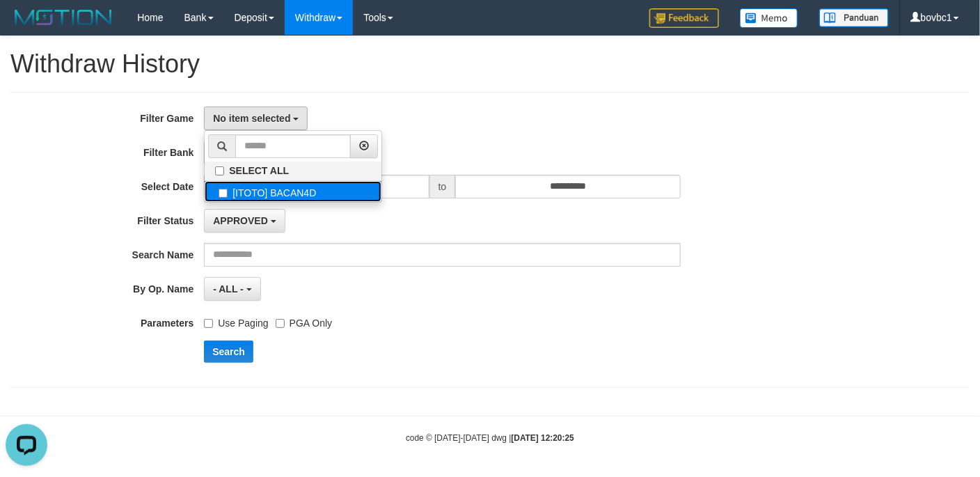
click at [265, 192] on label "[ITOTO] BACAN4D" at bounding box center [293, 191] width 177 height 21
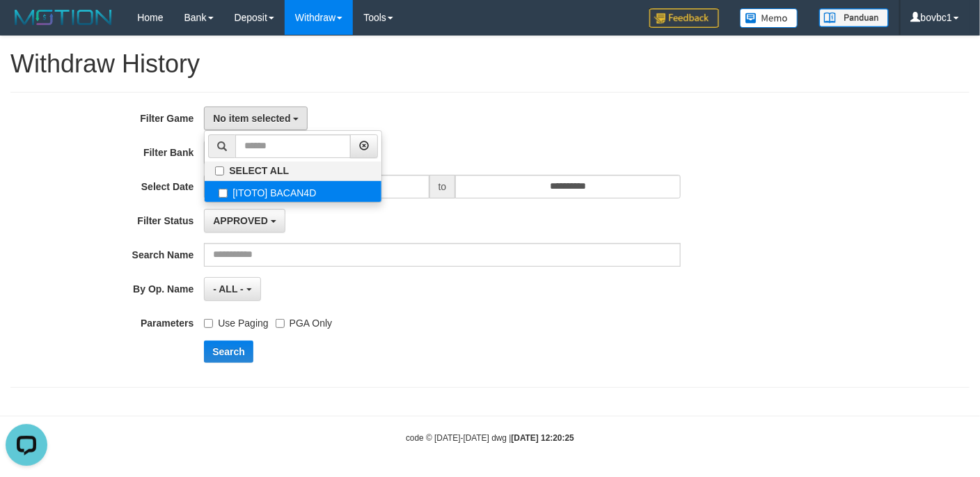
select select "****"
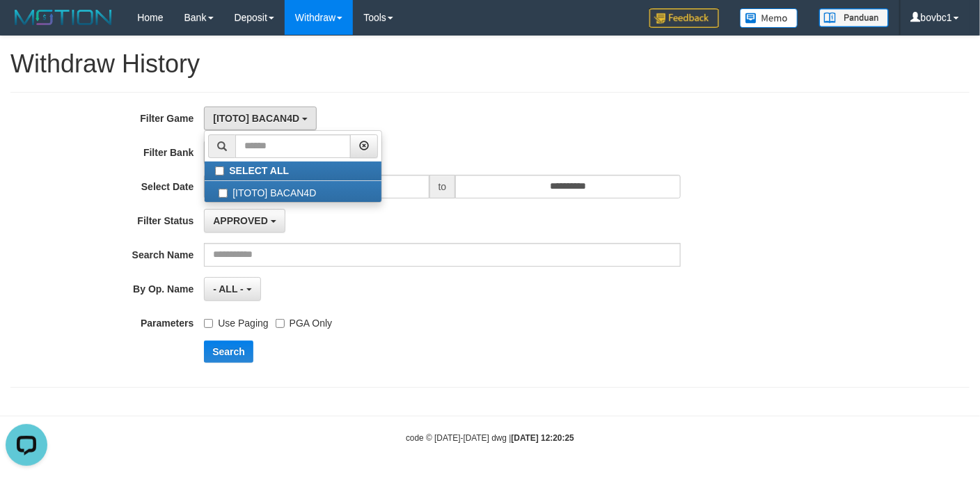
click at [503, 83] on div "**********" at bounding box center [490, 218] width 980 height 365
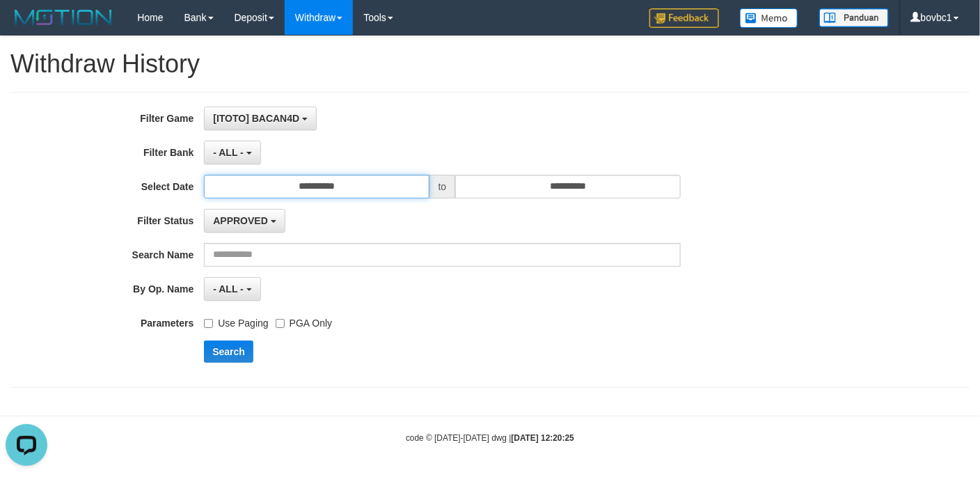
click at [301, 190] on input "**********" at bounding box center [316, 187] width 225 height 24
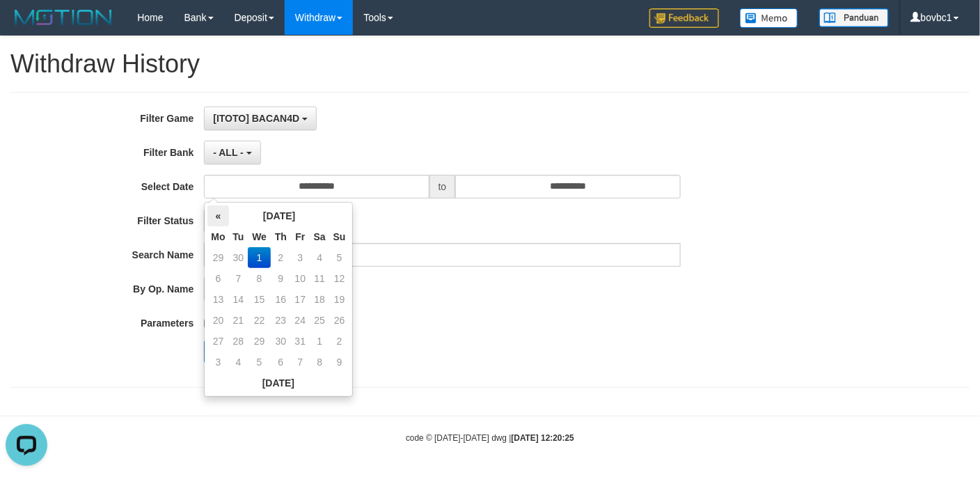
click at [218, 217] on th "«" at bounding box center [217, 215] width 21 height 21
drag, startPoint x: 260, startPoint y: 344, endPoint x: 436, endPoint y: 262, distance: 195.2
click at [260, 341] on td "24" at bounding box center [259, 341] width 23 height 21
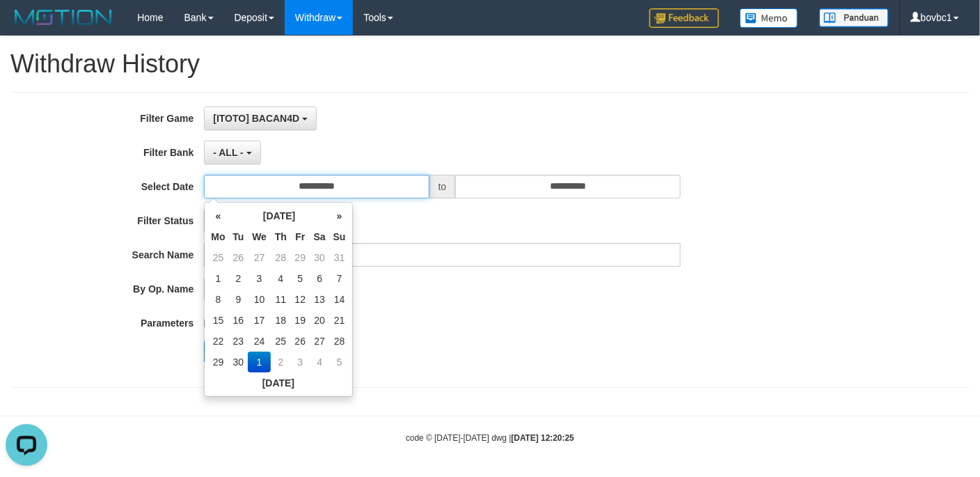
type input "**********"
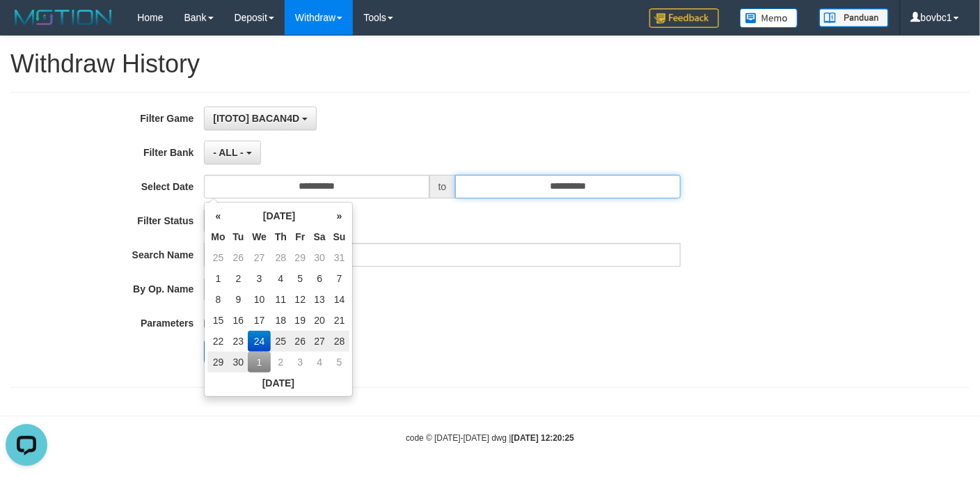
click at [518, 184] on input "**********" at bounding box center [567, 187] width 225 height 24
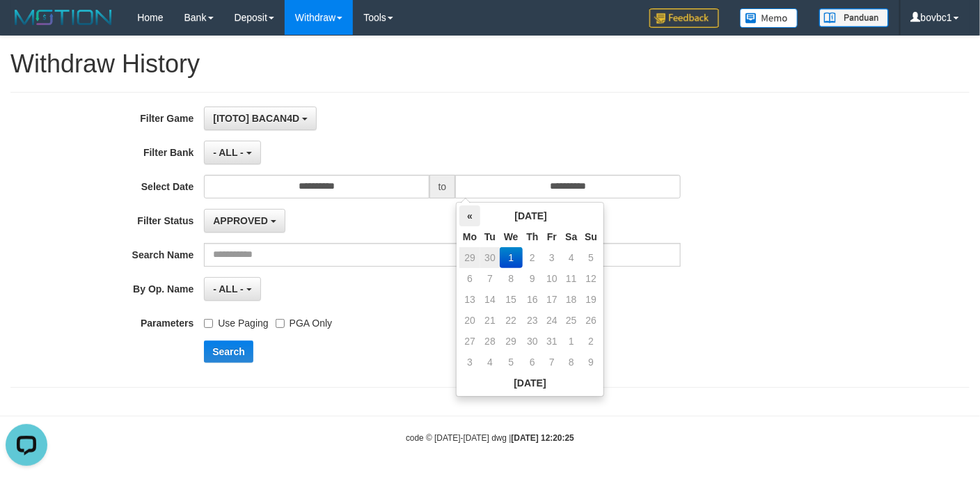
drag, startPoint x: 477, startPoint y: 212, endPoint x: 477, endPoint y: 224, distance: 12.5
click at [476, 212] on th "«" at bounding box center [469, 215] width 21 height 21
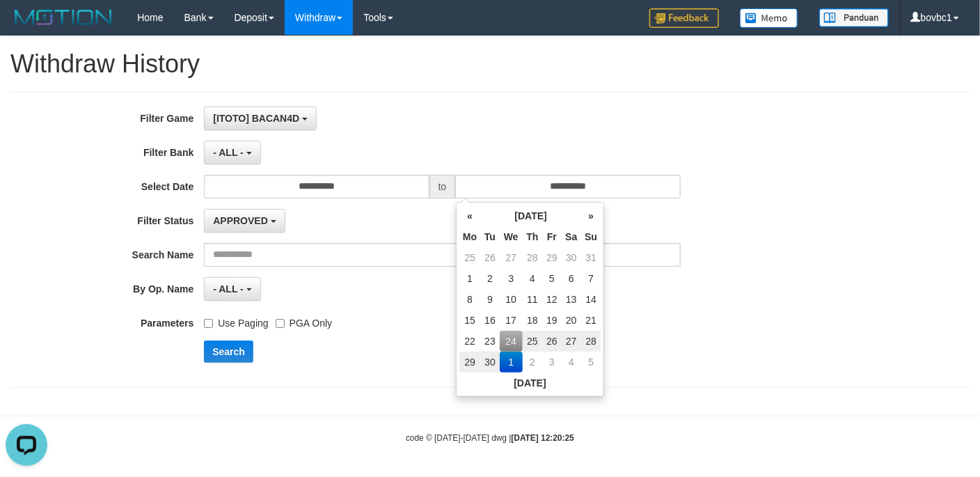
drag, startPoint x: 512, startPoint y: 334, endPoint x: 593, endPoint y: 234, distance: 128.1
click at [511, 332] on td "24" at bounding box center [511, 341] width 23 height 21
type input "**********"
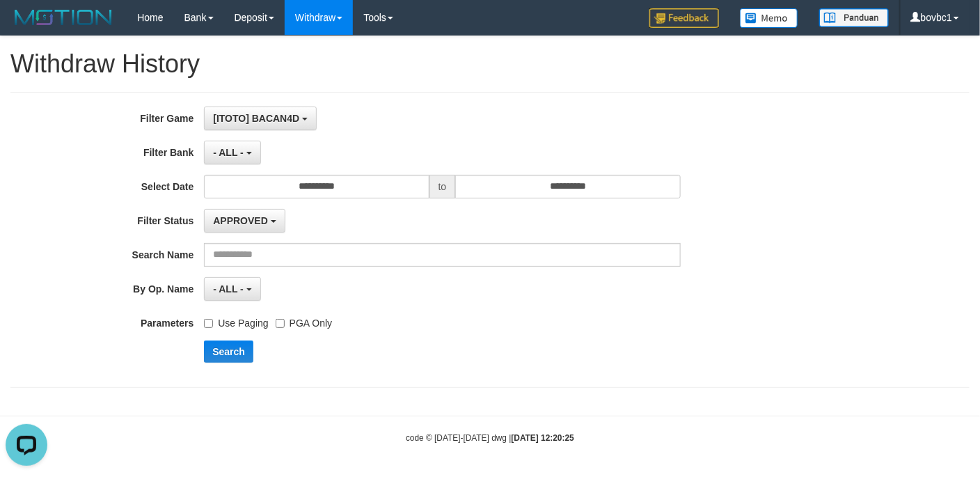
click at [670, 134] on div "**********" at bounding box center [408, 239] width 816 height 266
click at [241, 342] on div "**********" at bounding box center [408, 239] width 816 height 266
click at [237, 355] on button "Search" at bounding box center [228, 351] width 49 height 22
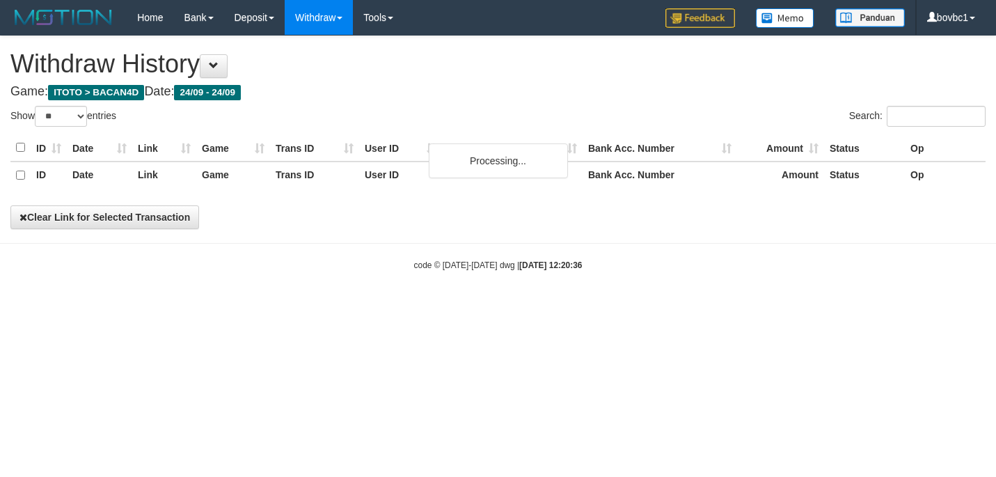
select select "**"
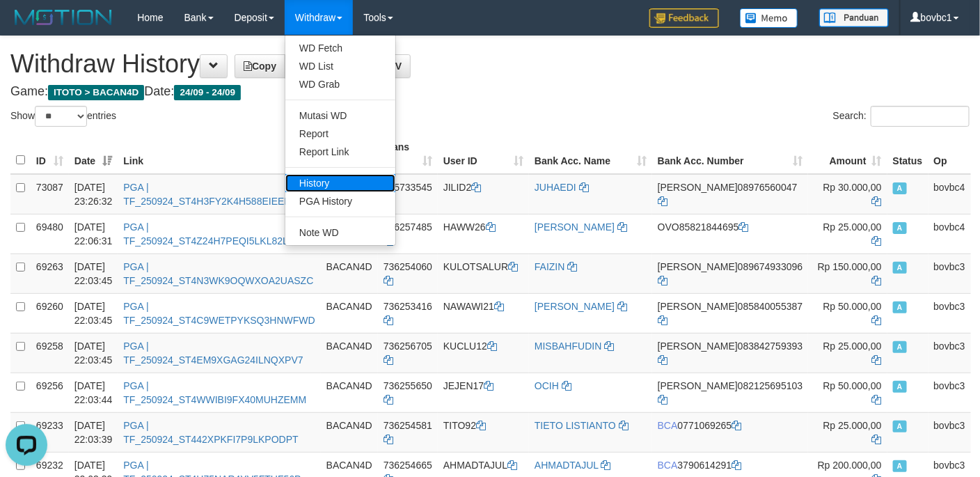
click at [359, 177] on link "History" at bounding box center [340, 183] width 110 height 18
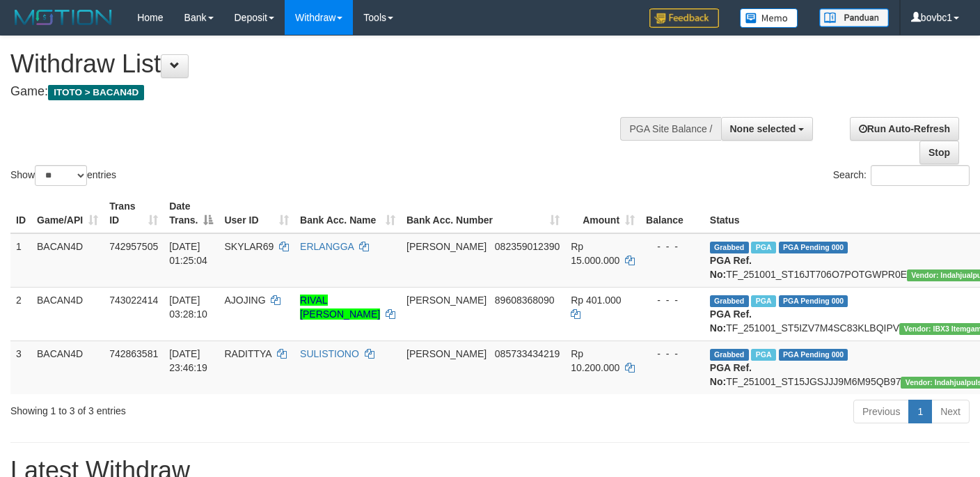
select select
select select "**"
drag, startPoint x: 399, startPoint y: 146, endPoint x: 264, endPoint y: 27, distance: 180.5
click at [395, 141] on div "Show ** ** ** *** entries Search:" at bounding box center [490, 112] width 980 height 152
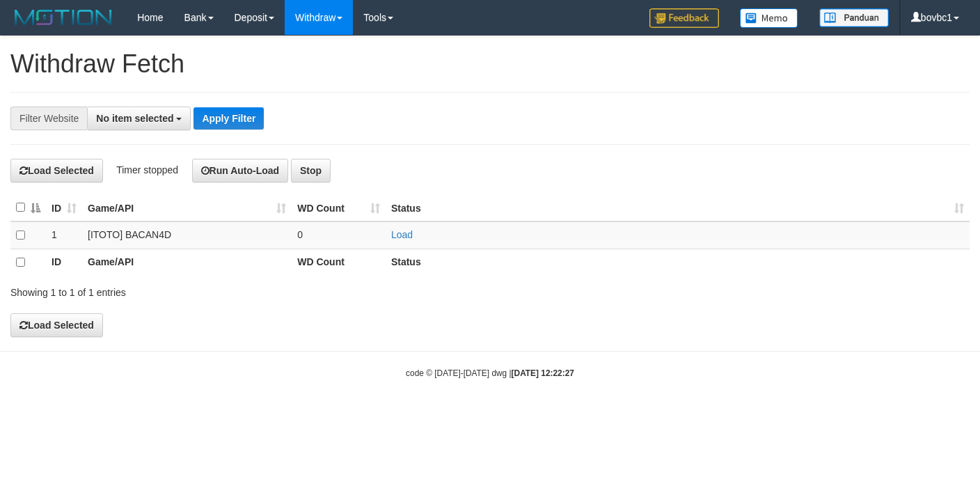
select select
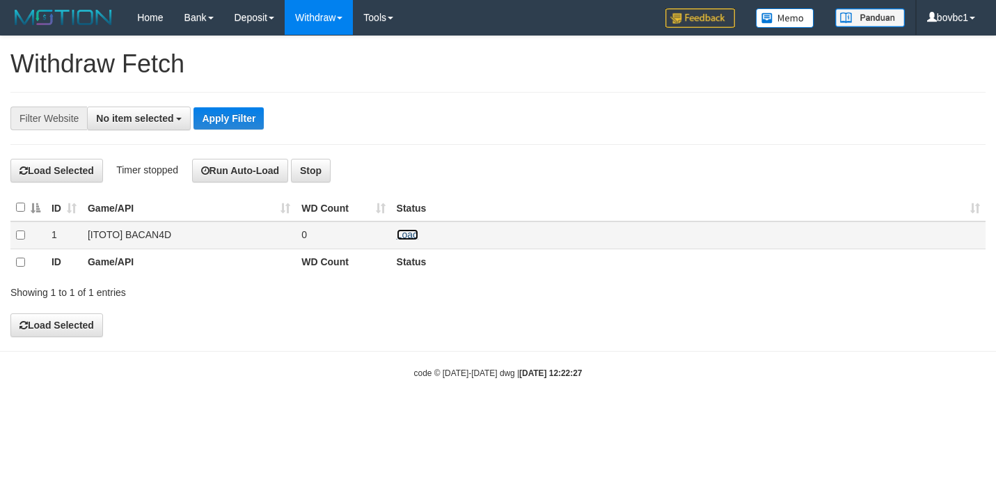
click at [409, 236] on link "Load" at bounding box center [408, 234] width 22 height 11
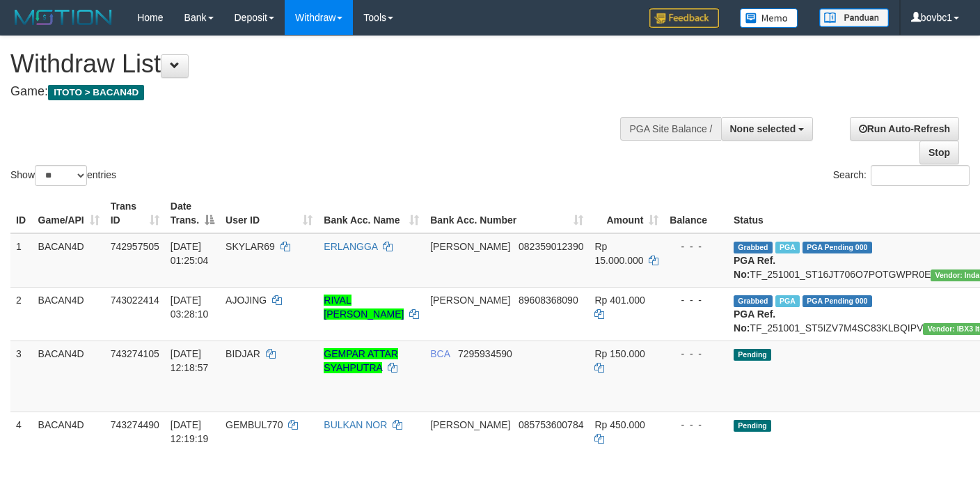
select select
select select "**"
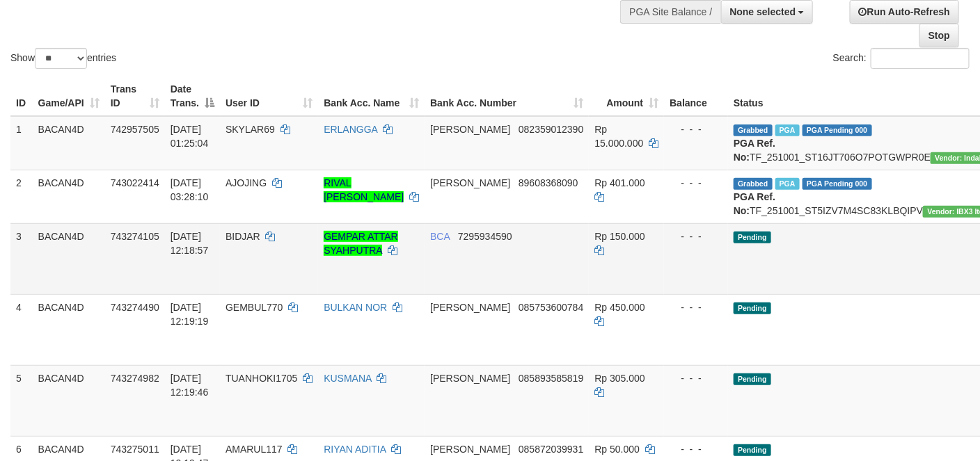
scroll to position [209, 0]
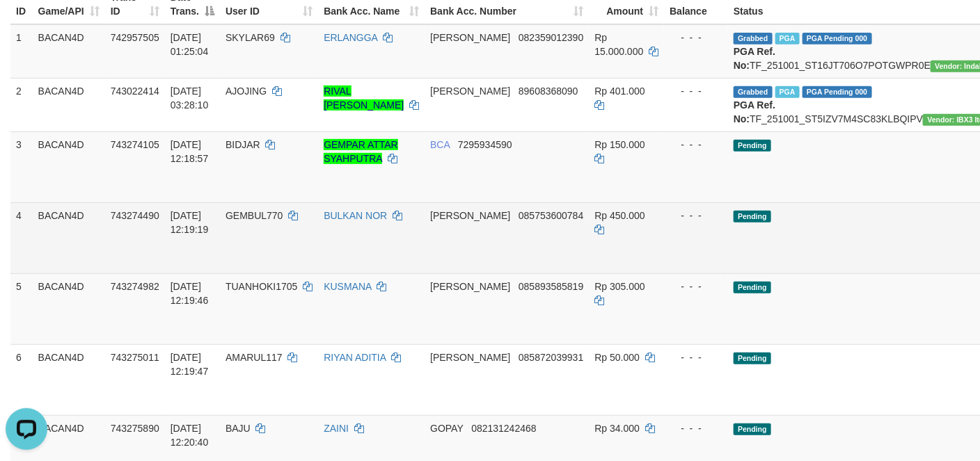
scroll to position [0, 0]
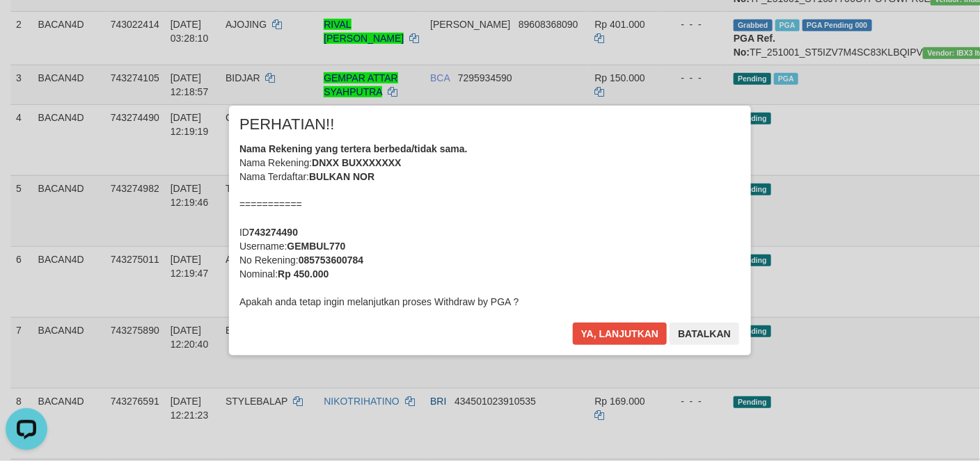
scroll to position [313, 0]
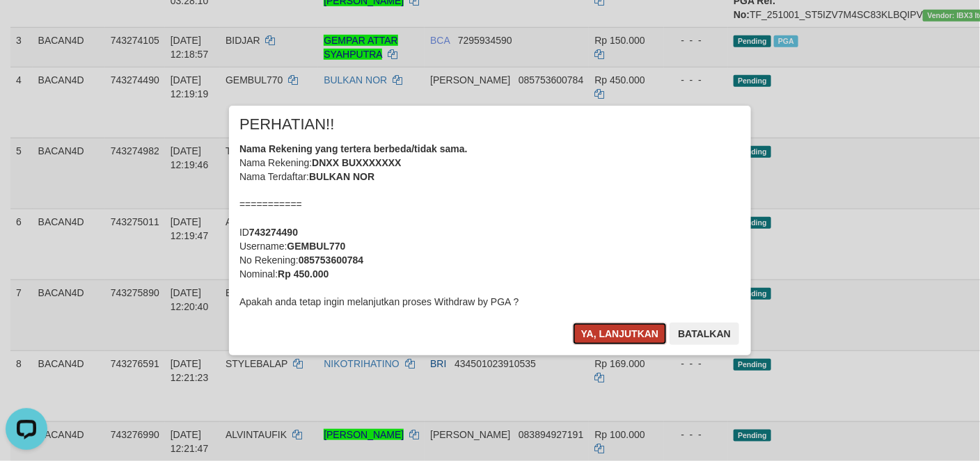
click at [610, 326] on button "Ya, lanjutkan" at bounding box center [620, 334] width 95 height 22
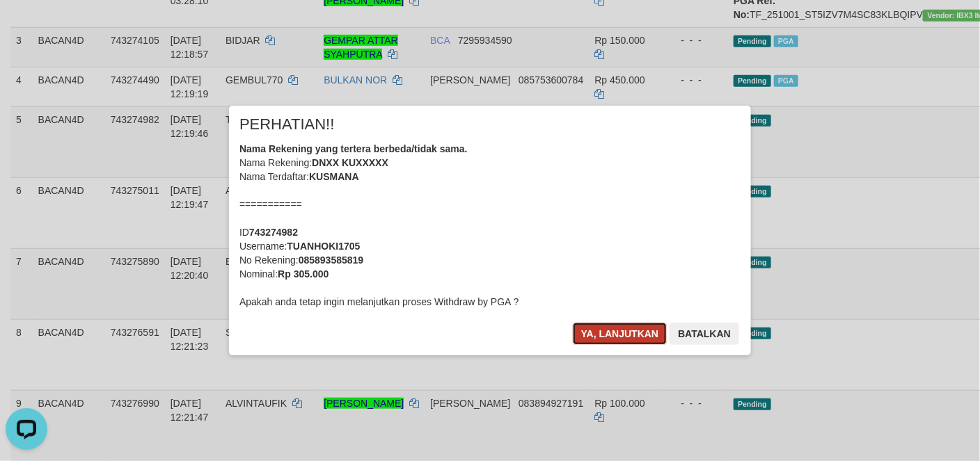
click at [614, 344] on button "Ya, lanjutkan" at bounding box center [620, 334] width 95 height 22
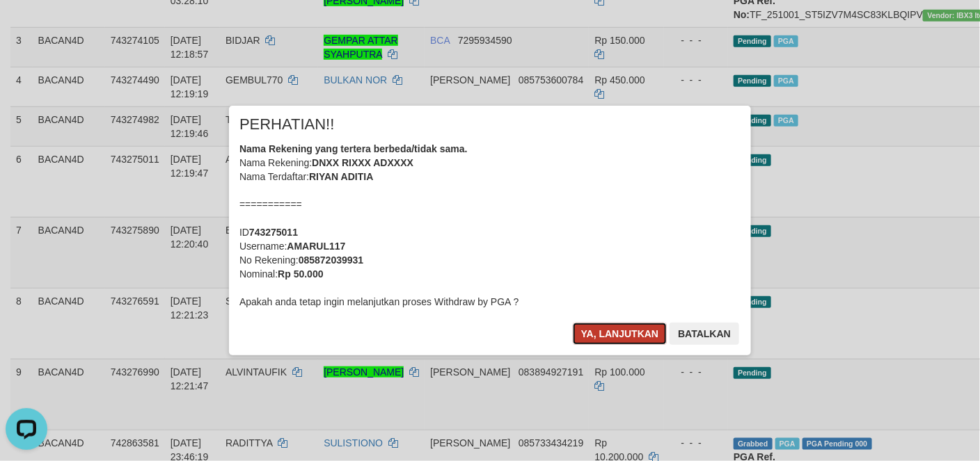
click at [644, 331] on button "Ya, lanjutkan" at bounding box center [620, 334] width 95 height 22
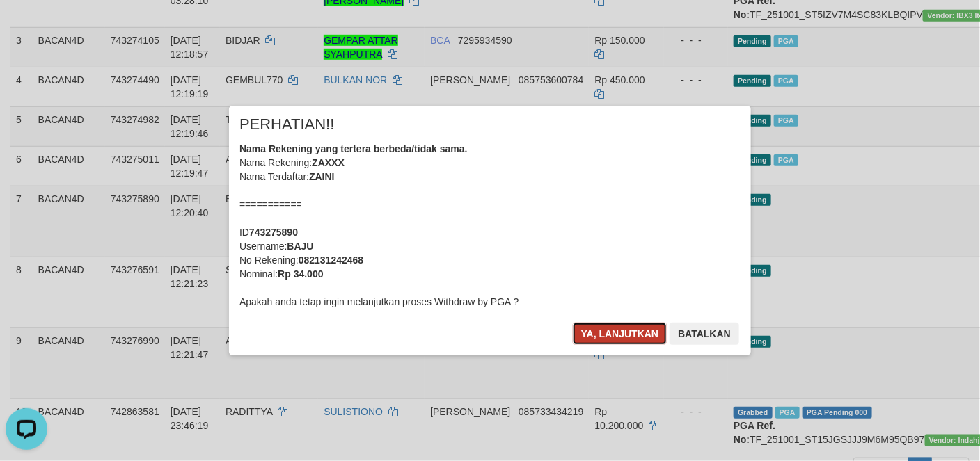
click at [620, 331] on button "Ya, lanjutkan" at bounding box center [620, 334] width 95 height 22
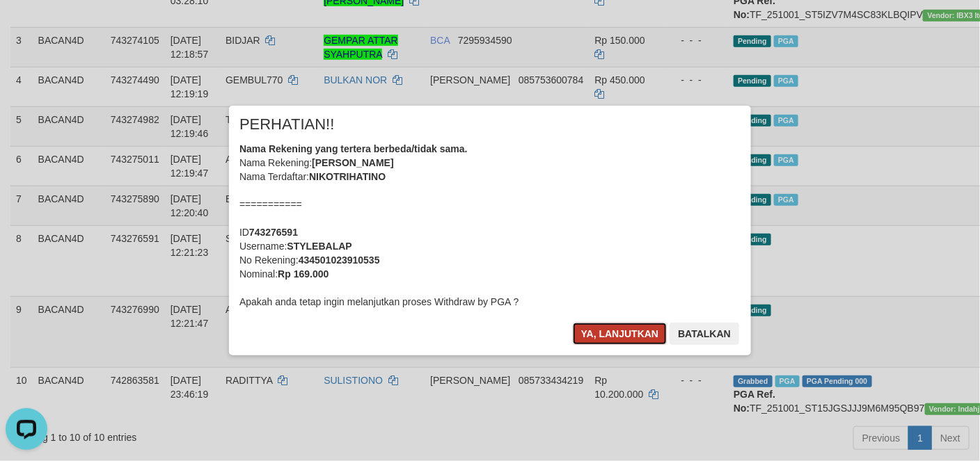
click at [608, 326] on button "Ya, lanjutkan" at bounding box center [620, 334] width 95 height 22
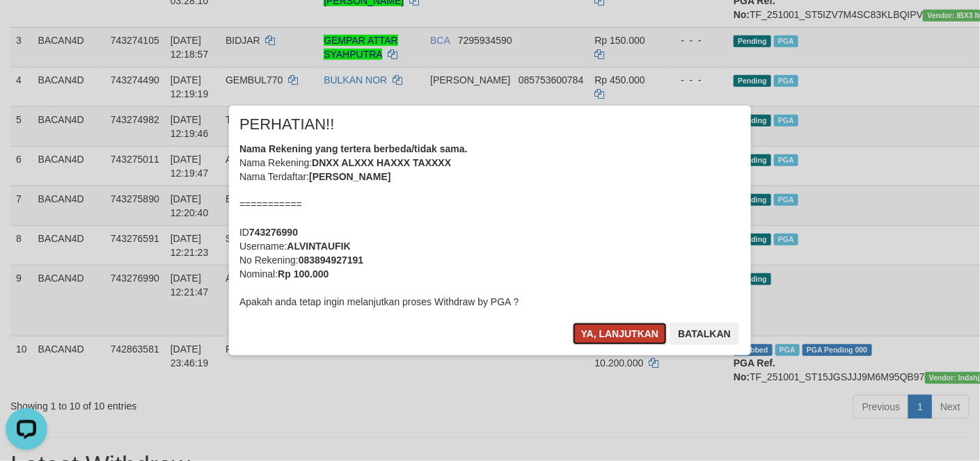
click at [603, 334] on button "Ya, lanjutkan" at bounding box center [620, 334] width 95 height 22
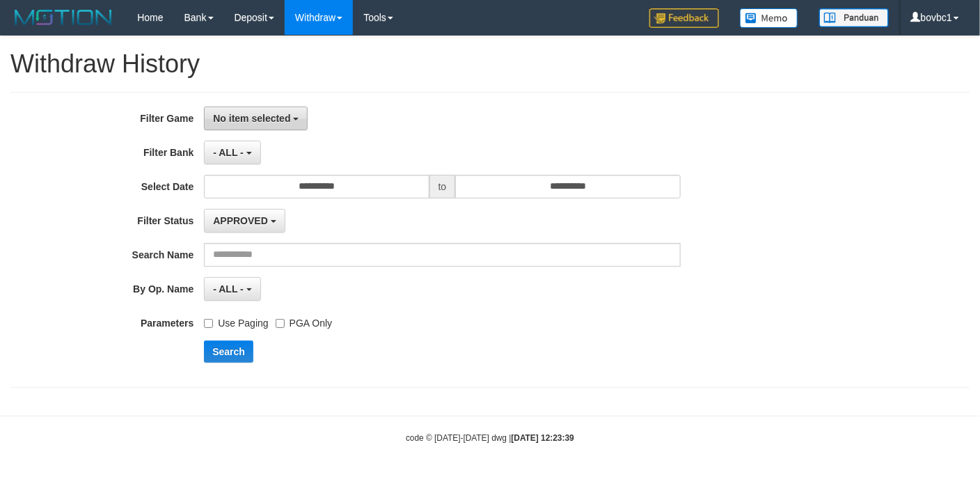
drag, startPoint x: 234, startPoint y: 132, endPoint x: 247, endPoint y: 124, distance: 14.7
click at [236, 132] on div "**********" at bounding box center [408, 239] width 816 height 266
click at [263, 117] on span "No item selected" at bounding box center [251, 118] width 77 height 11
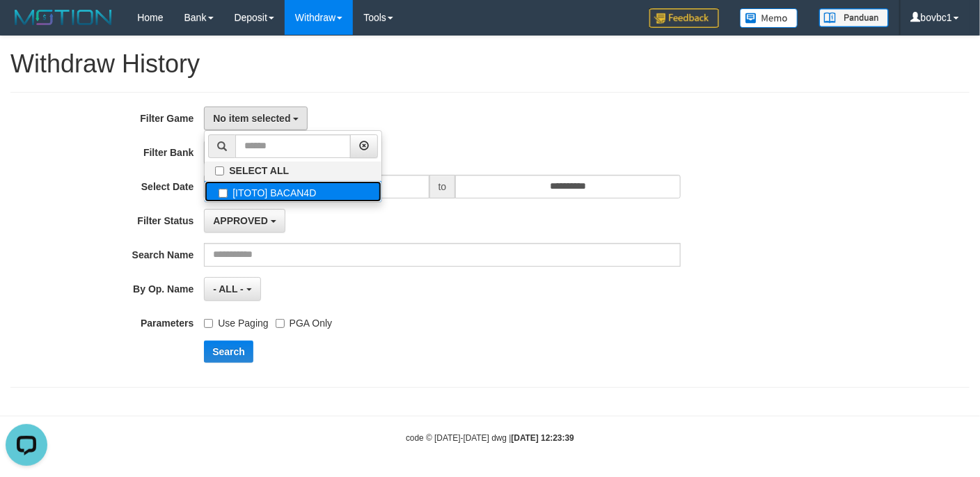
click at [278, 194] on label "[ITOTO] BACAN4D" at bounding box center [293, 191] width 177 height 21
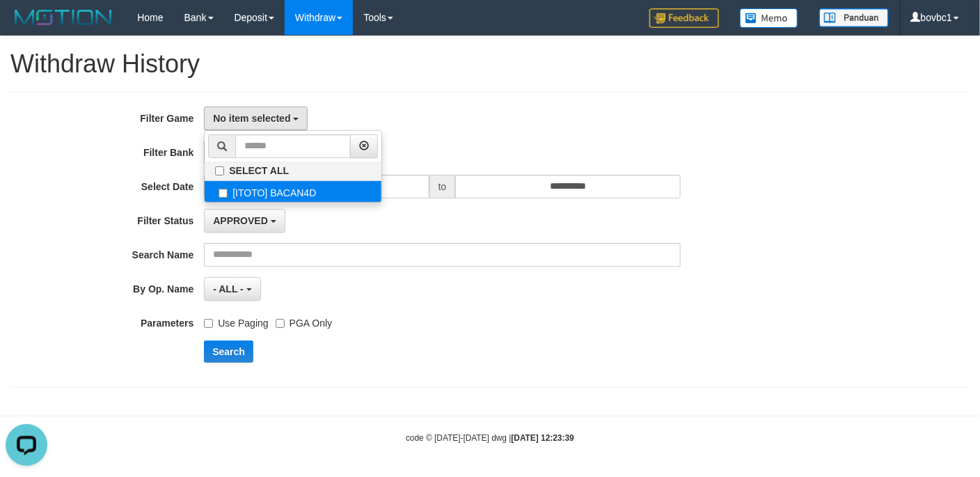
select select "****"
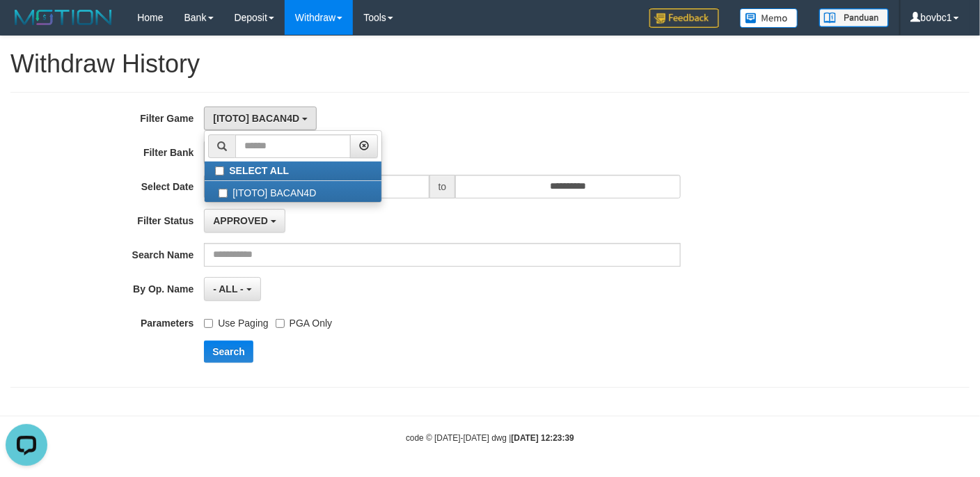
drag, startPoint x: 560, startPoint y: 151, endPoint x: 322, endPoint y: 188, distance: 240.8
click at [558, 151] on div "- ALL - SELECT ALL - ALL - SELECT BANK BCA MANDIRI MANDIRIONLINE BRI BNI BTN MA…" at bounding box center [442, 153] width 476 height 24
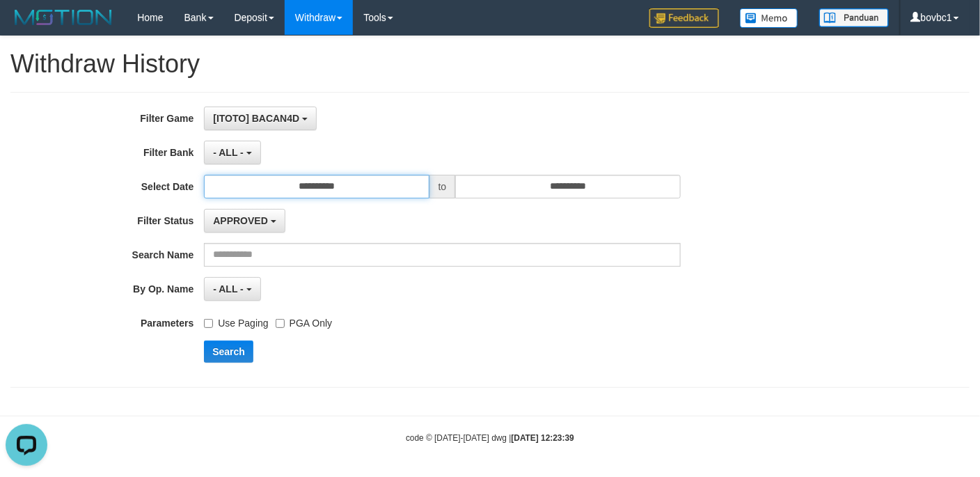
click at [308, 189] on input "**********" at bounding box center [316, 187] width 225 height 24
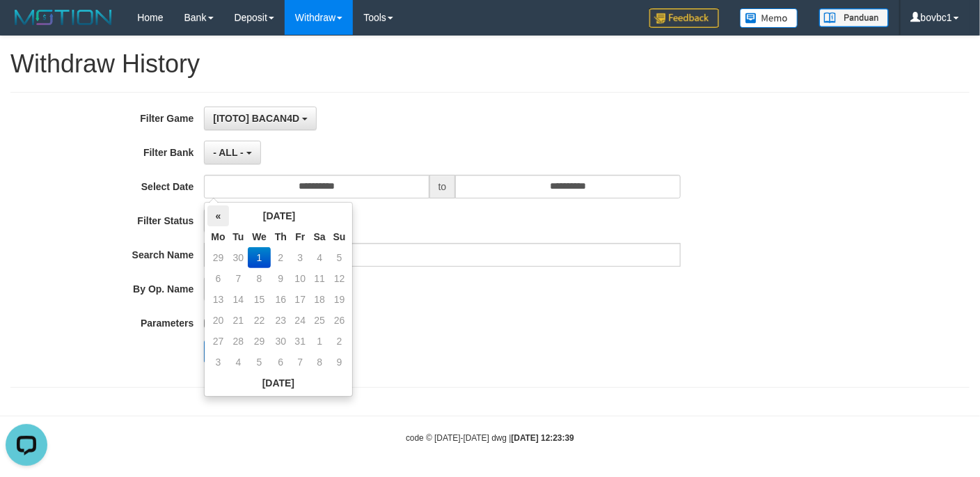
click at [216, 216] on th "«" at bounding box center [217, 215] width 21 height 21
click at [257, 339] on td "24" at bounding box center [259, 341] width 23 height 21
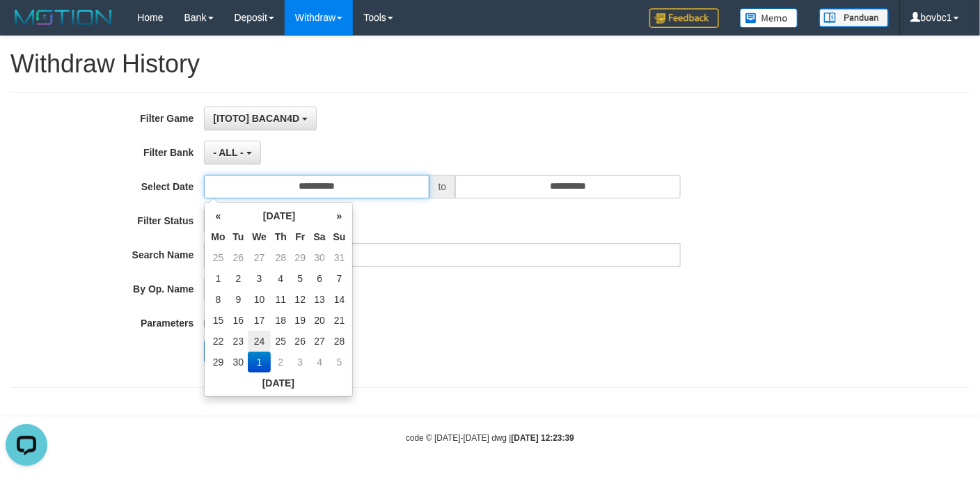
type input "**********"
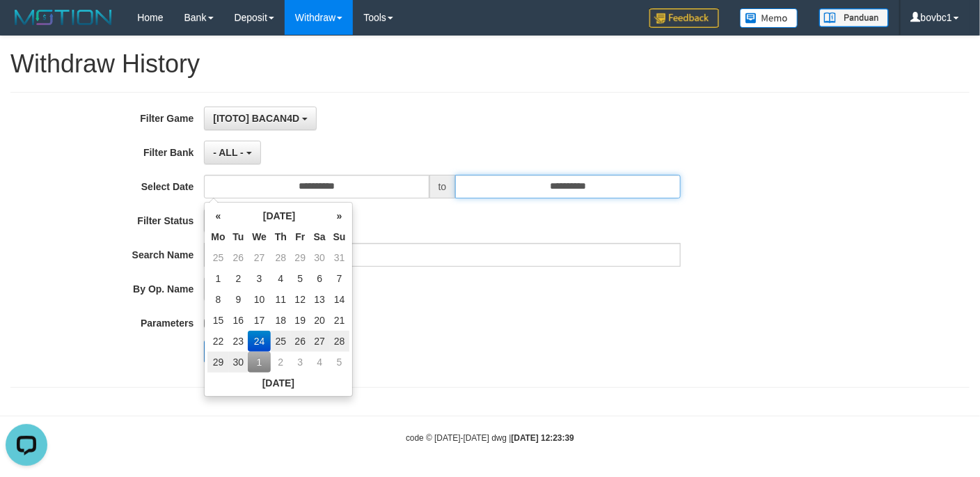
click at [510, 198] on input "**********" at bounding box center [567, 187] width 225 height 24
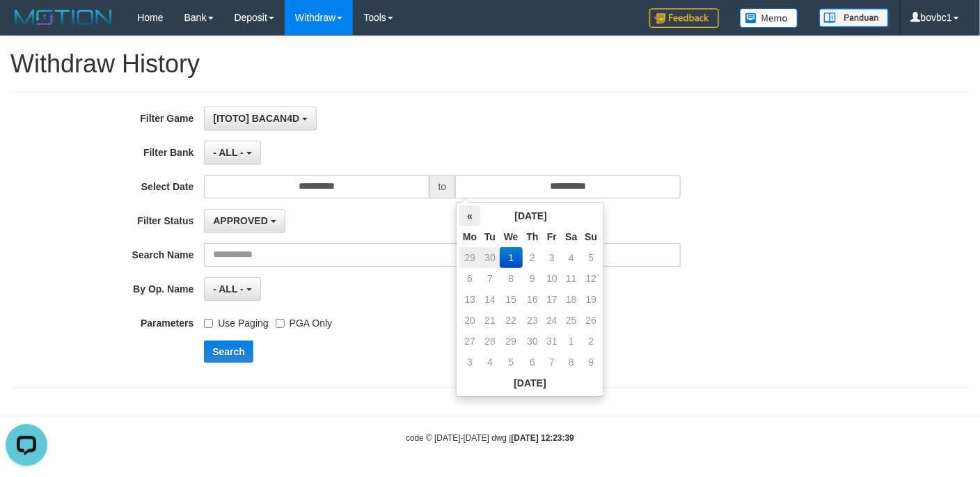
click at [465, 220] on th "«" at bounding box center [469, 215] width 21 height 21
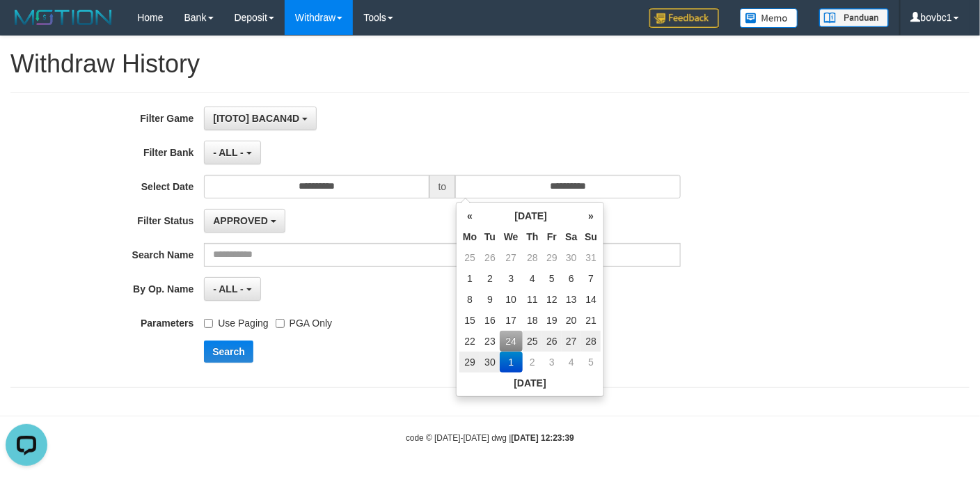
click at [516, 338] on td "24" at bounding box center [511, 341] width 23 height 21
type input "**********"
click at [699, 296] on div "By Op. Name ******* - ALL - - select status - - ALL -" at bounding box center [408, 289] width 816 height 24
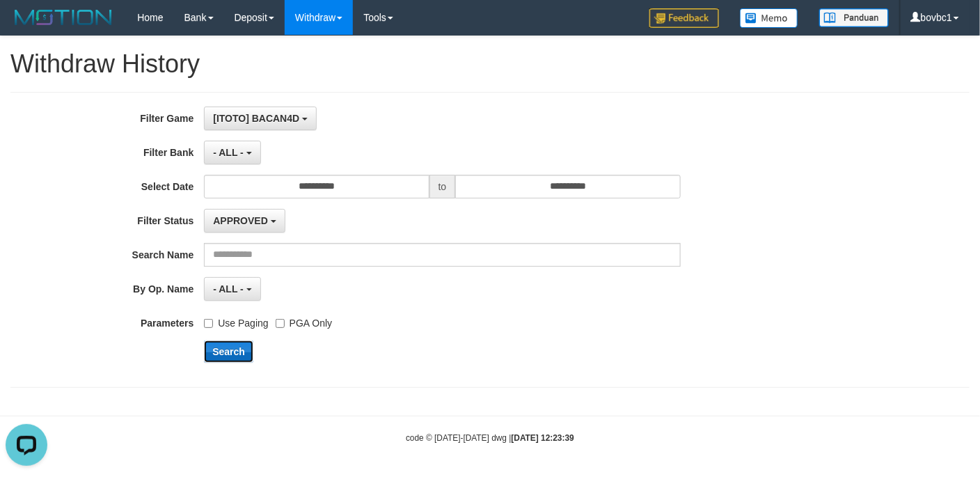
click at [239, 359] on button "Search" at bounding box center [228, 351] width 49 height 22
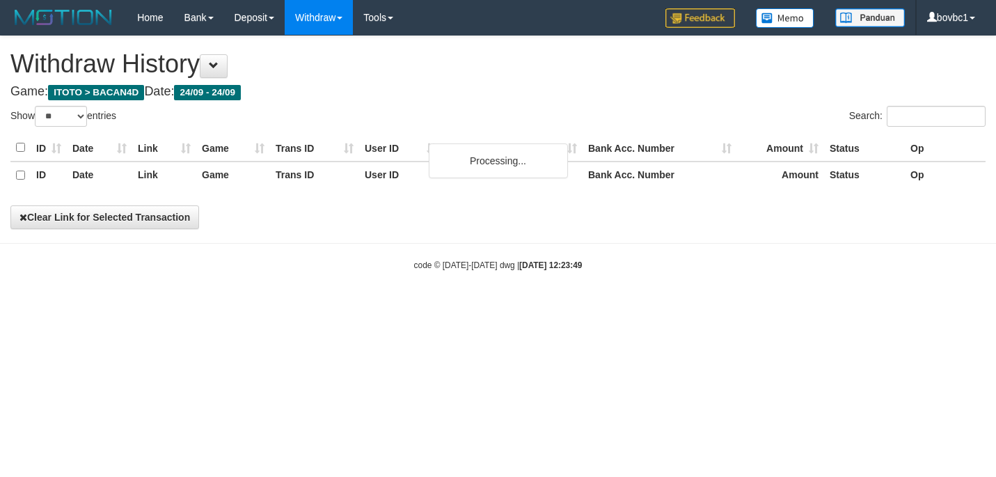
select select "**"
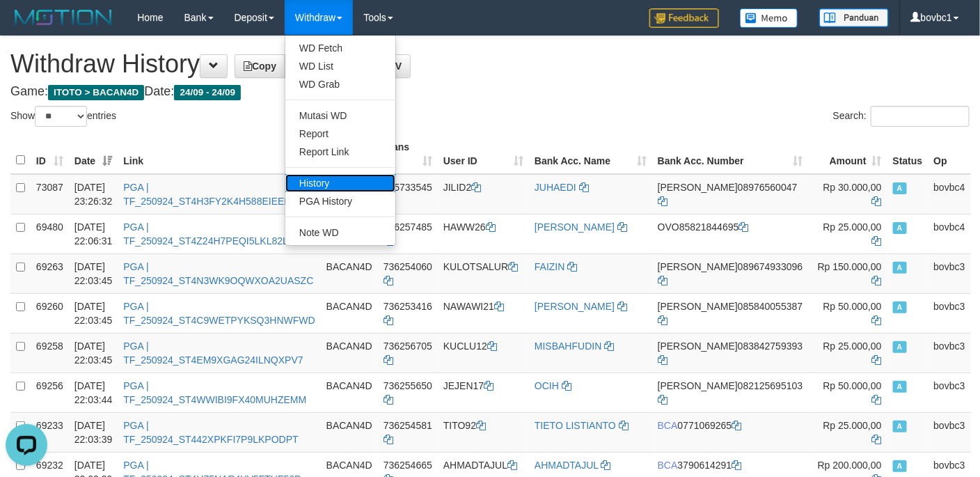
drag, startPoint x: 334, startPoint y: 178, endPoint x: 333, endPoint y: 153, distance: 25.1
click at [334, 176] on link "History" at bounding box center [340, 183] width 110 height 18
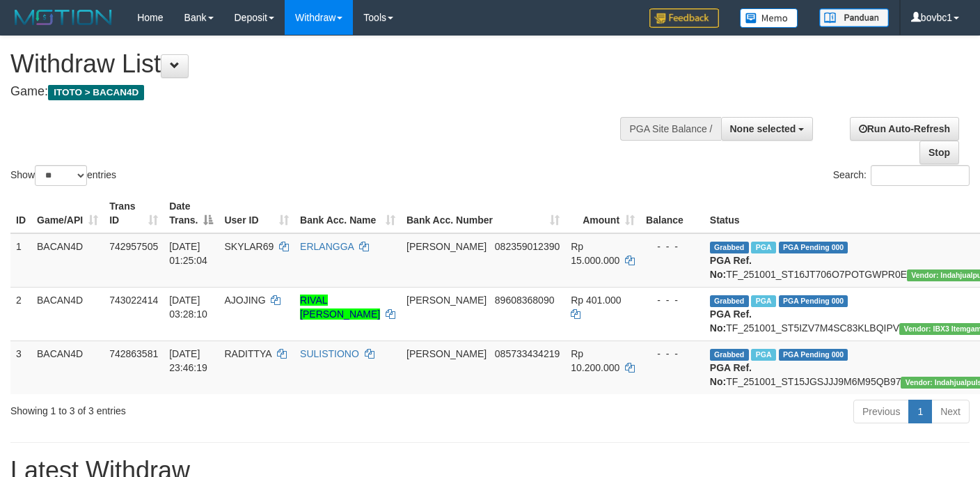
select select
select select "**"
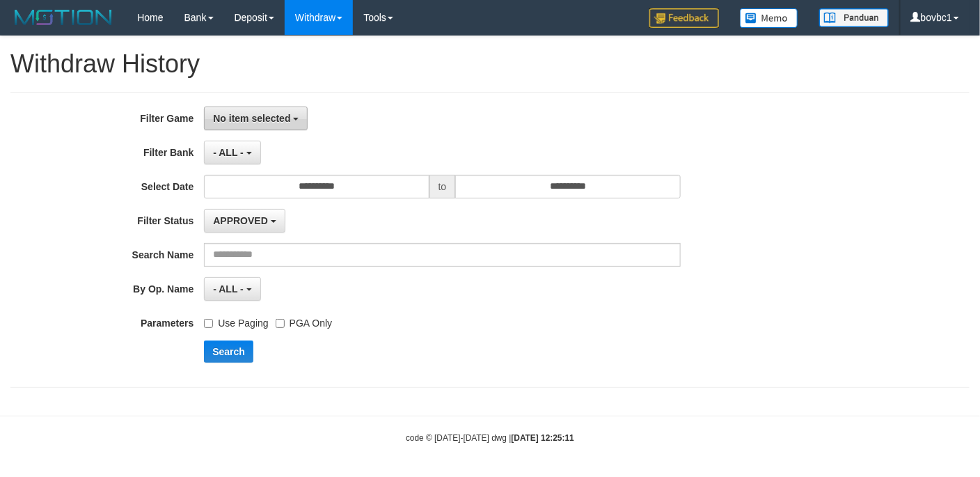
click at [276, 119] on span "No item selected" at bounding box center [251, 118] width 77 height 11
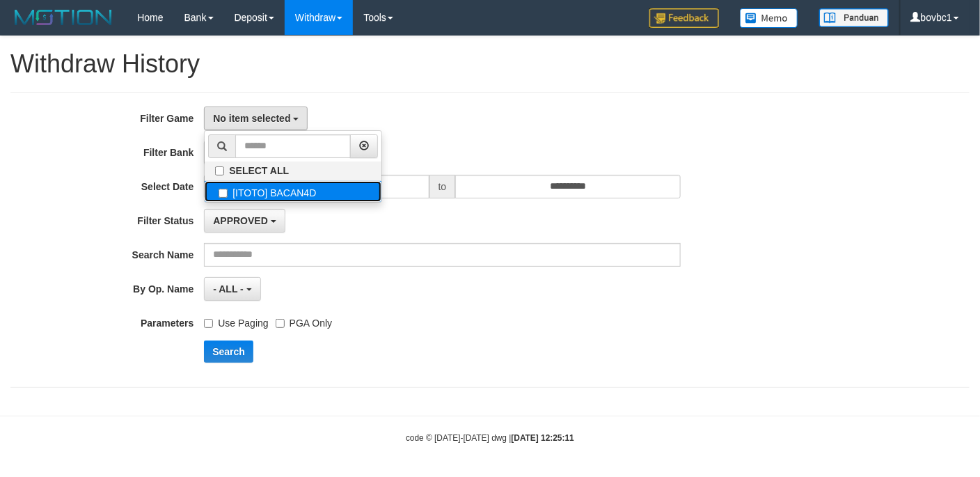
drag, startPoint x: 270, startPoint y: 200, endPoint x: 268, endPoint y: 190, distance: 10.6
click at [269, 198] on label "[ITOTO] BACAN4D" at bounding box center [293, 191] width 177 height 21
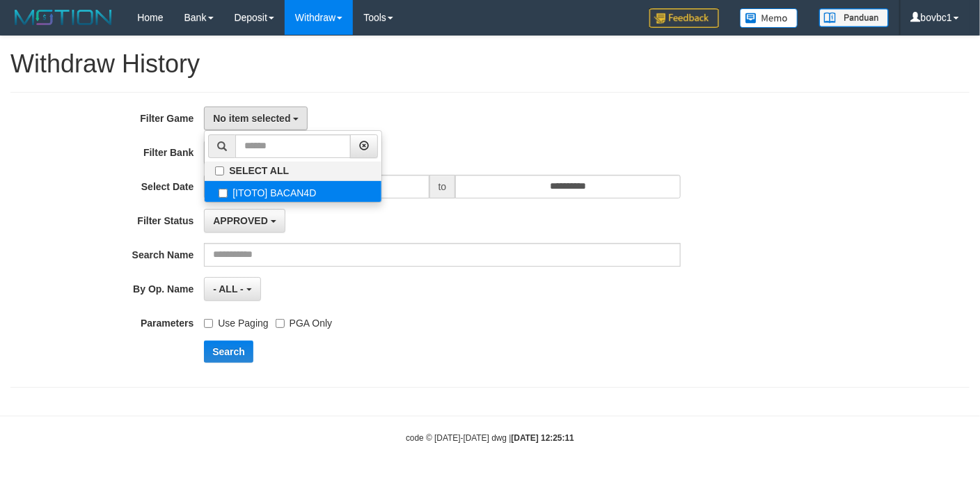
select select "****"
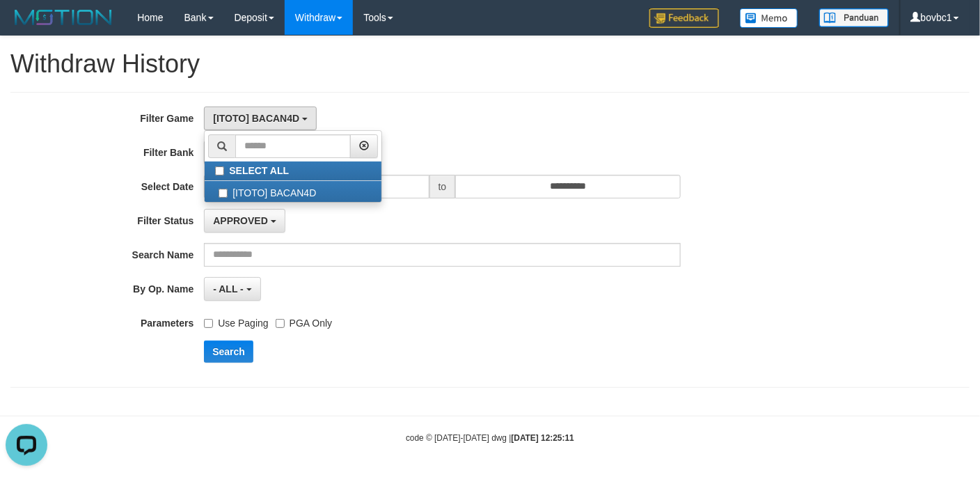
click at [530, 103] on div "**********" at bounding box center [489, 240] width 959 height 296
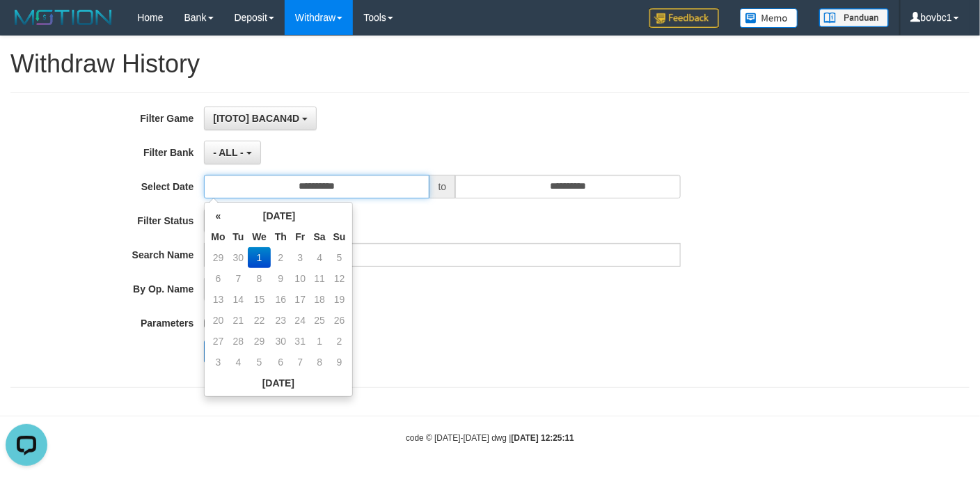
click at [313, 186] on input "**********" at bounding box center [316, 187] width 225 height 24
click at [219, 213] on th "«" at bounding box center [217, 215] width 21 height 21
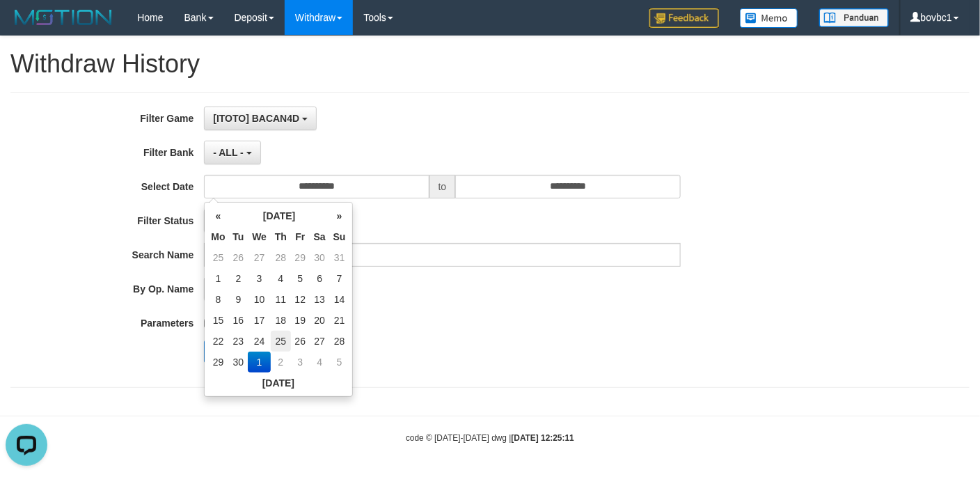
click at [276, 342] on td "25" at bounding box center [281, 341] width 20 height 21
type input "**********"
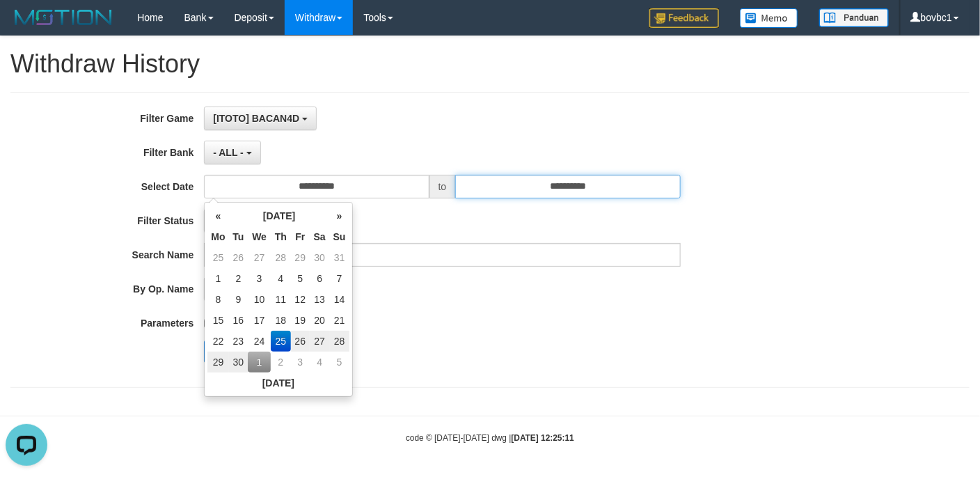
click at [532, 192] on input "**********" at bounding box center [567, 187] width 225 height 24
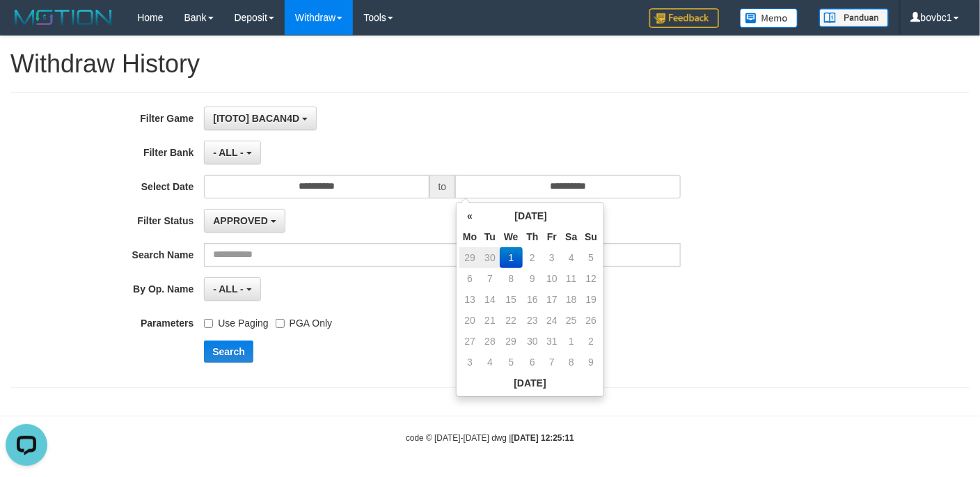
drag, startPoint x: 470, startPoint y: 217, endPoint x: 489, endPoint y: 244, distance: 33.4
click at [468, 217] on th "«" at bounding box center [469, 215] width 21 height 21
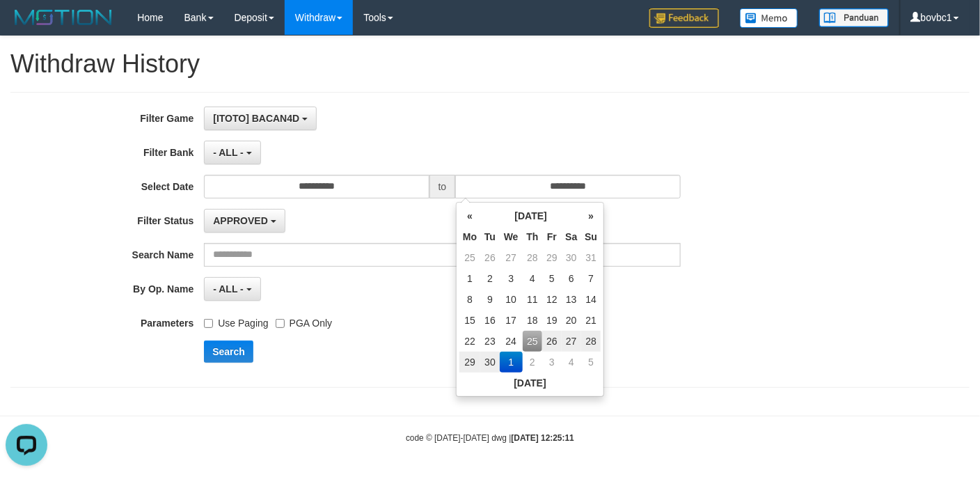
click at [532, 333] on td "25" at bounding box center [533, 341] width 20 height 21
type input "**********"
drag, startPoint x: 773, startPoint y: 290, endPoint x: 687, endPoint y: 322, distance: 92.0
click at [772, 290] on div "By Op. Name ******* - ALL - - select status - - ALL -" at bounding box center [408, 289] width 816 height 24
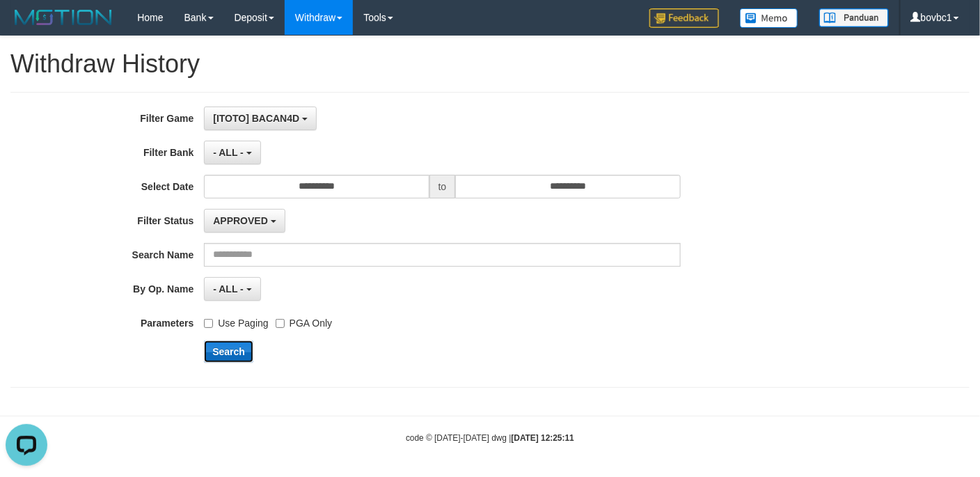
click at [232, 351] on button "Search" at bounding box center [228, 351] width 49 height 22
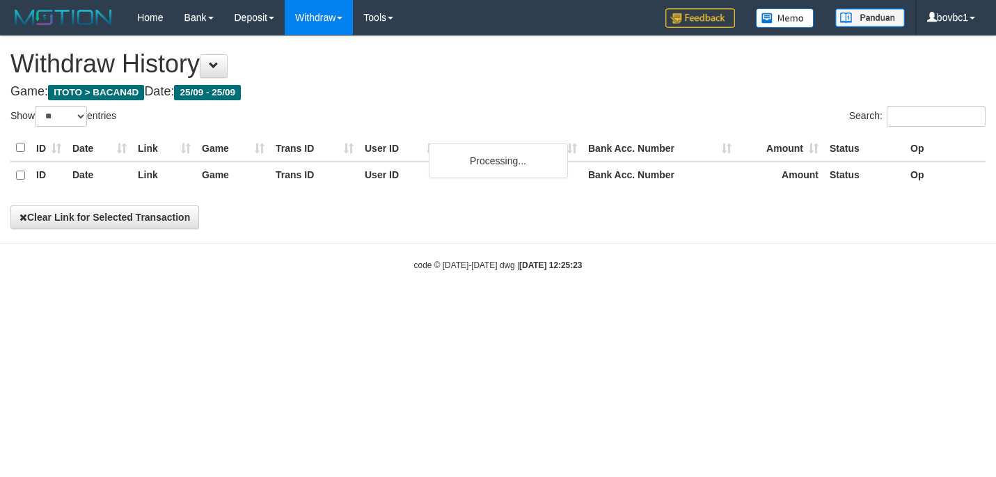
select select "**"
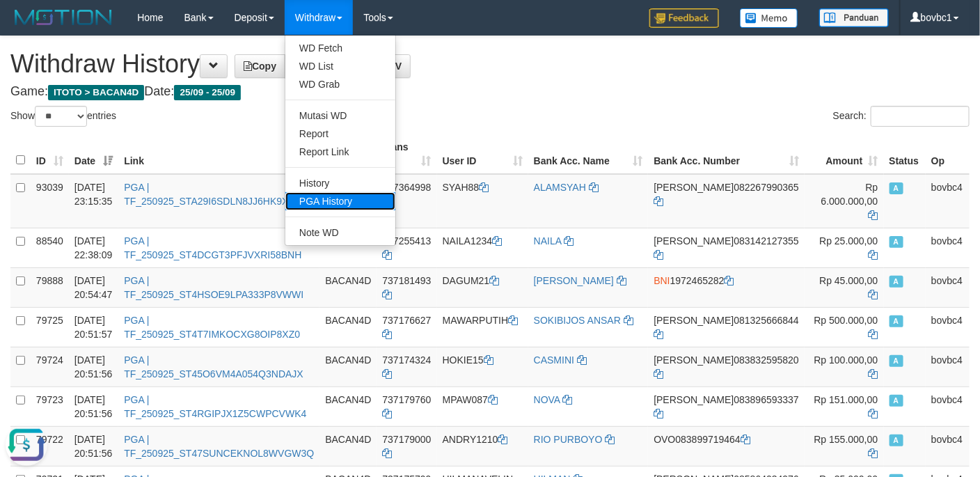
click at [333, 195] on link "PGA History" at bounding box center [340, 201] width 110 height 18
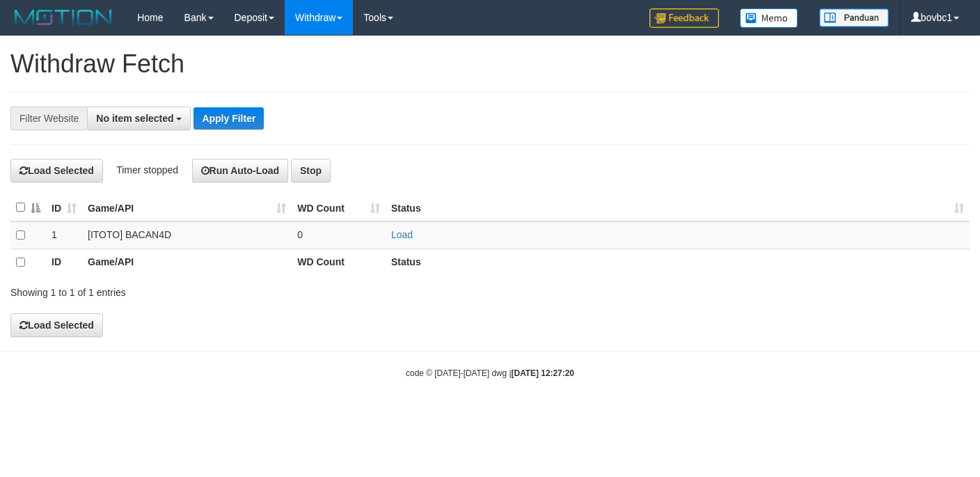
select select
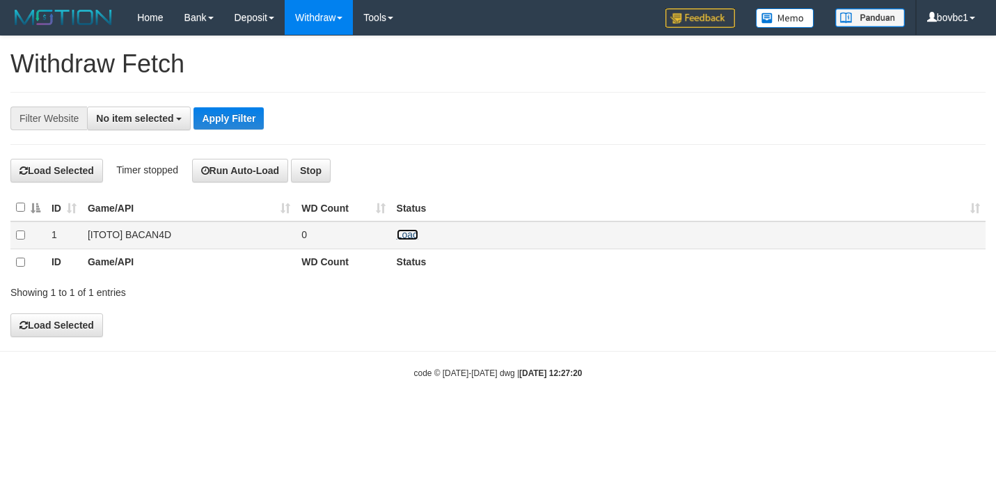
click at [410, 234] on link "Load" at bounding box center [408, 234] width 22 height 11
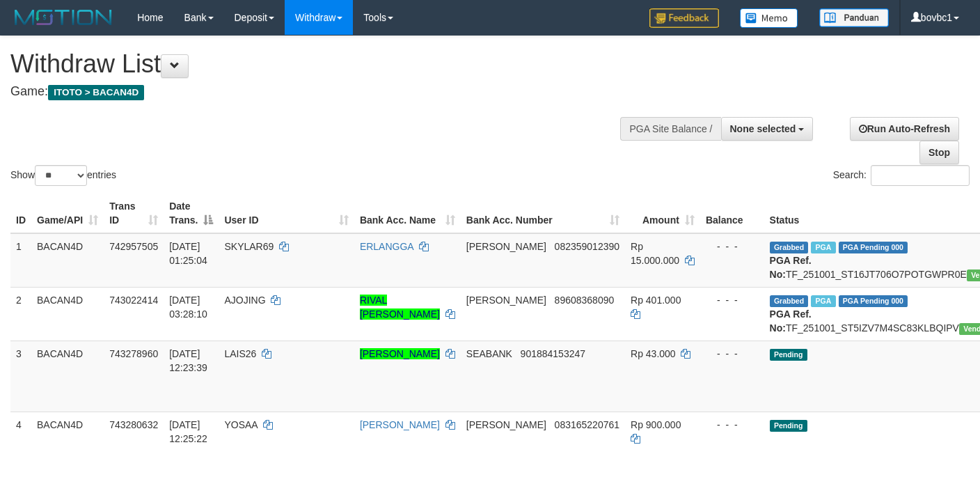
select select
select select "**"
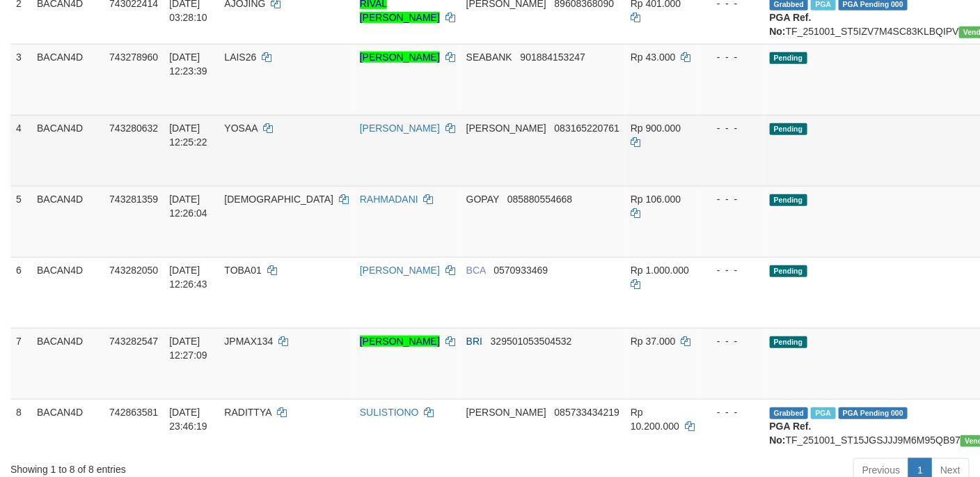
scroll to position [313, 0]
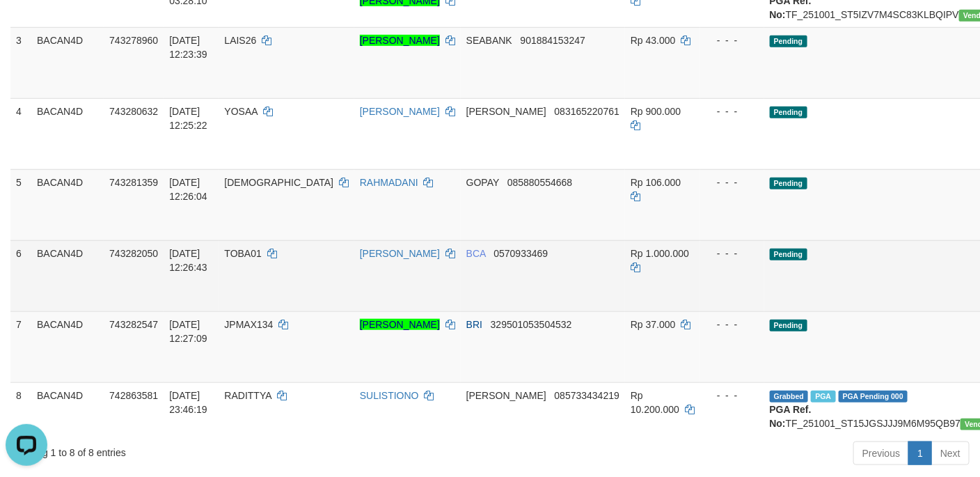
scroll to position [0, 0]
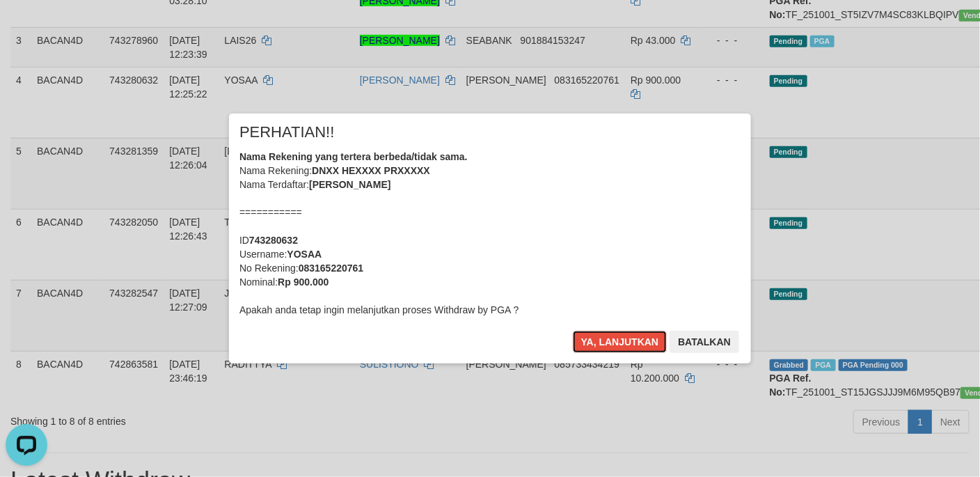
drag, startPoint x: 591, startPoint y: 342, endPoint x: 779, endPoint y: 282, distance: 197.4
click at [589, 343] on button "Ya, lanjutkan" at bounding box center [620, 342] width 95 height 22
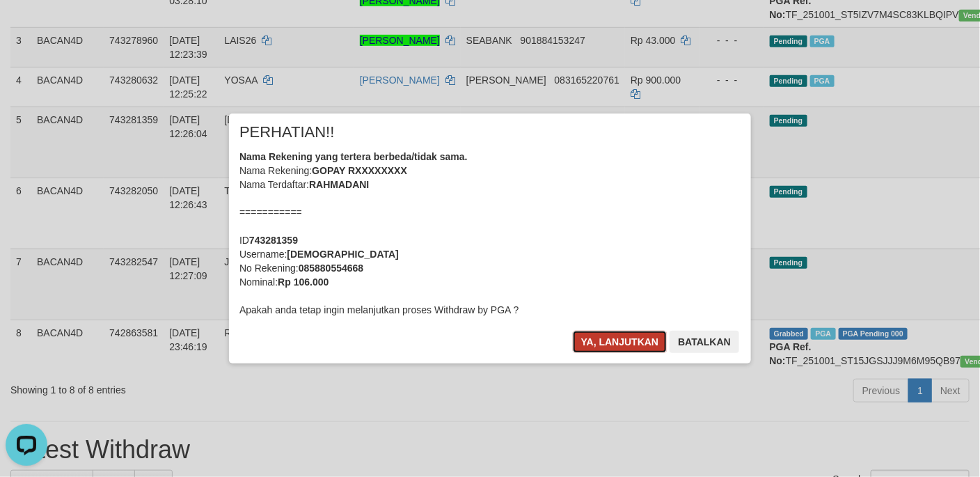
click at [610, 332] on button "Ya, lanjutkan" at bounding box center [620, 342] width 95 height 22
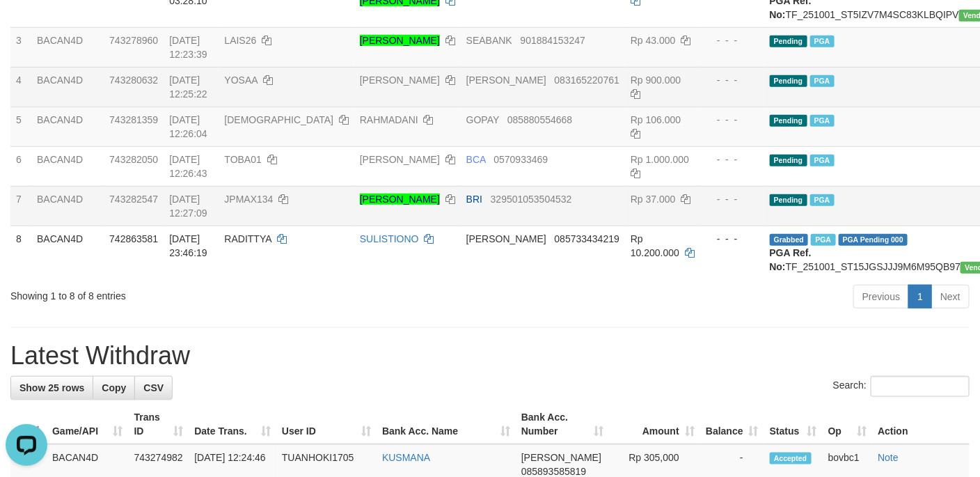
drag, startPoint x: 844, startPoint y: 120, endPoint x: 837, endPoint y: 115, distance: 8.5
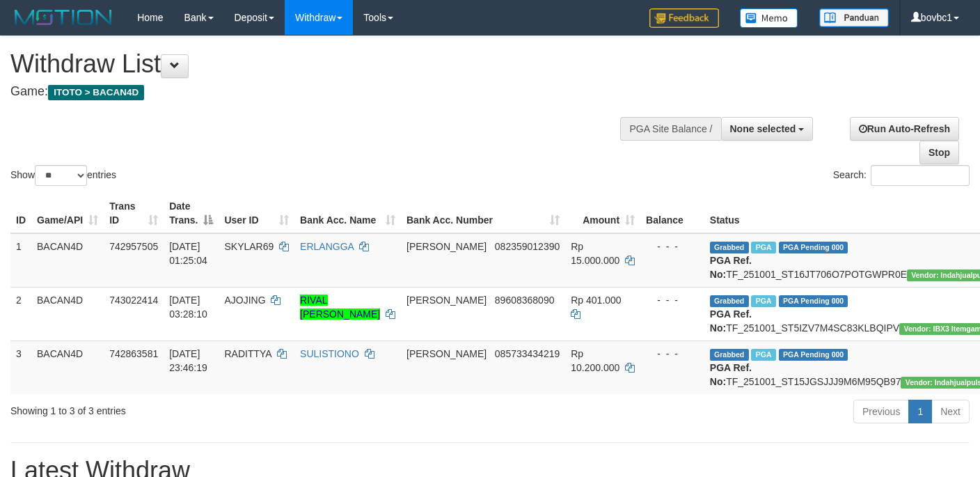
select select
select select "**"
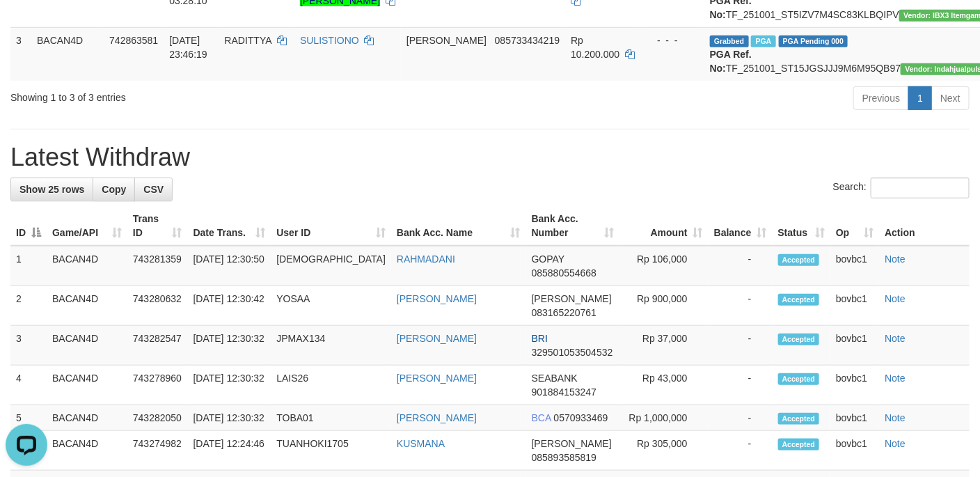
drag, startPoint x: 417, startPoint y: 202, endPoint x: 364, endPoint y: 31, distance: 179.4
click at [420, 171] on h1 "Latest Withdraw" at bounding box center [489, 157] width 959 height 28
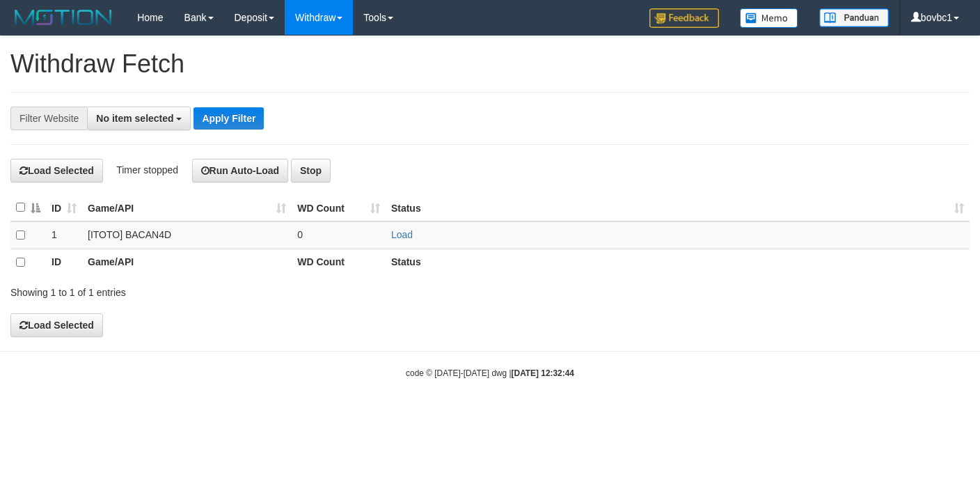
select select
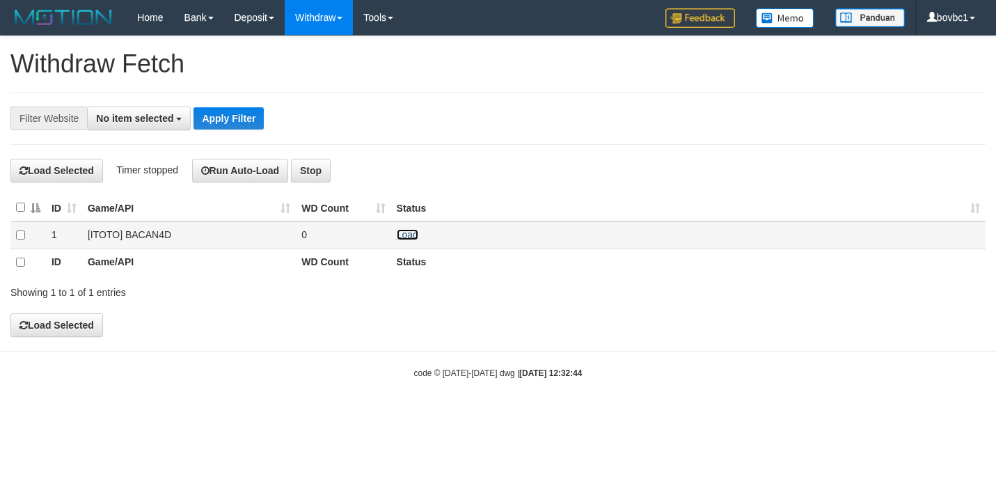
click at [401, 232] on link "Load" at bounding box center [408, 234] width 22 height 11
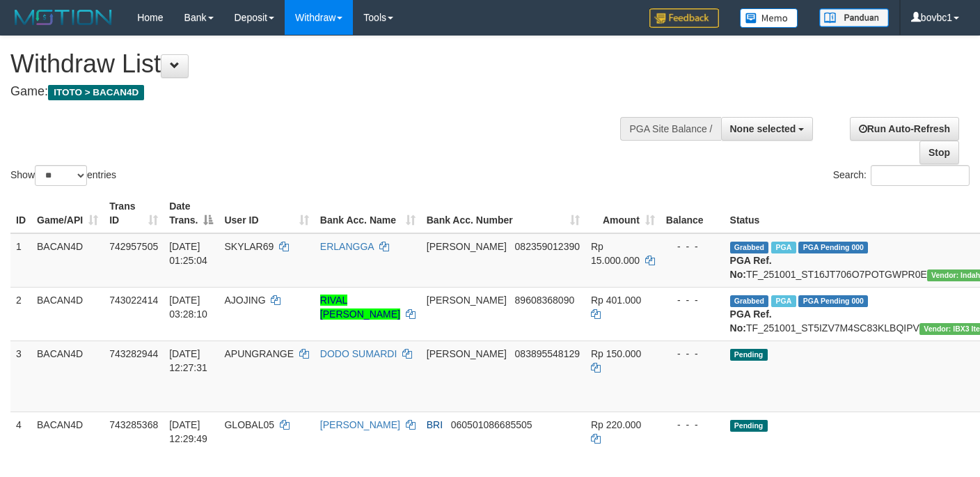
select select
select select "**"
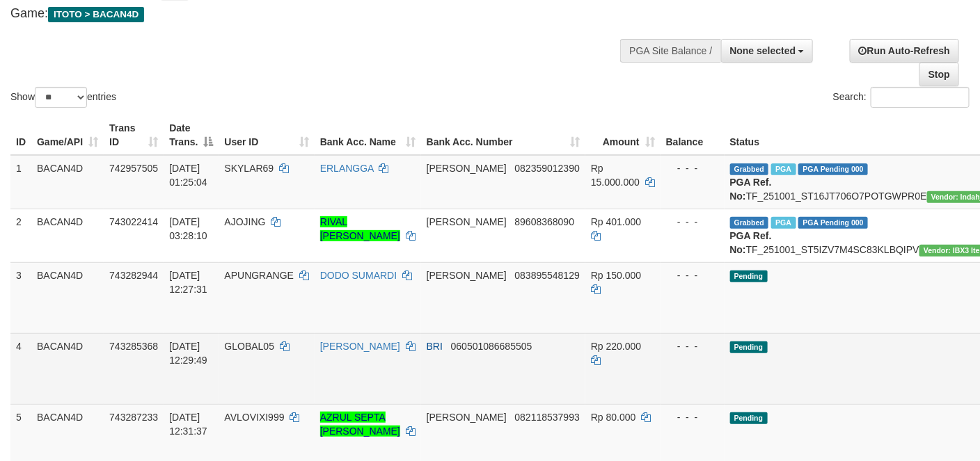
scroll to position [313, 0]
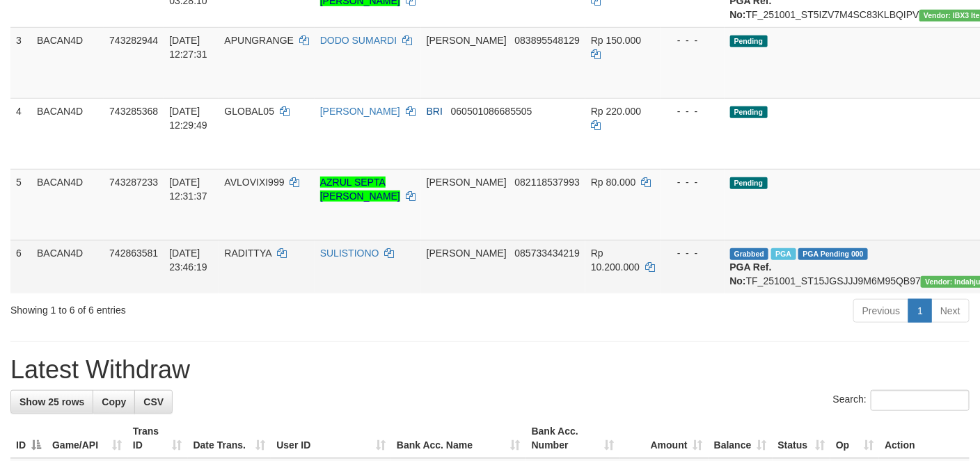
drag, startPoint x: 921, startPoint y: 115, endPoint x: 566, endPoint y: 295, distance: 397.4
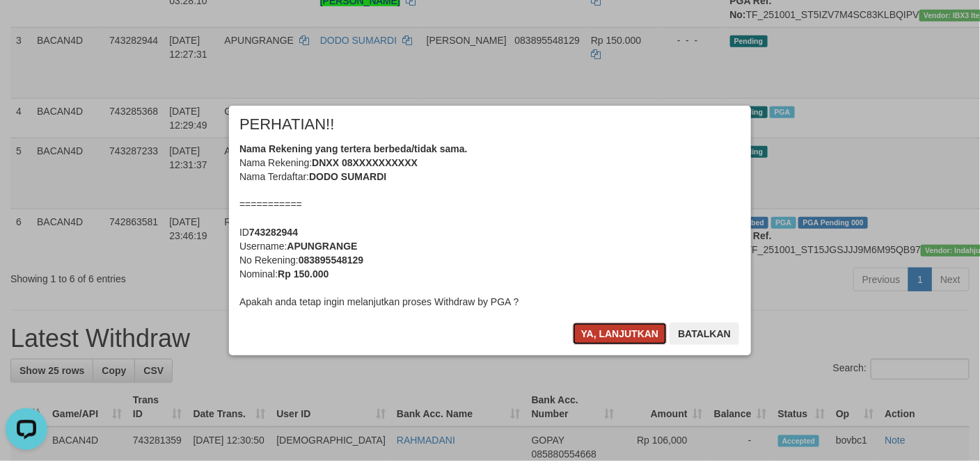
click at [621, 340] on button "Ya, lanjutkan" at bounding box center [620, 334] width 95 height 22
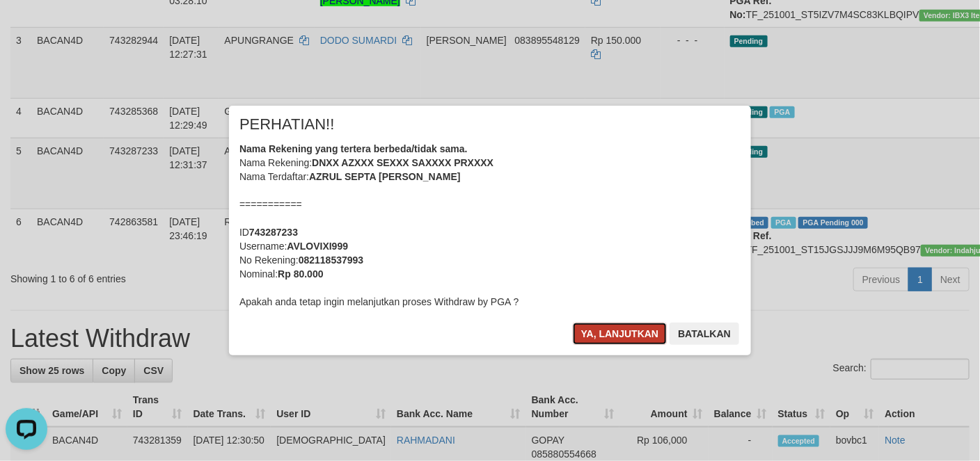
click at [623, 330] on button "Ya, lanjutkan" at bounding box center [620, 334] width 95 height 22
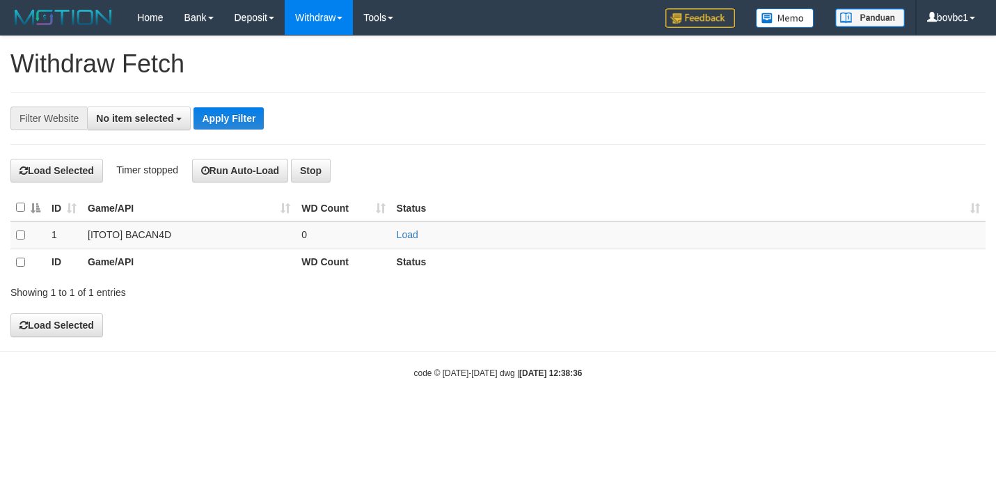
select select
click at [407, 238] on link "Load" at bounding box center [408, 234] width 22 height 11
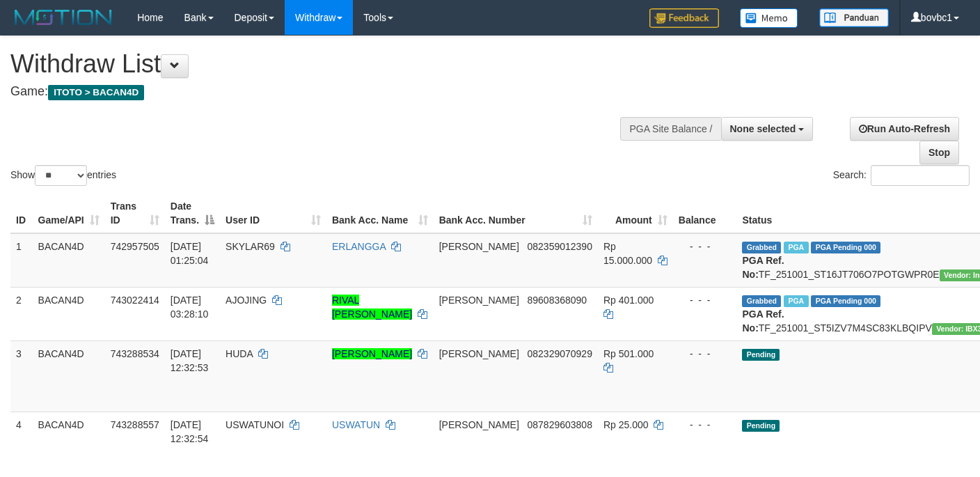
select select
select select "**"
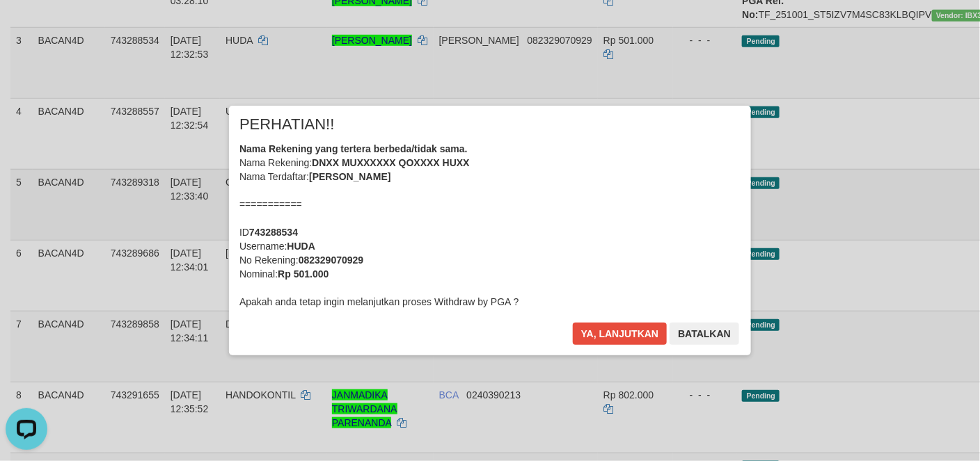
scroll to position [417, 0]
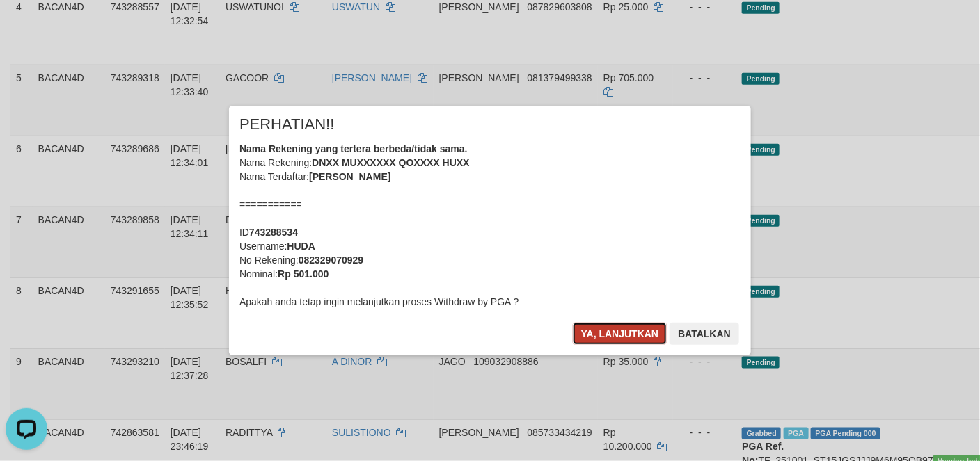
click at [616, 334] on button "Ya, lanjutkan" at bounding box center [620, 334] width 95 height 22
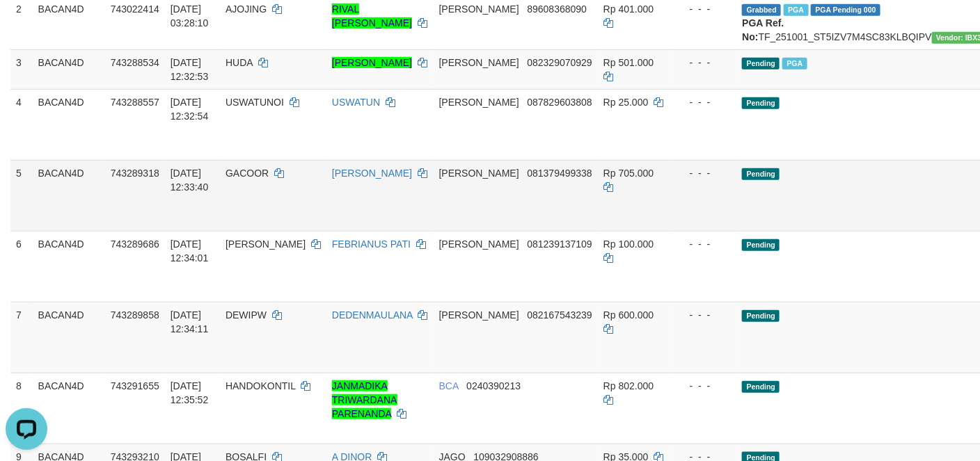
scroll to position [255, 0]
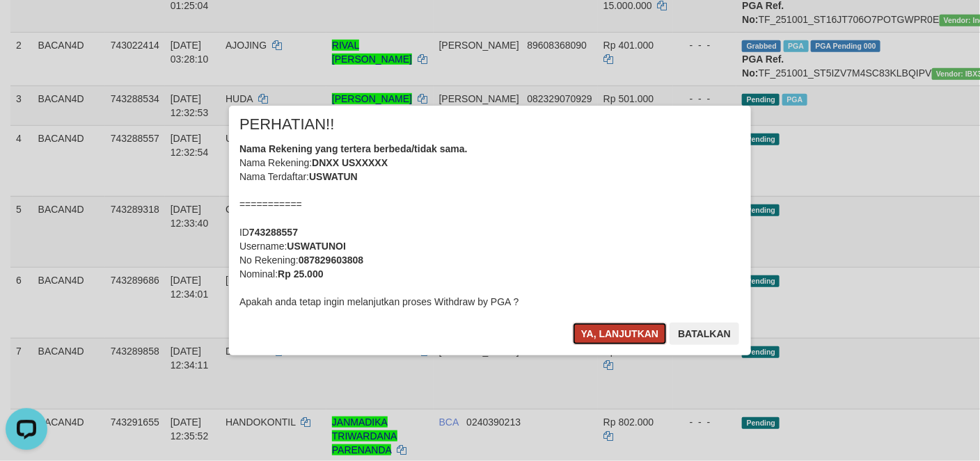
click at [618, 335] on button "Ya, lanjutkan" at bounding box center [620, 334] width 95 height 22
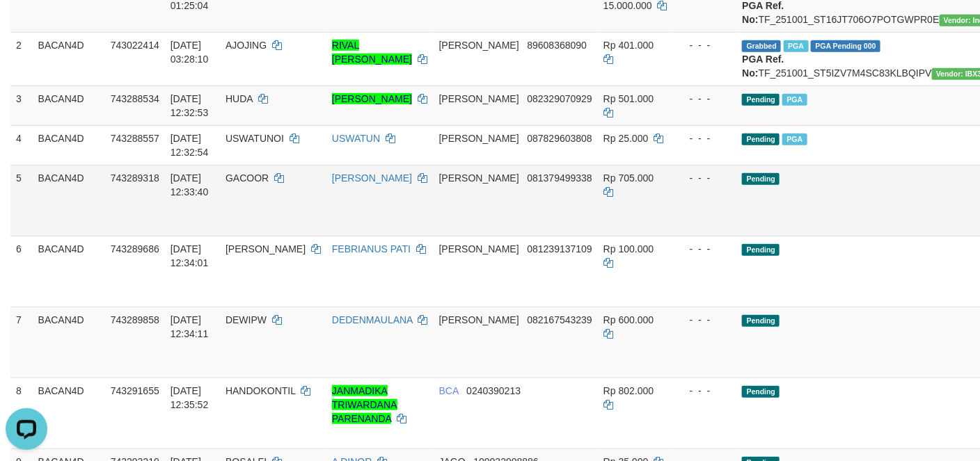
drag, startPoint x: 936, startPoint y: 251, endPoint x: 584, endPoint y: 296, distance: 354.3
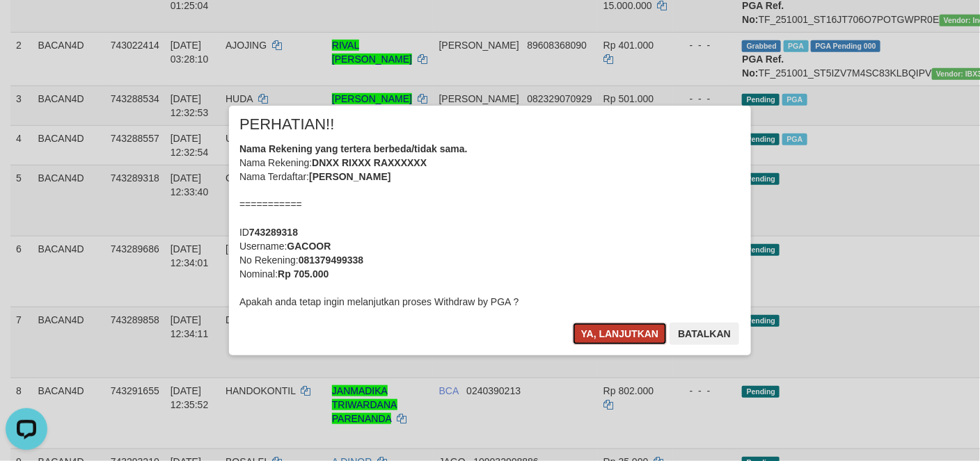
click at [612, 331] on button "Ya, lanjutkan" at bounding box center [620, 334] width 95 height 22
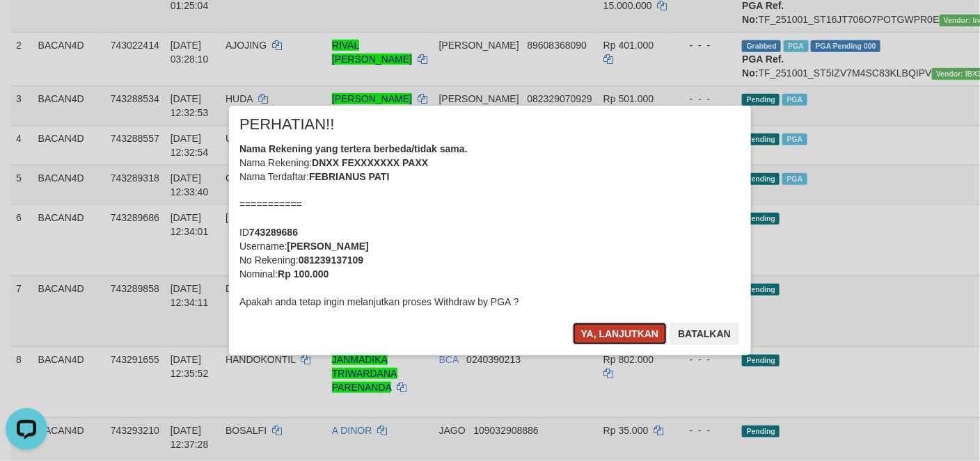
click at [621, 326] on button "Ya, lanjutkan" at bounding box center [620, 334] width 95 height 22
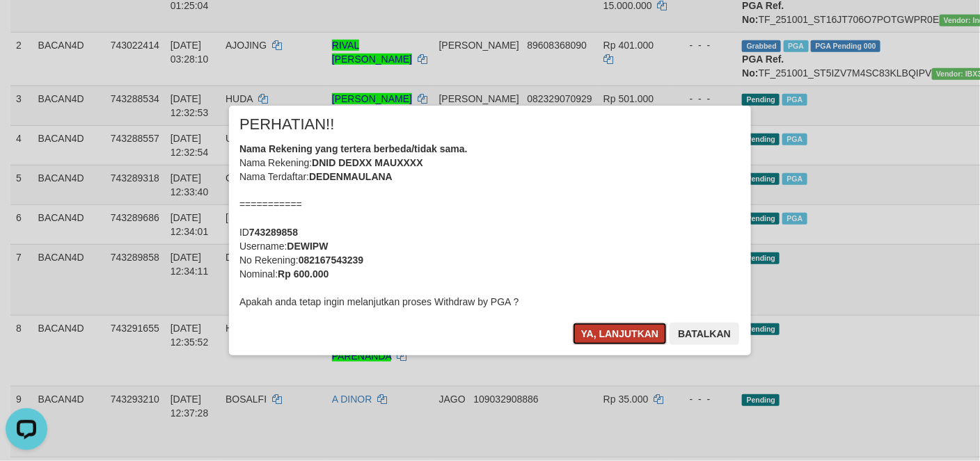
click at [633, 338] on button "Ya, lanjutkan" at bounding box center [620, 334] width 95 height 22
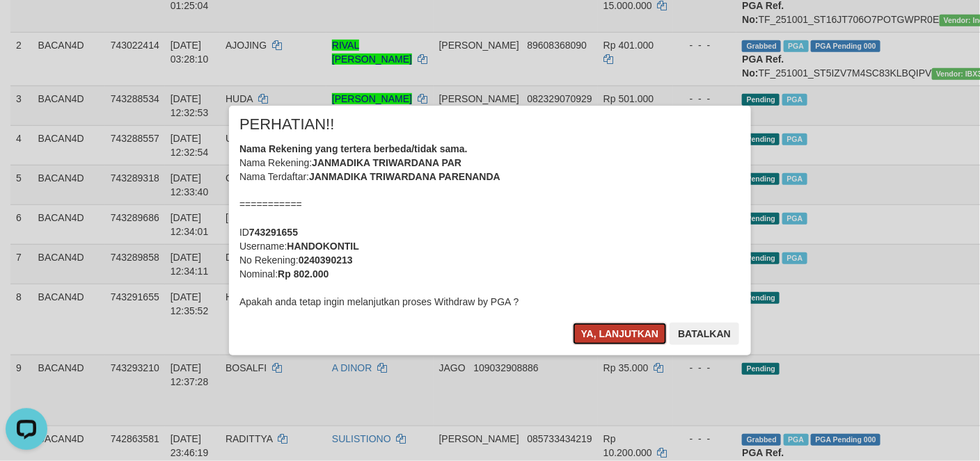
click at [621, 331] on button "Ya, lanjutkan" at bounding box center [620, 334] width 95 height 22
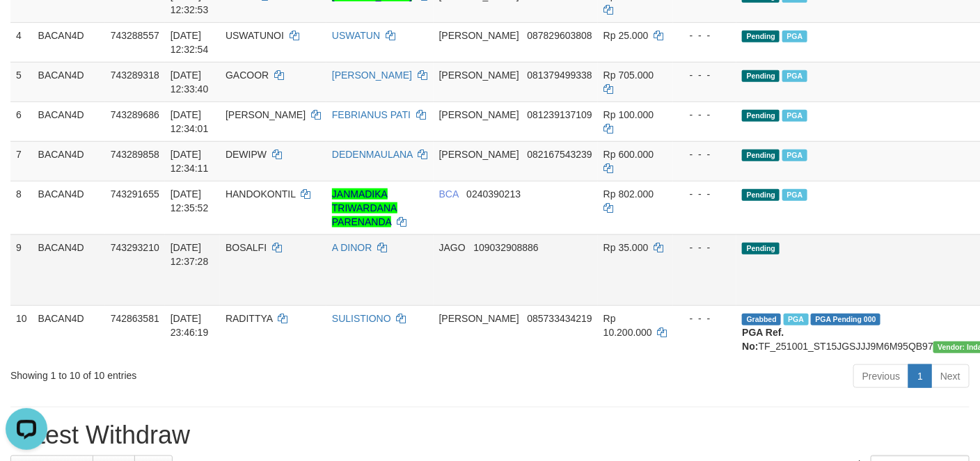
scroll to position [359, 0]
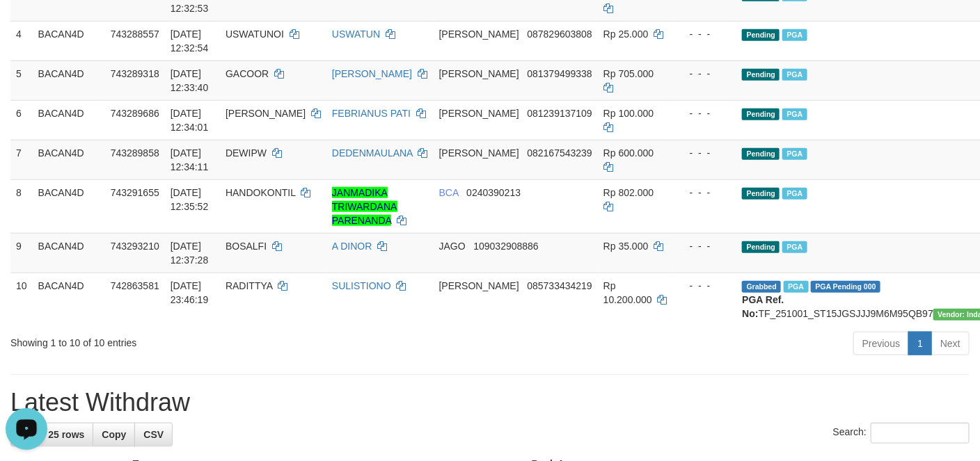
drag, startPoint x: 19, startPoint y: 825, endPoint x: 19, endPoint y: 422, distance: 402.9
click at [19, 422] on div "Open LiveChat chat widget" at bounding box center [27, 428] width 24 height 24
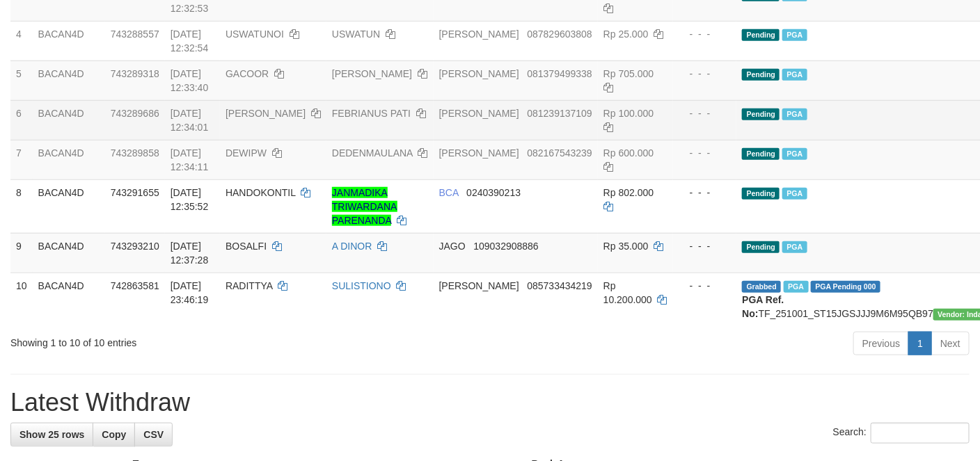
click at [825, 140] on td "Pending PGA" at bounding box center [893, 120] width 314 height 40
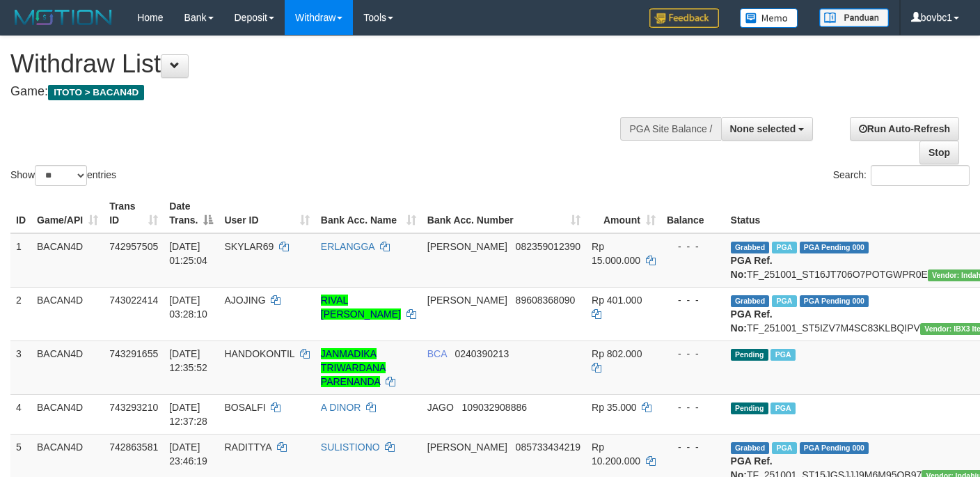
select select
select select "**"
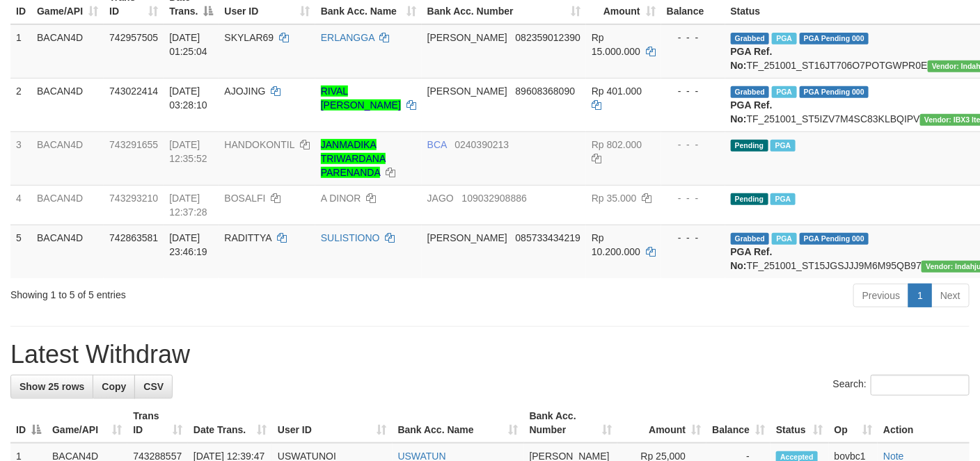
click at [412, 312] on div "Previous 1 Next" at bounding box center [693, 297] width 571 height 30
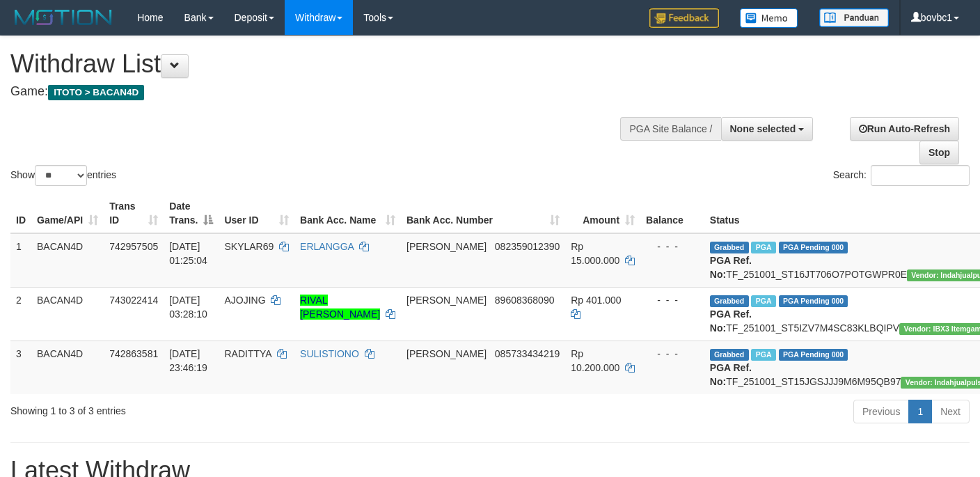
select select
select select "**"
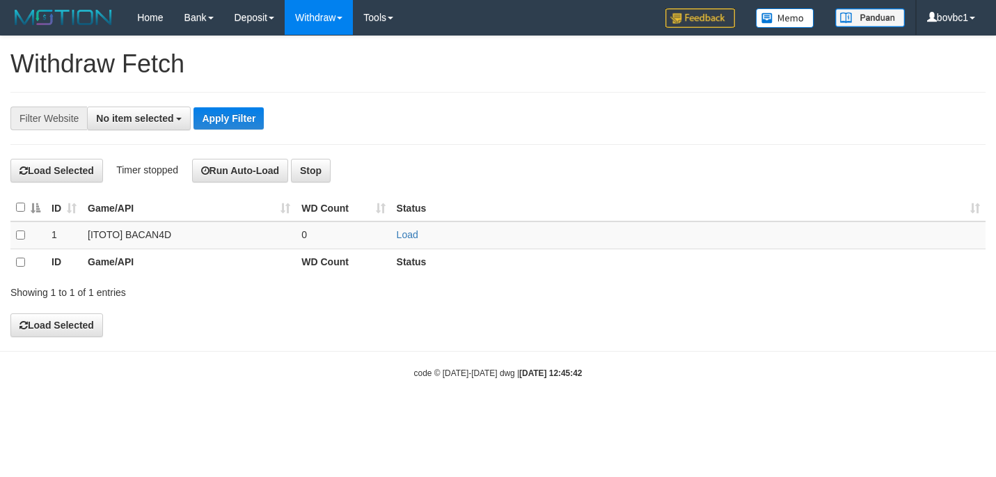
select select
click at [397, 236] on link "Load" at bounding box center [408, 234] width 22 height 11
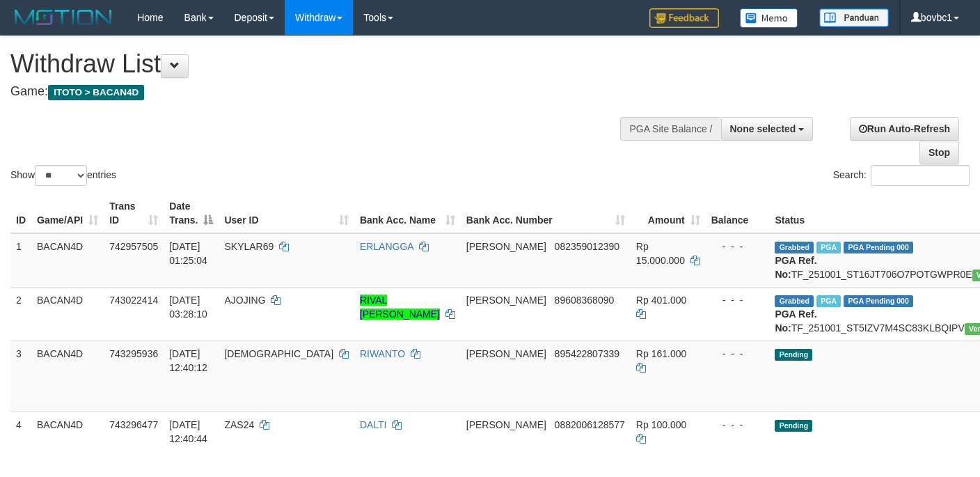
select select
select select "**"
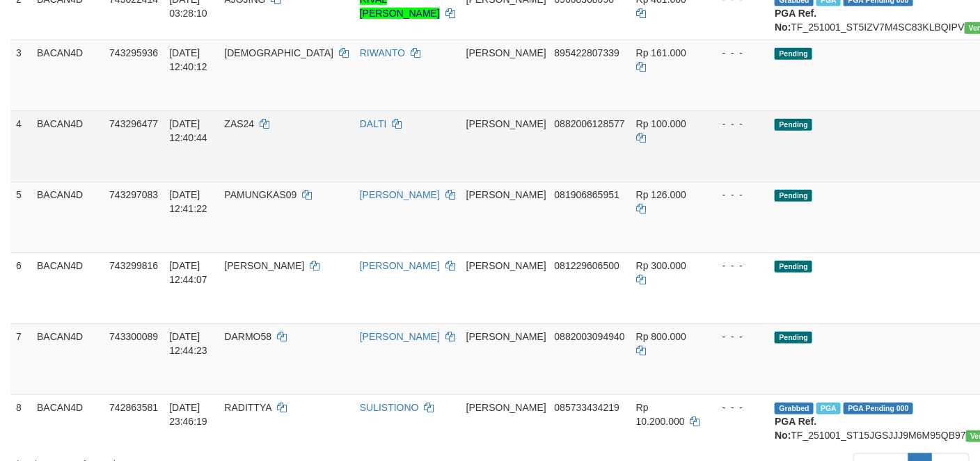
scroll to position [324, 0]
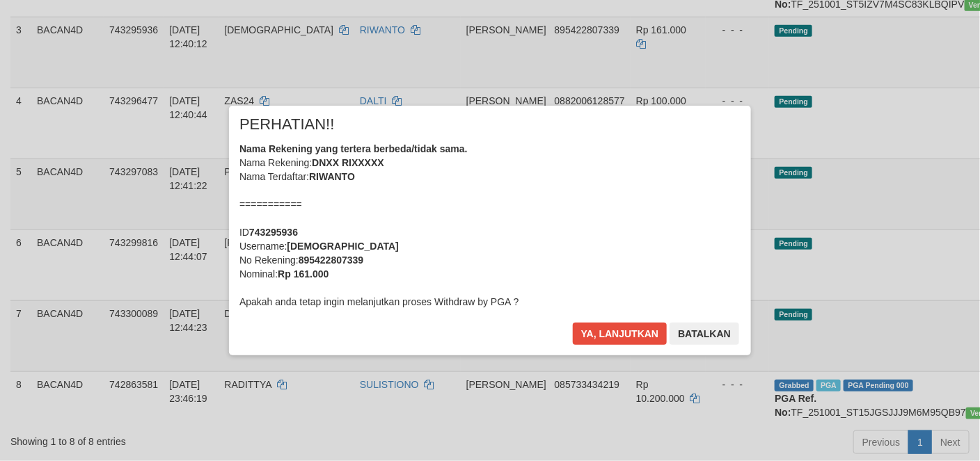
scroll to position [0, 0]
click at [601, 330] on button "Ya, lanjutkan" at bounding box center [620, 334] width 95 height 22
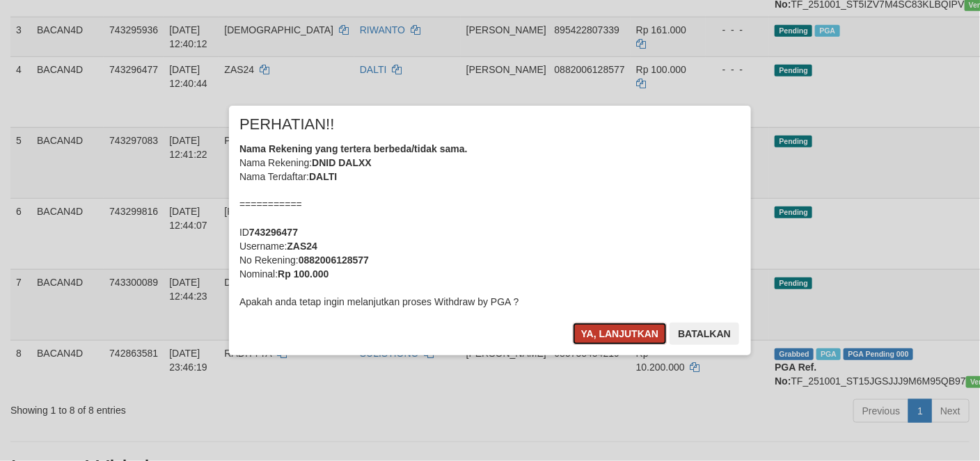
click at [608, 341] on button "Ya, lanjutkan" at bounding box center [620, 334] width 95 height 22
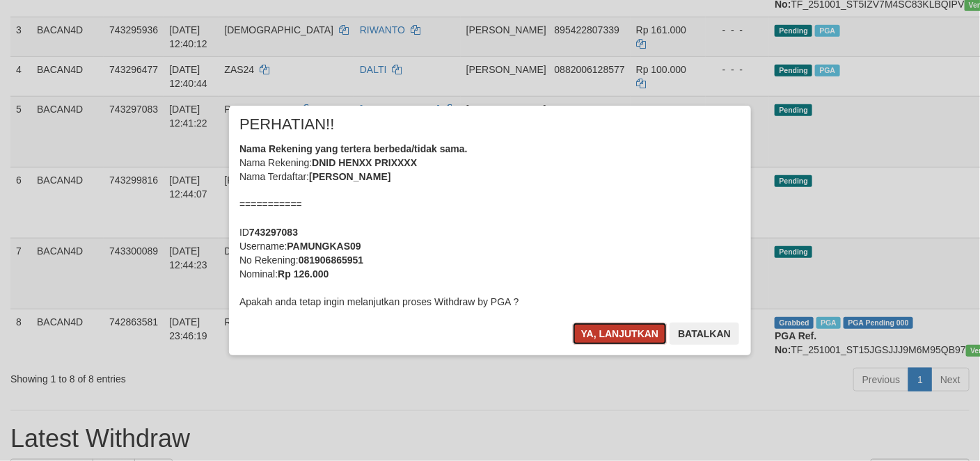
drag, startPoint x: 587, startPoint y: 334, endPoint x: 790, endPoint y: 299, distance: 205.4
click at [589, 334] on button "Ya, lanjutkan" at bounding box center [620, 334] width 95 height 22
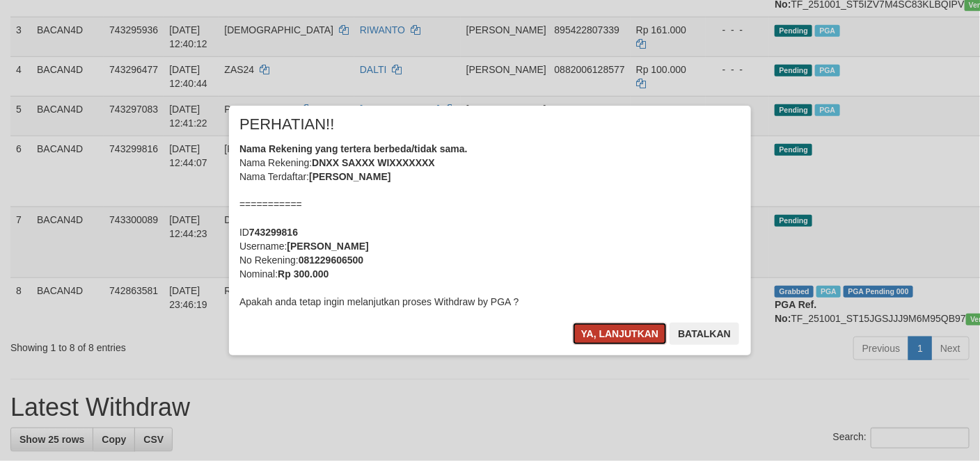
click at [612, 326] on button "Ya, lanjutkan" at bounding box center [620, 334] width 95 height 22
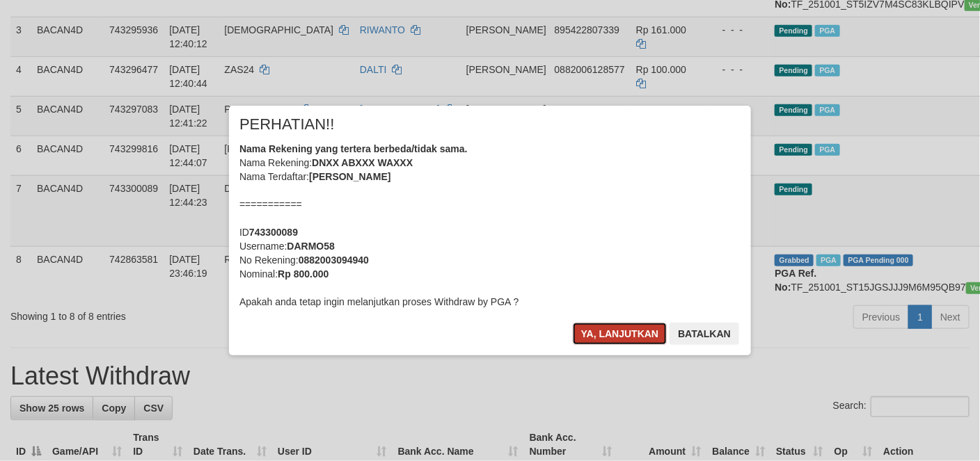
click at [605, 337] on button "Ya, lanjutkan" at bounding box center [620, 334] width 95 height 22
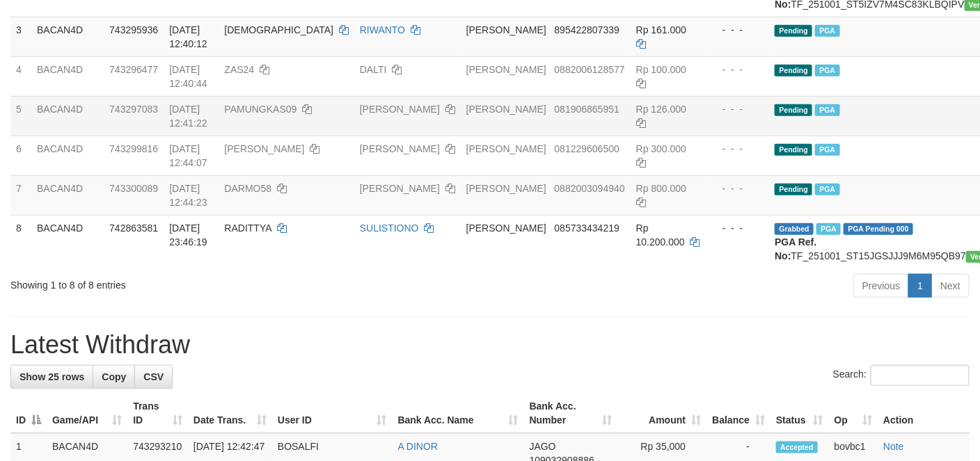
scroll to position [219, 0]
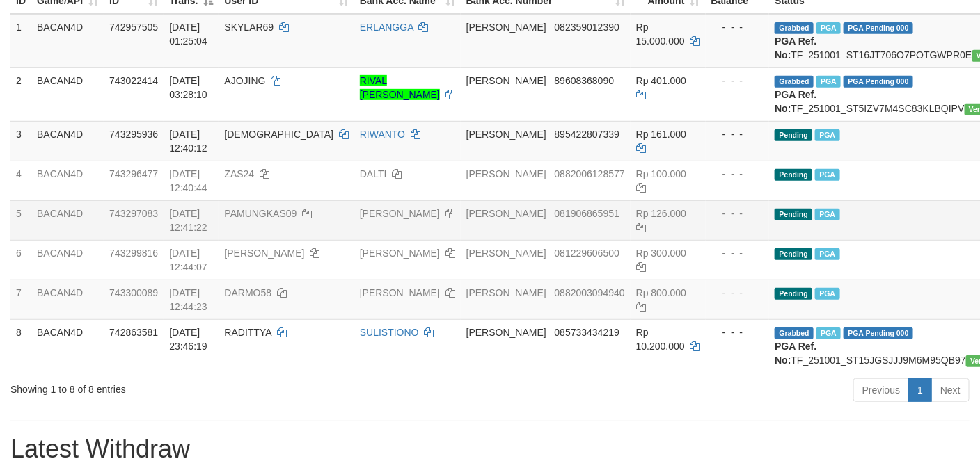
click at [817, 240] on td "Pending PGA" at bounding box center [926, 220] width 314 height 40
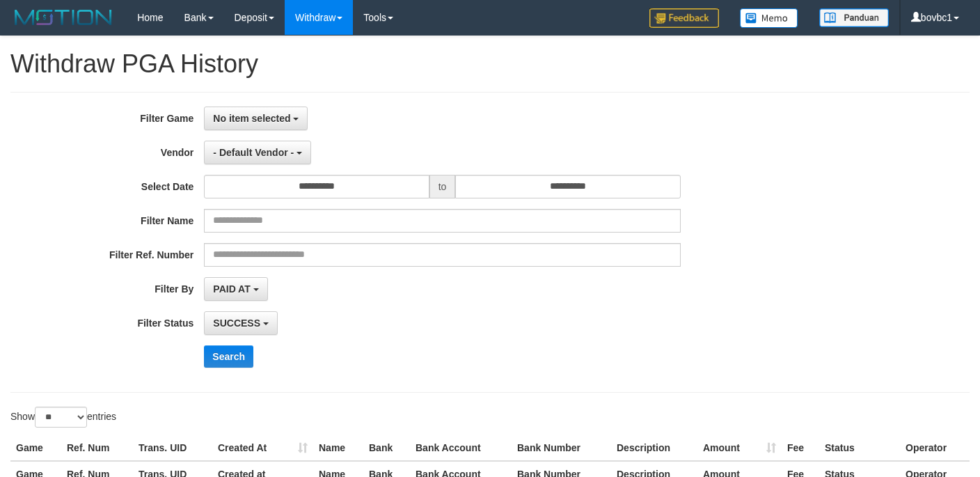
select select
select select "**"
drag, startPoint x: 242, startPoint y: 118, endPoint x: 265, endPoint y: 232, distance: 117.1
click at [244, 124] on button "No item selected" at bounding box center [256, 118] width 104 height 24
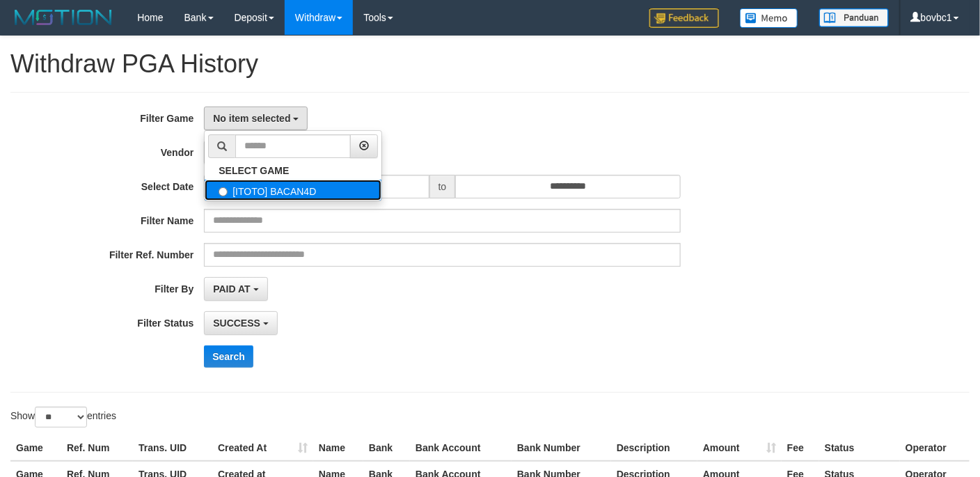
drag, startPoint x: 263, startPoint y: 198, endPoint x: 527, endPoint y: 109, distance: 278.6
click at [263, 197] on label "[ITOTO] BACAN4D" at bounding box center [293, 190] width 177 height 21
select select "****"
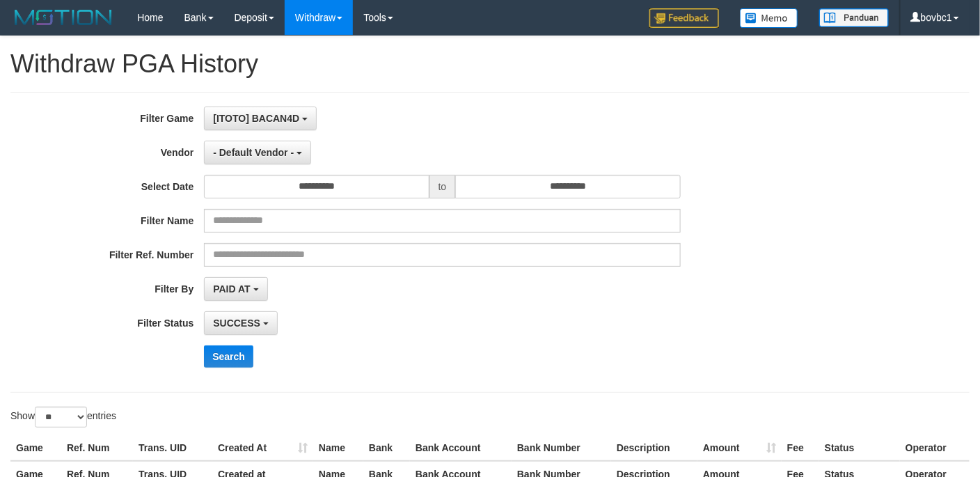
click at [587, 86] on div "**********" at bounding box center [490, 286] width 980 height 500
click at [278, 157] on span "- Default Vendor -" at bounding box center [253, 152] width 81 height 11
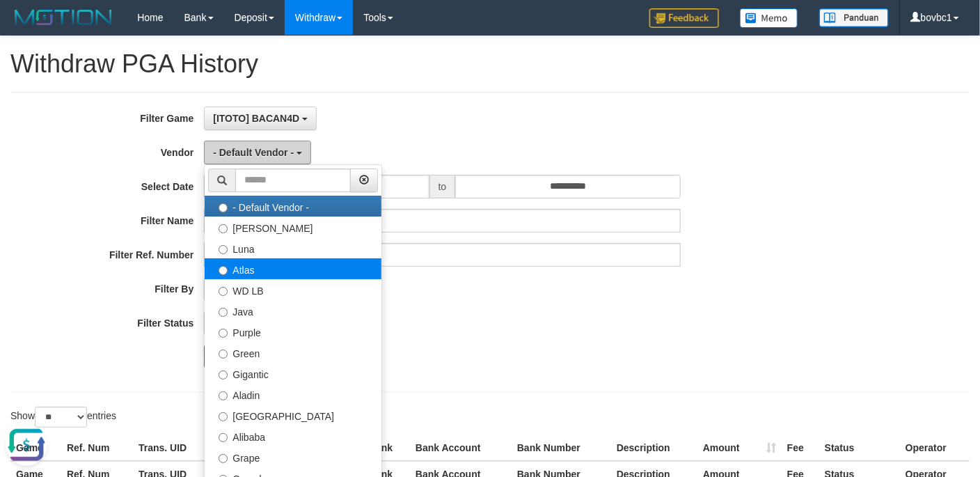
scroll to position [0, 0]
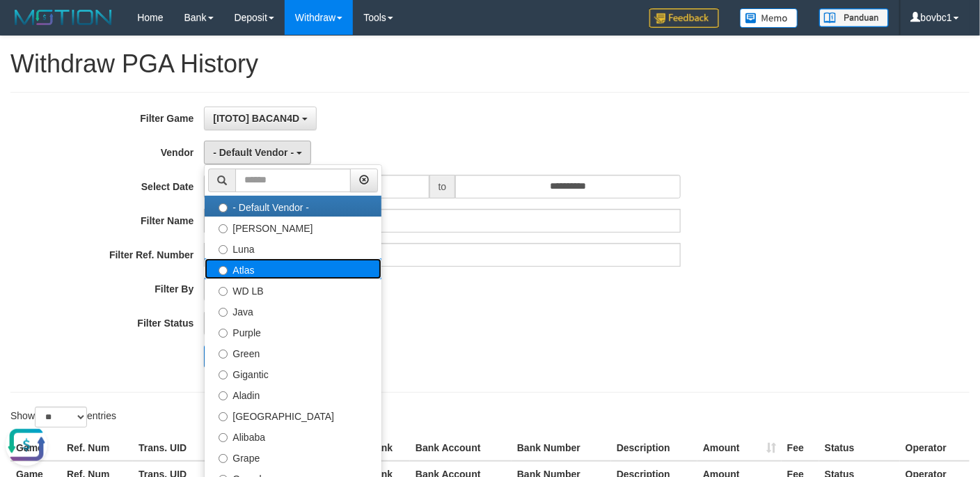
click at [264, 272] on label "Atlas" at bounding box center [293, 268] width 177 height 21
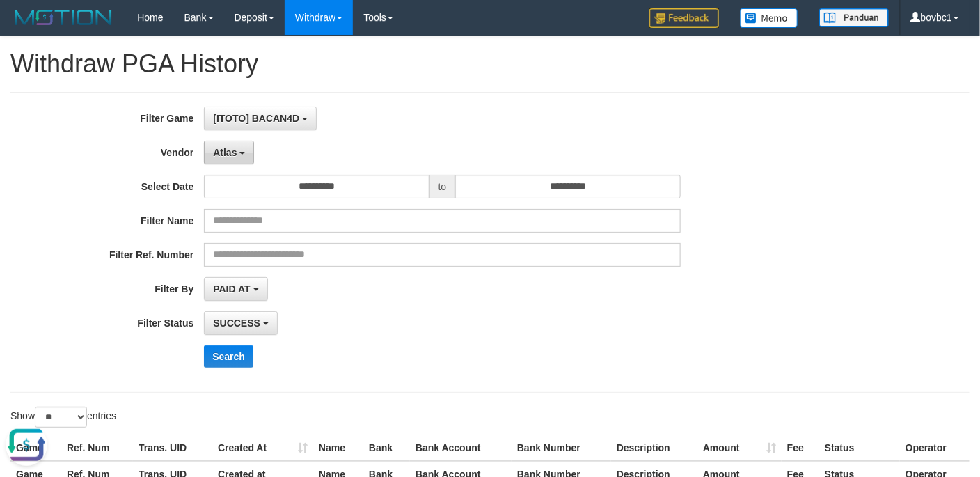
drag, startPoint x: 238, startPoint y: 142, endPoint x: 237, endPoint y: 153, distance: 11.2
click at [237, 142] on button "Atlas" at bounding box center [229, 153] width 50 height 24
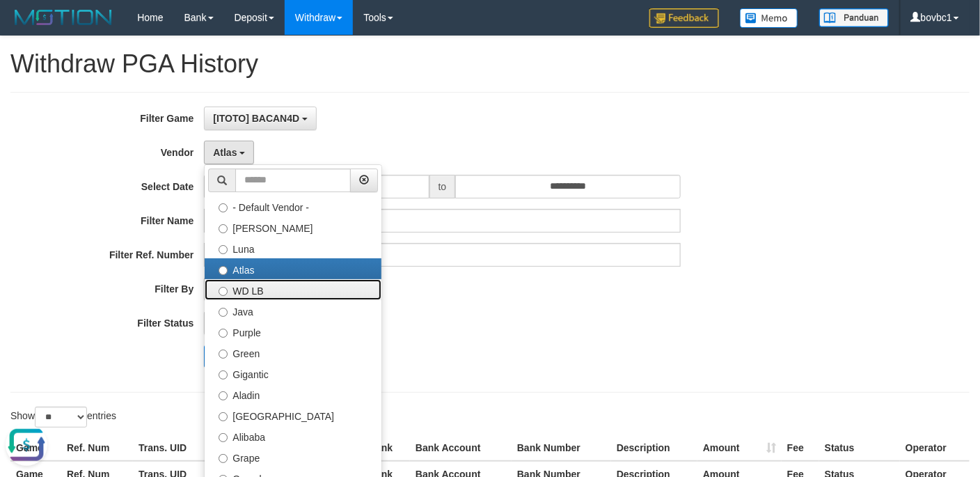
drag, startPoint x: 270, startPoint y: 295, endPoint x: 276, endPoint y: 282, distance: 14.3
click at [271, 288] on label "WD LB" at bounding box center [293, 289] width 177 height 21
select select "**********"
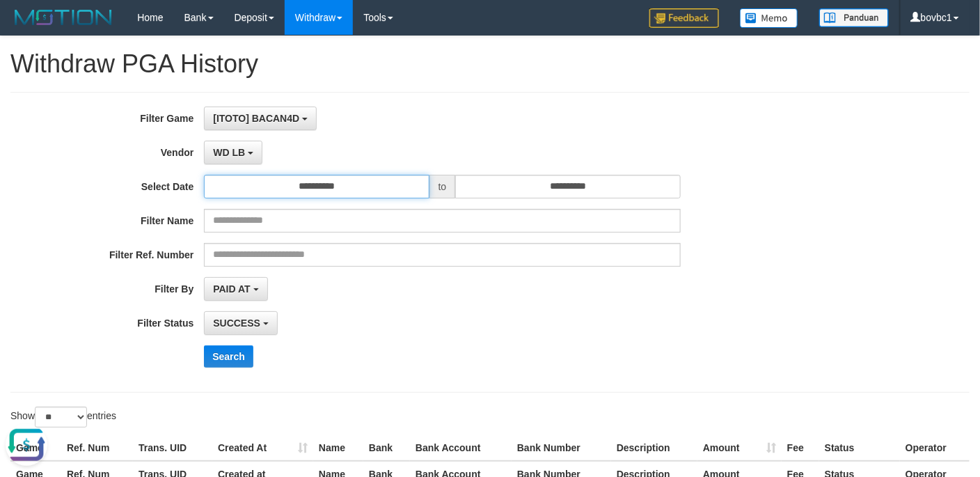
click at [368, 191] on input "**********" at bounding box center [316, 187] width 225 height 24
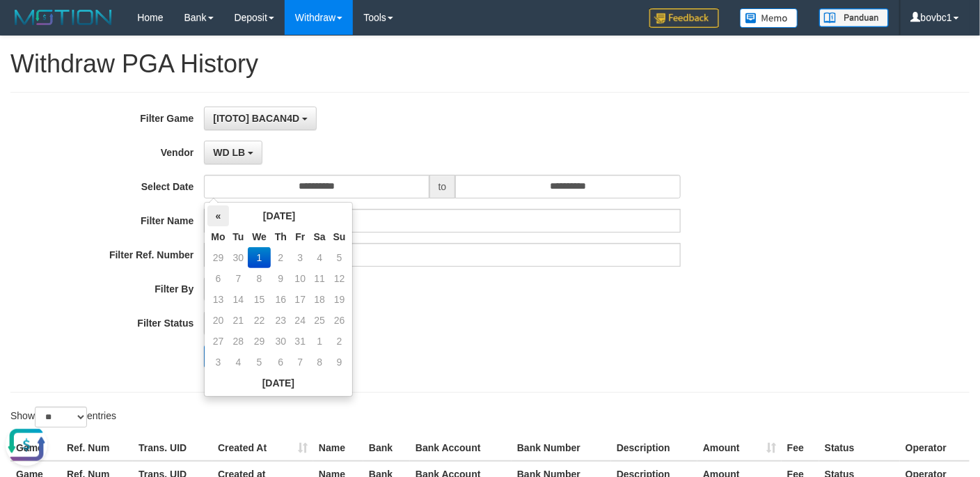
click at [225, 211] on th "«" at bounding box center [217, 215] width 21 height 21
click at [220, 339] on td "22" at bounding box center [217, 341] width 21 height 21
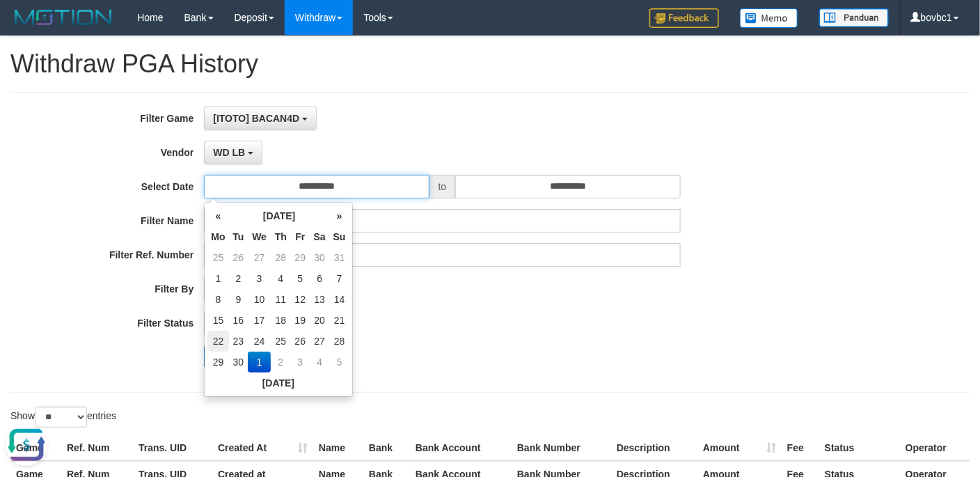
type input "**********"
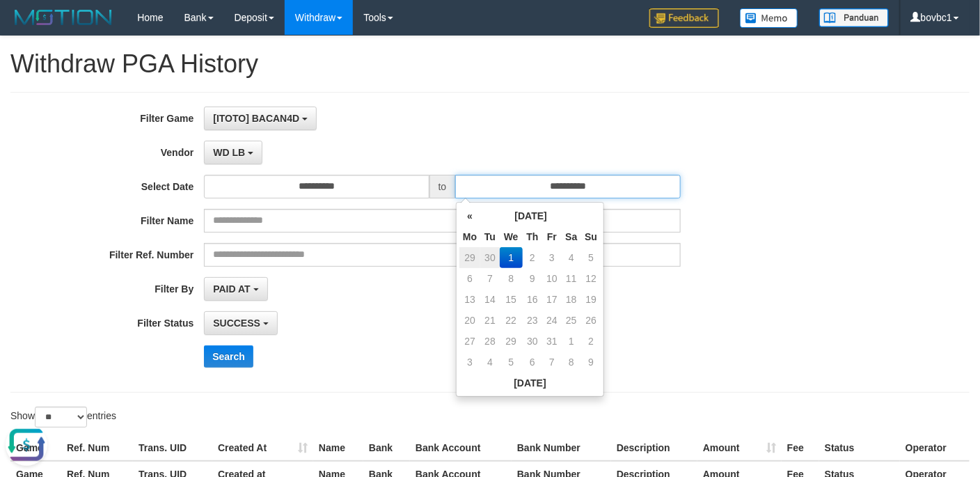
click at [495, 180] on input "**********" at bounding box center [567, 187] width 225 height 24
click at [472, 218] on th "«" at bounding box center [469, 215] width 21 height 21
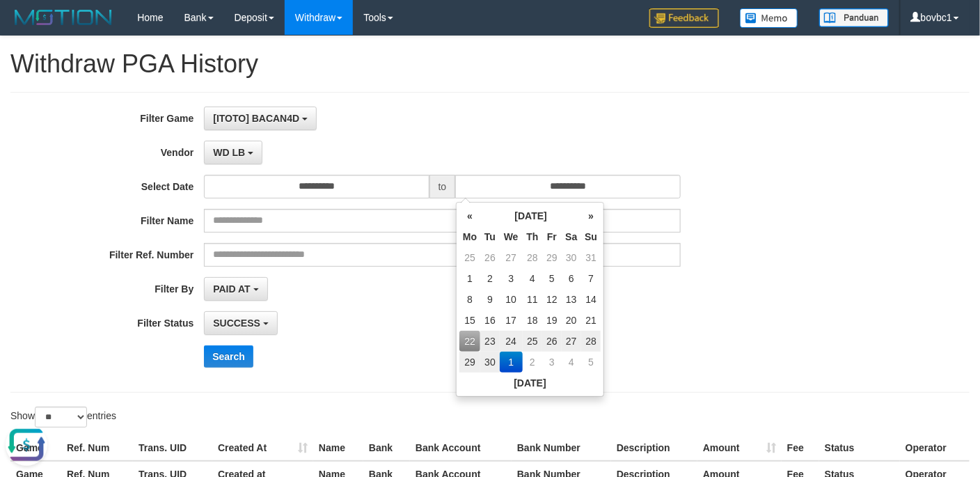
click at [593, 338] on td "28" at bounding box center [590, 341] width 19 height 21
type input "**********"
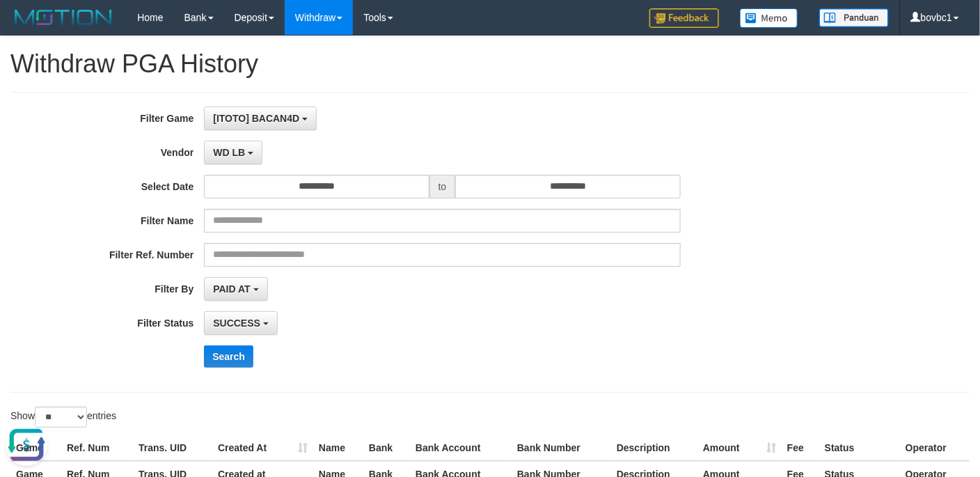
click at [764, 291] on div "**********" at bounding box center [408, 289] width 816 height 24
click at [232, 360] on button "Search" at bounding box center [228, 356] width 49 height 22
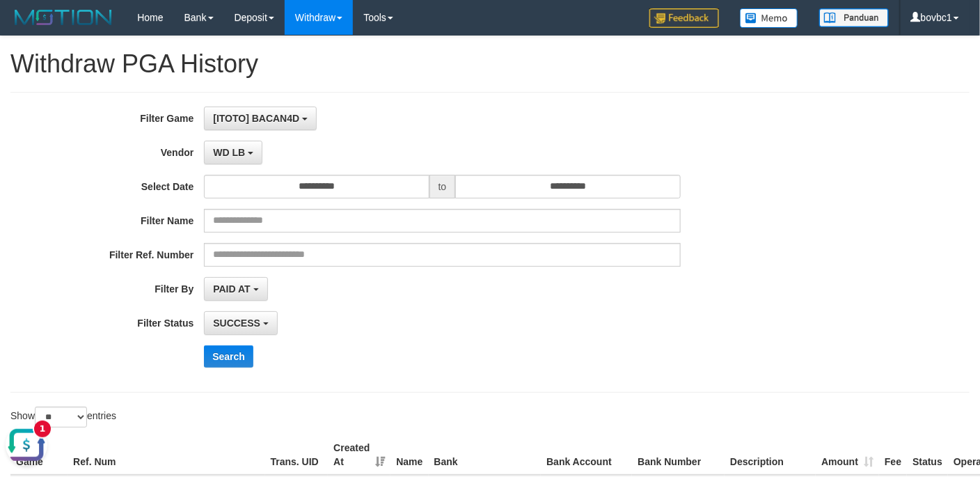
click at [619, 109] on div "[ITOTO] BACAN4D SELECT GAME [ITOTO] BACAN4D" at bounding box center [442, 118] width 476 height 24
click at [17, 433] on button "Open LiveChat chat widget" at bounding box center [27, 444] width 42 height 42
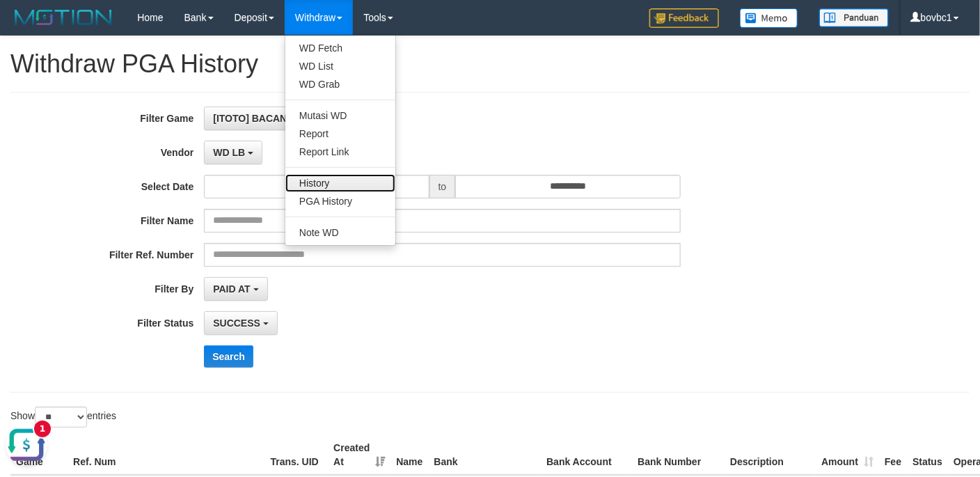
drag, startPoint x: 335, startPoint y: 188, endPoint x: 338, endPoint y: 175, distance: 13.0
click at [335, 188] on link "History" at bounding box center [340, 183] width 110 height 18
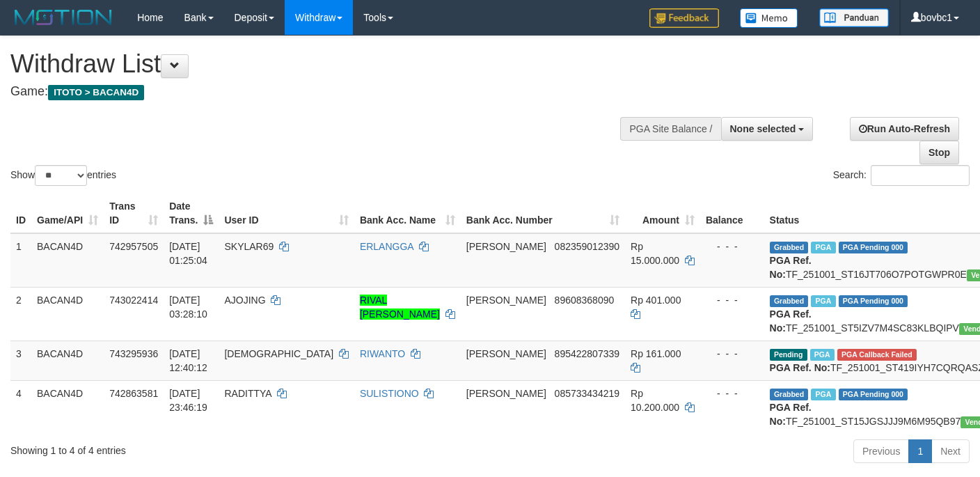
select select
select select "**"
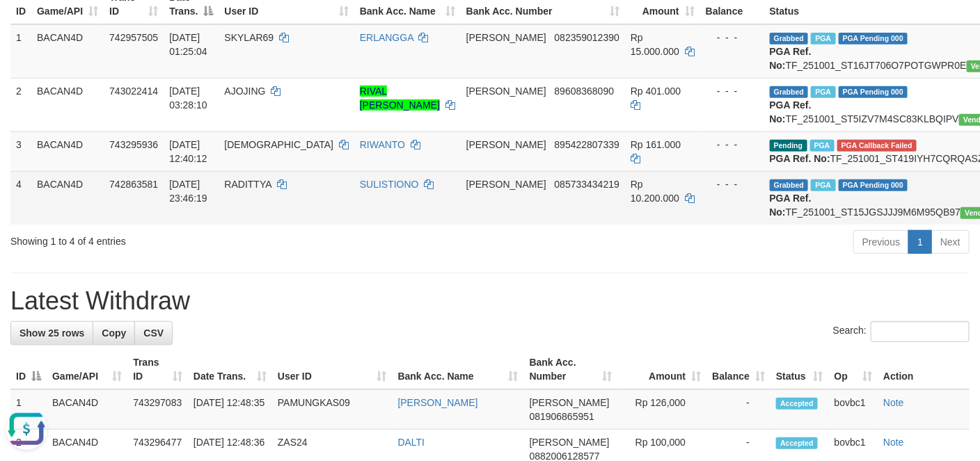
drag, startPoint x: 956, startPoint y: 171, endPoint x: 566, endPoint y: 248, distance: 397.2
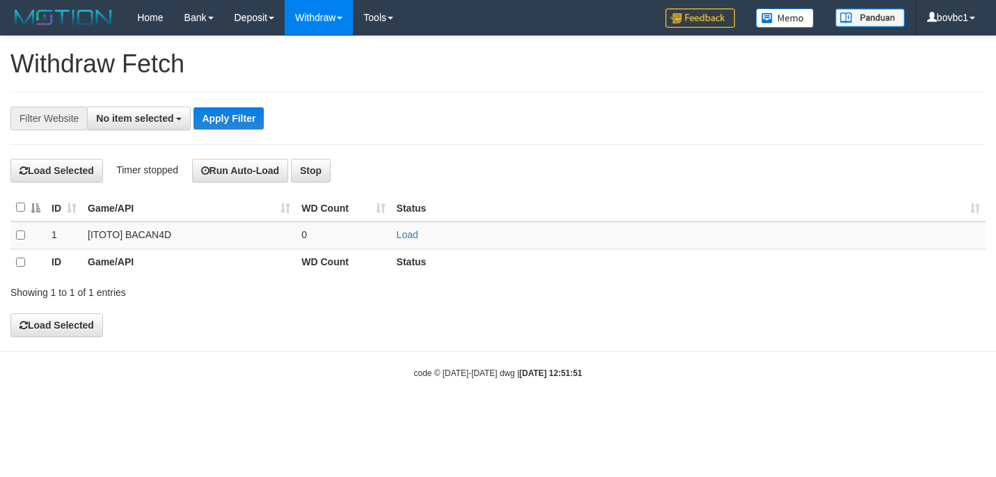
select select
click at [388, 242] on td "0" at bounding box center [343, 234] width 95 height 27
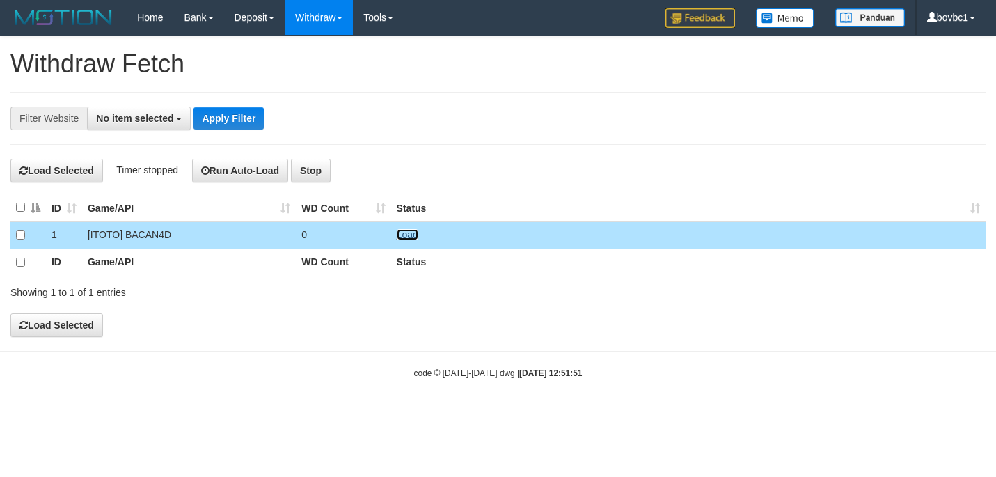
click at [408, 234] on link "Load" at bounding box center [408, 234] width 22 height 11
click at [24, 448] on button "Open LiveChat chat widget" at bounding box center [27, 445] width 42 height 42
drag, startPoint x: 683, startPoint y: 159, endPoint x: 479, endPoint y: 255, distance: 225.3
click at [675, 165] on h4 "Load Selected Timer stopped Run Auto-Load Stop" at bounding box center [497, 171] width 975 height 24
click at [403, 230] on td "Load OK" at bounding box center [688, 234] width 594 height 27
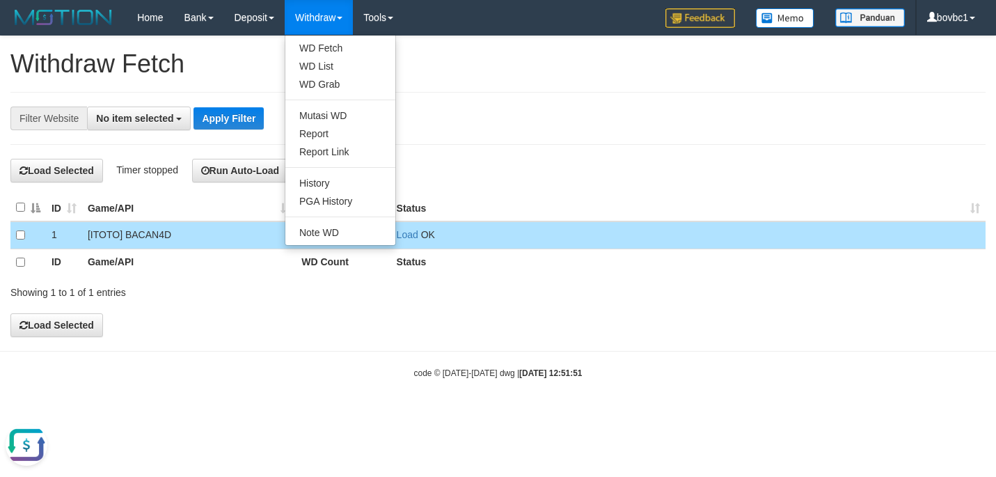
click at [447, 90] on div "**********" at bounding box center [498, 186] width 996 height 300
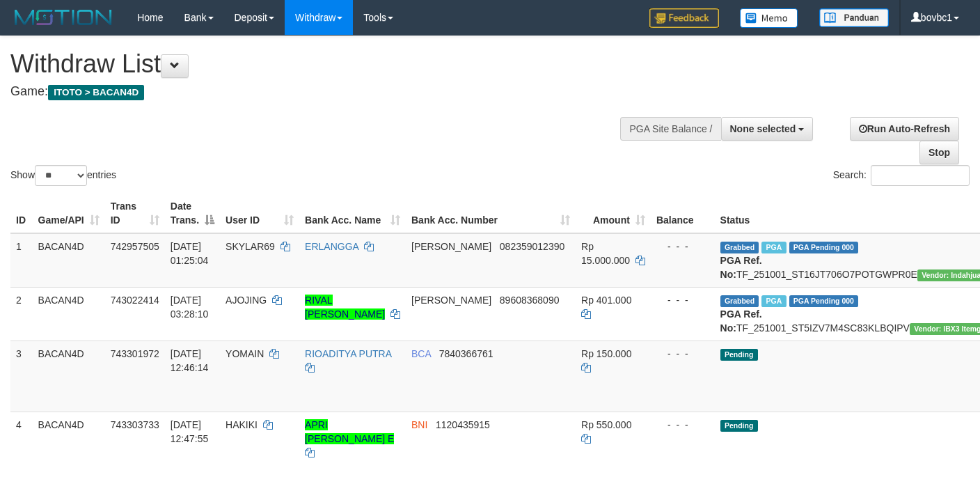
select select
select select "**"
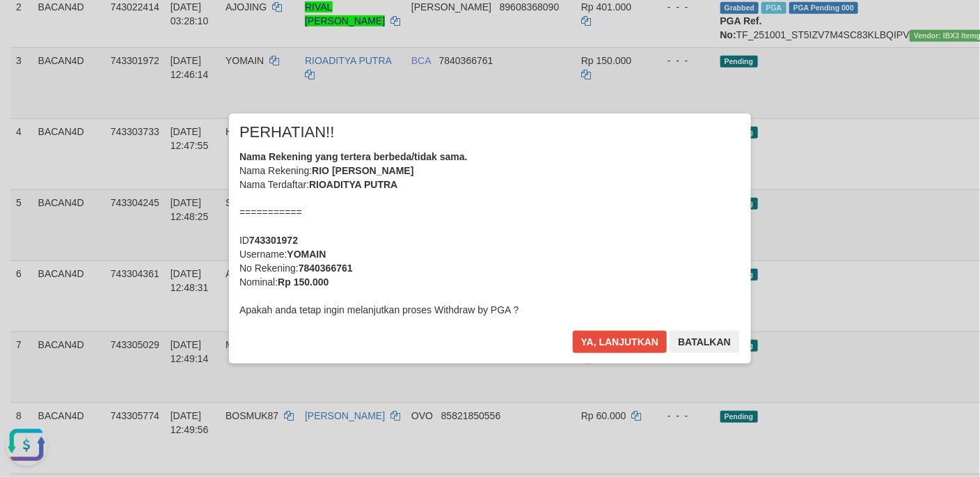
click at [902, 200] on div "× PERHATIAN!! Nama Rekening yang tertera berbeda/tidak sama. Nama Rekening: RIO…" at bounding box center [490, 238] width 980 height 305
drag, startPoint x: 912, startPoint y: 191, endPoint x: 902, endPoint y: 191, distance: 10.4
click at [912, 190] on div "× PERHATIAN!! Nama Rekening yang tertera berbeda/tidak sama. Nama Rekening: RIO…" at bounding box center [490, 238] width 980 height 305
drag, startPoint x: 635, startPoint y: 326, endPoint x: 631, endPoint y: 337, distance: 11.7
click at [632, 336] on div "× PERHATIAN!! Nama Rekening yang tertera berbeda/tidak sama. Nama Rekening: RIO…" at bounding box center [490, 237] width 522 height 249
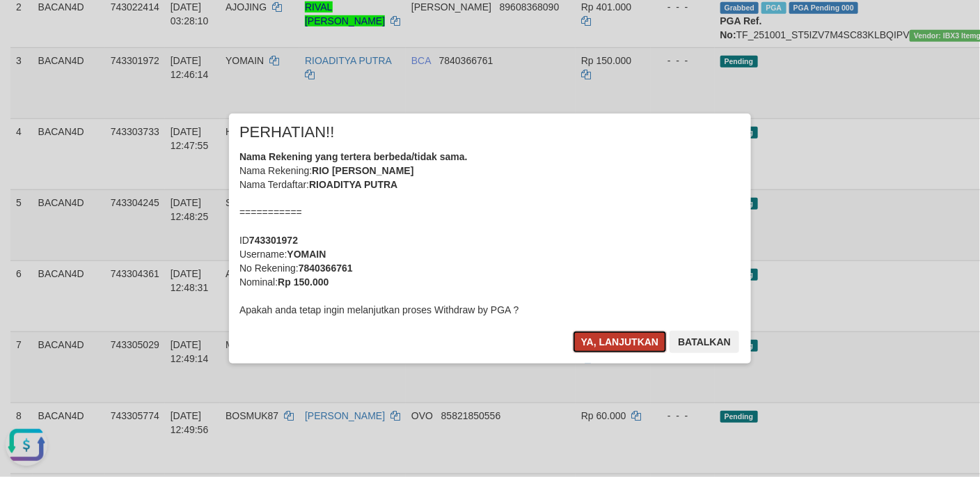
click at [635, 335] on button "Ya, lanjutkan" at bounding box center [620, 342] width 95 height 22
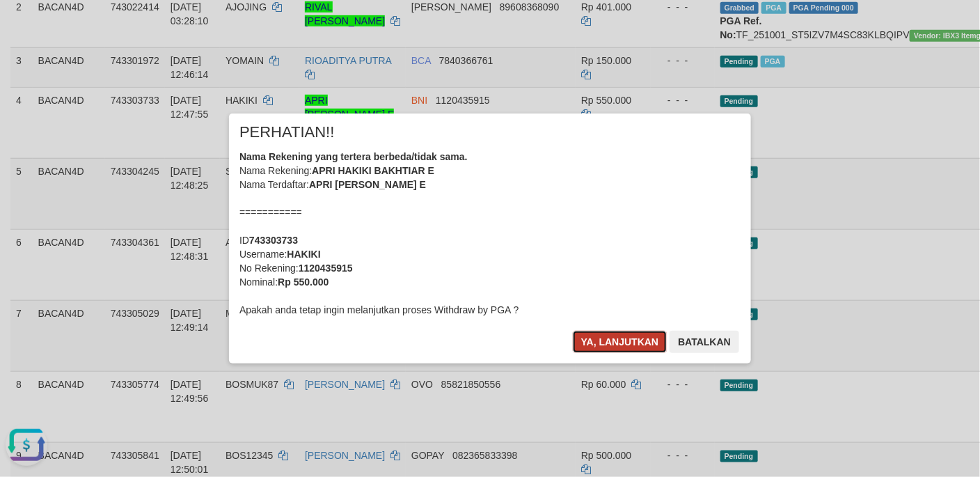
click at [626, 331] on button "Ya, lanjutkan" at bounding box center [620, 342] width 95 height 22
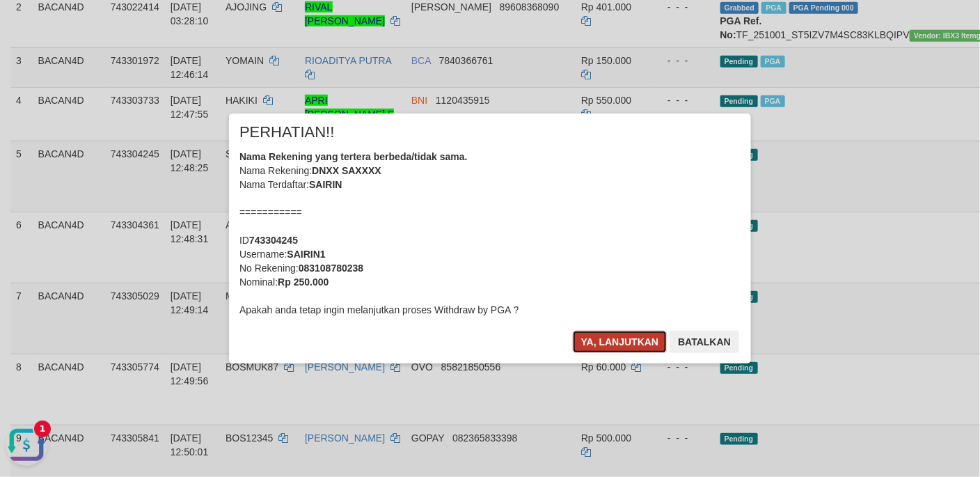
click at [621, 331] on button "Ya, lanjutkan" at bounding box center [620, 342] width 95 height 22
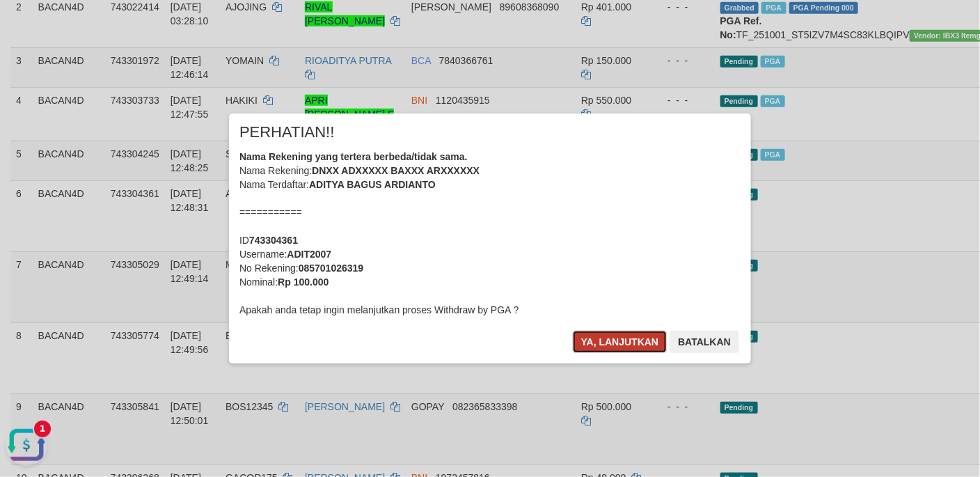
click at [626, 349] on button "Ya, lanjutkan" at bounding box center [620, 342] width 95 height 22
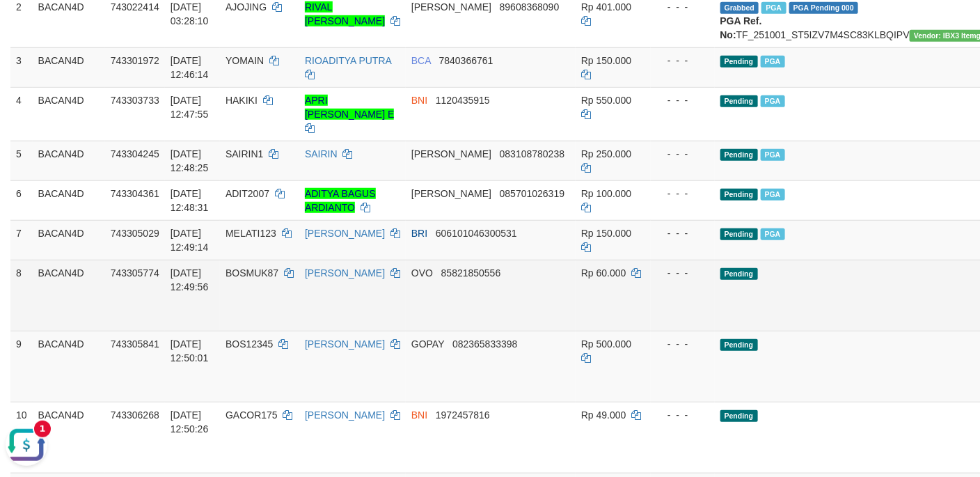
drag, startPoint x: 900, startPoint y: 318, endPoint x: 562, endPoint y: 293, distance: 339.8
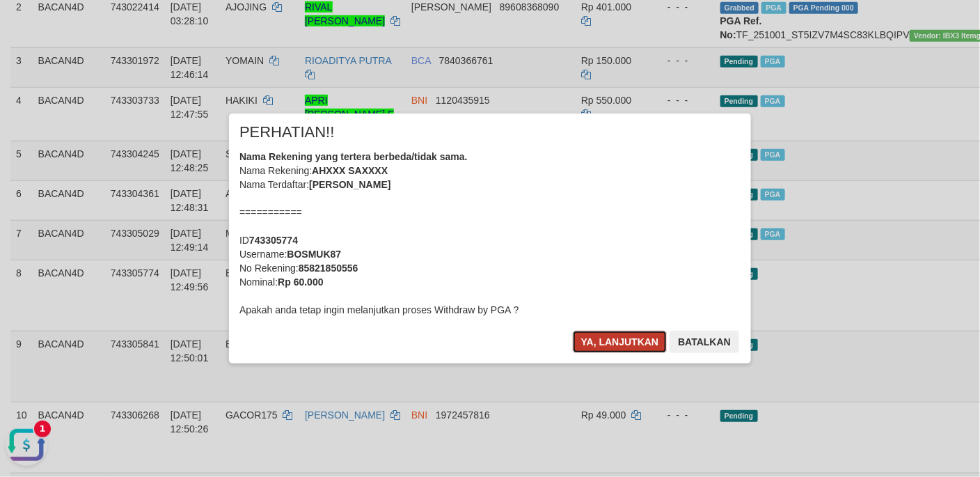
click at [639, 337] on button "Ya, lanjutkan" at bounding box center [620, 342] width 95 height 22
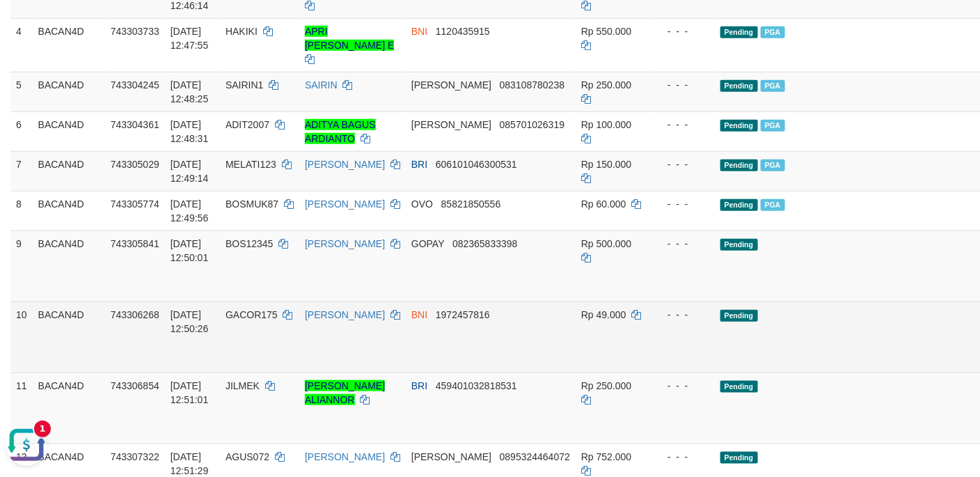
scroll to position [397, 0]
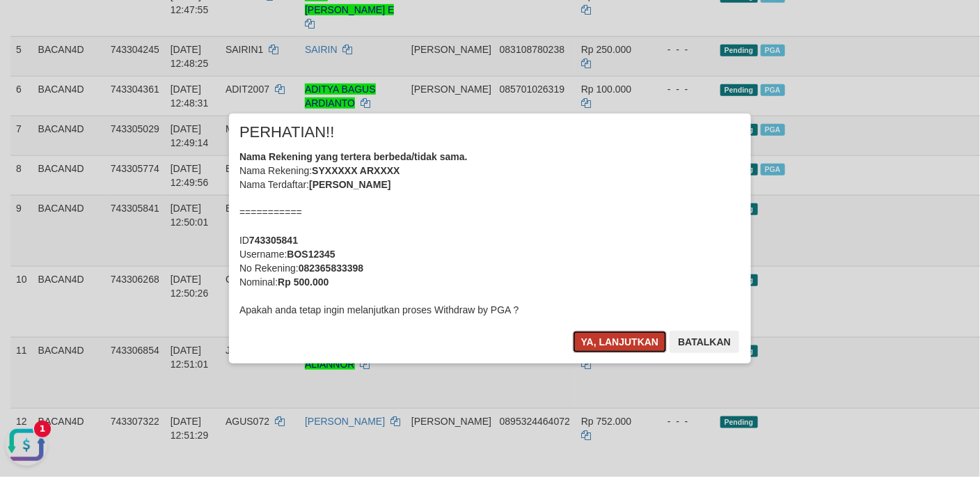
click at [649, 331] on button "Ya, lanjutkan" at bounding box center [620, 342] width 95 height 22
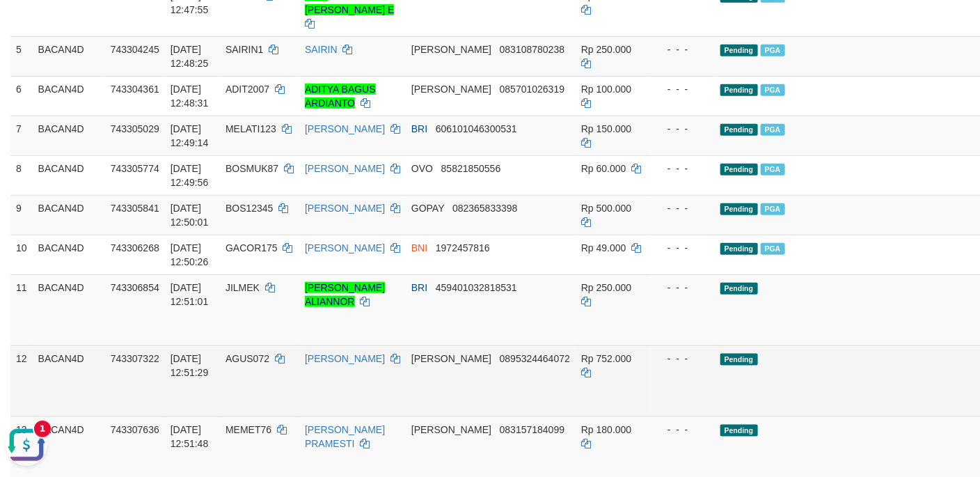
scroll to position [502, 0]
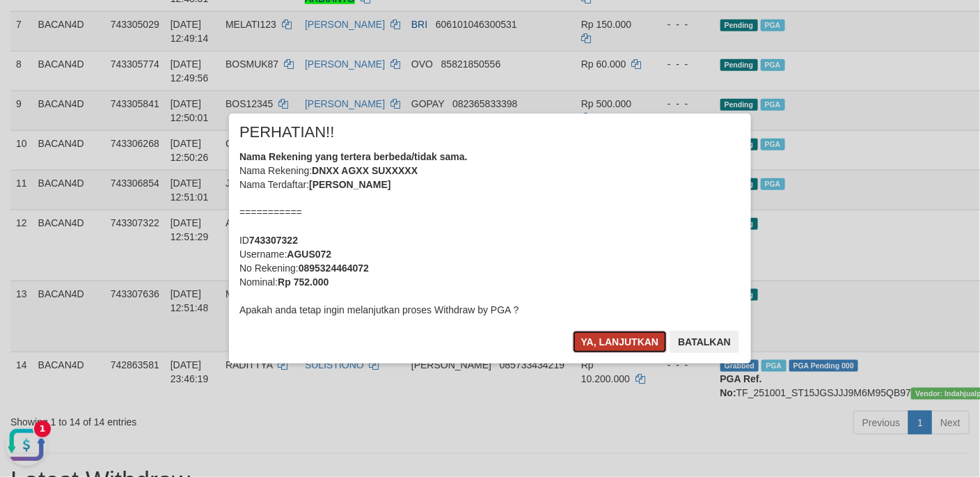
click at [641, 338] on button "Ya, lanjutkan" at bounding box center [620, 342] width 95 height 22
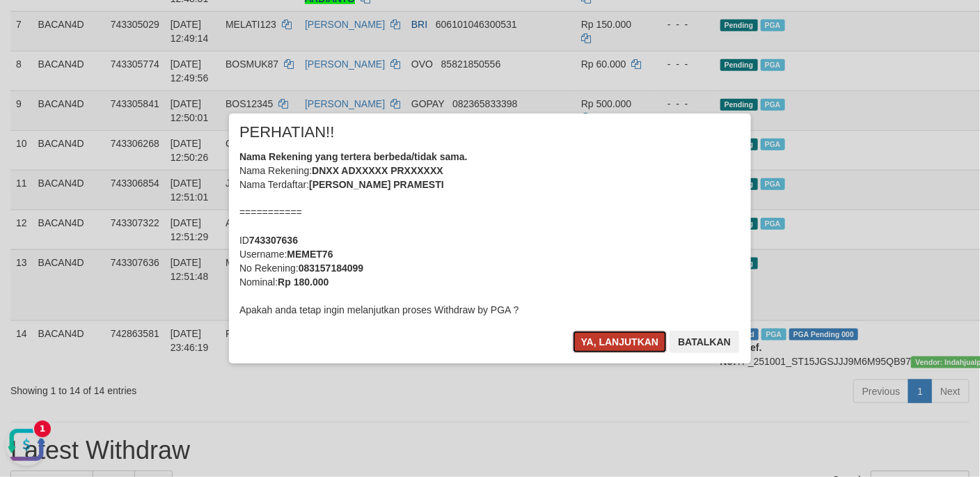
click at [625, 339] on button "Ya, lanjutkan" at bounding box center [620, 342] width 95 height 22
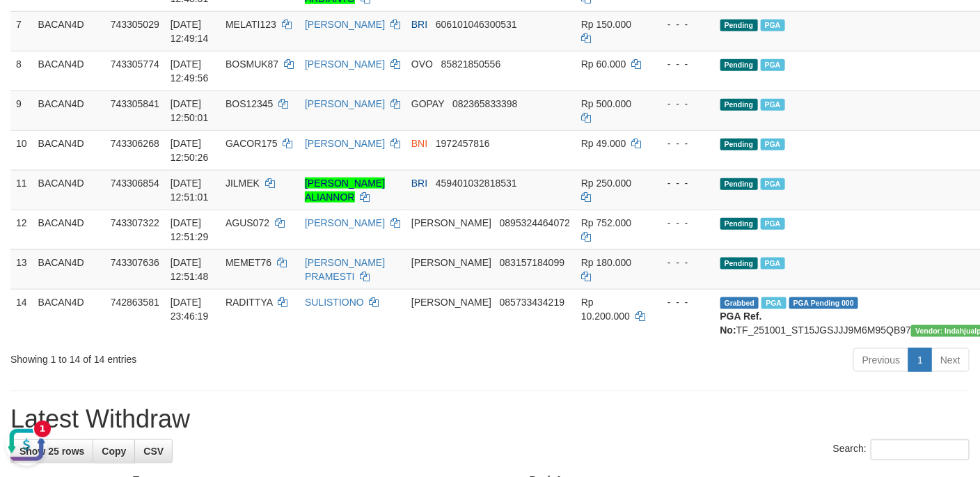
click at [26, 428] on button "Open LiveChat chat widget" at bounding box center [27, 444] width 42 height 42
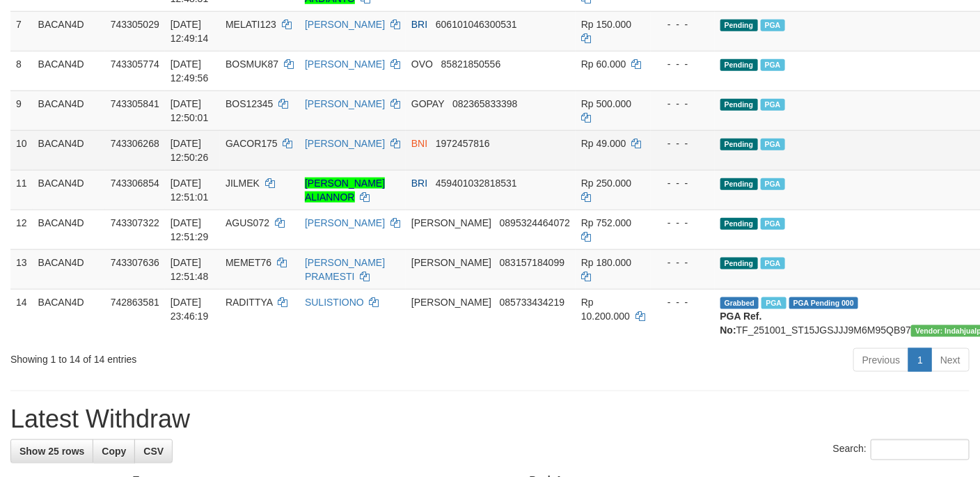
drag, startPoint x: 870, startPoint y: 180, endPoint x: 865, endPoint y: 165, distance: 16.3
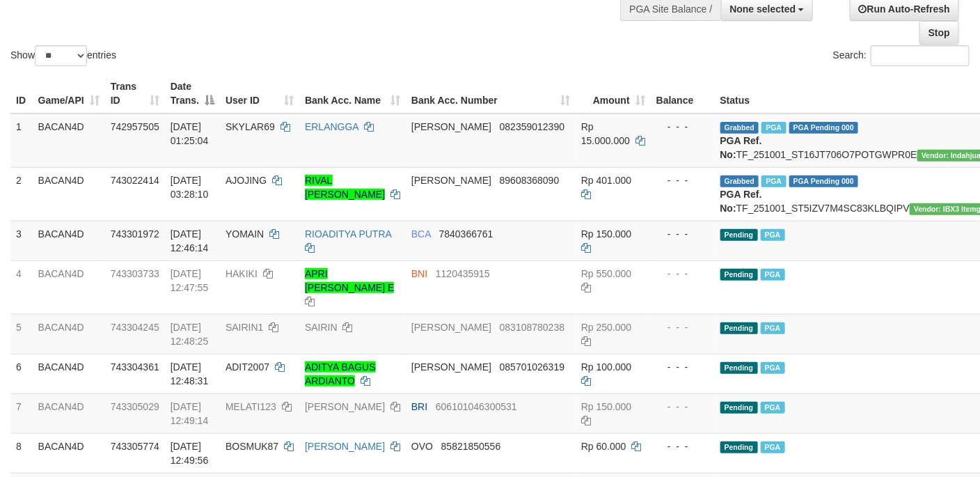
scroll to position [313, 0]
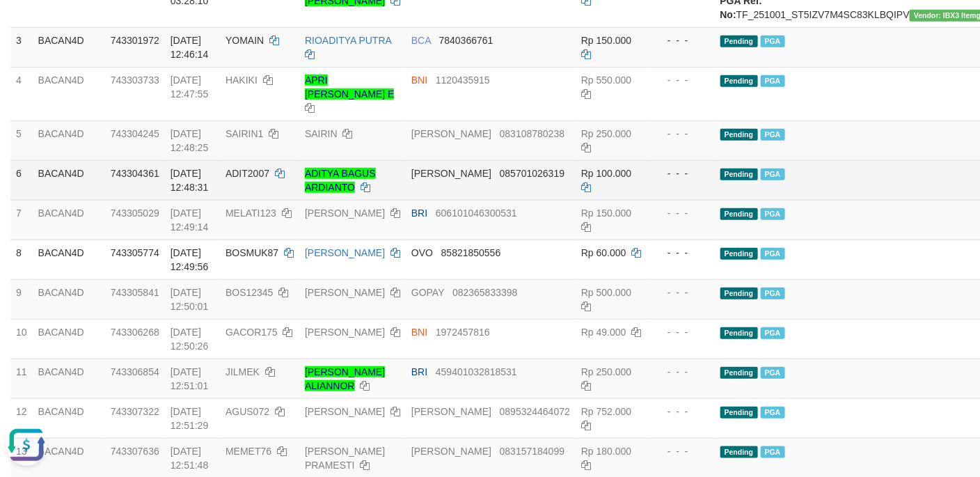
click at [804, 199] on td "Pending PGA" at bounding box center [872, 180] width 314 height 40
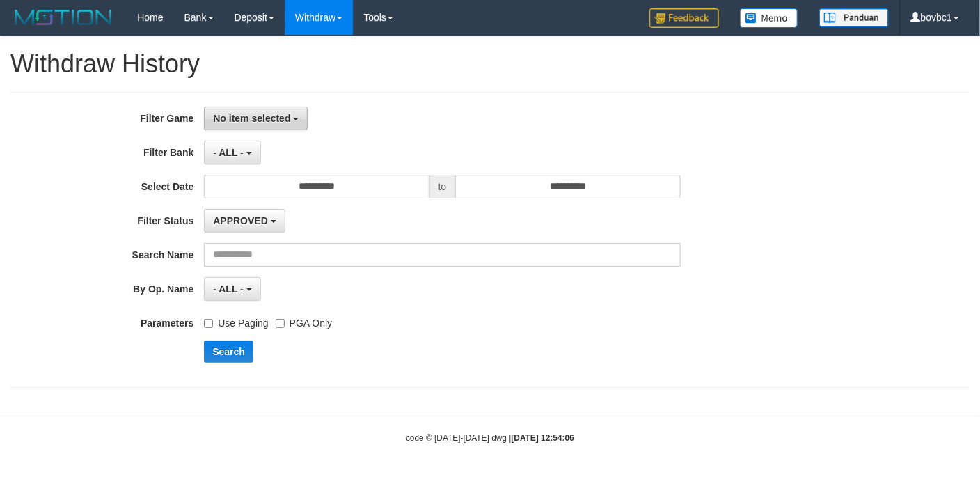
drag, startPoint x: 301, startPoint y: 115, endPoint x: 295, endPoint y: 144, distance: 29.9
click at [301, 116] on button "No item selected" at bounding box center [256, 118] width 104 height 24
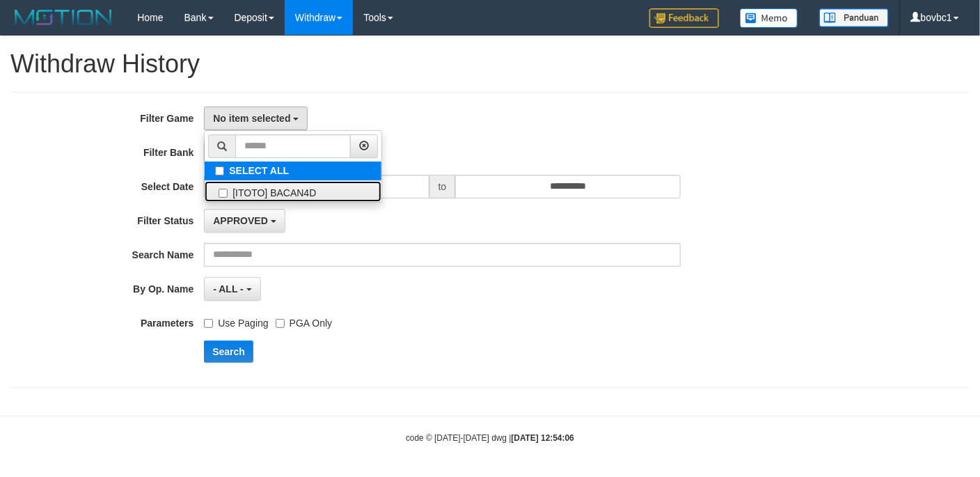
click at [291, 184] on label "[ITOTO] BACAN4D" at bounding box center [293, 191] width 177 height 21
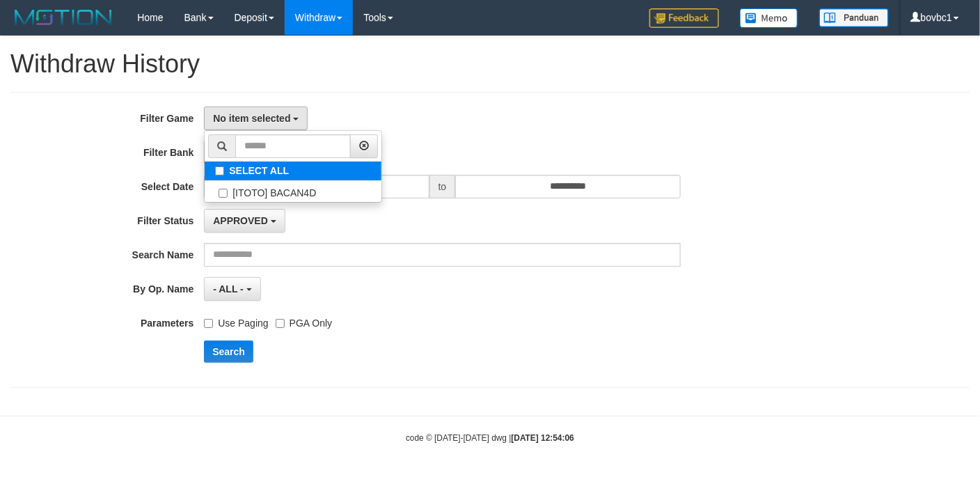
select select "****"
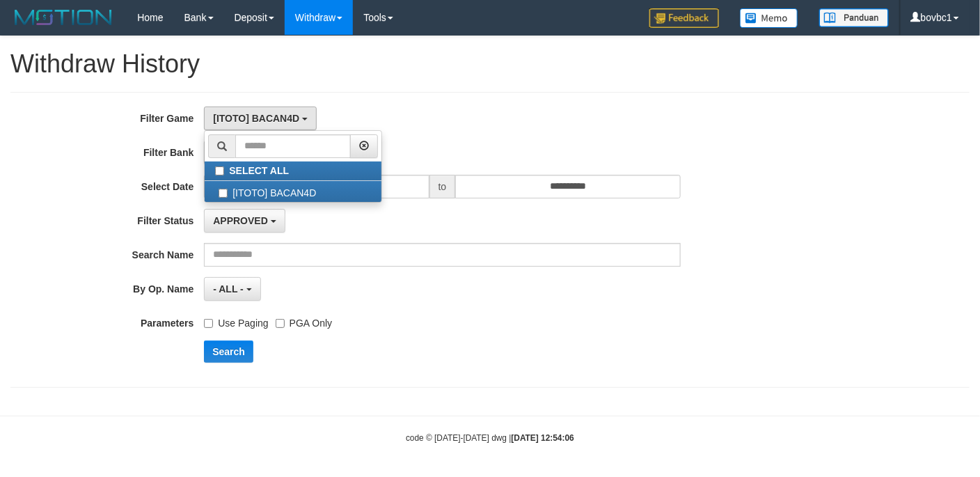
drag, startPoint x: 598, startPoint y: 82, endPoint x: 322, endPoint y: 174, distance: 290.4
click at [591, 84] on div "**********" at bounding box center [490, 218] width 980 height 365
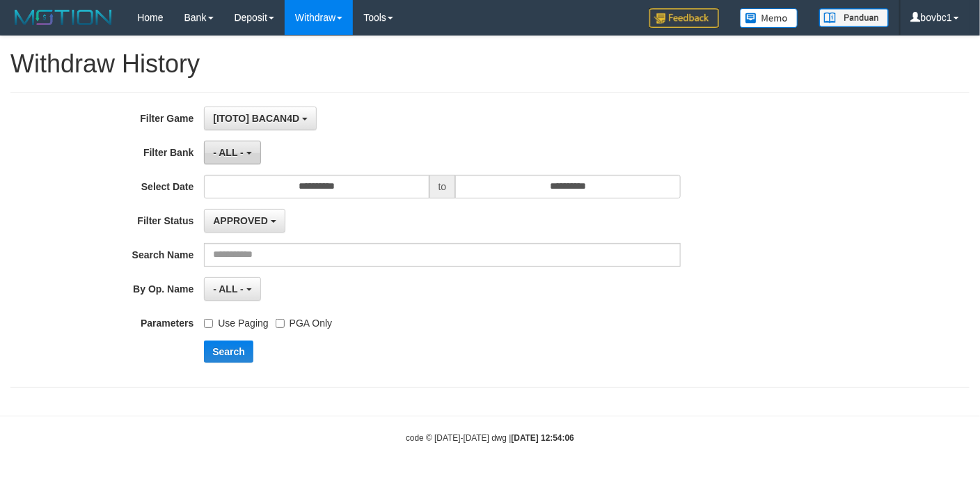
click at [234, 159] on button "- ALL -" at bounding box center [232, 153] width 56 height 24
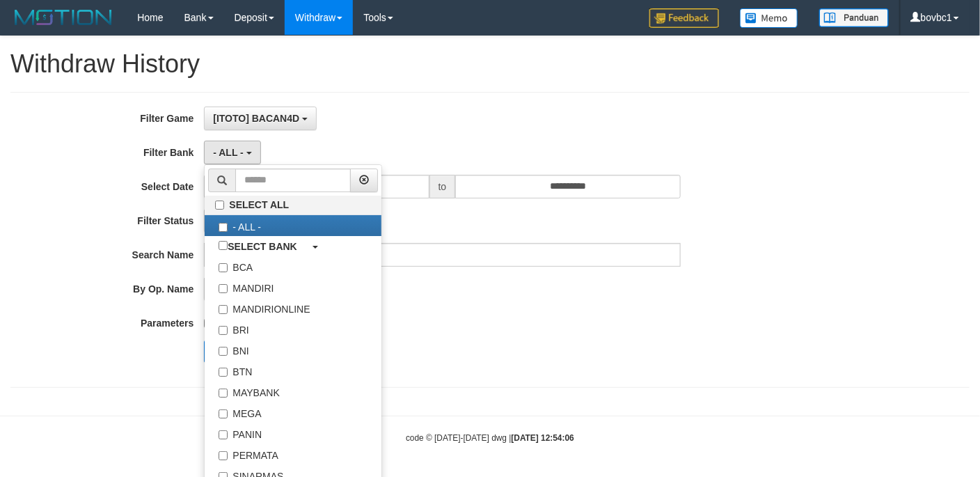
drag, startPoint x: 635, startPoint y: 292, endPoint x: 395, endPoint y: 250, distance: 244.3
click at [633, 293] on div "- ALL - - select status - - ALL -" at bounding box center [442, 289] width 476 height 24
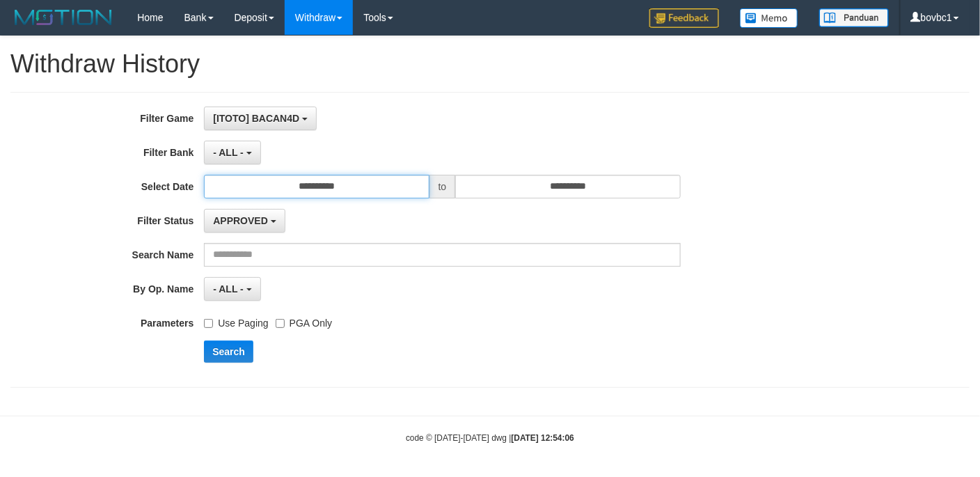
click at [322, 191] on input "**********" at bounding box center [316, 187] width 225 height 24
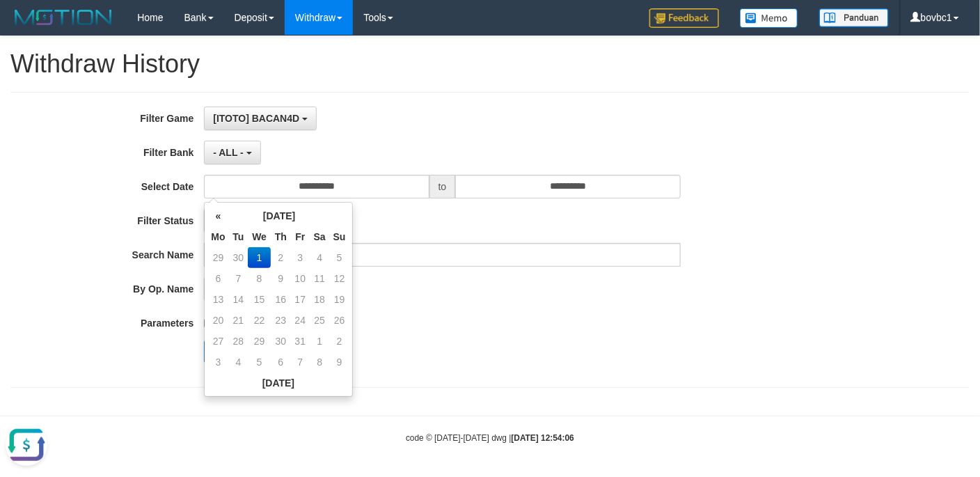
click at [224, 216] on body at bounding box center [136, 238] width 273 height 477
click at [215, 216] on th "«" at bounding box center [217, 215] width 21 height 21
drag, startPoint x: 280, startPoint y: 340, endPoint x: 370, endPoint y: 286, distance: 104.9
click at [280, 339] on td "25" at bounding box center [281, 341] width 20 height 21
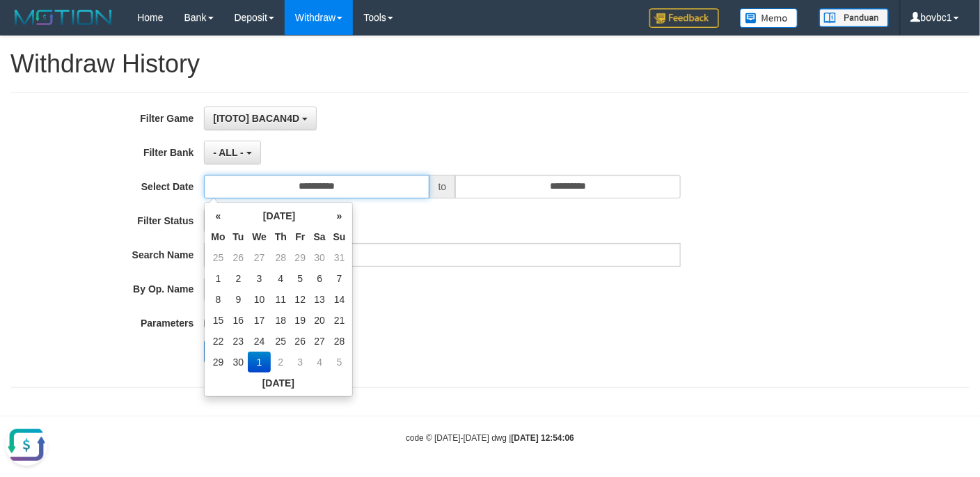
type input "**********"
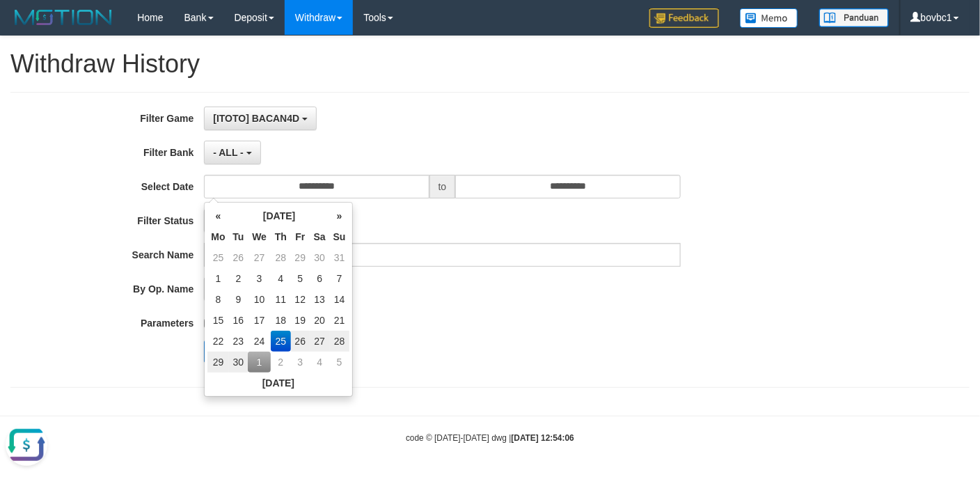
drag, startPoint x: 506, startPoint y: 200, endPoint x: 514, endPoint y: 198, distance: 8.6
click at [510, 200] on div "**********" at bounding box center [408, 239] width 816 height 266
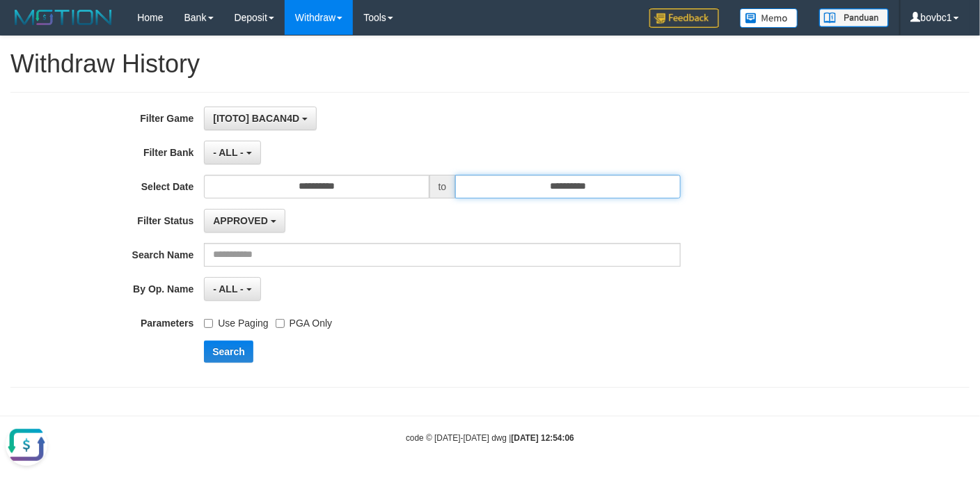
click at [524, 194] on input "**********" at bounding box center [567, 187] width 225 height 24
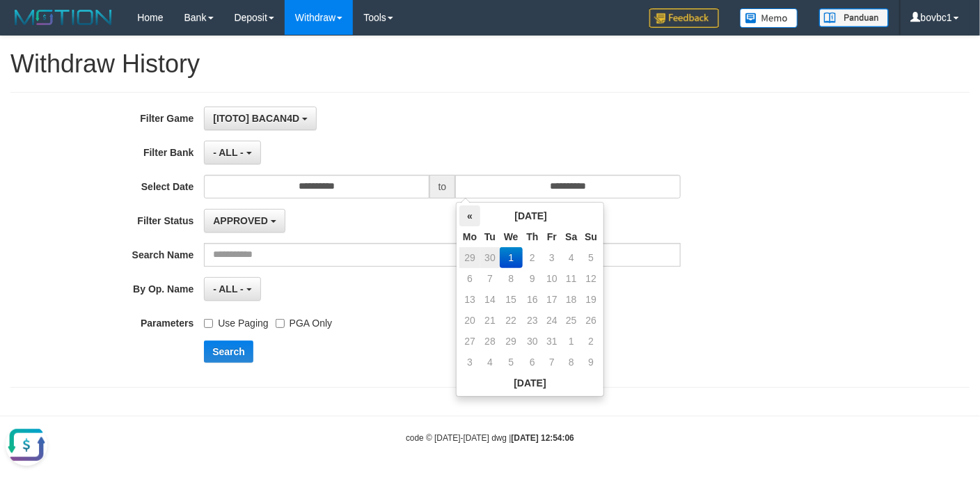
click at [468, 218] on th "«" at bounding box center [469, 215] width 21 height 21
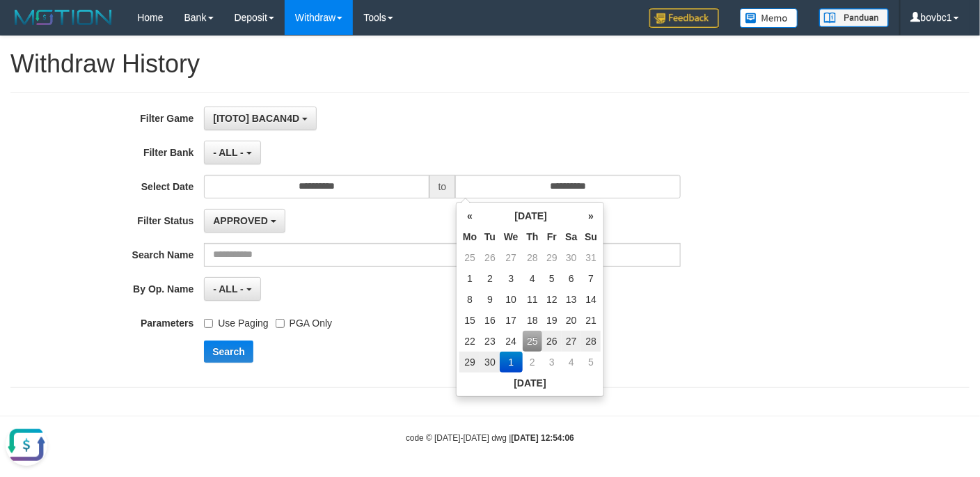
click at [532, 339] on td "25" at bounding box center [533, 341] width 20 height 21
type input "**********"
click at [749, 301] on div "By Op. Name ******* - ALL - - select status - - ALL -" at bounding box center [408, 289] width 816 height 24
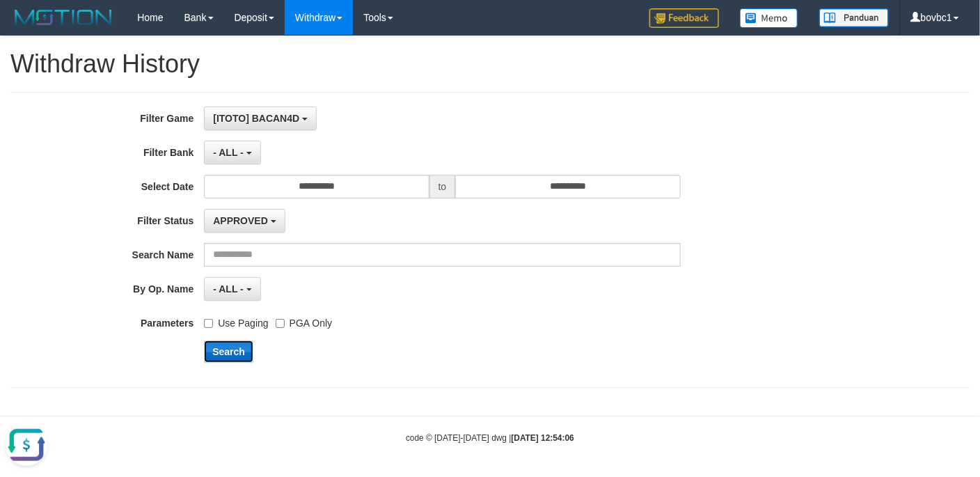
click at [225, 356] on button "Search" at bounding box center [228, 351] width 49 height 22
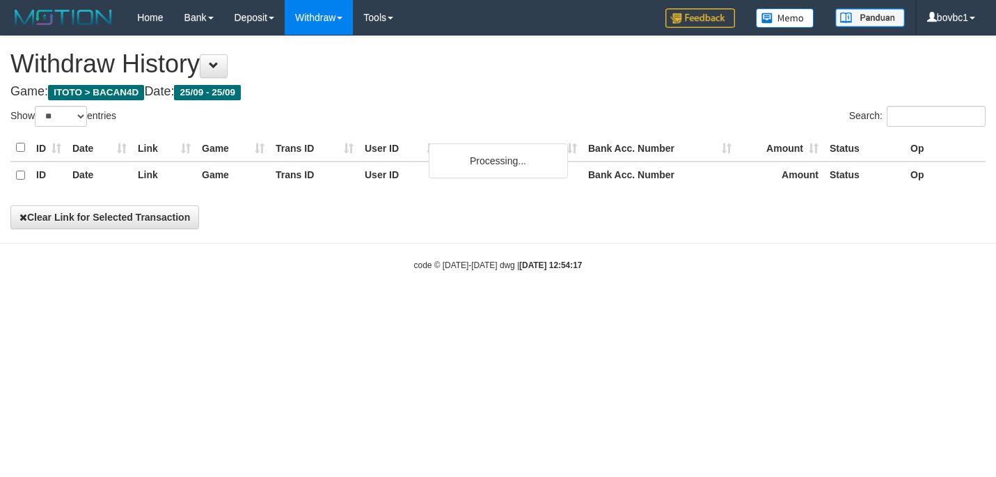
select select "**"
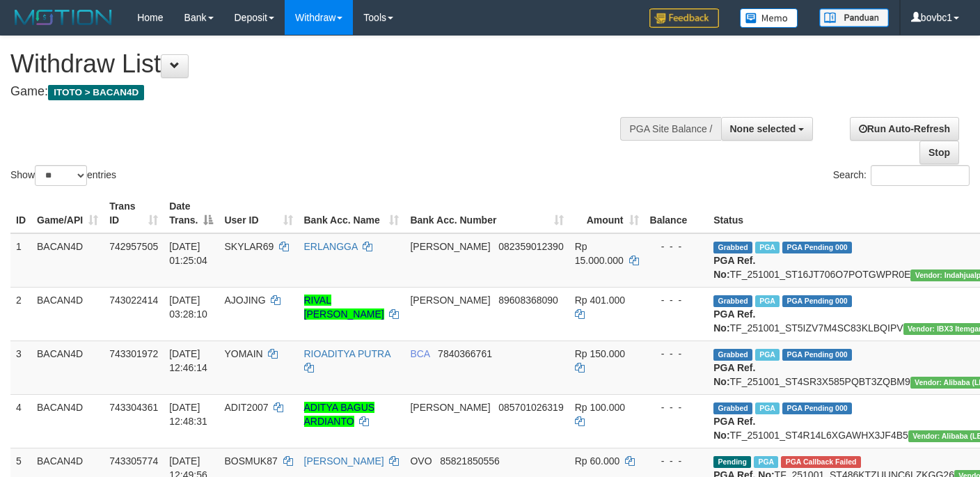
select select
select select "**"
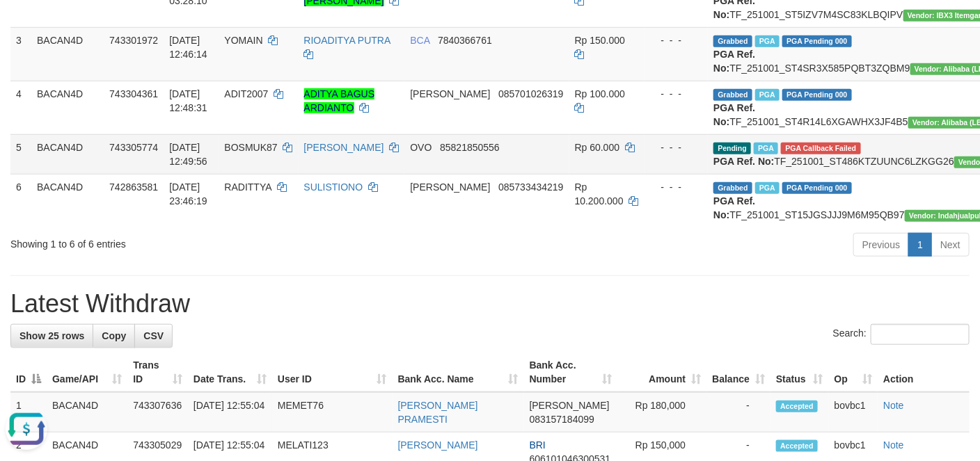
drag, startPoint x: 961, startPoint y: 207, endPoint x: 581, endPoint y: 253, distance: 382.6
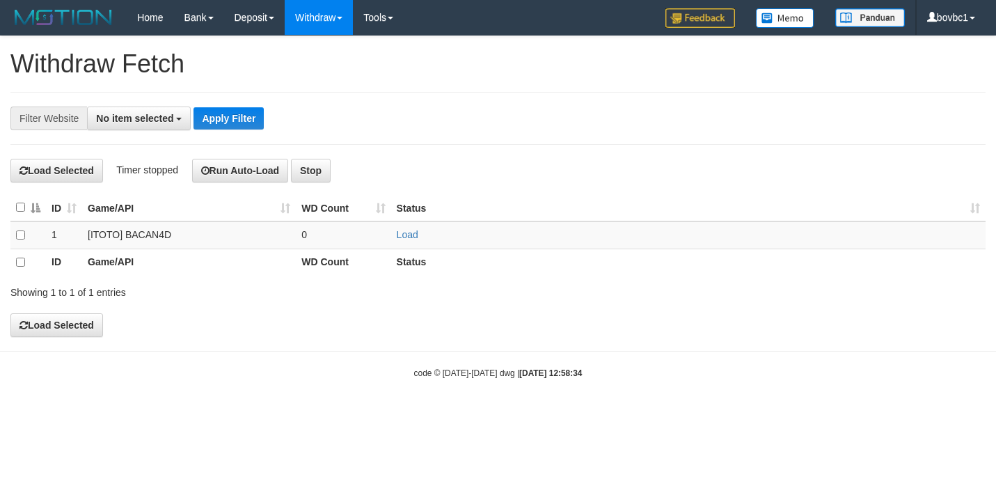
select select
click at [407, 238] on link "Load" at bounding box center [408, 234] width 22 height 11
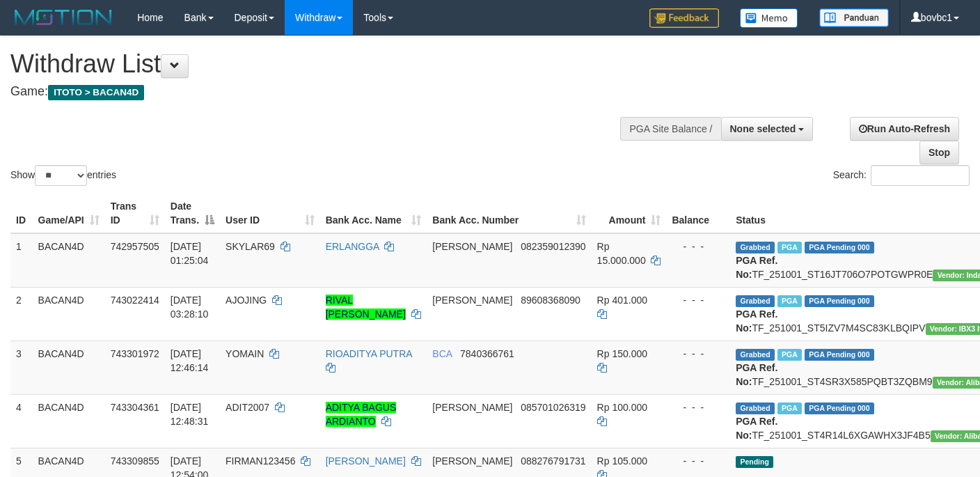
select select
select select "**"
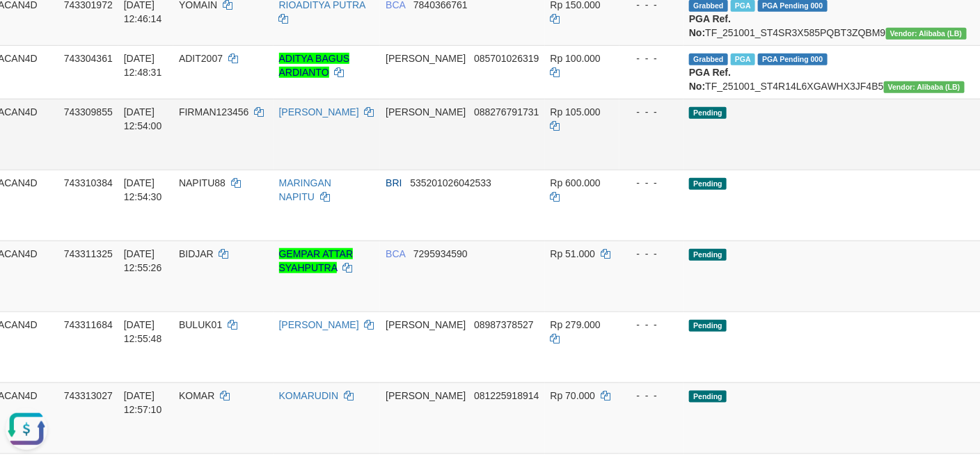
scroll to position [351, 47]
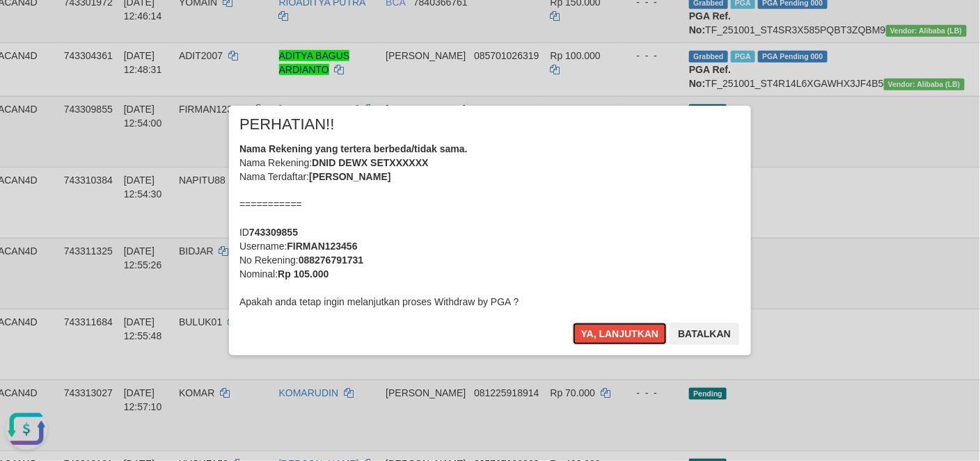
drag, startPoint x: 633, startPoint y: 324, endPoint x: 666, endPoint y: 320, distance: 32.9
click at [635, 321] on div "× PERHATIAN!! Nama Rekening yang tertera berbeda/tidak sama. Nama Rekening: DNI…" at bounding box center [490, 230] width 522 height 249
click at [616, 340] on button "Ya, lanjutkan" at bounding box center [620, 334] width 95 height 22
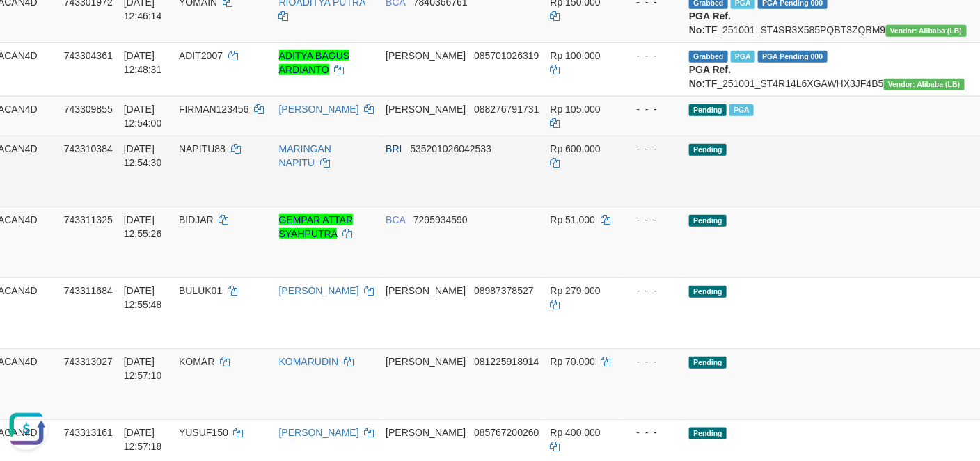
drag, startPoint x: 910, startPoint y: 239, endPoint x: 605, endPoint y: 295, distance: 309.9
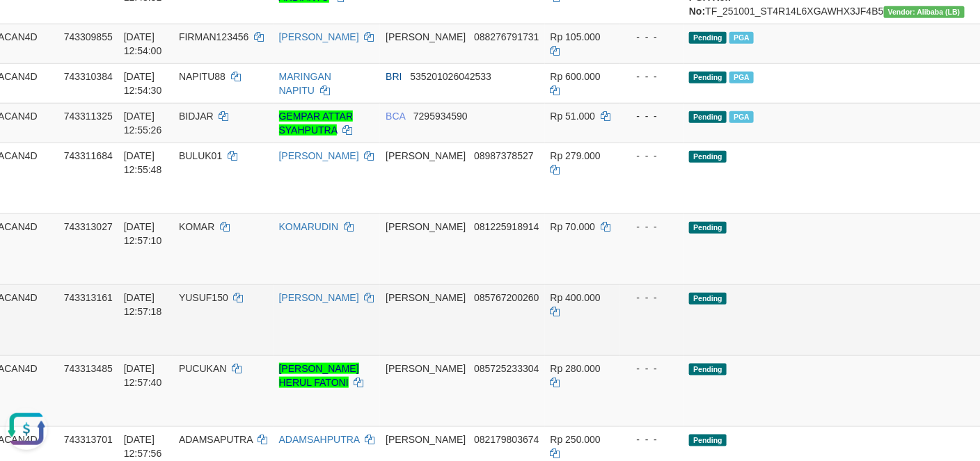
scroll to position [456, 47]
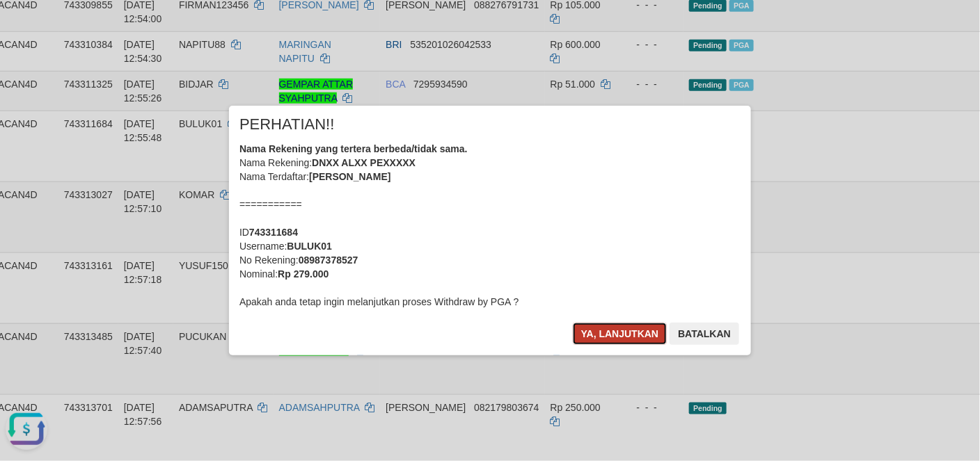
click at [637, 328] on button "Ya, lanjutkan" at bounding box center [620, 334] width 95 height 22
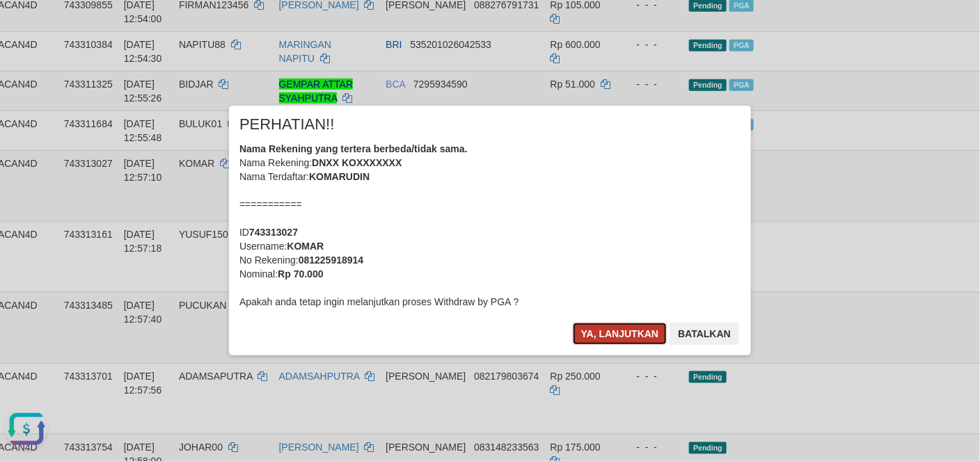
click at [630, 330] on button "Ya, lanjutkan" at bounding box center [620, 334] width 95 height 22
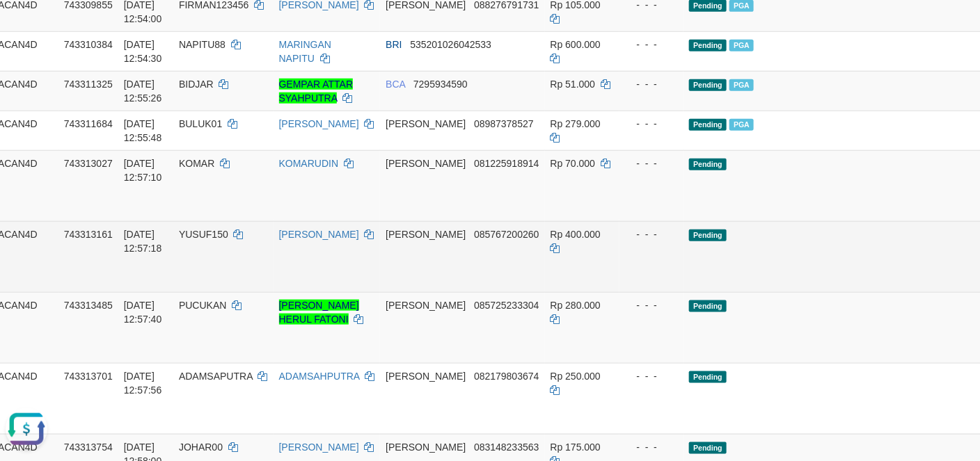
scroll to position [560, 47]
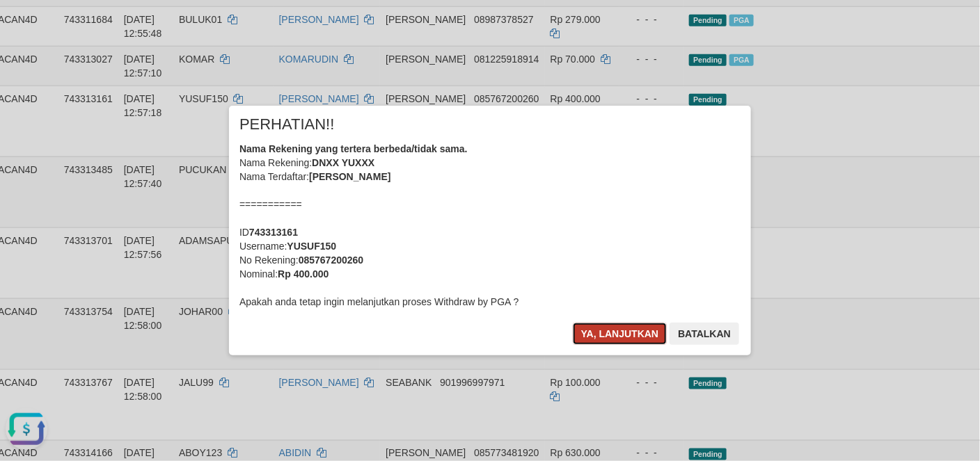
click at [610, 342] on button "Ya, lanjutkan" at bounding box center [620, 334] width 95 height 22
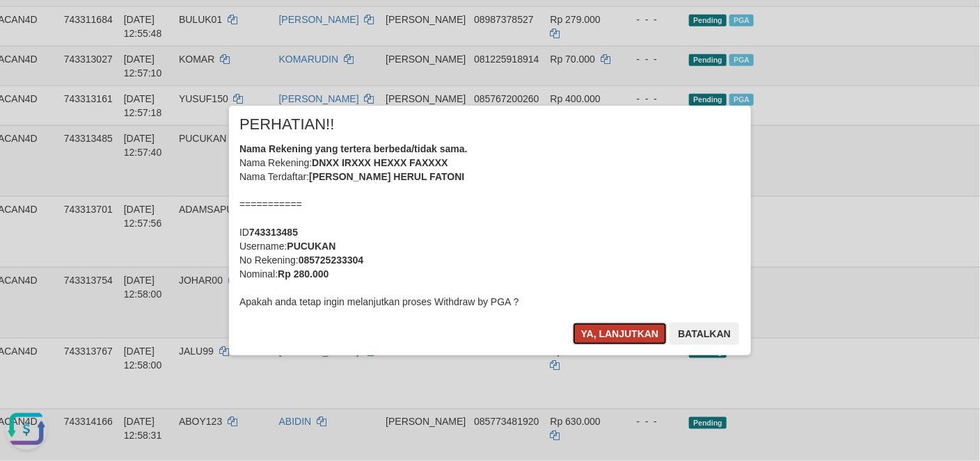
drag, startPoint x: 614, startPoint y: 328, endPoint x: 779, endPoint y: 311, distance: 165.8
click at [614, 330] on button "Ya, lanjutkan" at bounding box center [620, 334] width 95 height 22
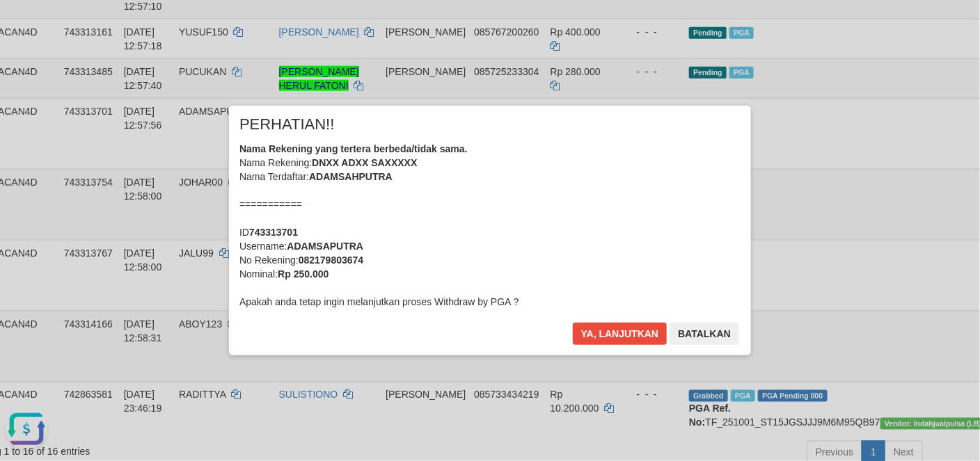
scroll to position [664, 47]
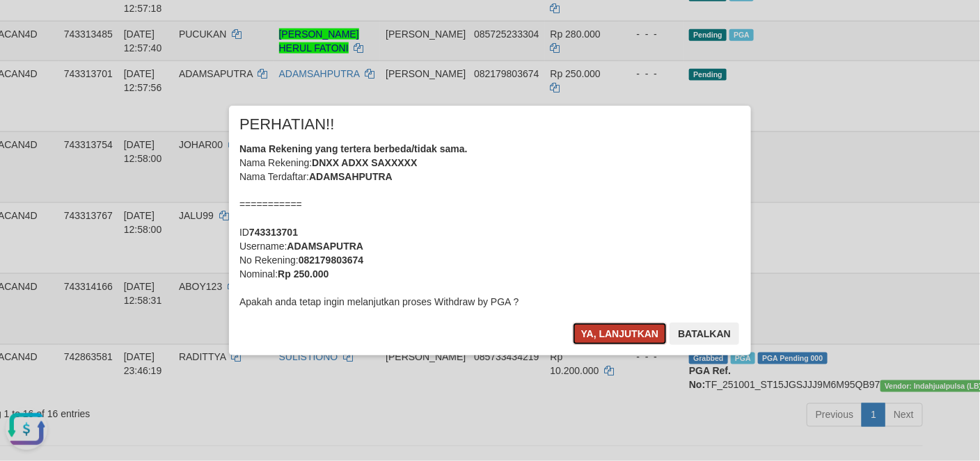
click at [622, 334] on button "Ya, lanjutkan" at bounding box center [620, 334] width 95 height 22
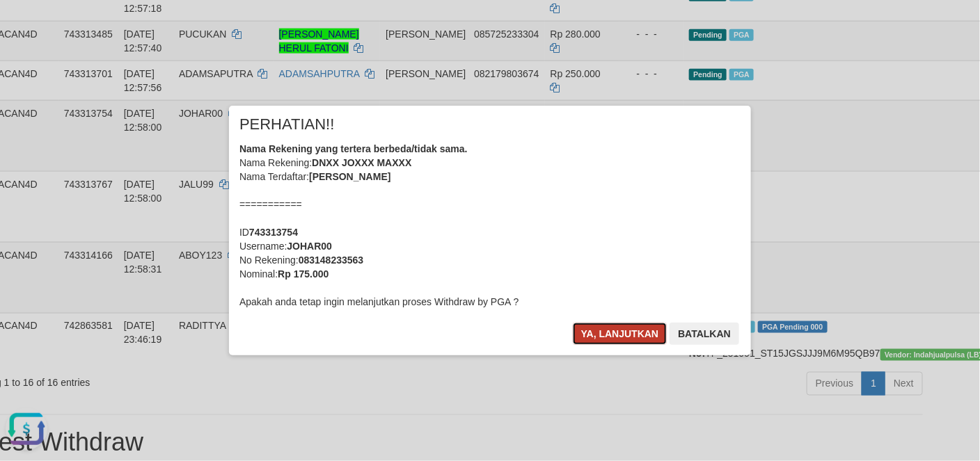
click at [622, 326] on button "Ya, lanjutkan" at bounding box center [620, 334] width 95 height 22
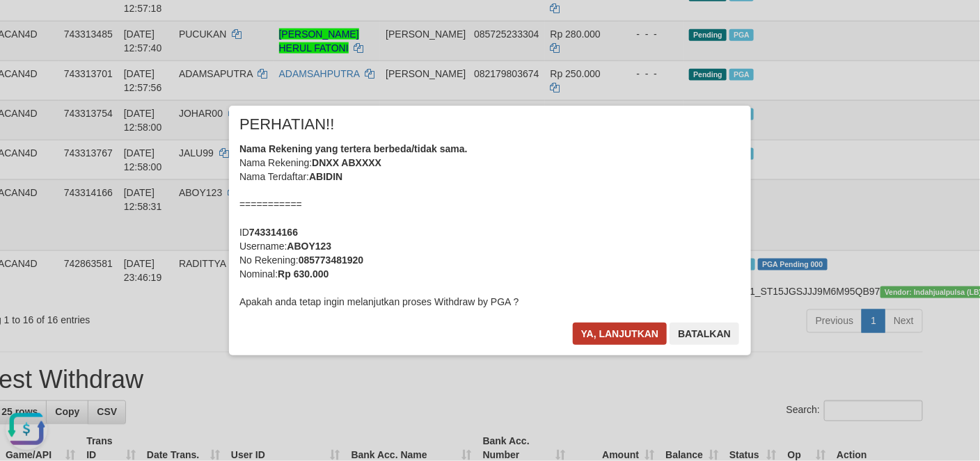
drag, startPoint x: 637, startPoint y: 317, endPoint x: 642, endPoint y: 328, distance: 11.5
click at [639, 317] on div "× PERHATIAN!! Nama Rekening yang tertera berbeda/tidak sama. Nama Rekening: DNX…" at bounding box center [490, 230] width 522 height 249
click at [642, 328] on button "Ya, lanjutkan" at bounding box center [620, 334] width 95 height 22
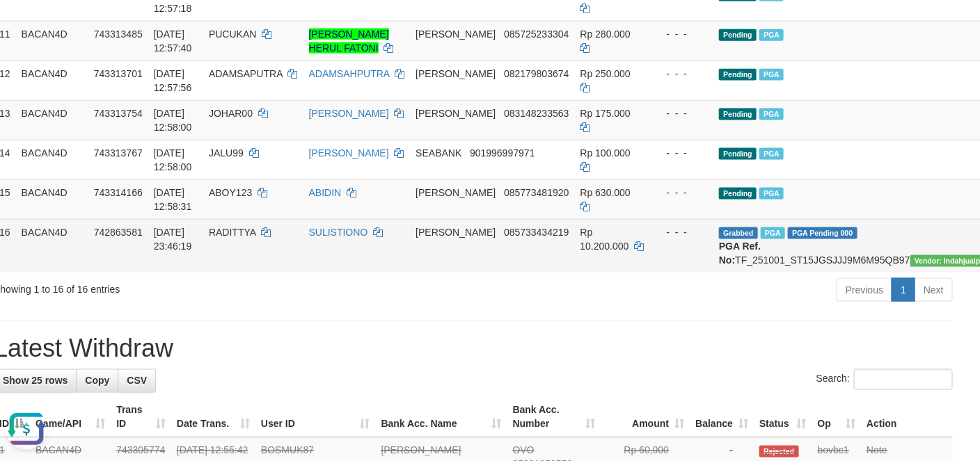
scroll to position [664, 0]
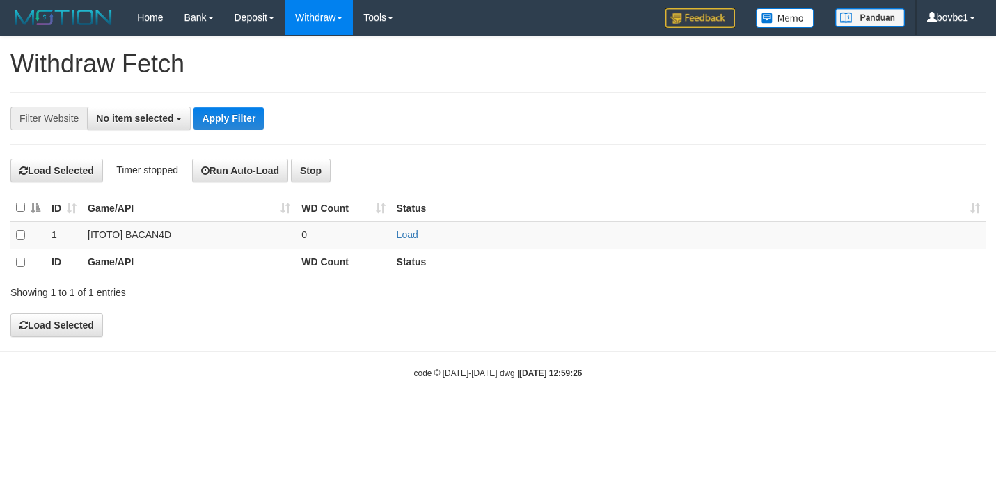
select select
click at [401, 232] on link "Load" at bounding box center [408, 234] width 22 height 11
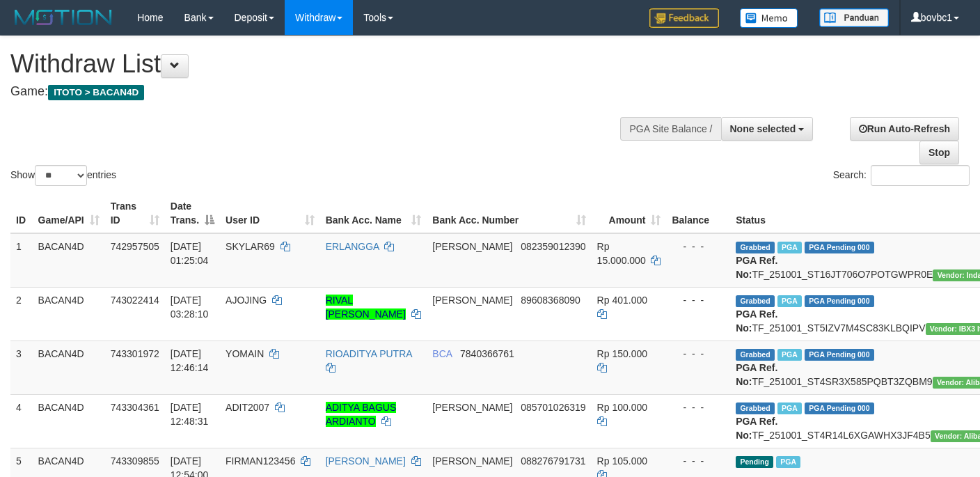
select select
select select "**"
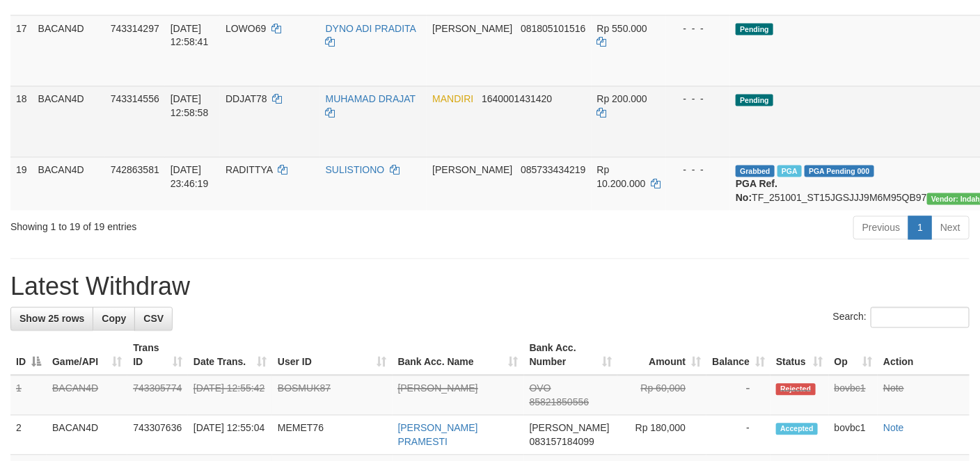
scroll to position [939, 48]
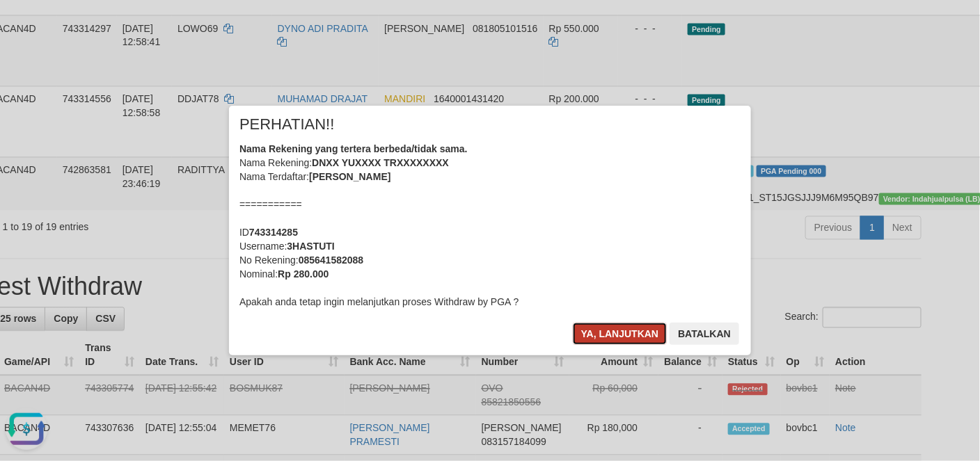
click at [629, 328] on button "Ya, lanjutkan" at bounding box center [620, 334] width 95 height 22
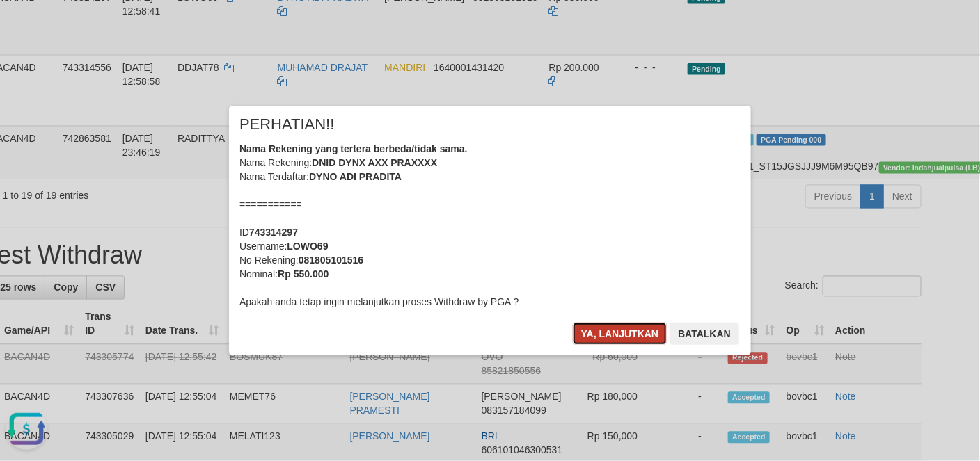
click at [608, 343] on button "Ya, lanjutkan" at bounding box center [620, 334] width 95 height 22
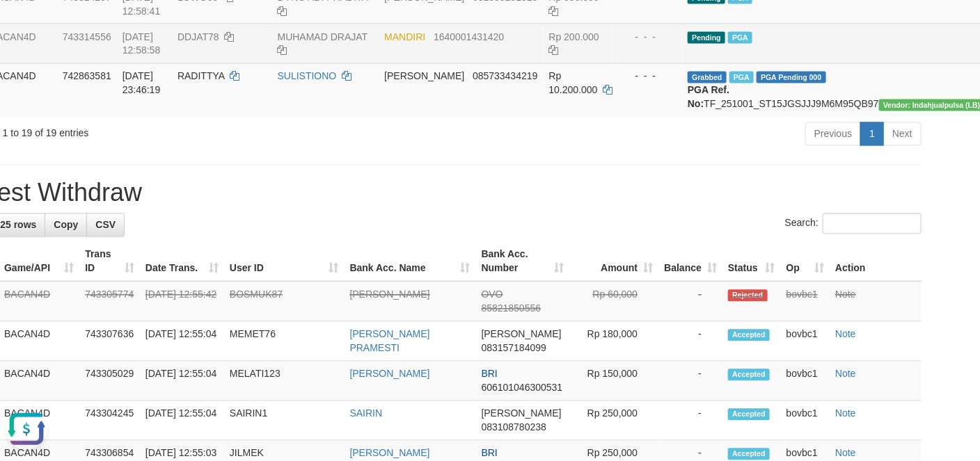
click at [608, 207] on h1 "Latest Withdraw" at bounding box center [441, 194] width 959 height 28
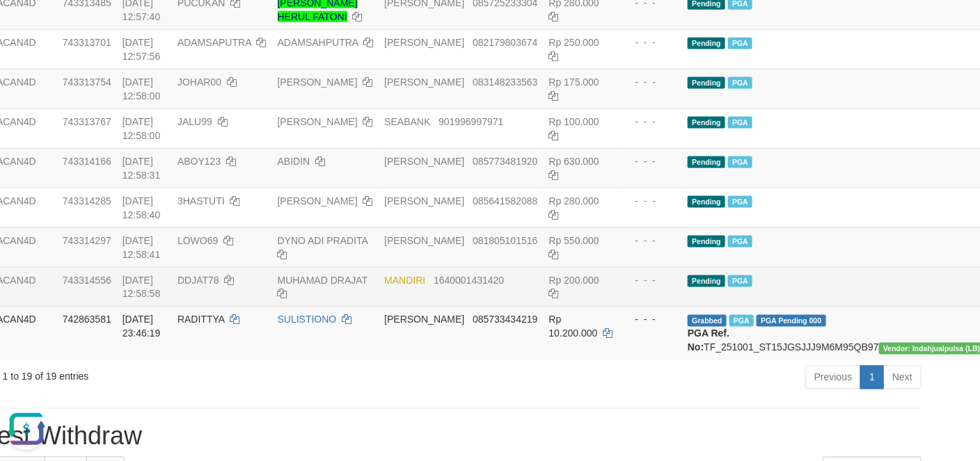
scroll to position [417, 48]
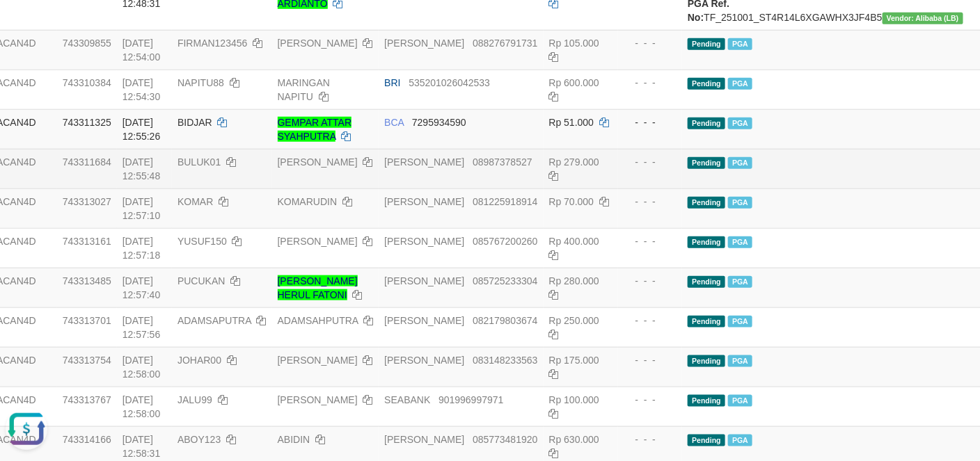
click at [840, 189] on td "Pending PGA" at bounding box center [839, 169] width 314 height 40
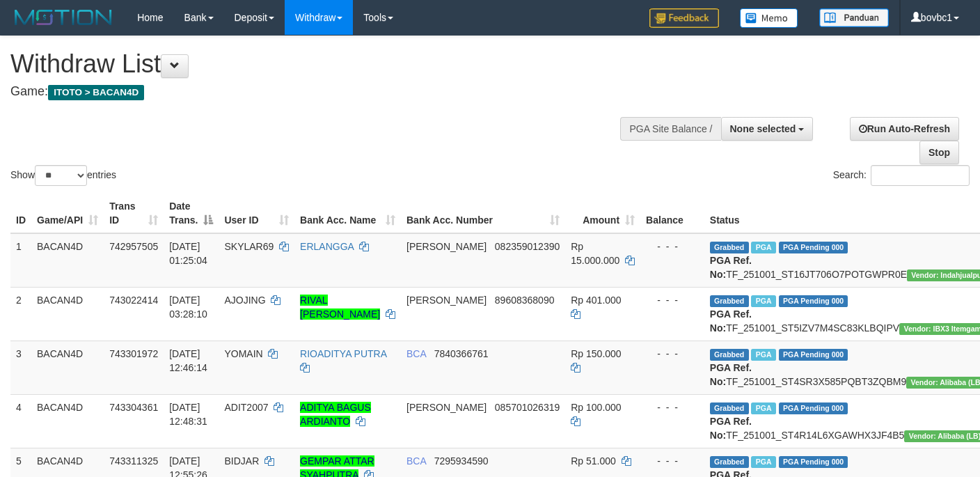
select select
select select "**"
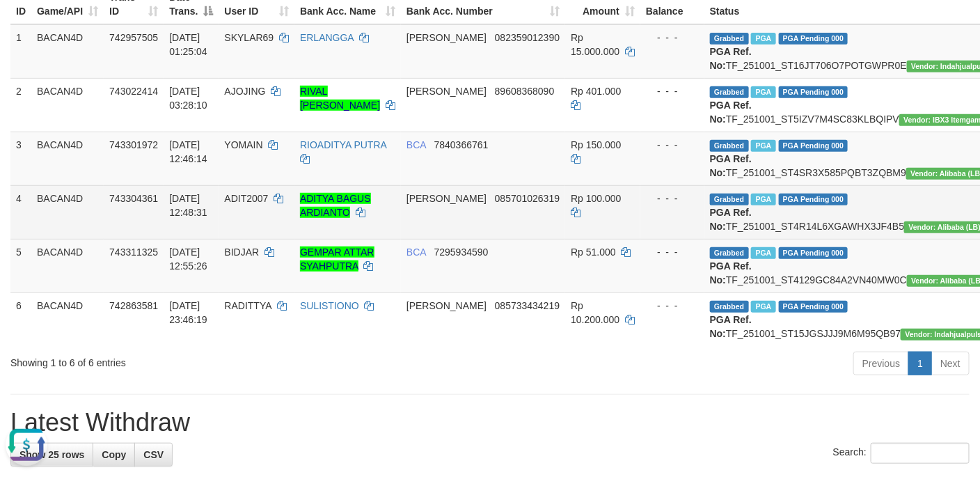
click at [762, 239] on td "Grabbed PGA PGA Pending 000 PGA Ref. No: TF_251001_ST4R14L6XGAWHX3JF4B5 Vendor:…" at bounding box center [861, 212] width 314 height 54
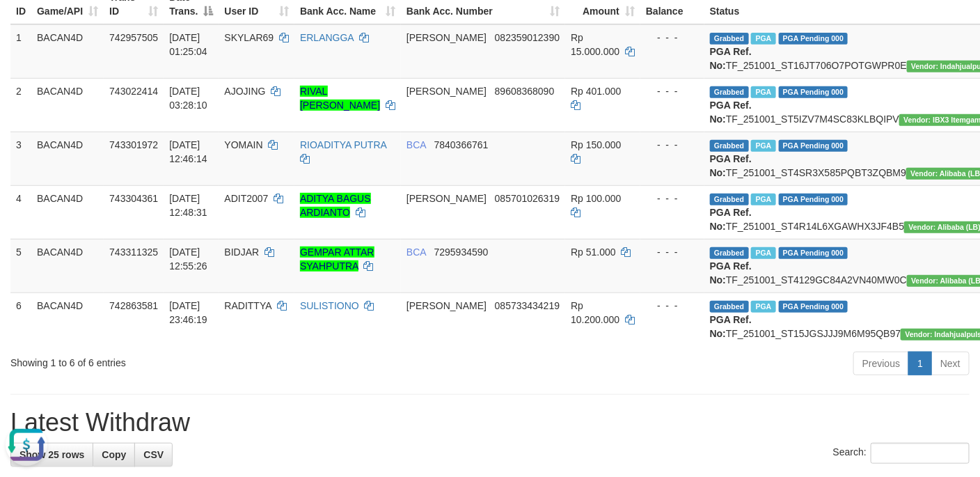
copy td "TF_251001_ST4R14L6XGAWHX3JF4B5"
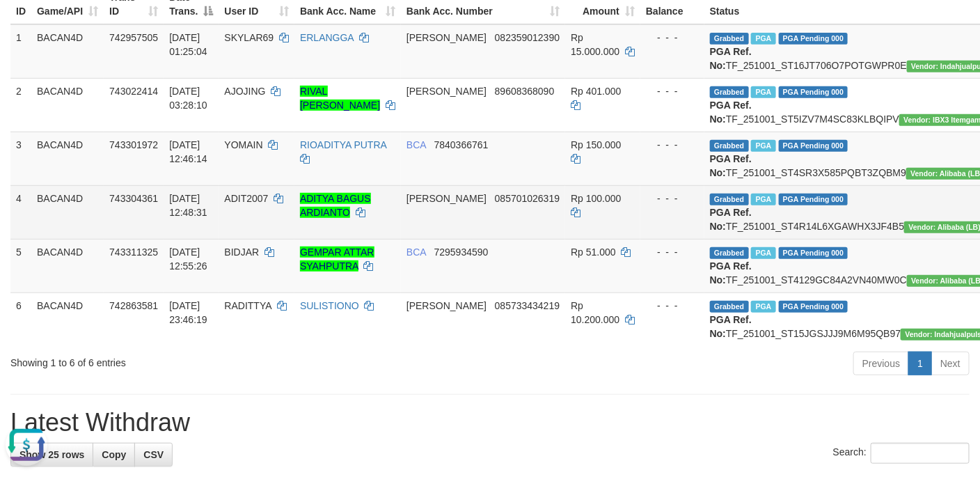
click at [250, 204] on span "ADIT2007" at bounding box center [246, 198] width 44 height 11
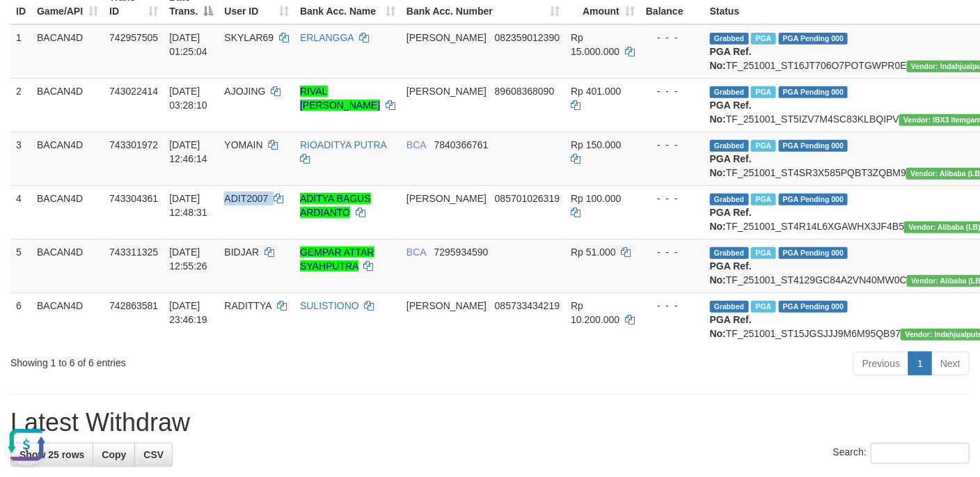
copy td "ADIT2007"
click at [793, 292] on td "Grabbed PGA PGA Pending 000 PGA Ref. No: TF_251001_ST4129GC84A2VN40MW0C Vendor:…" at bounding box center [861, 266] width 314 height 54
copy td "TF_251001_ST4129GC84A2VN40MW0C"
click at [238, 257] on span "BIDJAR" at bounding box center [241, 251] width 35 height 11
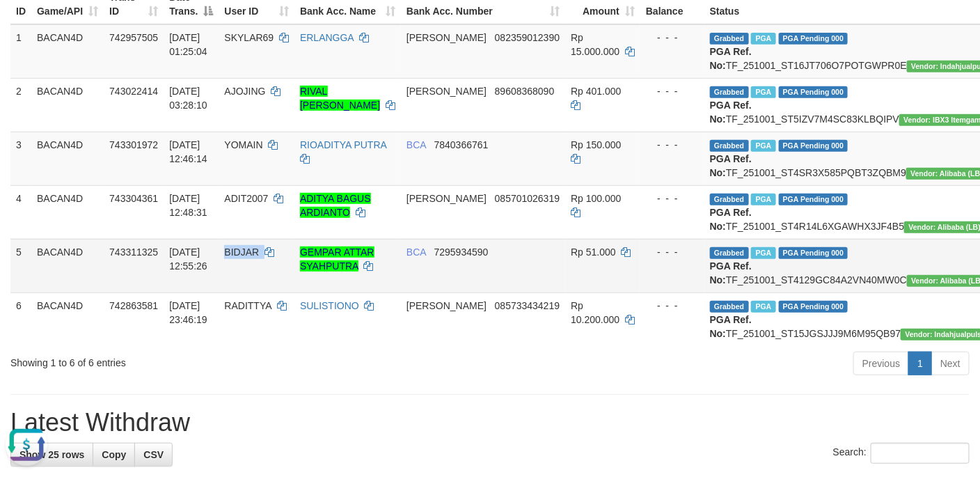
click at [239, 257] on span "BIDJAR" at bounding box center [241, 251] width 35 height 11
copy td "BIDJAR"
click at [798, 185] on td "Grabbed PGA PGA Pending 000 PGA Ref. No: TF_251001_ST4SR3X585PQBT3ZQBM9 Vendor:…" at bounding box center [861, 159] width 314 height 54
copy td "TF_251001_ST4SR3X585PQBT3ZQBM9"
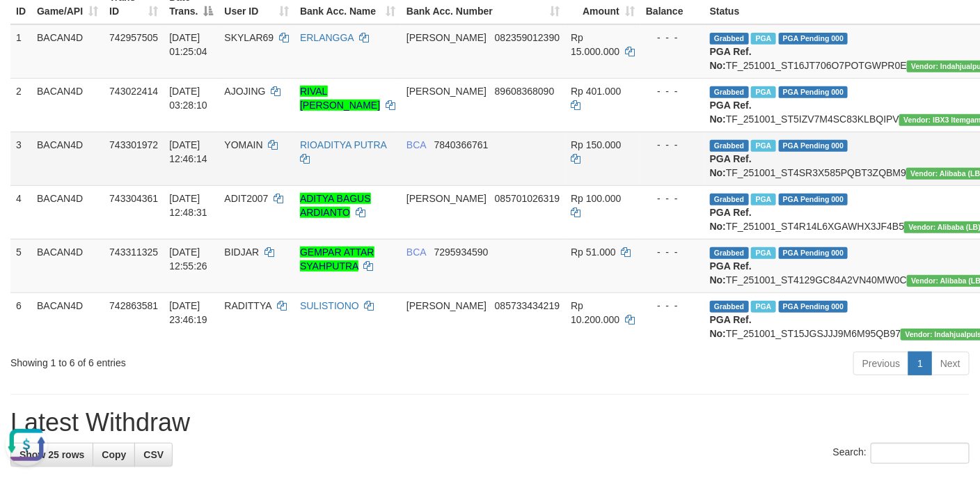
click at [245, 150] on span "YOMAIN" at bounding box center [243, 144] width 38 height 11
copy td "YOMAIN"
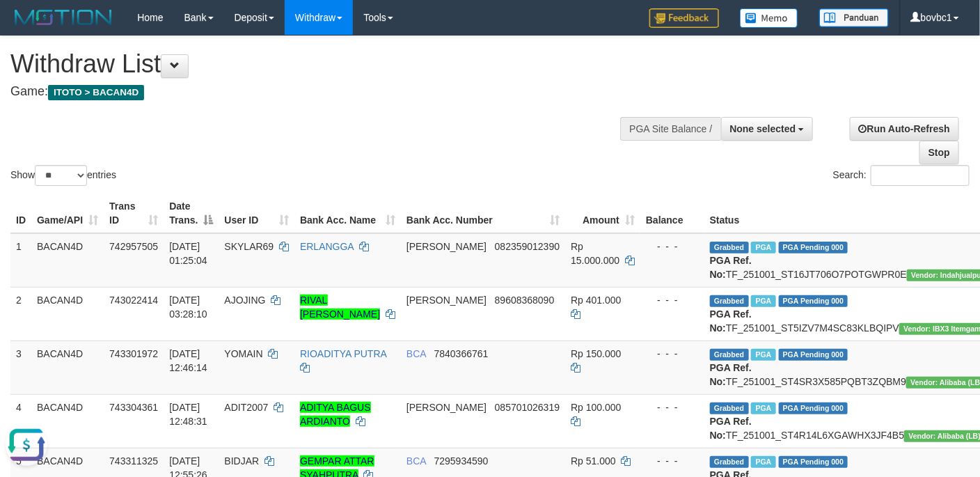
click at [454, 109] on div "Show ** ** ** *** entries Search:" at bounding box center [490, 112] width 980 height 152
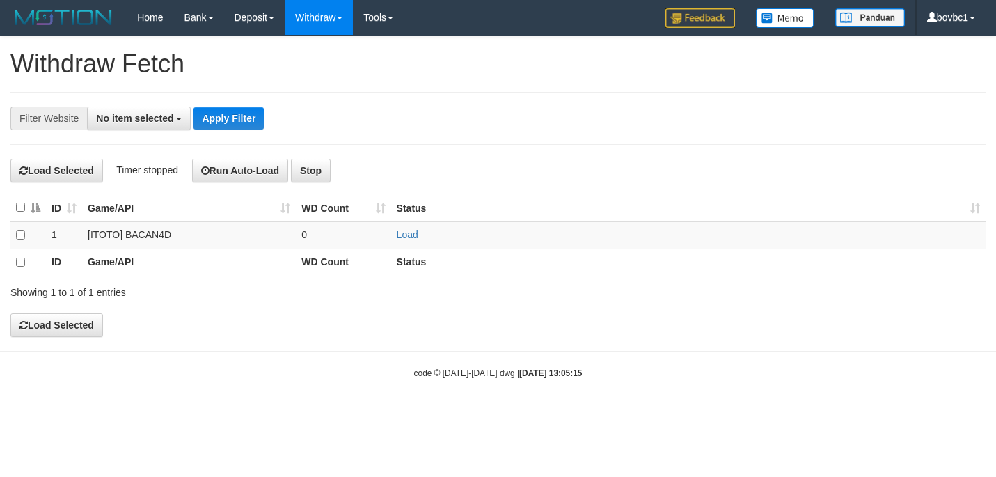
select select
click at [409, 234] on link "Load" at bounding box center [408, 234] width 22 height 11
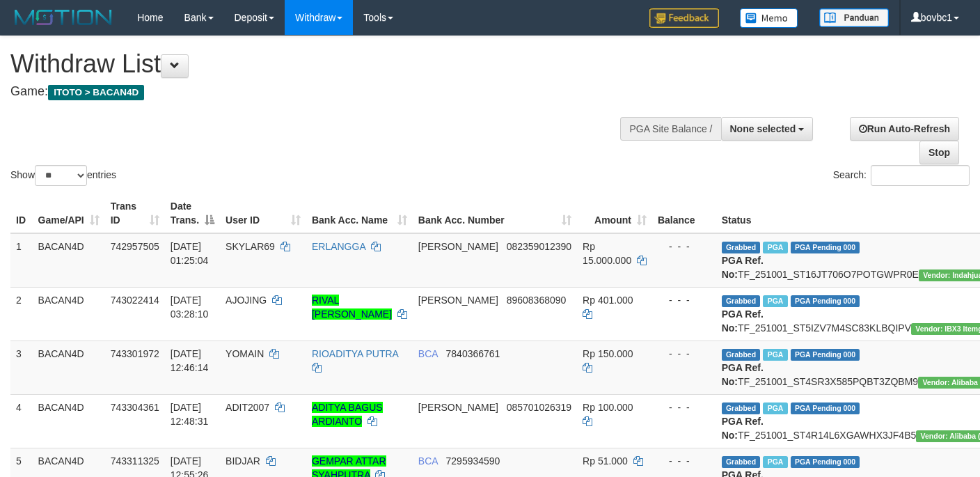
select select
select select "**"
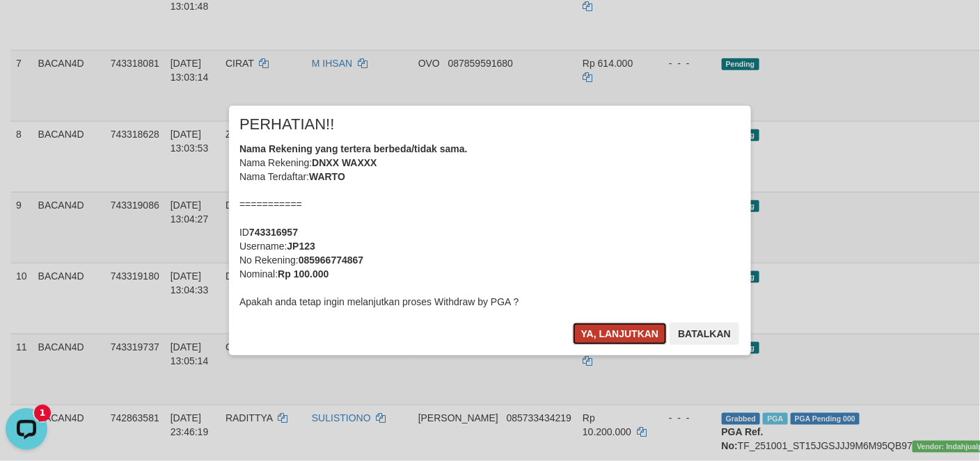
click at [632, 332] on button "Ya, lanjutkan" at bounding box center [620, 334] width 95 height 22
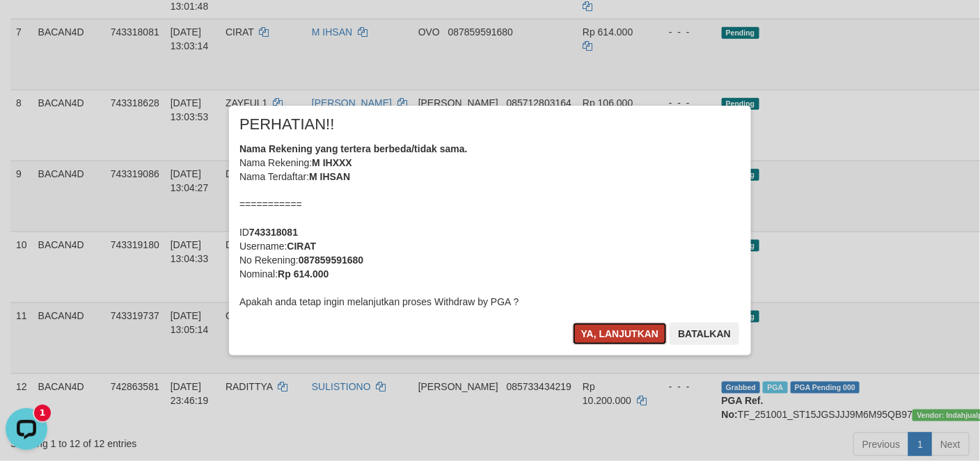
click at [655, 328] on button "Ya, lanjutkan" at bounding box center [620, 334] width 95 height 22
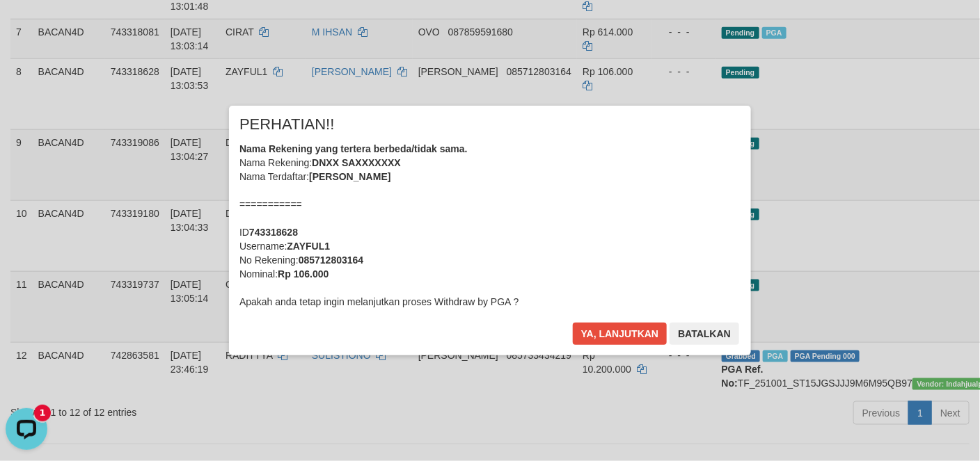
drag, startPoint x: 626, startPoint y: 347, endPoint x: 627, endPoint y: 334, distance: 13.2
click at [626, 347] on div "Ya, lanjutkan Batalkan" at bounding box center [655, 339] width 169 height 33
click at [627, 333] on button "Ya, lanjutkan" at bounding box center [620, 334] width 95 height 22
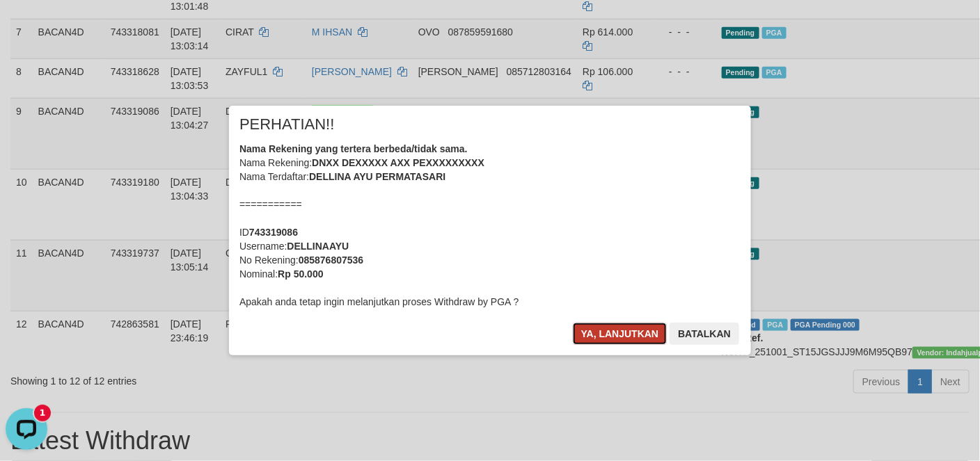
click at [639, 330] on button "Ya, lanjutkan" at bounding box center [620, 334] width 95 height 22
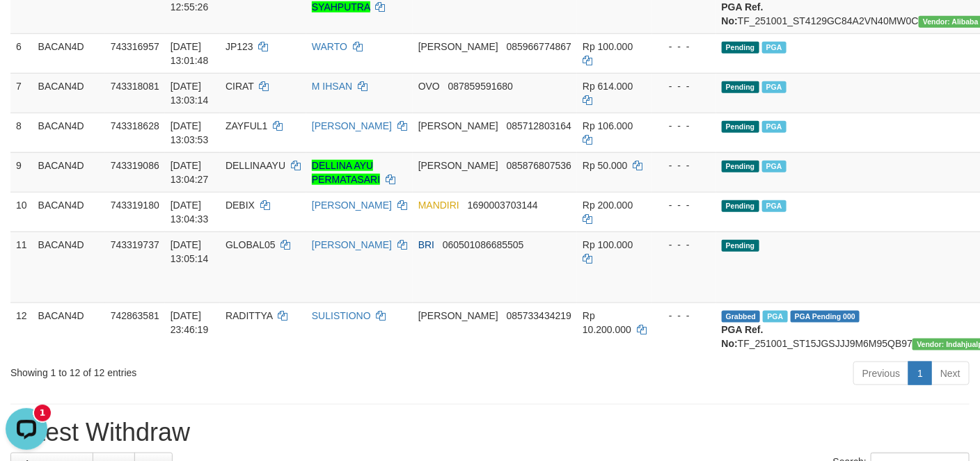
scroll to position [522, 0]
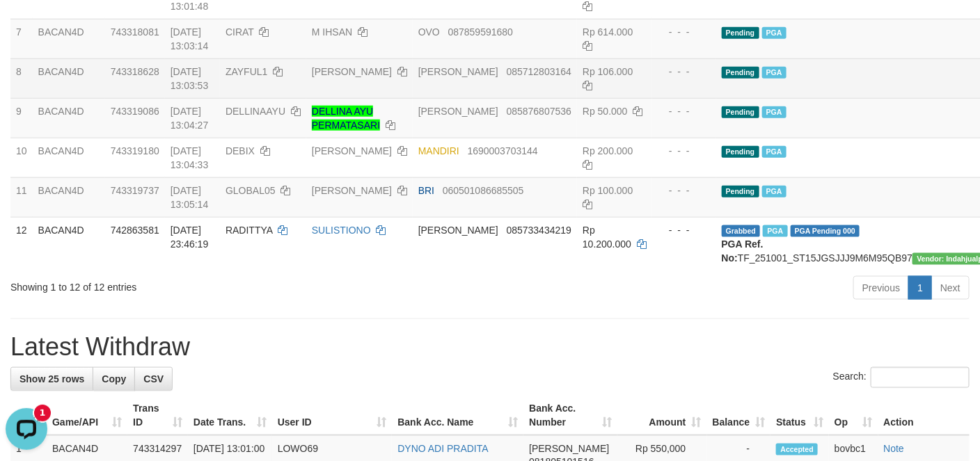
drag, startPoint x: 819, startPoint y: 166, endPoint x: 821, endPoint y: 174, distance: 8.6
click at [820, 98] on td "Pending PGA" at bounding box center [873, 78] width 314 height 40
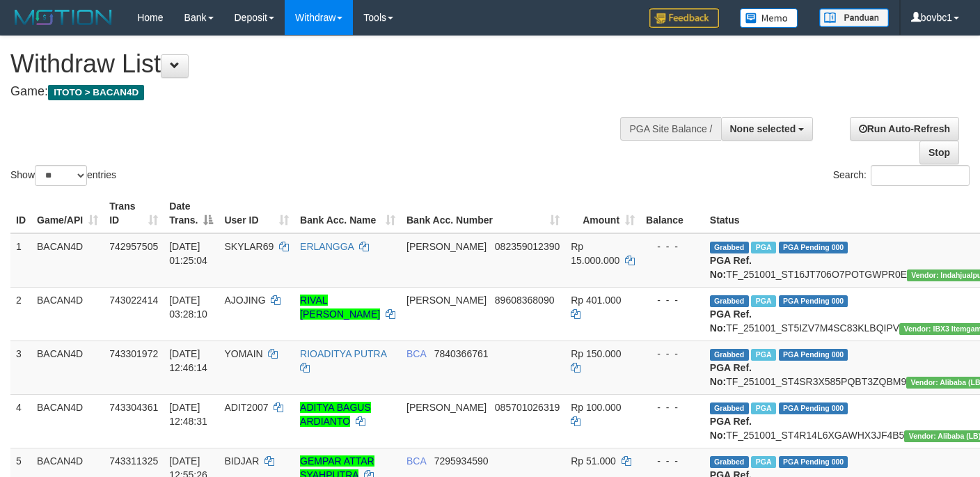
select select
select select "**"
click at [403, 85] on h4 "Game: ITOTO > BACAN4D" at bounding box center [324, 92] width 629 height 14
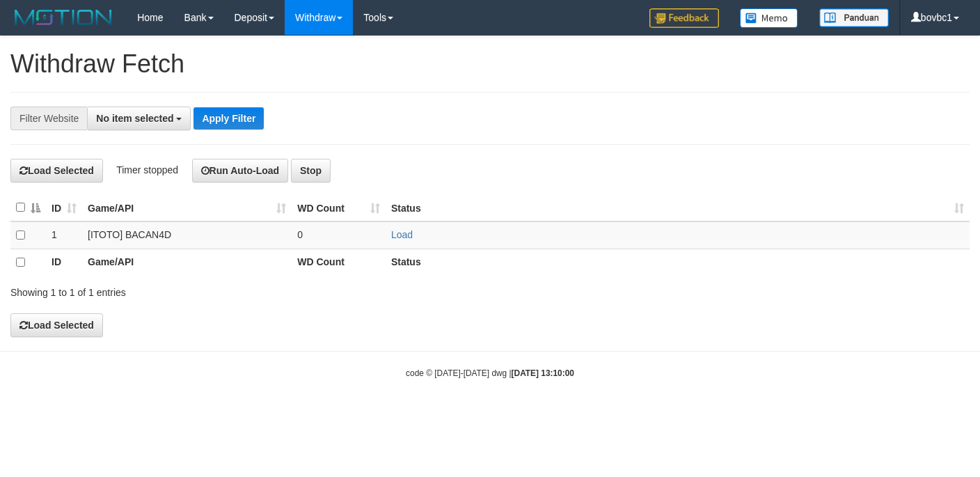
select select
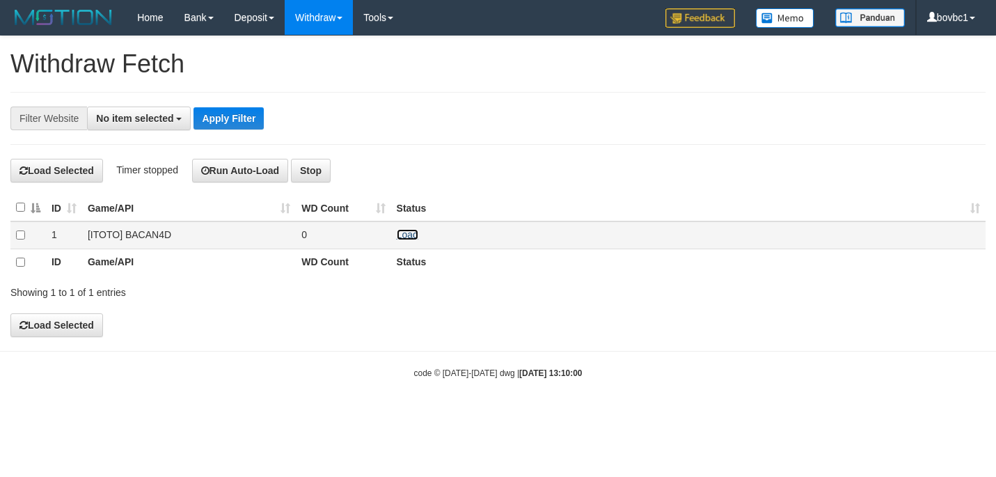
click at [410, 234] on link "Load" at bounding box center [408, 234] width 22 height 11
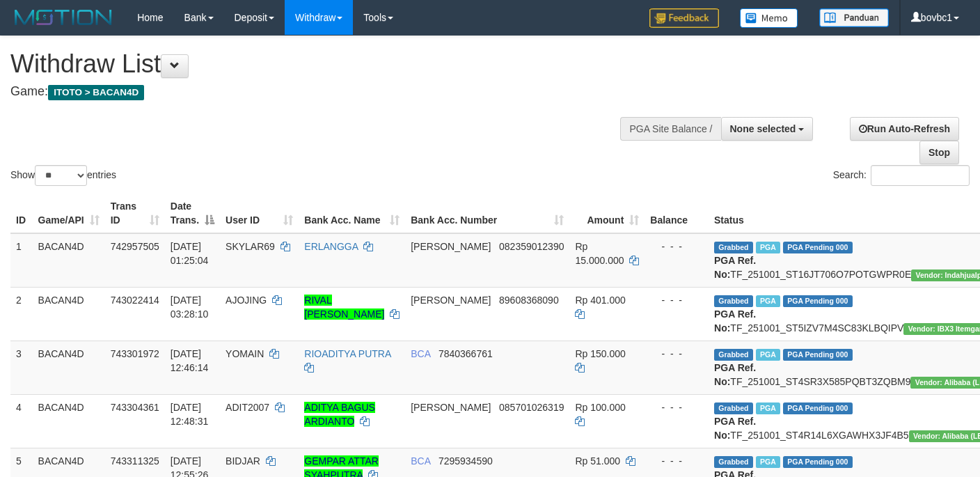
select select
select select "**"
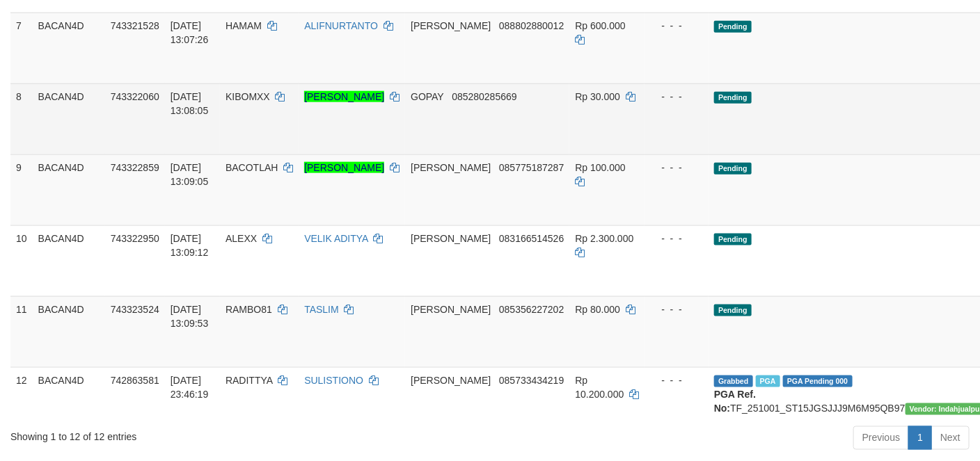
scroll to position [522, 0]
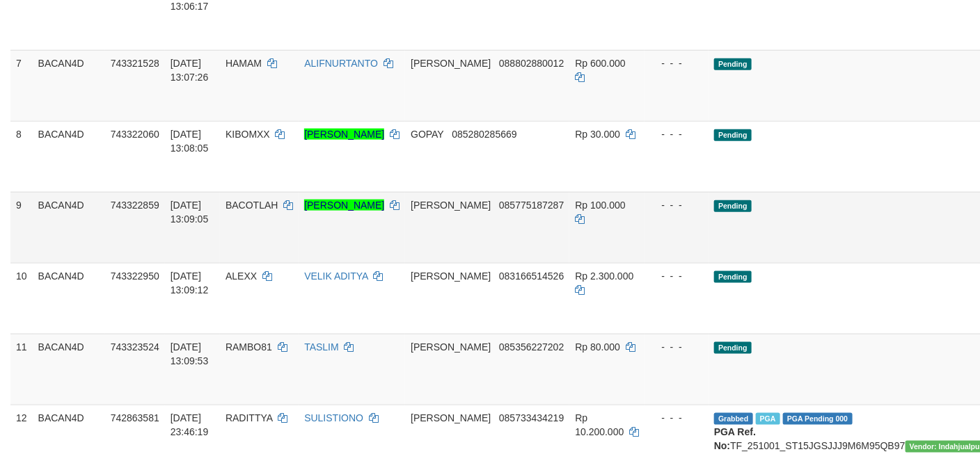
drag, startPoint x: 925, startPoint y: 107, endPoint x: 587, endPoint y: 289, distance: 384.4
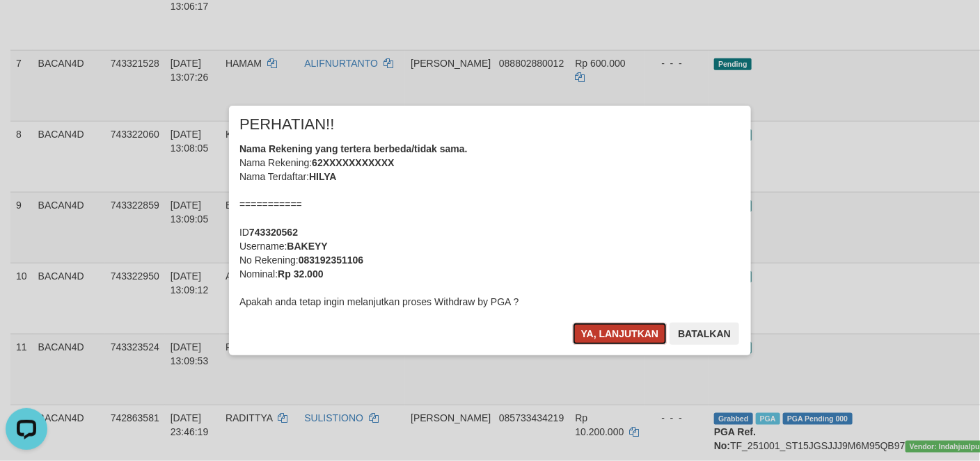
drag, startPoint x: 614, startPoint y: 331, endPoint x: 623, endPoint y: 319, distance: 14.3
click at [614, 330] on button "Ya, lanjutkan" at bounding box center [620, 334] width 95 height 22
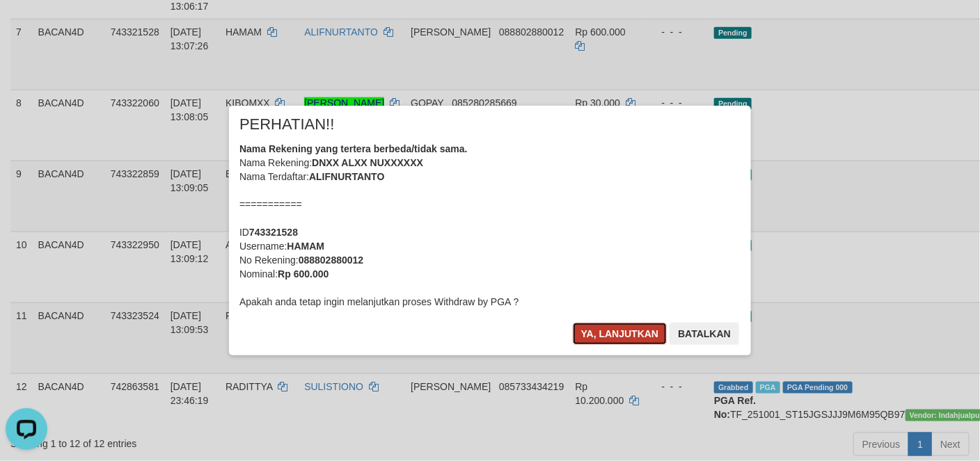
click at [616, 331] on button "Ya, lanjutkan" at bounding box center [620, 334] width 95 height 22
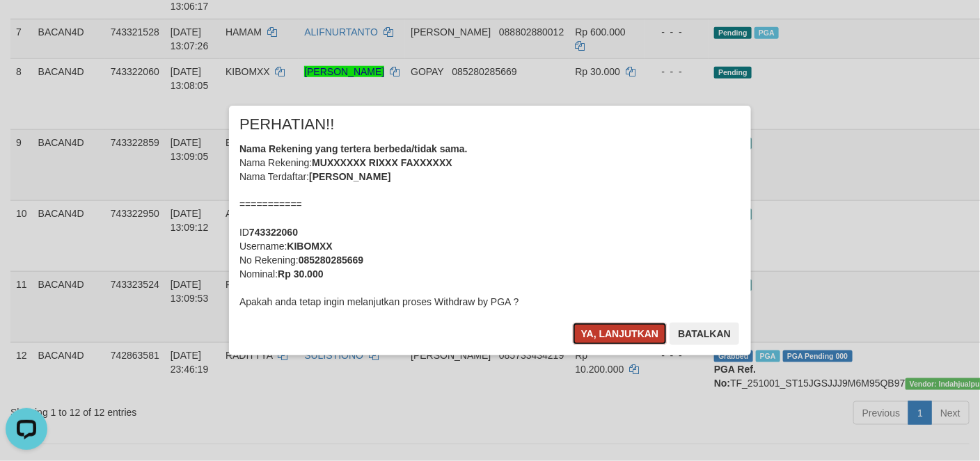
click at [630, 335] on button "Ya, lanjutkan" at bounding box center [620, 334] width 95 height 22
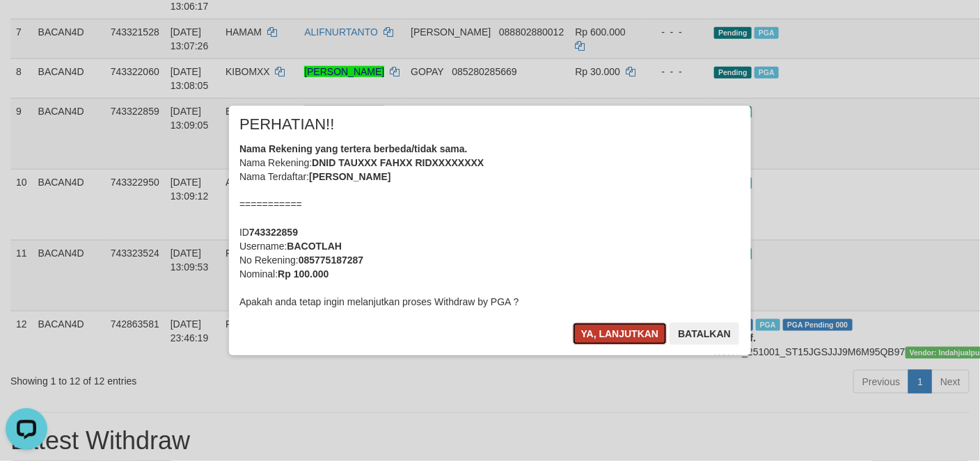
click at [616, 326] on button "Ya, lanjutkan" at bounding box center [620, 334] width 95 height 22
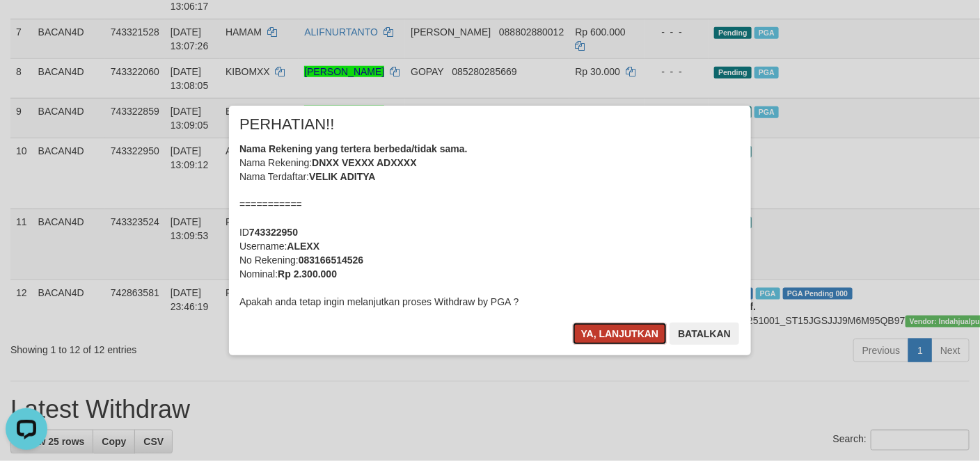
click at [624, 323] on button "Ya, lanjutkan" at bounding box center [620, 334] width 95 height 22
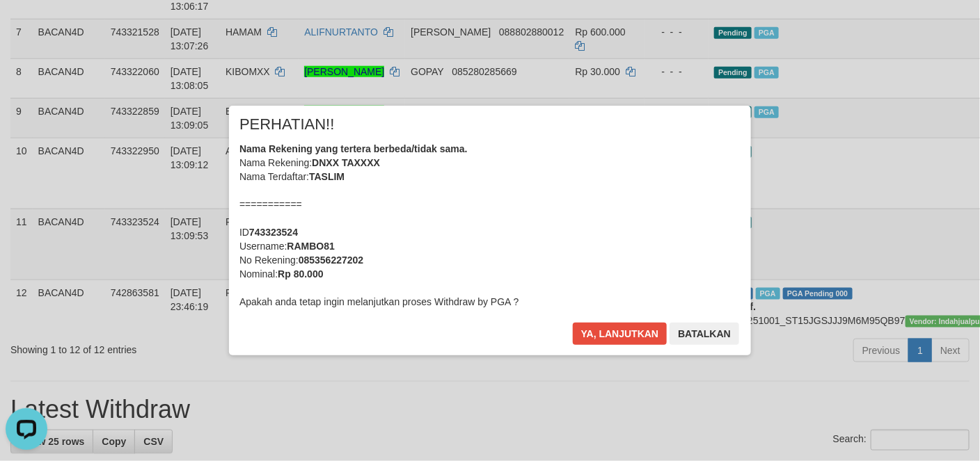
click at [596, 347] on div "Ya, lanjutkan Batalkan" at bounding box center [655, 339] width 169 height 33
click at [600, 339] on button "Ya, lanjutkan" at bounding box center [620, 334] width 95 height 22
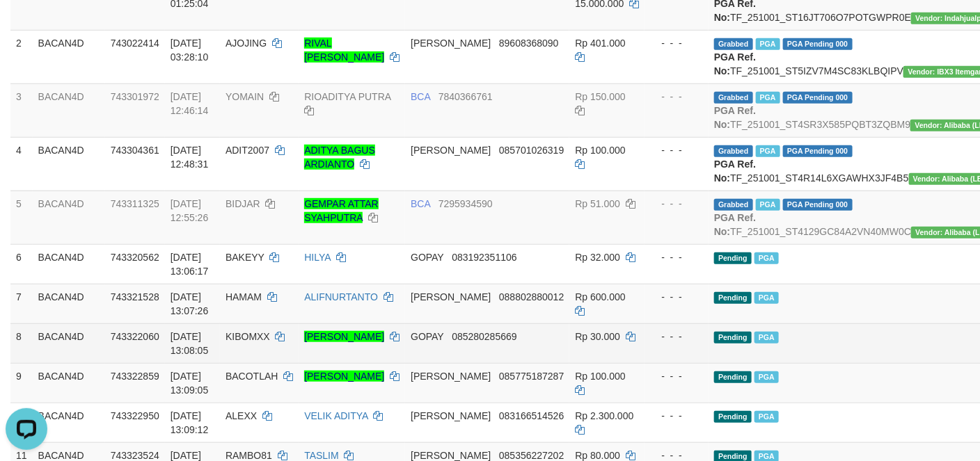
scroll to position [209, 0]
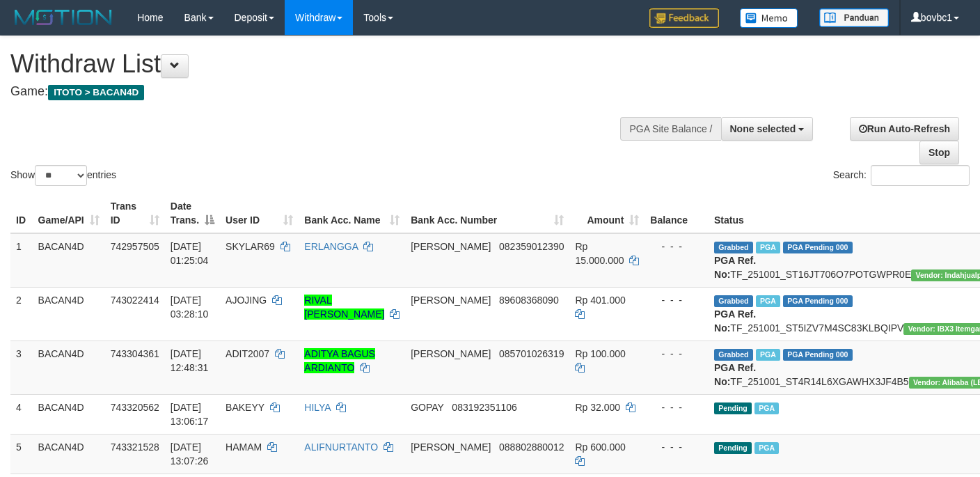
select select
select select "**"
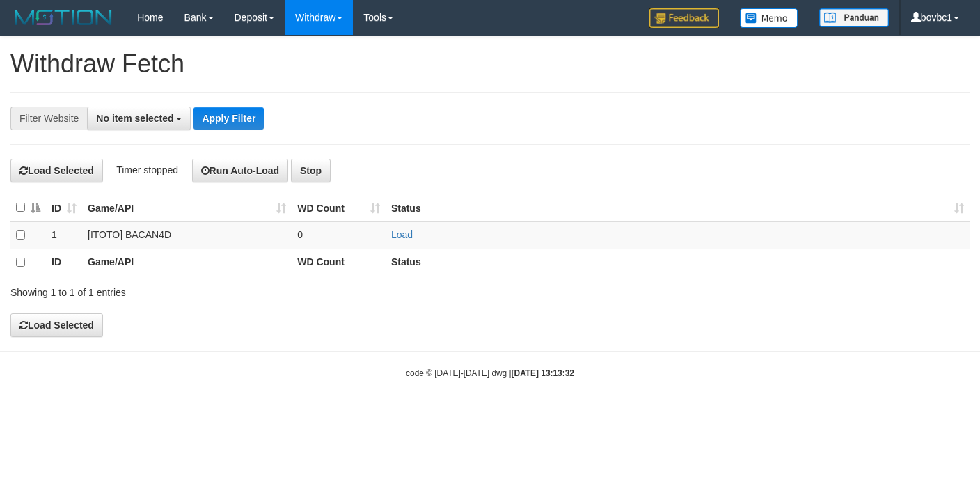
select select
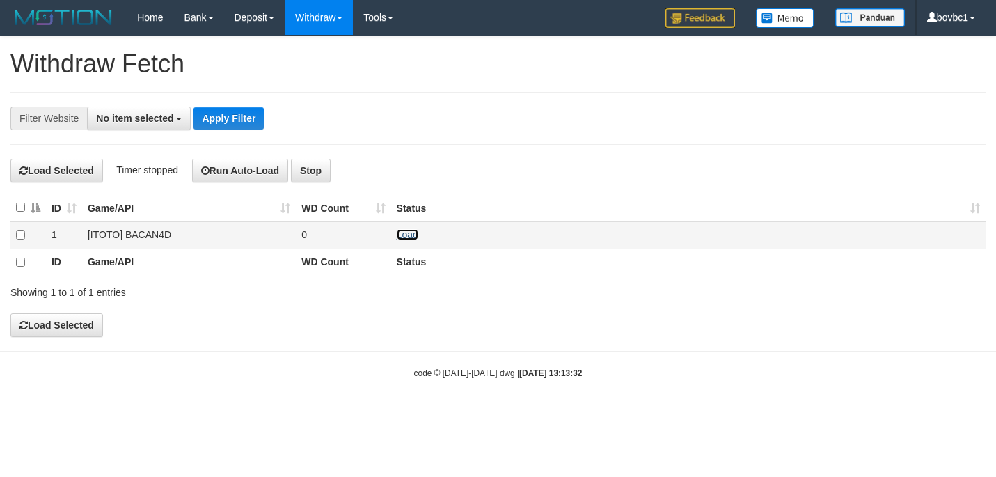
click at [414, 234] on link "Load" at bounding box center [408, 234] width 22 height 11
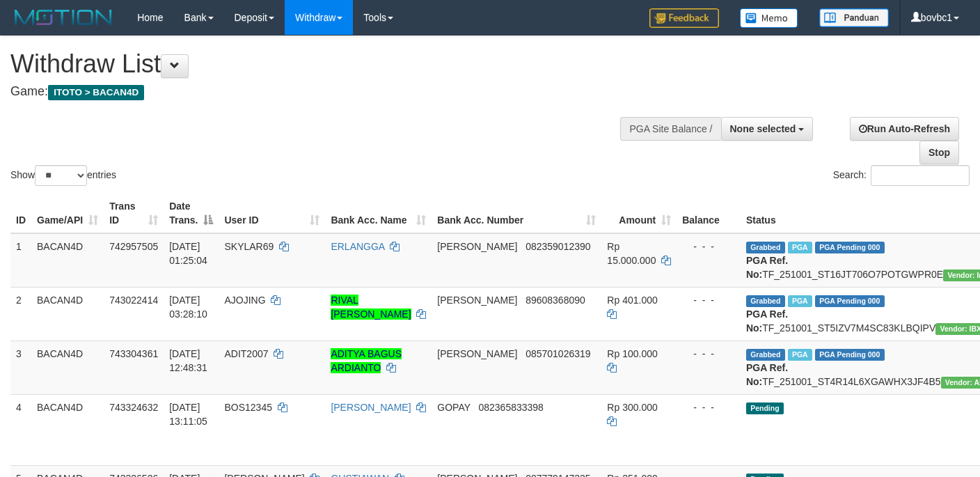
select select
select select "**"
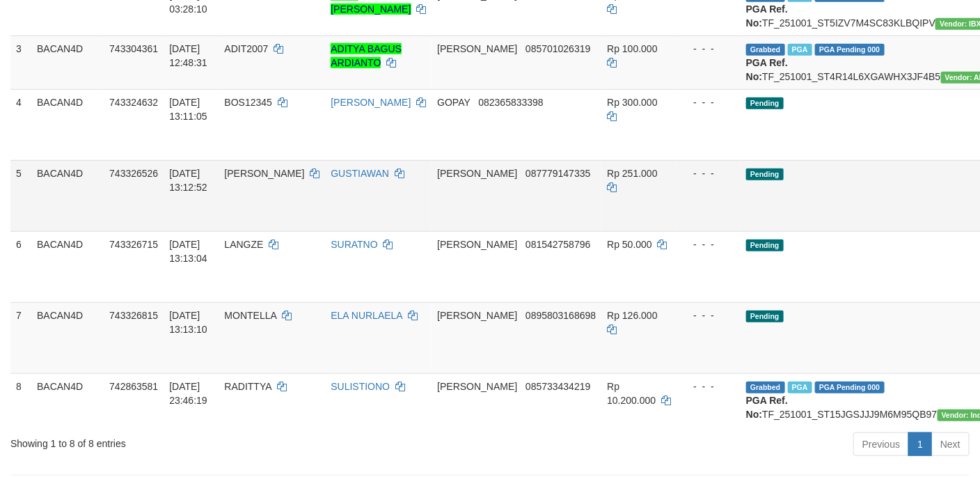
scroll to position [303, 0]
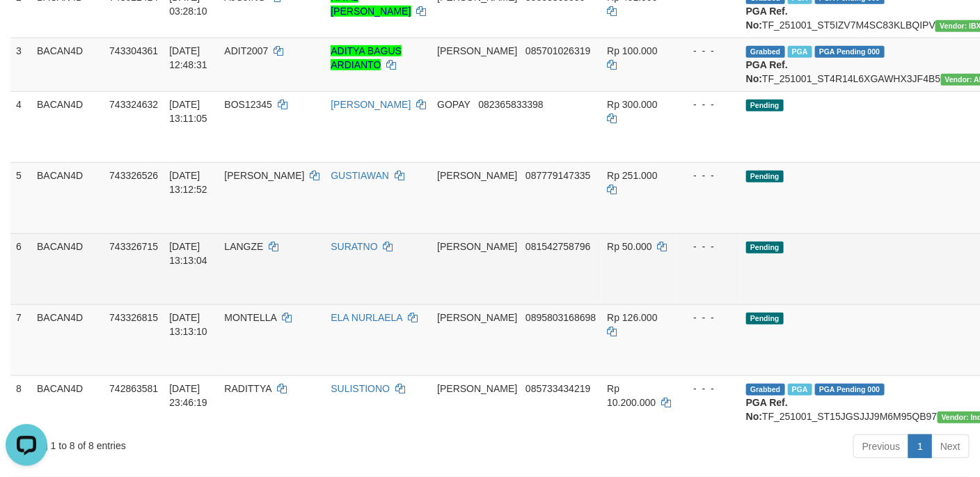
scroll to position [0, 0]
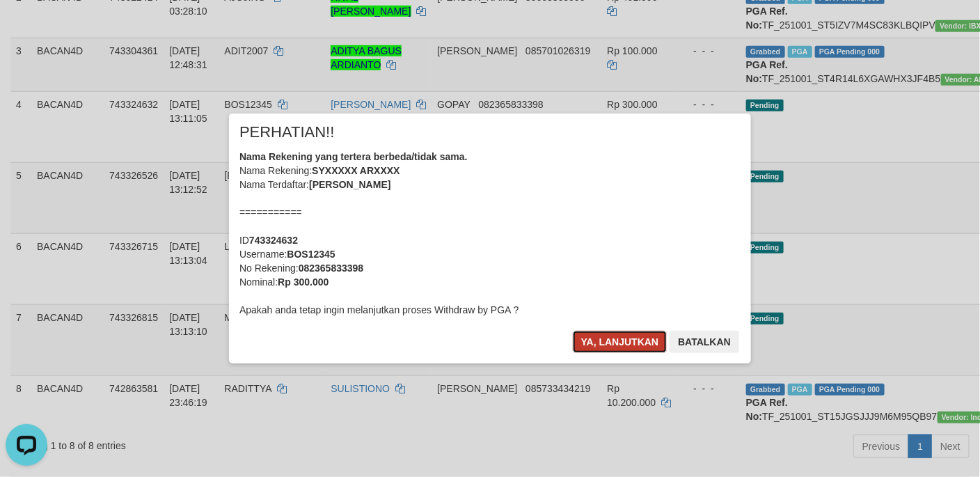
click at [600, 349] on button "Ya, lanjutkan" at bounding box center [620, 342] width 95 height 22
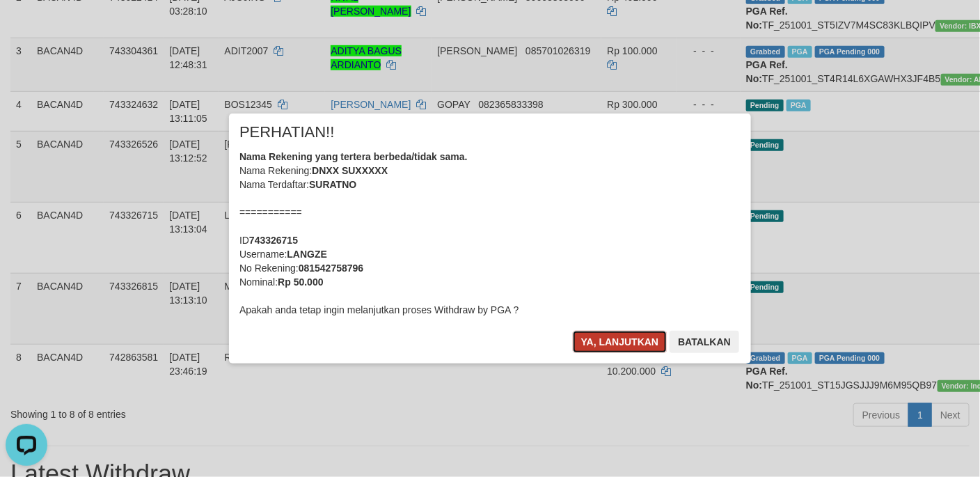
click at [630, 344] on button "Ya, lanjutkan" at bounding box center [620, 342] width 95 height 22
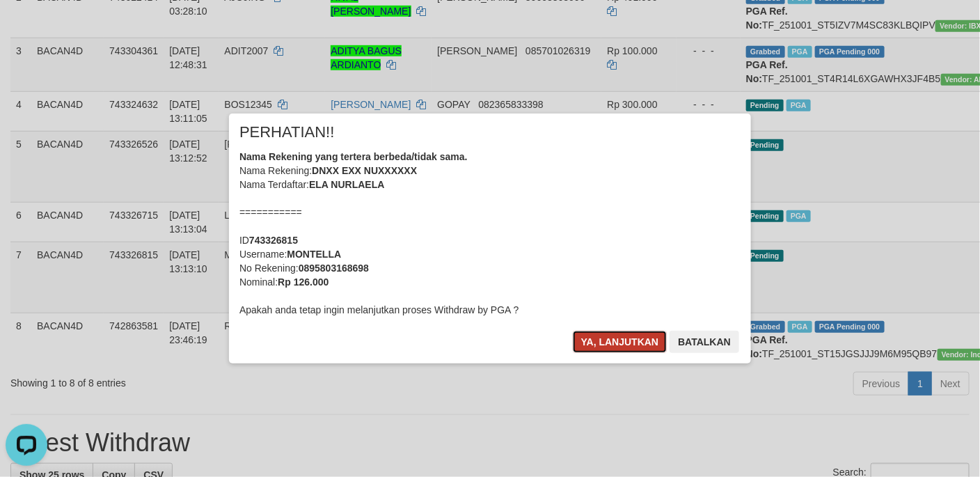
click at [594, 342] on button "Ya, lanjutkan" at bounding box center [620, 342] width 95 height 22
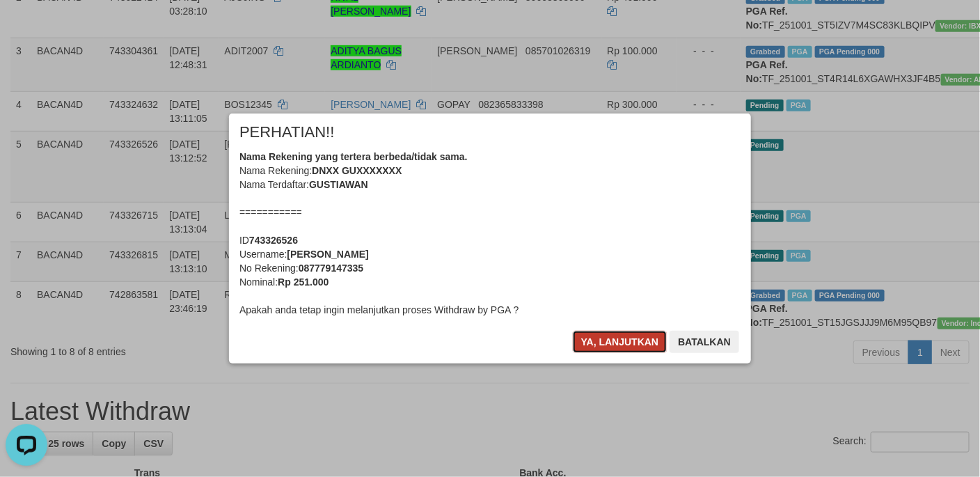
click at [639, 347] on button "Ya, lanjutkan" at bounding box center [620, 342] width 95 height 22
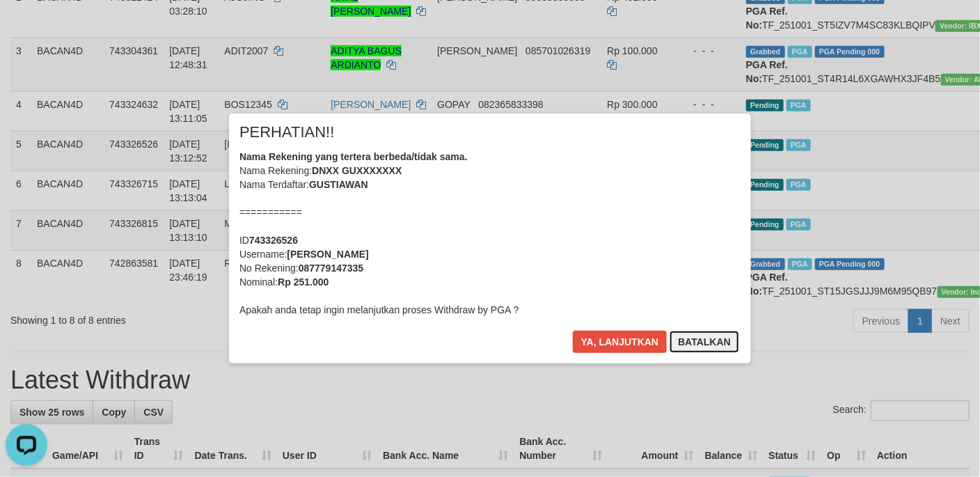
click at [692, 335] on button "Batalkan" at bounding box center [704, 342] width 70 height 22
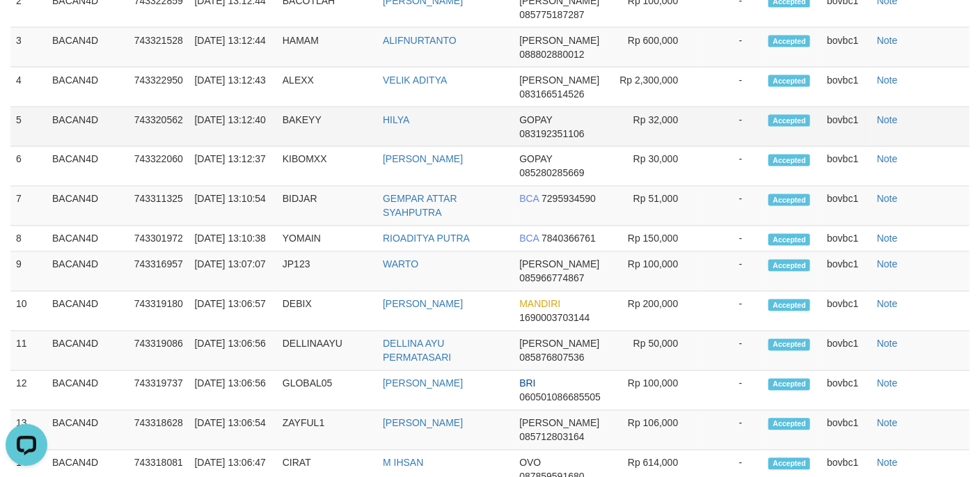
scroll to position [825, 0]
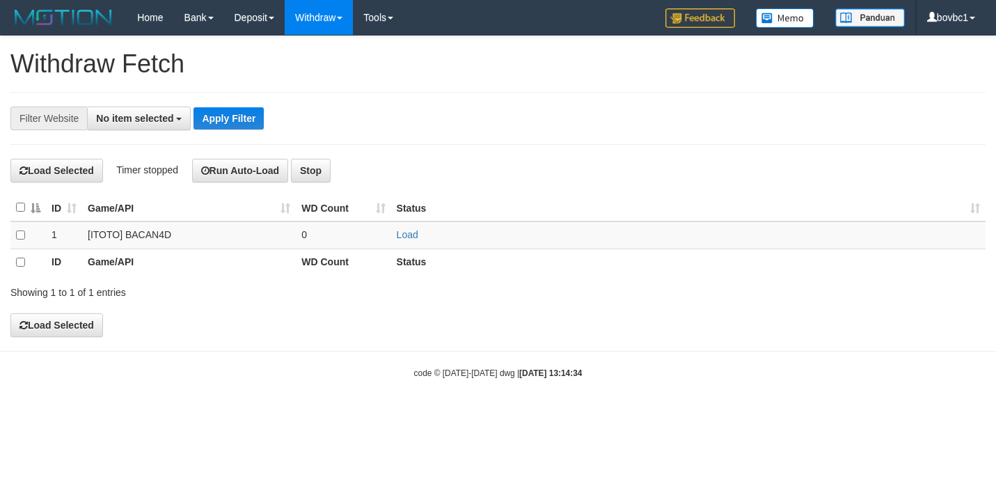
select select
drag, startPoint x: 403, startPoint y: 234, endPoint x: 404, endPoint y: 197, distance: 36.9
click at [404, 234] on link "Load" at bounding box center [408, 234] width 22 height 11
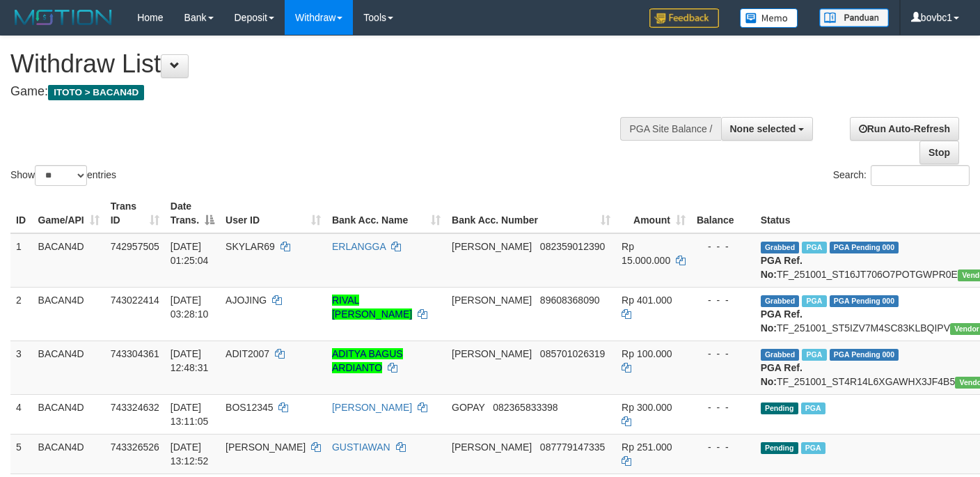
select select
select select "**"
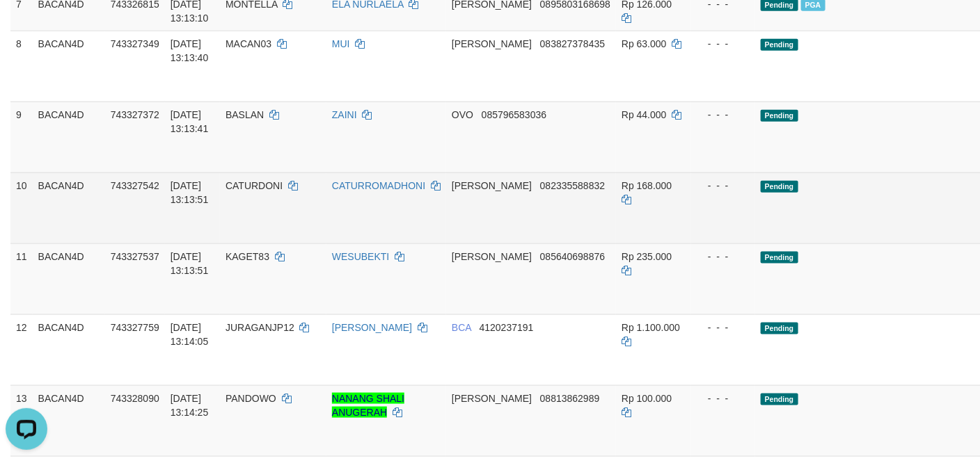
drag, startPoint x: 956, startPoint y: 134, endPoint x: 605, endPoint y: 285, distance: 381.8
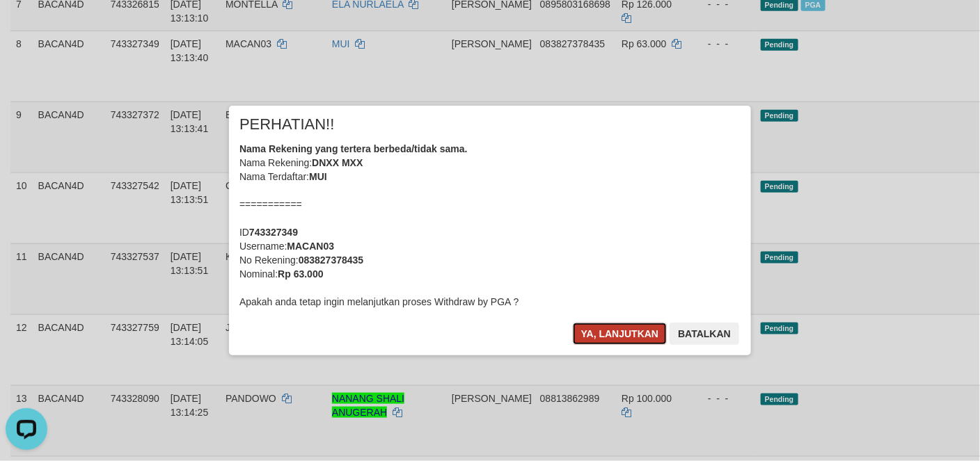
click at [589, 330] on button "Ya, lanjutkan" at bounding box center [620, 334] width 95 height 22
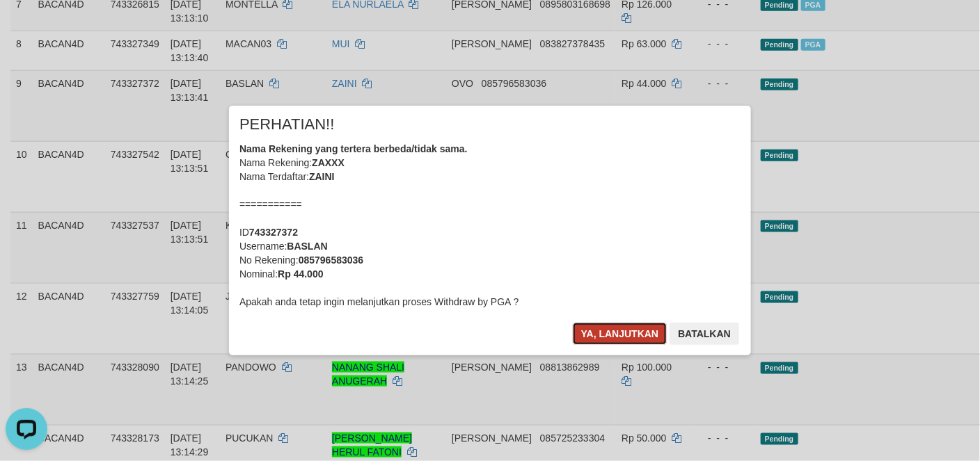
click at [610, 331] on button "Ya, lanjutkan" at bounding box center [620, 334] width 95 height 22
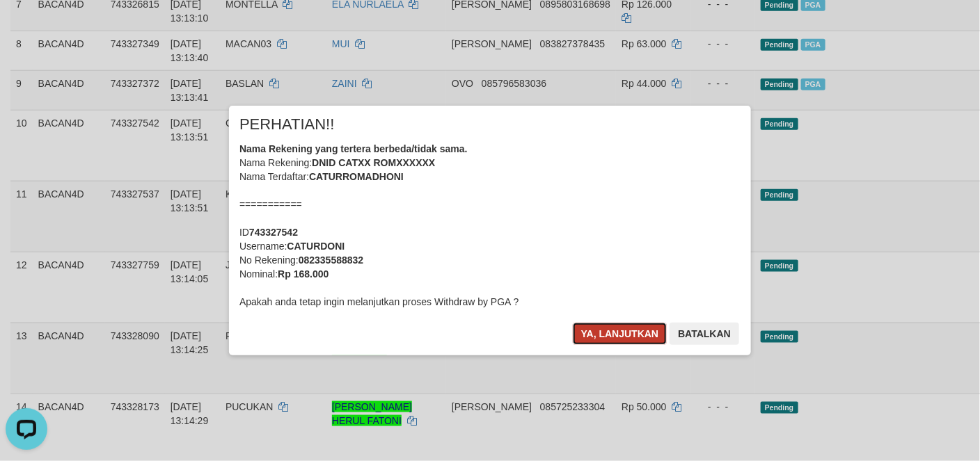
click at [626, 331] on button "Ya, lanjutkan" at bounding box center [620, 334] width 95 height 22
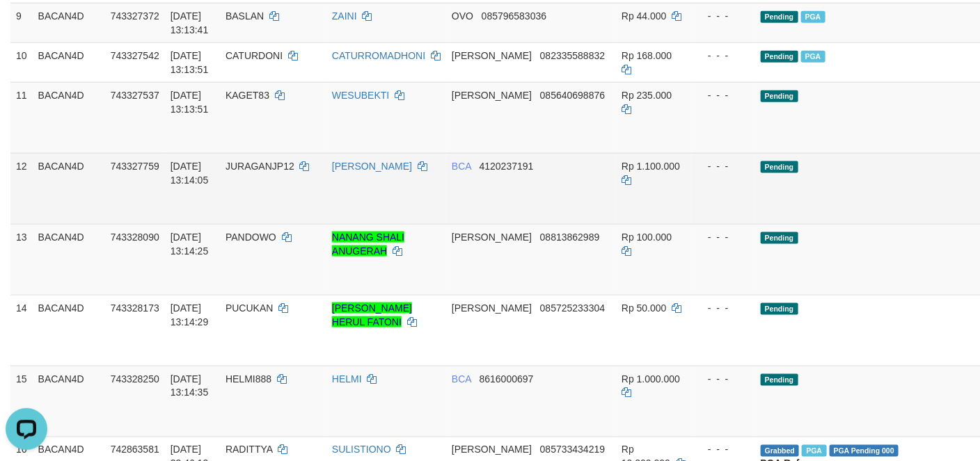
scroll to position [626, 0]
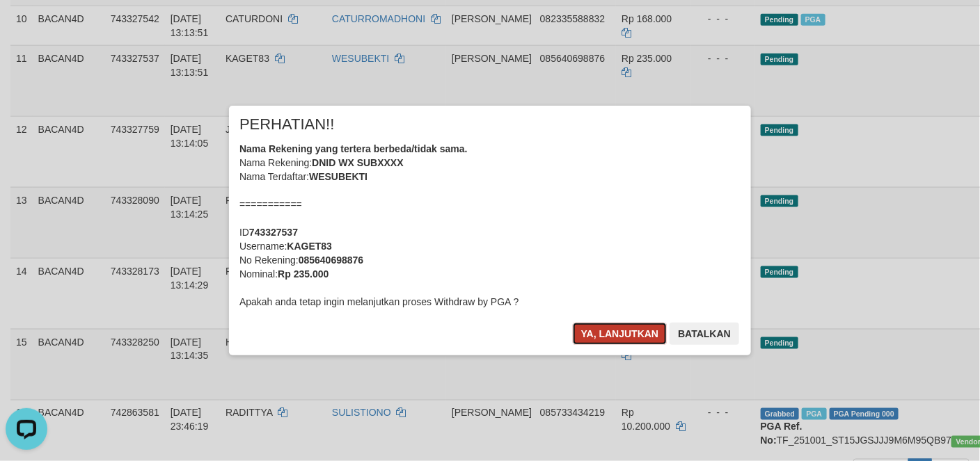
click at [604, 330] on button "Ya, lanjutkan" at bounding box center [620, 334] width 95 height 22
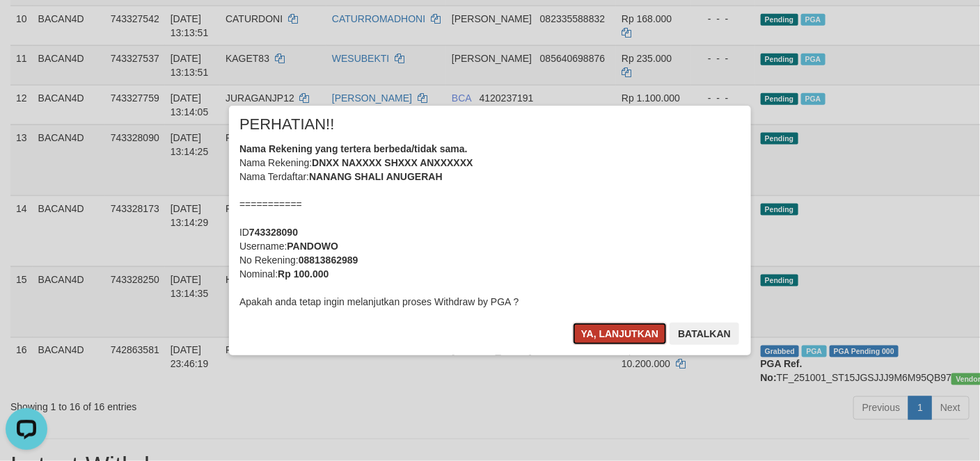
click at [641, 330] on button "Ya, lanjutkan" at bounding box center [620, 334] width 95 height 22
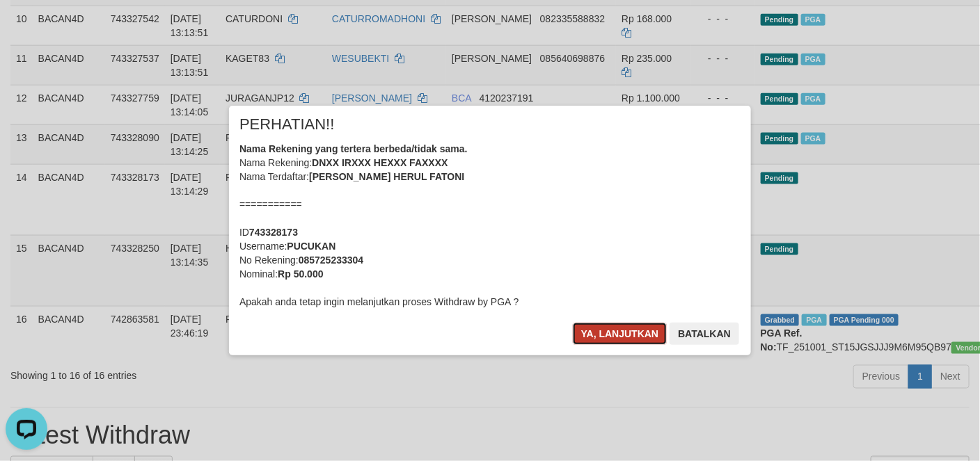
click at [599, 330] on button "Ya, lanjutkan" at bounding box center [620, 334] width 95 height 22
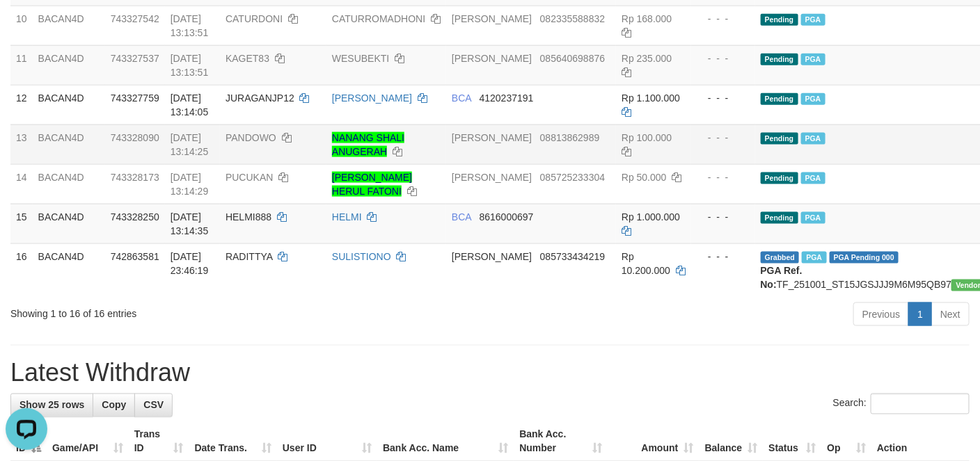
click at [825, 164] on td "Pending PGA" at bounding box center [912, 145] width 314 height 40
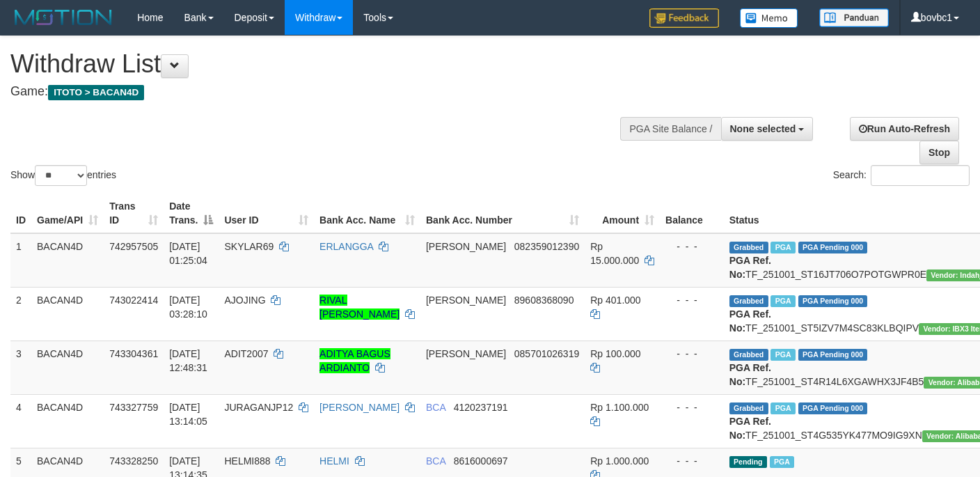
select select
select select "**"
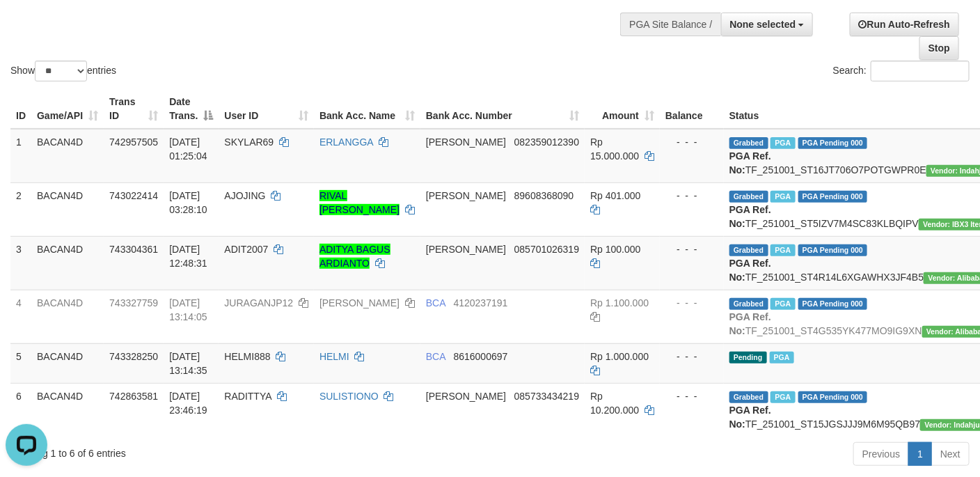
scroll to position [209, 0]
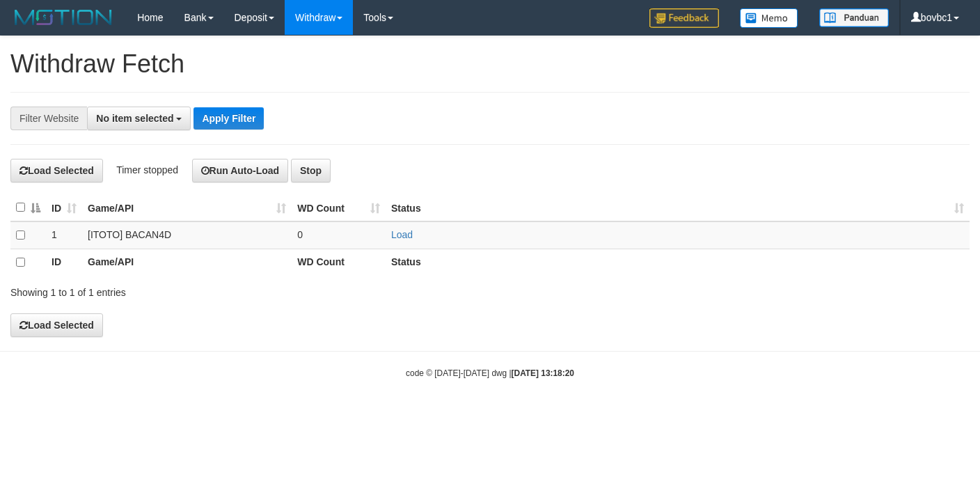
select select
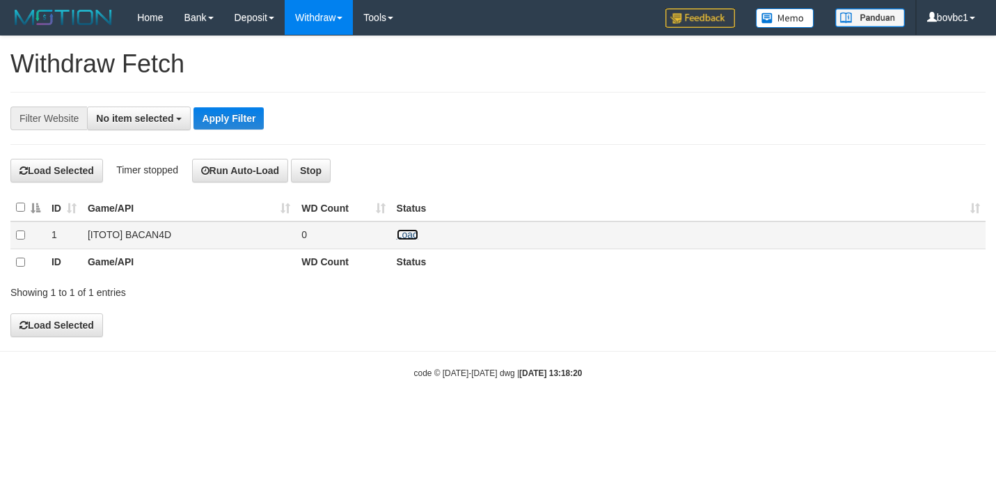
click at [407, 234] on link "Load" at bounding box center [408, 234] width 22 height 11
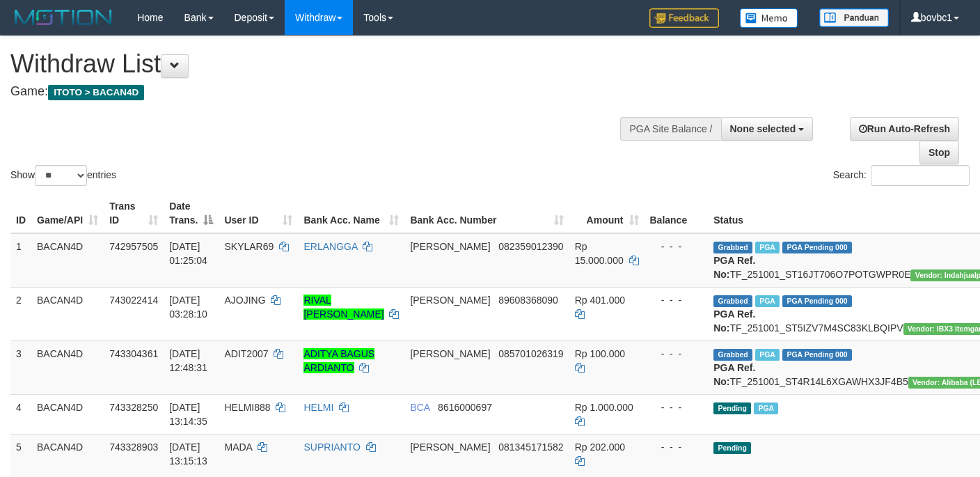
select select
select select "**"
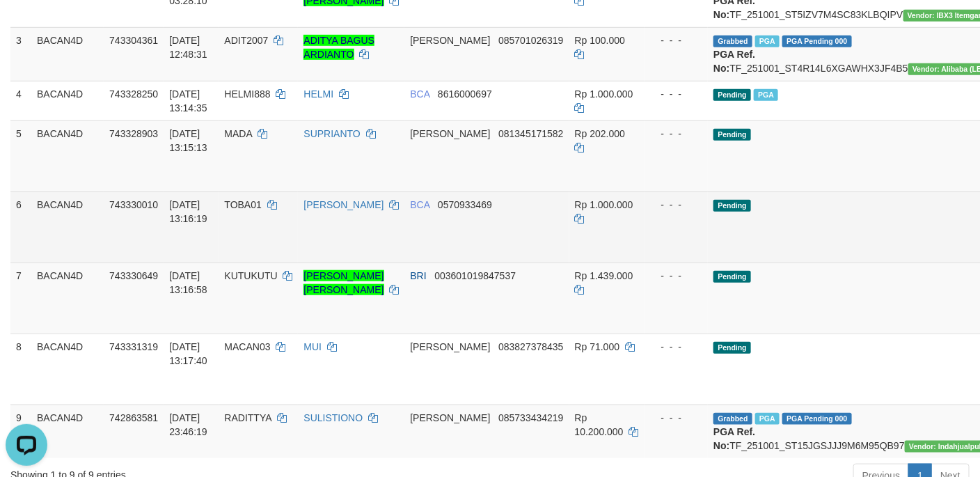
drag, startPoint x: 912, startPoint y: 207, endPoint x: 600, endPoint y: 282, distance: 321.3
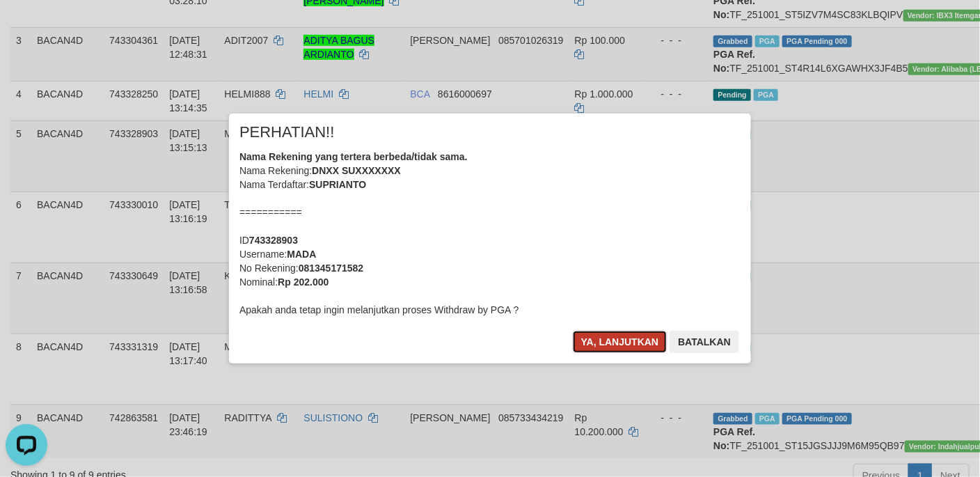
click at [614, 345] on button "Ya, lanjutkan" at bounding box center [620, 342] width 95 height 22
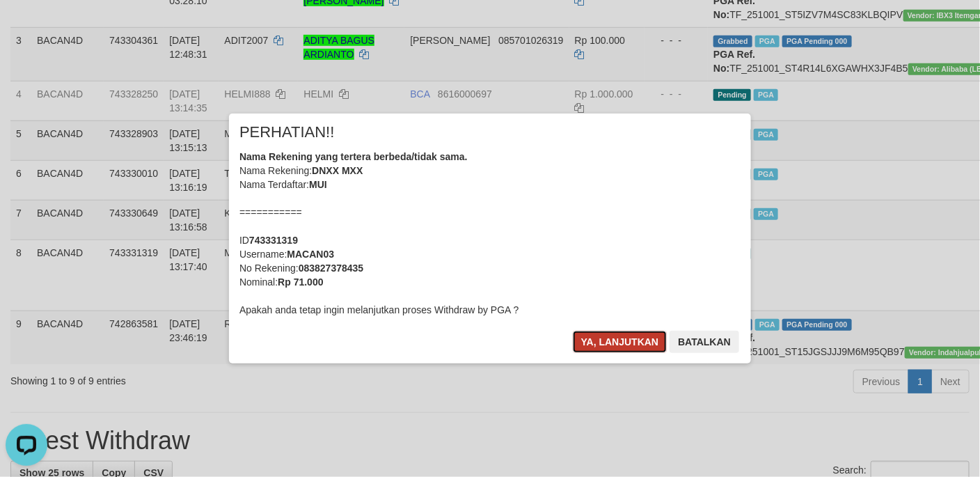
click at [651, 338] on button "Ya, lanjutkan" at bounding box center [620, 342] width 95 height 22
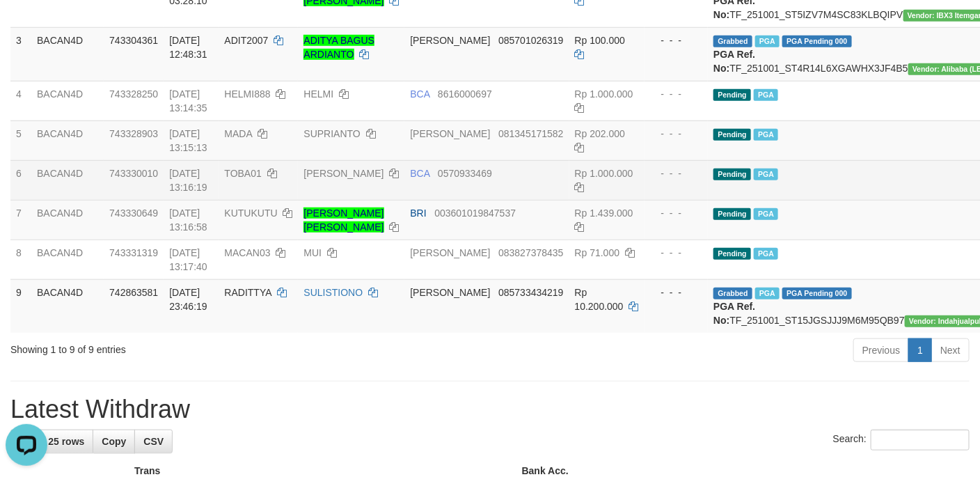
click at [797, 200] on td "Pending PGA" at bounding box center [865, 180] width 314 height 40
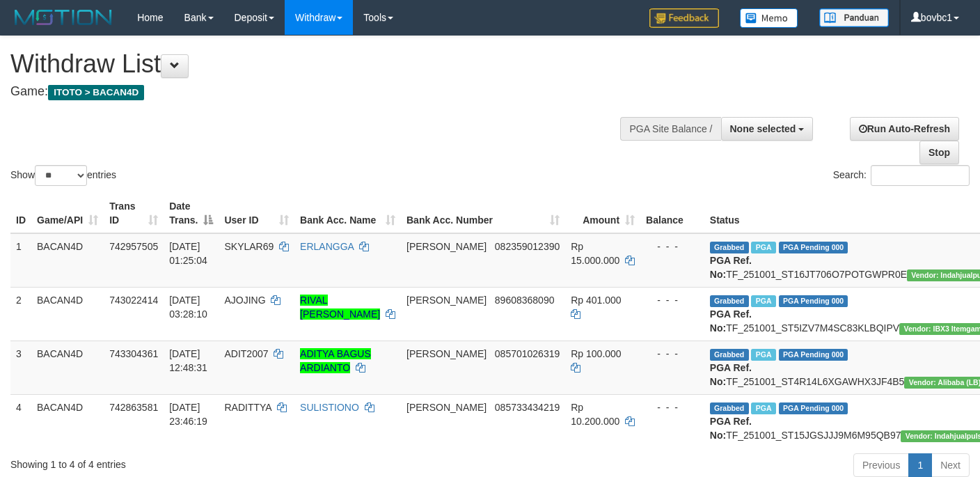
select select
select select "**"
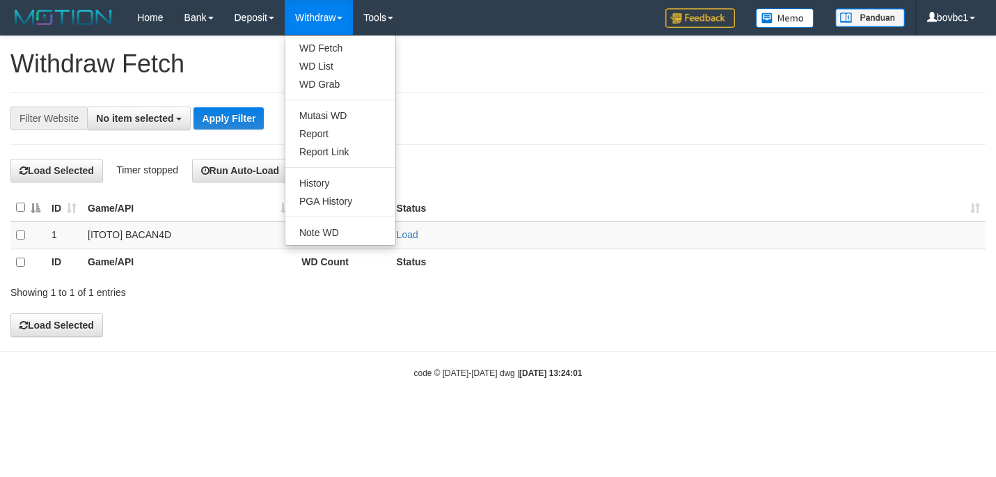
select select
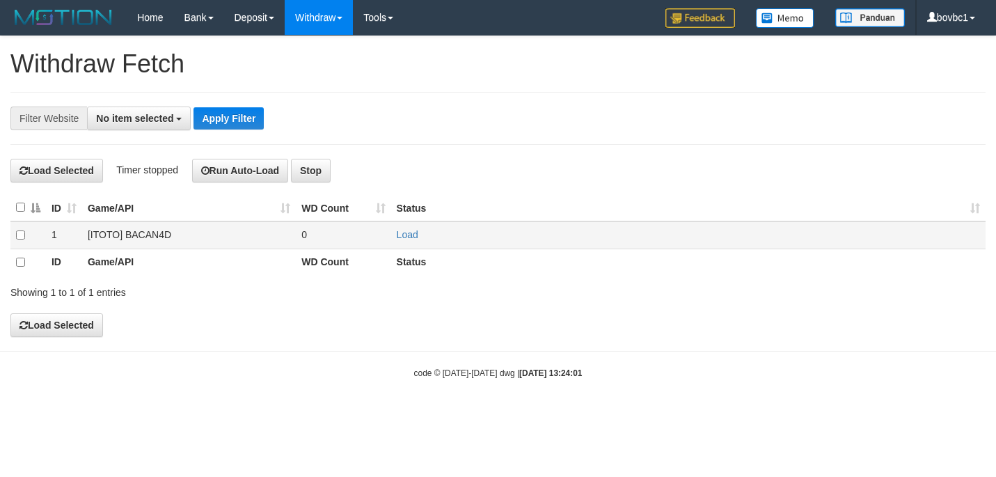
click at [397, 228] on td "Load" at bounding box center [688, 234] width 594 height 27
click at [410, 240] on link "Load" at bounding box center [408, 234] width 22 height 11
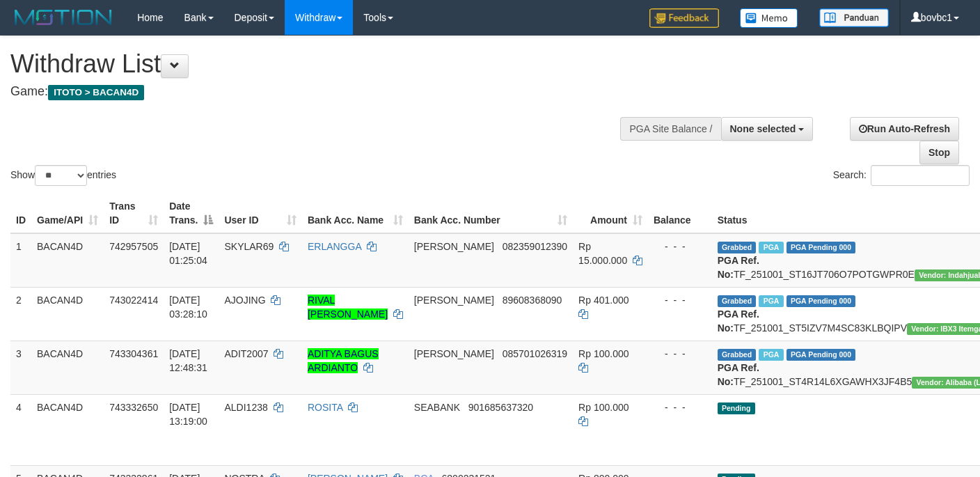
select select
select select "**"
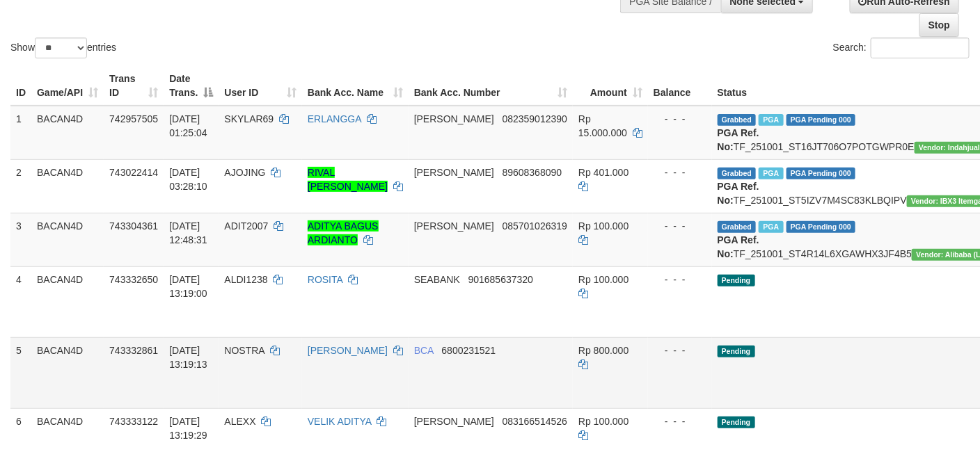
scroll to position [313, 0]
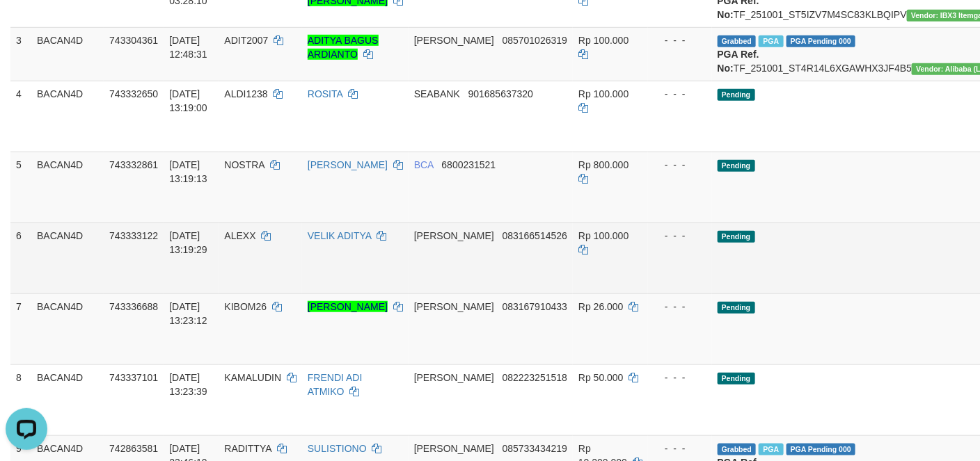
scroll to position [0, 0]
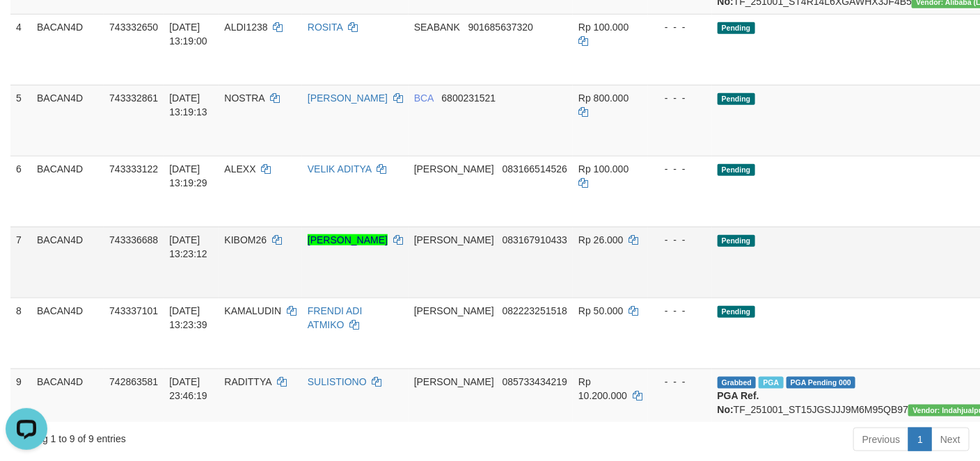
scroll to position [417, 0]
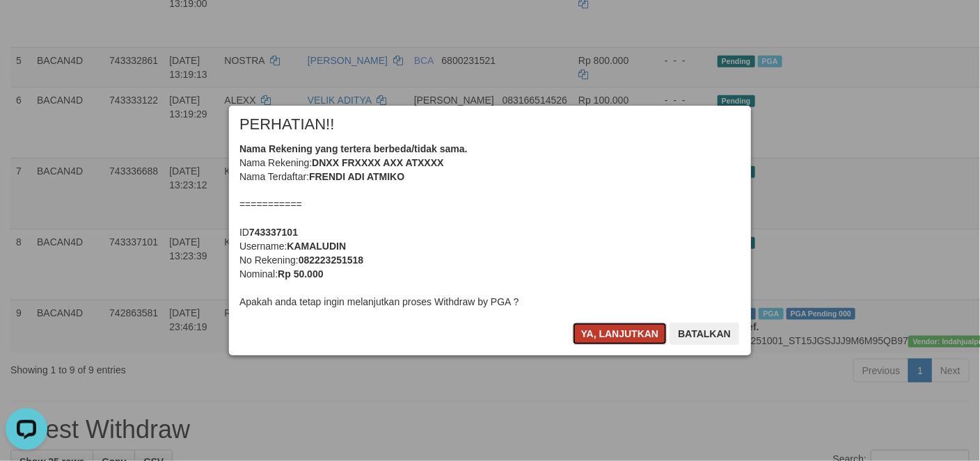
click at [620, 331] on button "Ya, lanjutkan" at bounding box center [620, 334] width 95 height 22
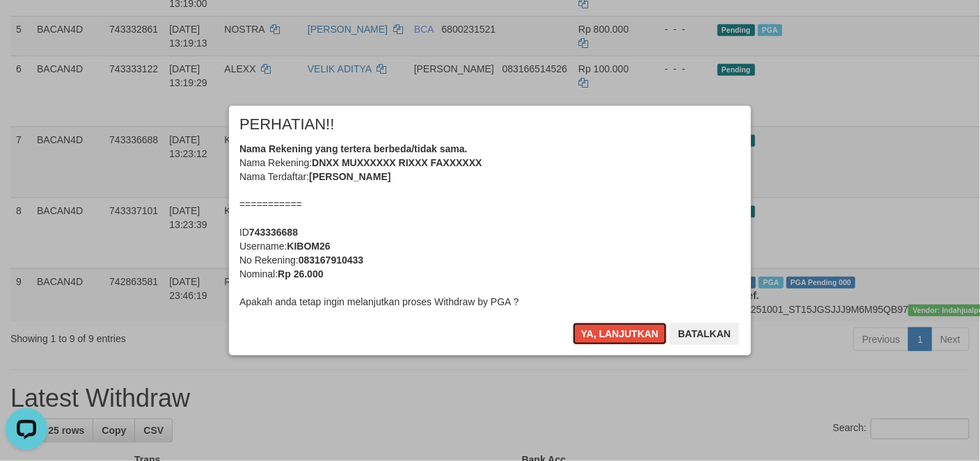
click at [620, 331] on button "Ya, lanjutkan" at bounding box center [620, 334] width 95 height 22
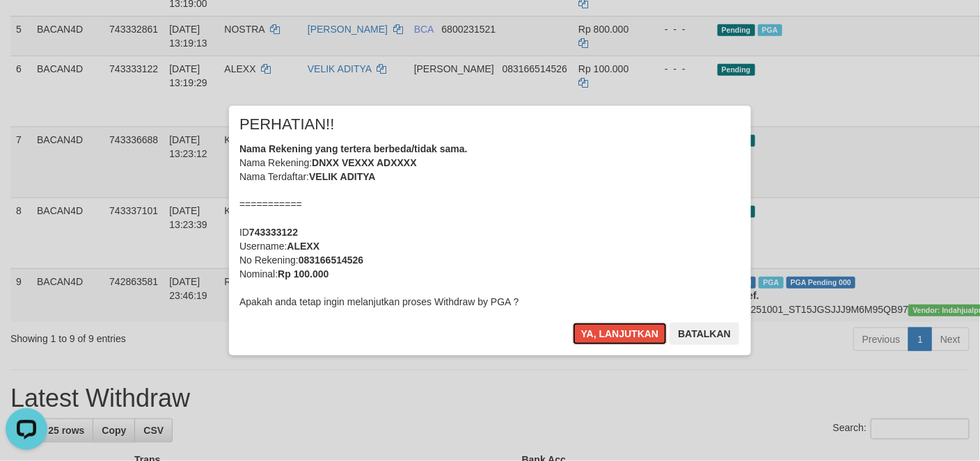
click at [620, 331] on button "Ya, lanjutkan" at bounding box center [620, 334] width 95 height 22
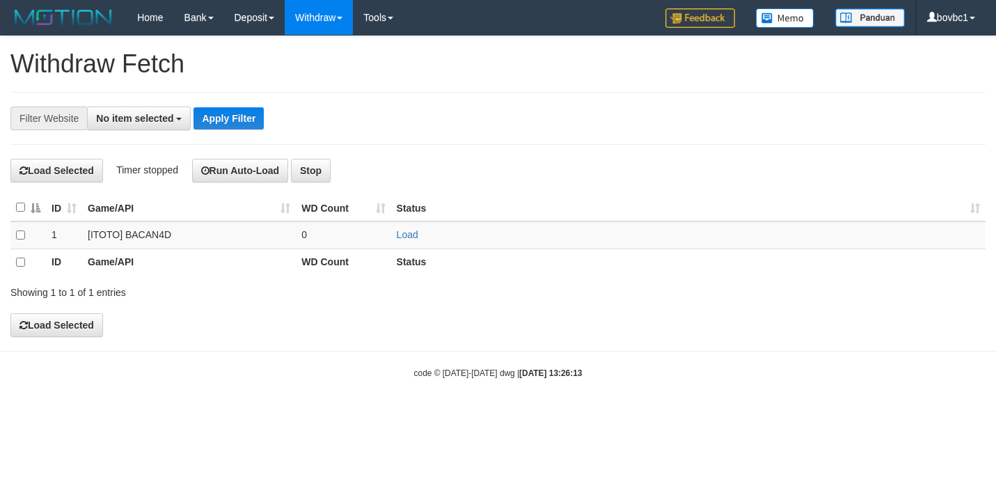
select select
click at [409, 234] on link "Load" at bounding box center [408, 234] width 22 height 11
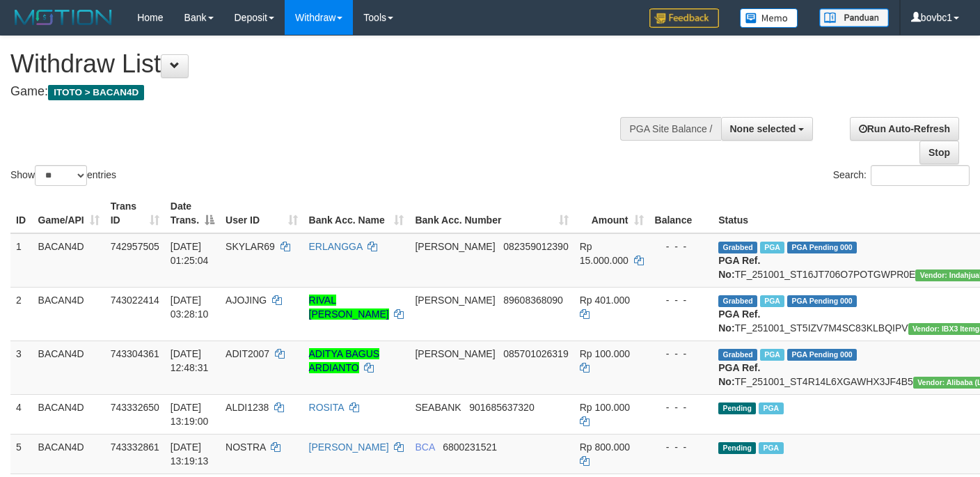
select select
select select "**"
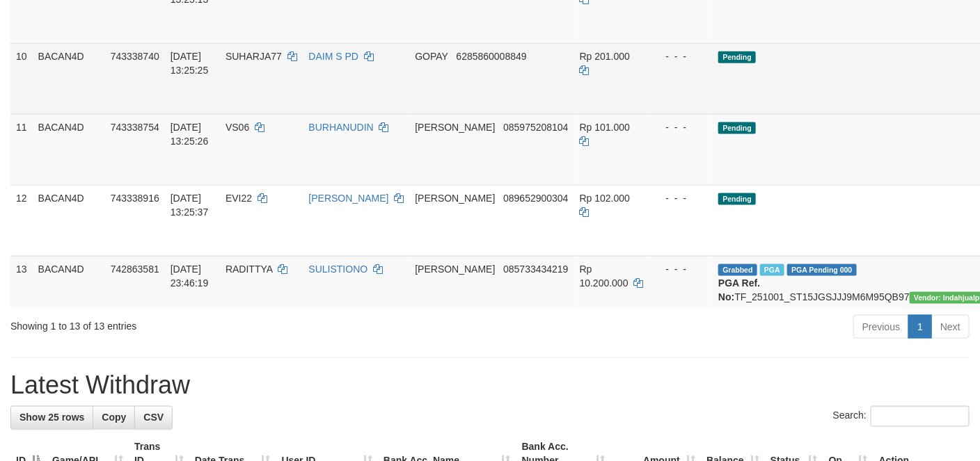
scroll to position [626, 0]
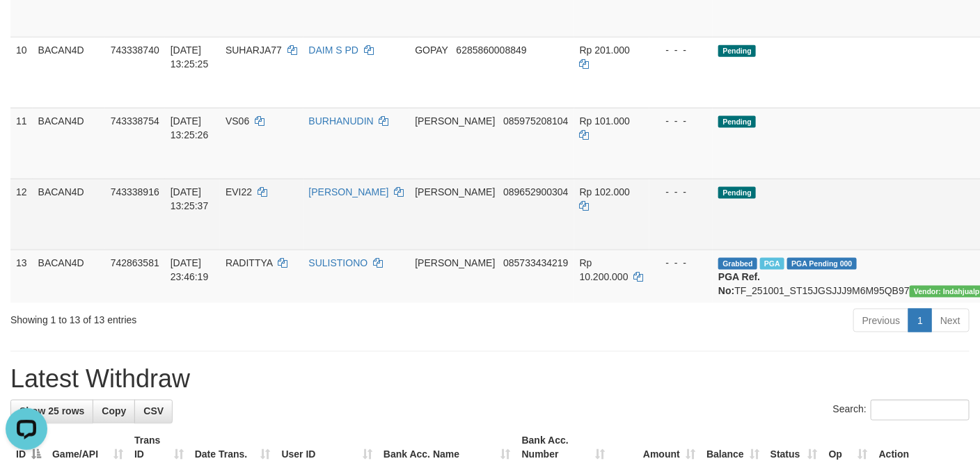
scroll to position [0, 0]
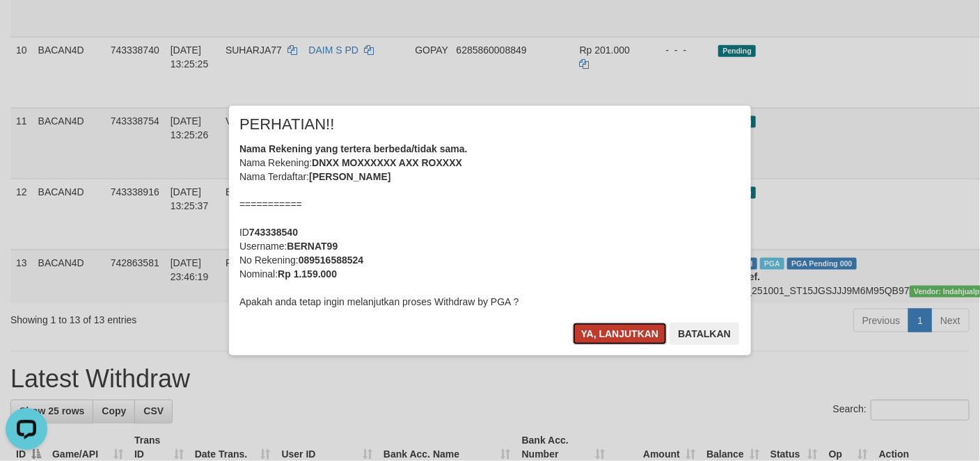
click at [623, 331] on button "Ya, lanjutkan" at bounding box center [620, 334] width 95 height 22
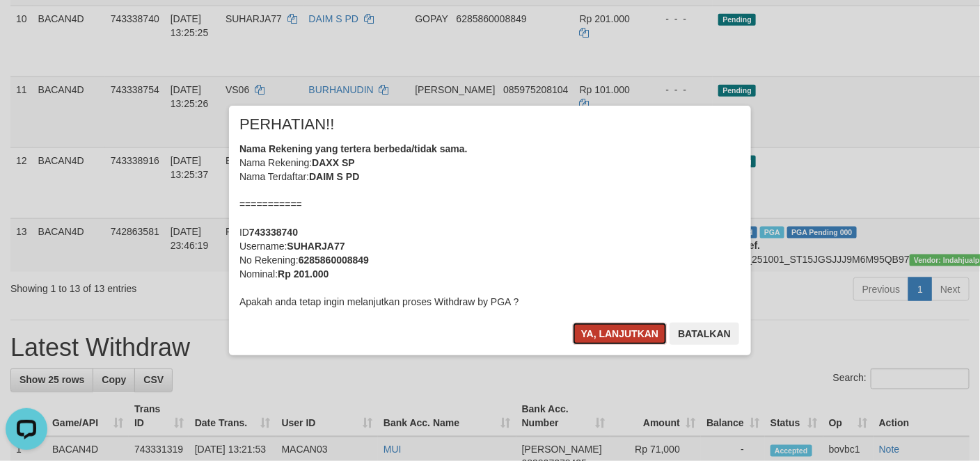
click at [610, 332] on button "Ya, lanjutkan" at bounding box center [620, 334] width 95 height 22
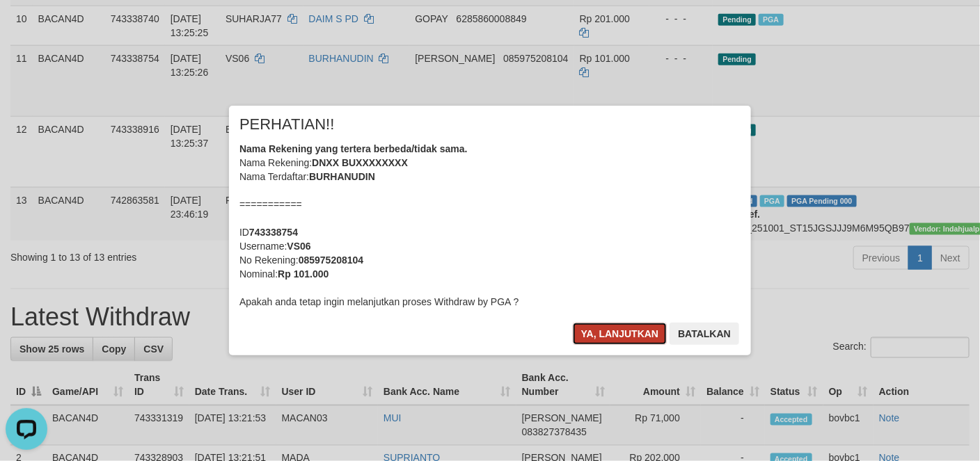
click at [605, 328] on button "Ya, lanjutkan" at bounding box center [620, 334] width 95 height 22
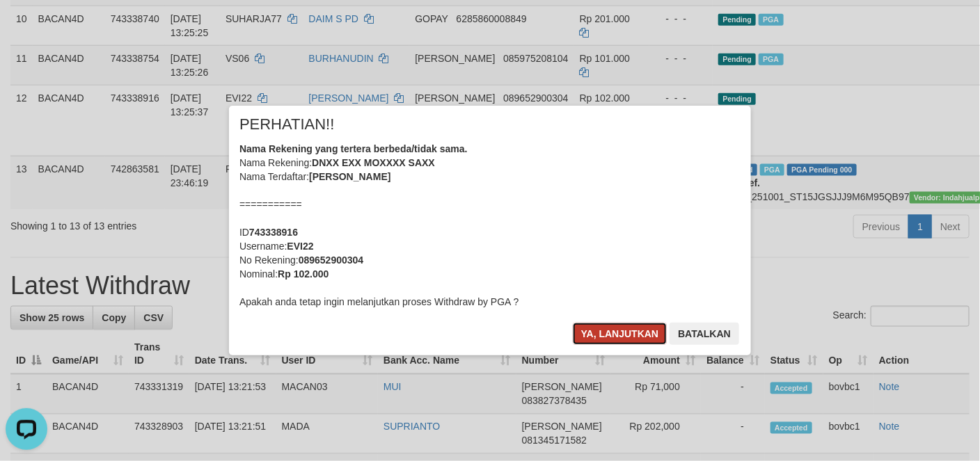
click at [632, 328] on button "Ya, lanjutkan" at bounding box center [620, 334] width 95 height 22
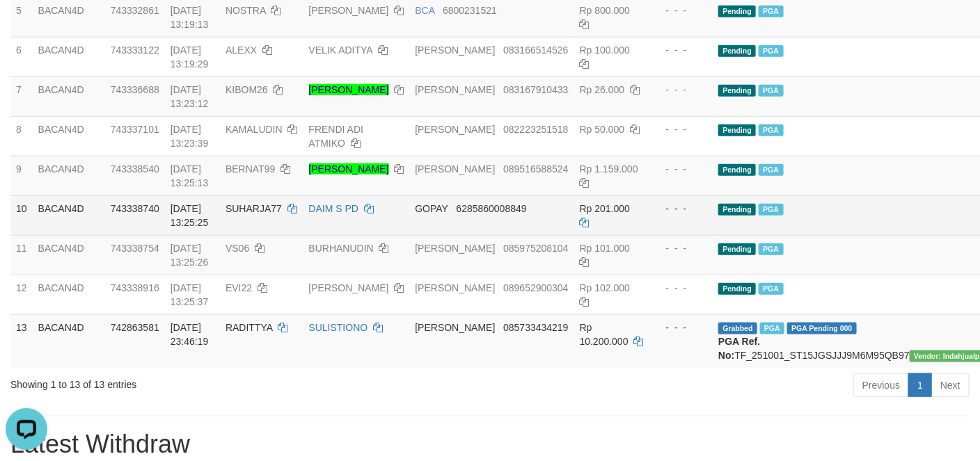
scroll to position [417, 0]
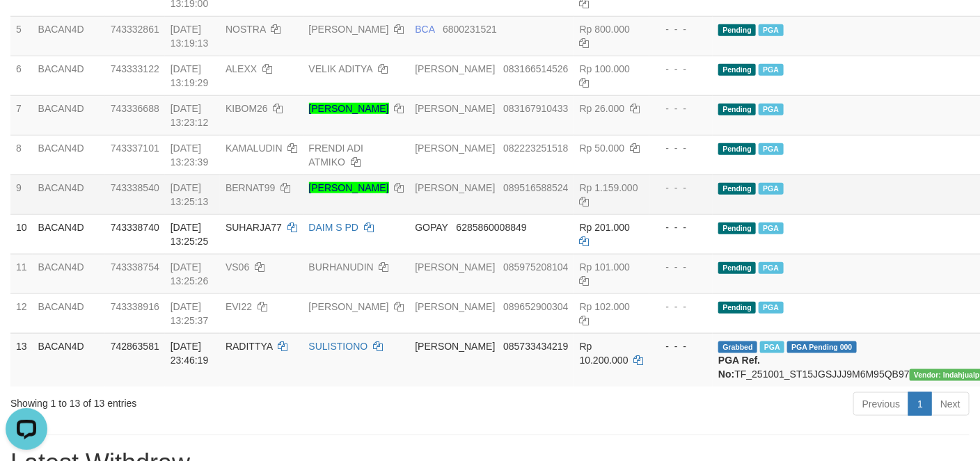
click at [788, 214] on td "Pending PGA" at bounding box center [869, 195] width 314 height 40
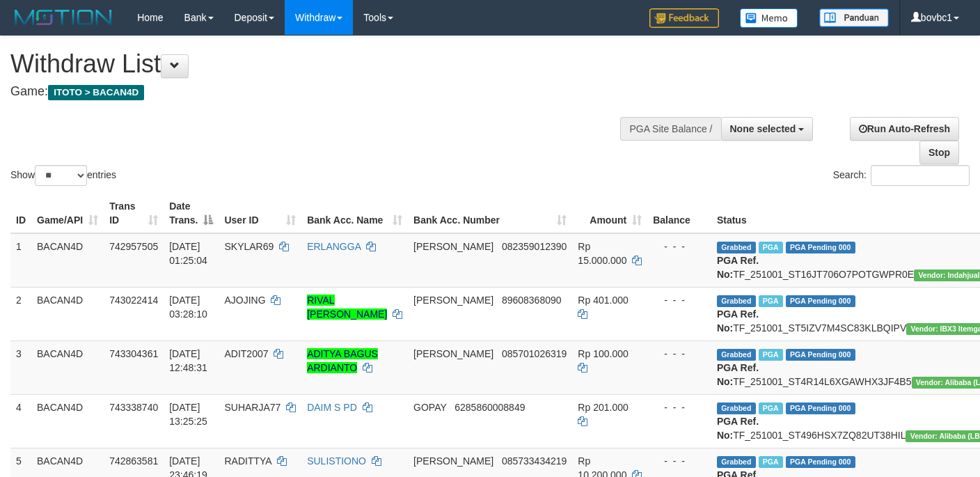
select select
select select "**"
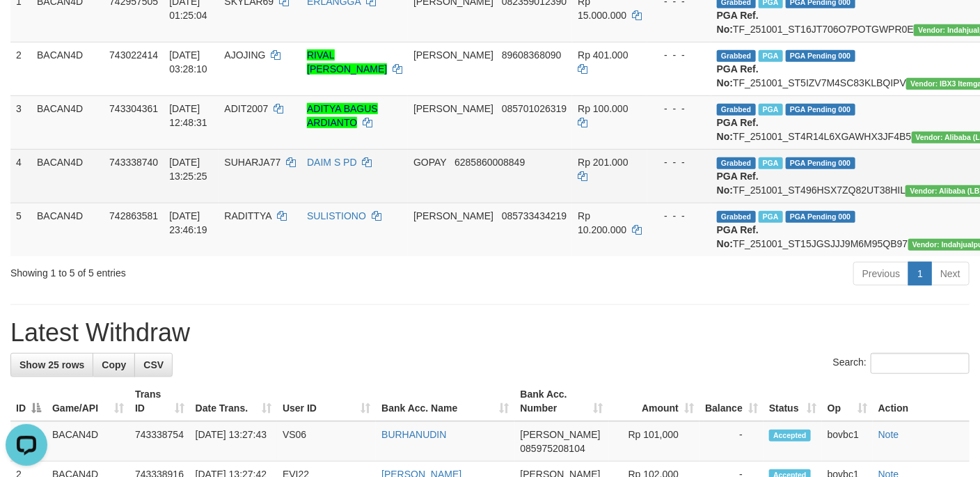
scroll to position [209, 0]
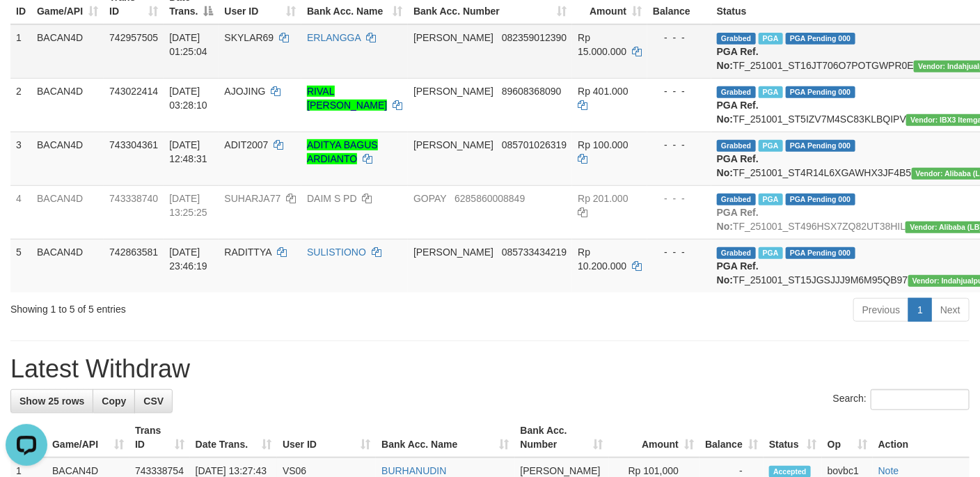
click at [408, 70] on td "[PERSON_NAME] 082359012390" at bounding box center [490, 51] width 164 height 54
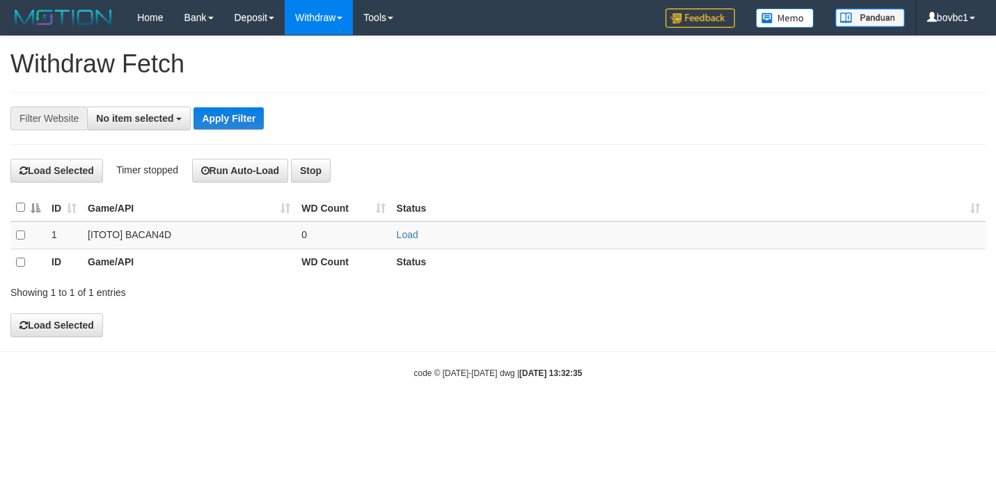
select select
click at [413, 240] on link "Load" at bounding box center [408, 234] width 22 height 11
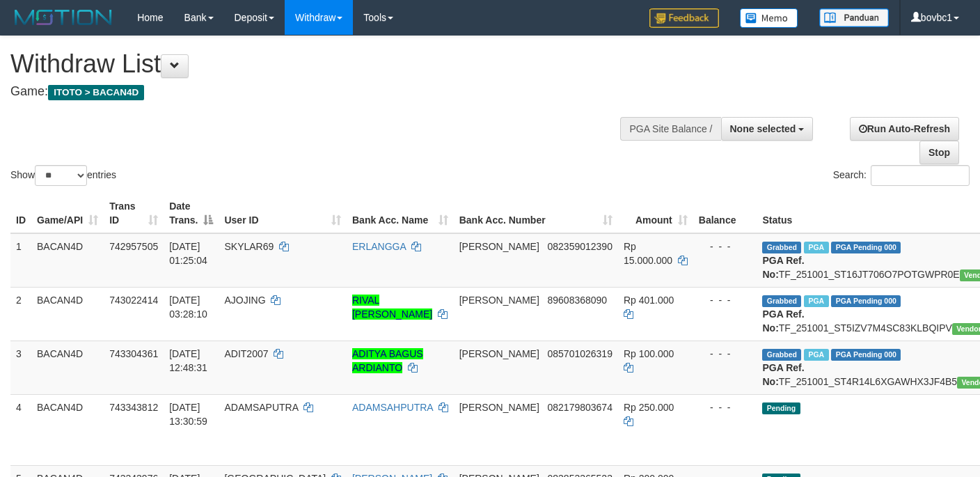
select select
select select "**"
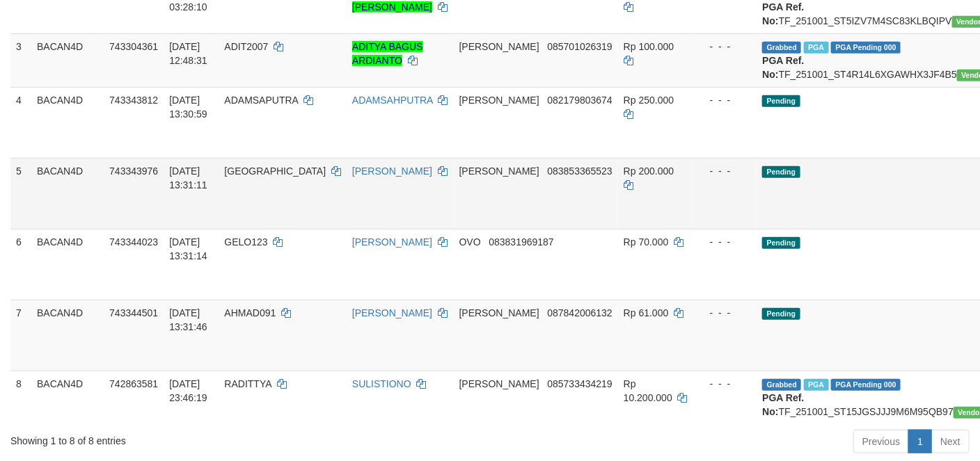
scroll to position [313, 0]
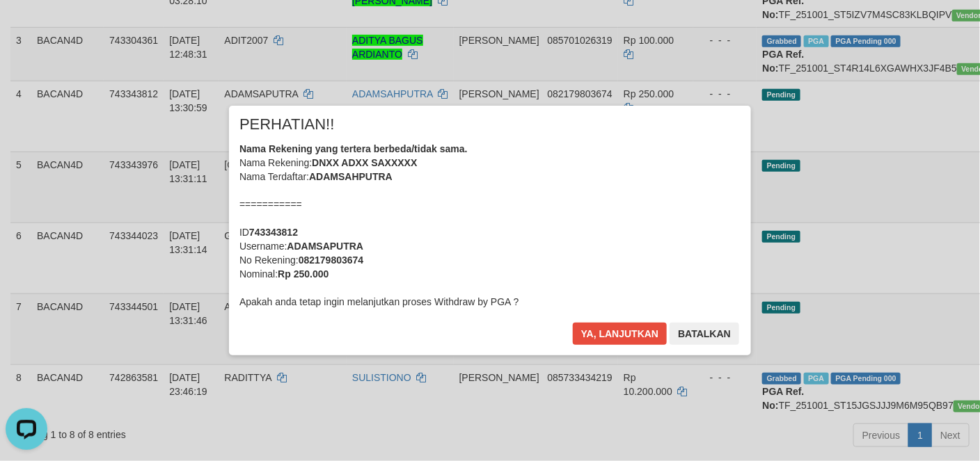
scroll to position [0, 0]
click at [624, 324] on div "× PERHATIAN!! Nama Rekening yang tertera berbeda/tidak sama. Nama Rekening: DNX…" at bounding box center [490, 230] width 522 height 249
click at [621, 326] on button "Ya, lanjutkan" at bounding box center [620, 334] width 95 height 22
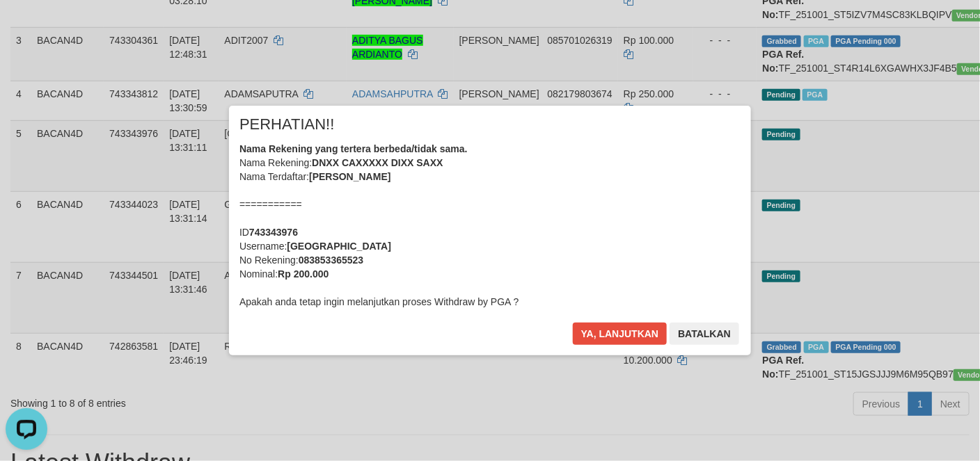
click at [623, 347] on div "Ya, lanjutkan Batalkan" at bounding box center [655, 339] width 169 height 33
click at [628, 336] on button "Ya, lanjutkan" at bounding box center [620, 334] width 95 height 22
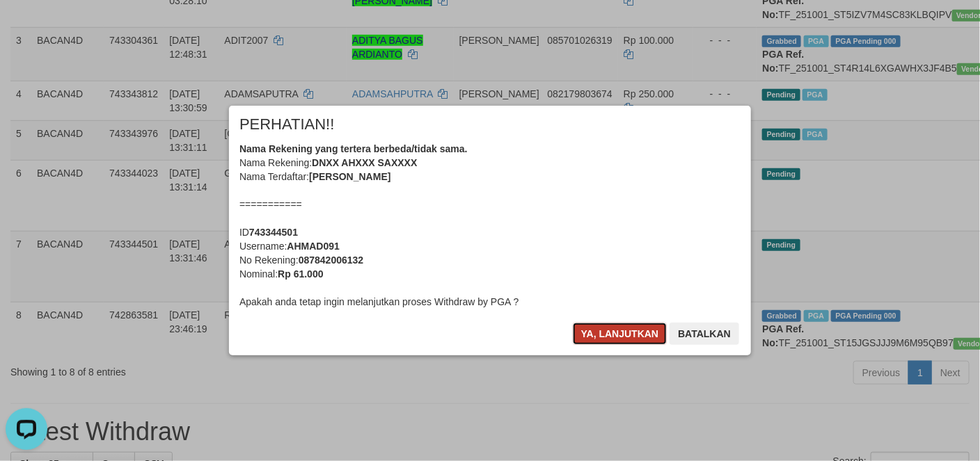
click at [606, 333] on button "Ya, lanjutkan" at bounding box center [620, 334] width 95 height 22
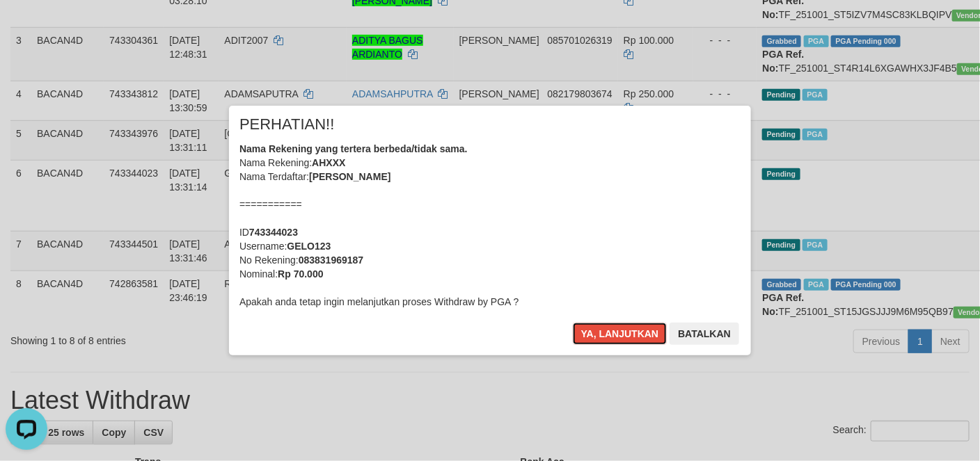
click at [606, 333] on button "Ya, lanjutkan" at bounding box center [620, 334] width 95 height 22
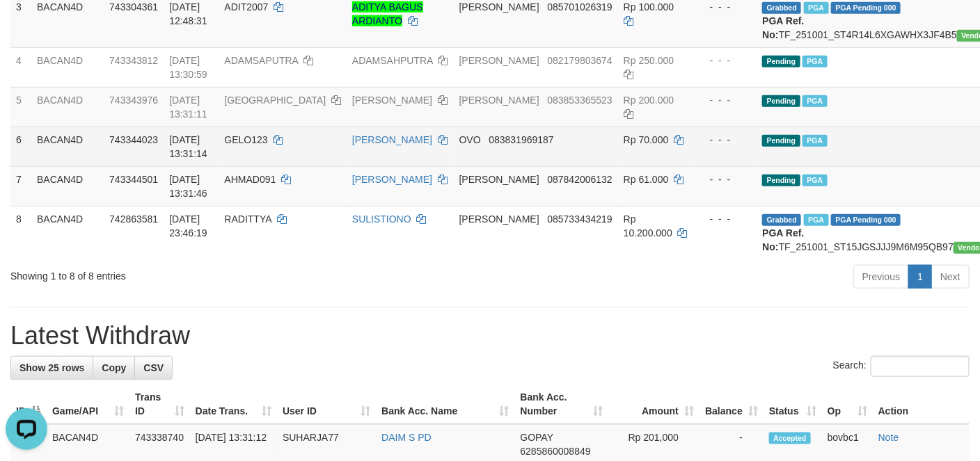
scroll to position [368, 0]
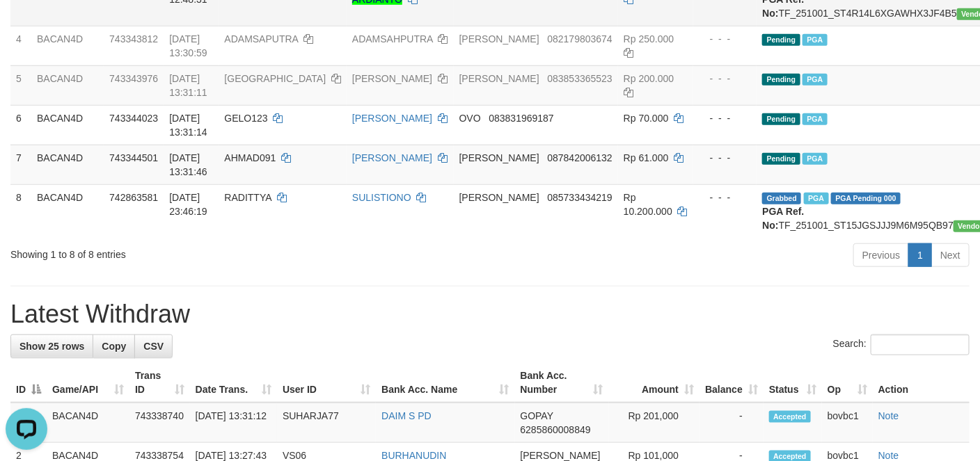
copy td "TF_251001_ST4R14L6XGAWHX3JF4B5"
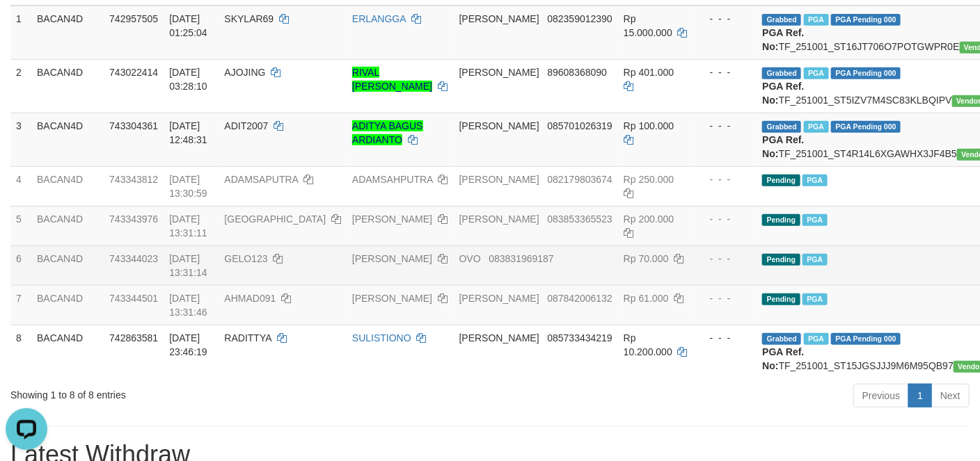
scroll to position [264, 0]
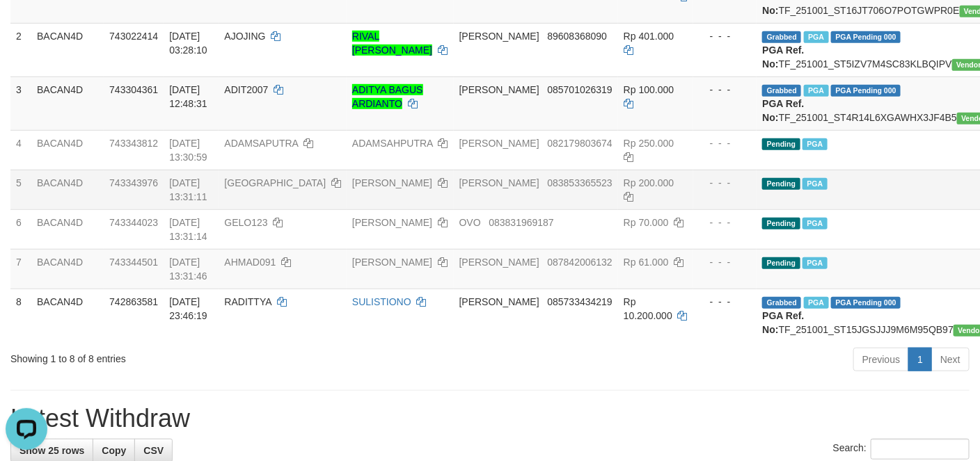
click at [870, 209] on td "Pending PGA" at bounding box center [913, 190] width 314 height 40
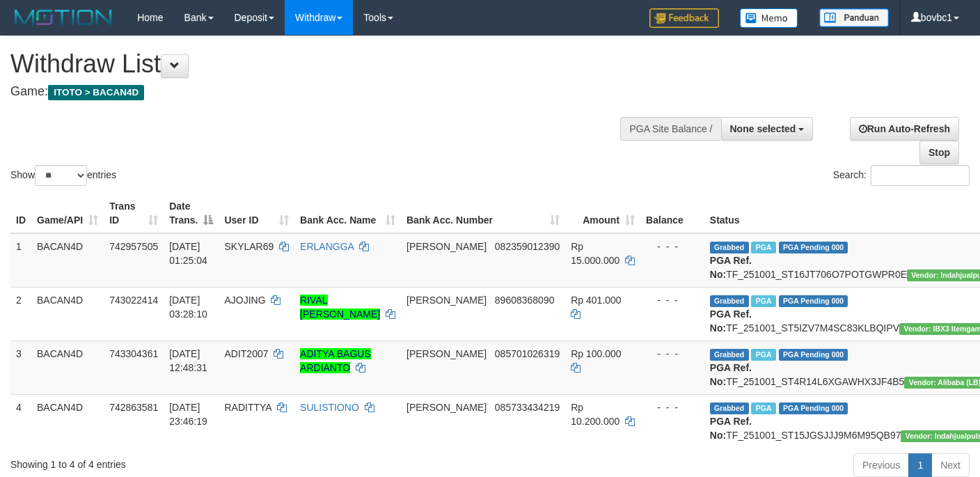
select select
select select "**"
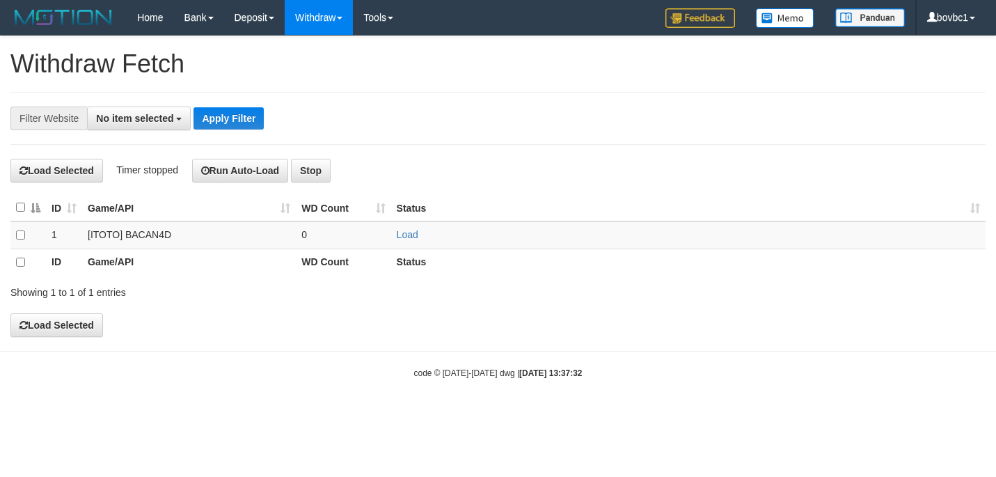
select select
drag, startPoint x: 0, startPoint y: 0, endPoint x: 397, endPoint y: 217, distance: 452.7
click at [404, 230] on link "Load" at bounding box center [408, 234] width 22 height 11
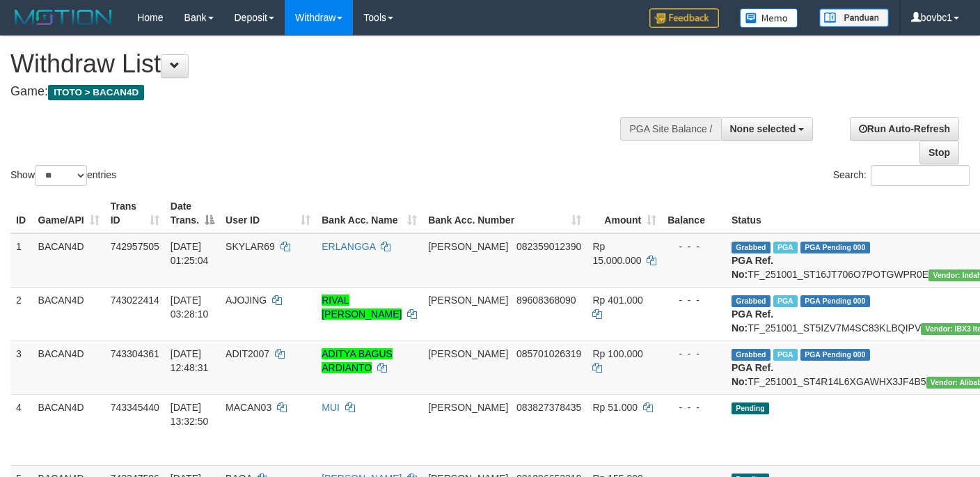
select select
select select "**"
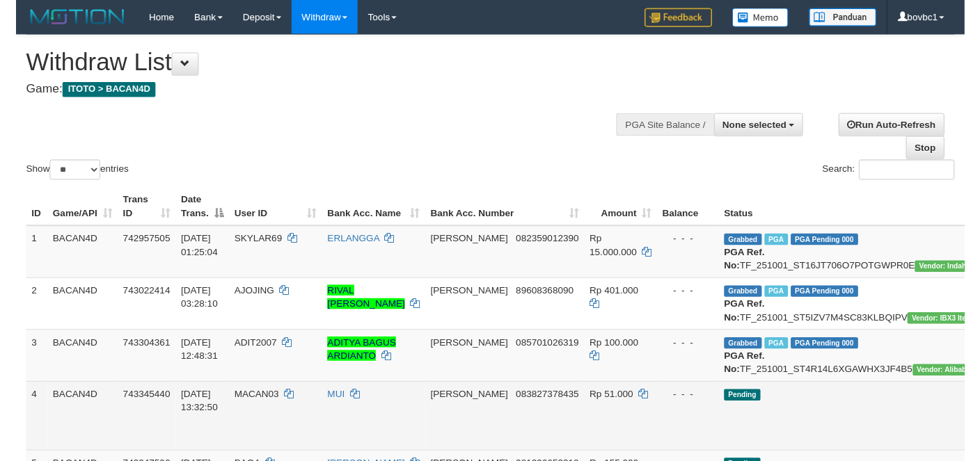
scroll to position [368, 0]
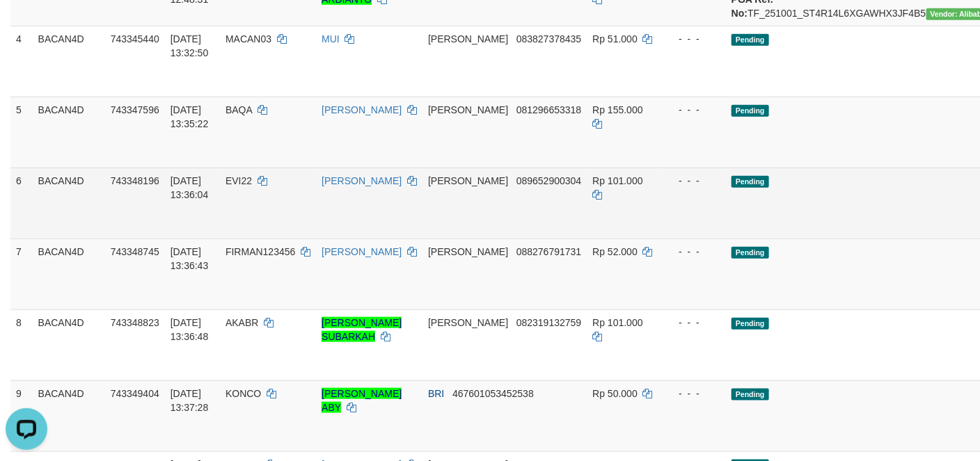
scroll to position [0, 0]
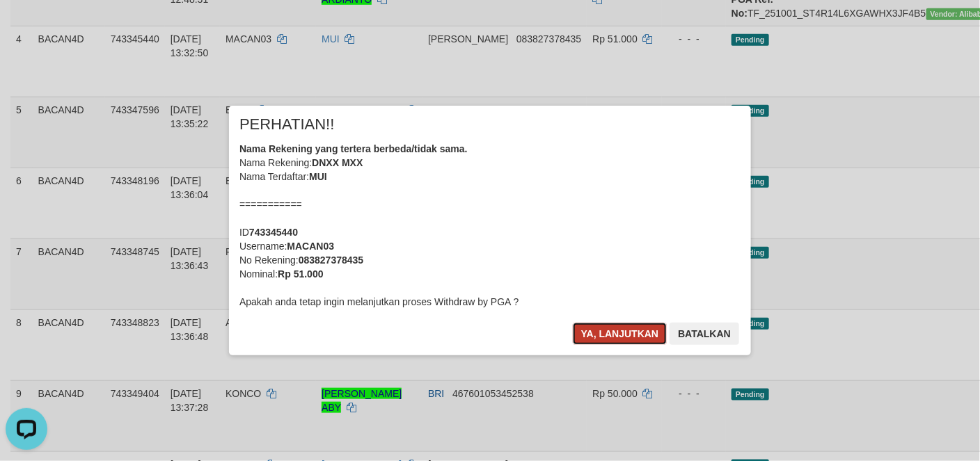
click at [600, 341] on button "Ya, lanjutkan" at bounding box center [620, 334] width 95 height 22
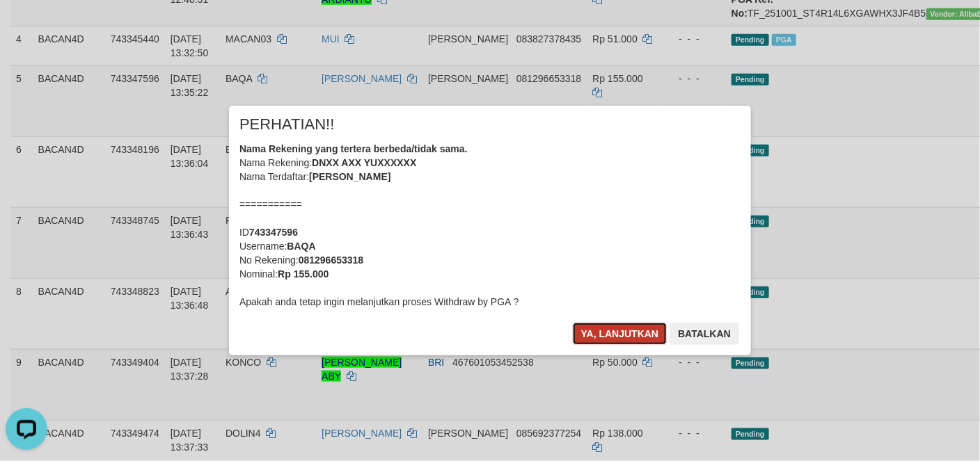
click at [622, 331] on button "Ya, lanjutkan" at bounding box center [620, 334] width 95 height 22
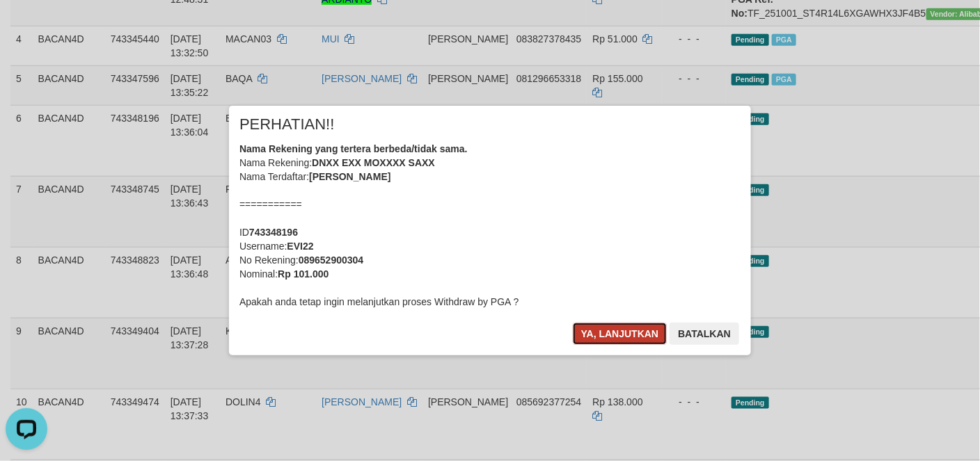
click at [614, 338] on button "Ya, lanjutkan" at bounding box center [620, 334] width 95 height 22
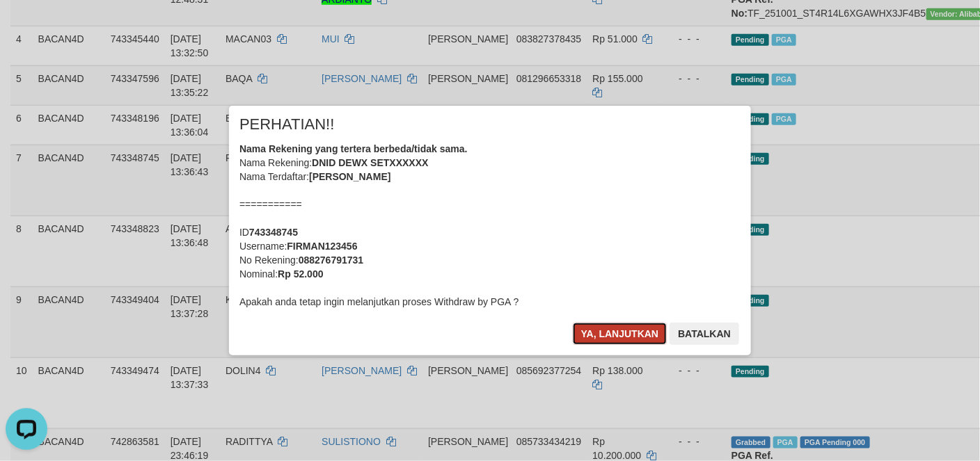
click at [603, 330] on button "Ya, lanjutkan" at bounding box center [620, 334] width 95 height 22
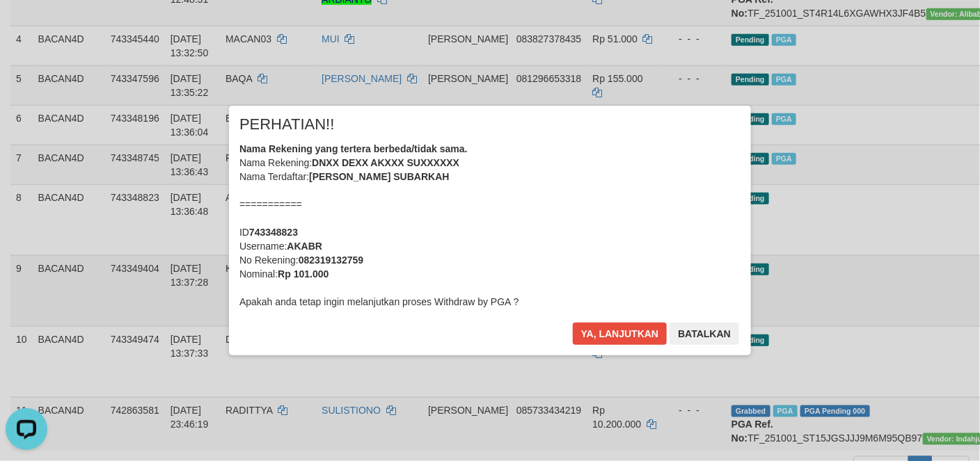
scroll to position [472, 0]
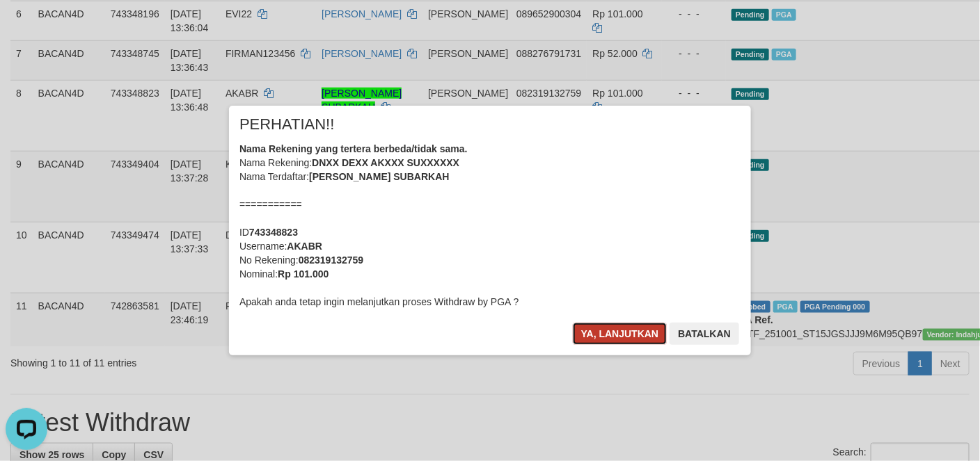
click at [632, 326] on button "Ya, lanjutkan" at bounding box center [620, 334] width 95 height 22
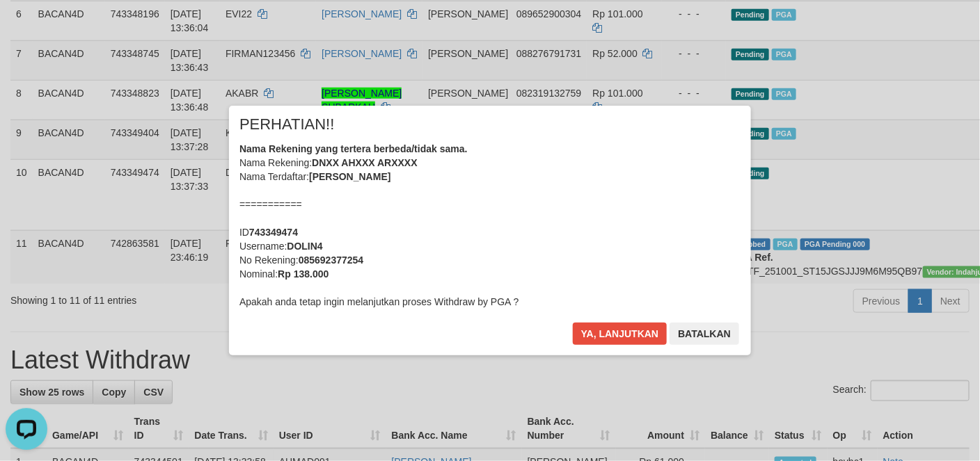
click at [621, 320] on div "× PERHATIAN!! Nama Rekening yang tertera berbeda/tidak sama. Nama Rekening: DNX…" at bounding box center [490, 230] width 522 height 249
click at [621, 324] on button "Ya, lanjutkan" at bounding box center [620, 334] width 95 height 22
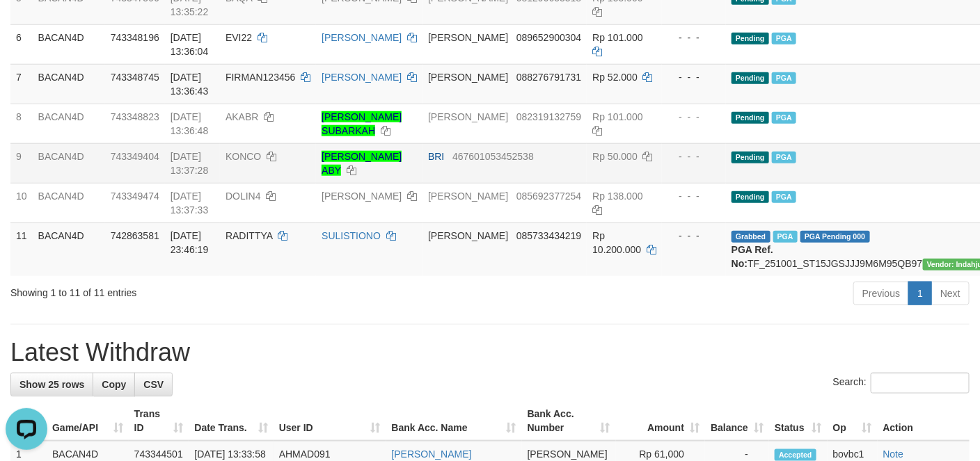
scroll to position [368, 0]
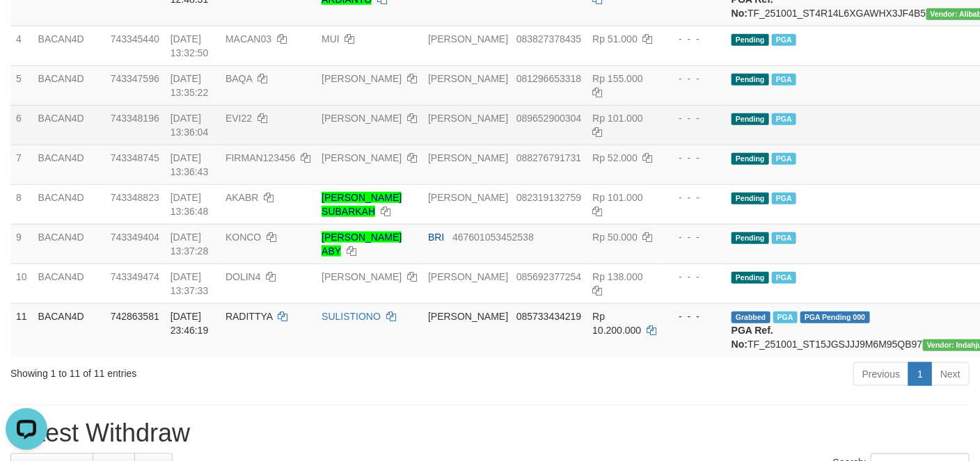
click at [827, 145] on td "Pending PGA" at bounding box center [883, 125] width 314 height 40
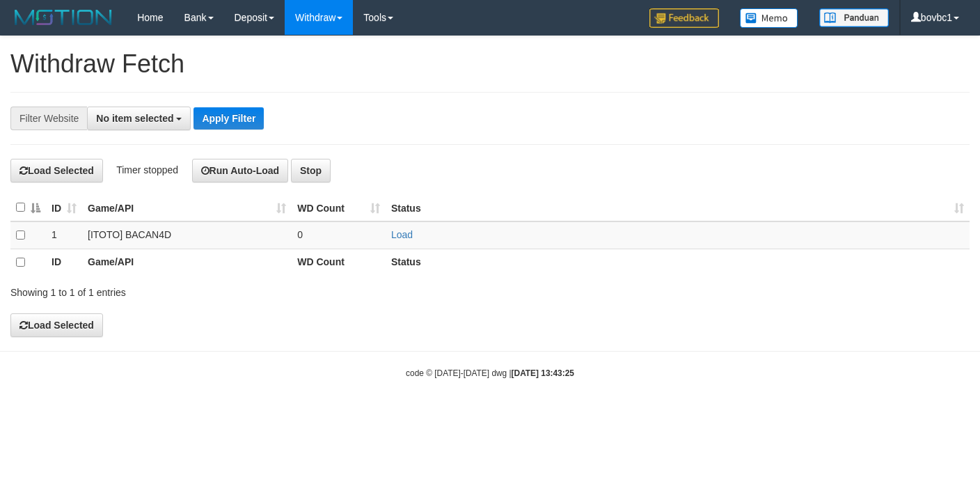
select select
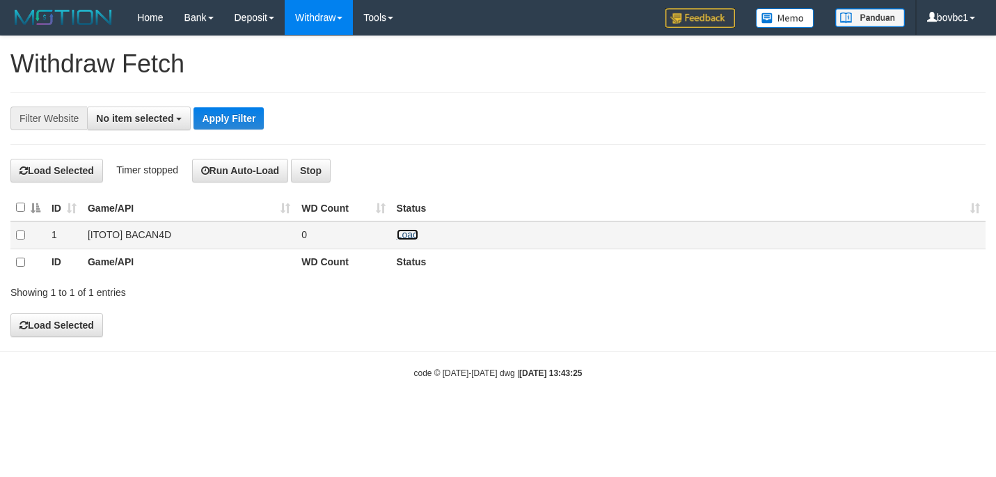
click at [407, 240] on link "Load" at bounding box center [408, 234] width 22 height 11
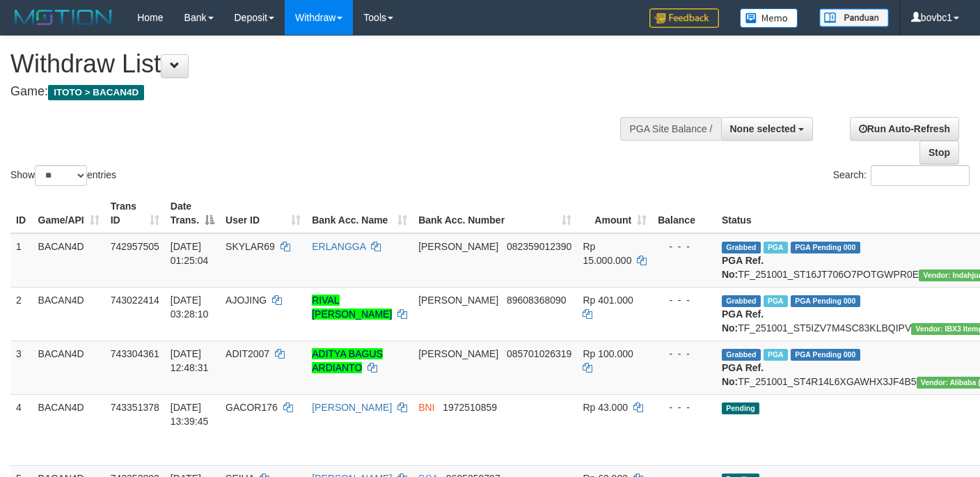
select select
select select "**"
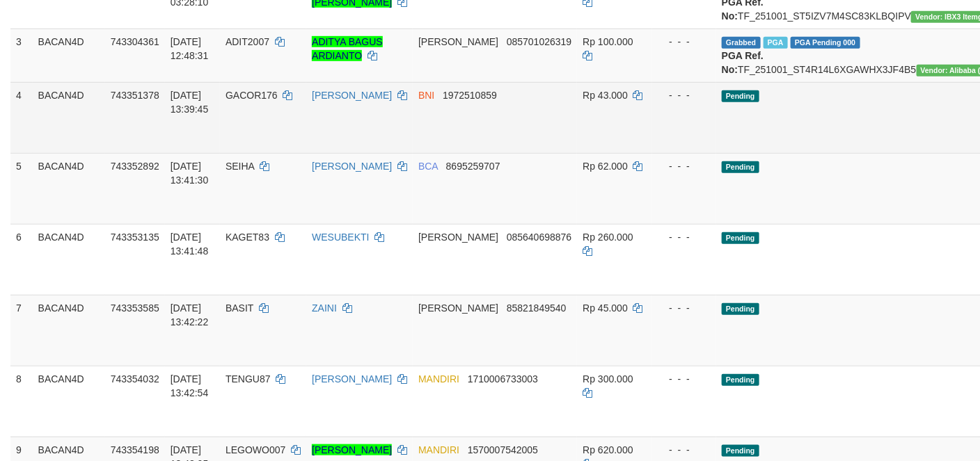
scroll to position [313, 0]
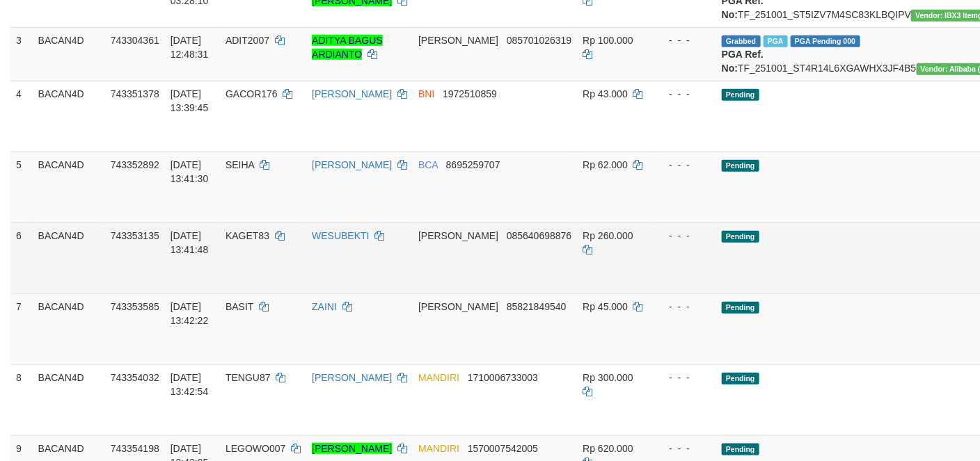
drag, startPoint x: 930, startPoint y: 172, endPoint x: 566, endPoint y: 297, distance: 384.8
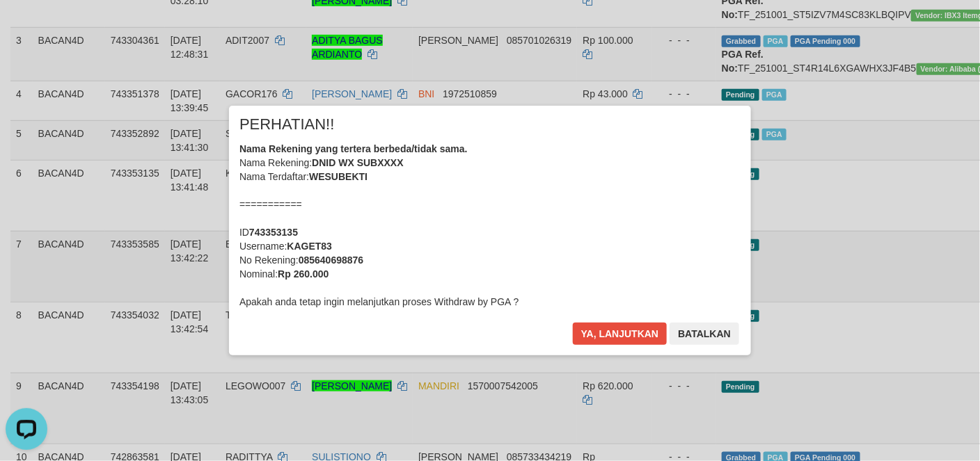
scroll to position [417, 0]
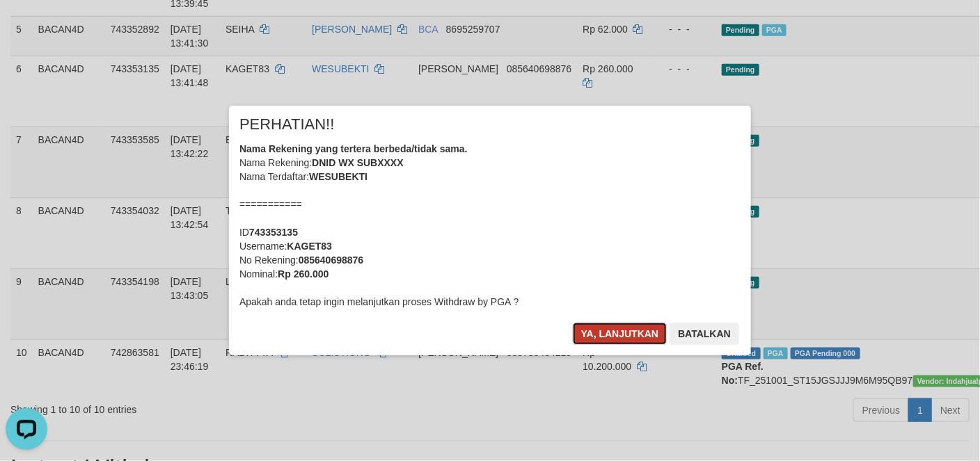
drag, startPoint x: 635, startPoint y: 332, endPoint x: 821, endPoint y: 282, distance: 193.1
click at [633, 332] on button "Ya, lanjutkan" at bounding box center [620, 334] width 95 height 22
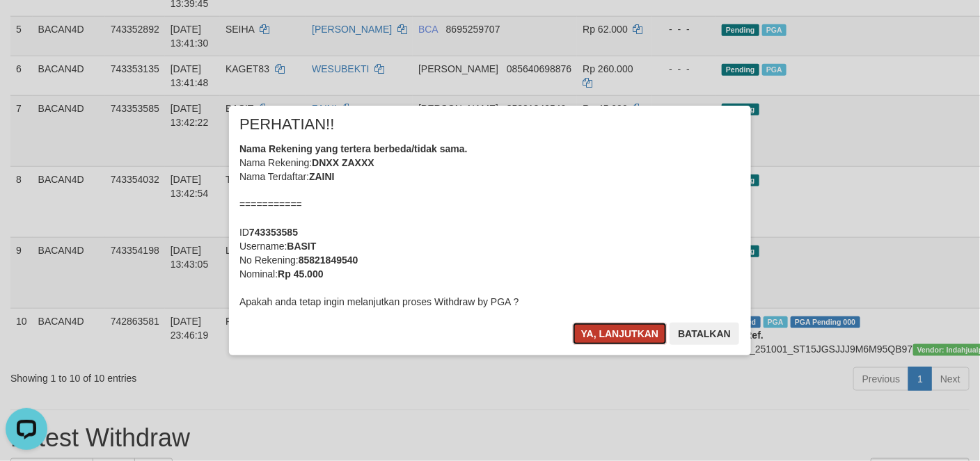
click at [599, 326] on button "Ya, lanjutkan" at bounding box center [620, 334] width 95 height 22
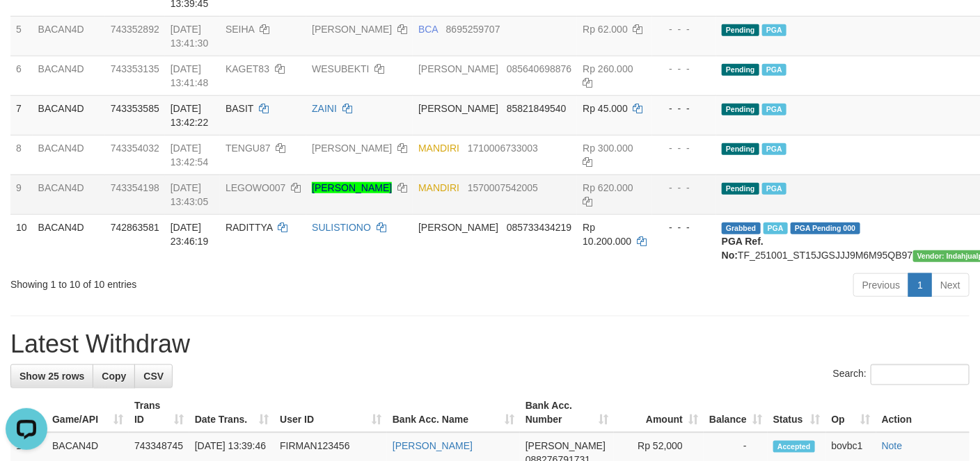
scroll to position [313, 0]
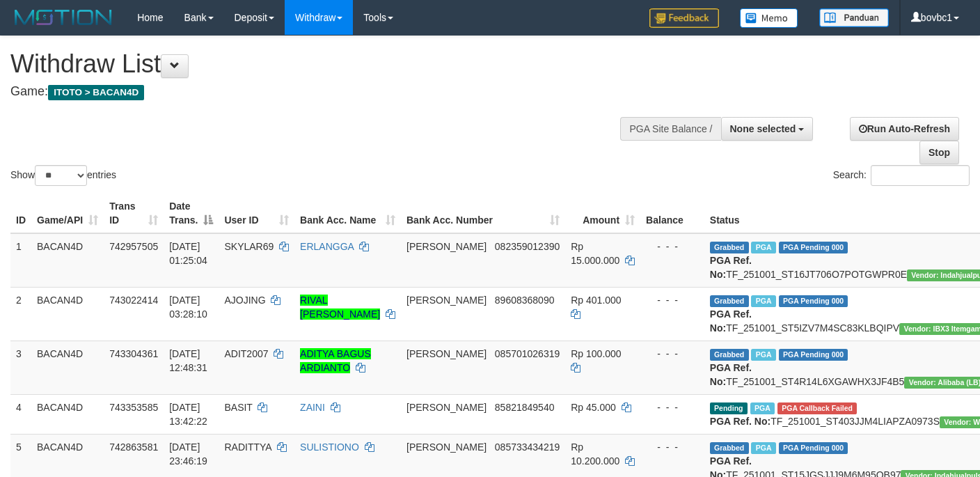
select select
select select "**"
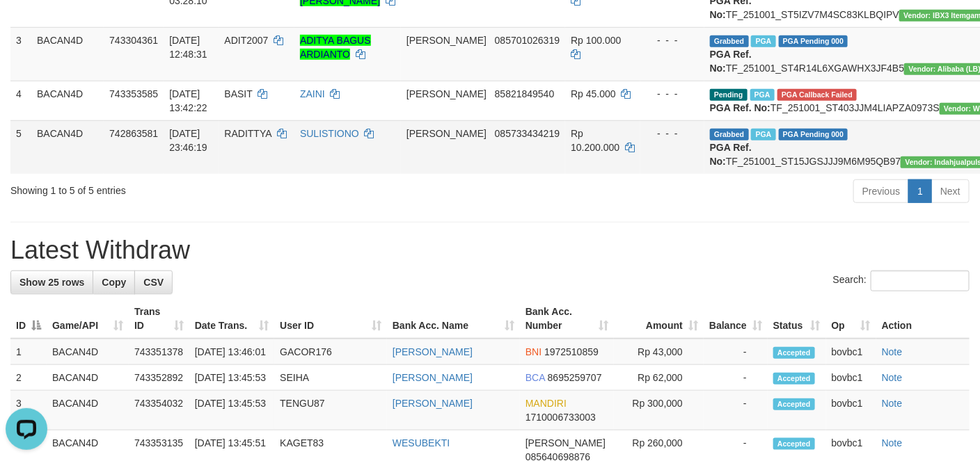
drag, startPoint x: 953, startPoint y: 141, endPoint x: 576, endPoint y: 257, distance: 393.9
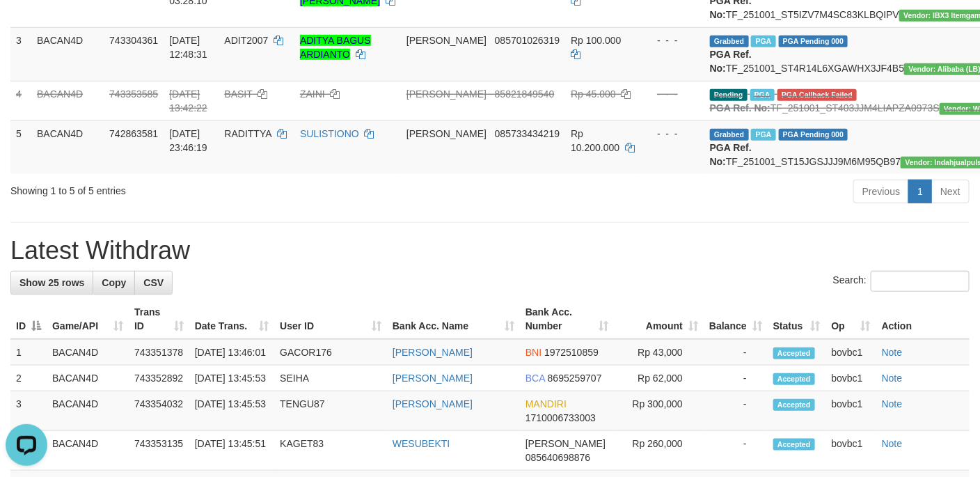
drag, startPoint x: 440, startPoint y: 382, endPoint x: 453, endPoint y: 366, distance: 20.3
click at [453, 295] on div "Search:" at bounding box center [489, 283] width 959 height 24
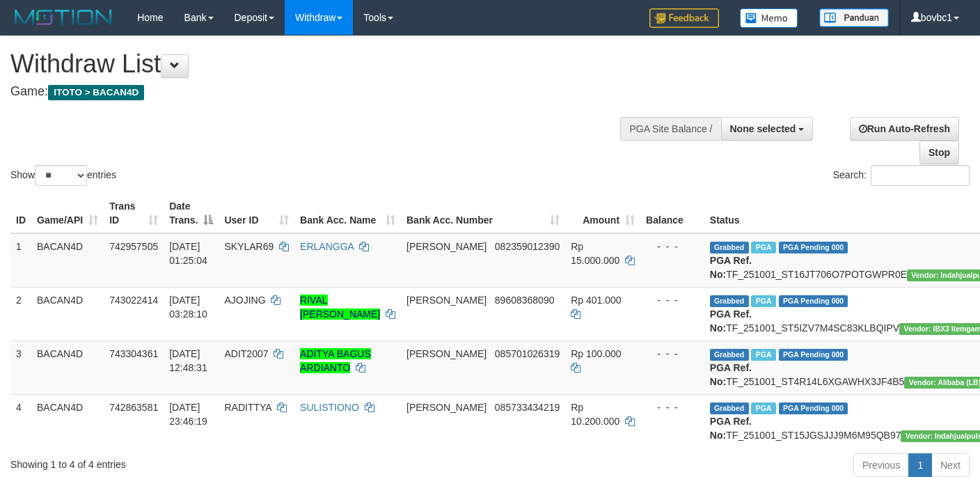
select select
select select "**"
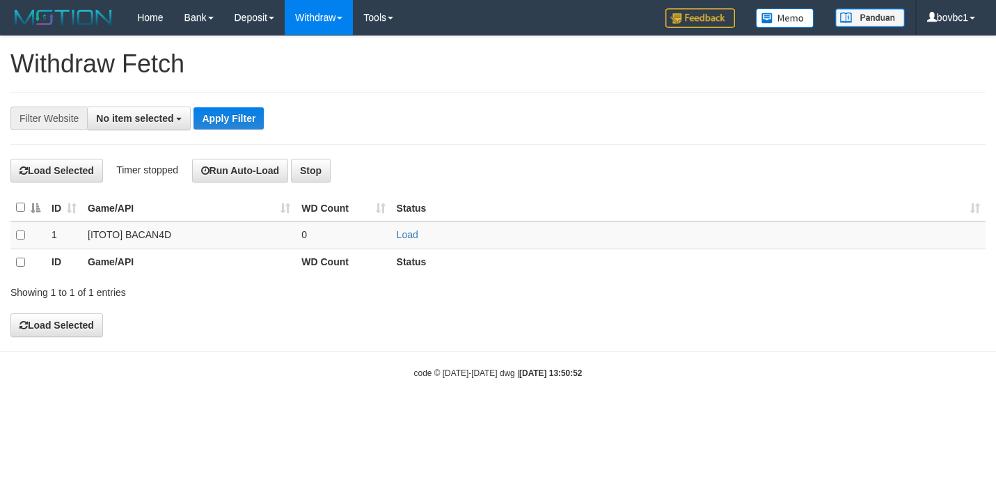
select select
click at [406, 232] on link "Load" at bounding box center [408, 234] width 22 height 11
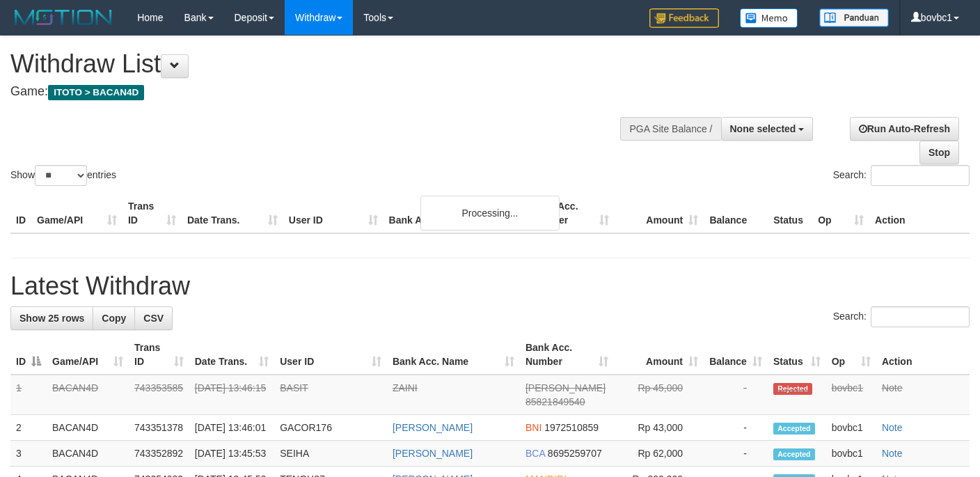
select select
select select "**"
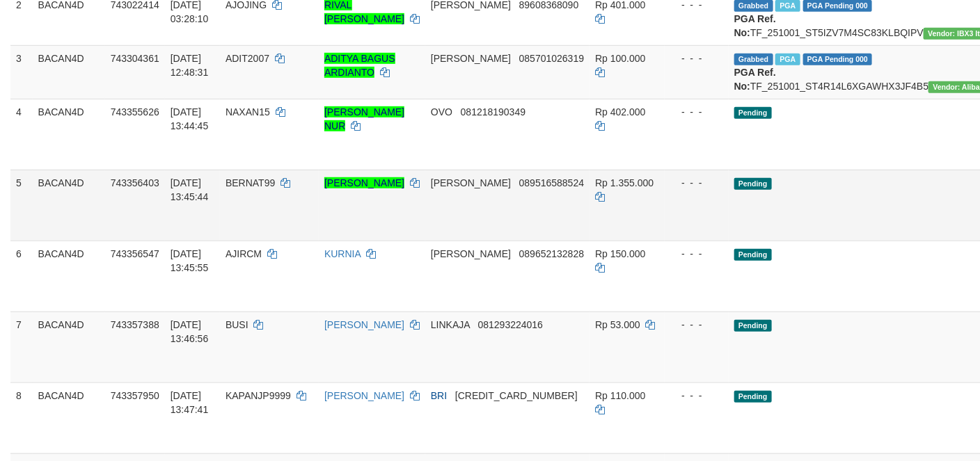
scroll to position [313, 0]
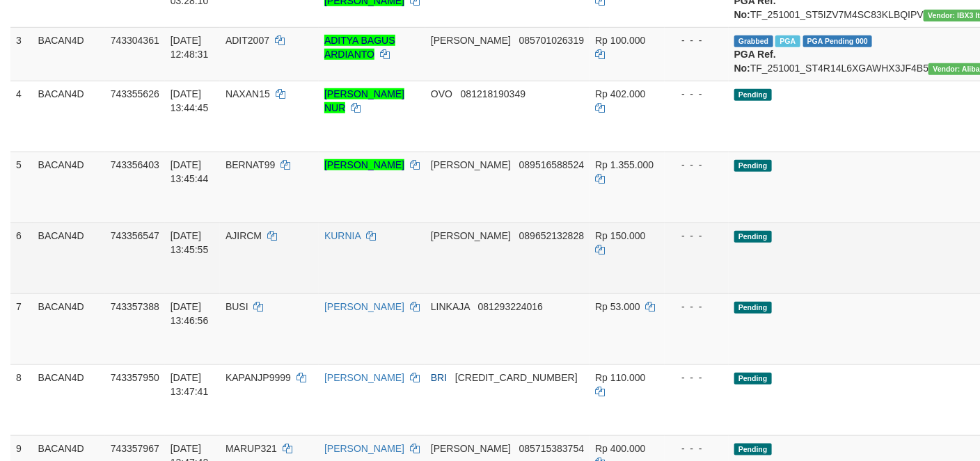
drag, startPoint x: 942, startPoint y: 164, endPoint x: 585, endPoint y: 282, distance: 376.2
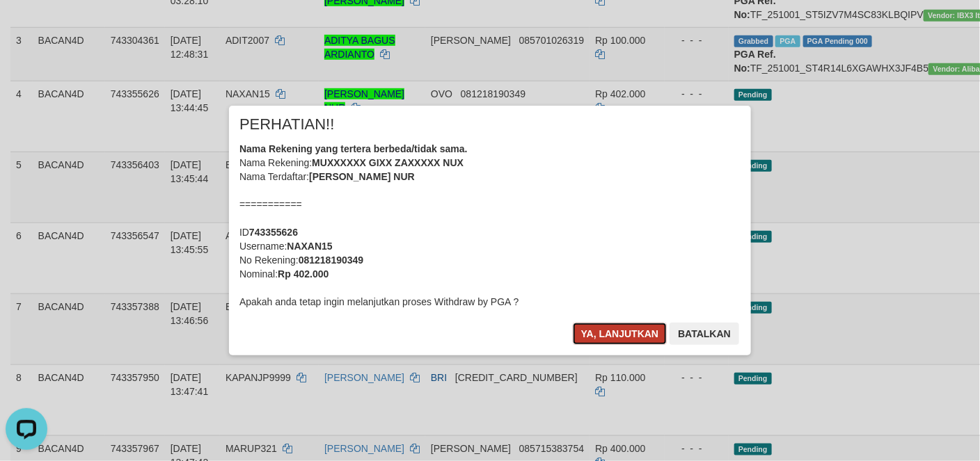
drag, startPoint x: 623, startPoint y: 333, endPoint x: 710, endPoint y: 301, distance: 92.7
click at [624, 333] on button "Ya, lanjutkan" at bounding box center [620, 334] width 95 height 22
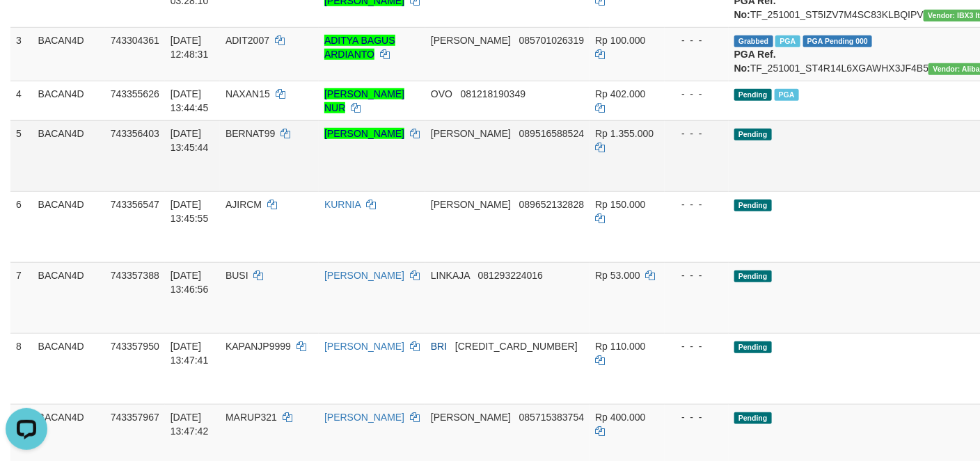
scroll to position [417, 0]
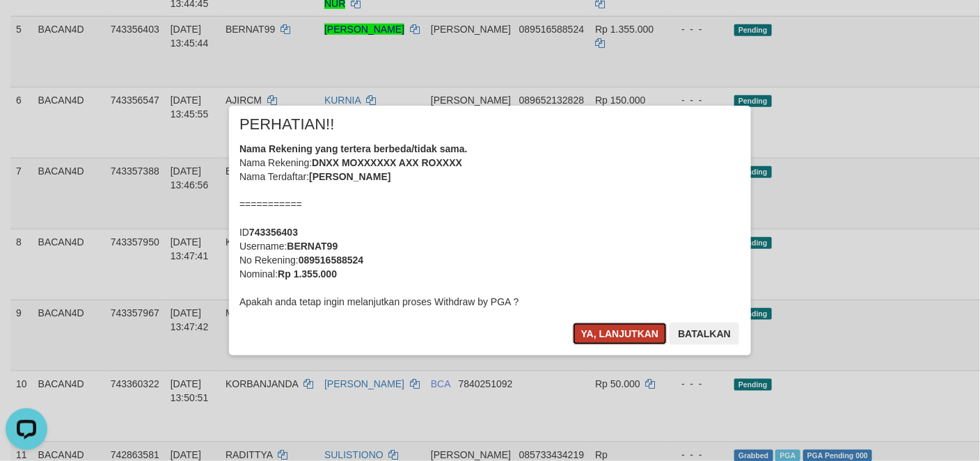
click at [637, 331] on button "Ya, lanjutkan" at bounding box center [620, 334] width 95 height 22
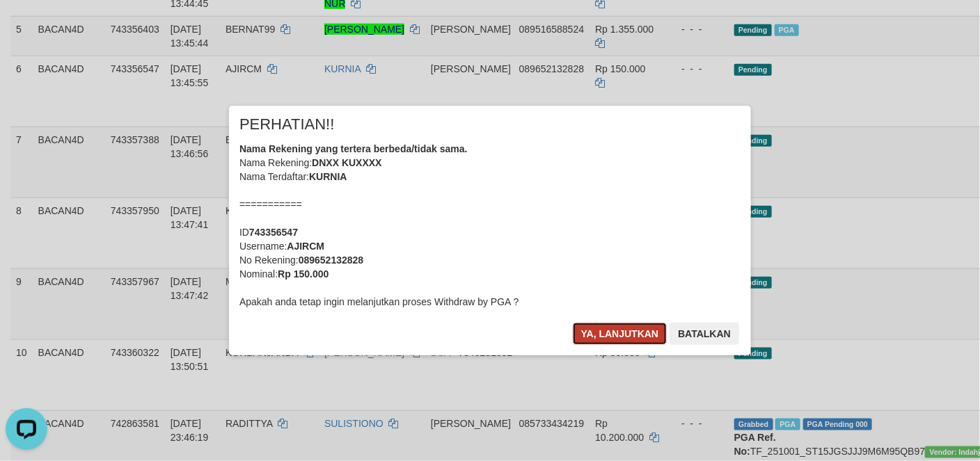
click at [621, 335] on button "Ya, lanjutkan" at bounding box center [620, 334] width 95 height 22
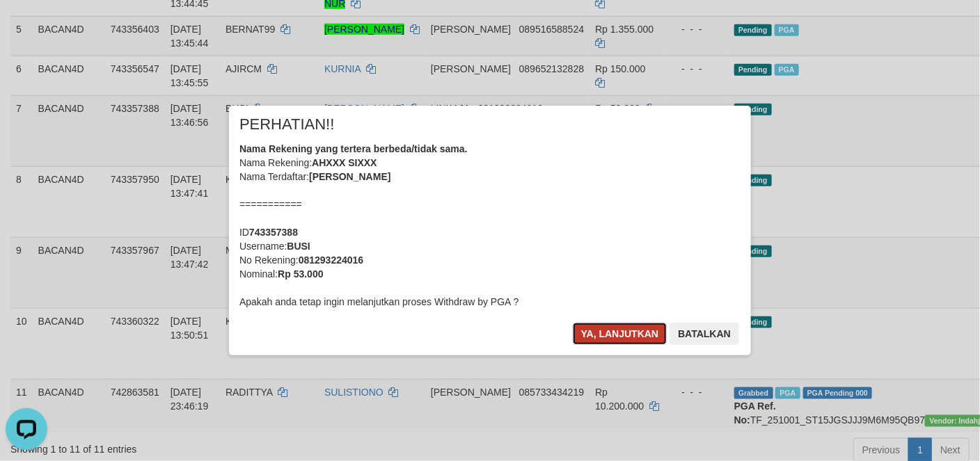
click at [639, 338] on button "Ya, lanjutkan" at bounding box center [620, 334] width 95 height 22
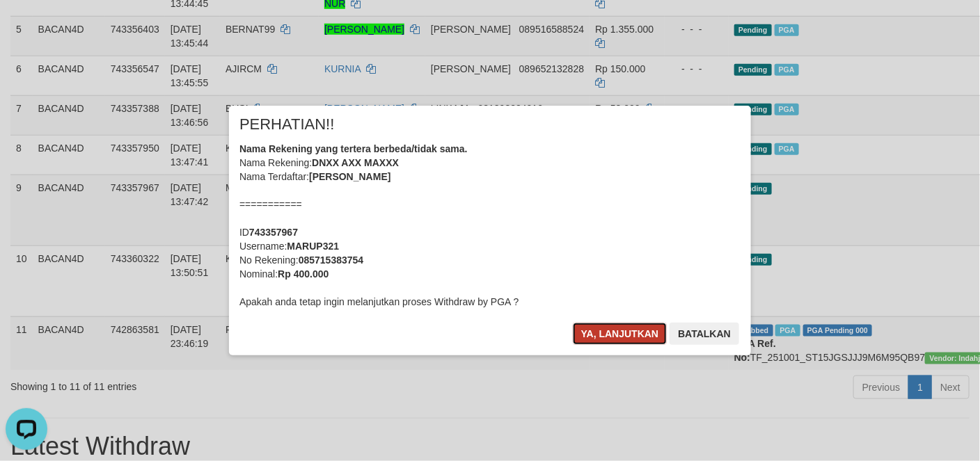
click at [628, 328] on button "Ya, lanjutkan" at bounding box center [620, 334] width 95 height 22
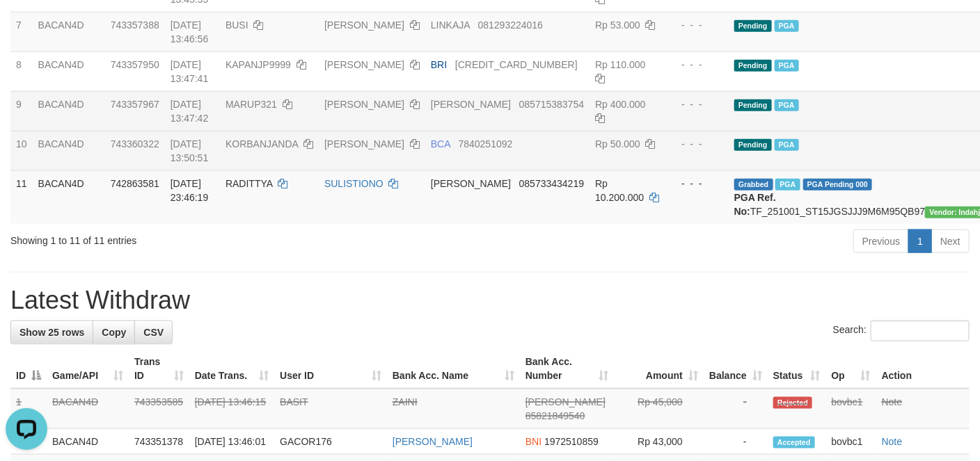
scroll to position [522, 0]
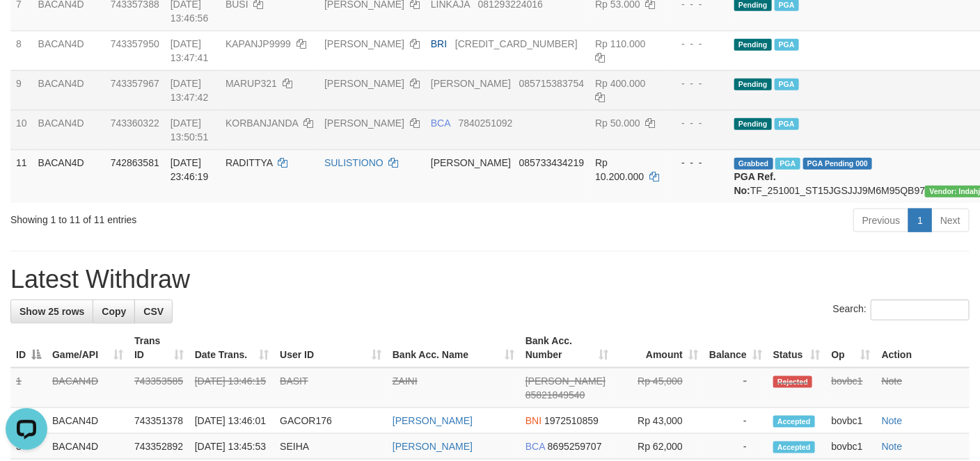
click at [815, 110] on td "Pending PGA" at bounding box center [885, 90] width 314 height 40
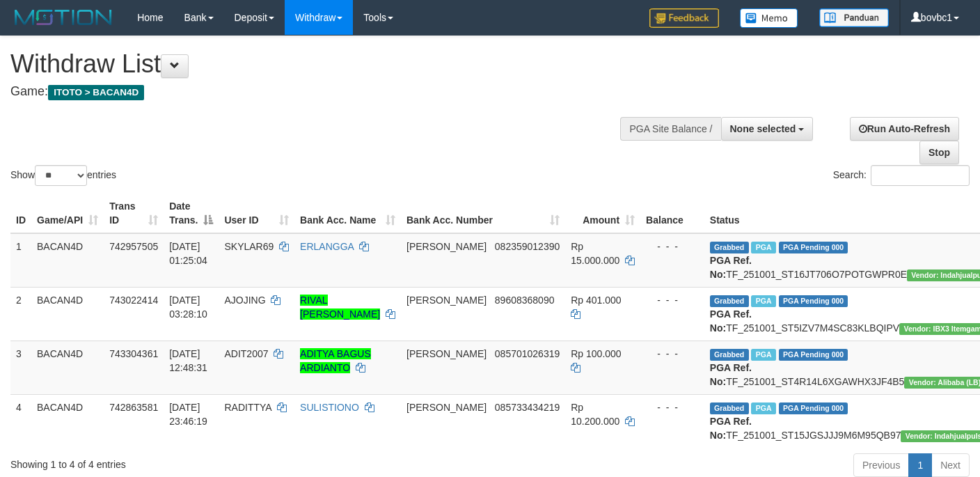
select select
select select "**"
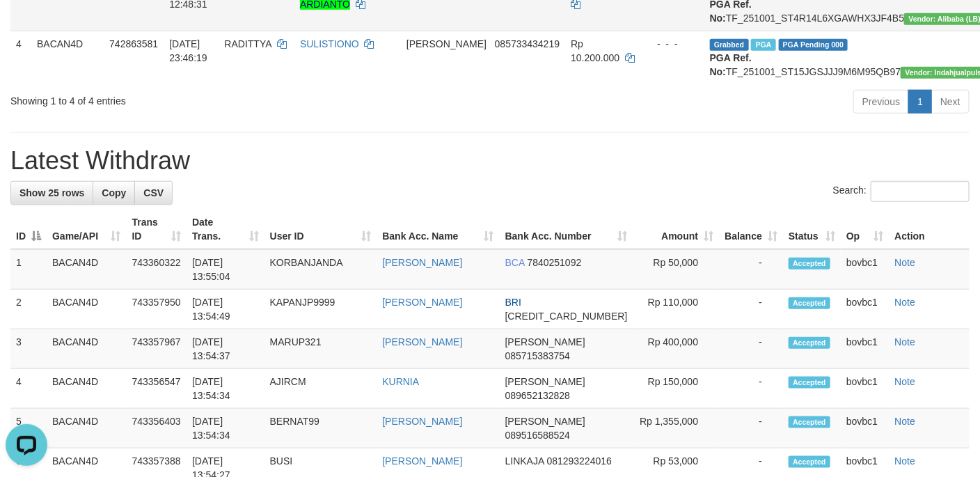
scroll to position [313, 0]
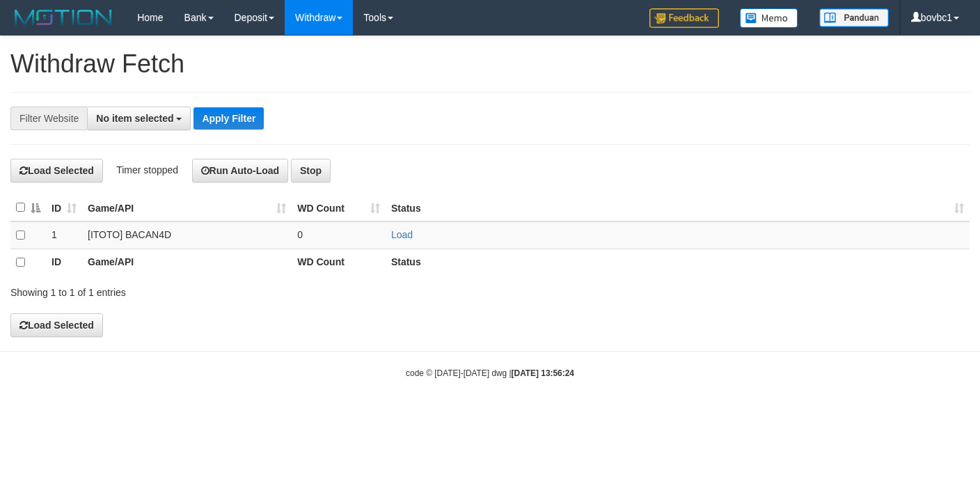
select select
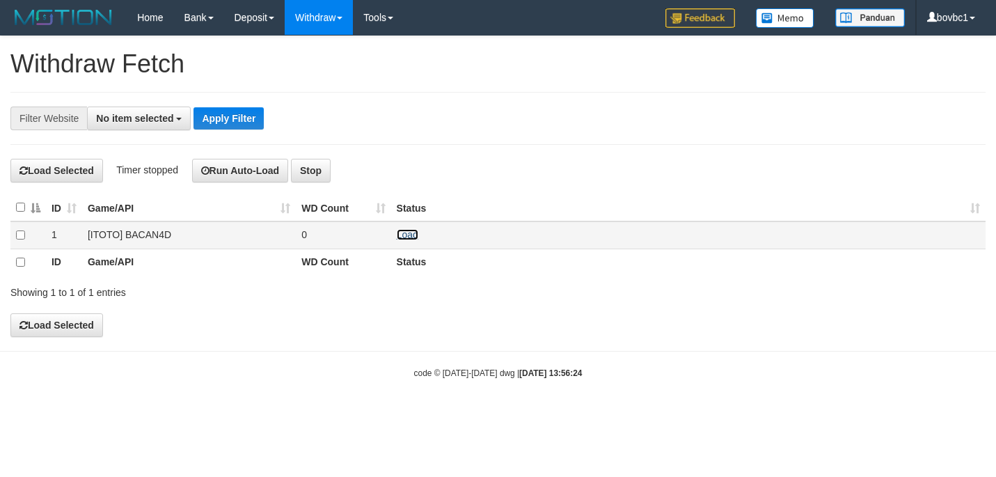
click at [399, 234] on link "Load" at bounding box center [408, 234] width 22 height 11
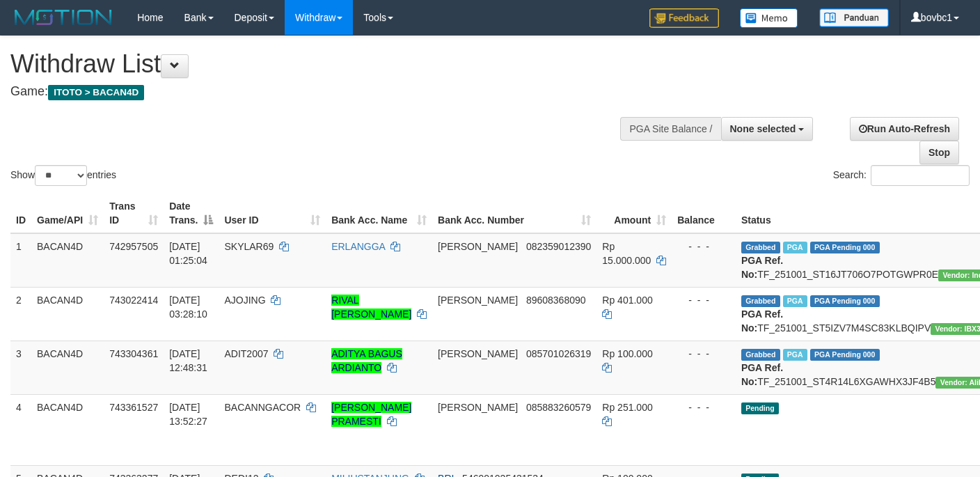
select select
select select "**"
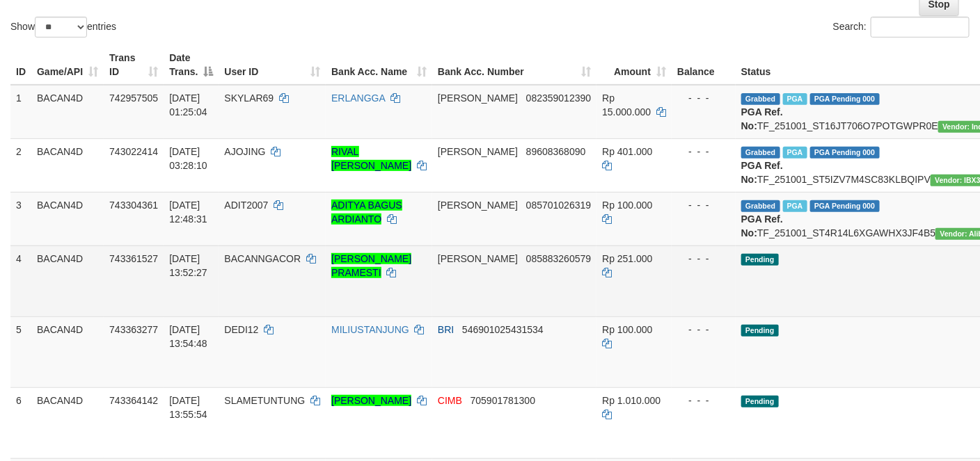
scroll to position [313, 0]
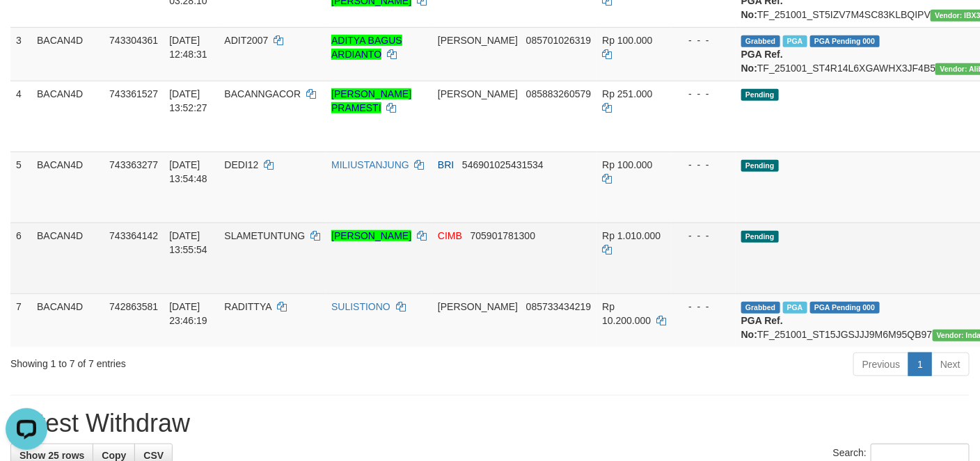
scroll to position [0, 0]
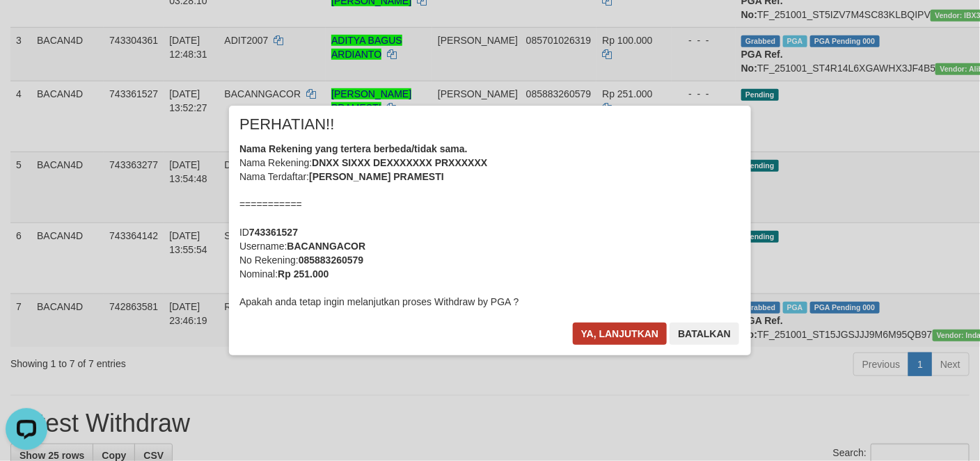
click at [619, 321] on div "× PERHATIAN!! Nama Rekening yang tertera berbeda/tidak sama. Nama Rekening: DNX…" at bounding box center [490, 230] width 522 height 249
click at [619, 323] on button "Ya, lanjutkan" at bounding box center [620, 334] width 95 height 22
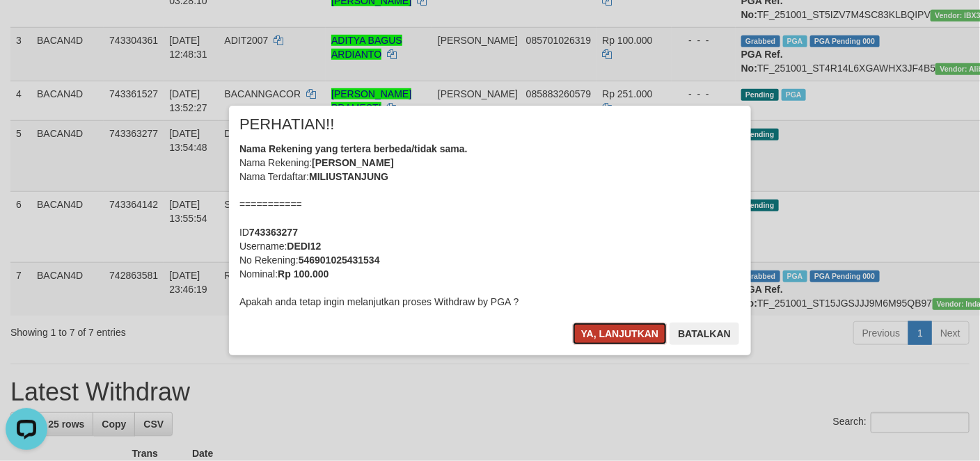
click at [610, 335] on button "Ya, lanjutkan" at bounding box center [620, 334] width 95 height 22
